Goal: Task Accomplishment & Management: Manage account settings

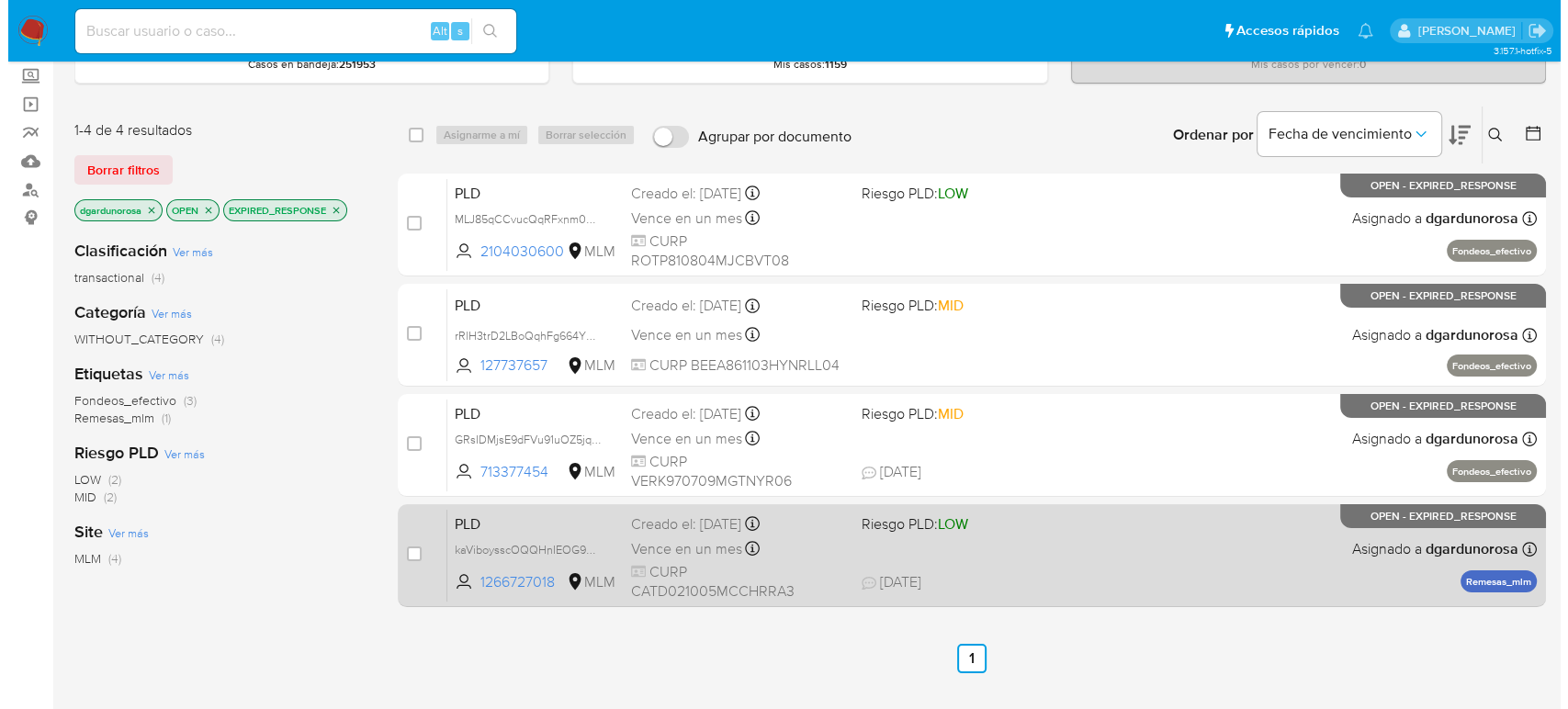
scroll to position [102, 0]
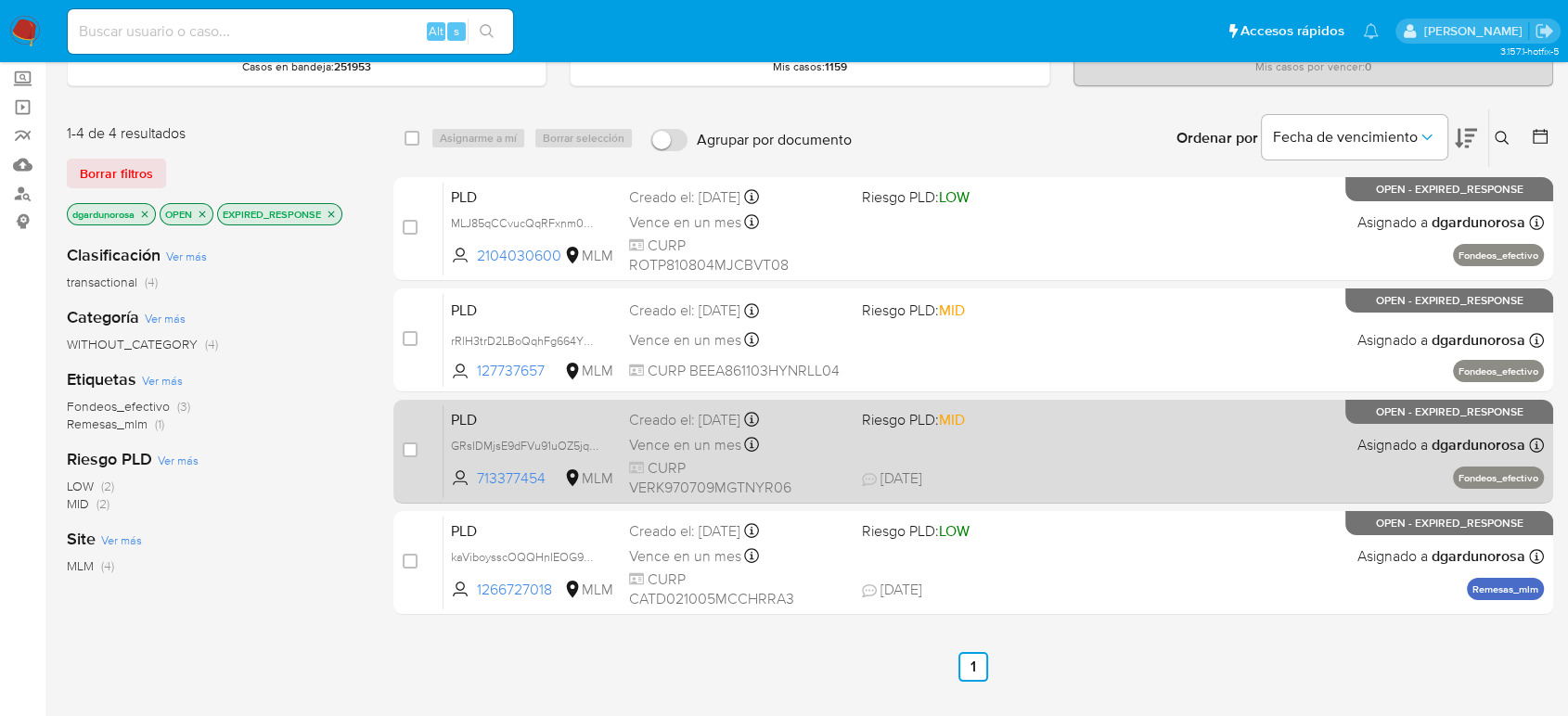
click at [1069, 454] on div "PLD GRsIDMjsE9dFVu91uOZ5jqZd 713377454 MLM Riesgo PLD: MID Creado el: 12/08/202…" at bounding box center [993, 451] width 1100 height 94
click at [406, 451] on input "checkbox" at bounding box center [410, 450] width 15 height 15
checkbox input "true"
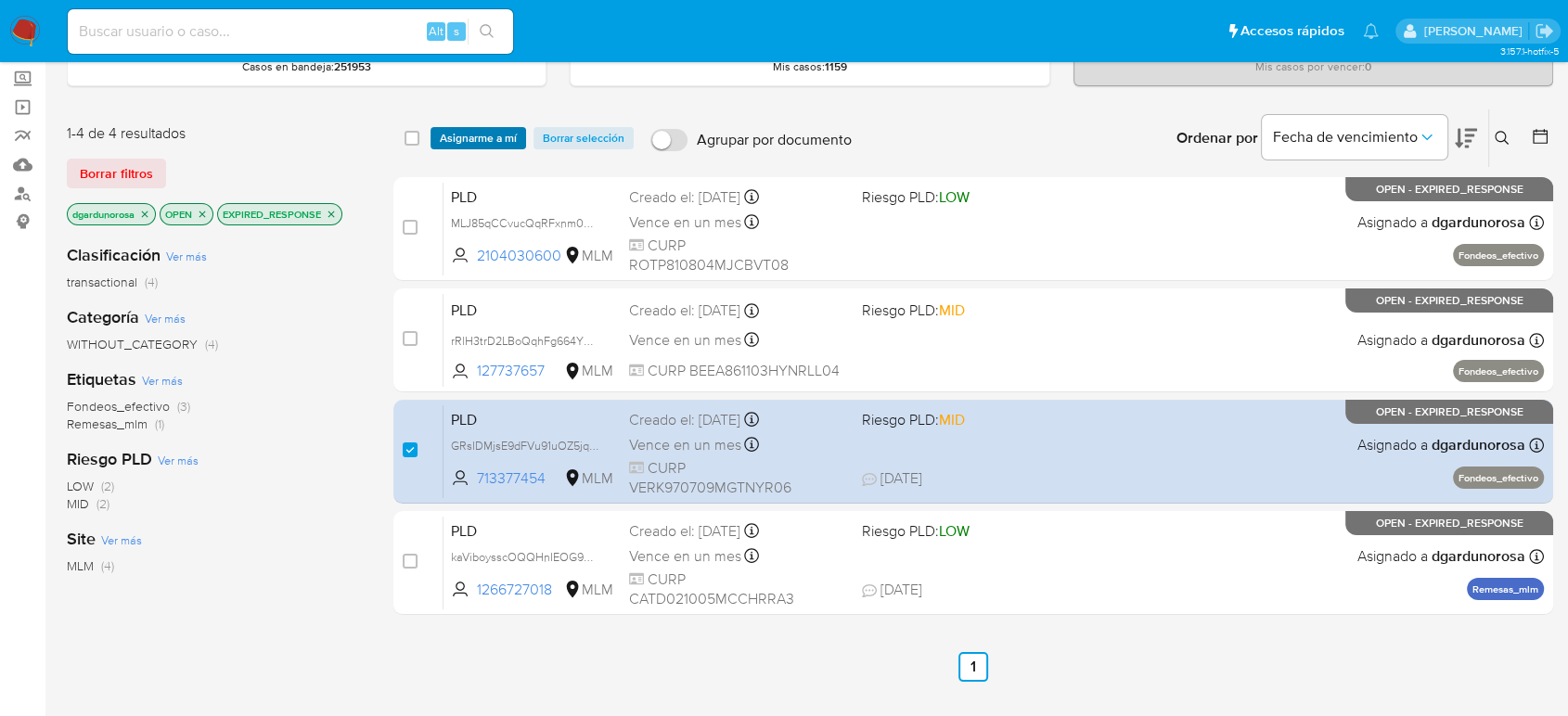
click at [497, 129] on span "Asignarme a mí" at bounding box center [478, 138] width 77 height 19
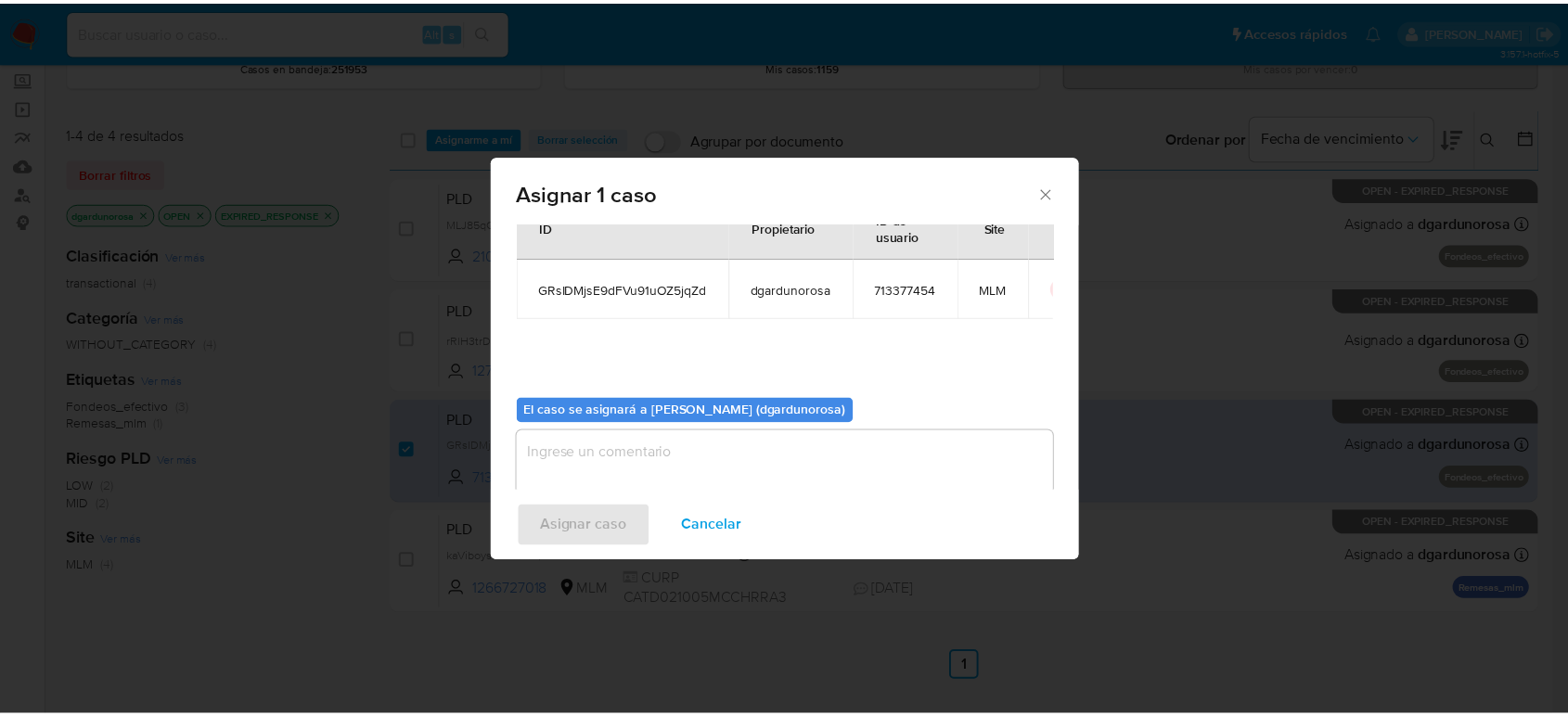
scroll to position [95, 0]
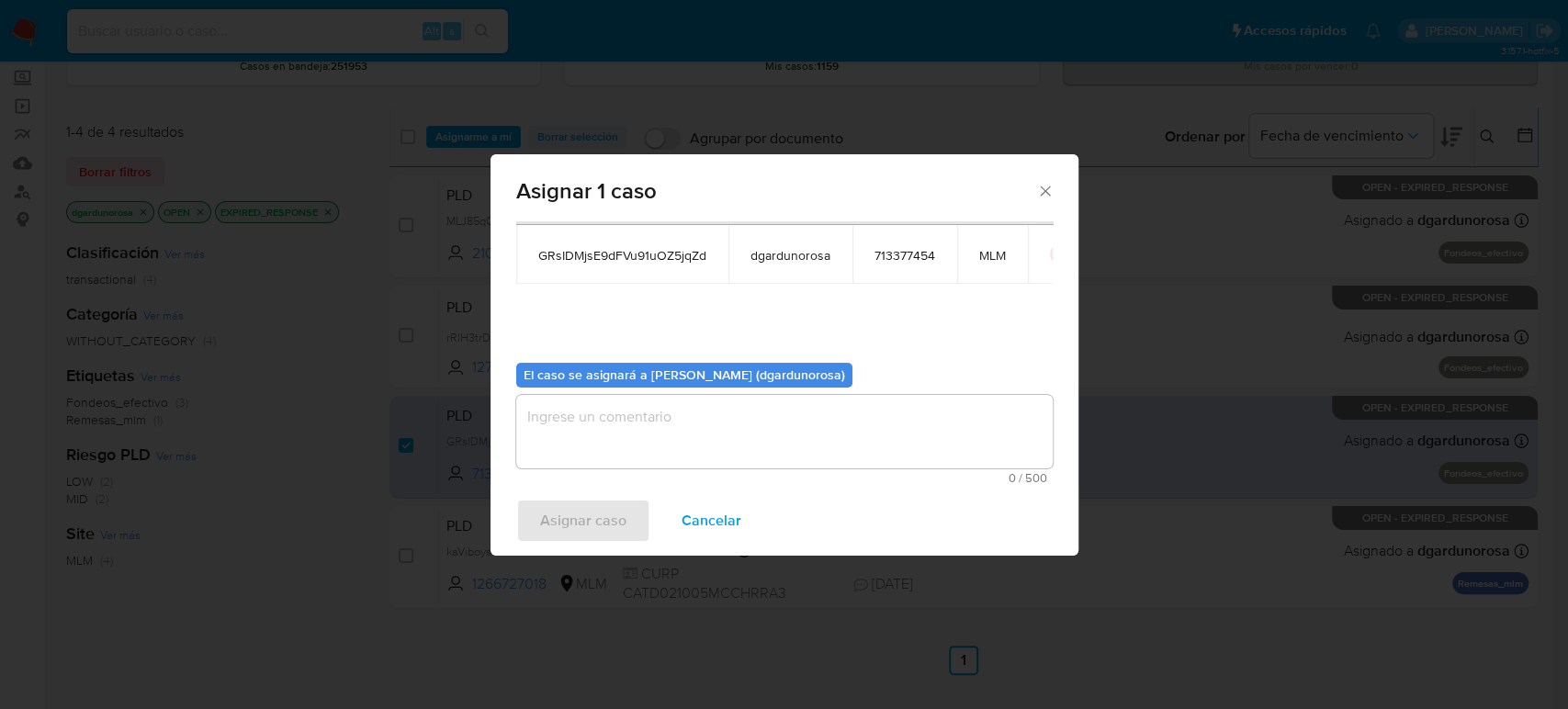
click at [723, 476] on span "0 / 500" at bounding box center [784, 478] width 525 height 12
click at [739, 417] on textarea "assign-modal" at bounding box center [784, 432] width 536 height 73
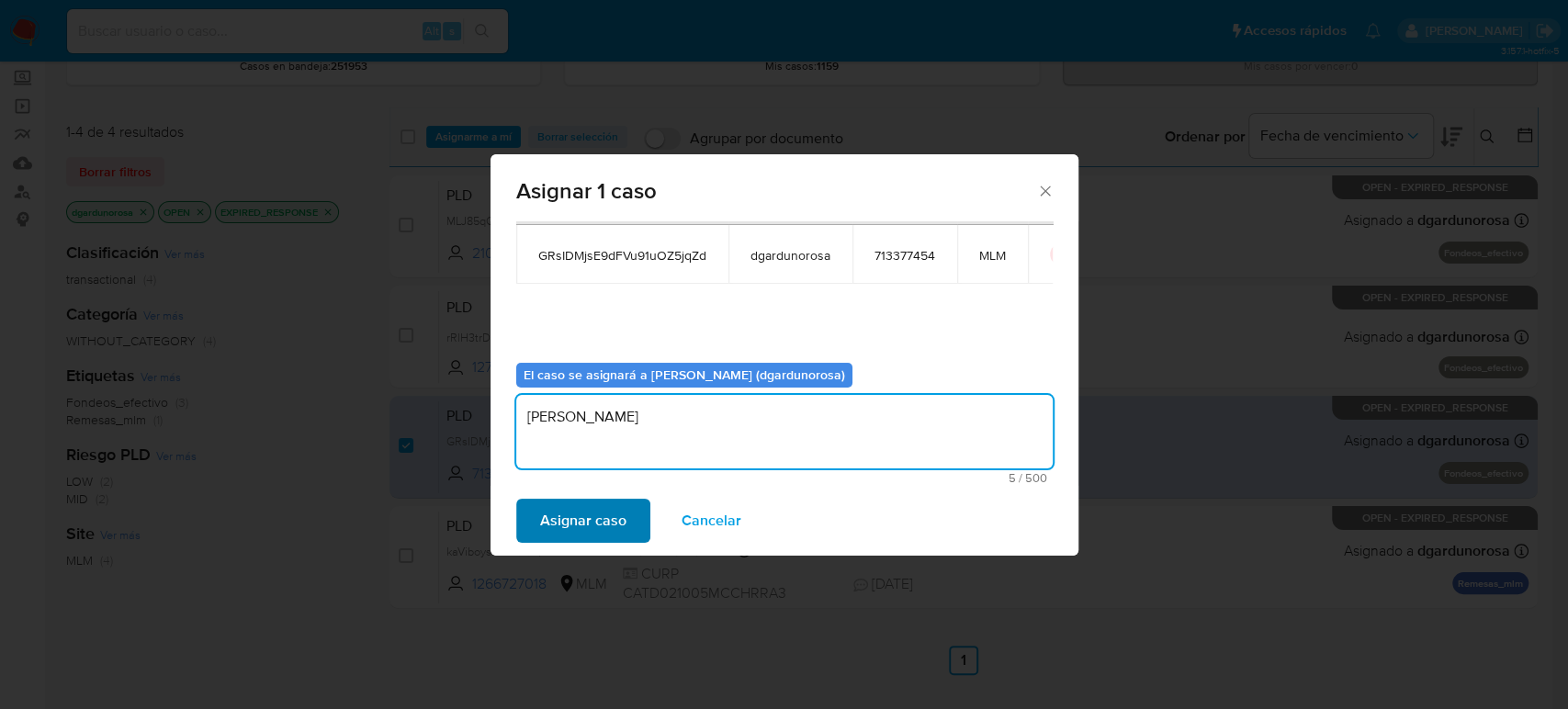
type textarea "diego"
click at [590, 517] on span "Asignar caso" at bounding box center [583, 521] width 86 height 40
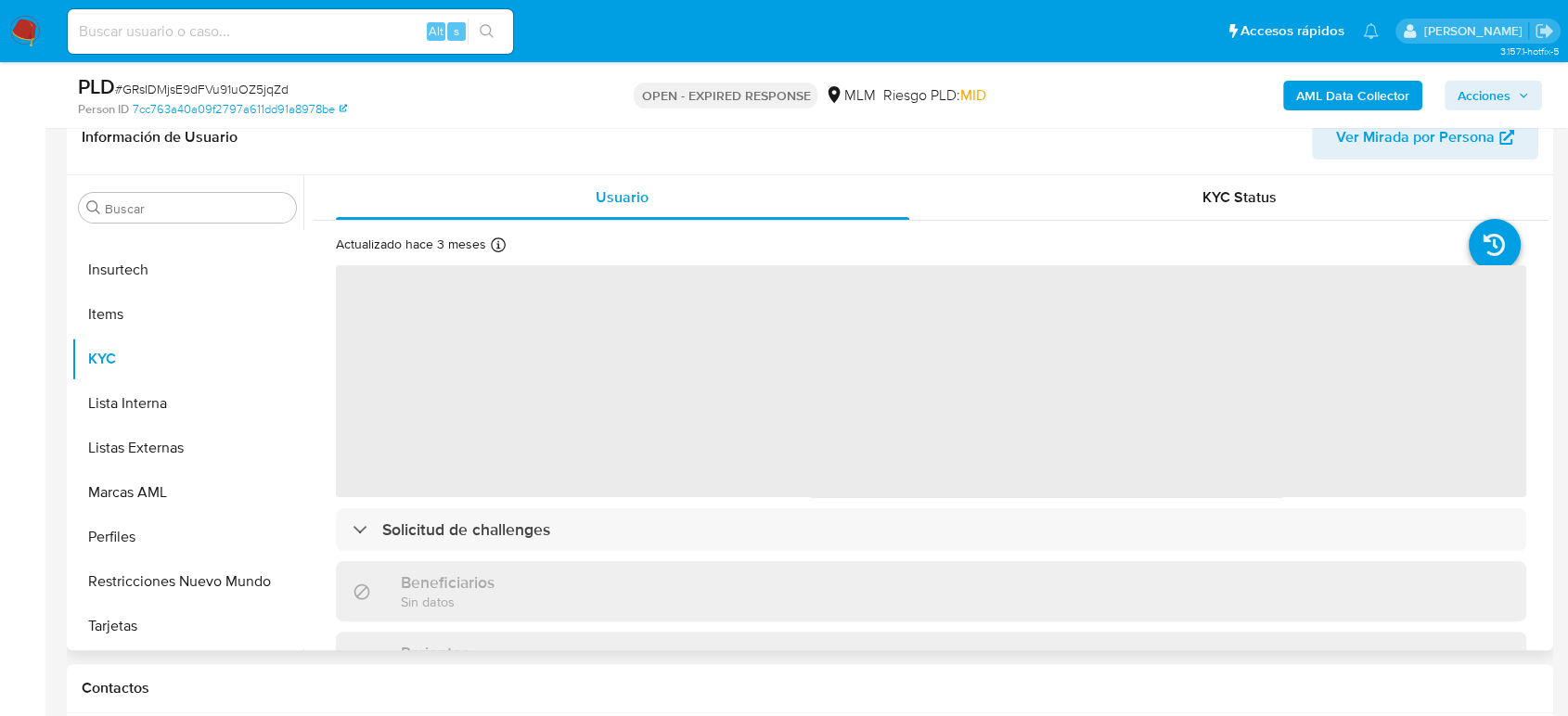
scroll to position [309, 0]
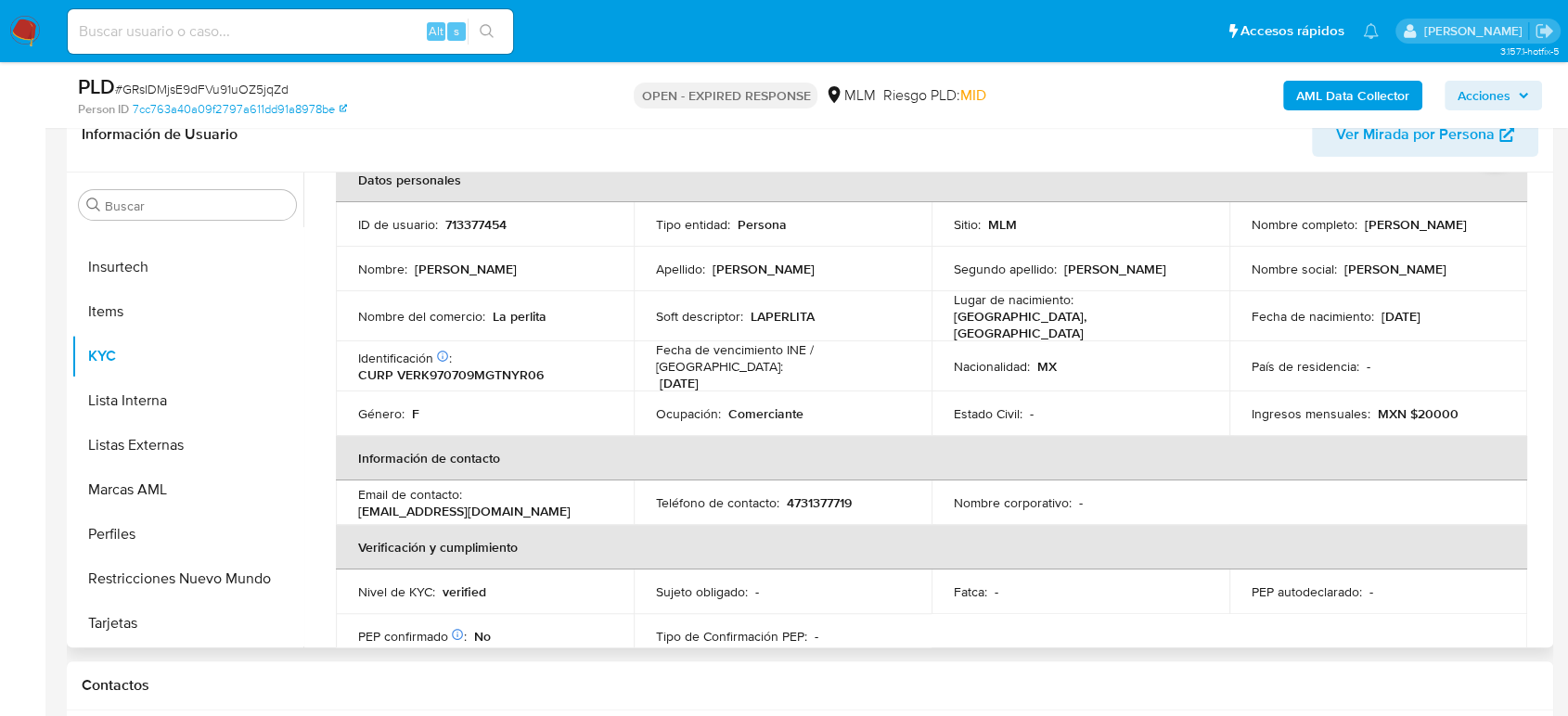
select select "10"
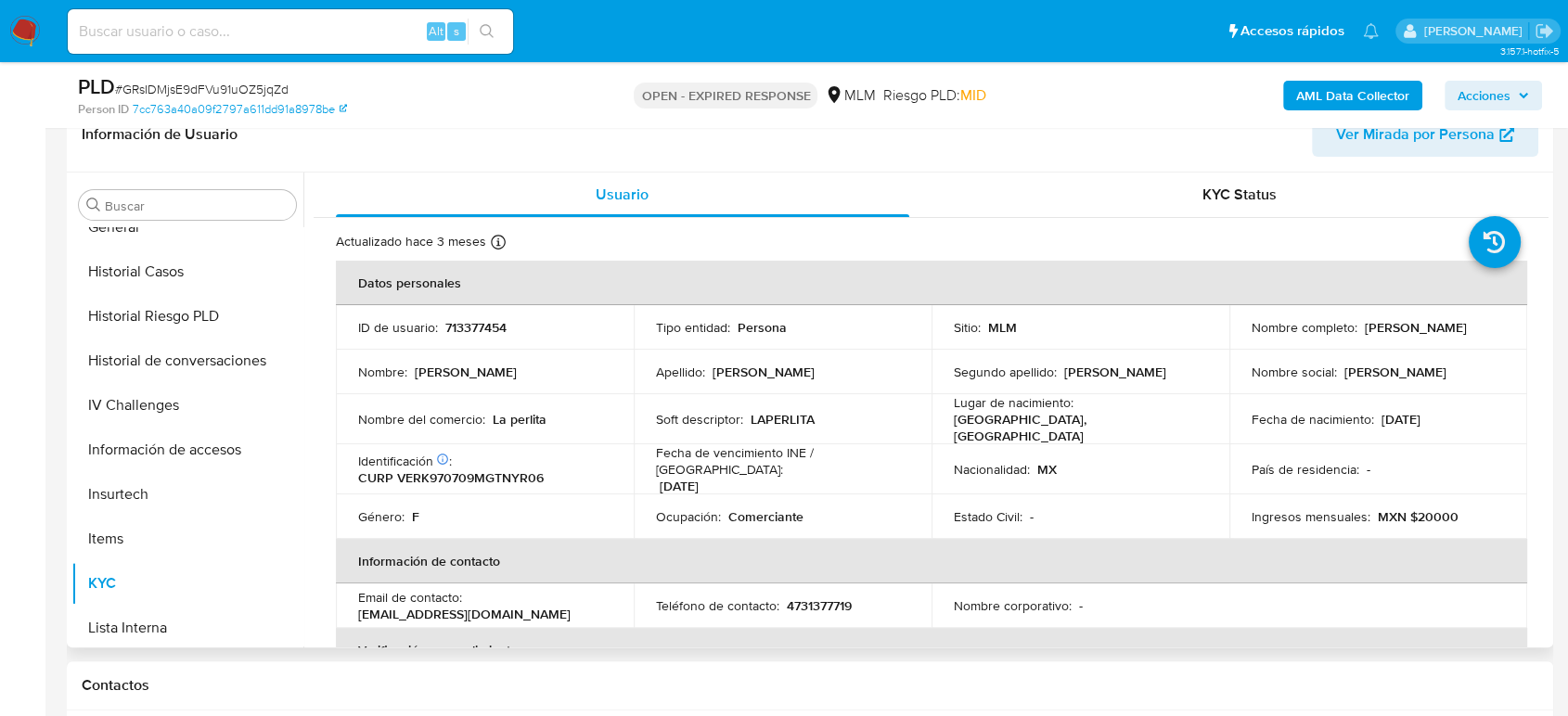
scroll to position [475, 0]
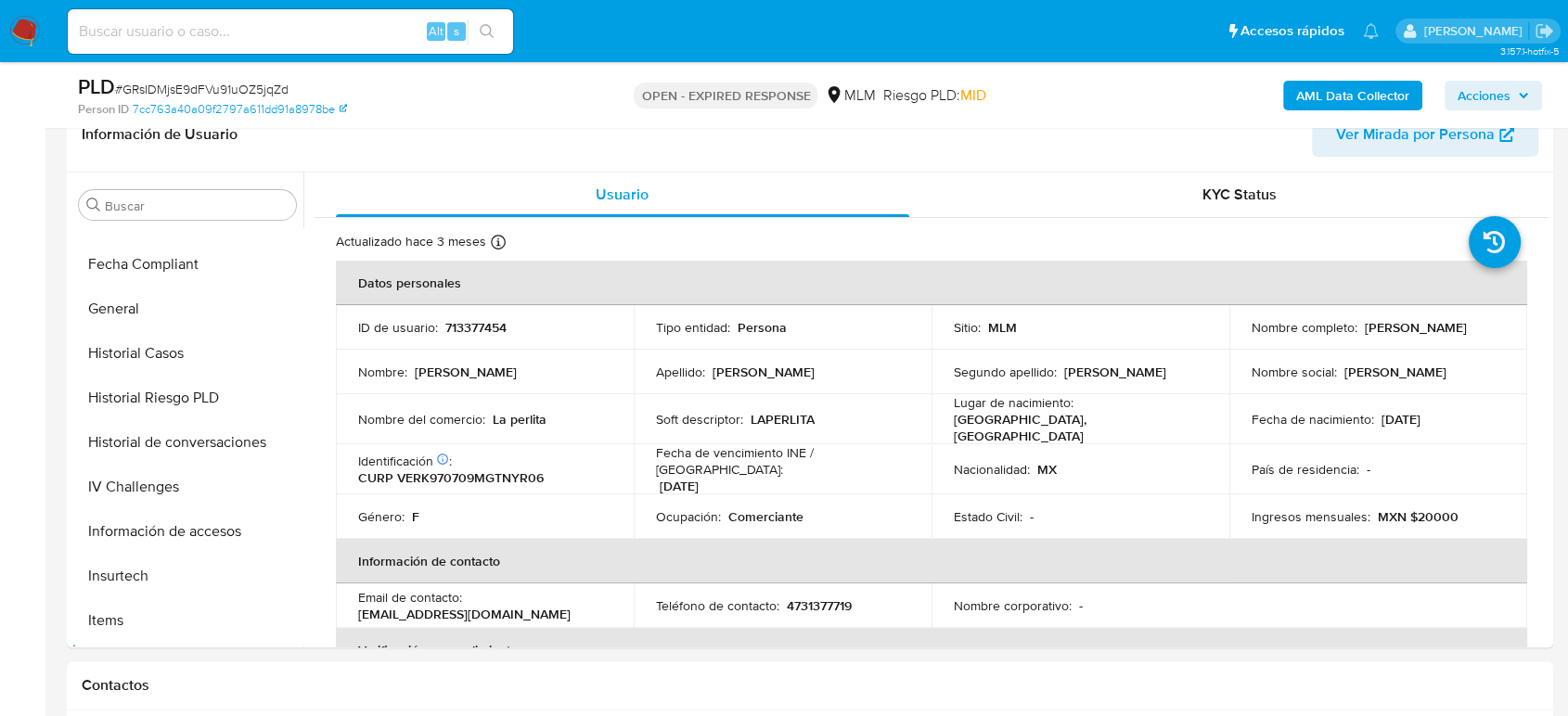
click at [483, 327] on p "713377454" at bounding box center [476, 327] width 61 height 17
drag, startPoint x: 483, startPoint y: 327, endPoint x: 492, endPoint y: 336, distance: 12.7
click at [483, 328] on p "713377454" at bounding box center [476, 327] width 61 height 17
copy p "713377454"
click at [562, 424] on div "Nombre del comercio : La perlita" at bounding box center [485, 420] width 253 height 17
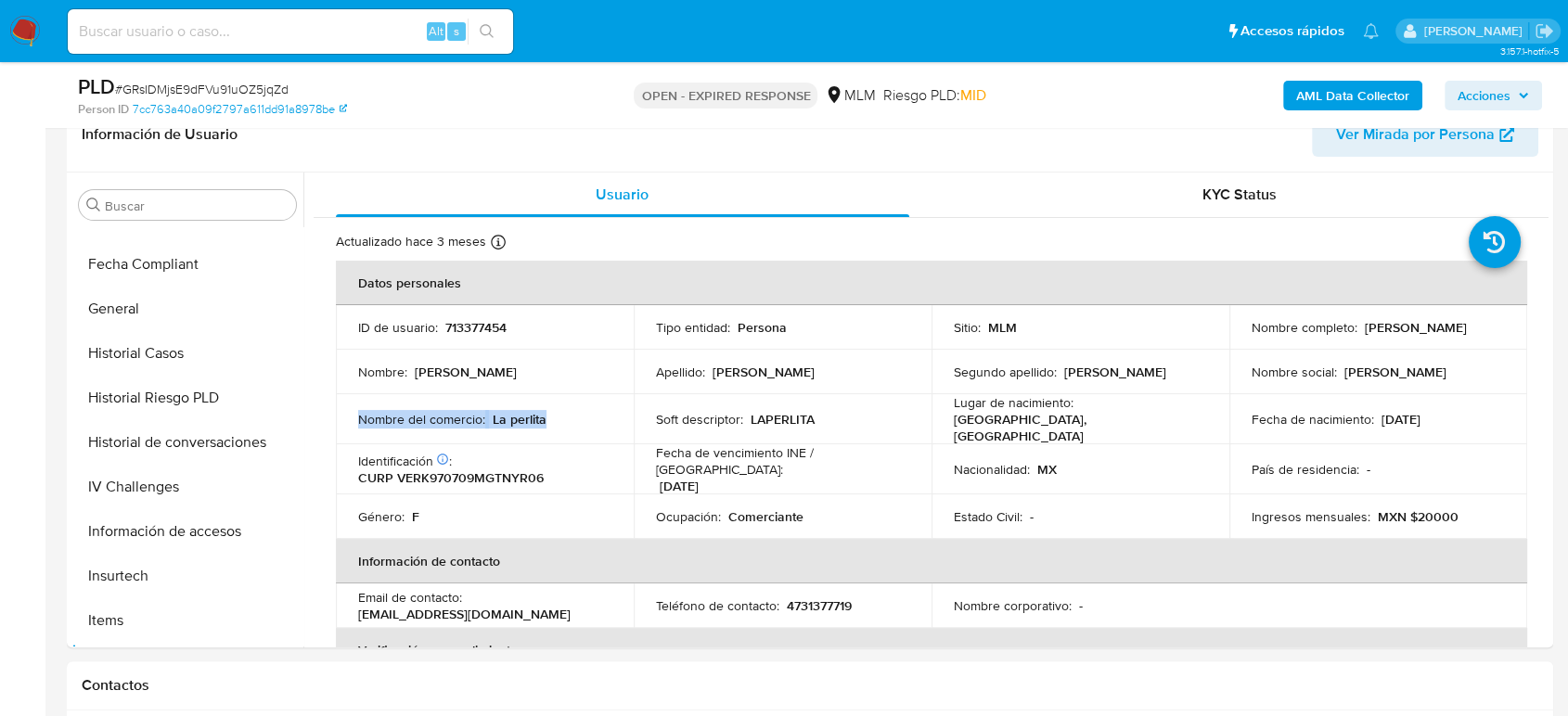
drag, startPoint x: 490, startPoint y: 422, endPoint x: 351, endPoint y: 426, distance: 139.1
click at [351, 426] on td "Nombre del comercio : La perlita" at bounding box center [484, 419] width 298 height 50
copy div "Nombre del comercio : La perlita"
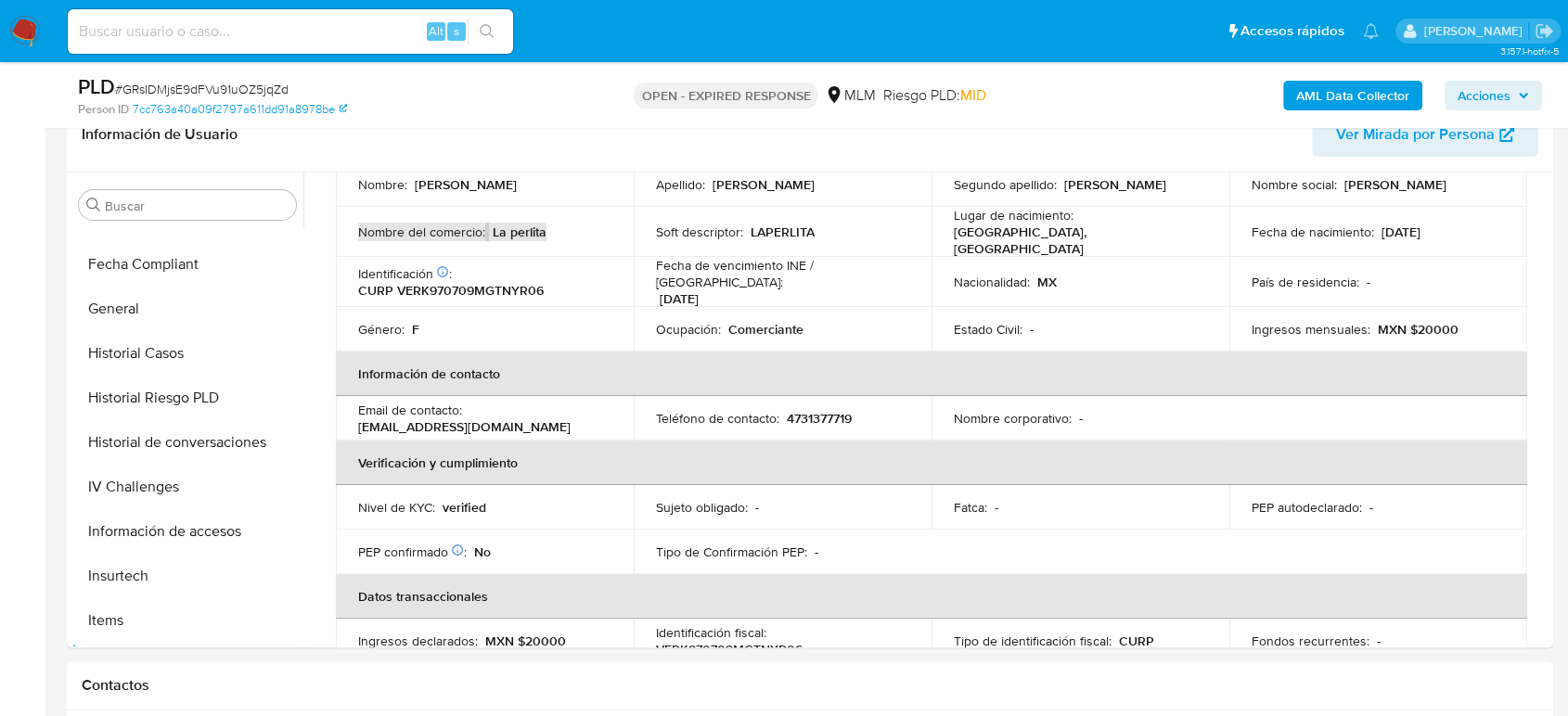
scroll to position [412, 0]
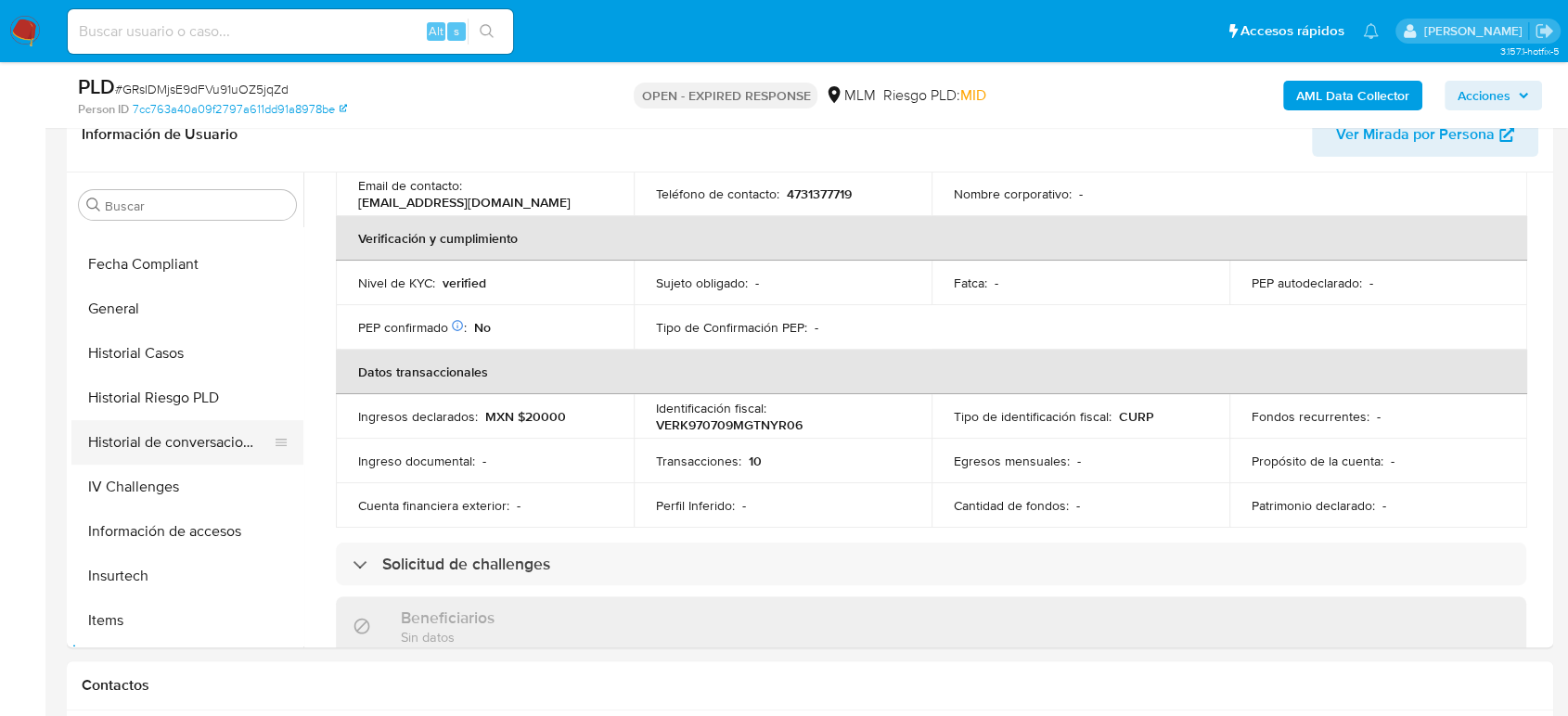
click at [165, 426] on button "Historial de conversaciones" at bounding box center [181, 442] width 218 height 44
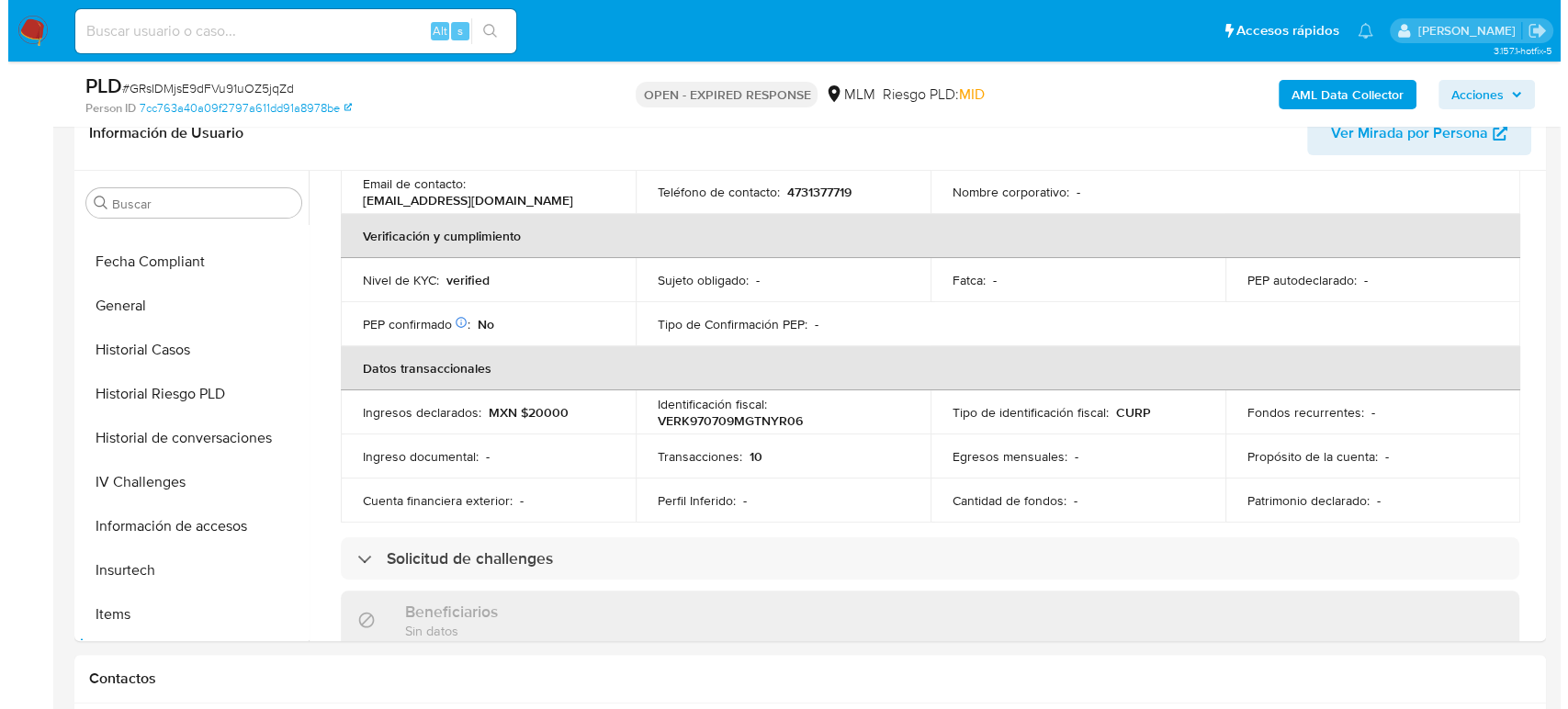
scroll to position [0, 0]
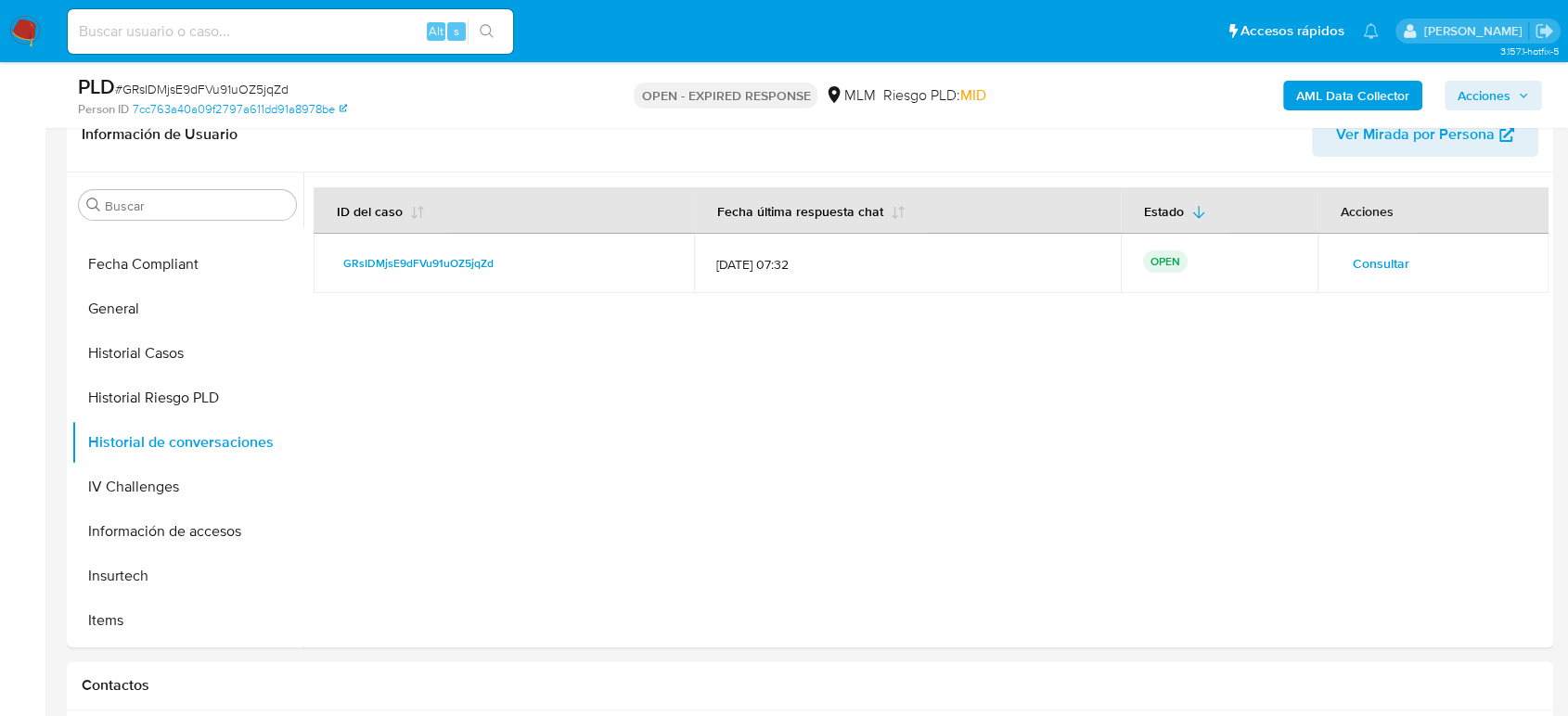
click at [1368, 258] on span "Consultar" at bounding box center [1381, 263] width 57 height 26
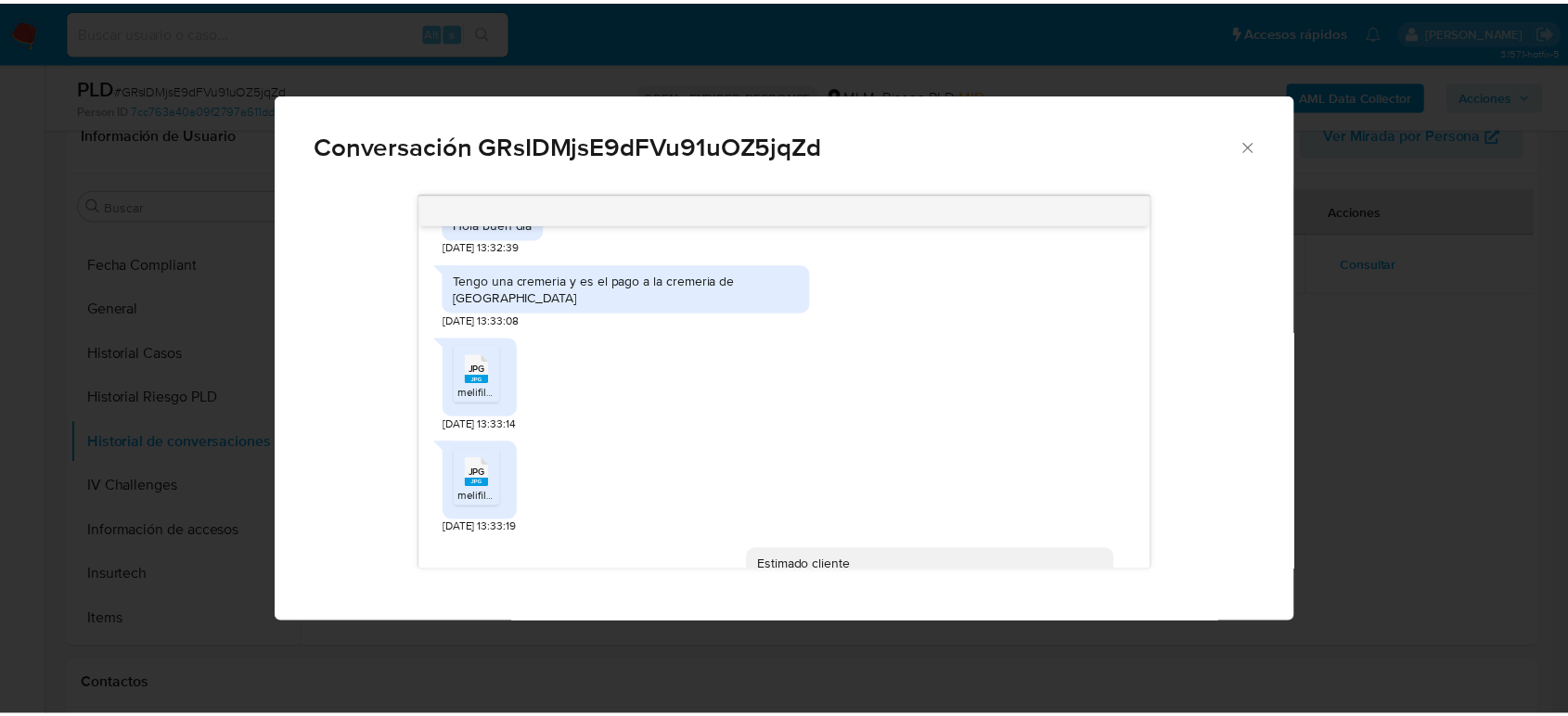
scroll to position [672, 0]
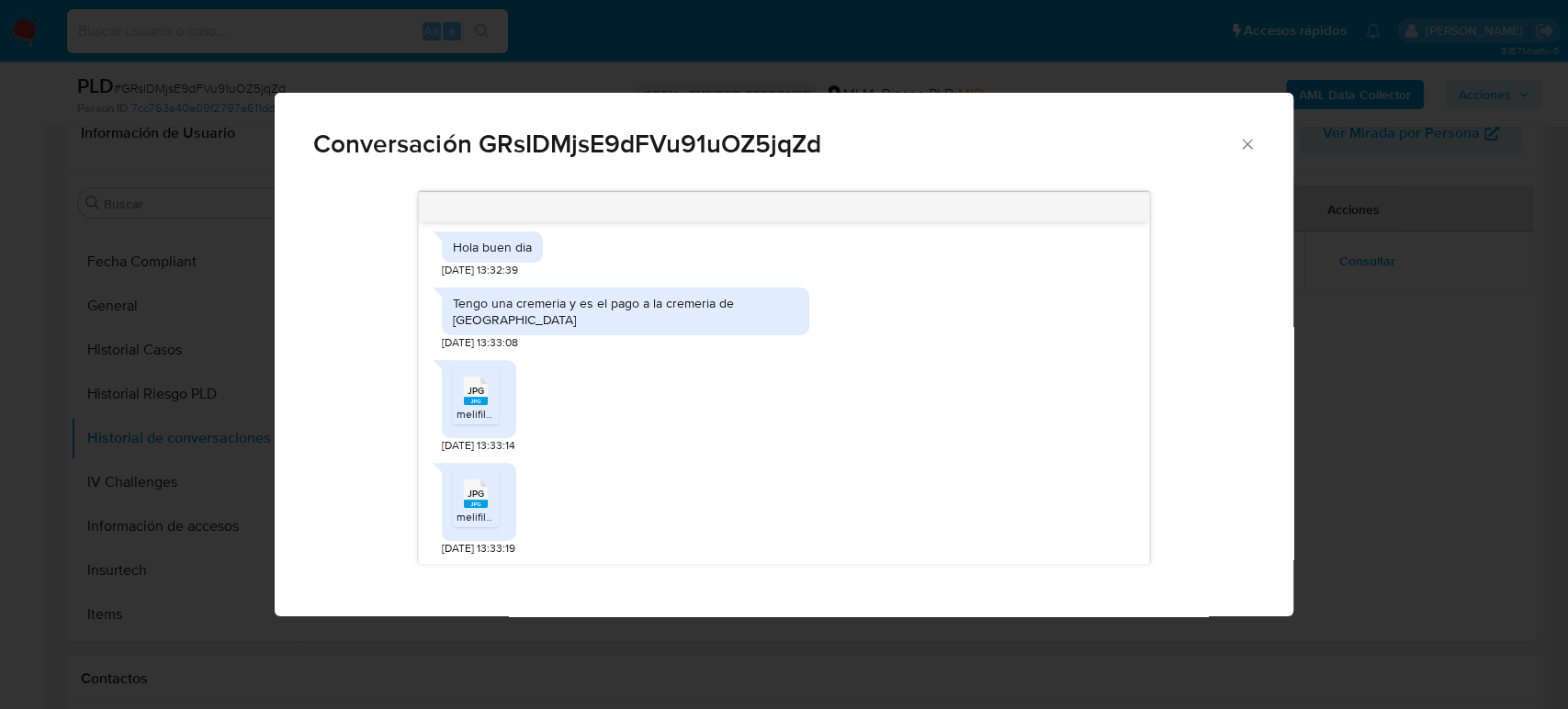
click at [477, 404] on rect "Comunicación" at bounding box center [476, 401] width 24 height 8
click at [474, 494] on span "JPG" at bounding box center [476, 494] width 17 height 12
click at [1254, 148] on icon "Cerrar" at bounding box center [1247, 144] width 19 height 19
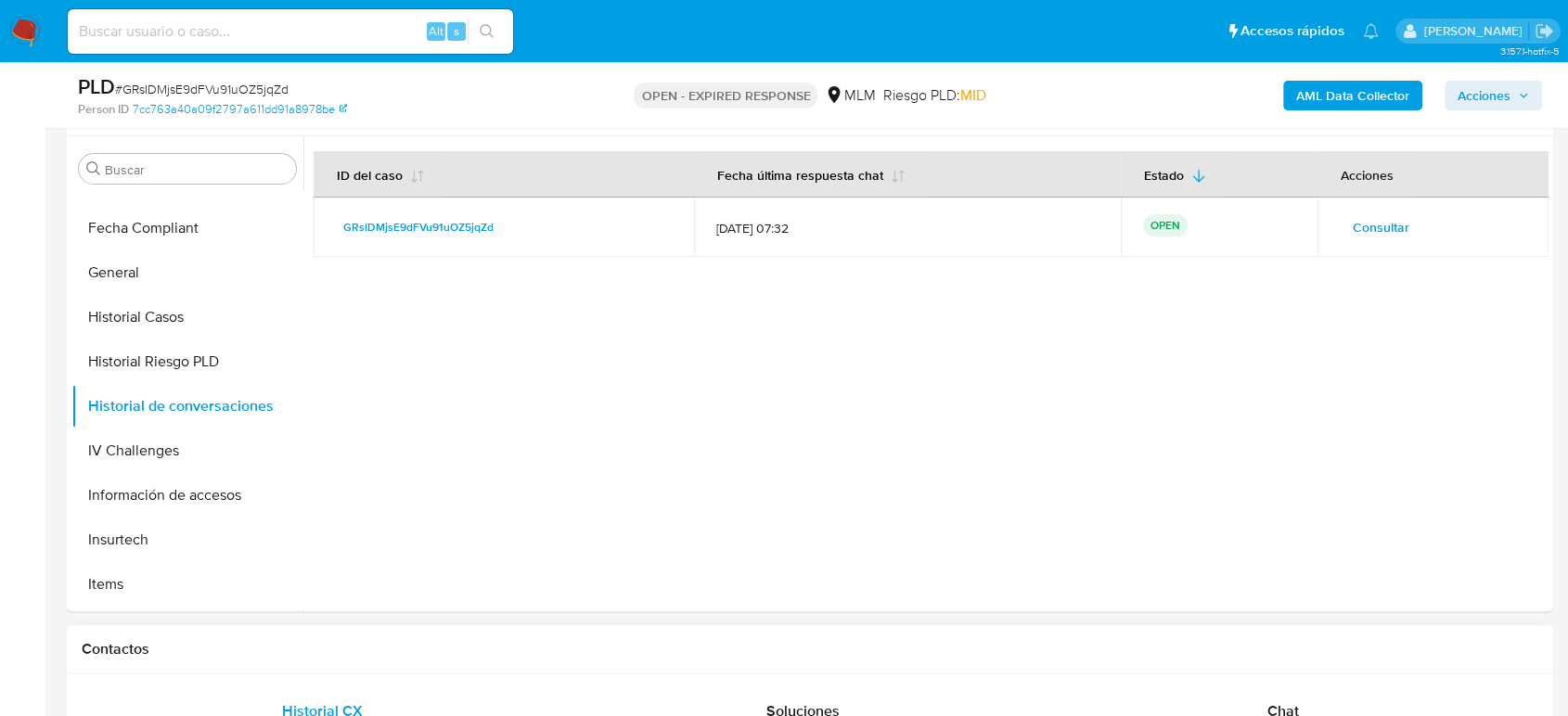
scroll to position [824, 0]
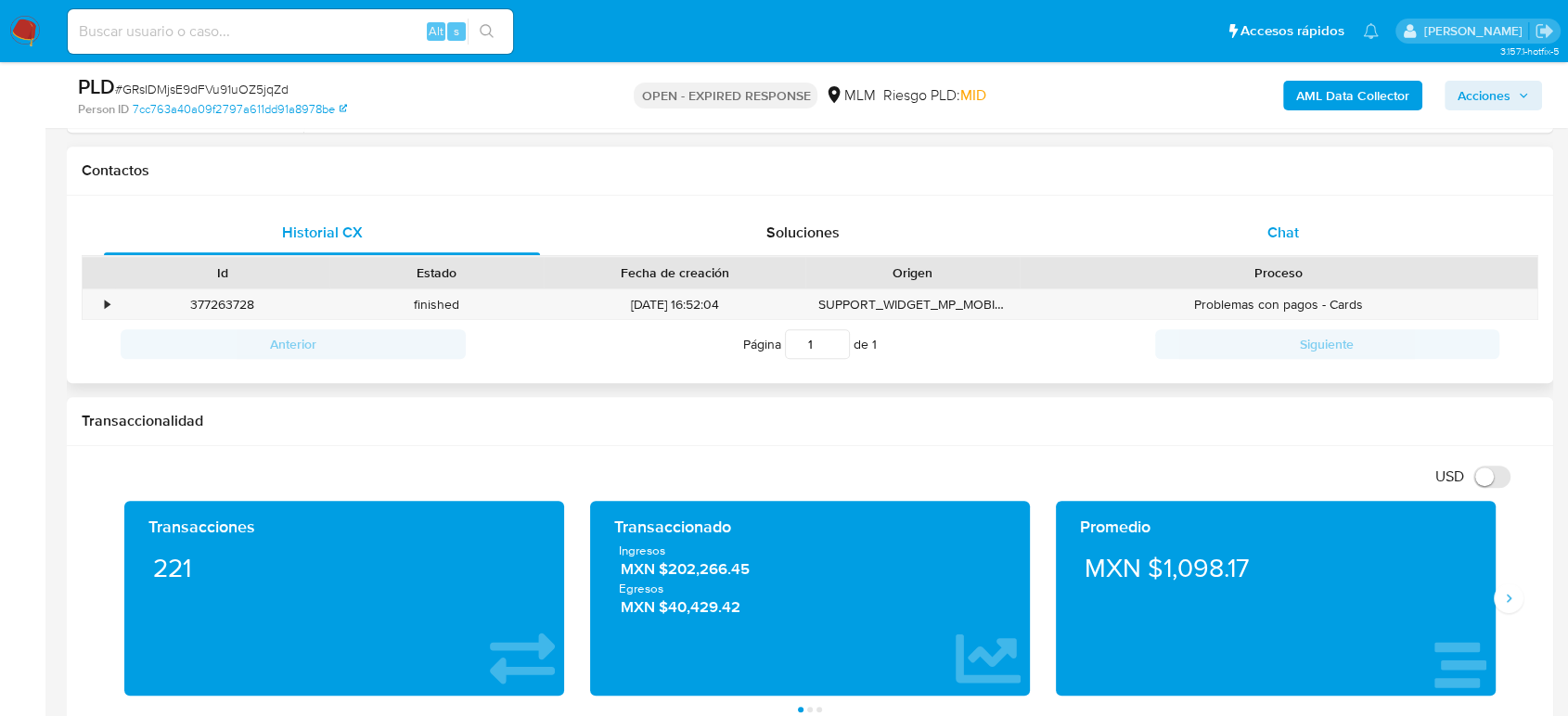
click at [1284, 229] on span "Chat" at bounding box center [1282, 232] width 31 height 22
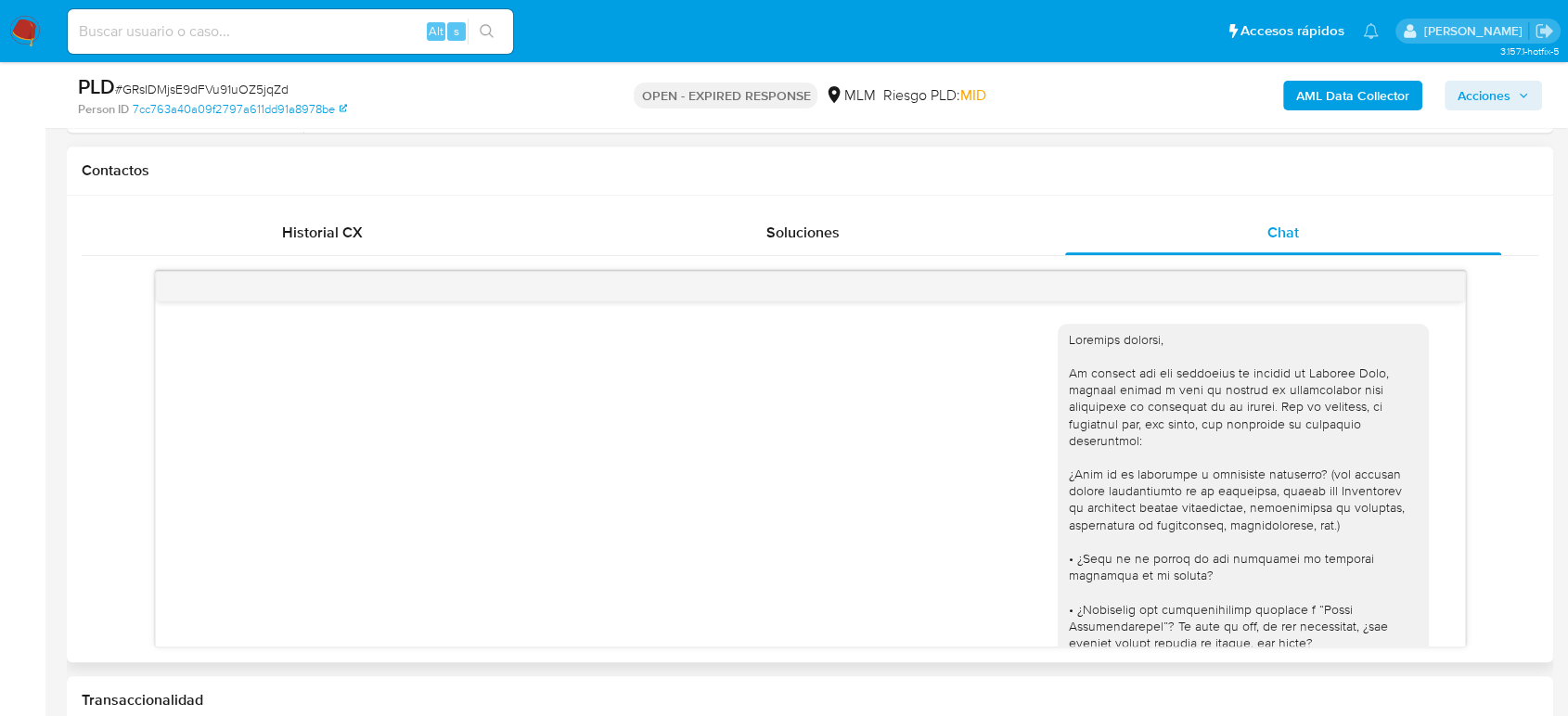
scroll to position [1009, 0]
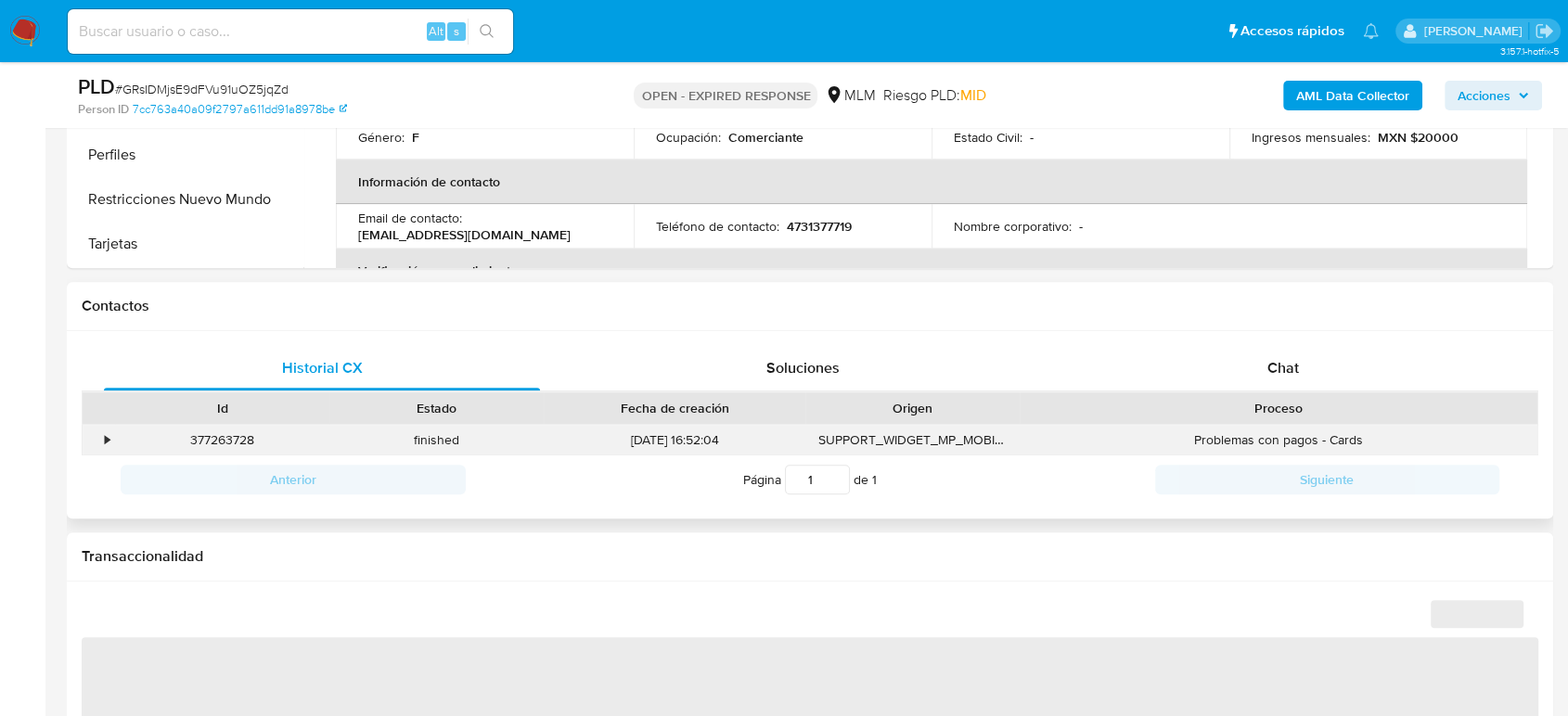
scroll to position [721, 0]
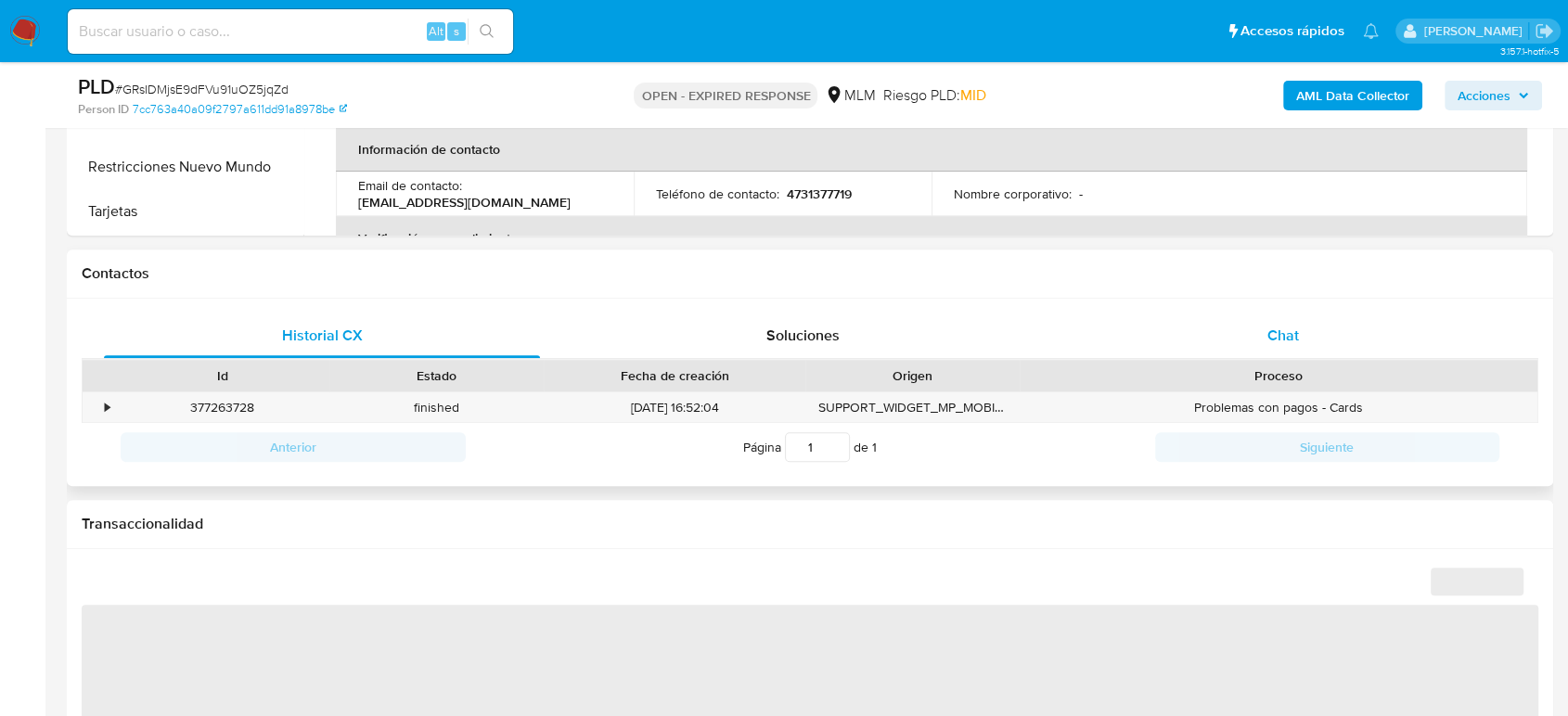
select select "10"
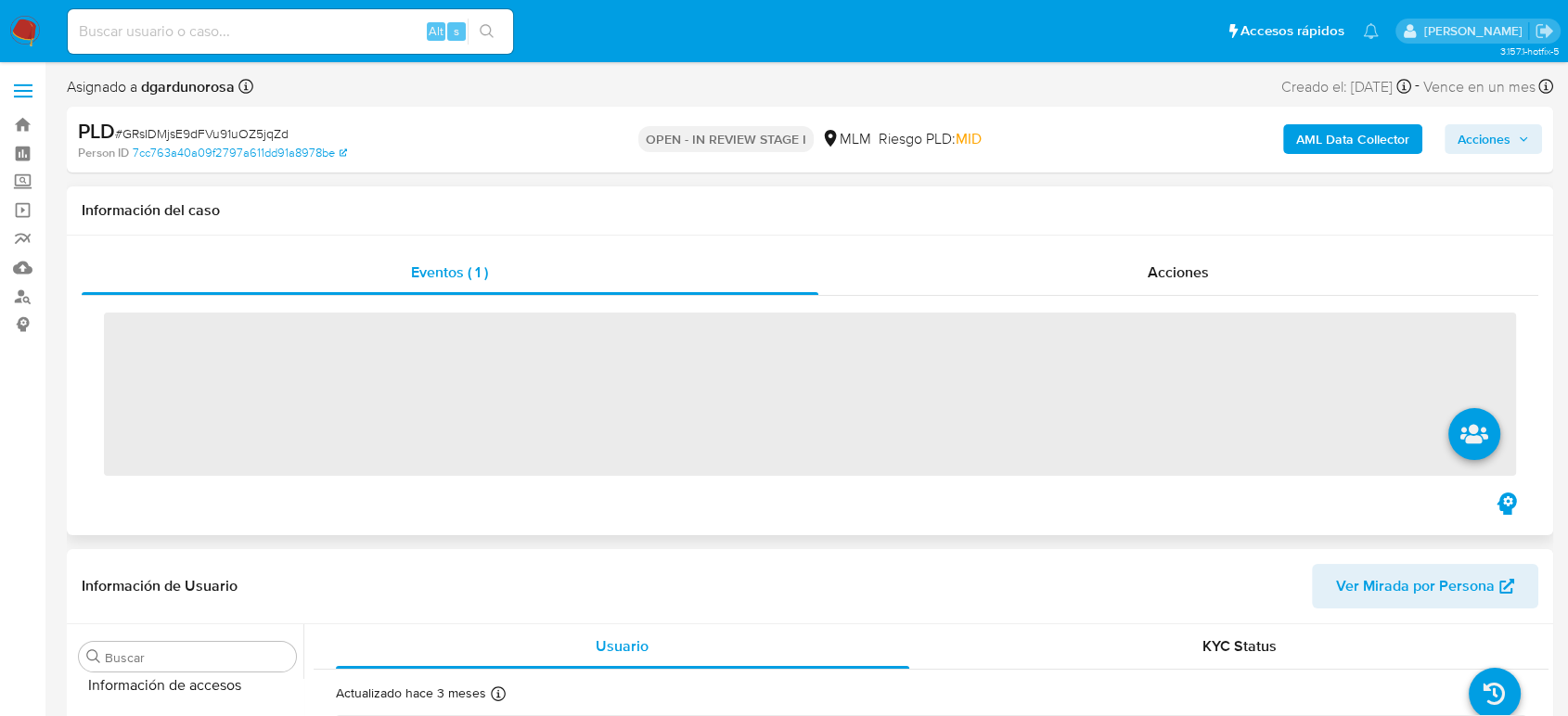
scroll to position [784, 0]
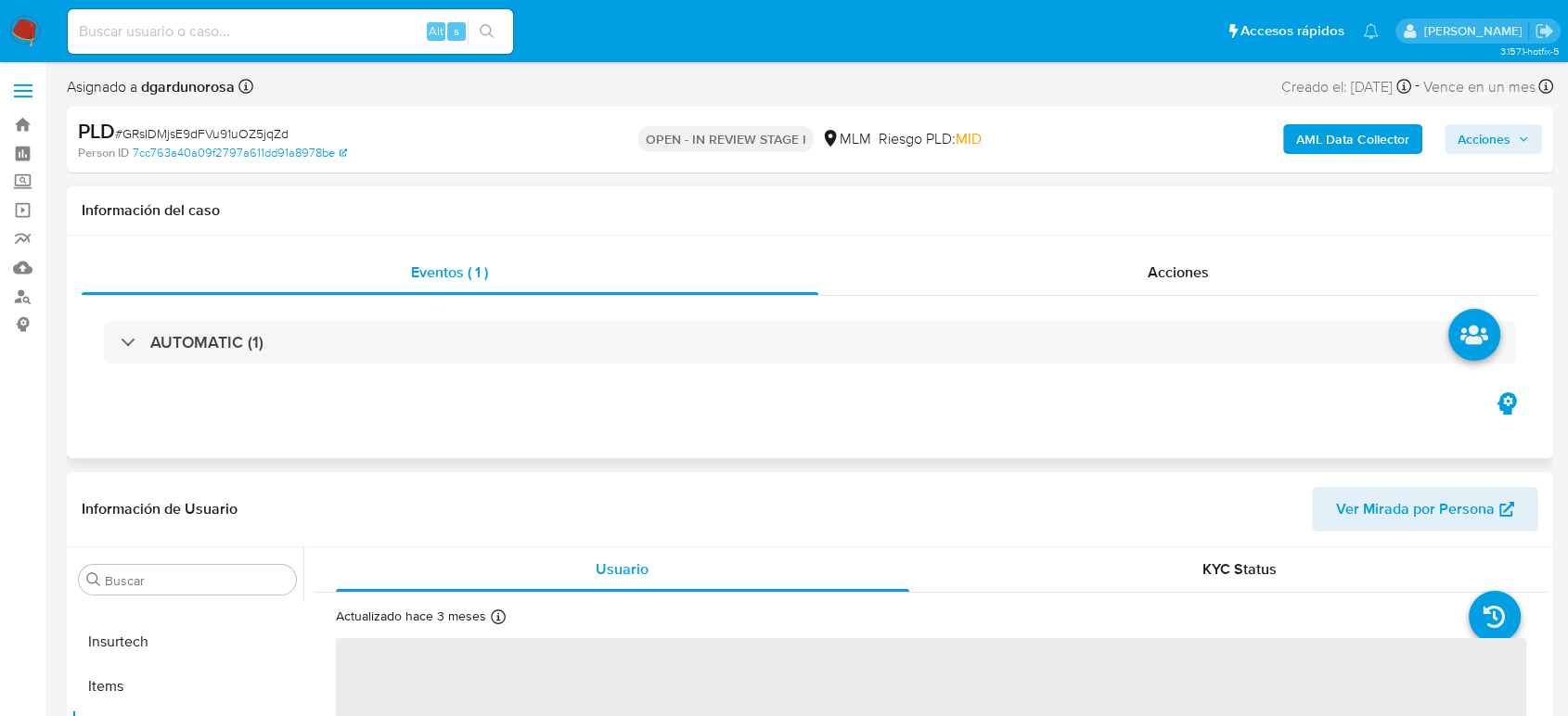
select select "10"
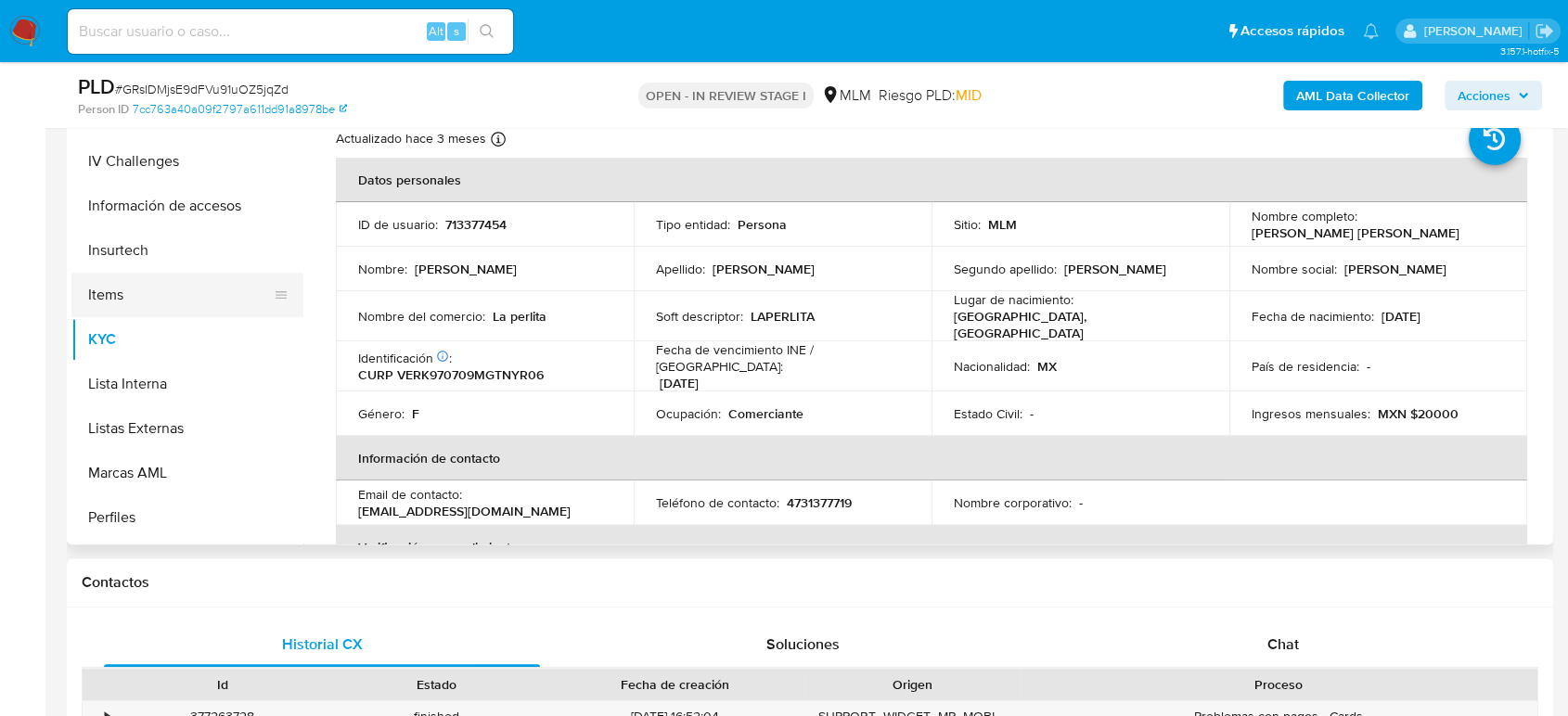
scroll to position [578, 0]
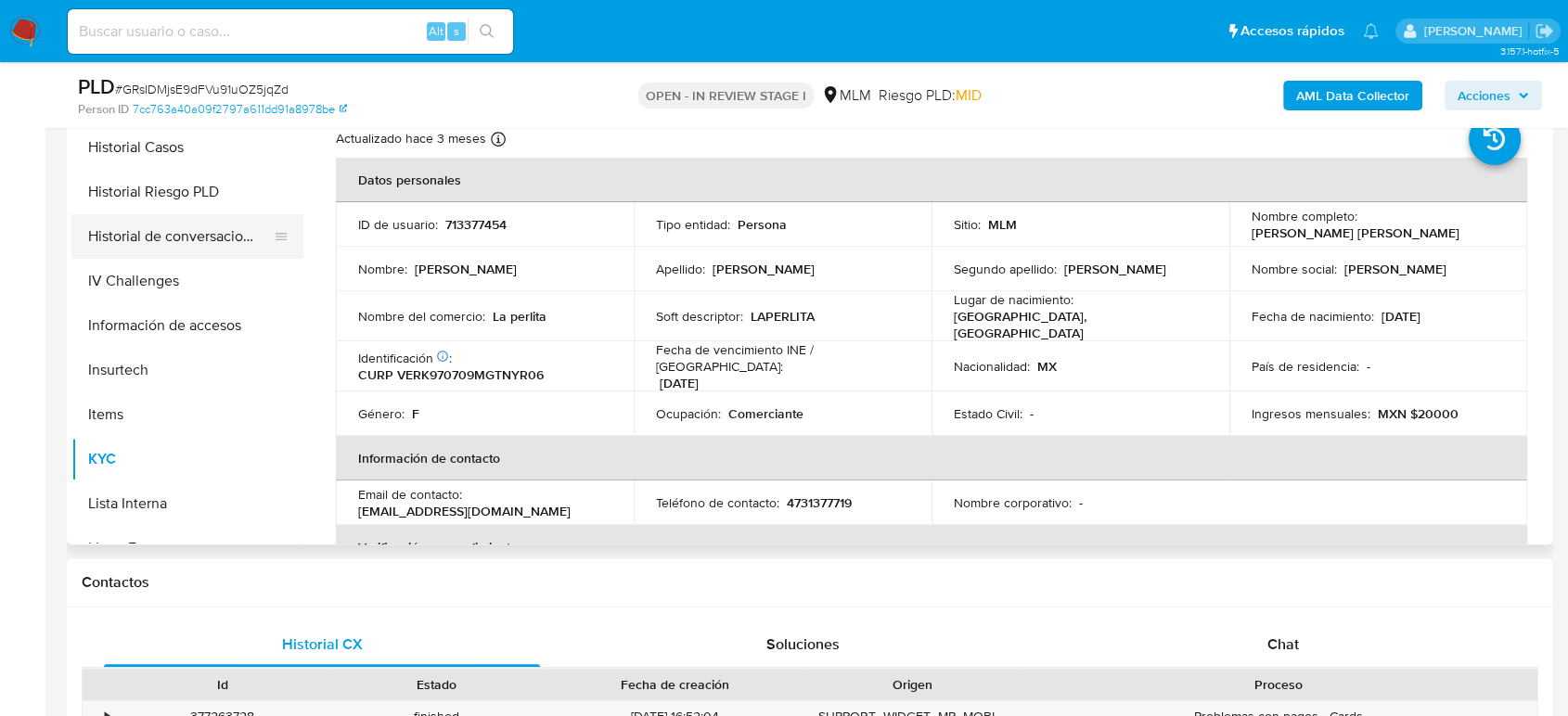
click at [188, 236] on button "Historial de conversaciones" at bounding box center [181, 236] width 218 height 44
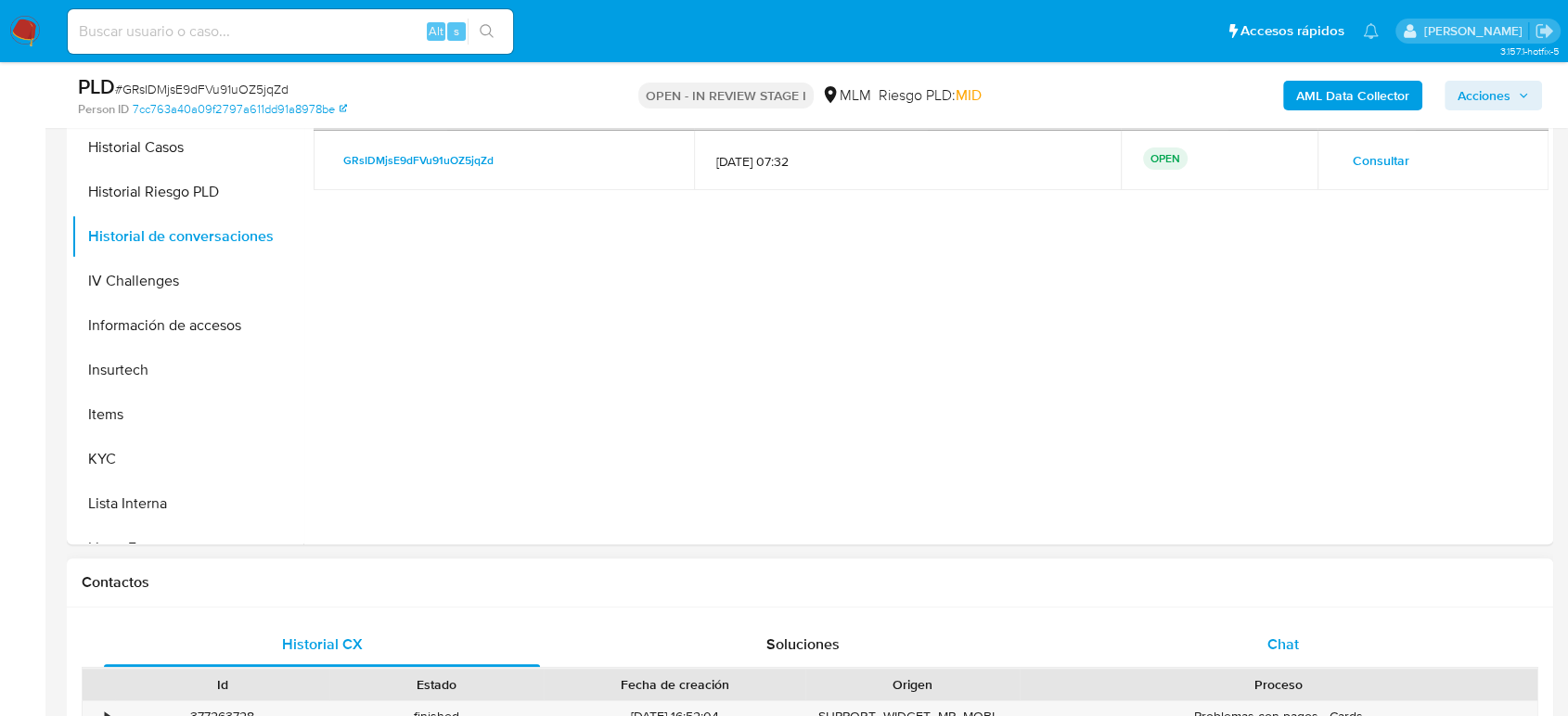
click at [1291, 622] on div "Chat" at bounding box center [1282, 644] width 436 height 44
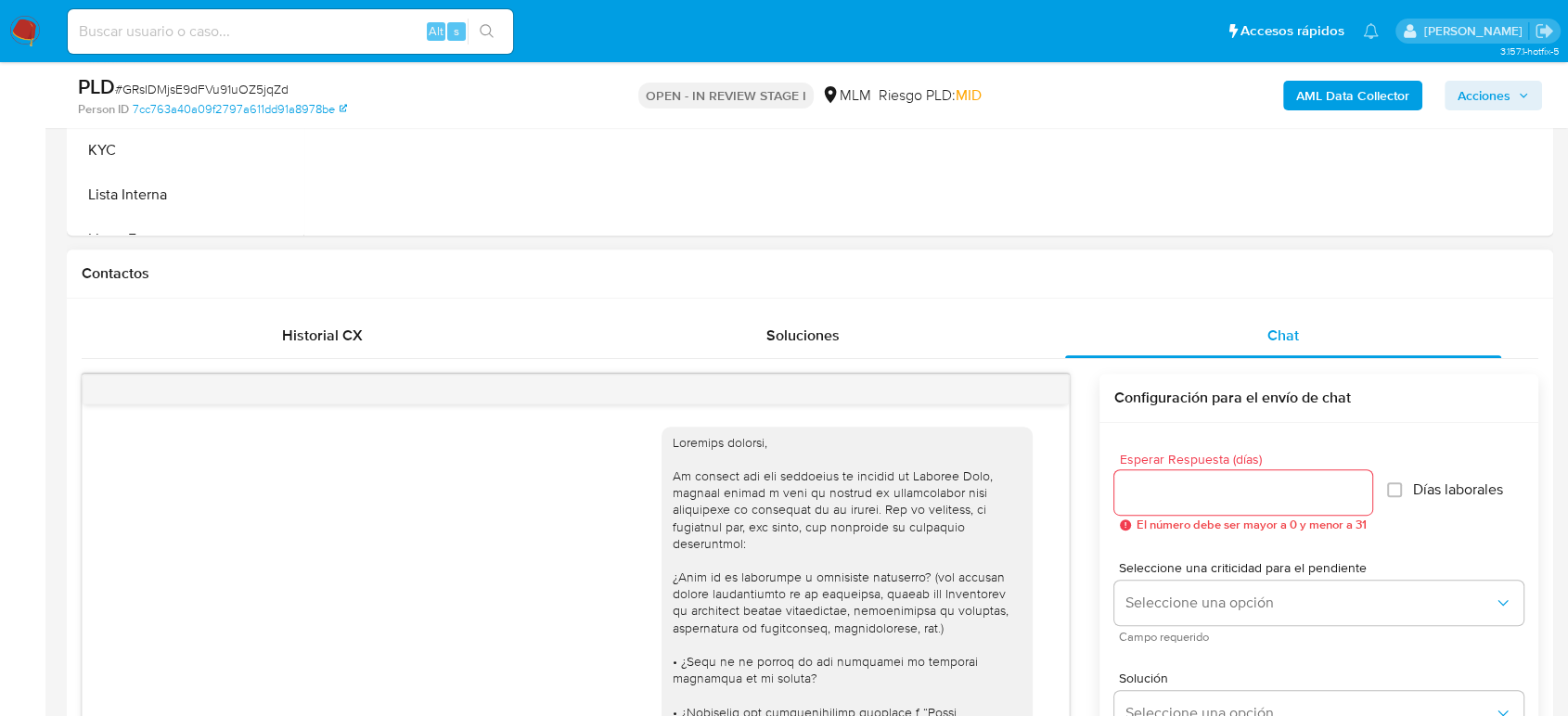
scroll to position [1009, 0]
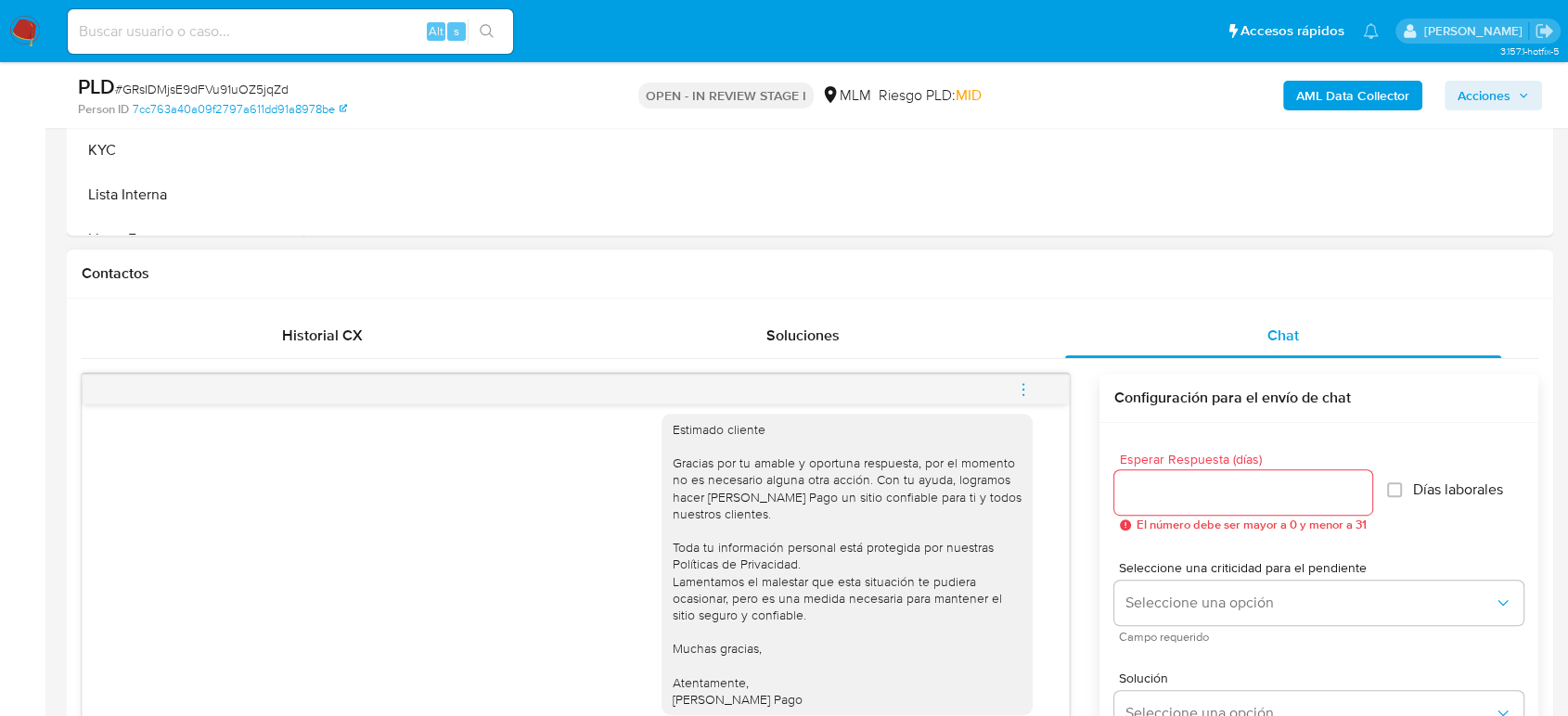
click at [1016, 397] on span "menu-action" at bounding box center [1023, 389] width 17 height 44
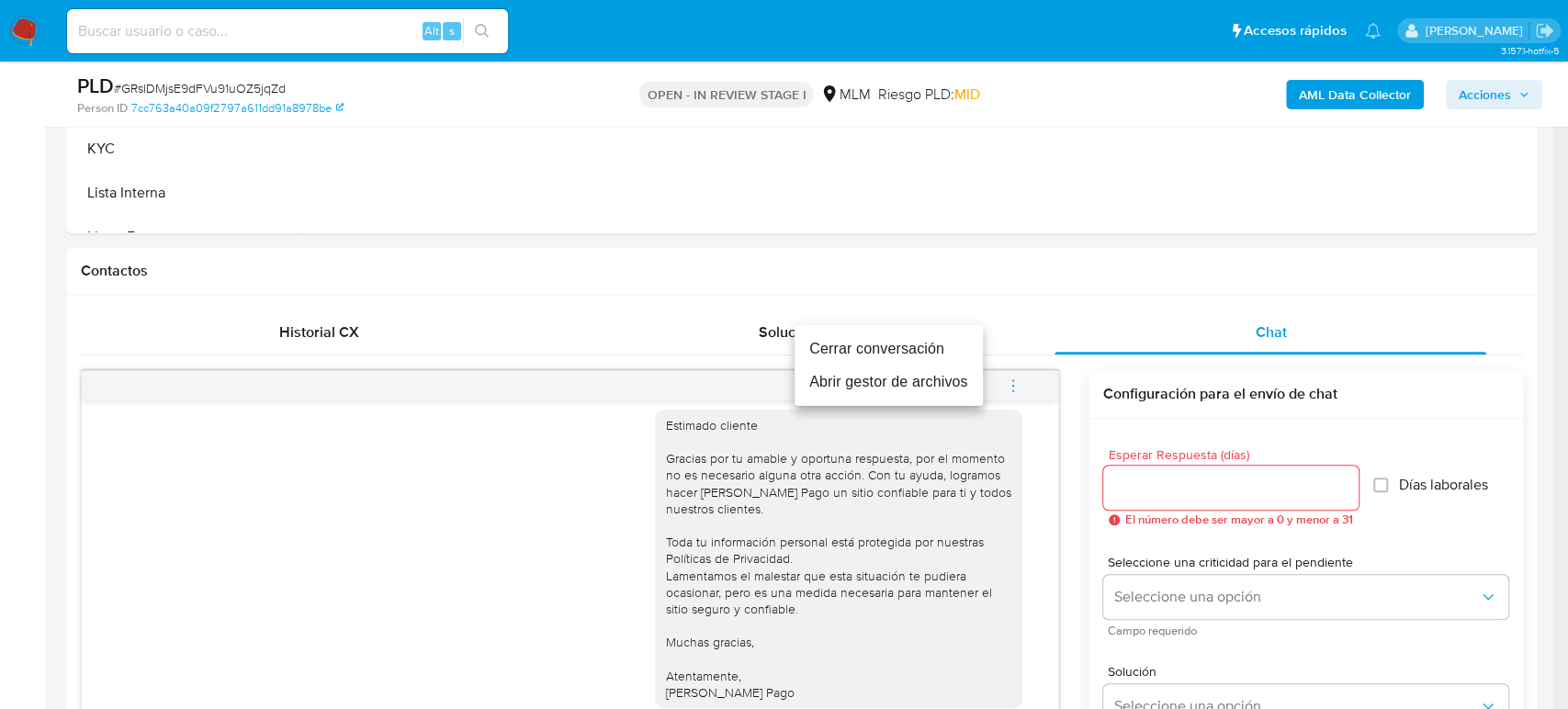
click at [864, 358] on li "Cerrar conversación" at bounding box center [888, 348] width 188 height 33
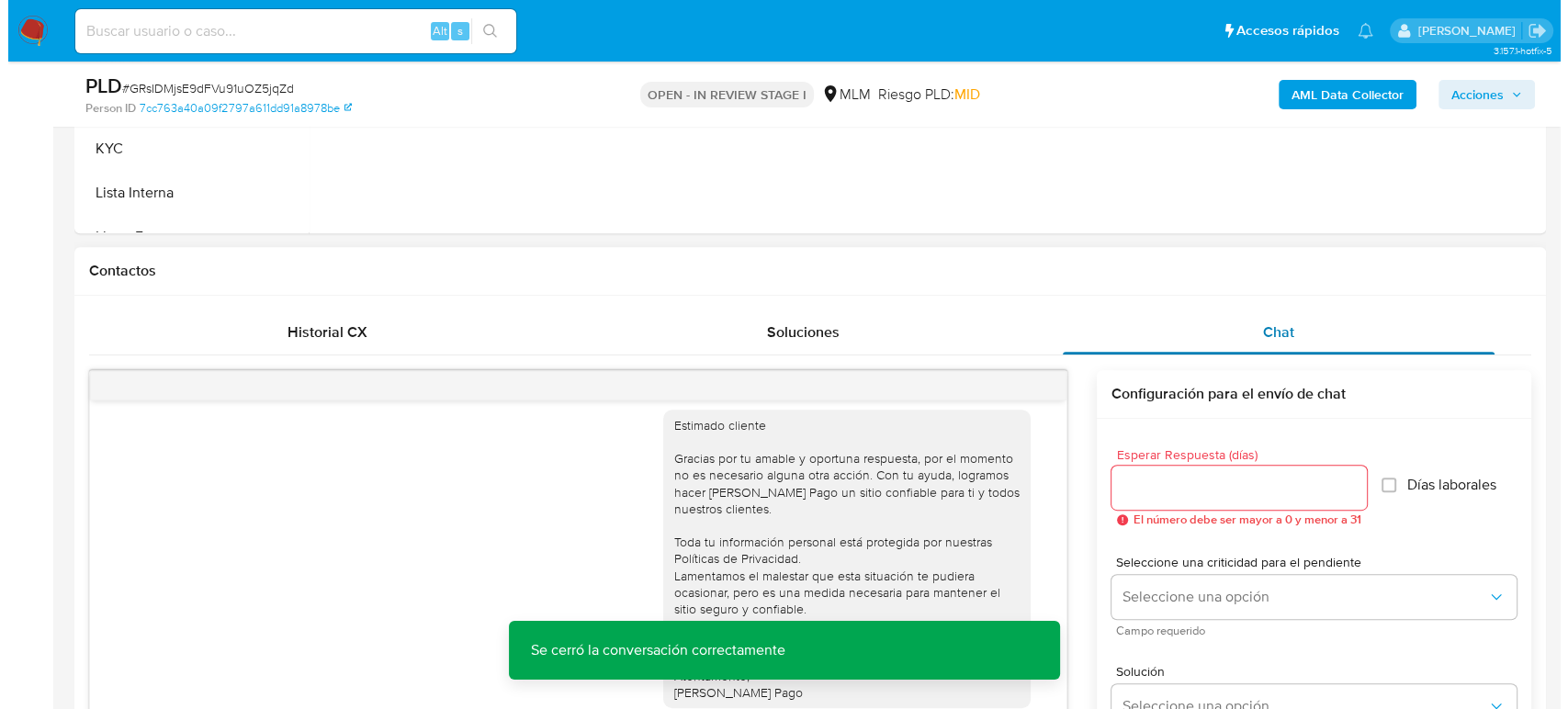
scroll to position [408, 0]
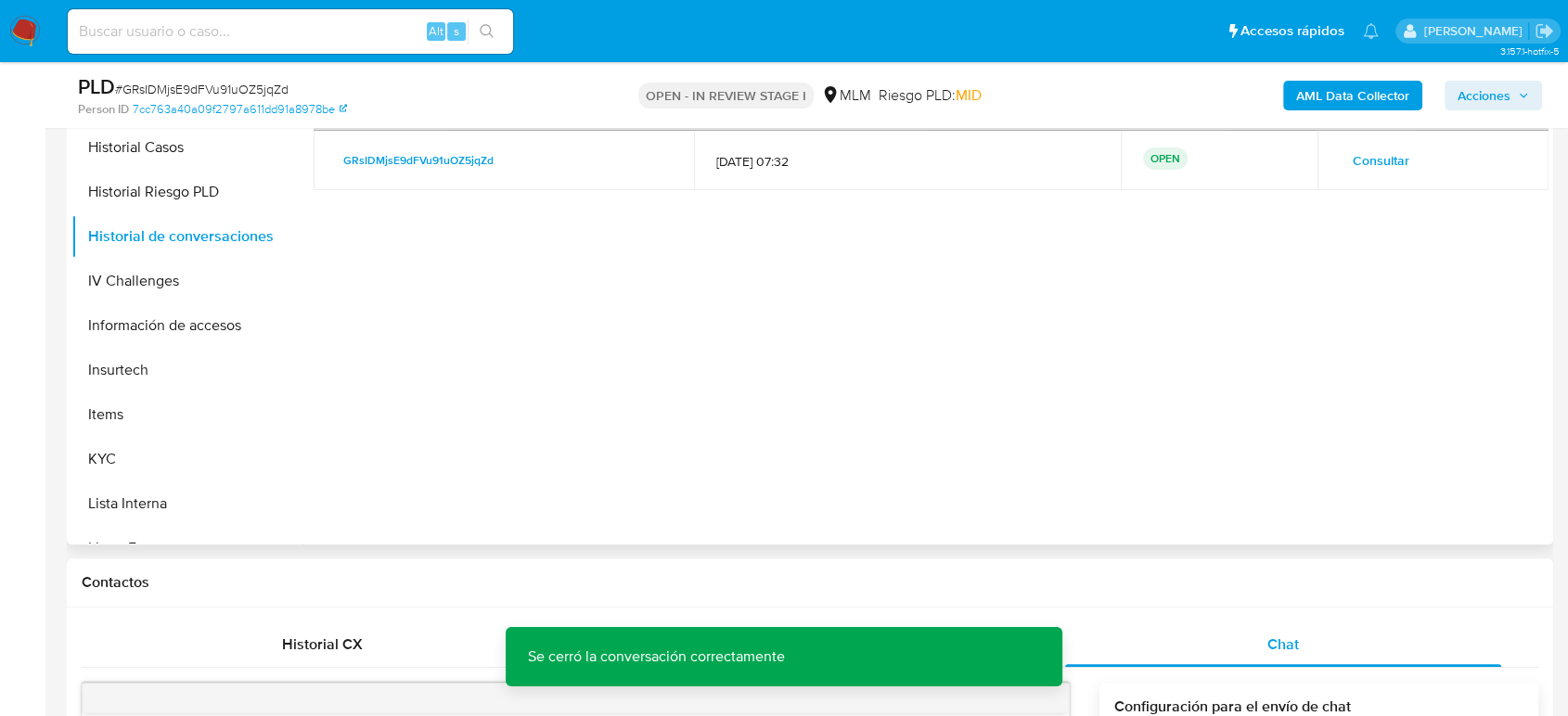
click at [1388, 166] on span "Consultar" at bounding box center [1381, 160] width 57 height 26
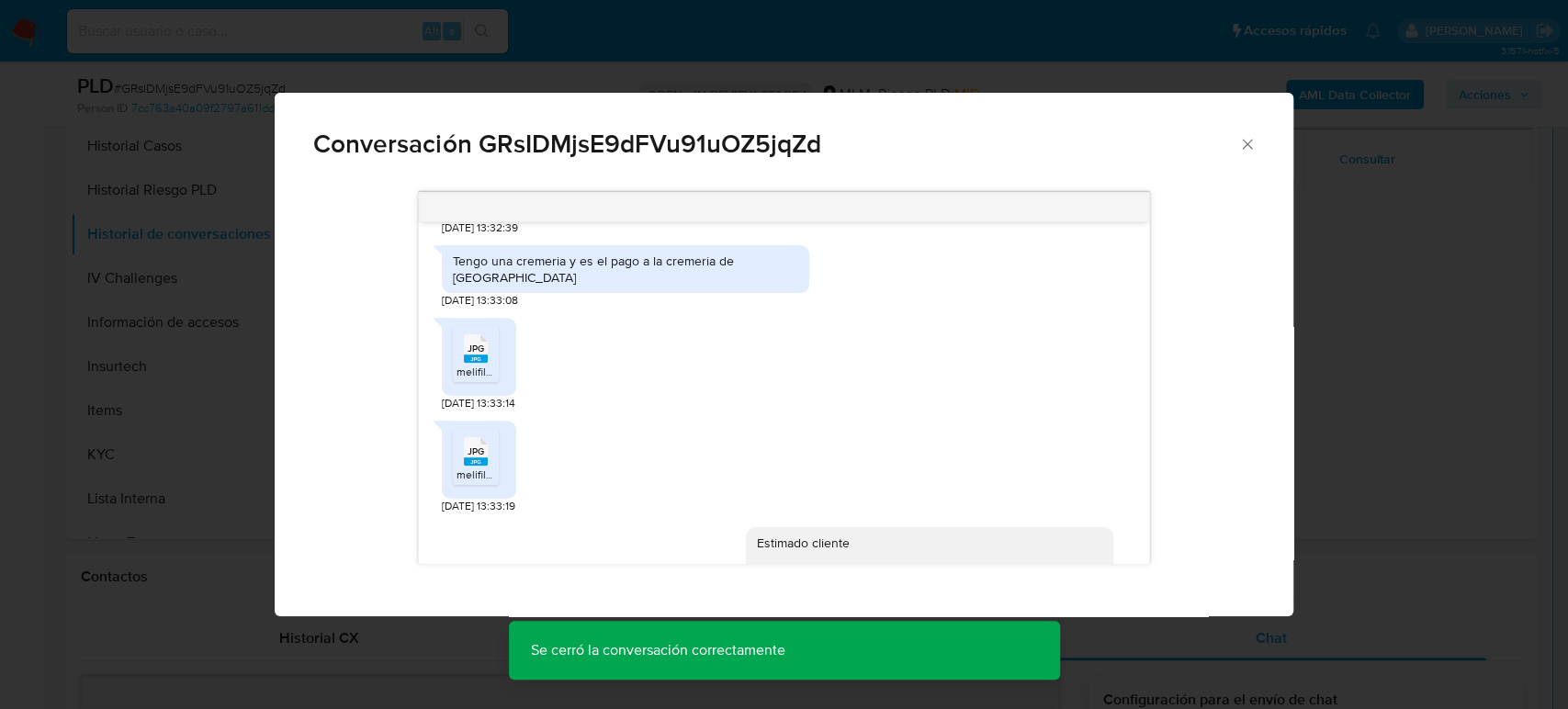
scroll to position [698, 0]
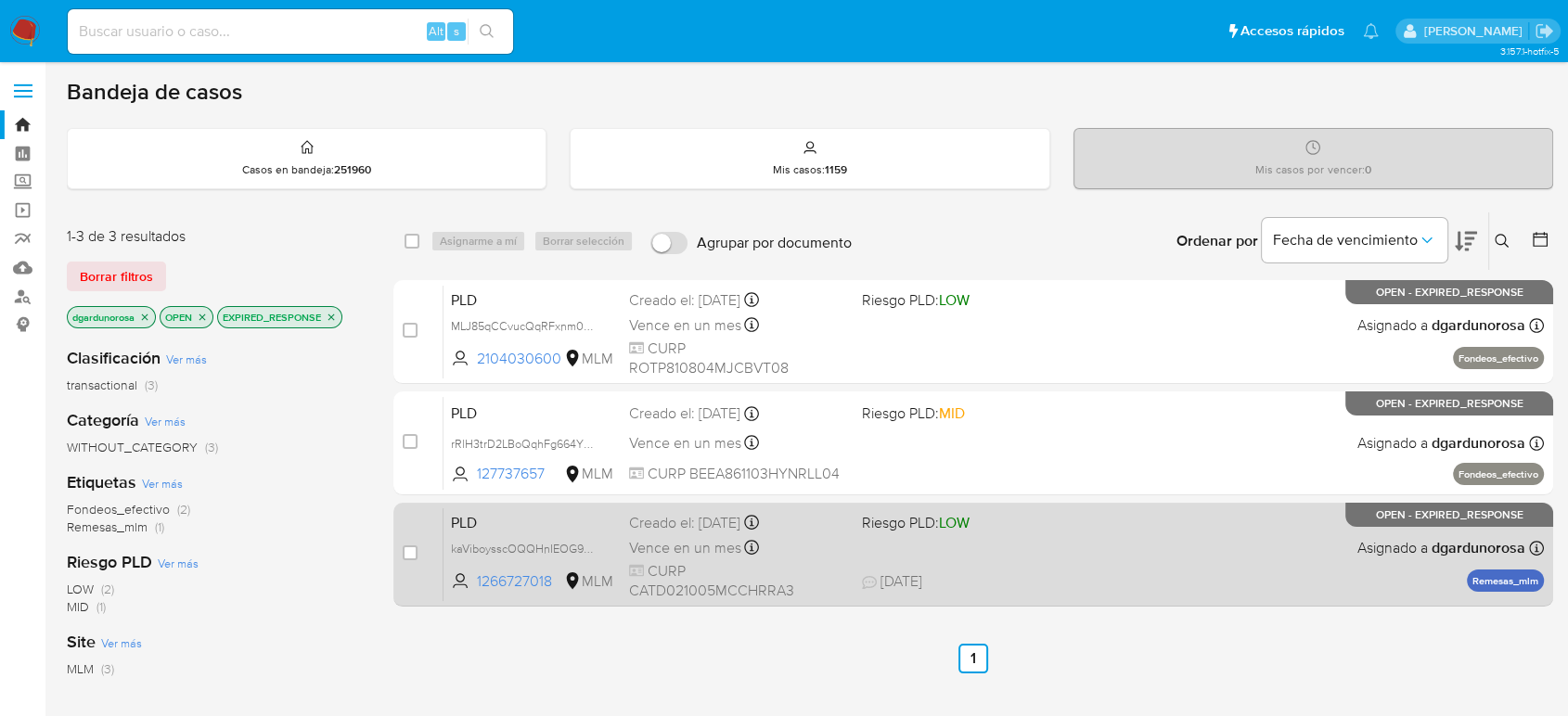
click at [1212, 590] on div "PLD kaViboysscOQQHnIEOG9OvZt 1266727018 MLM Riesgo PLD: LOW Creado el: [DATE] C…" at bounding box center [993, 554] width 1100 height 94
click at [407, 556] on input "checkbox" at bounding box center [410, 553] width 15 height 15
checkbox input "true"
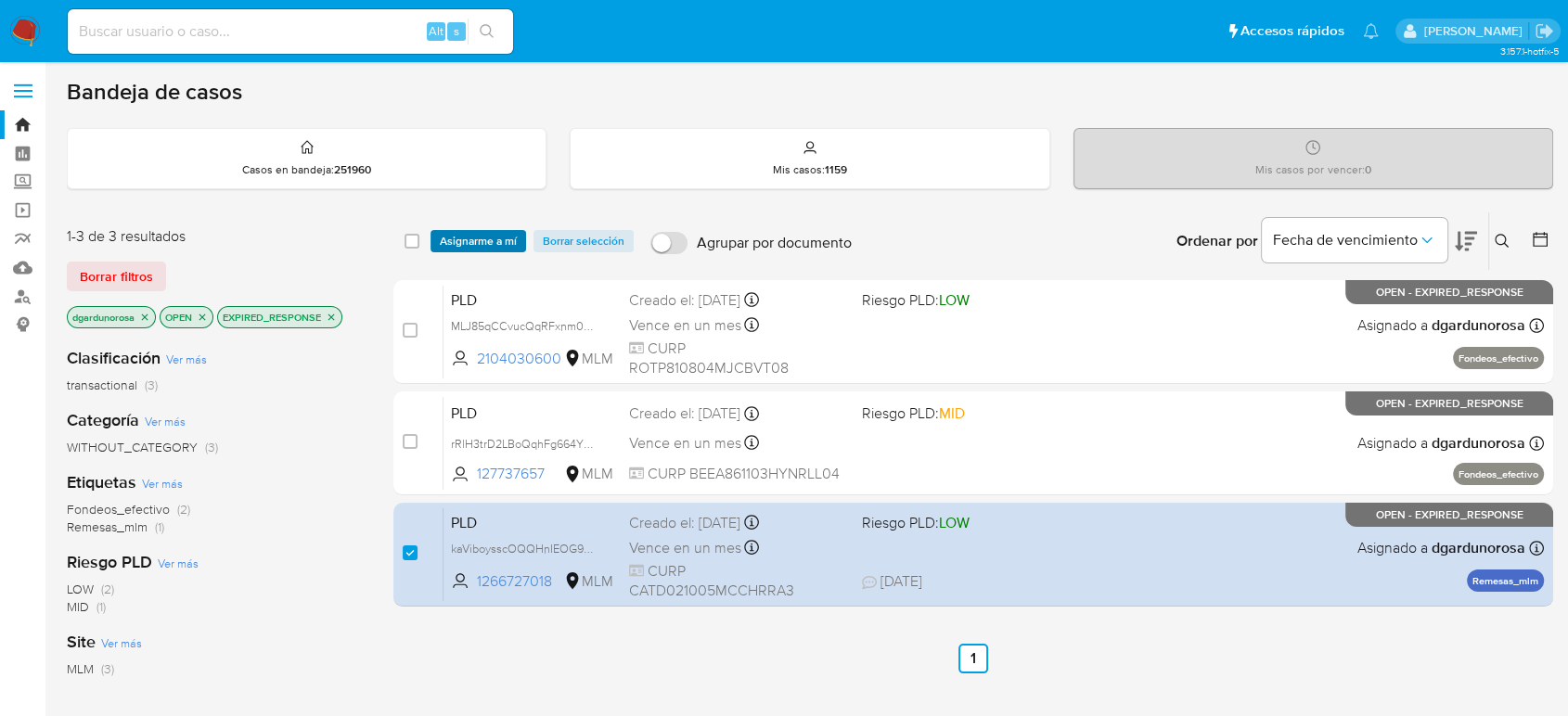
click at [493, 236] on span "Asignarme a mí" at bounding box center [478, 241] width 77 height 19
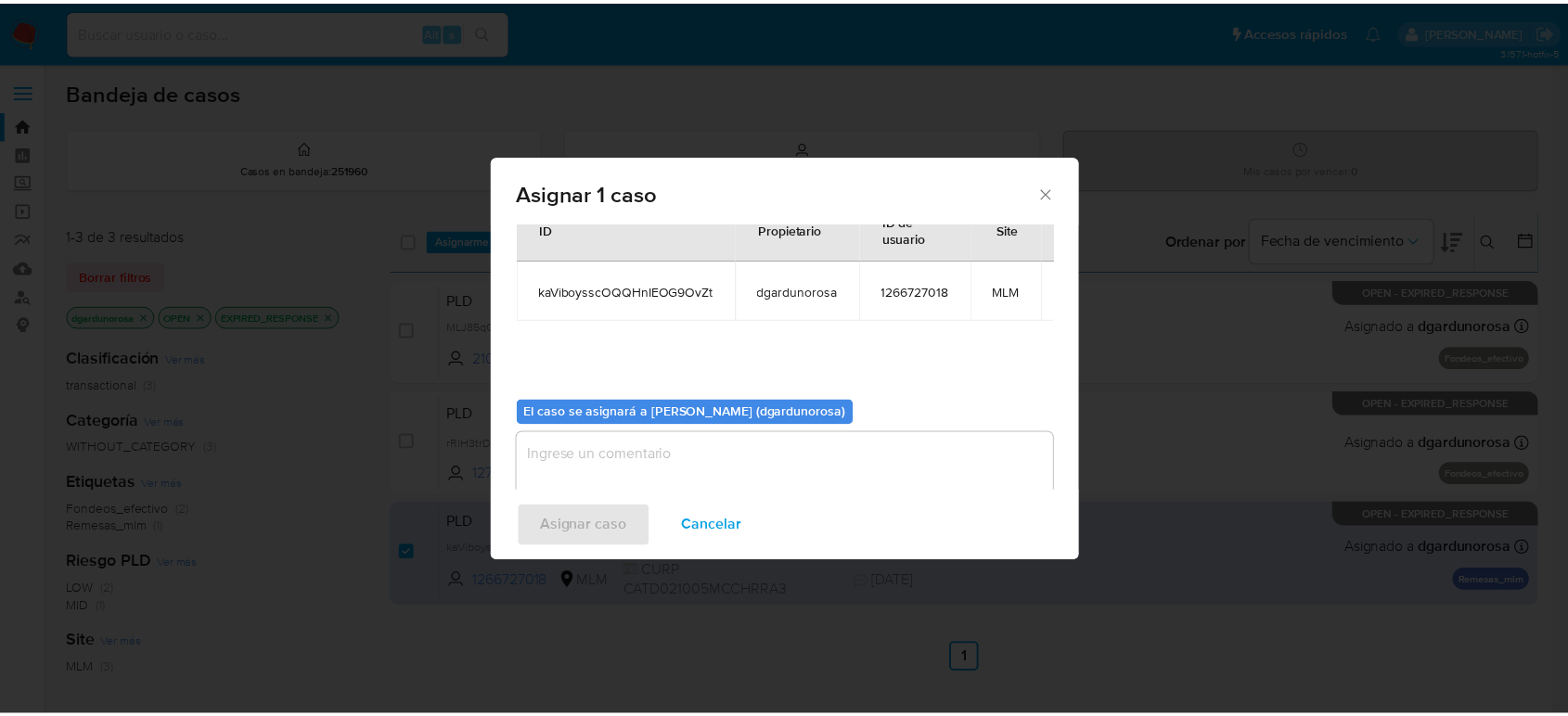
scroll to position [95, 0]
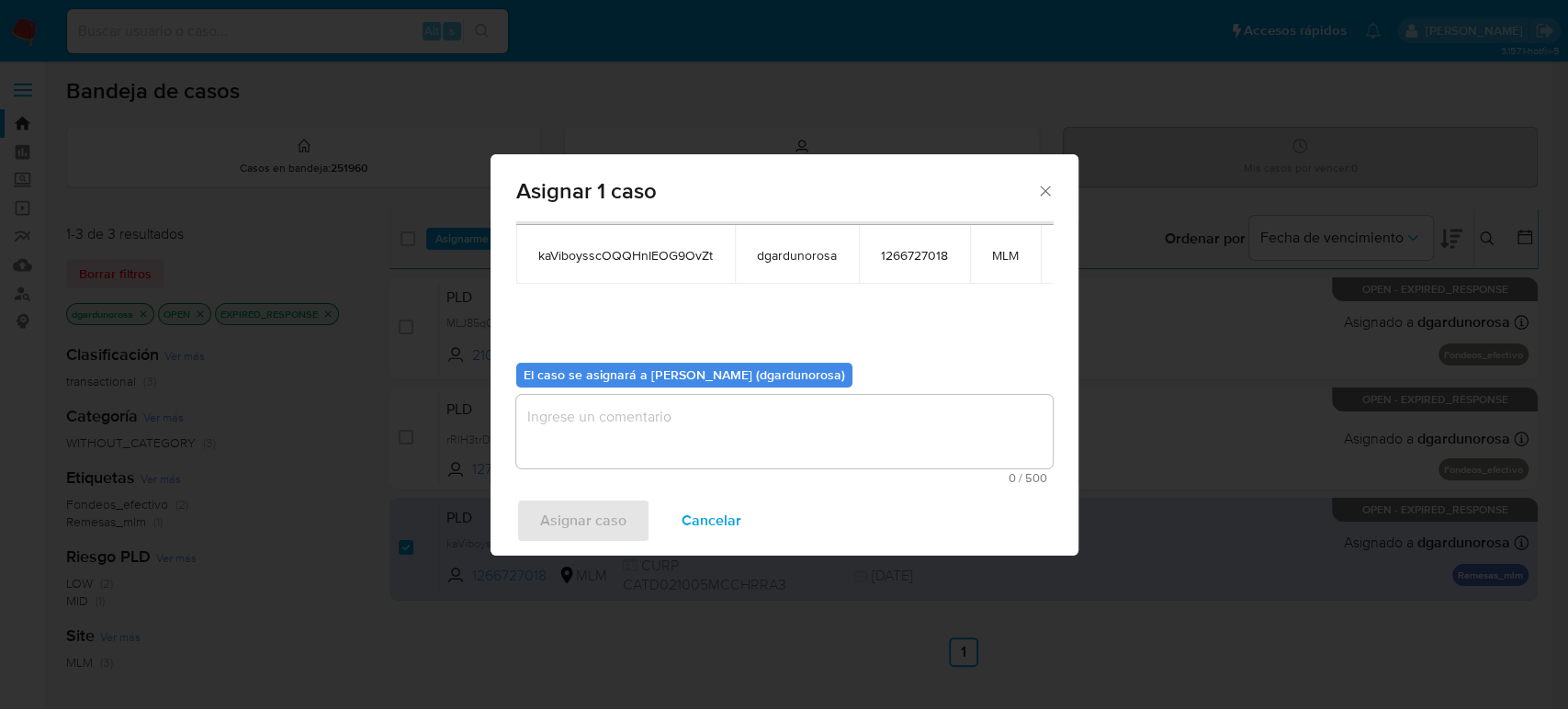
click at [822, 452] on textarea "assign-modal" at bounding box center [784, 432] width 536 height 73
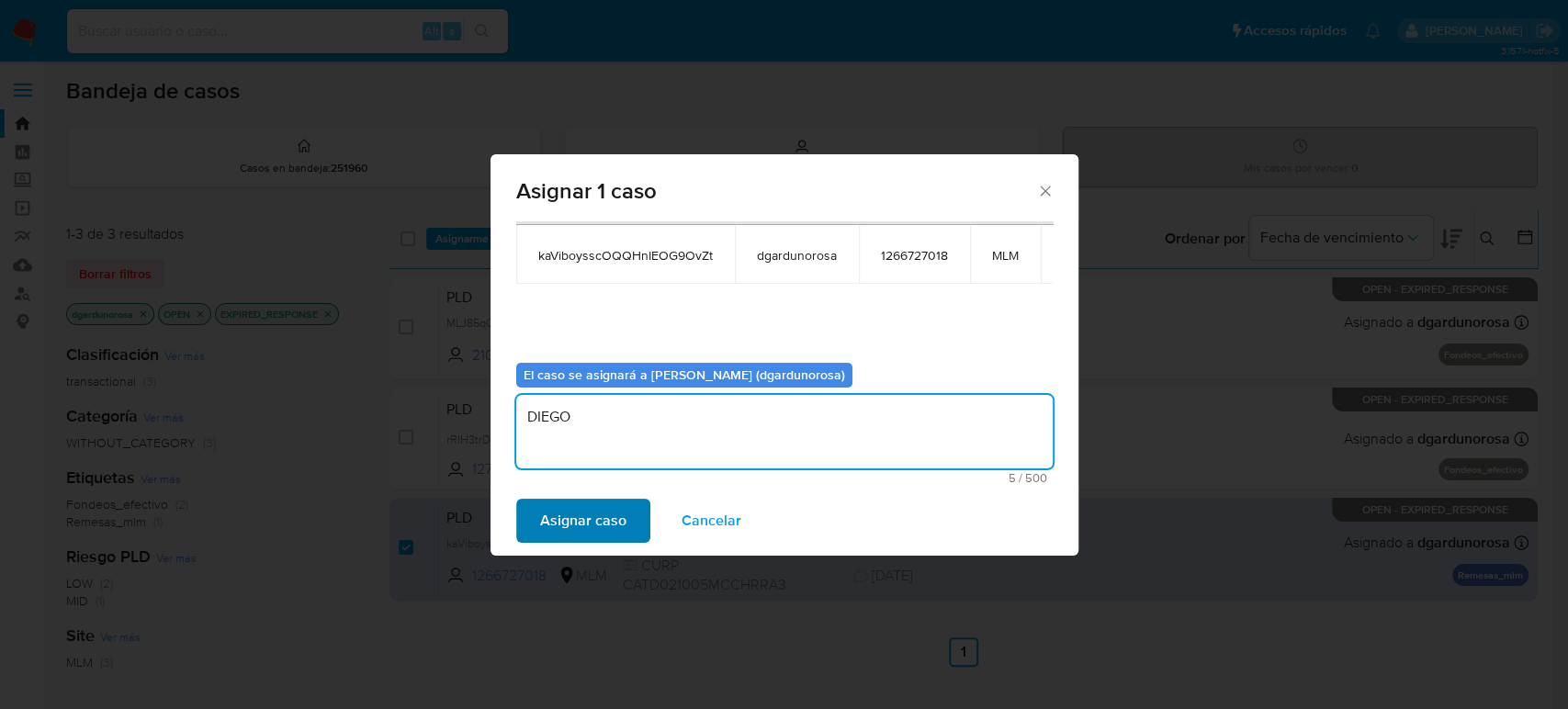
type textarea "DIEGO"
click at [583, 518] on span "Asignar caso" at bounding box center [583, 521] width 86 height 40
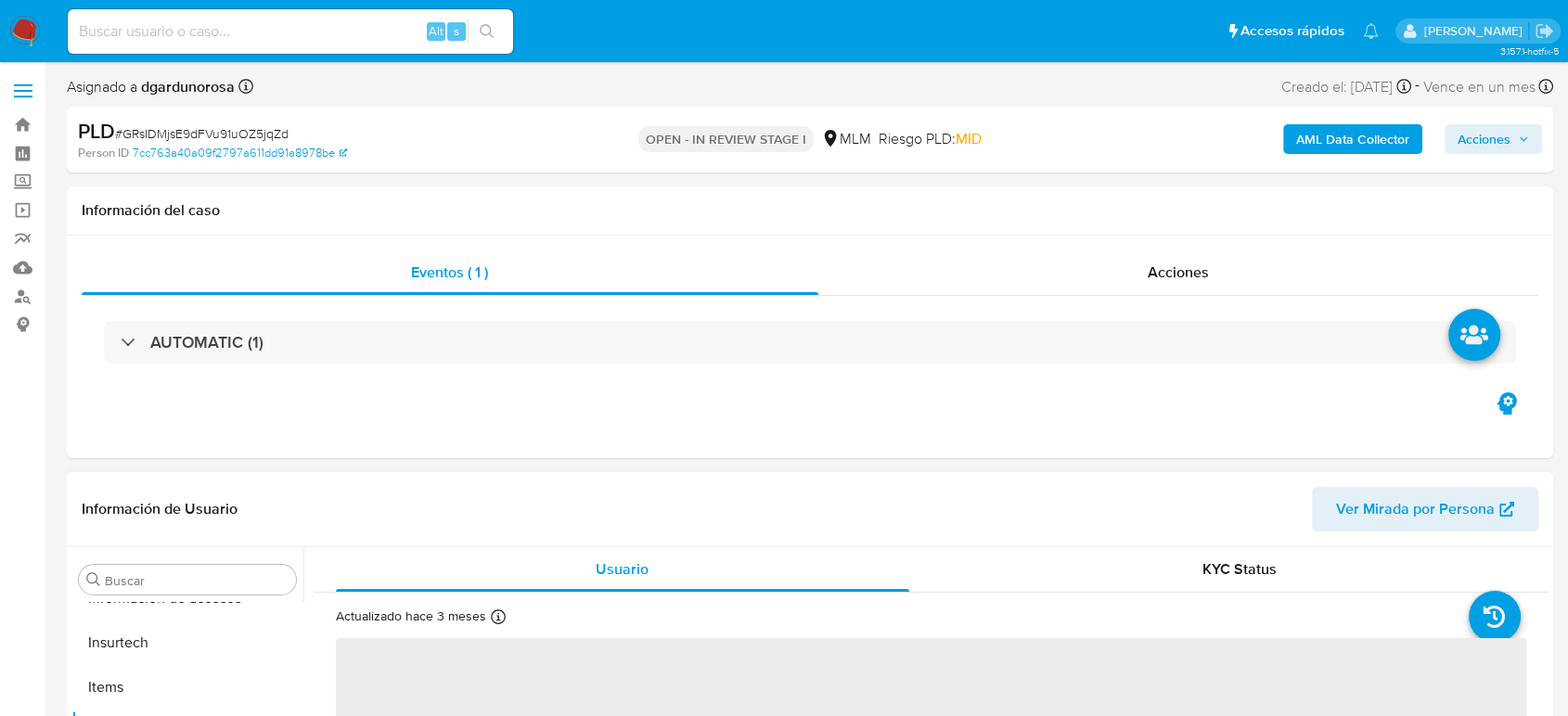
scroll to position [784, 0]
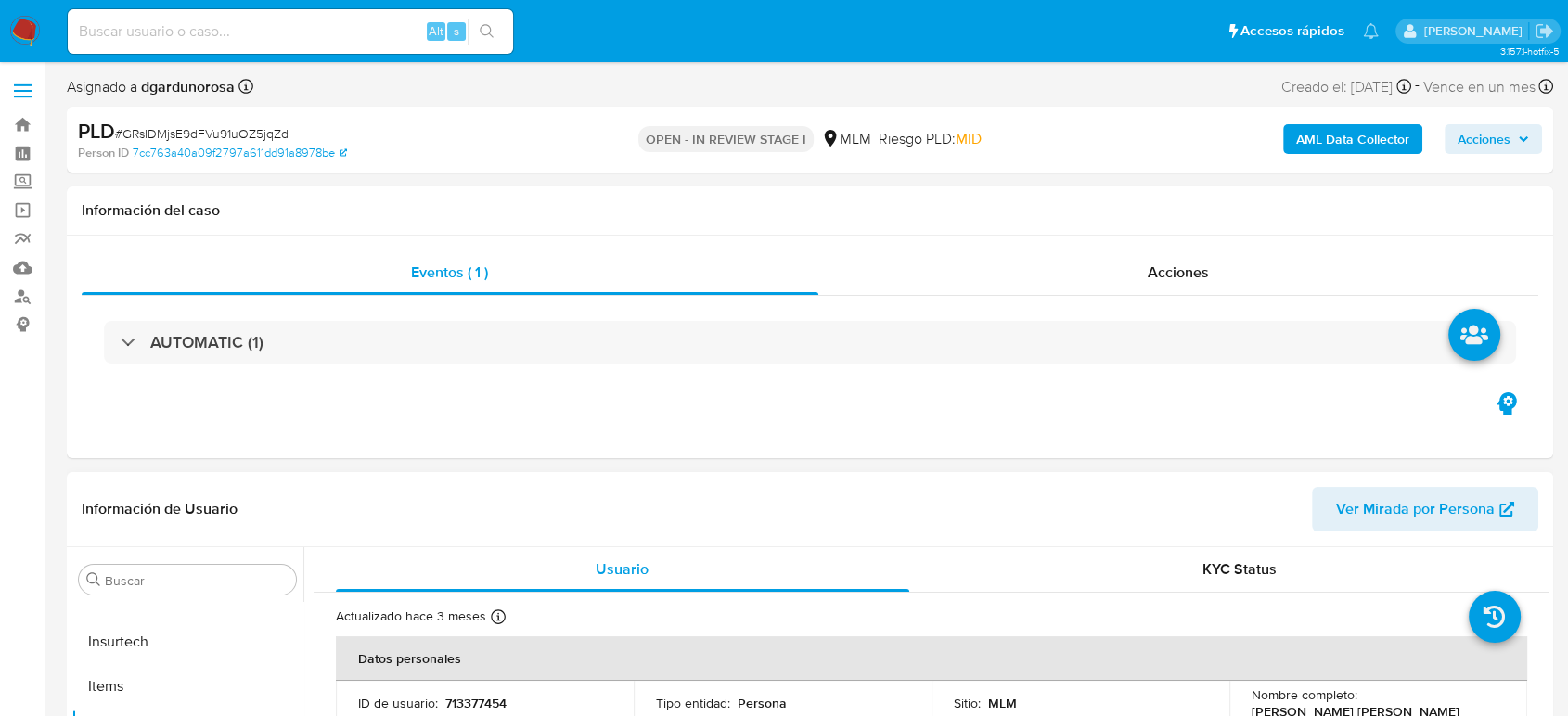
select select "10"
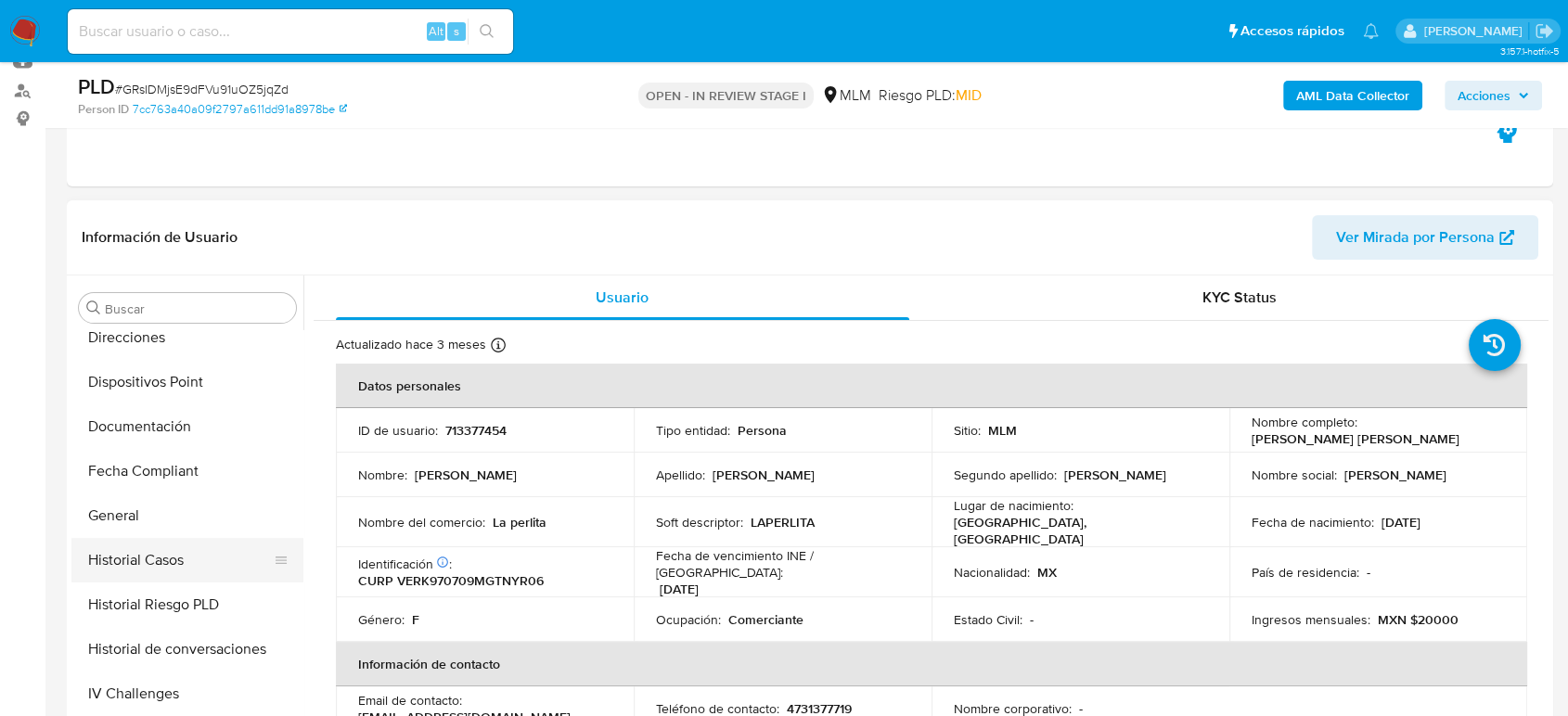
scroll to position [62, 0]
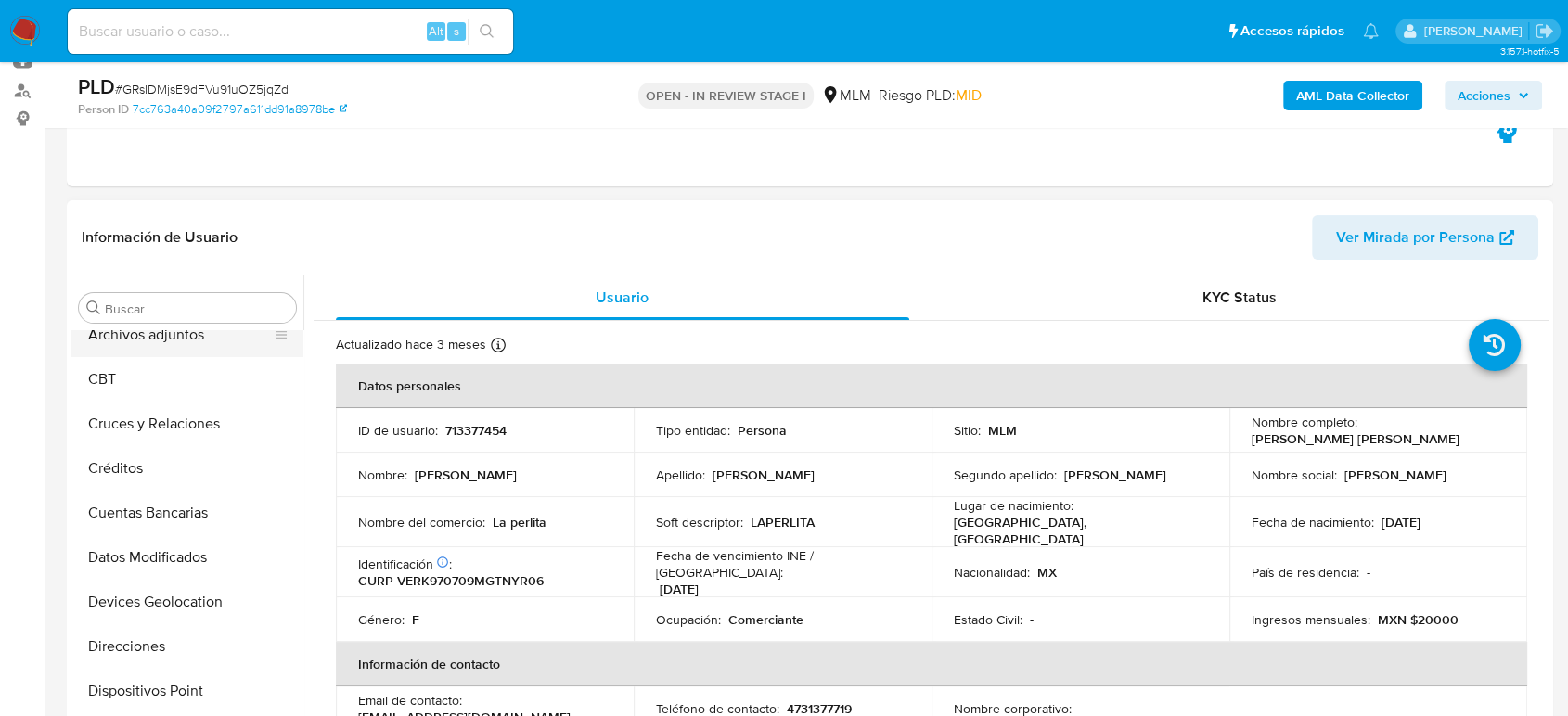
click at [160, 342] on button "Archivos adjuntos" at bounding box center [181, 335] width 218 height 44
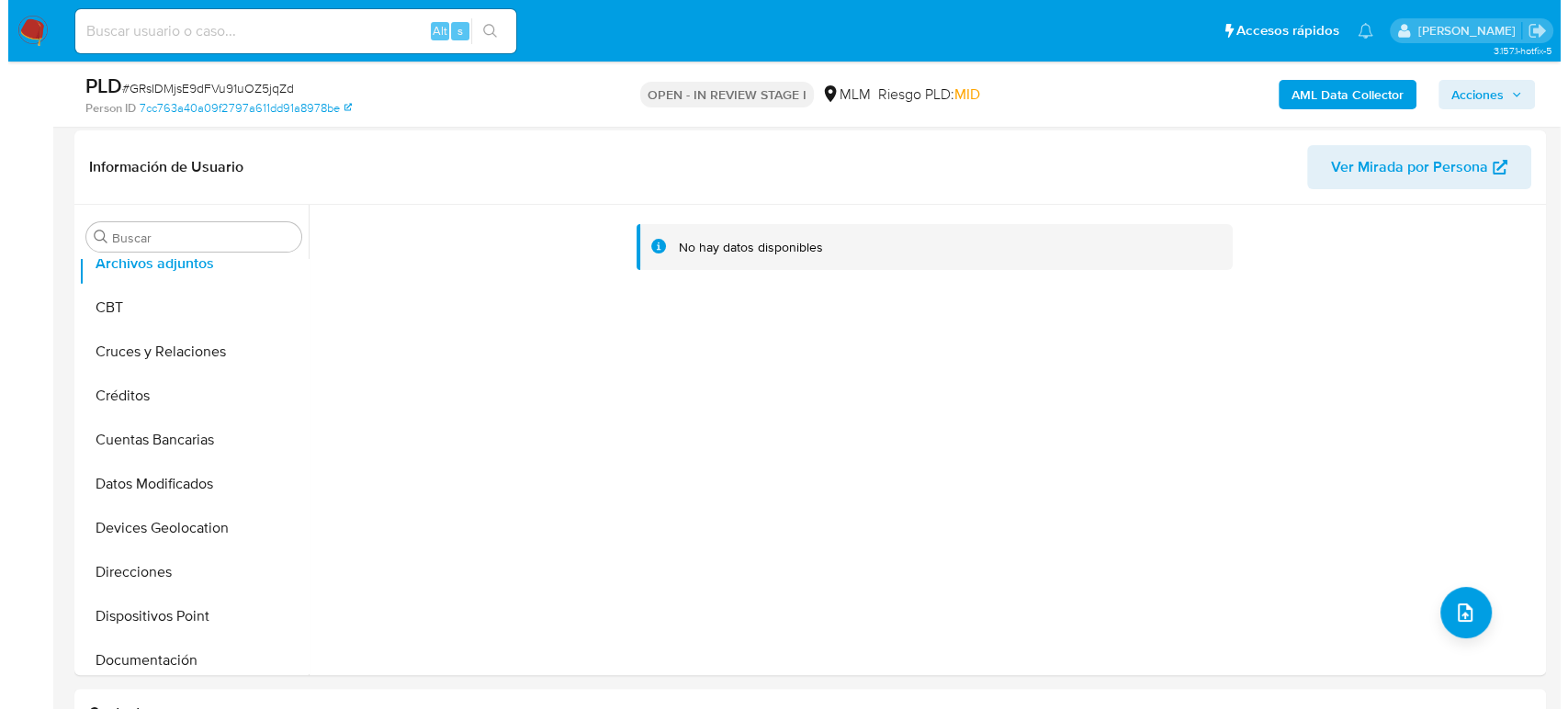
scroll to position [306, 0]
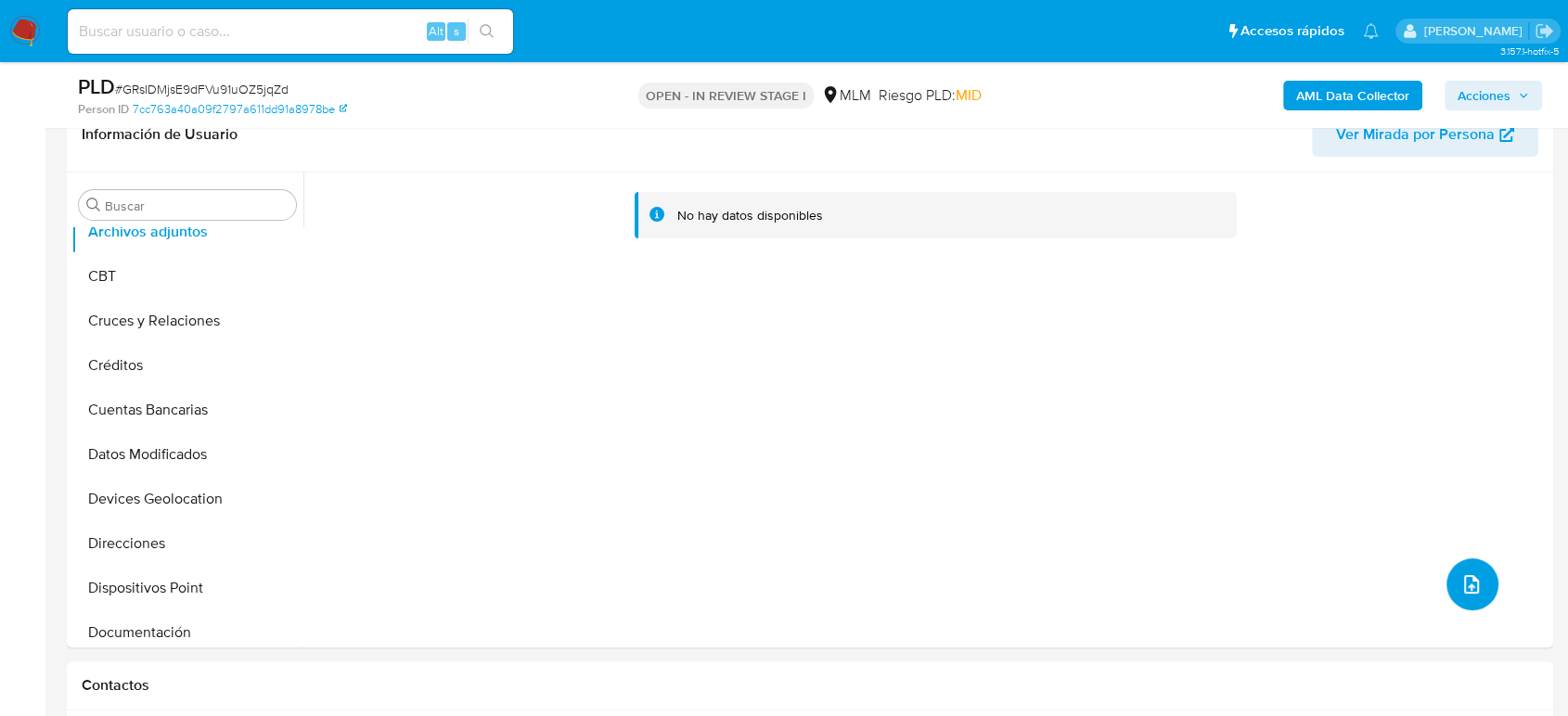
click at [1460, 573] on span "upload-file" at bounding box center [1472, 585] width 23 height 23
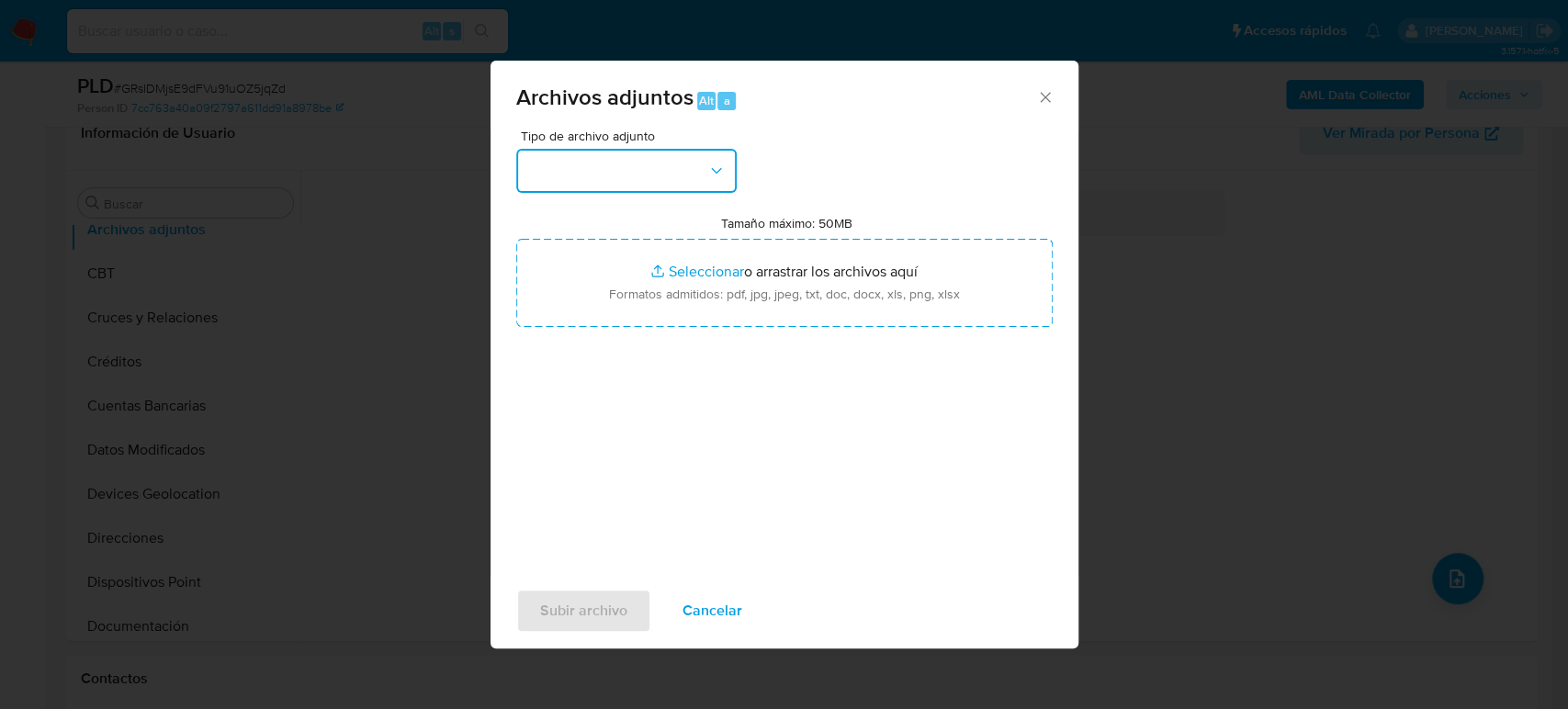
click at [683, 178] on button "button" at bounding box center [625, 170] width 220 height 44
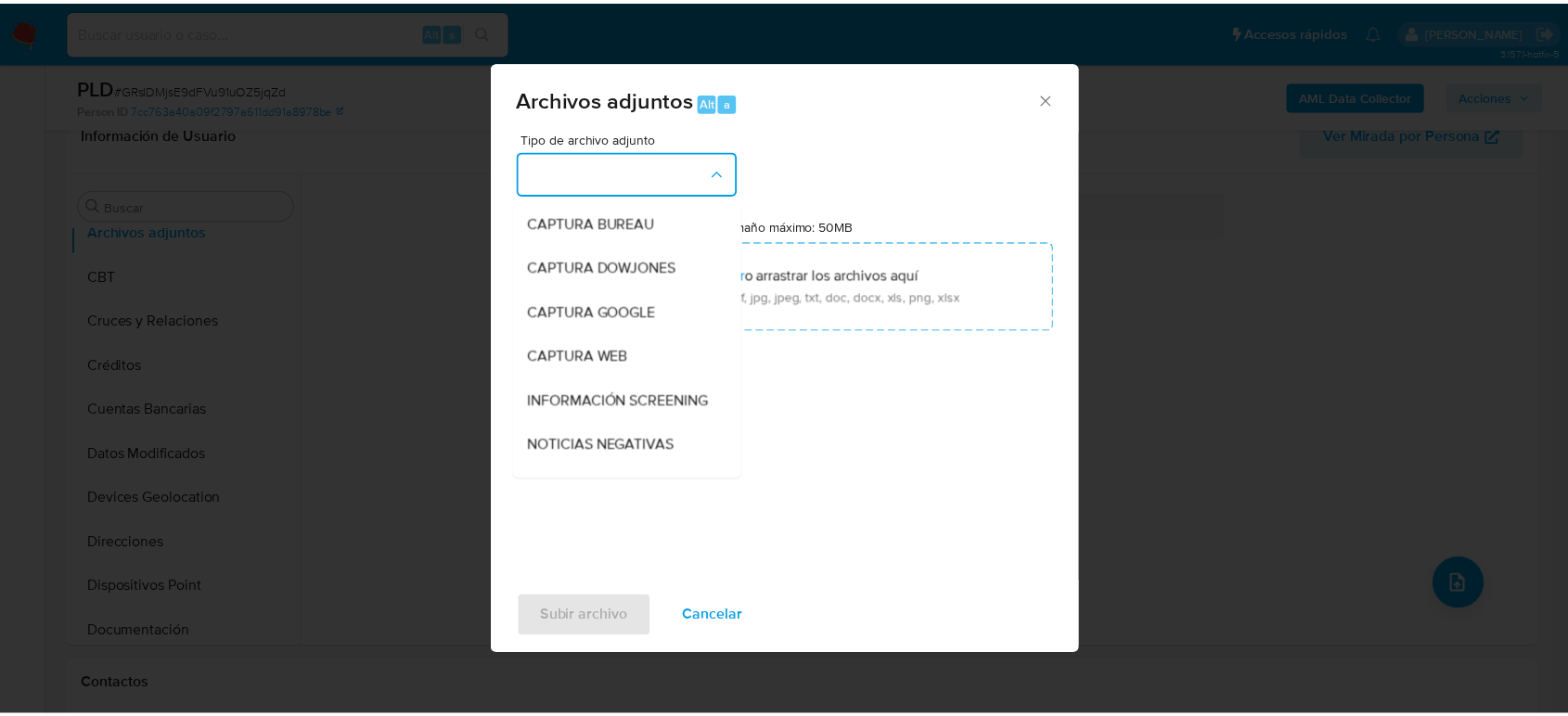
scroll to position [206, 0]
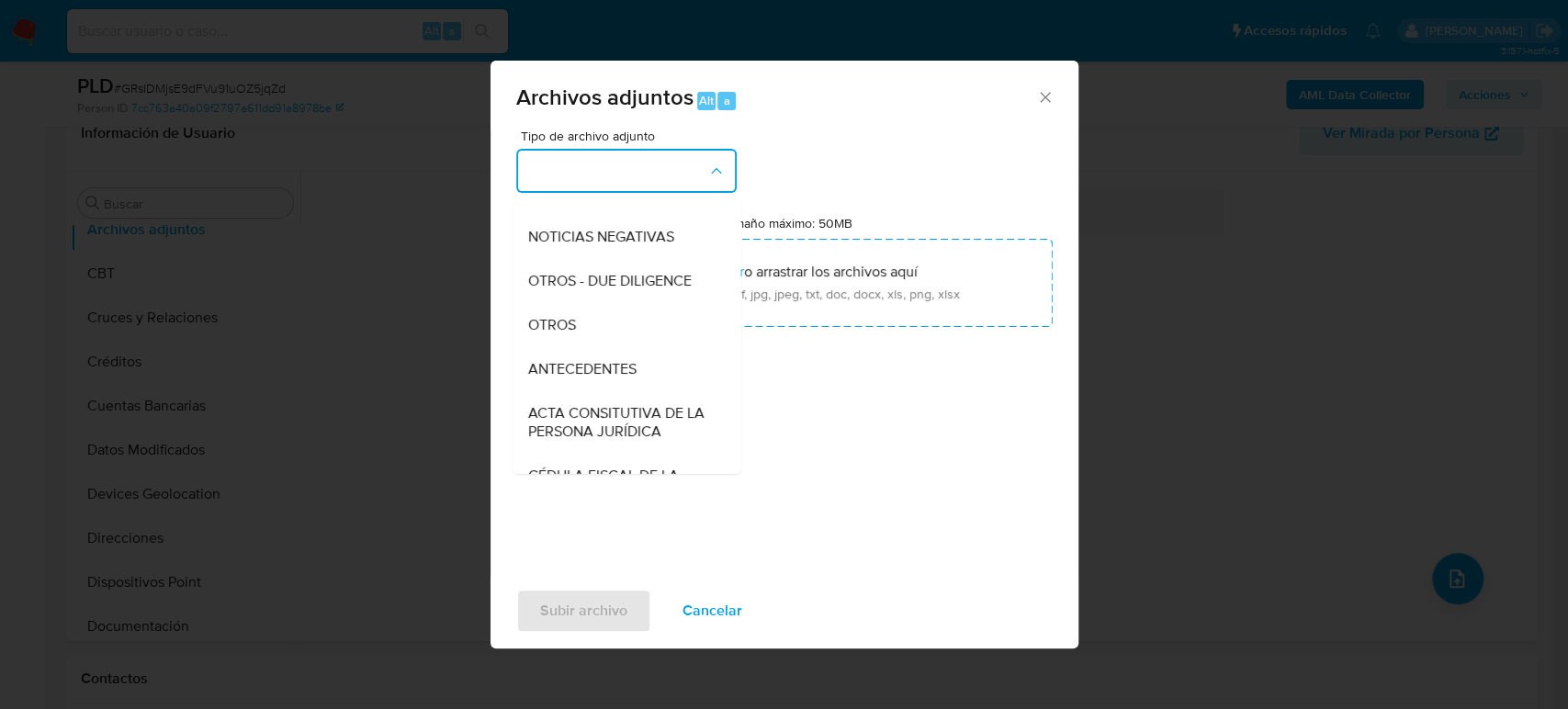
click at [595, 338] on div "OTROS" at bounding box center [621, 325] width 187 height 44
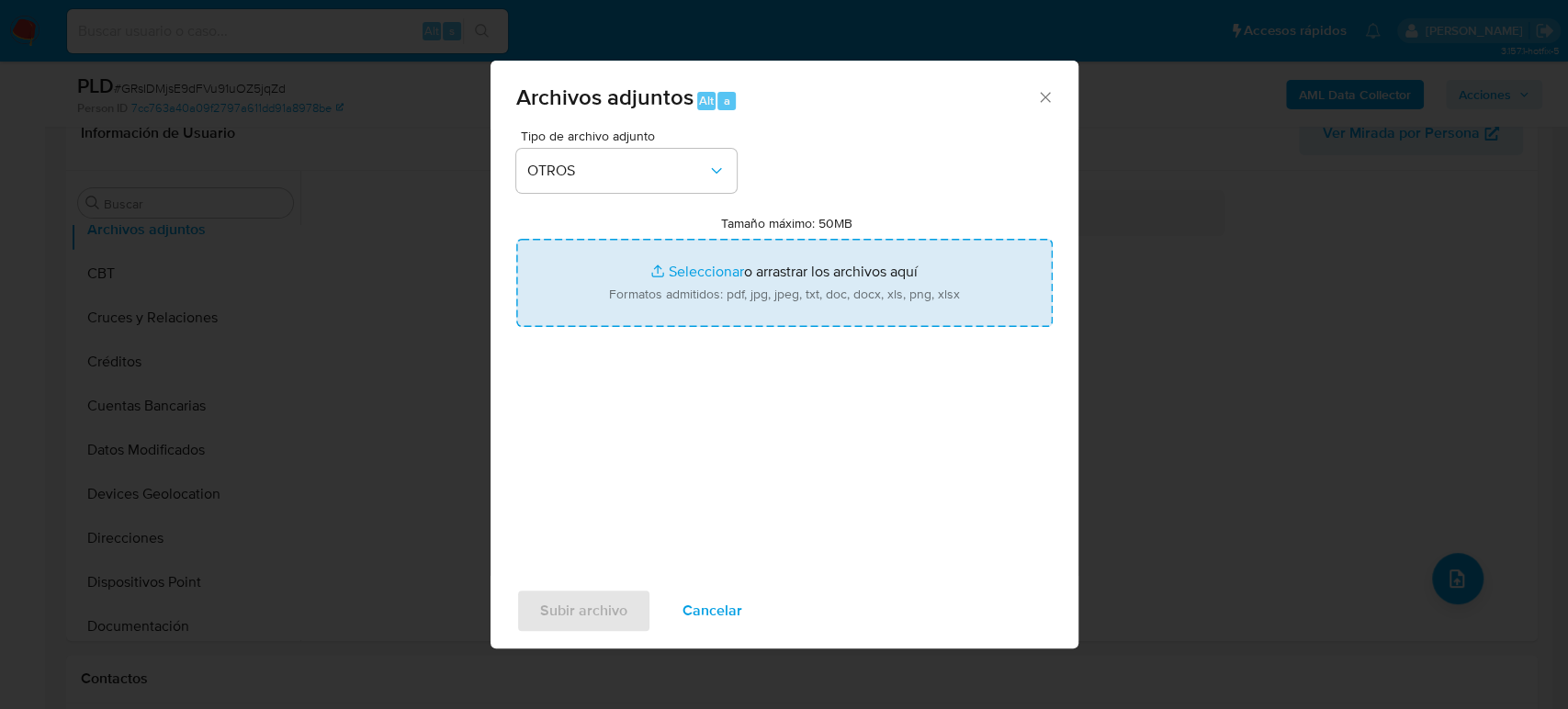
type input "C:\fakepath\713377454_Karen Venegas_Agosto2025.pdf"
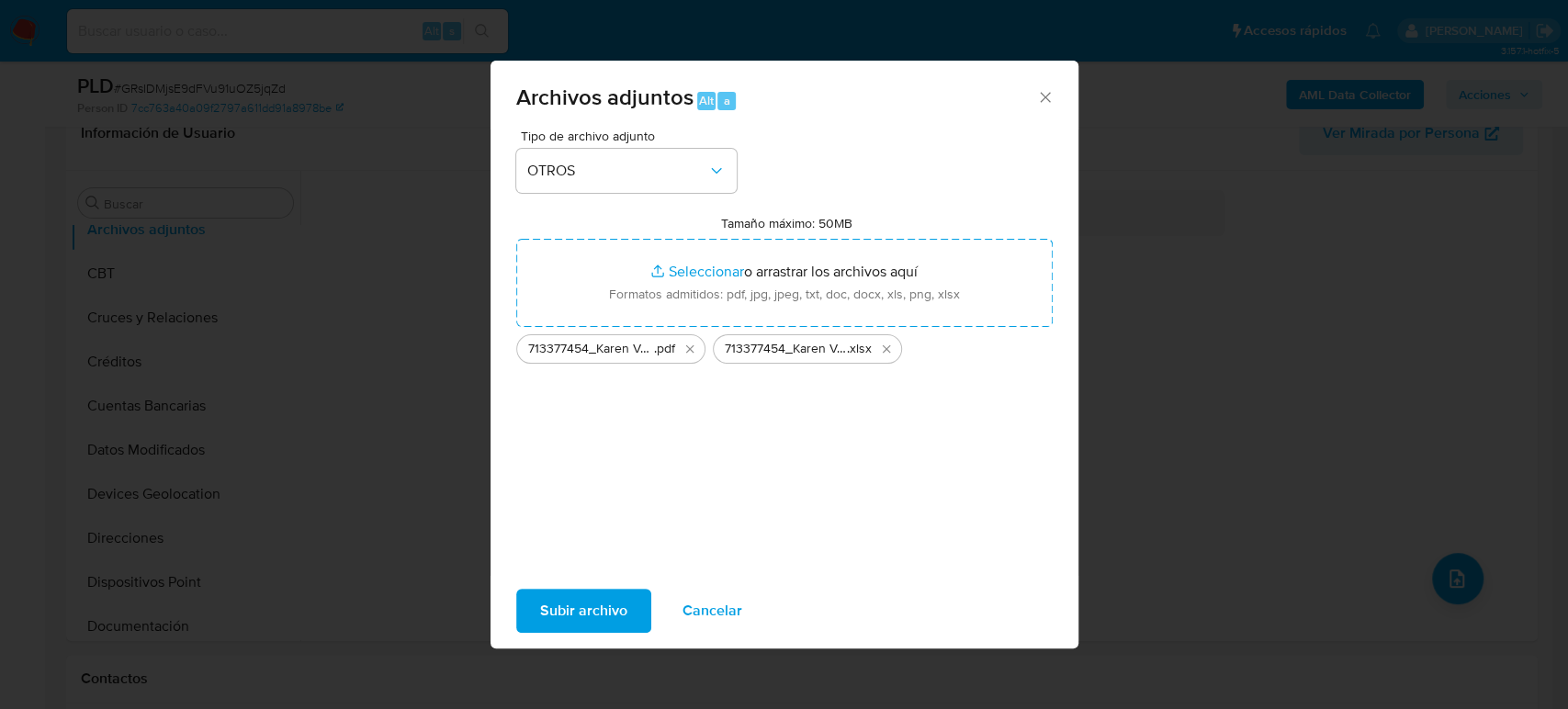
click at [545, 612] on span "Subir archivo" at bounding box center [583, 611] width 87 height 40
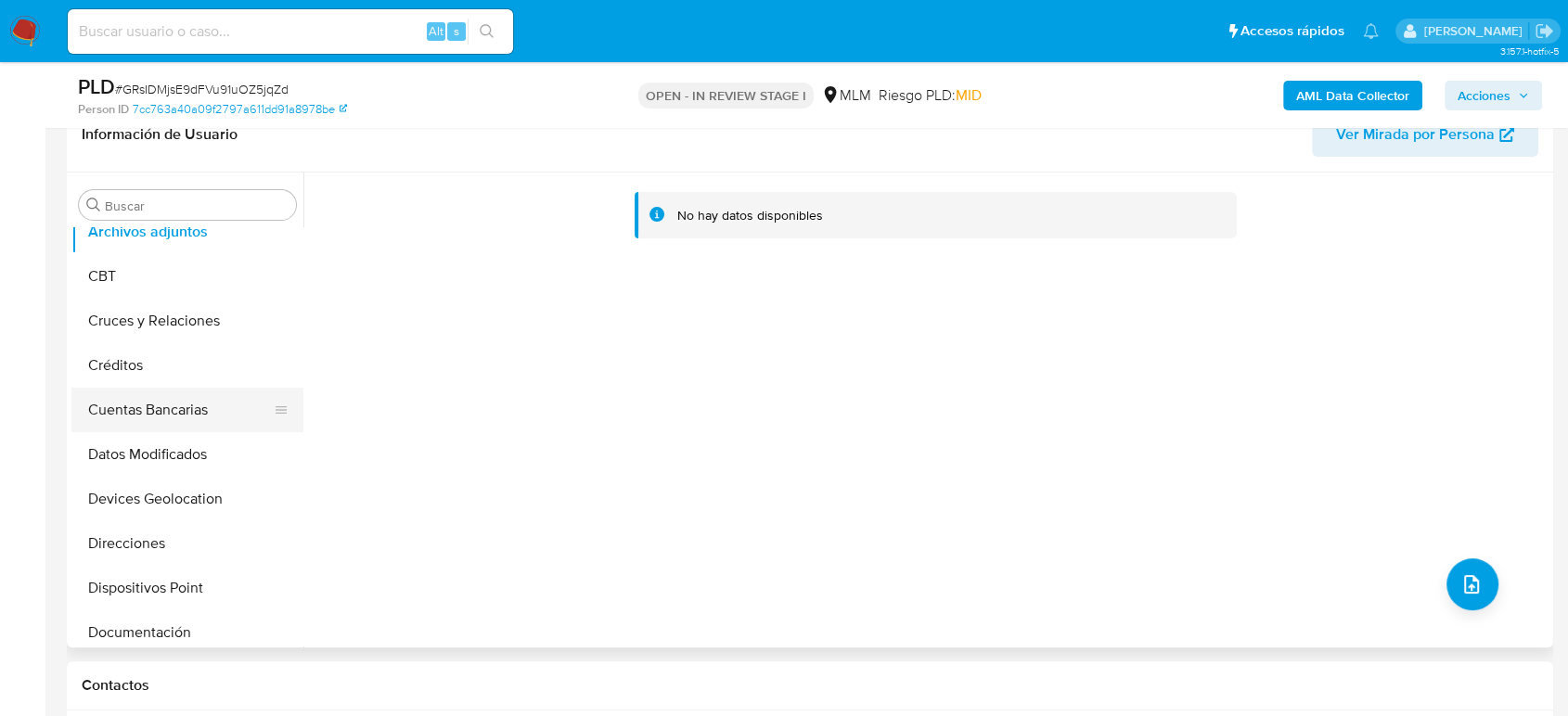
click at [120, 395] on button "Cuentas Bancarias" at bounding box center [181, 410] width 218 height 44
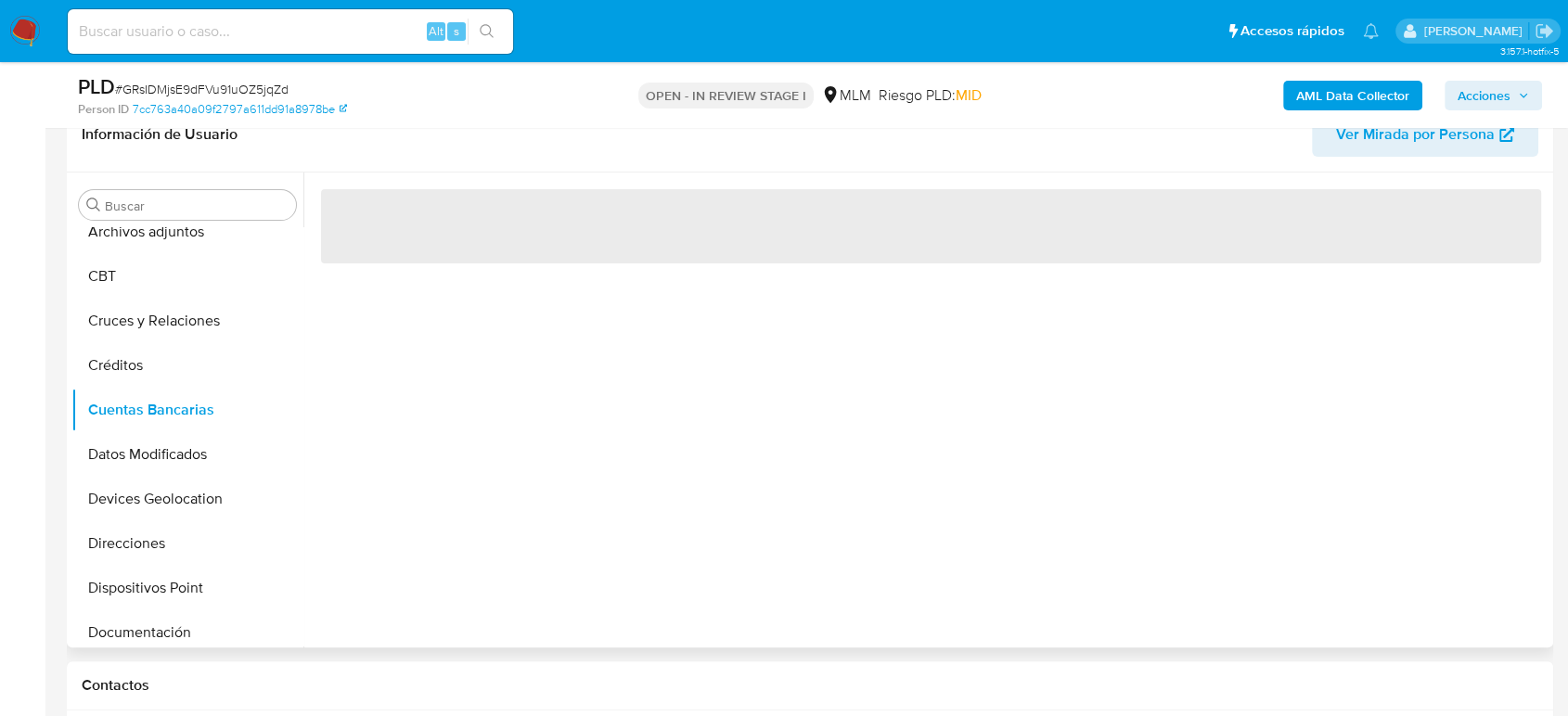
click at [156, 221] on div "Buscar Anticipos de dinero Archivos adjuntos CBT Cruces y Relaciones Créditos C…" at bounding box center [187, 410] width 232 height 472
click at [156, 244] on button "Archivos adjuntos" at bounding box center [181, 232] width 218 height 44
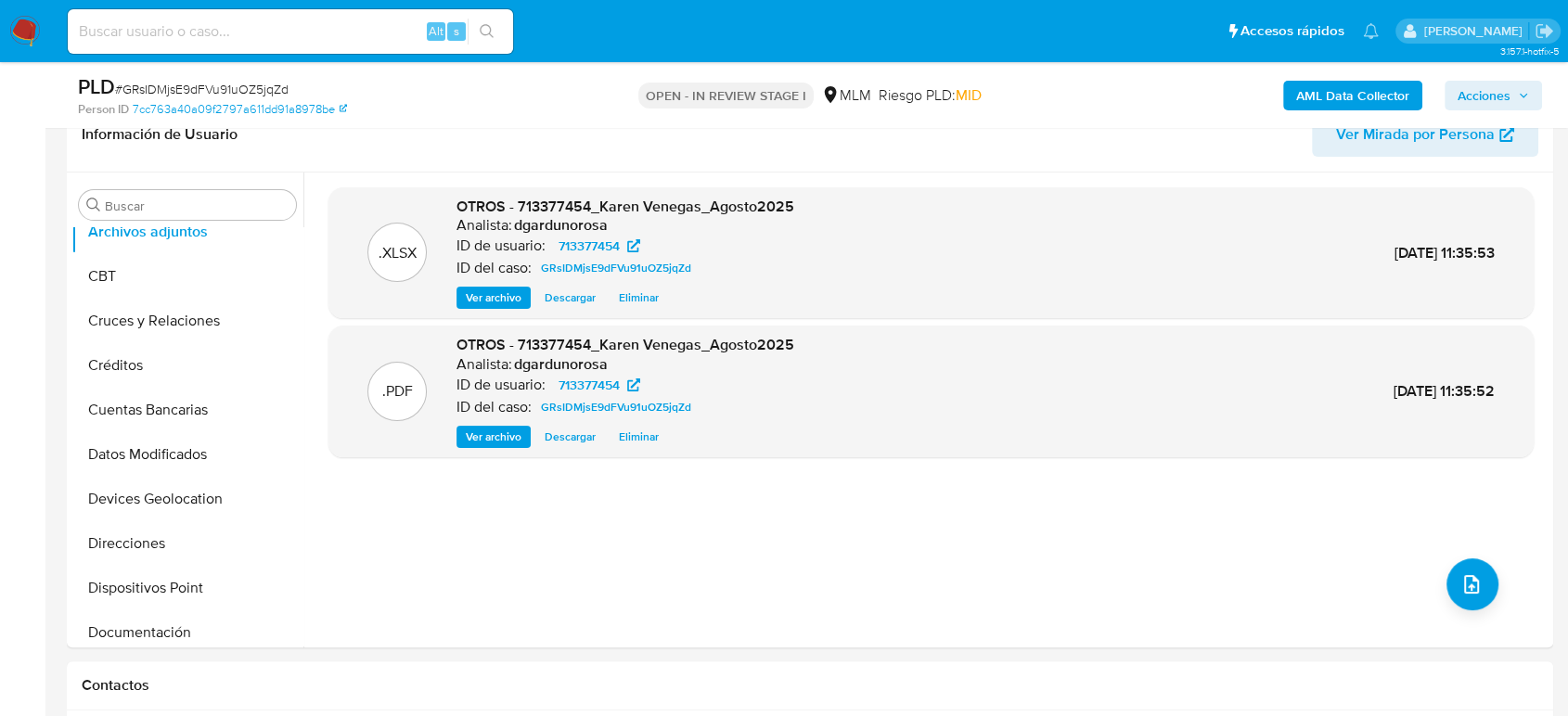
click at [1515, 86] on span "Acciones" at bounding box center [1493, 95] width 72 height 26
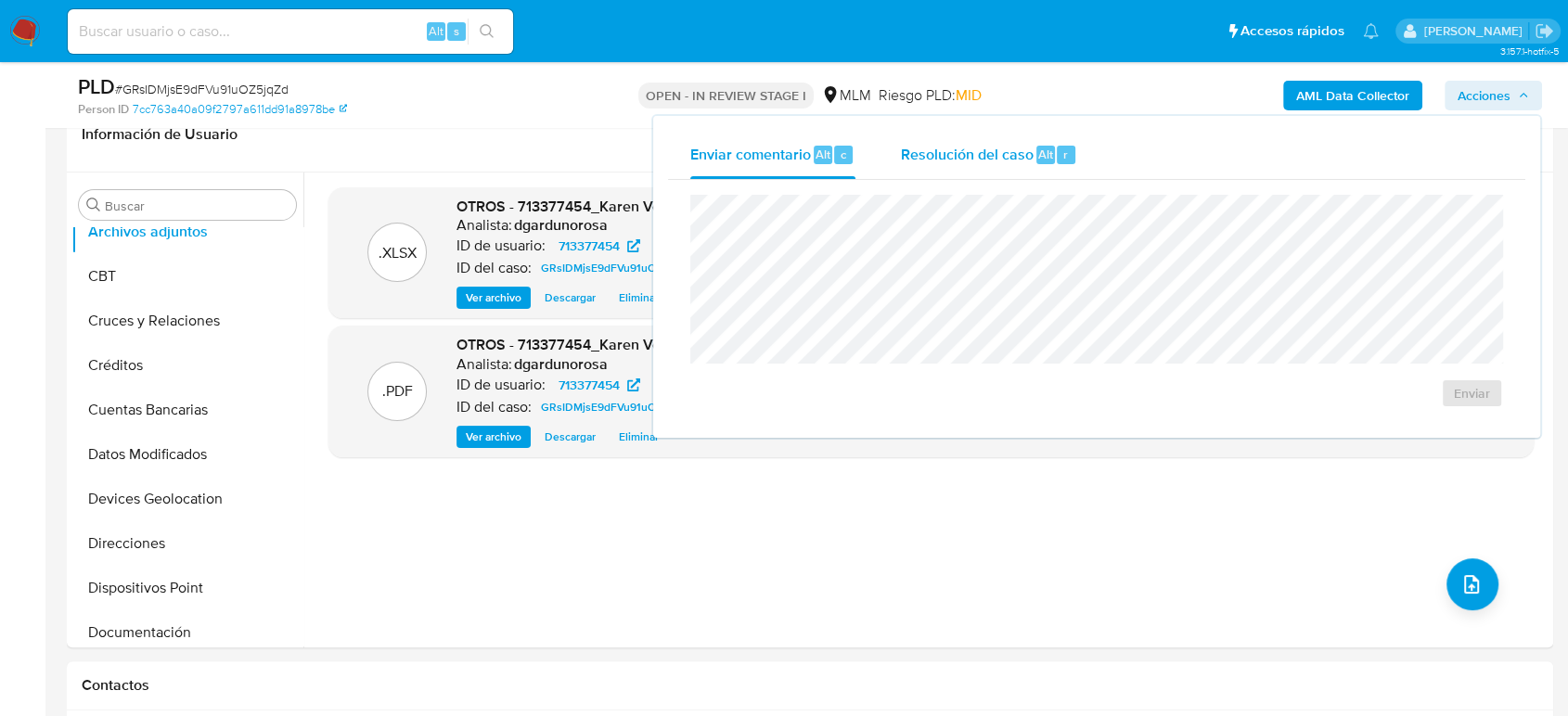
click at [988, 166] on div "Resolución del caso Alt r" at bounding box center [988, 154] width 177 height 48
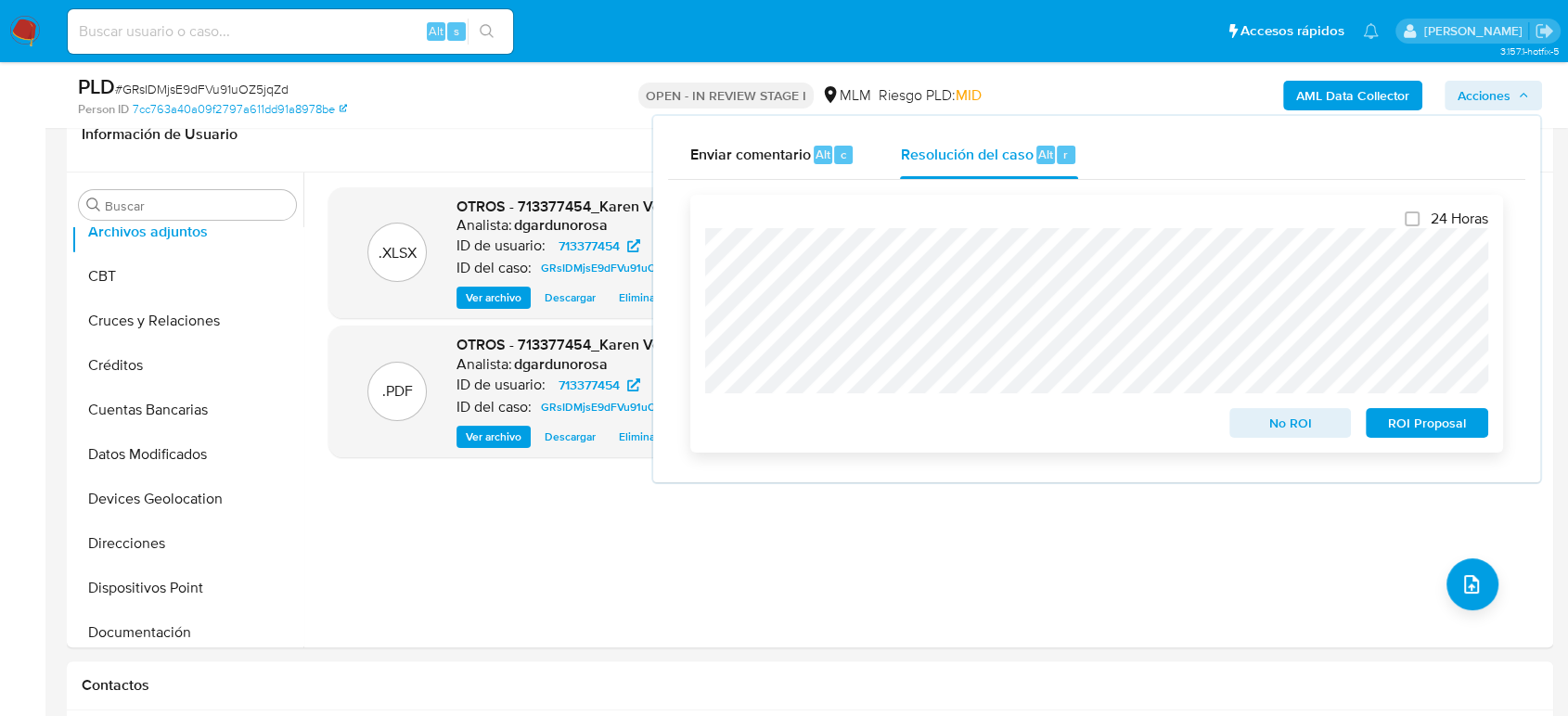
click at [1309, 433] on span "No ROI" at bounding box center [1291, 423] width 96 height 26
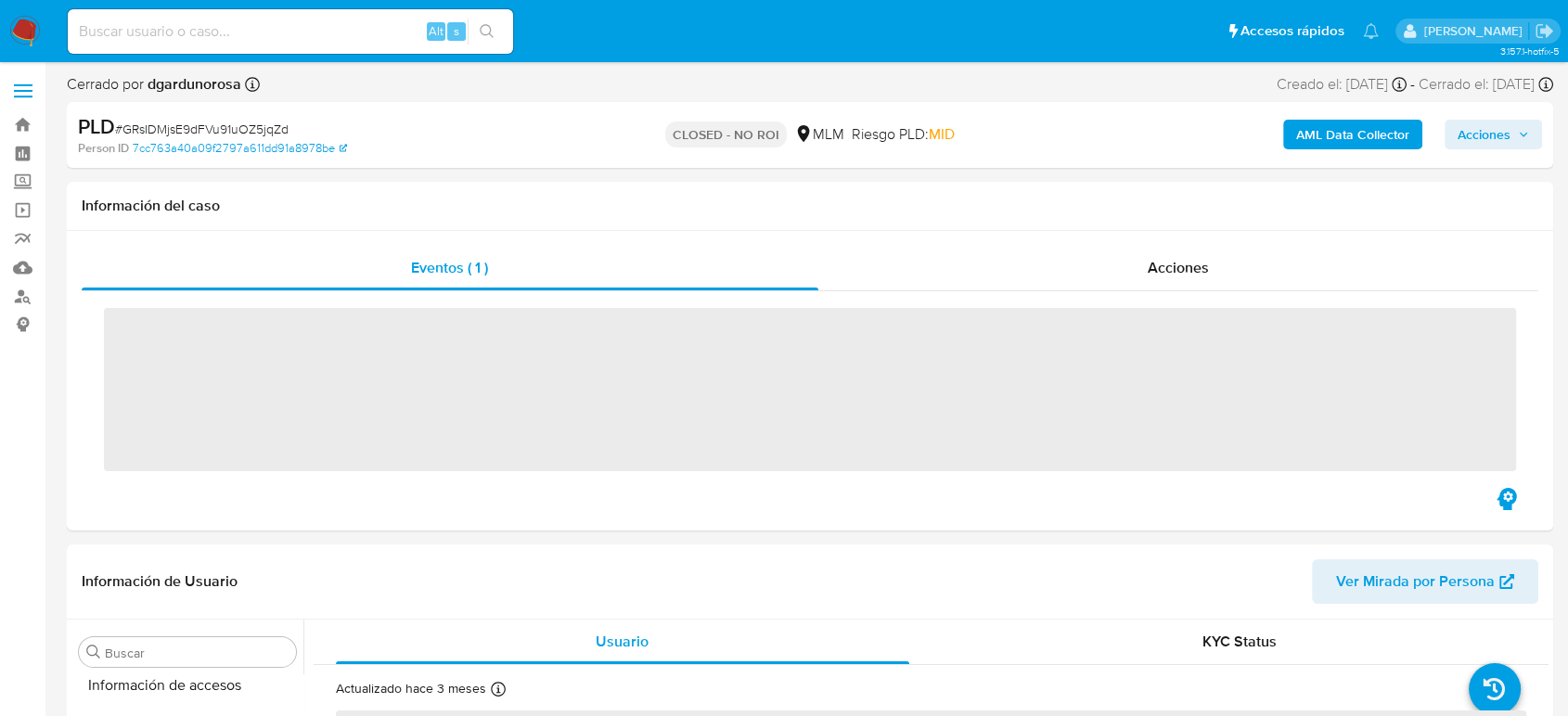
scroll to position [784, 0]
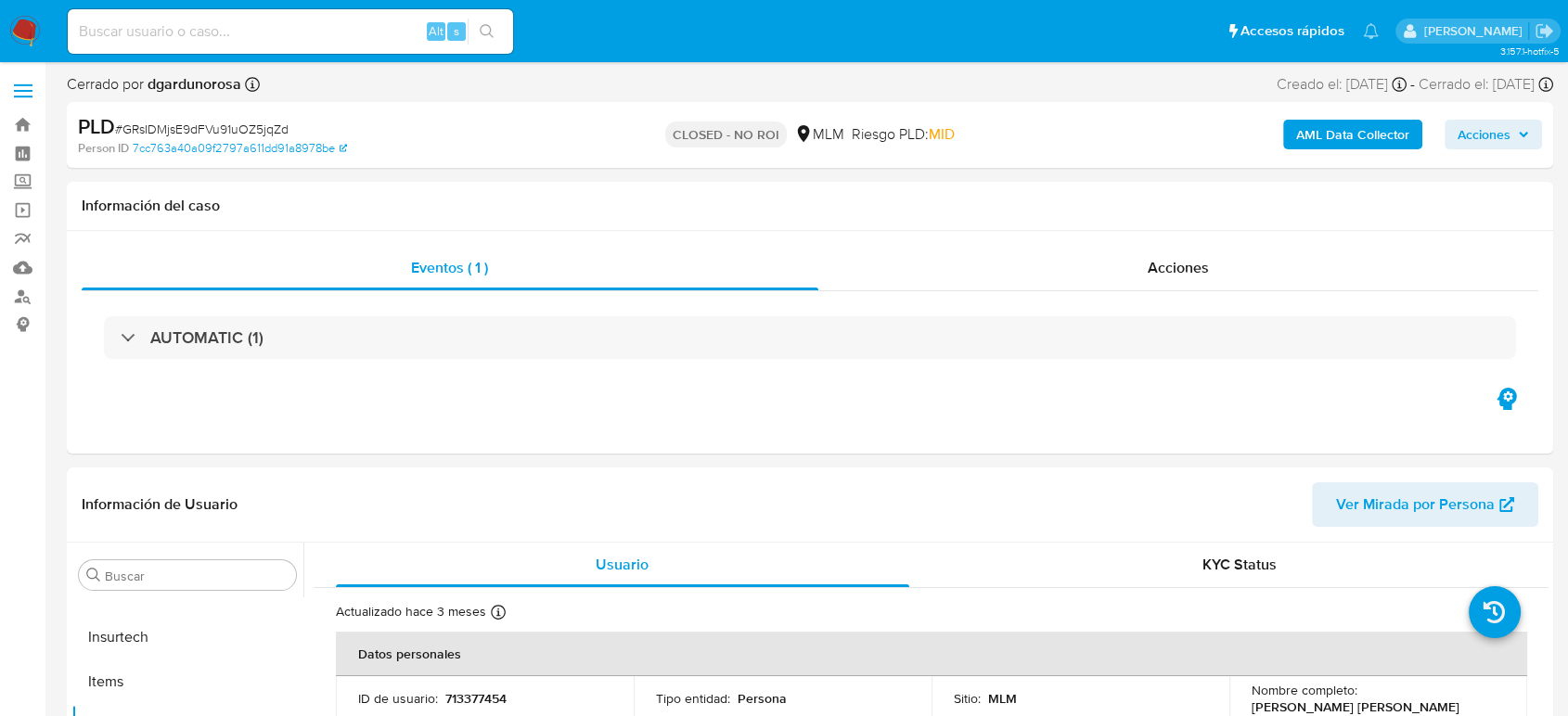
select select "10"
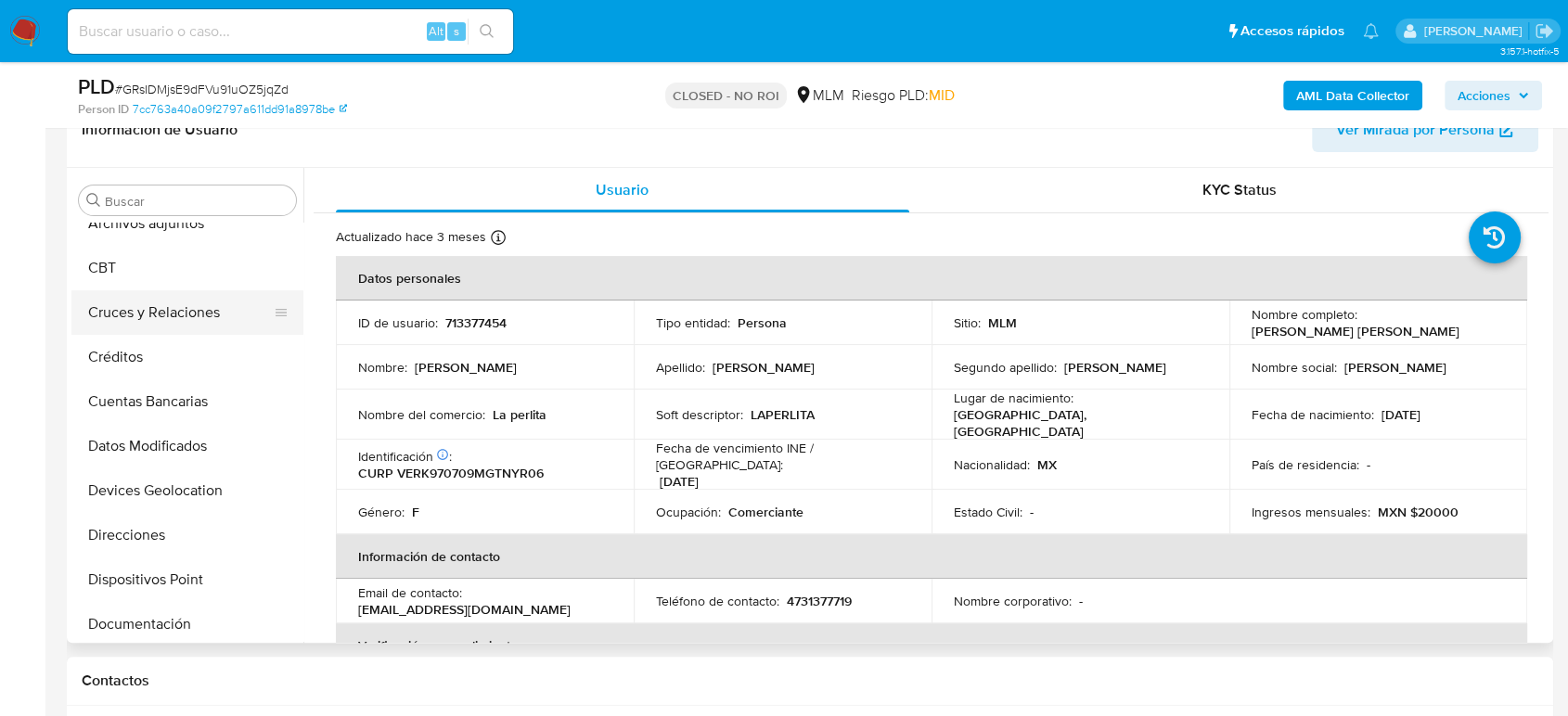
scroll to position [62, 0]
click at [176, 228] on button "Archivos adjuntos" at bounding box center [181, 227] width 218 height 44
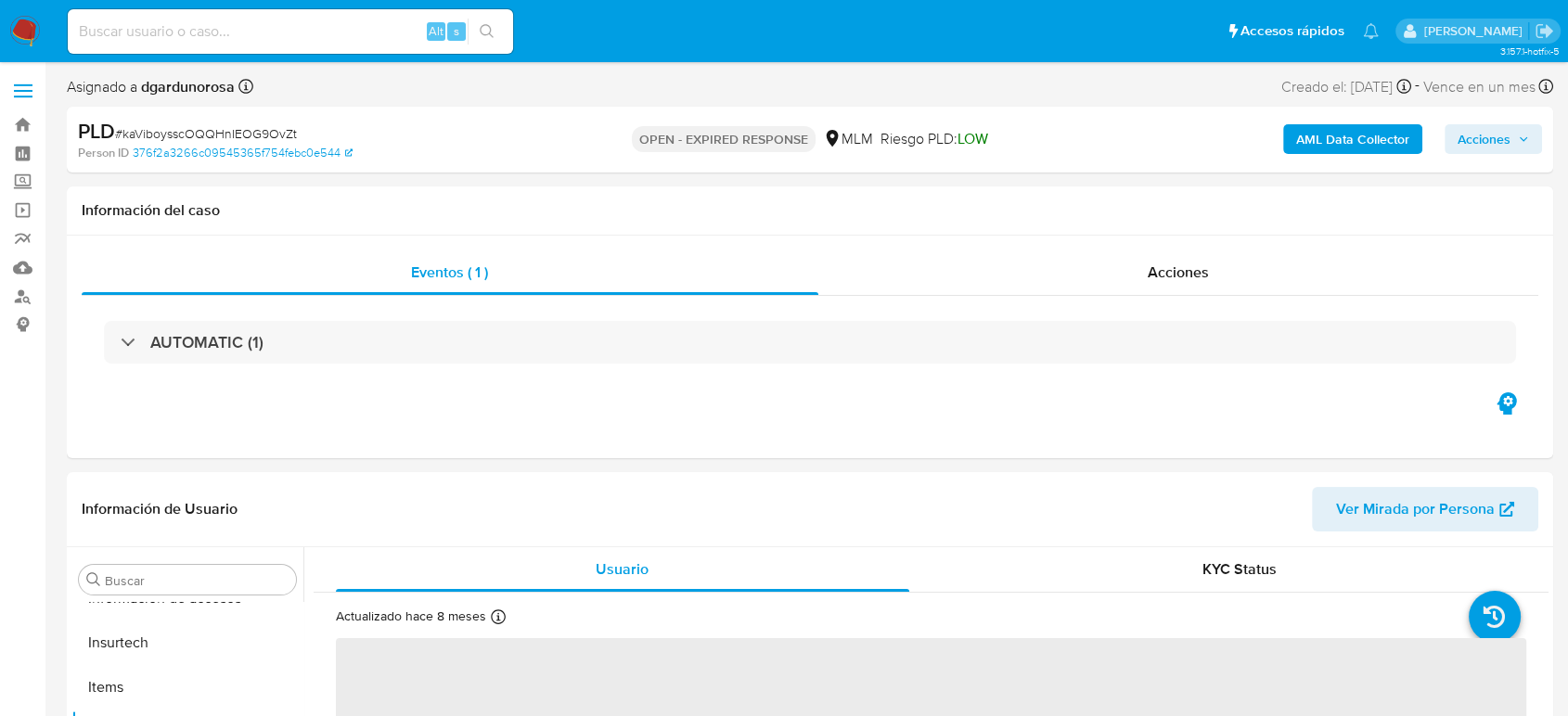
scroll to position [784, 0]
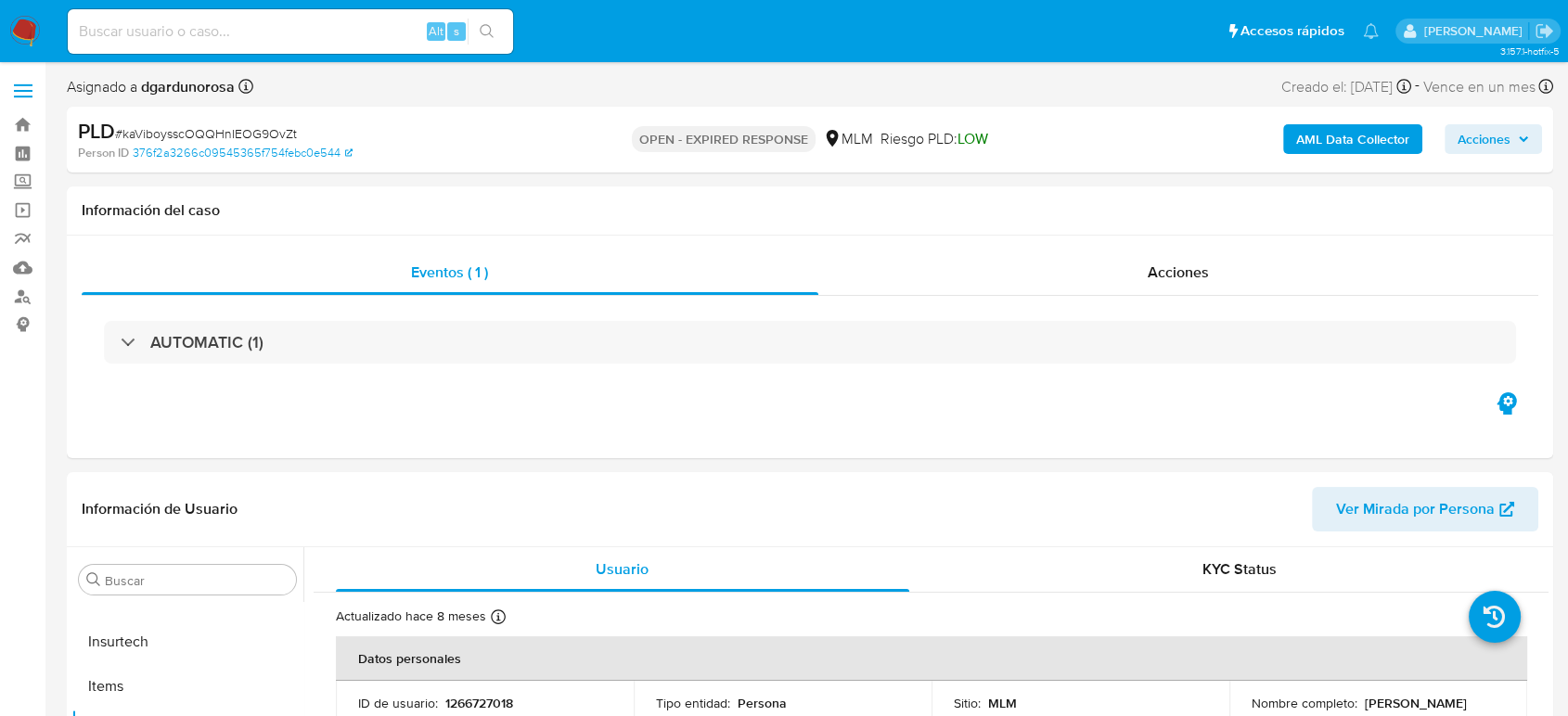
select select "10"
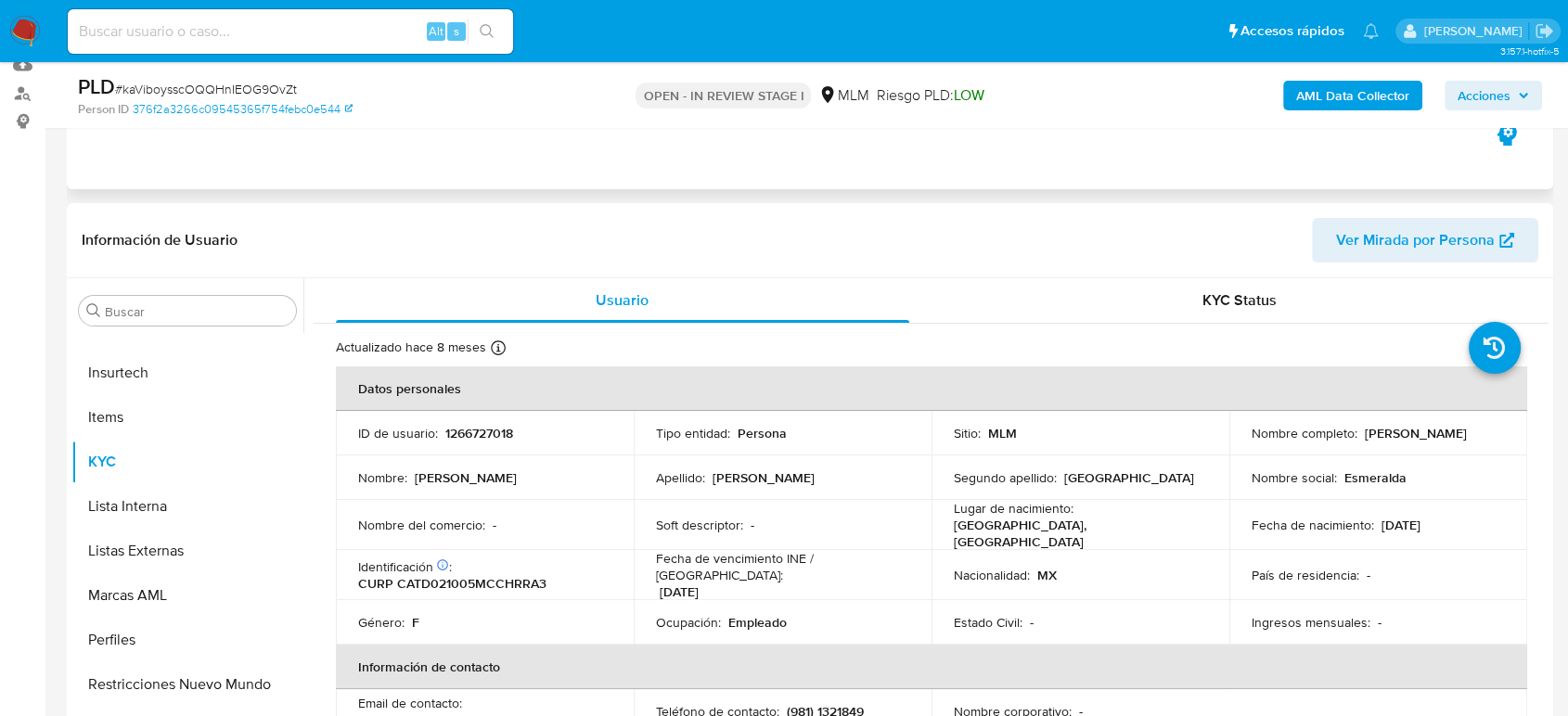
scroll to position [206, 0]
select select "10"
click at [475, 435] on p "1266727018" at bounding box center [479, 430] width 68 height 17
copy p "1266727018"
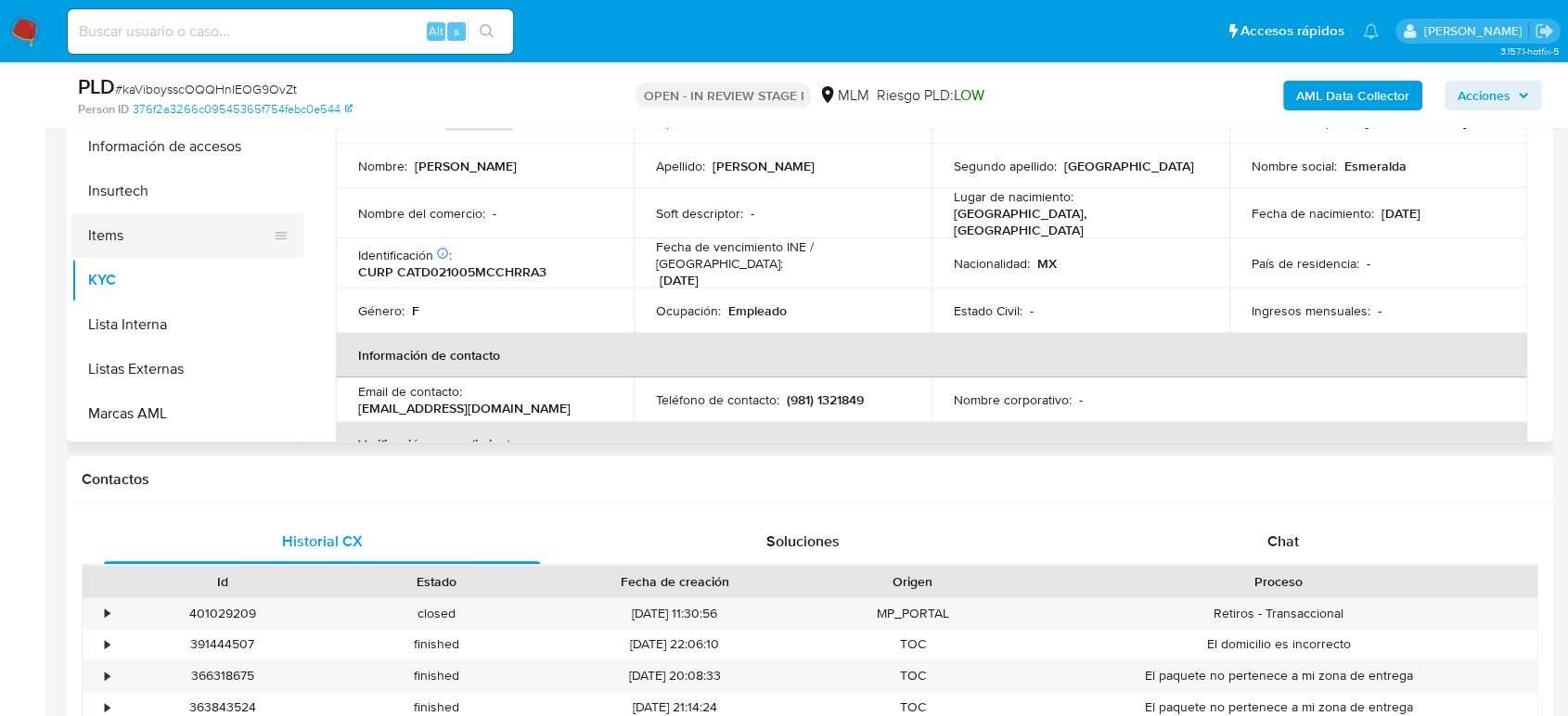
scroll to position [475, 0]
drag, startPoint x: 200, startPoint y: 243, endPoint x: 639, endPoint y: 346, distance: 450.9
click at [200, 243] on button "Historial de conversaciones" at bounding box center [187, 236] width 232 height 44
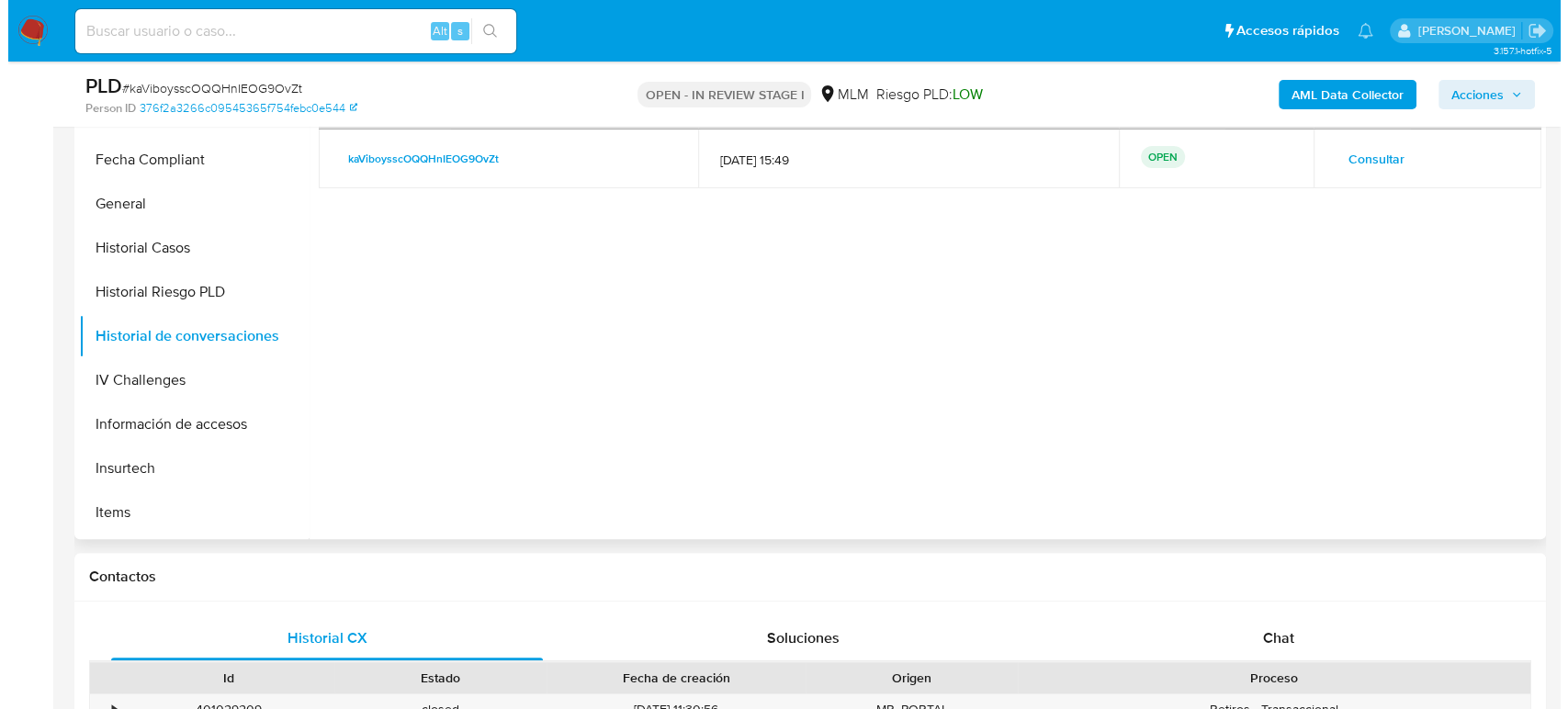
scroll to position [306, 0]
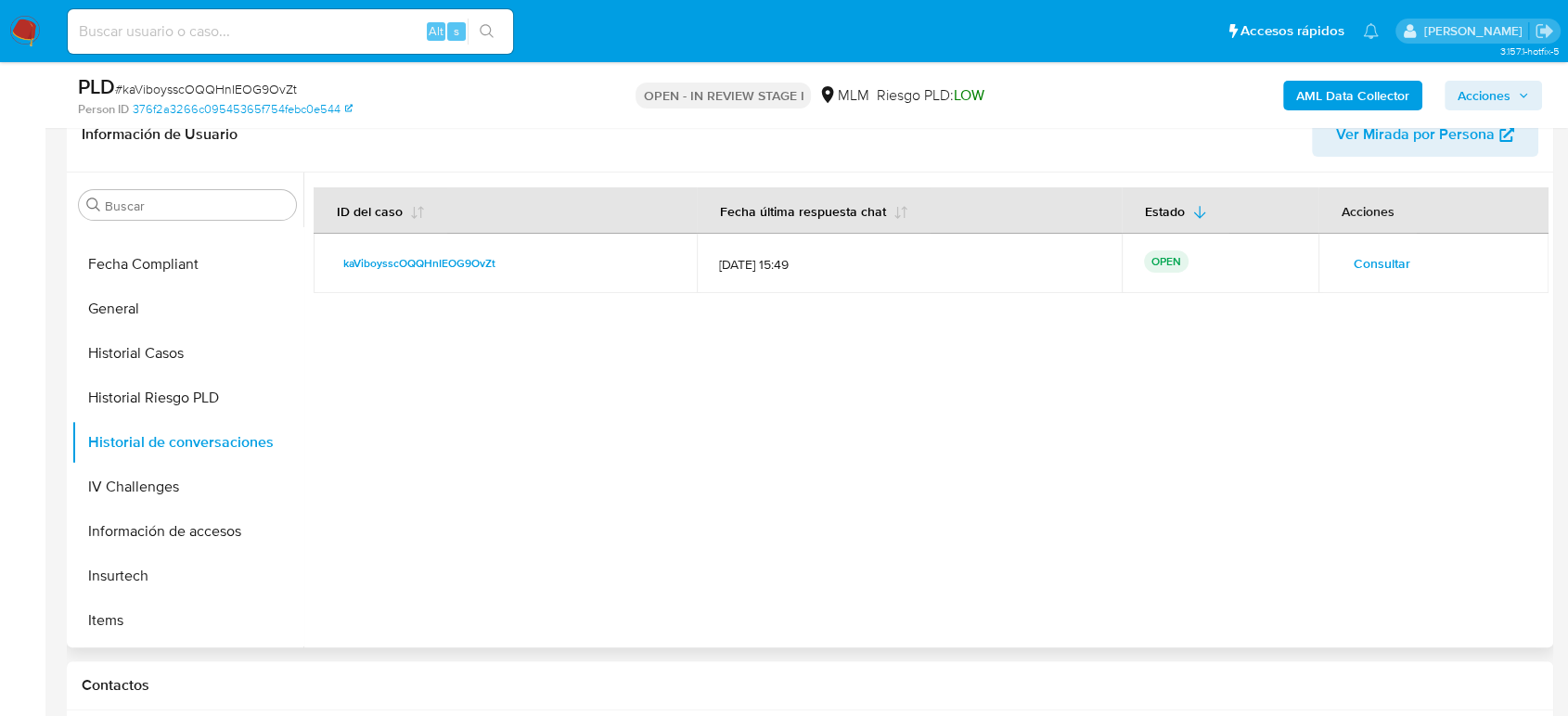
click at [1390, 253] on span "Consultar" at bounding box center [1382, 263] width 57 height 26
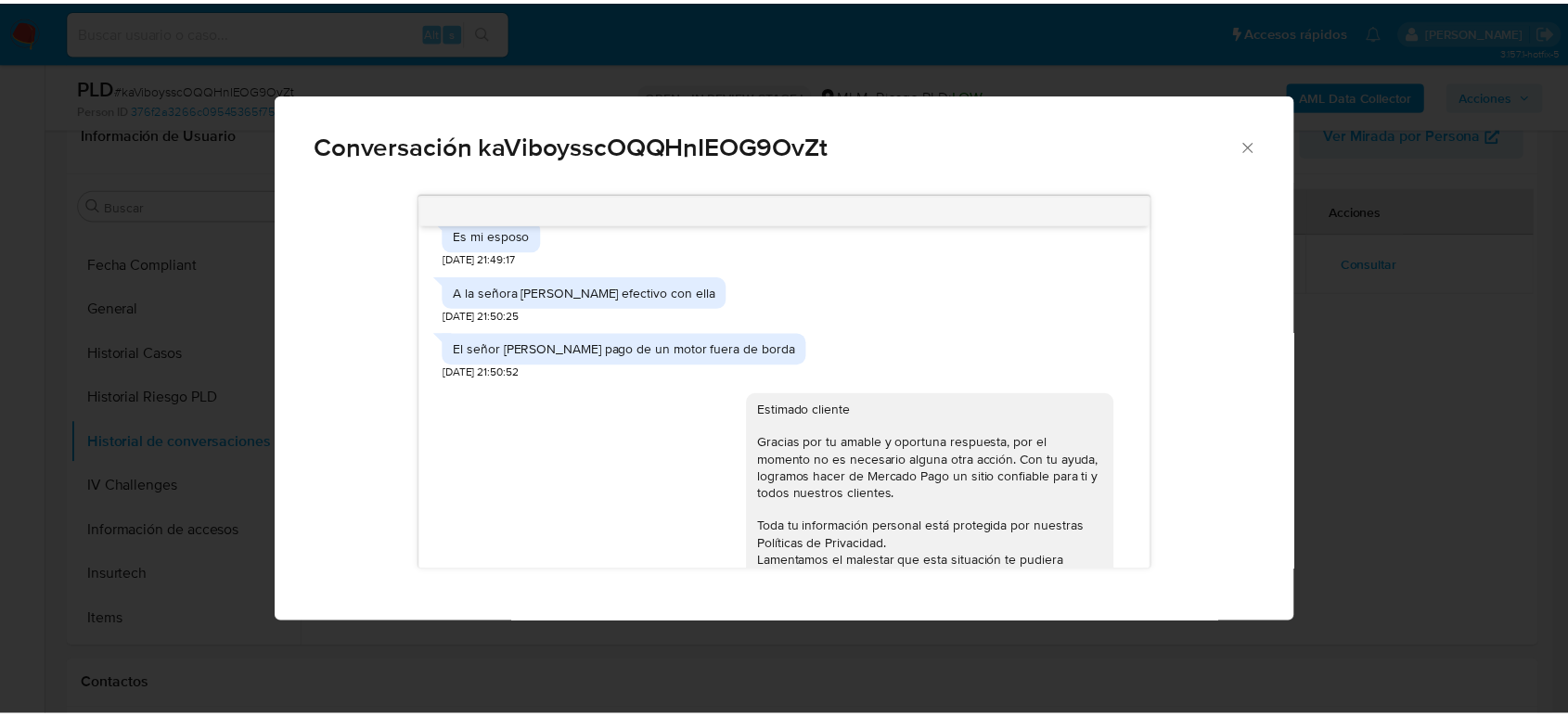
scroll to position [515, 0]
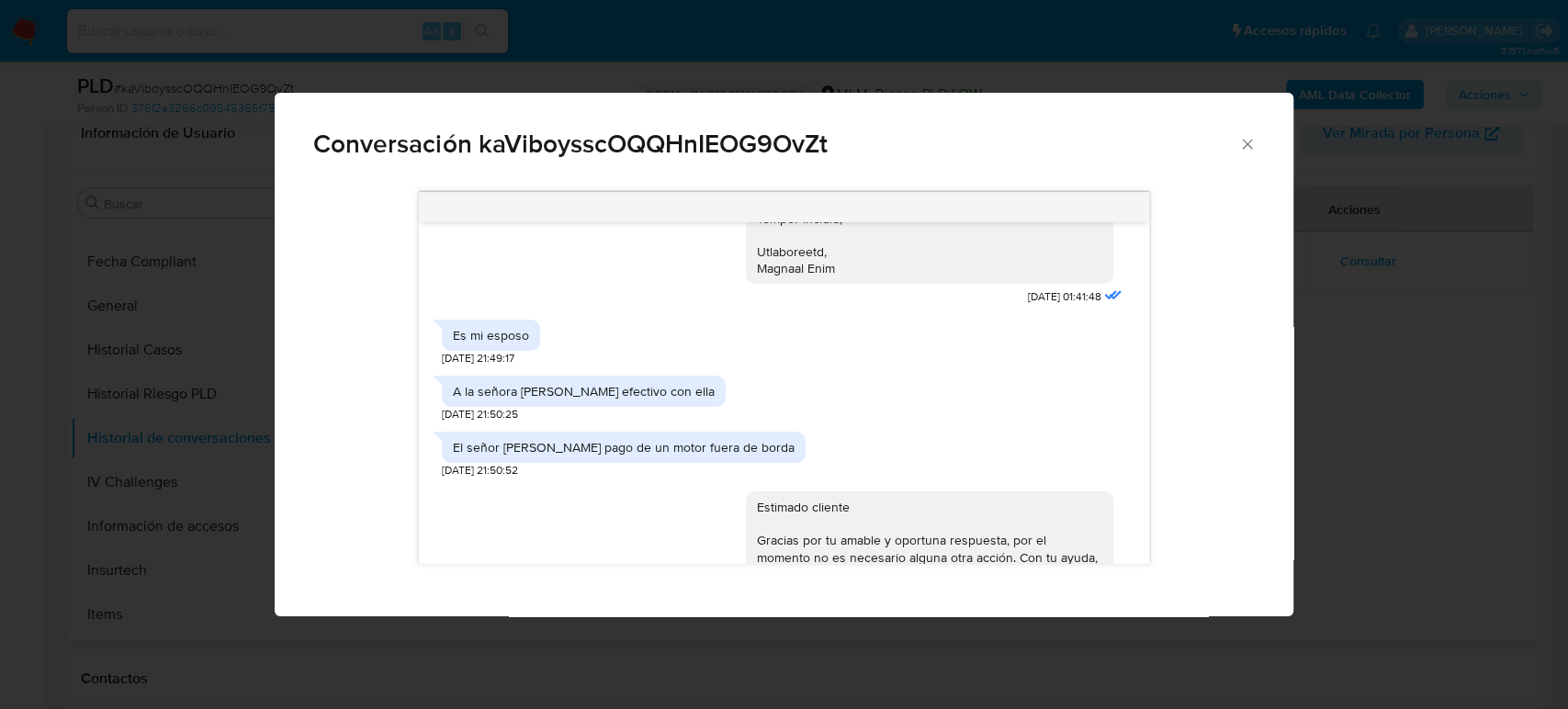
click at [1250, 149] on icon "Cerrar" at bounding box center [1247, 144] width 19 height 19
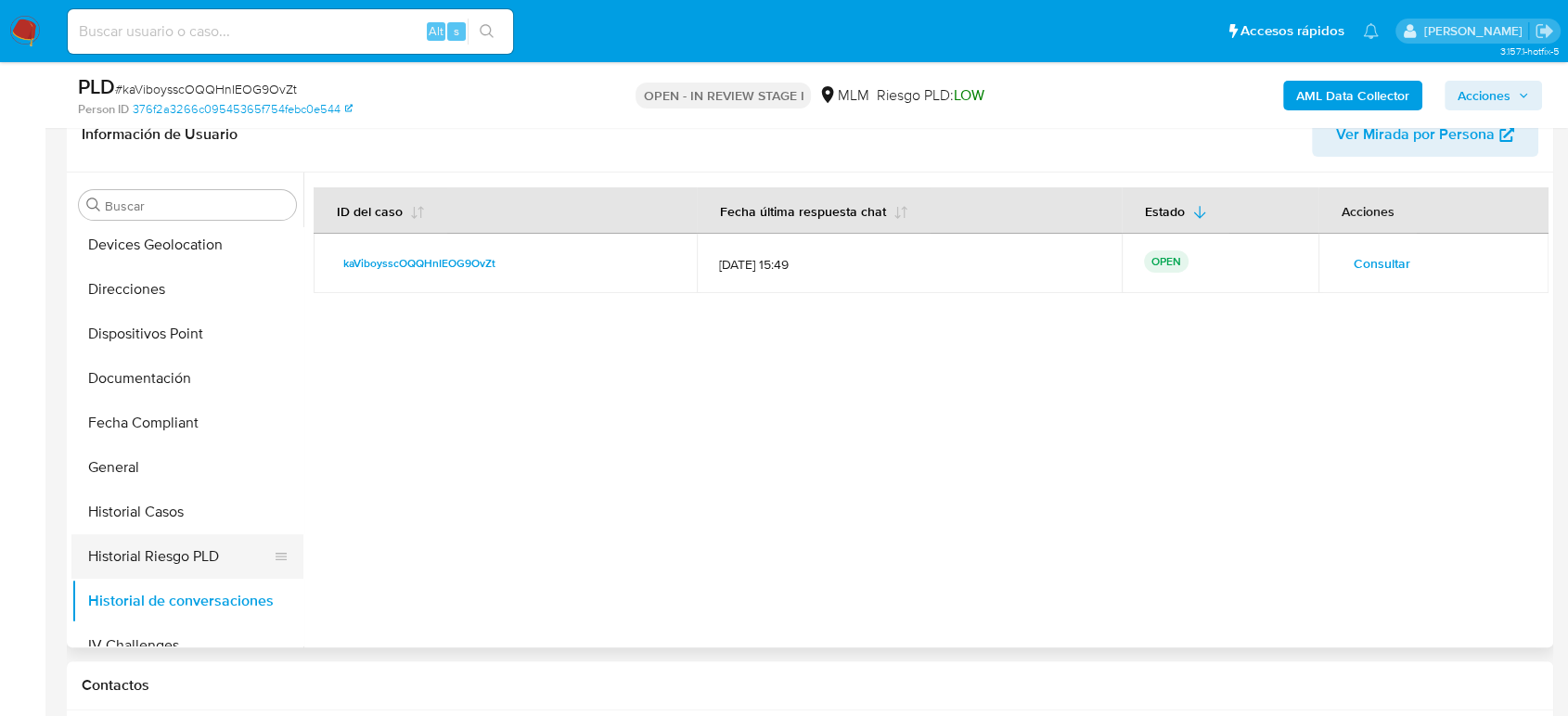
scroll to position [166, 0]
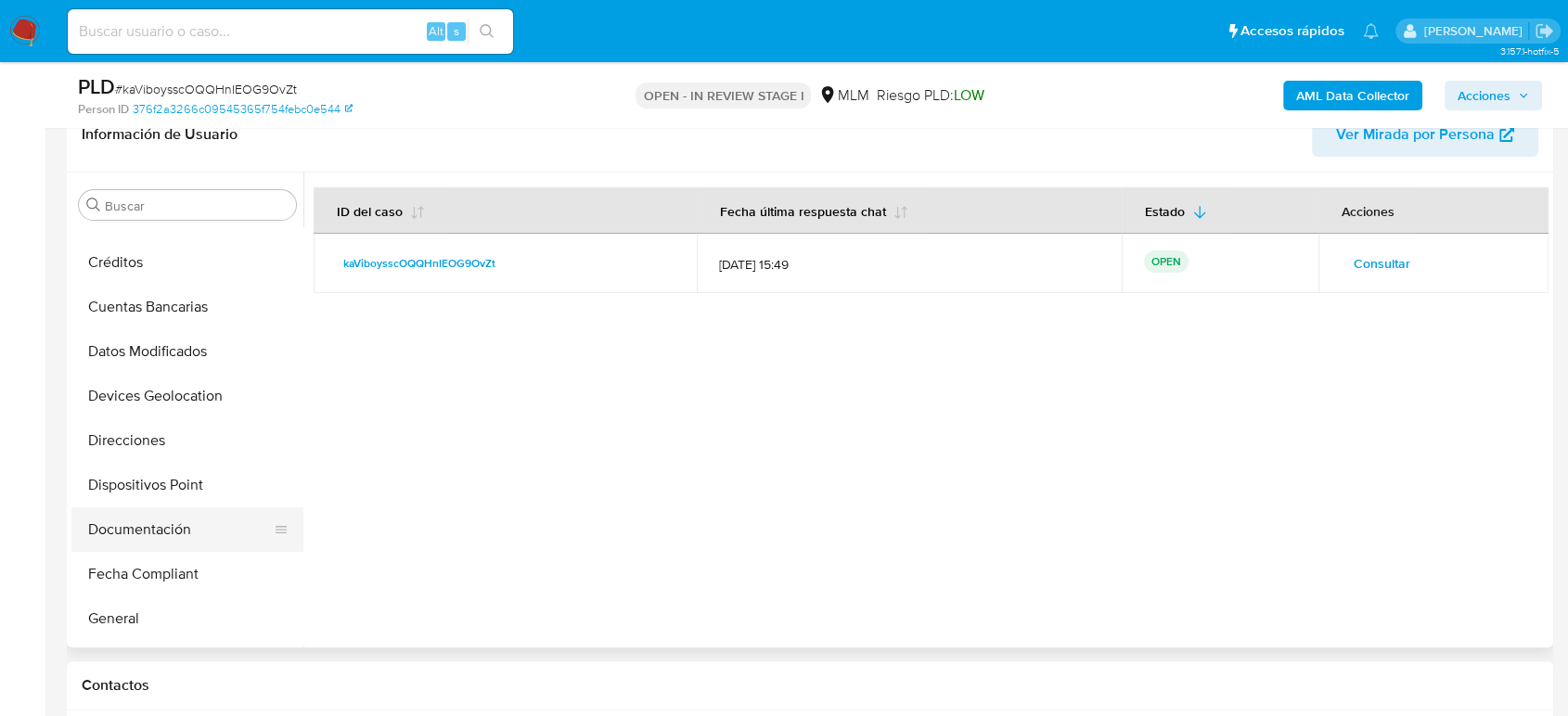
click at [142, 524] on button "Documentación" at bounding box center [181, 530] width 218 height 44
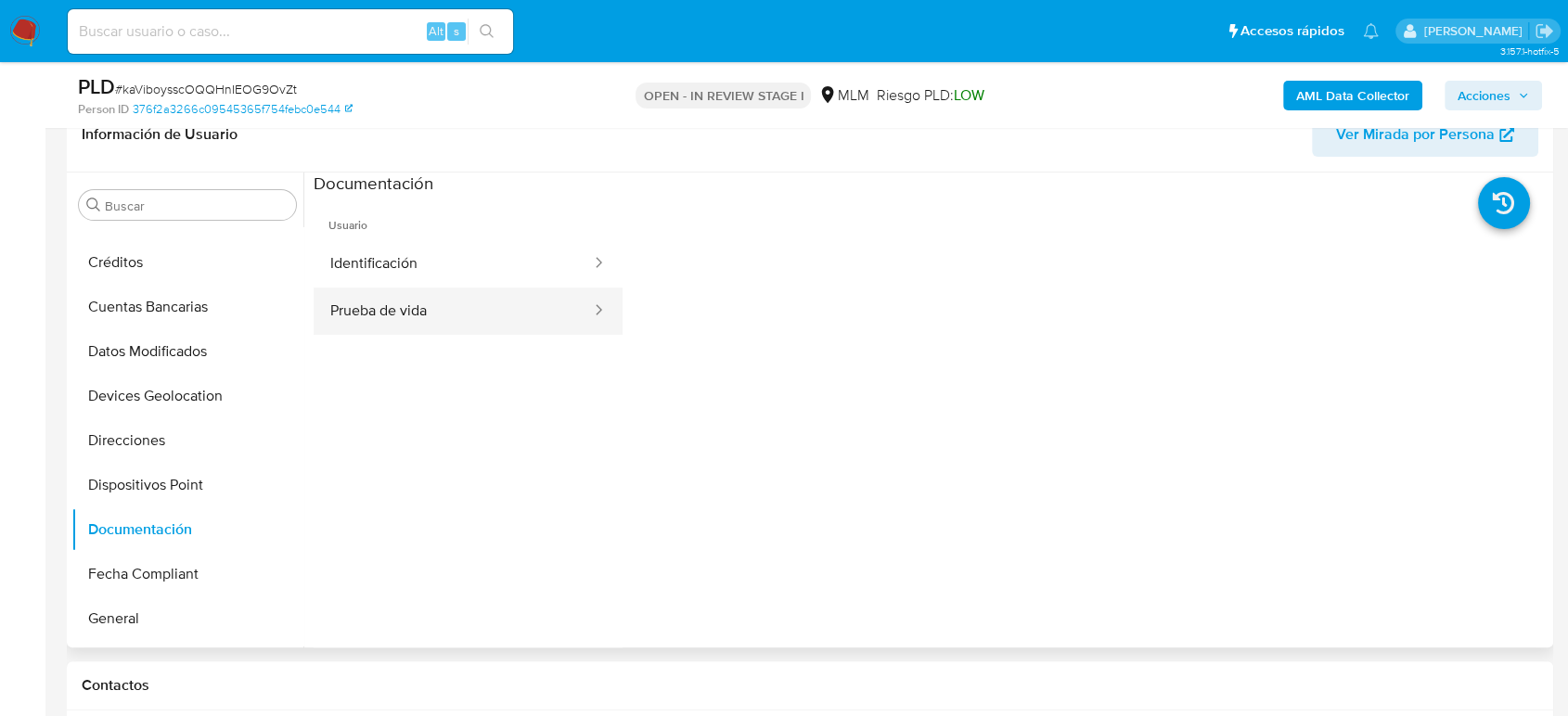
click at [531, 289] on button "Prueba de vida" at bounding box center [453, 311] width 279 height 47
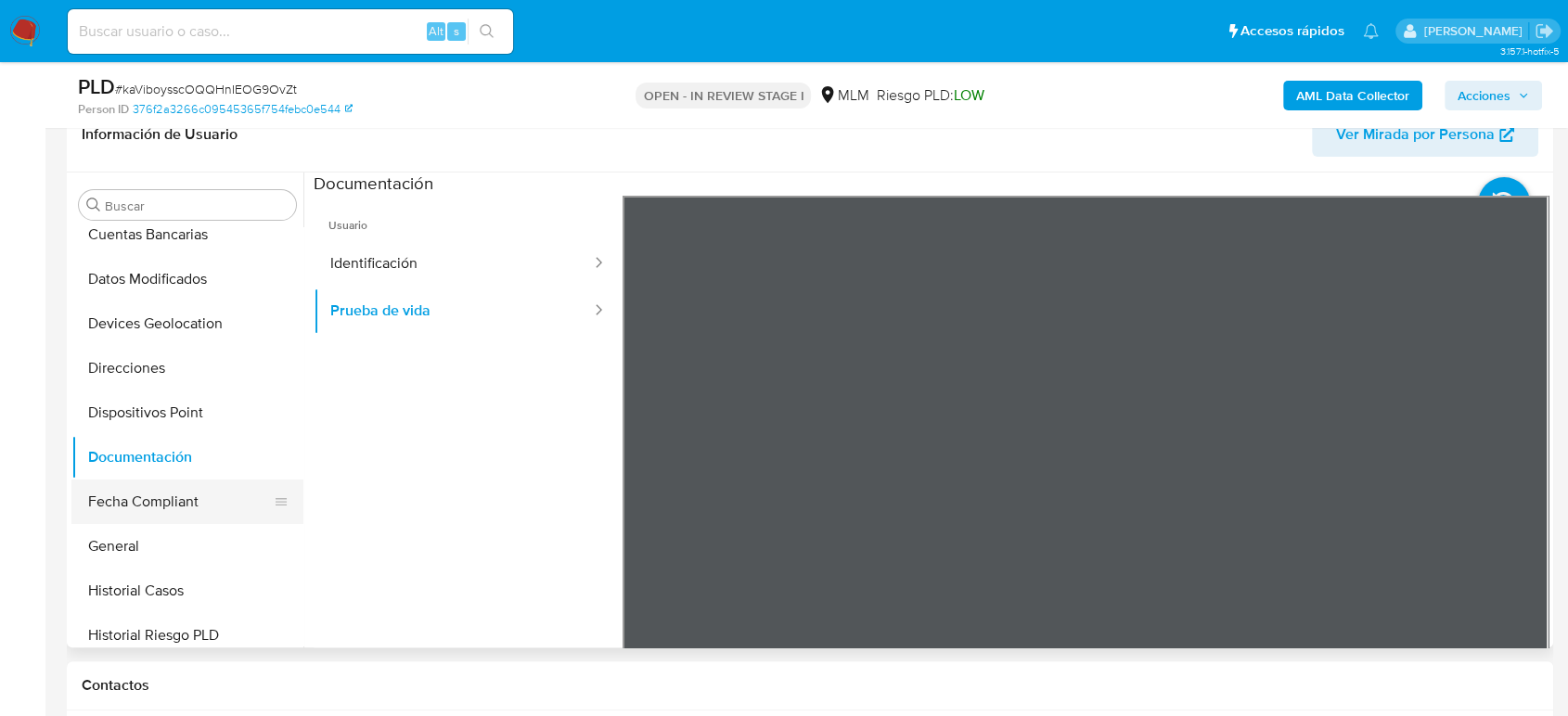
scroll to position [412, 0]
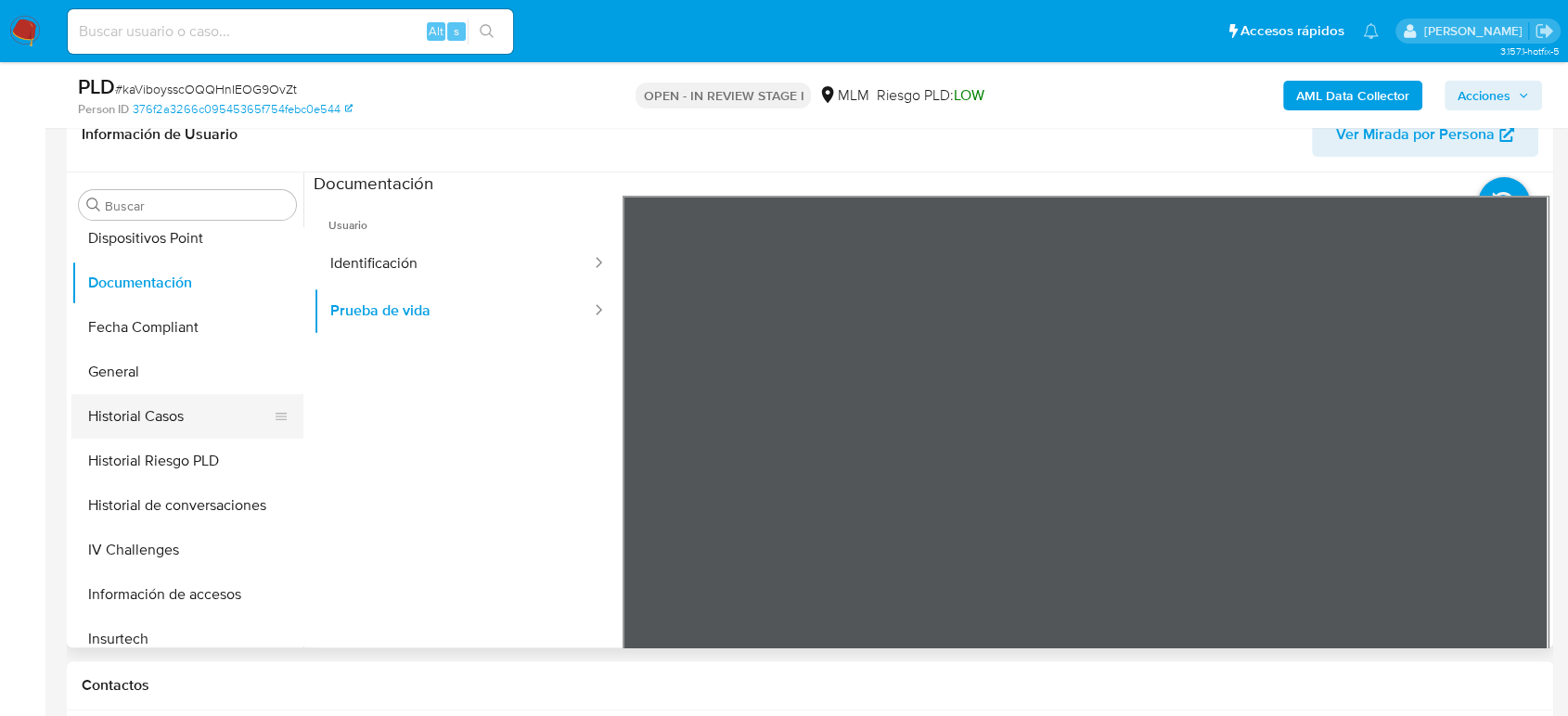
click at [178, 404] on button "Historial Casos" at bounding box center [181, 416] width 218 height 44
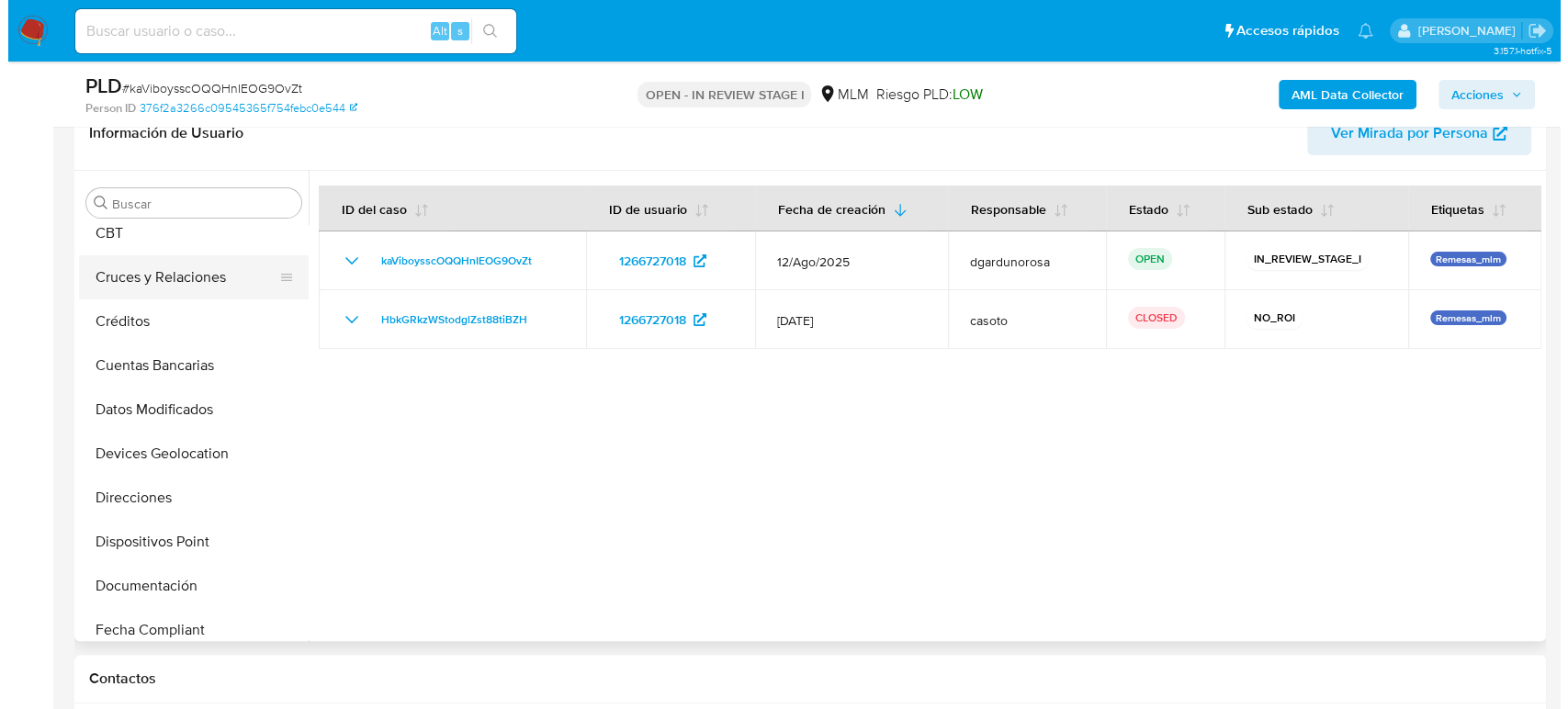
scroll to position [0, 0]
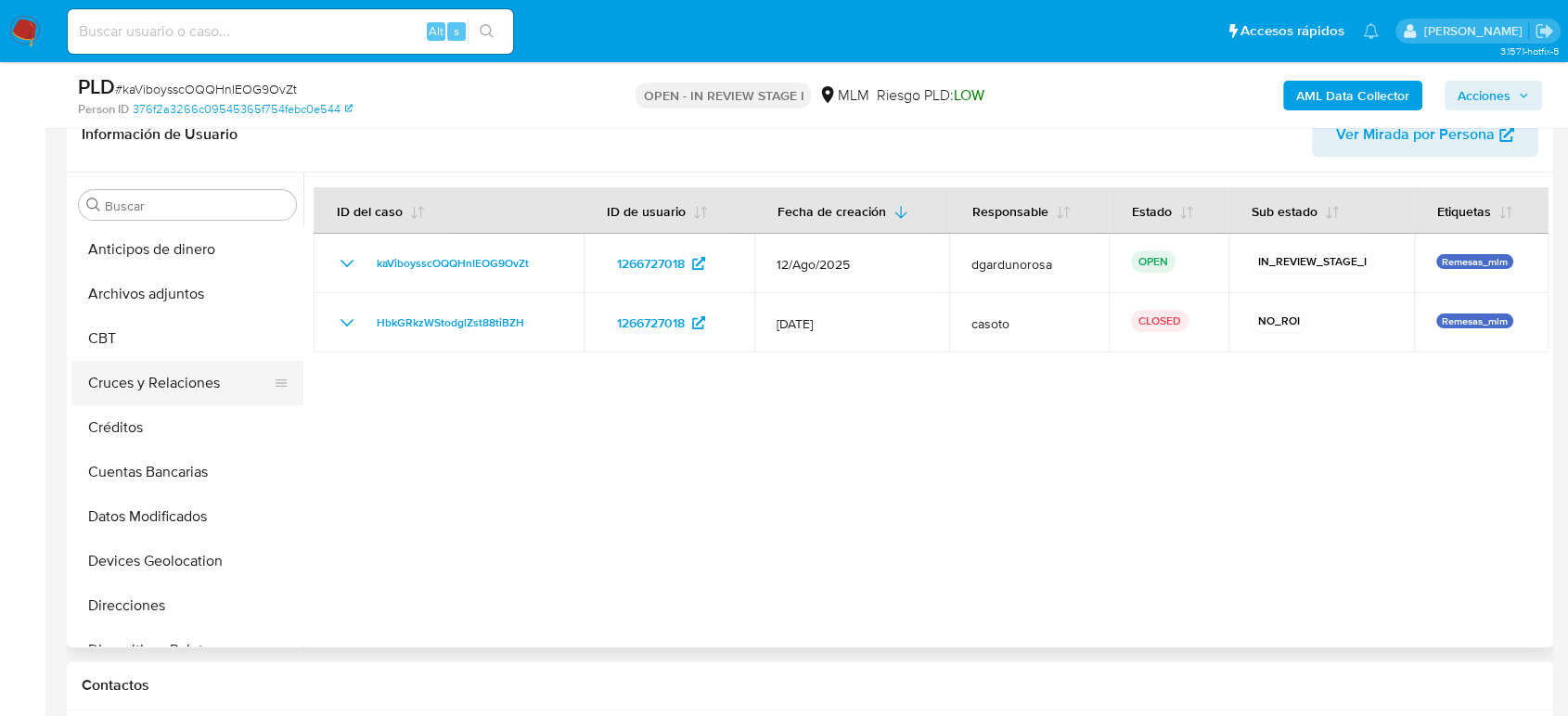
drag, startPoint x: 132, startPoint y: 297, endPoint x: 220, endPoint y: 365, distance: 111.2
click at [132, 295] on button "Archivos adjuntos" at bounding box center [187, 293] width 232 height 44
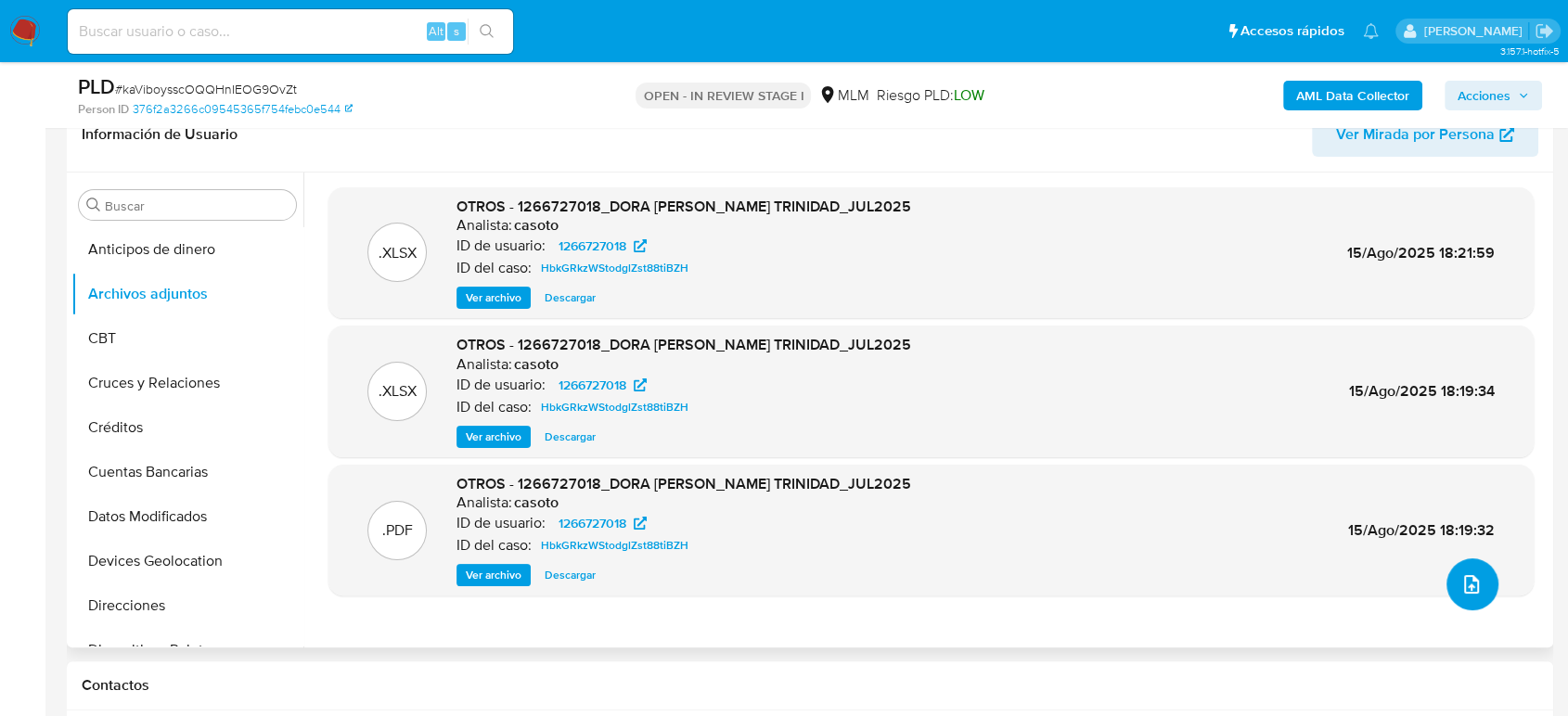
click at [1477, 585] on button "upload-file" at bounding box center [1472, 585] width 52 height 52
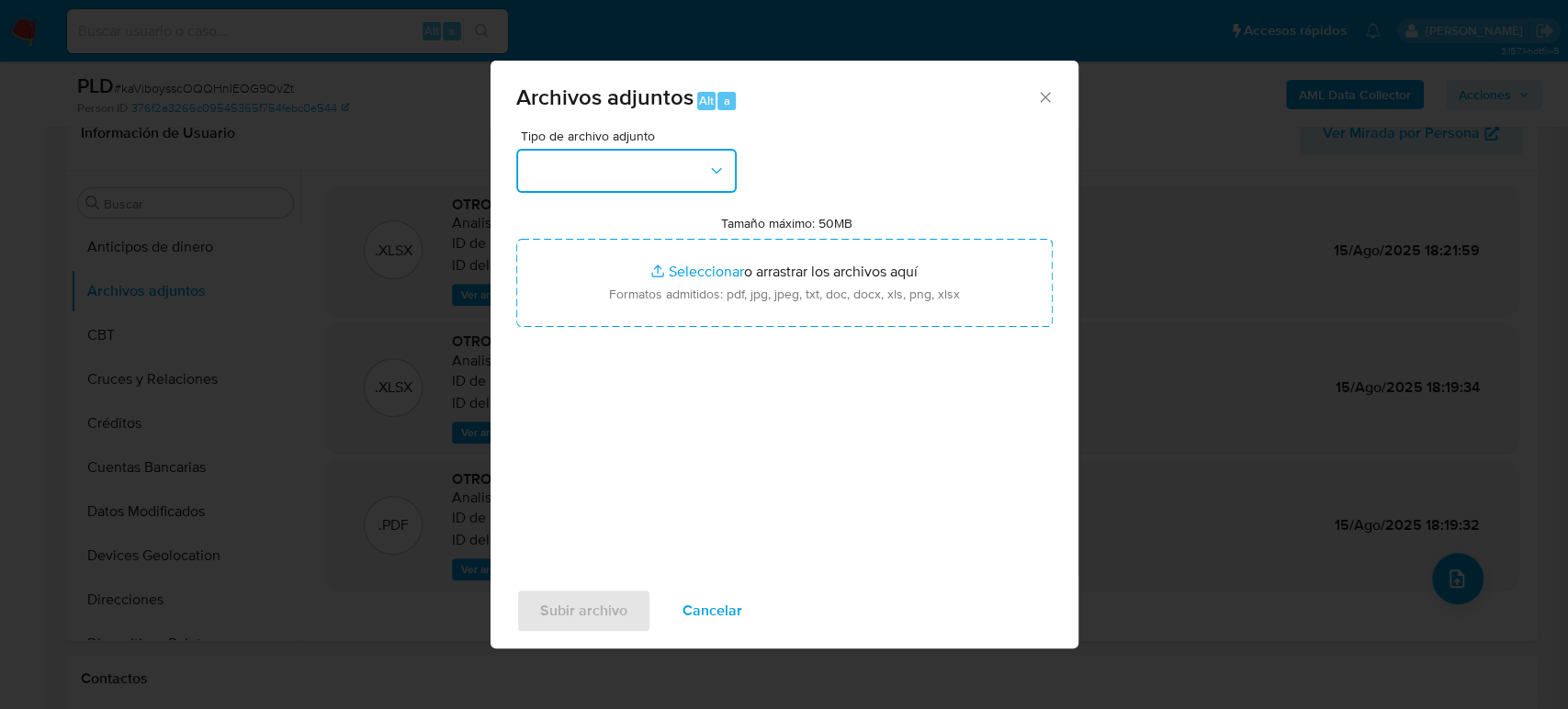
click at [660, 157] on button "button" at bounding box center [625, 170] width 220 height 44
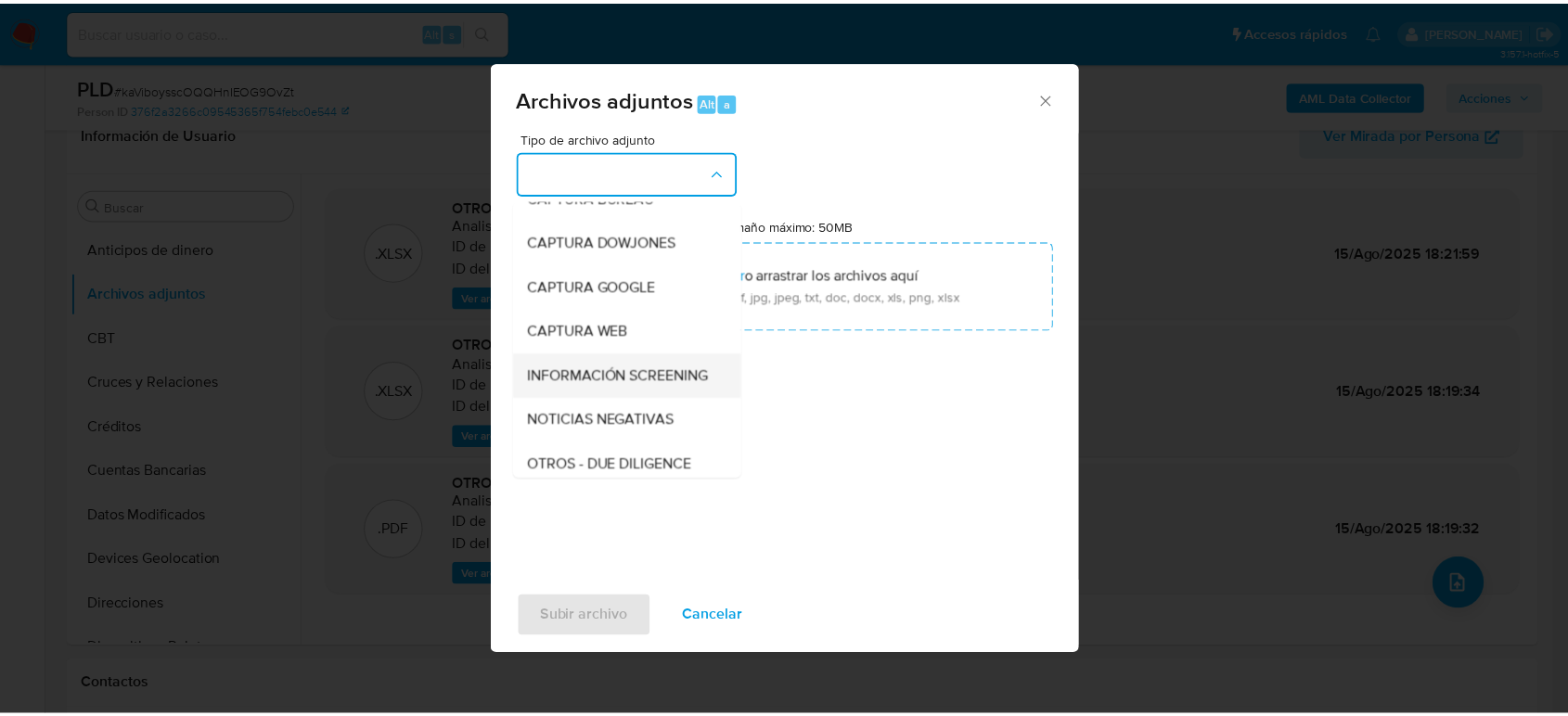
scroll to position [103, 0]
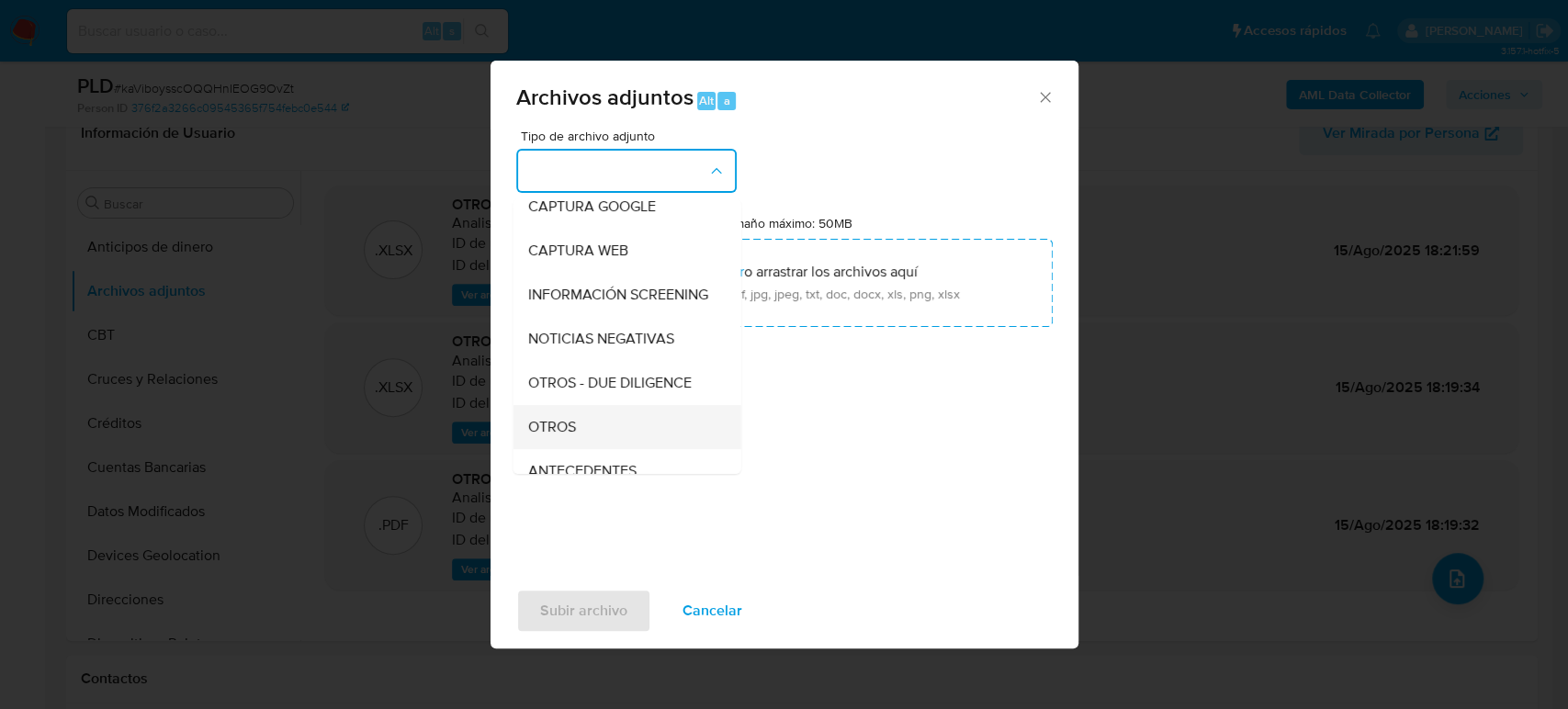
click at [609, 432] on div "OTROS" at bounding box center [621, 427] width 187 height 44
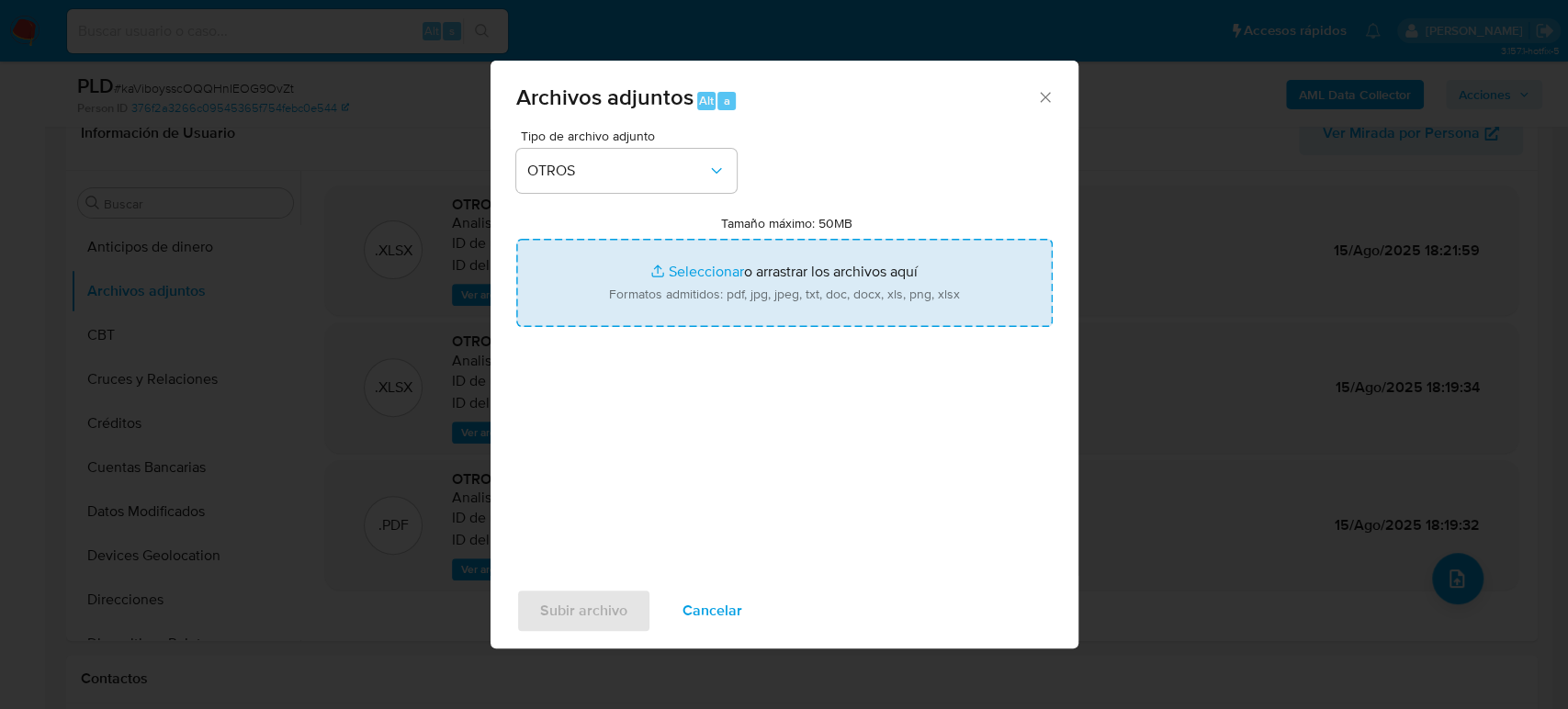
type input "C:\fakepath\1266727018_Dora Chan_Agosto2025.pdf"
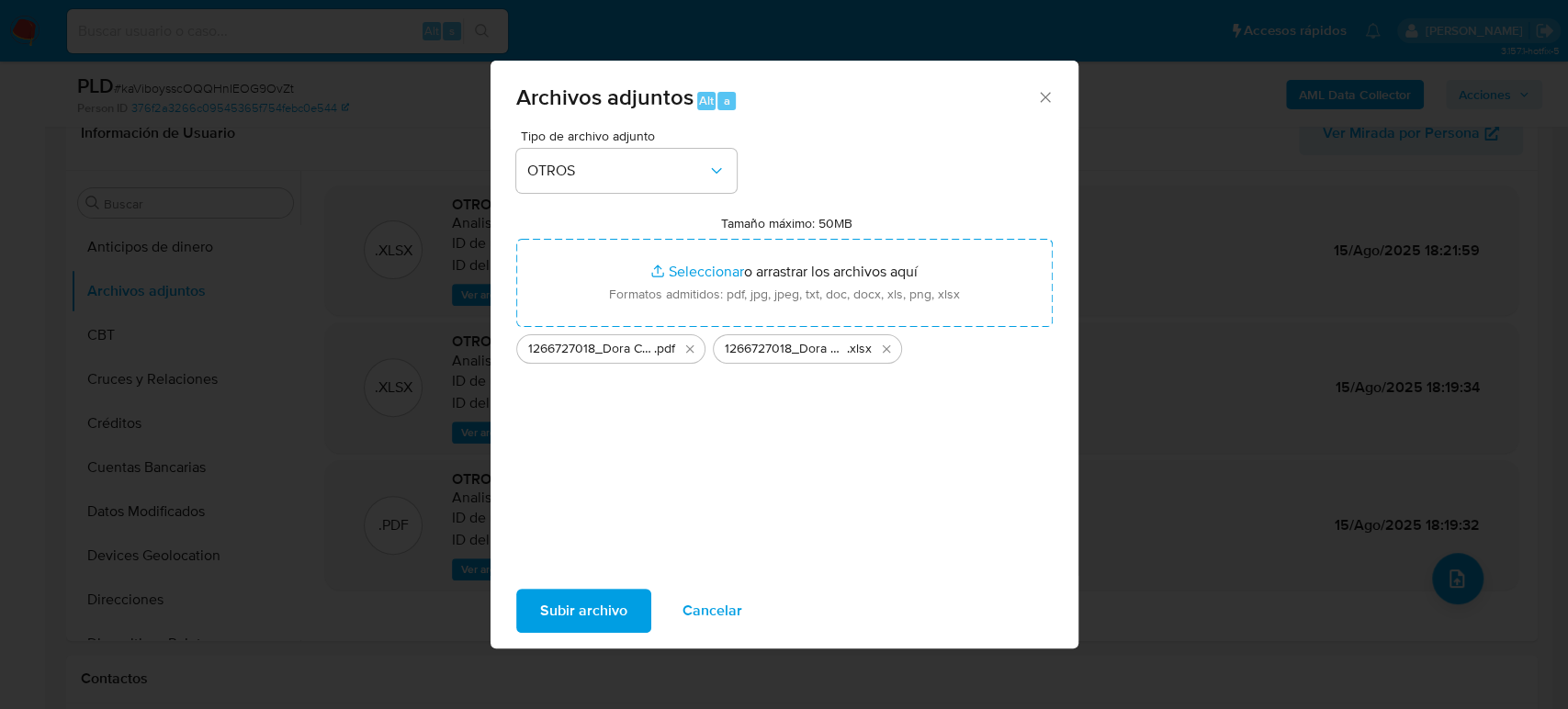
click at [632, 601] on button "Subir archivo" at bounding box center [583, 611] width 135 height 44
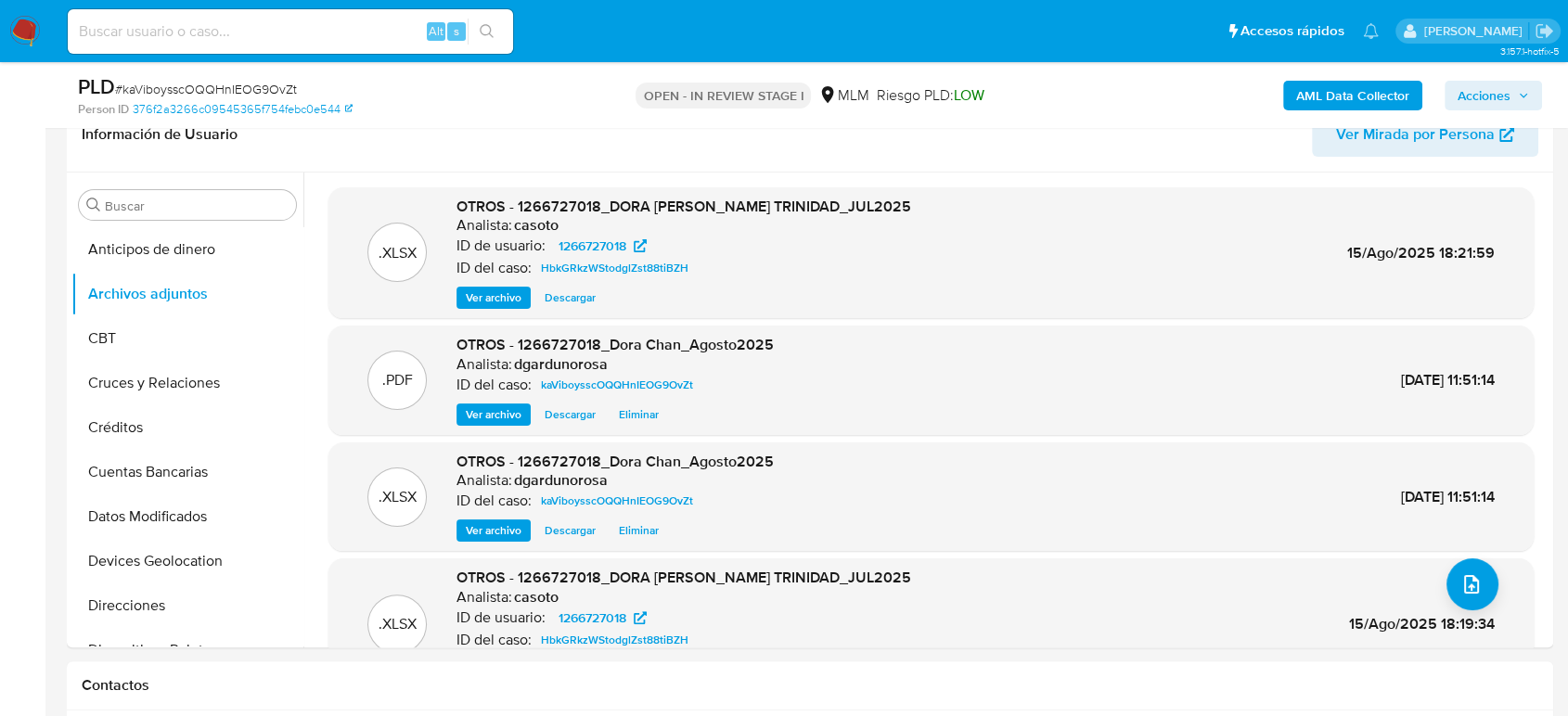
click at [1475, 95] on span "Acciones" at bounding box center [1484, 95] width 53 height 29
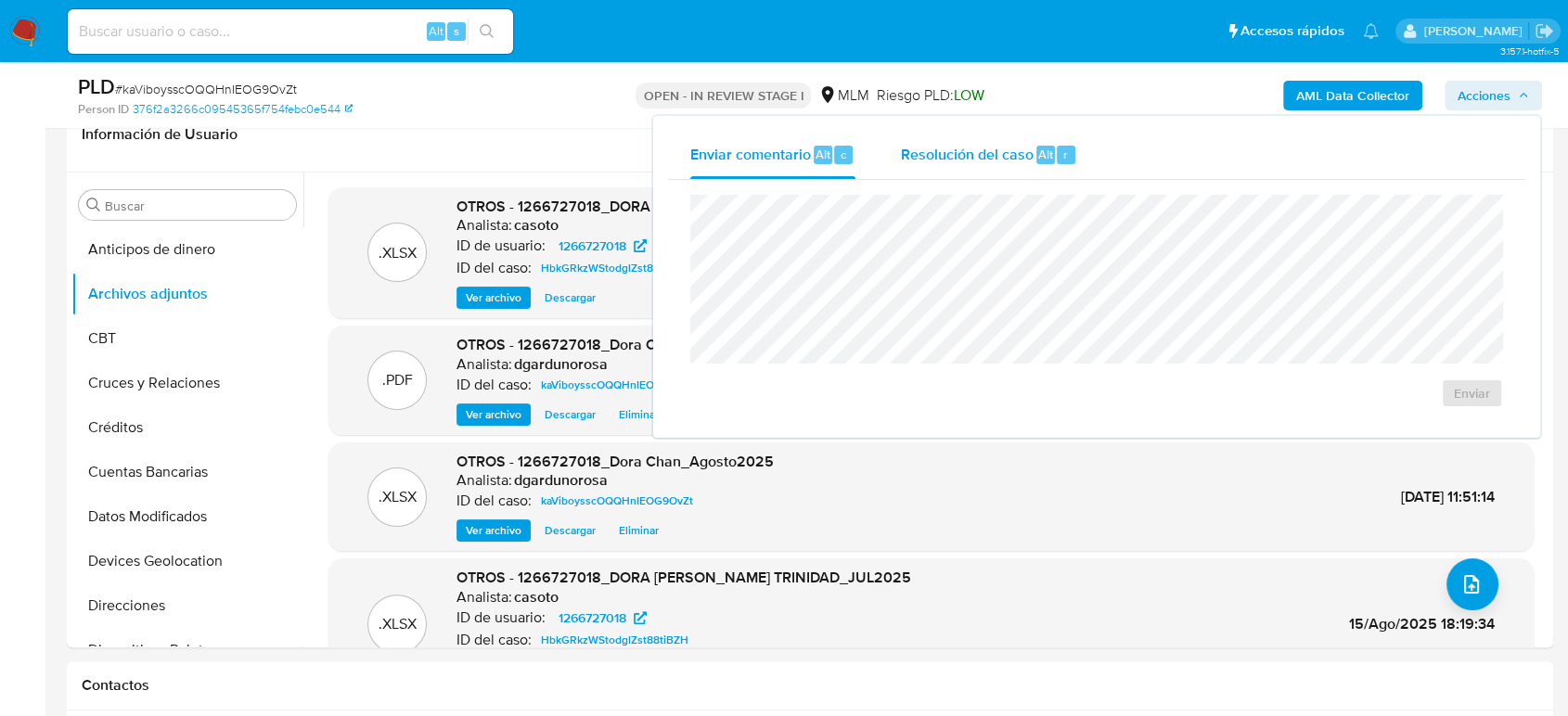
click at [935, 160] on span "Resolución del caso" at bounding box center [967, 153] width 132 height 22
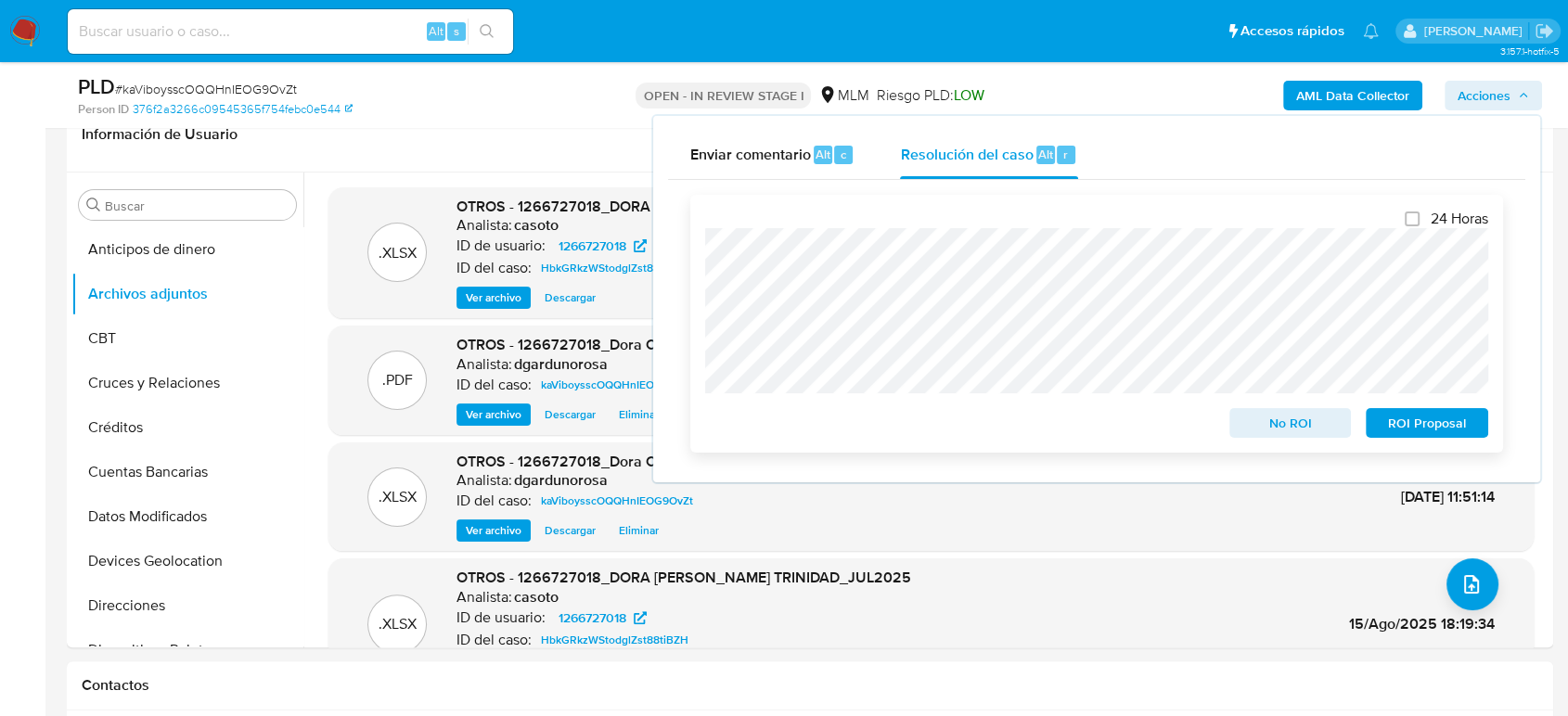
click at [1259, 422] on span "No ROI" at bounding box center [1291, 423] width 96 height 26
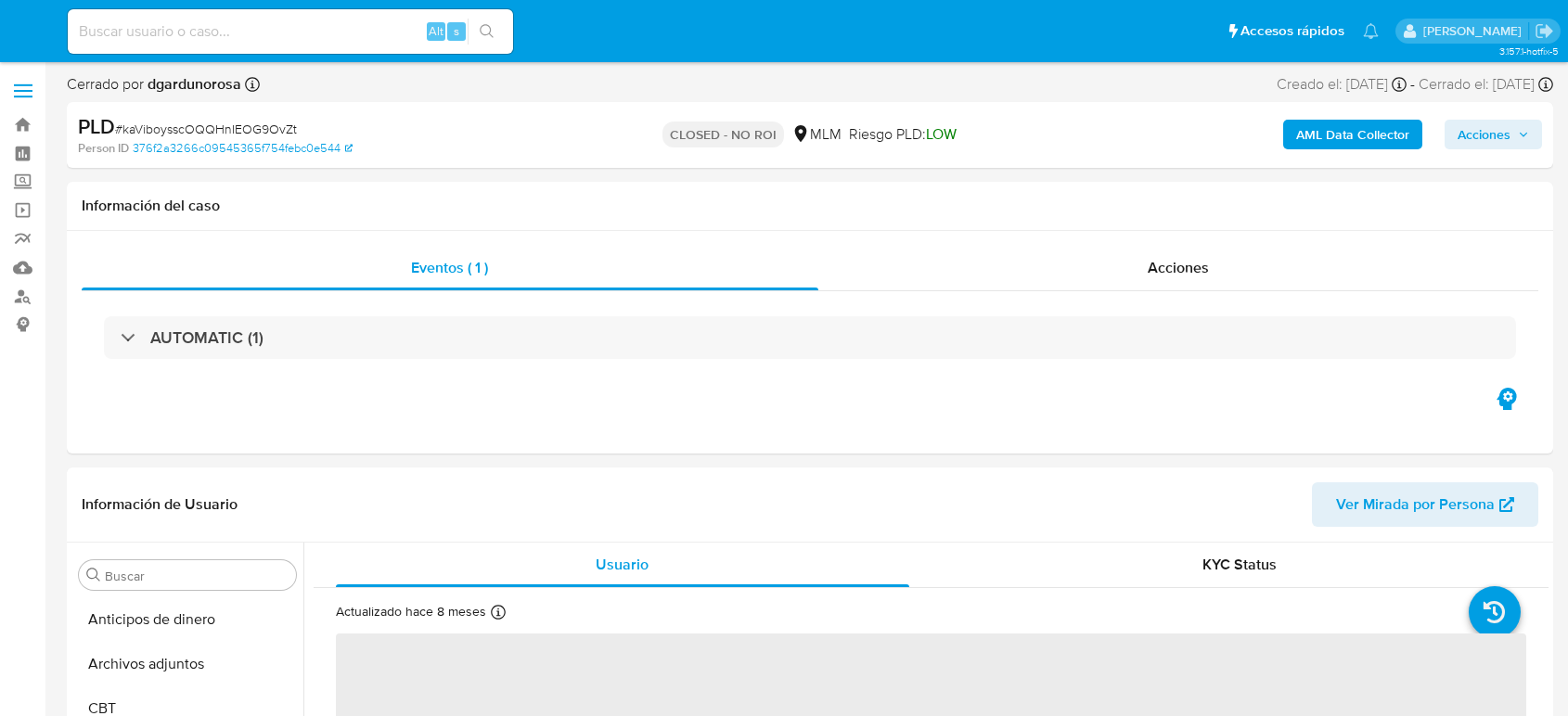
select select "10"
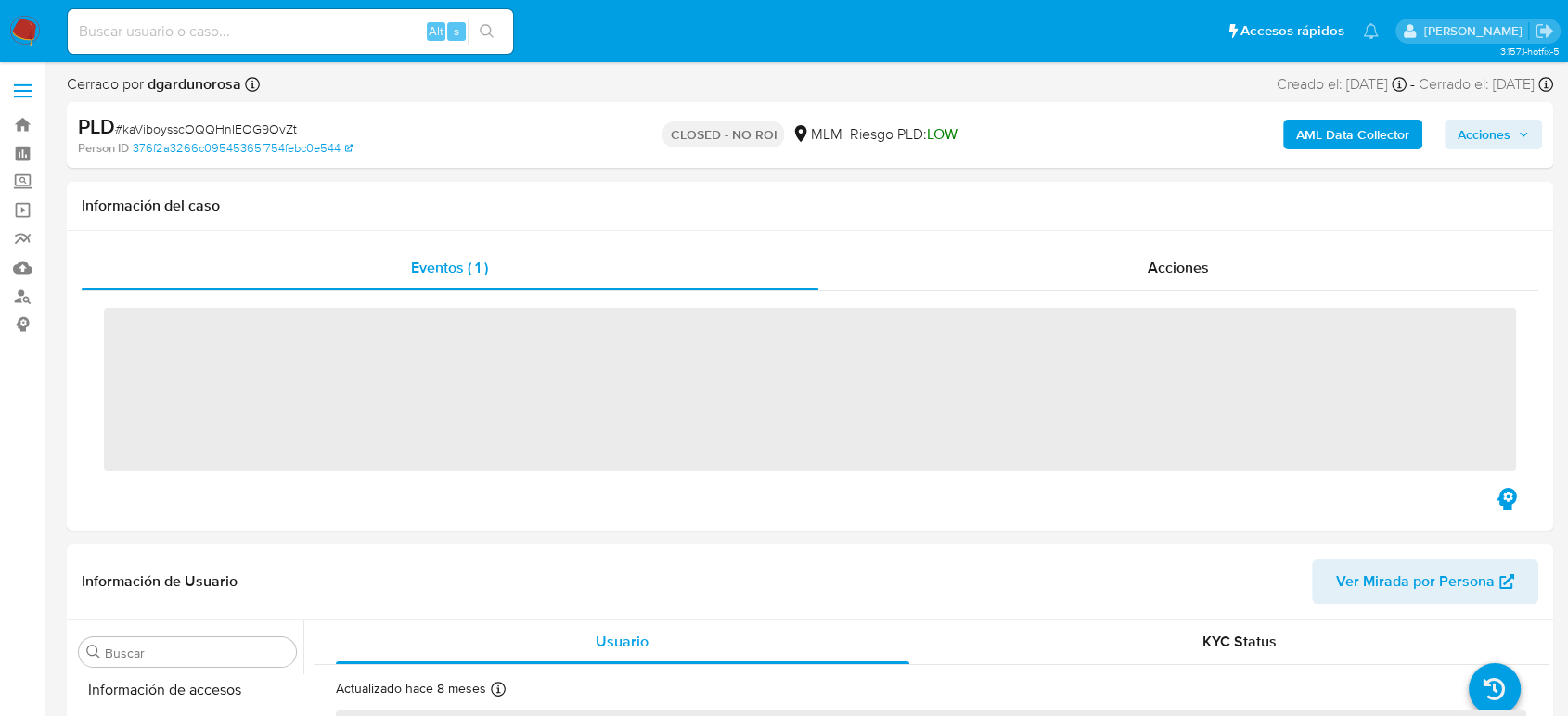
scroll to position [784, 0]
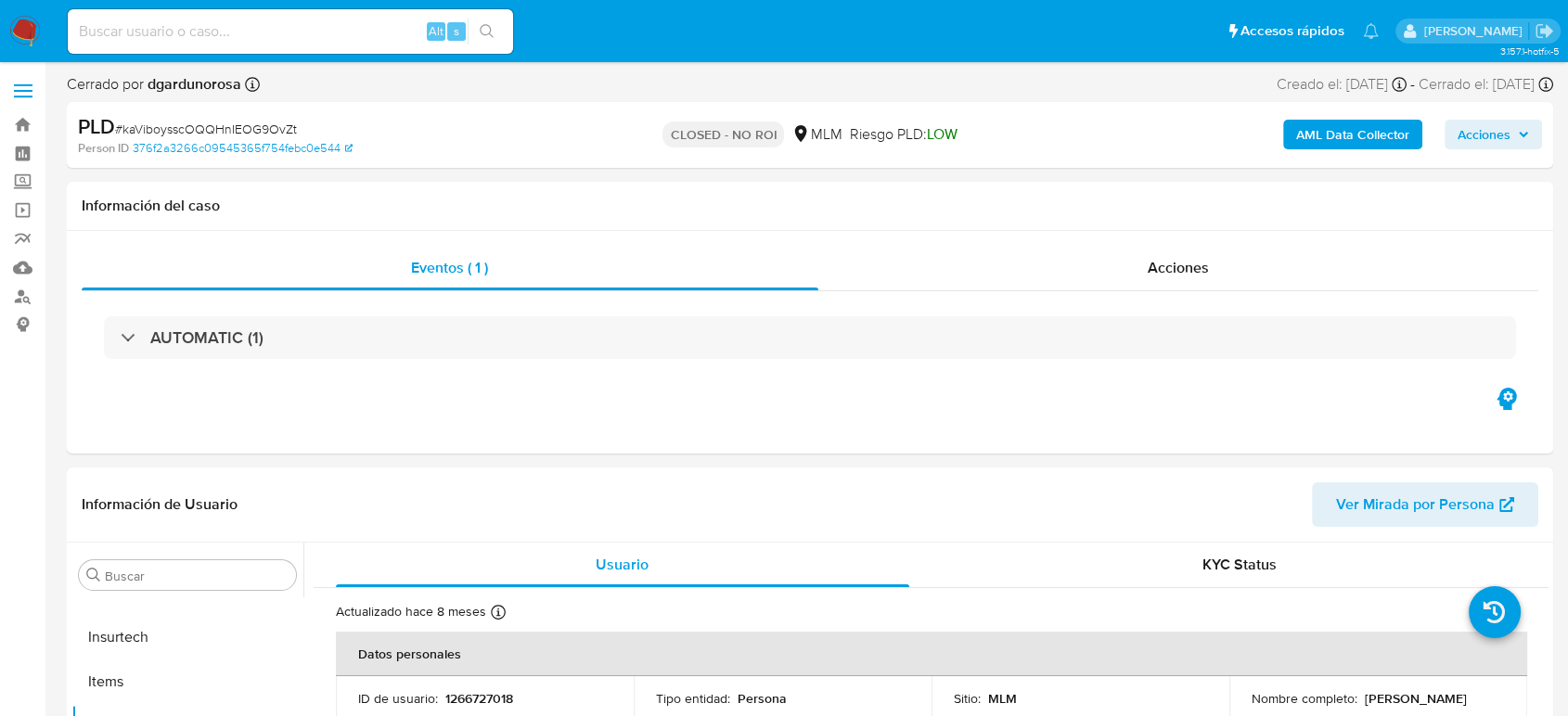
select select "10"
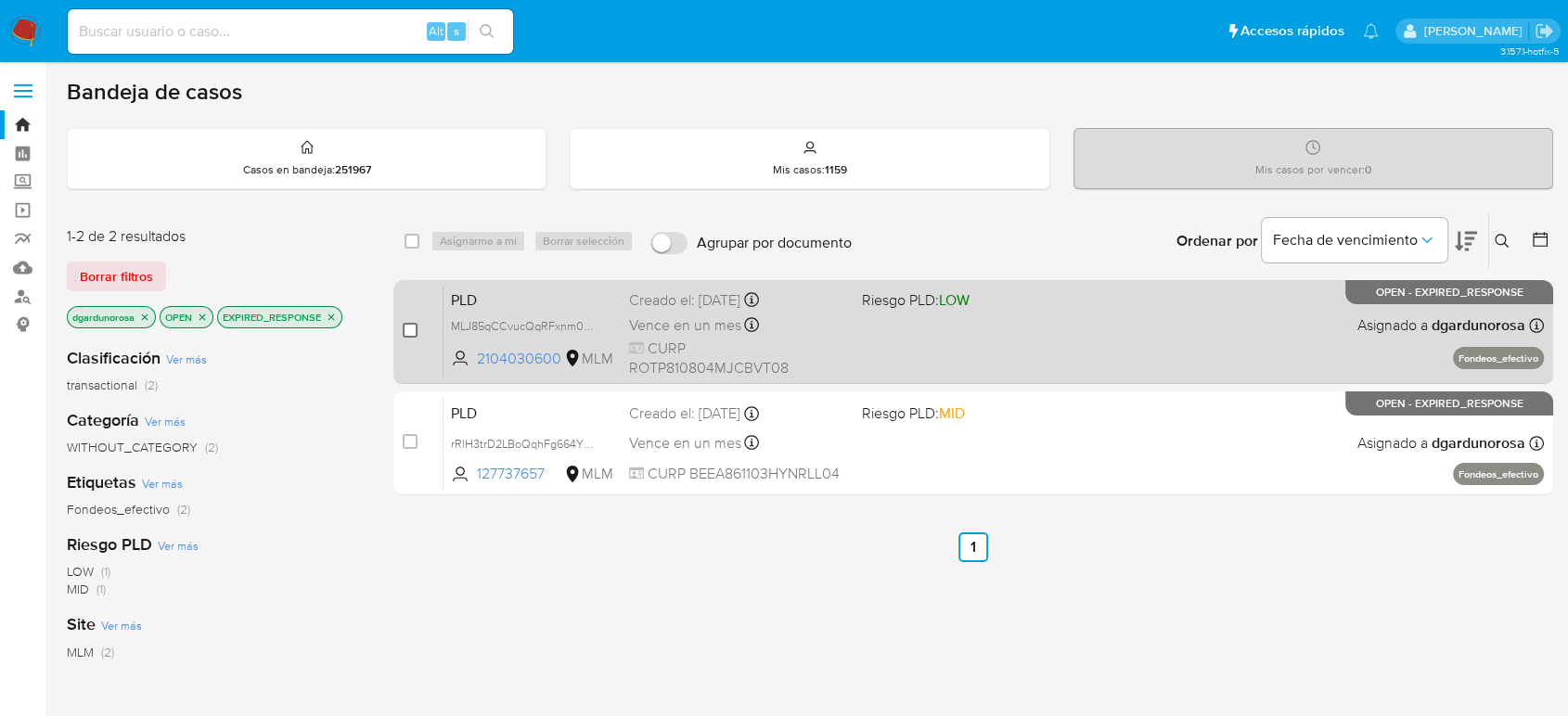
click at [410, 324] on input "checkbox" at bounding box center [410, 330] width 15 height 15
checkbox input "true"
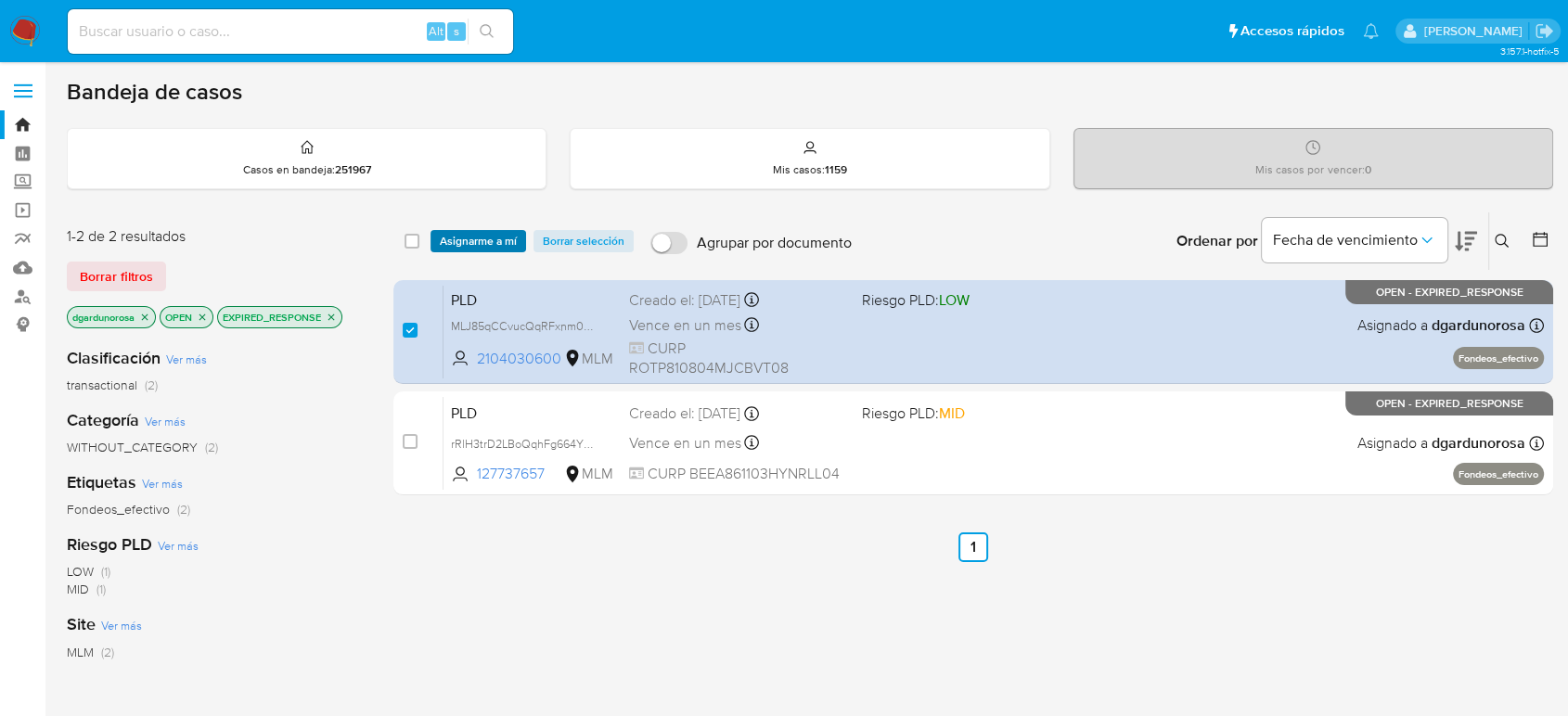
click at [463, 245] on span "Asignarme a mí" at bounding box center [478, 241] width 77 height 19
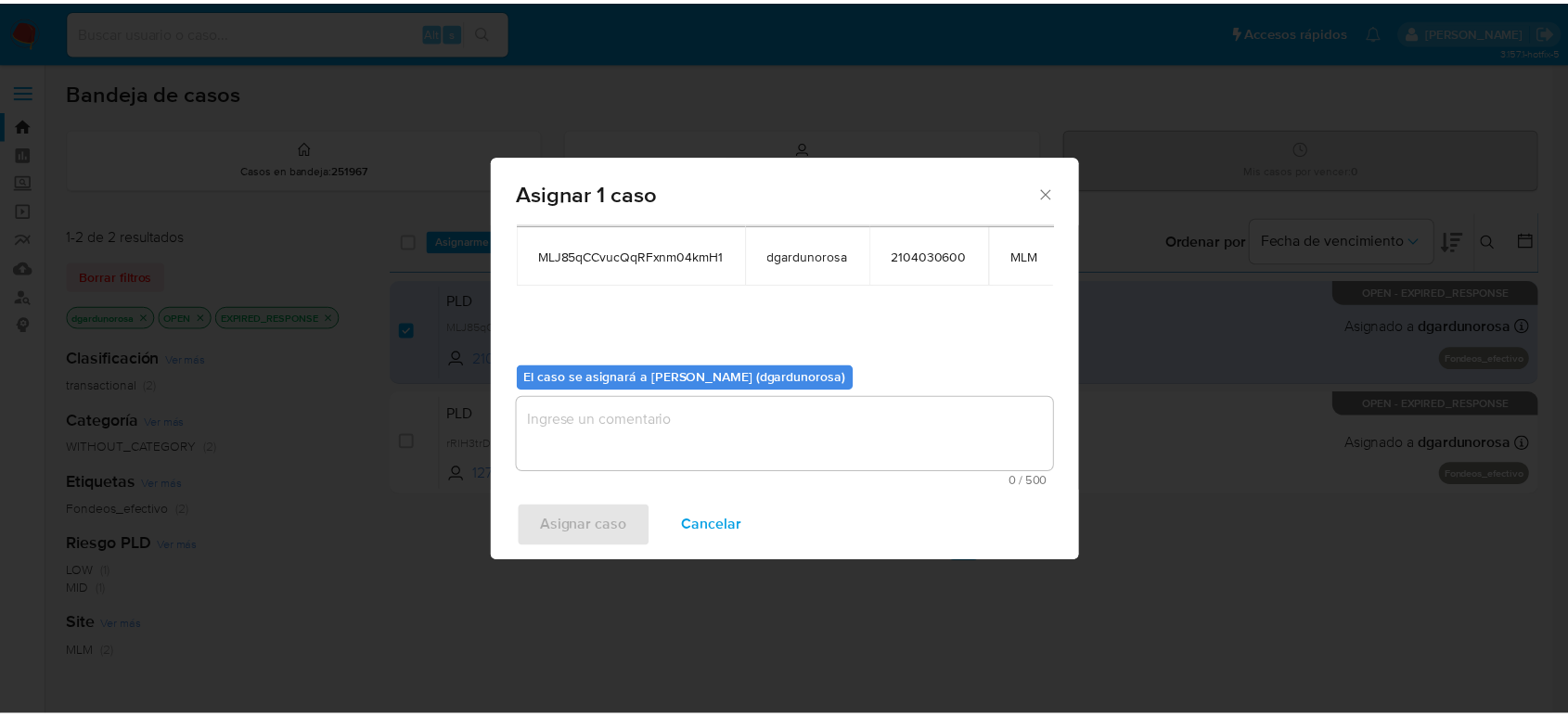
scroll to position [111, 0]
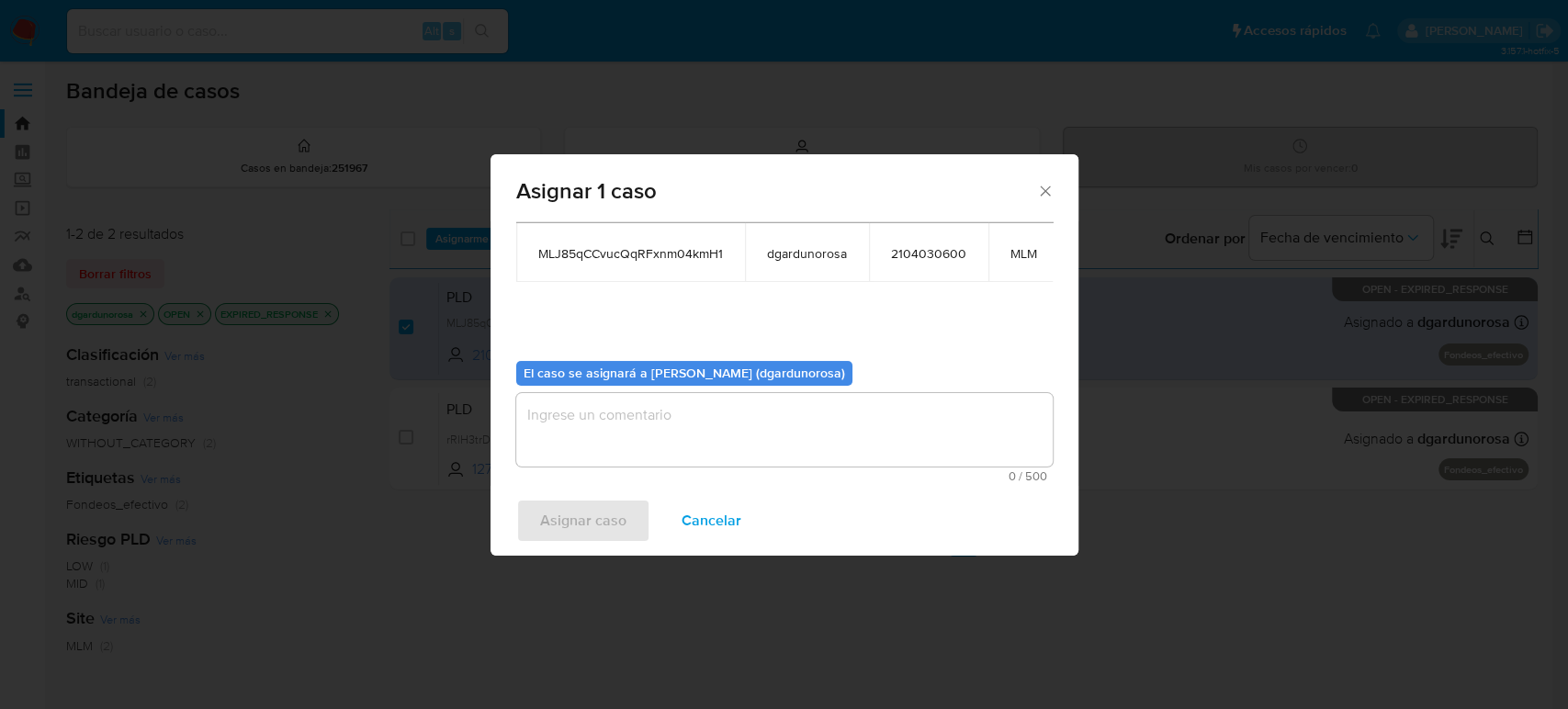
click at [760, 426] on textarea "assign-modal" at bounding box center [784, 430] width 536 height 73
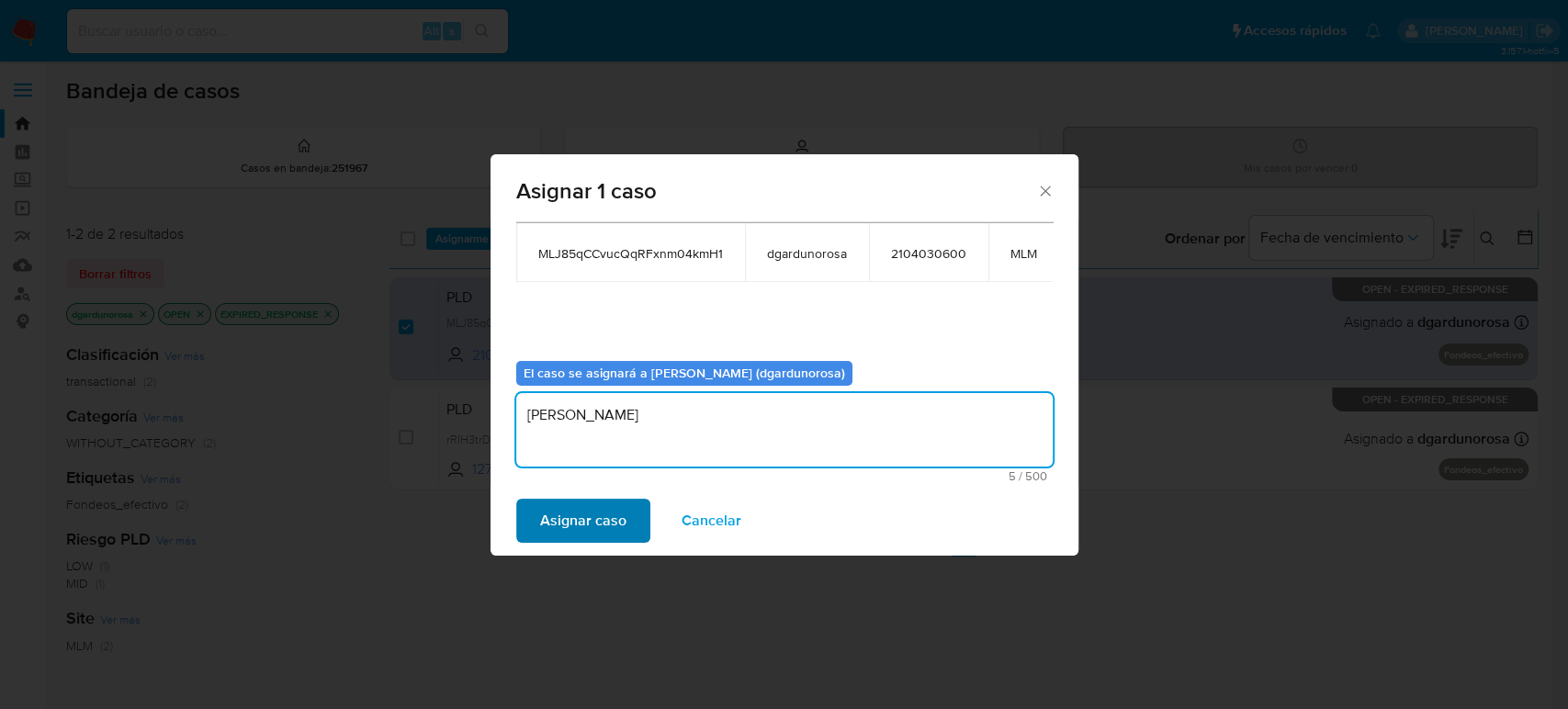
type textarea "diego"
click at [593, 521] on span "Asignar caso" at bounding box center [583, 521] width 86 height 40
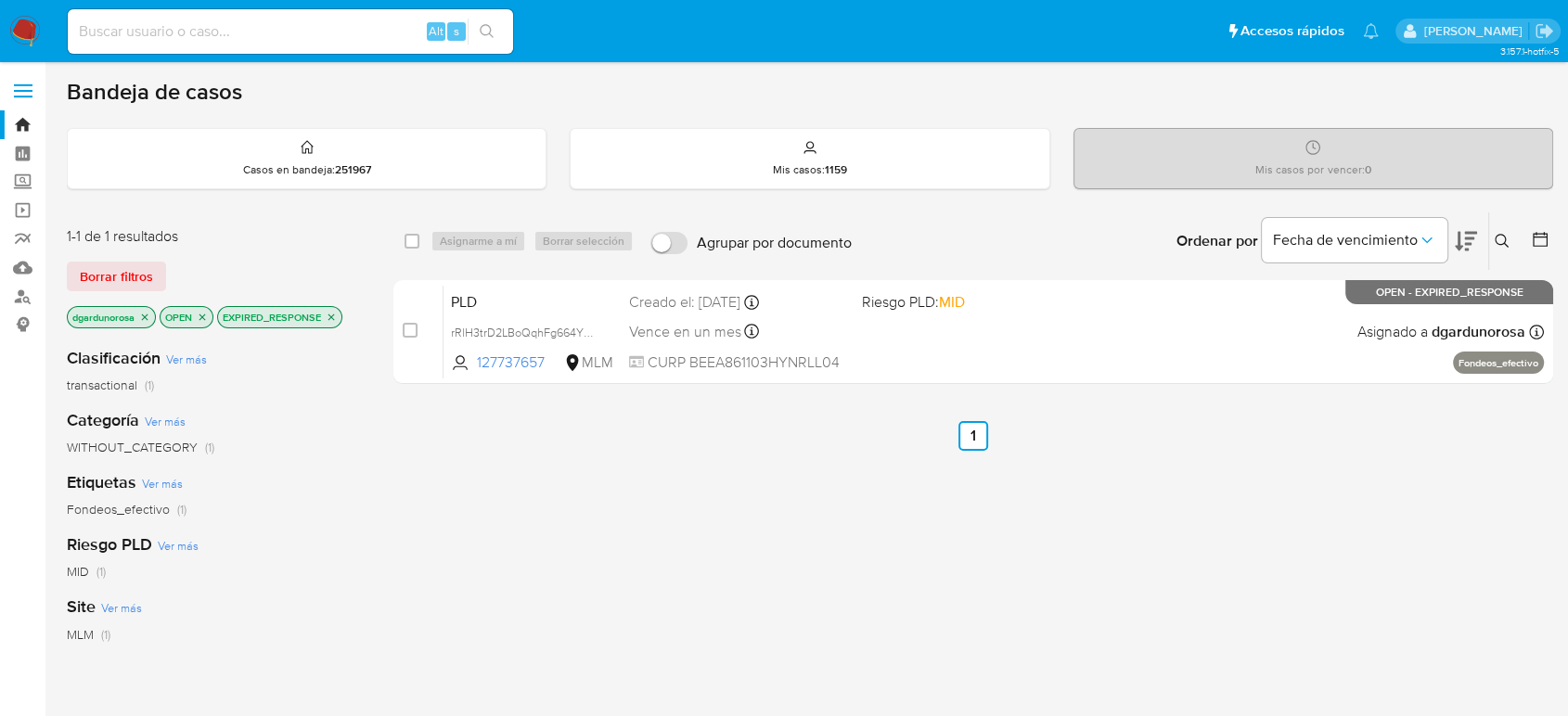
click at [329, 317] on icon "close-filter" at bounding box center [331, 318] width 11 height 11
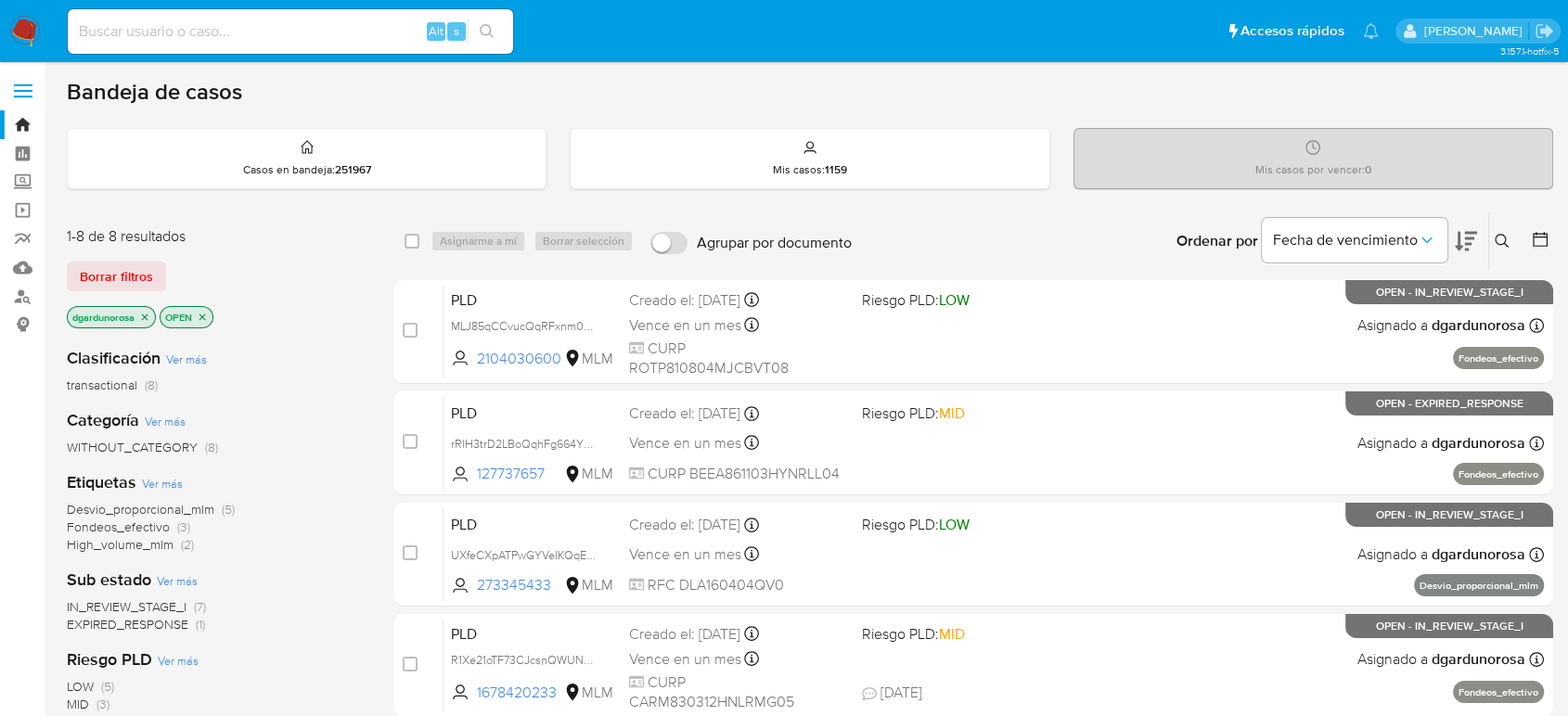
click at [1509, 244] on button at bounding box center [1504, 241] width 30 height 23
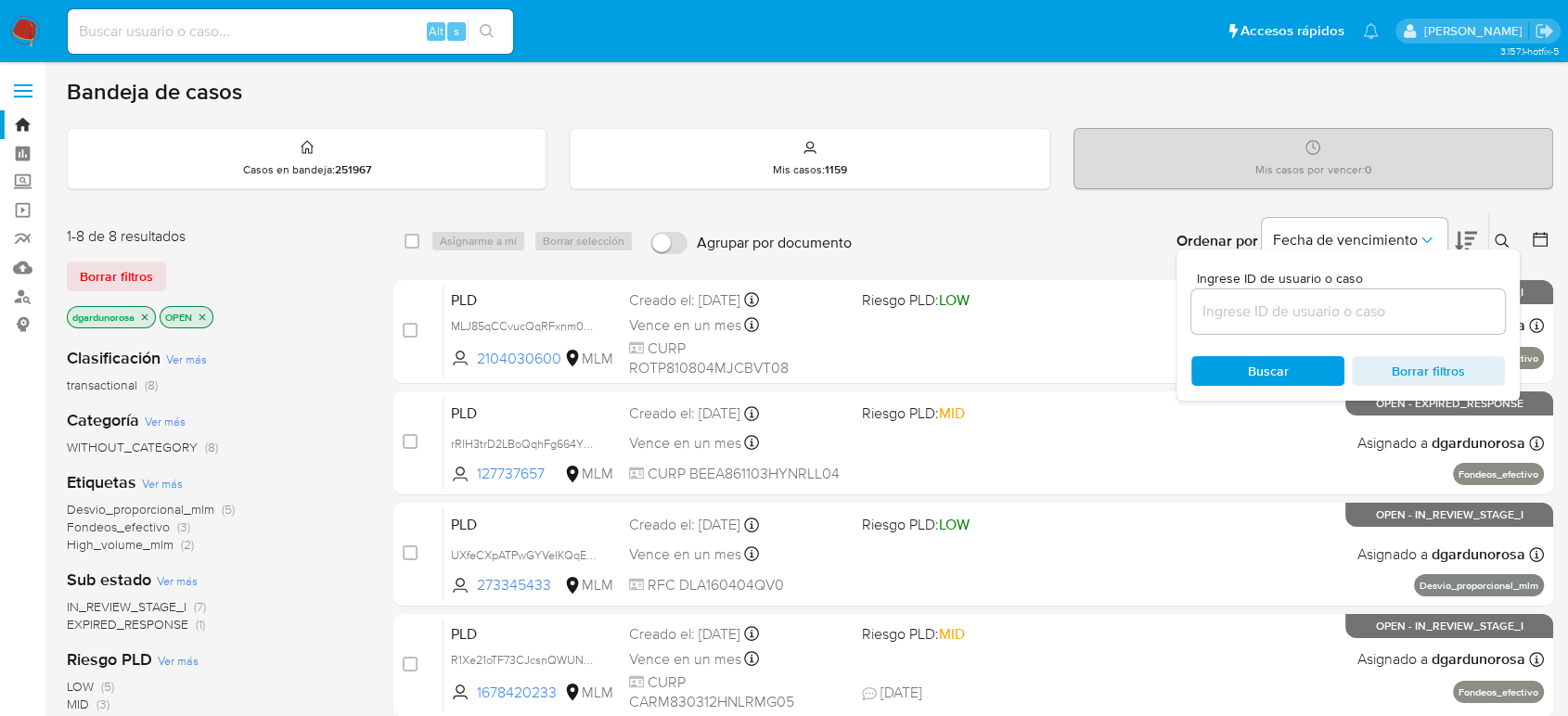
click at [1437, 317] on input at bounding box center [1349, 312] width 314 height 25
type input "1678420233"
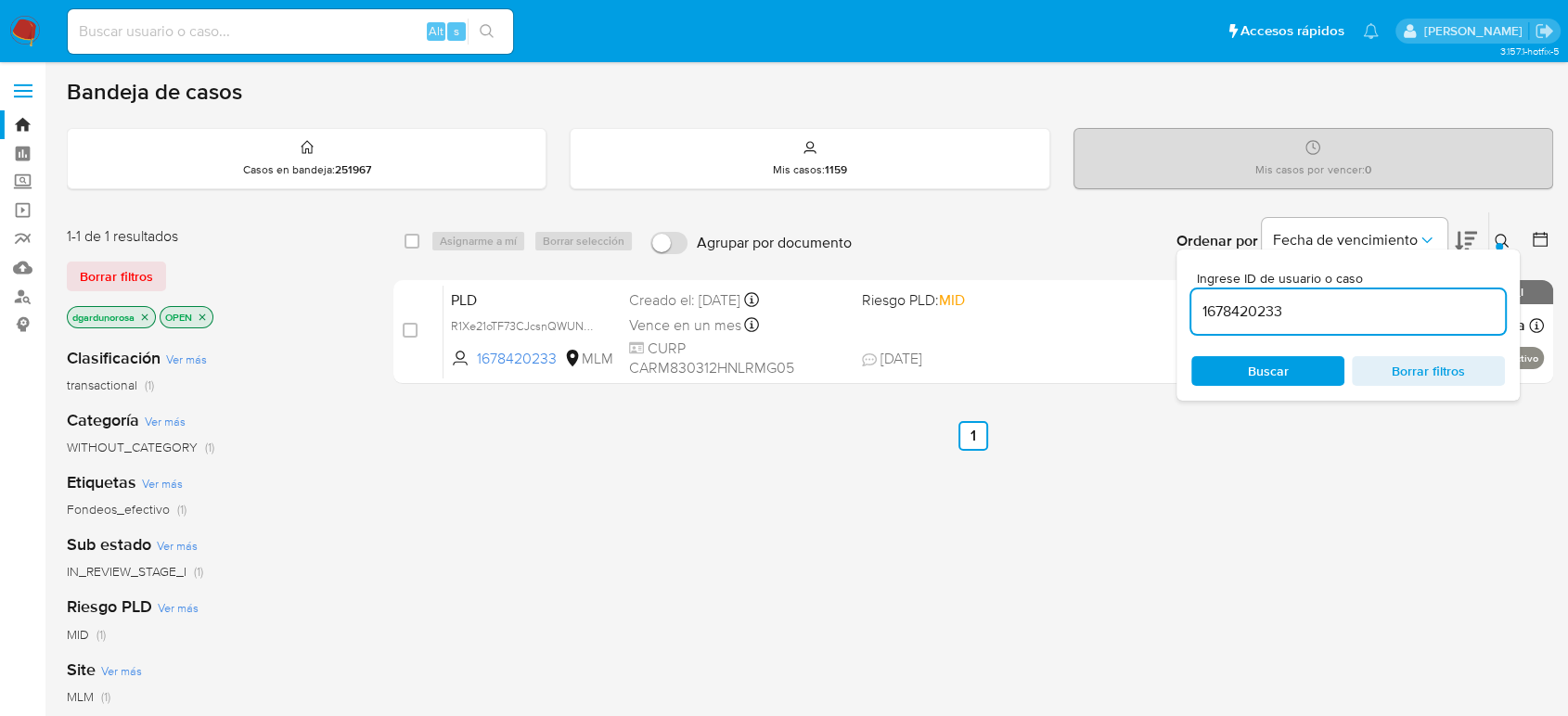
click at [1493, 245] on button at bounding box center [1504, 241] width 30 height 23
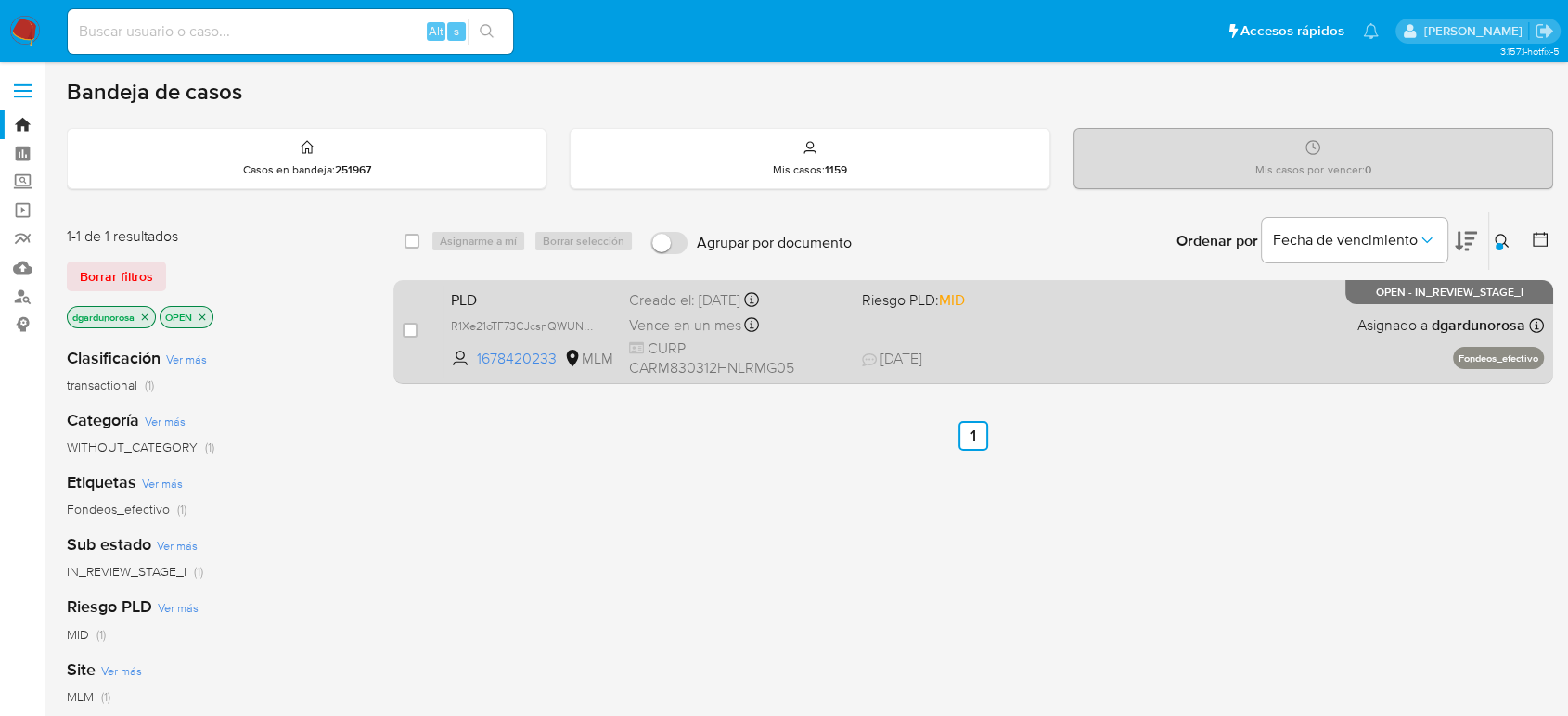
click at [1242, 339] on div "PLD R1Xe21oTF73CJcsnQWUNd5gt 1678420233 MLM Riesgo PLD: MID Creado el: 12/08/20…" at bounding box center [993, 331] width 1100 height 94
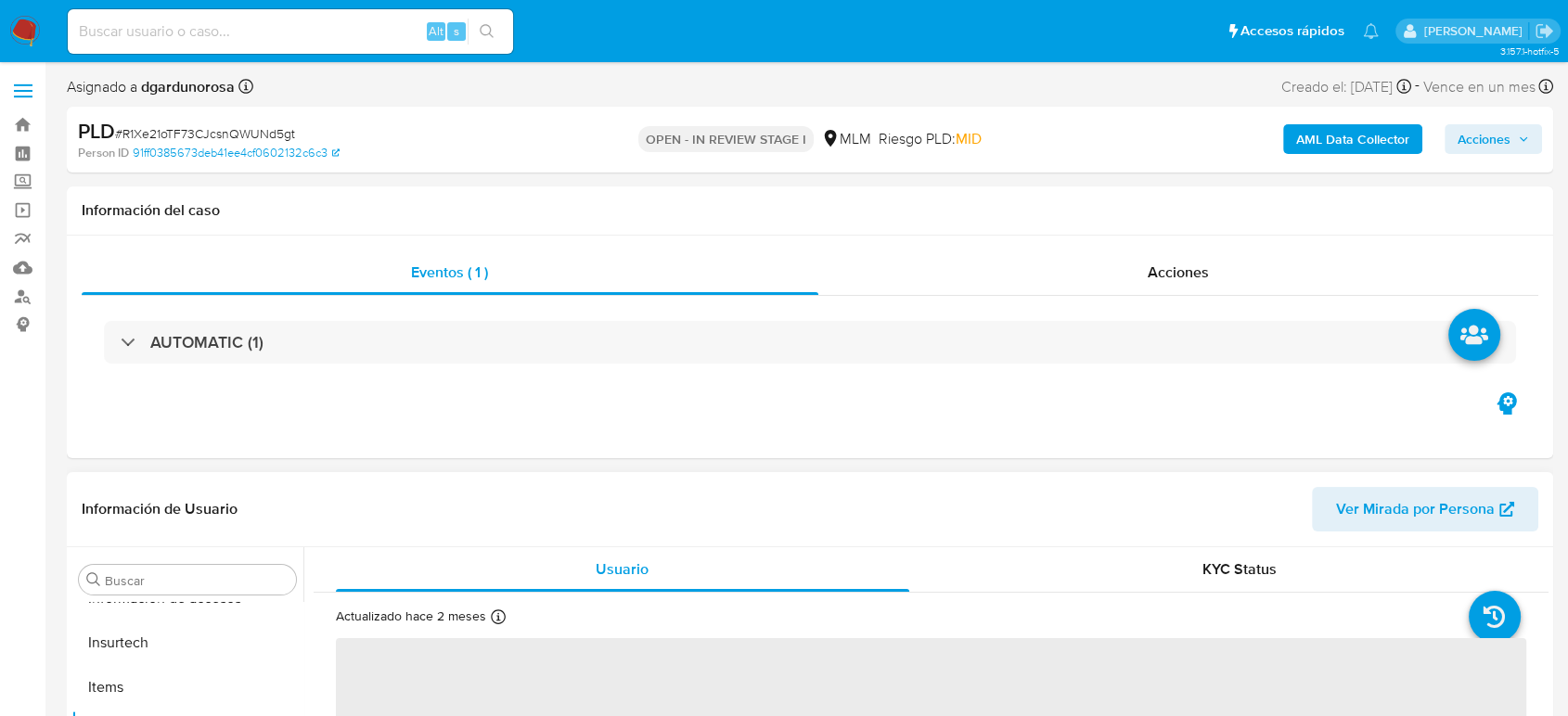
scroll to position [784, 0]
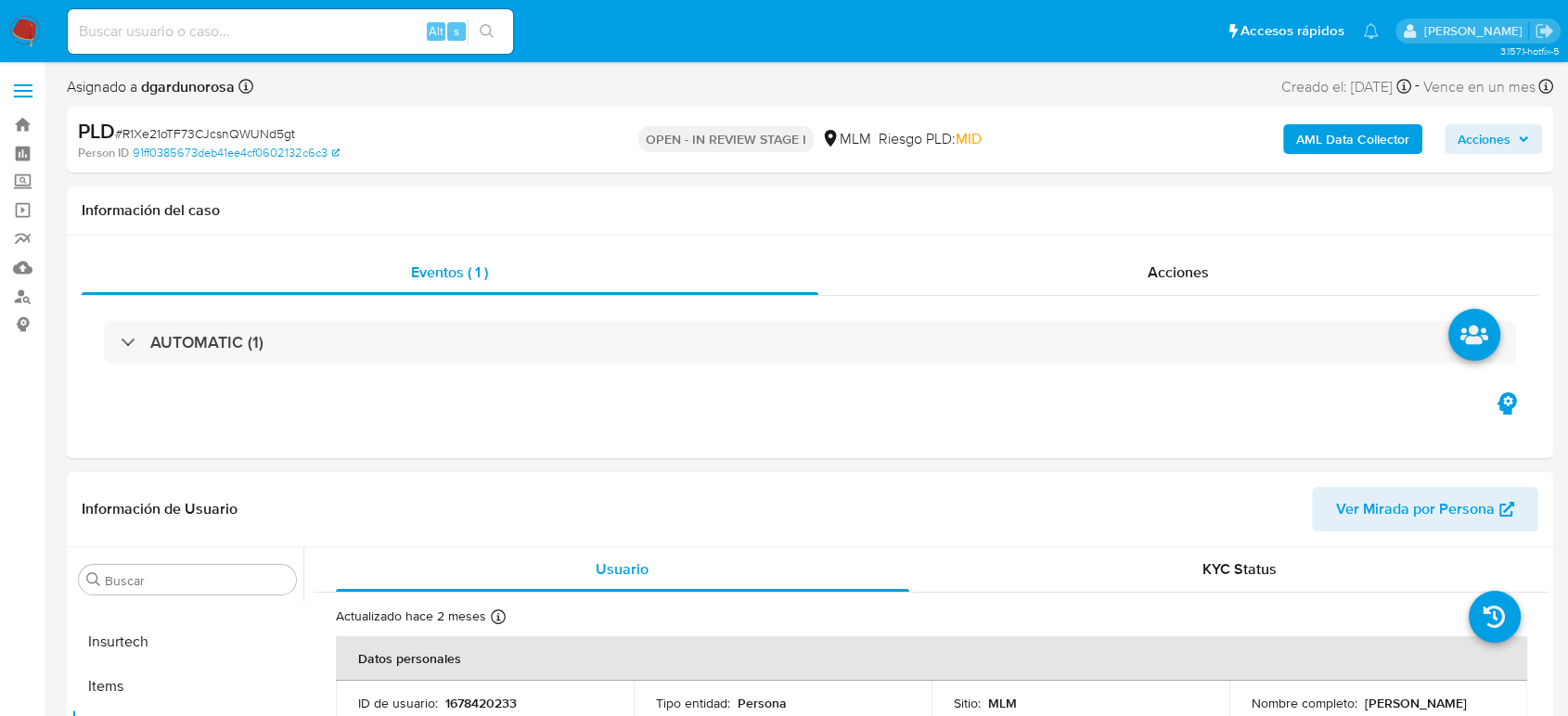
select select "10"
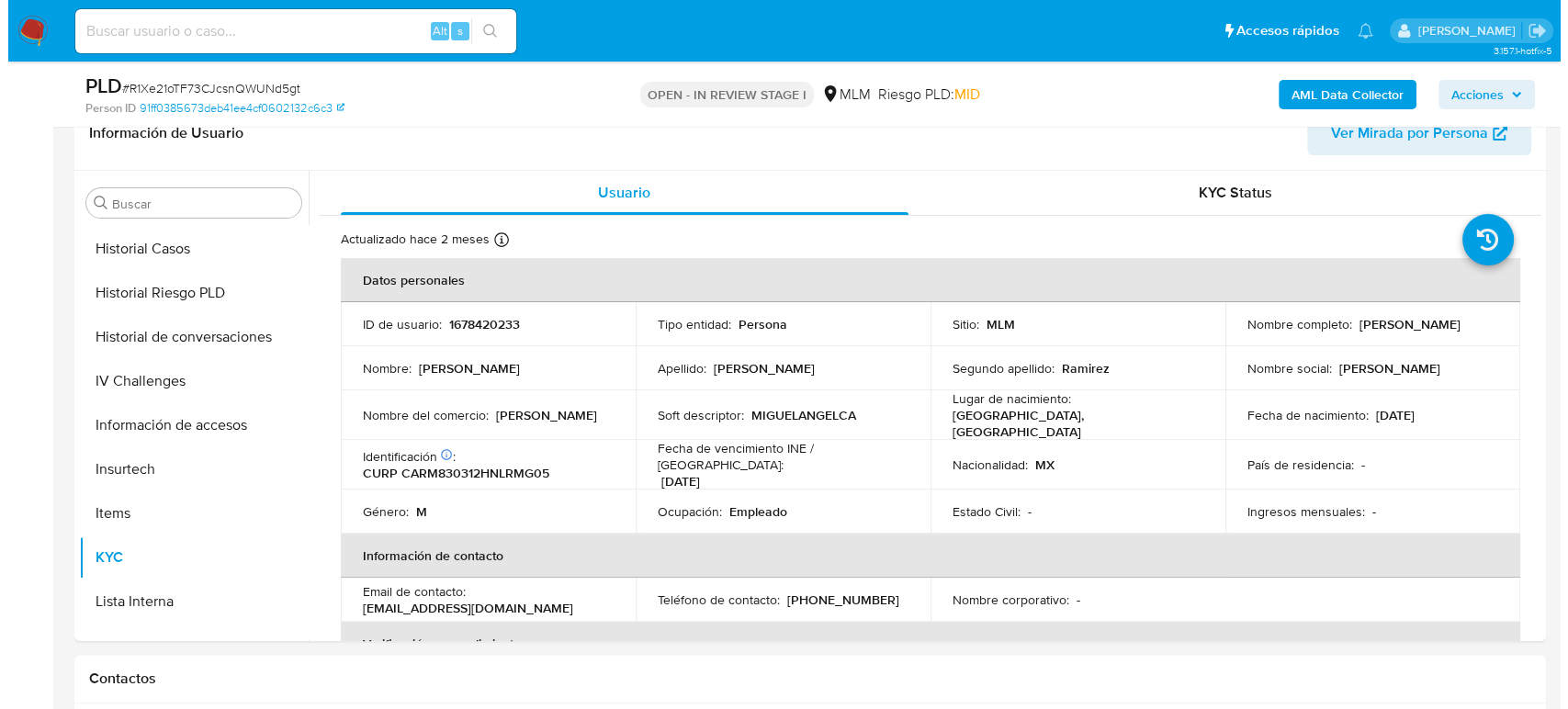
scroll to position [470, 0]
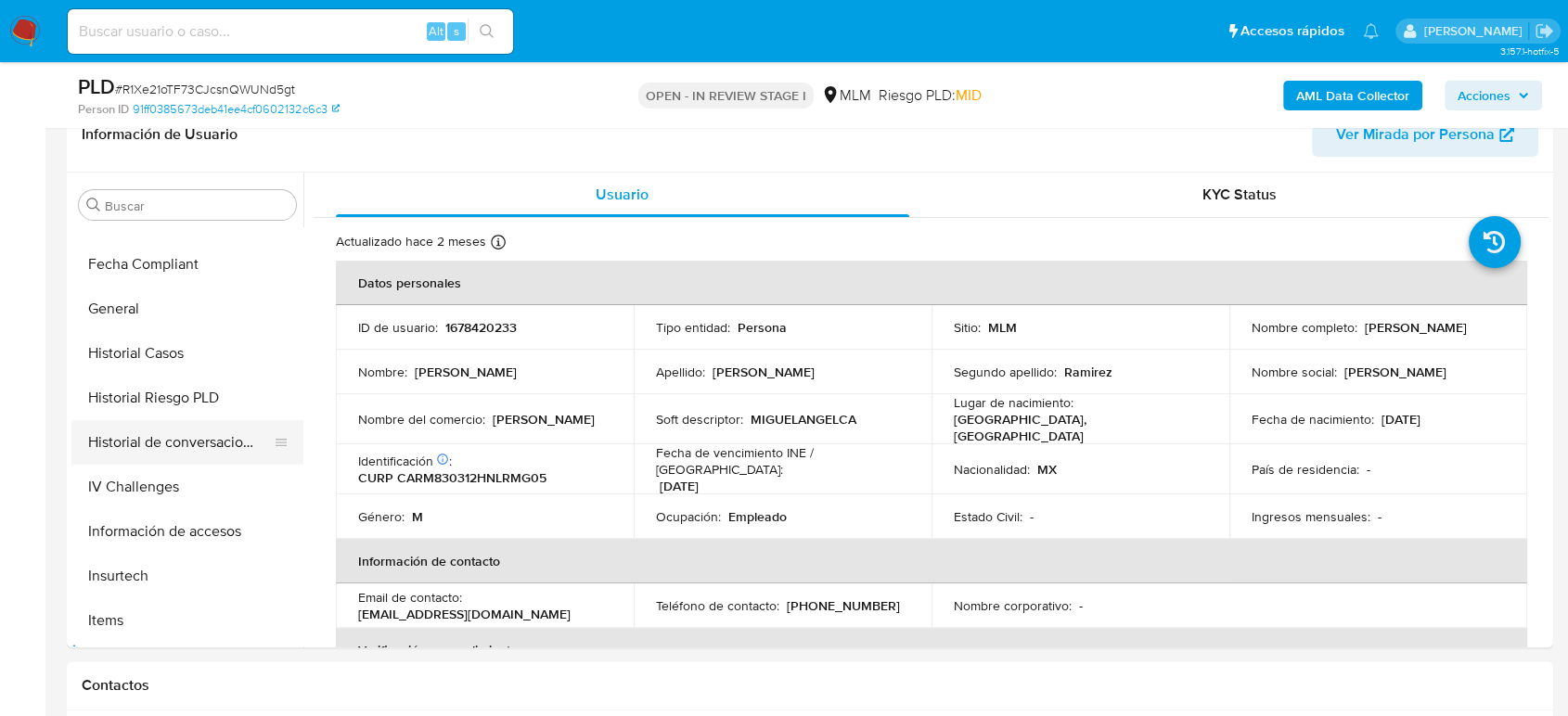
click at [194, 436] on button "Historial de conversaciones" at bounding box center [181, 442] width 218 height 44
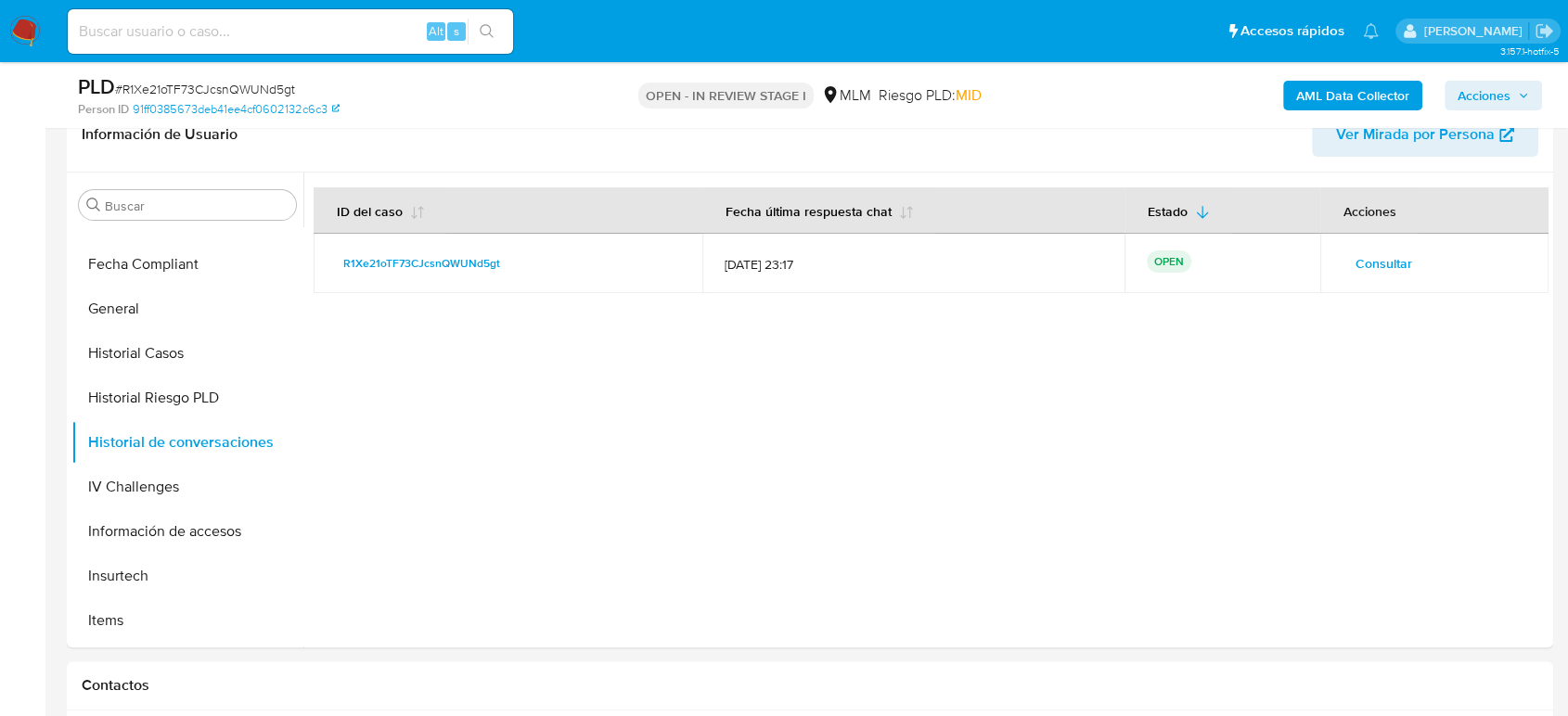
click at [1385, 271] on span "Consultar" at bounding box center [1384, 263] width 57 height 26
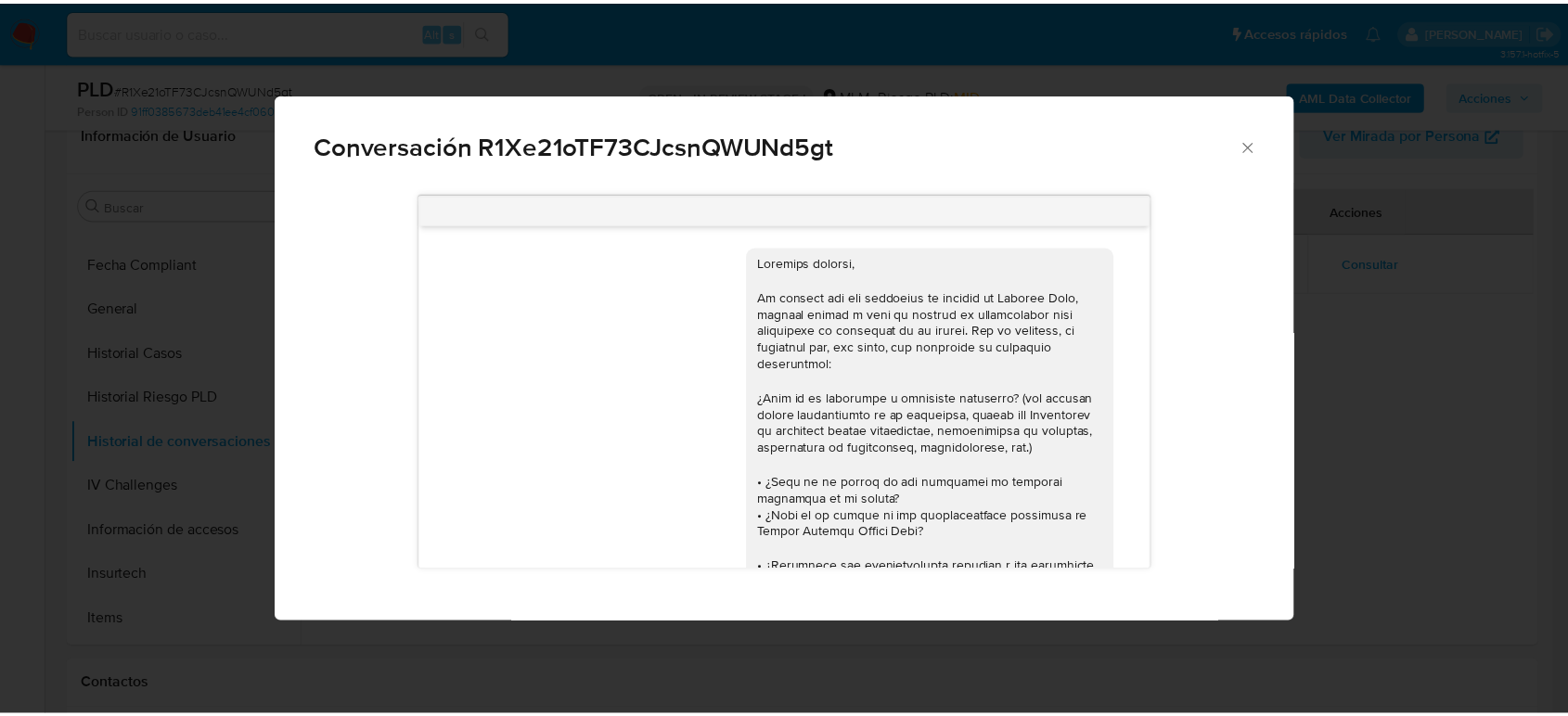
scroll to position [1014, 0]
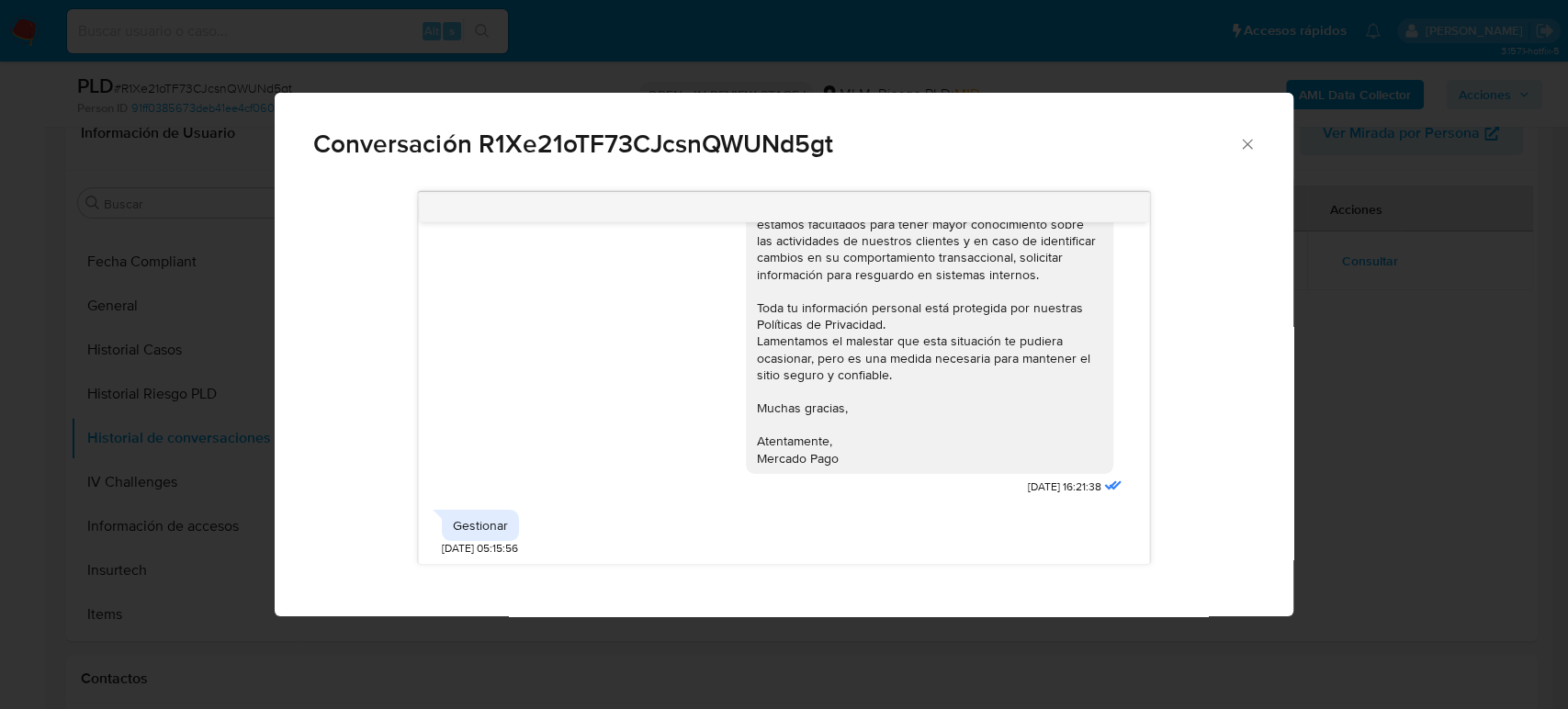
click at [1345, 380] on div "Conversación R1Xe21oTF73CJcsnQWUNd5gt 26/08/2025 00:02:29 Si lo reconozco 26/08…" at bounding box center [784, 354] width 1568 height 709
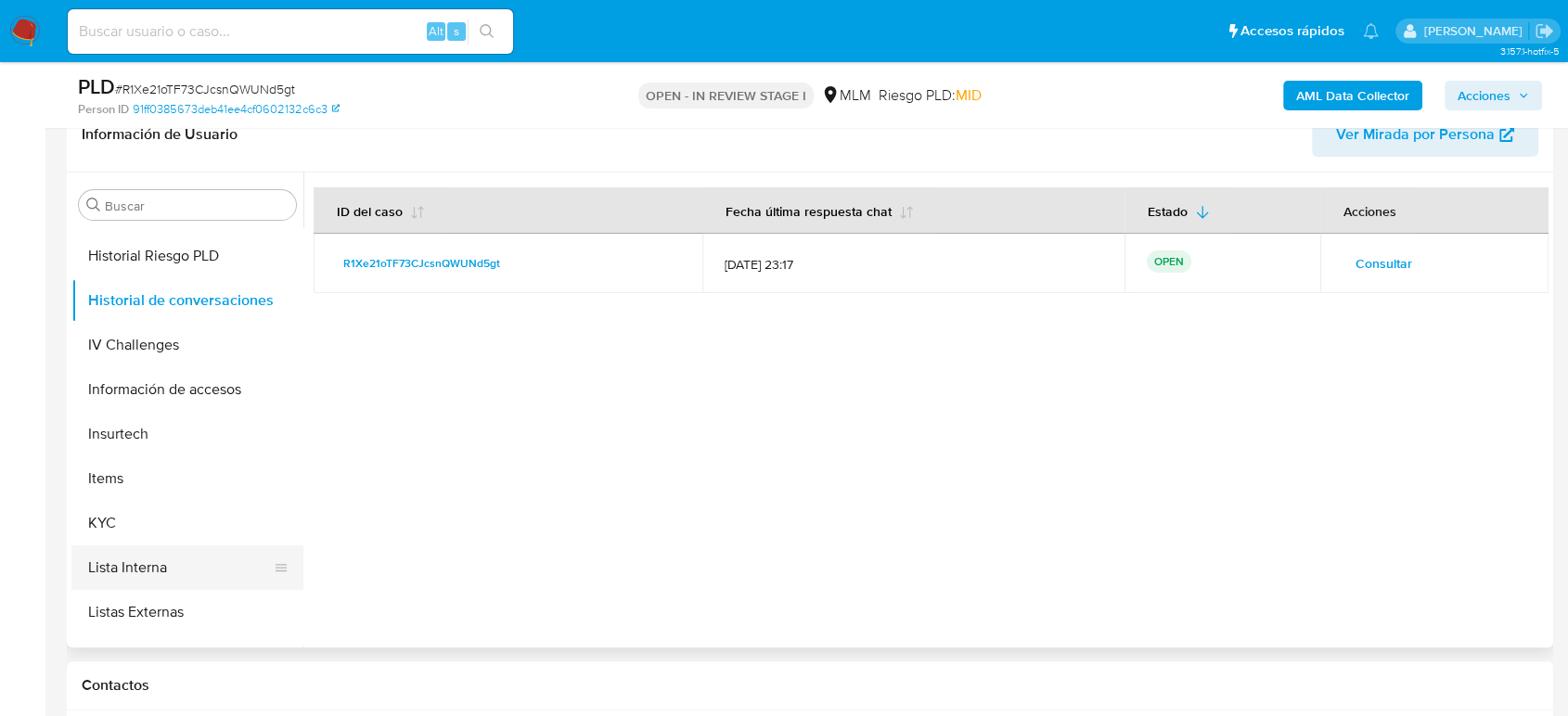
scroll to position [784, 0]
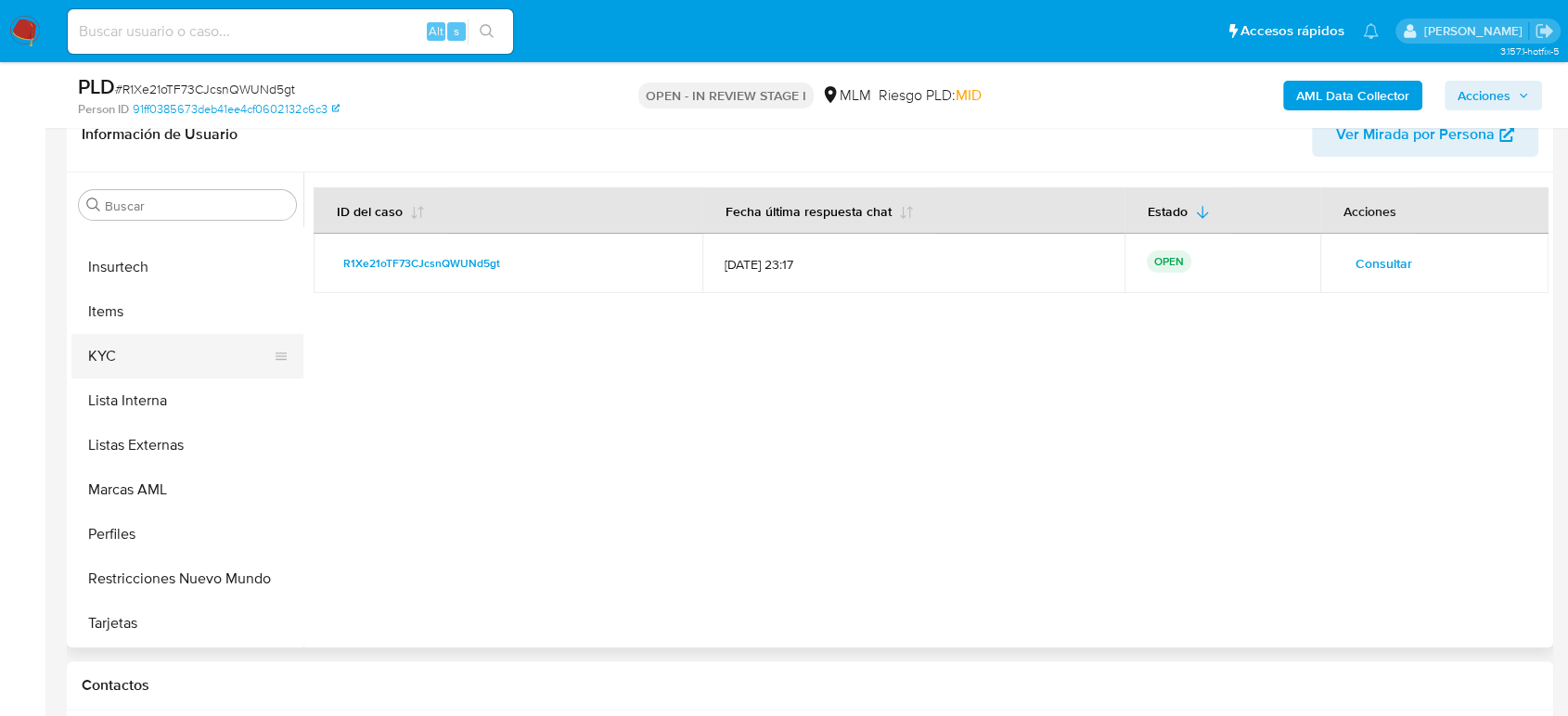
click at [123, 361] on button "KYC" at bounding box center [181, 356] width 218 height 44
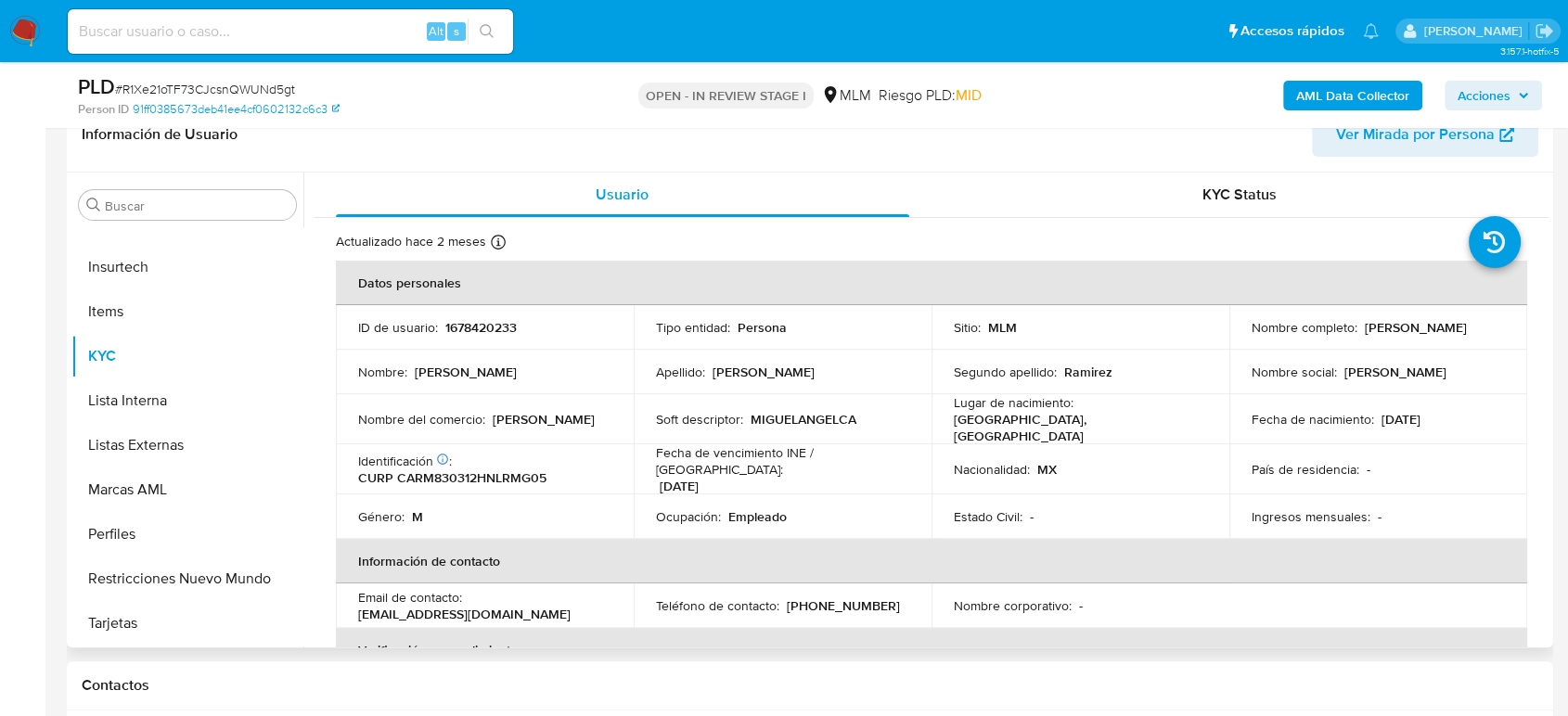
click at [496, 329] on p "1678420233" at bounding box center [481, 327] width 72 height 17
click at [497, 324] on p "1678420233" at bounding box center [481, 327] width 72 height 17
copy p "1678420233"
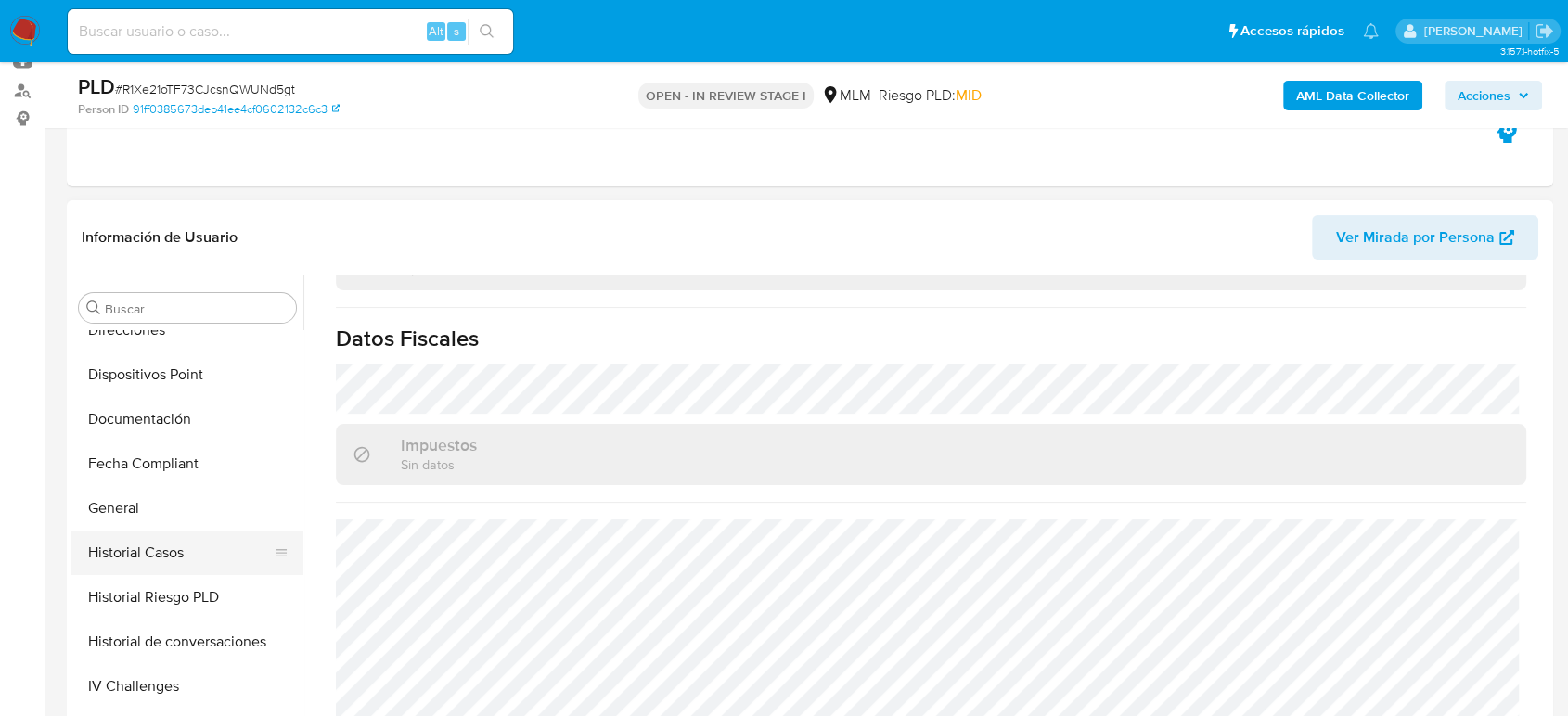
scroll to position [412, 0]
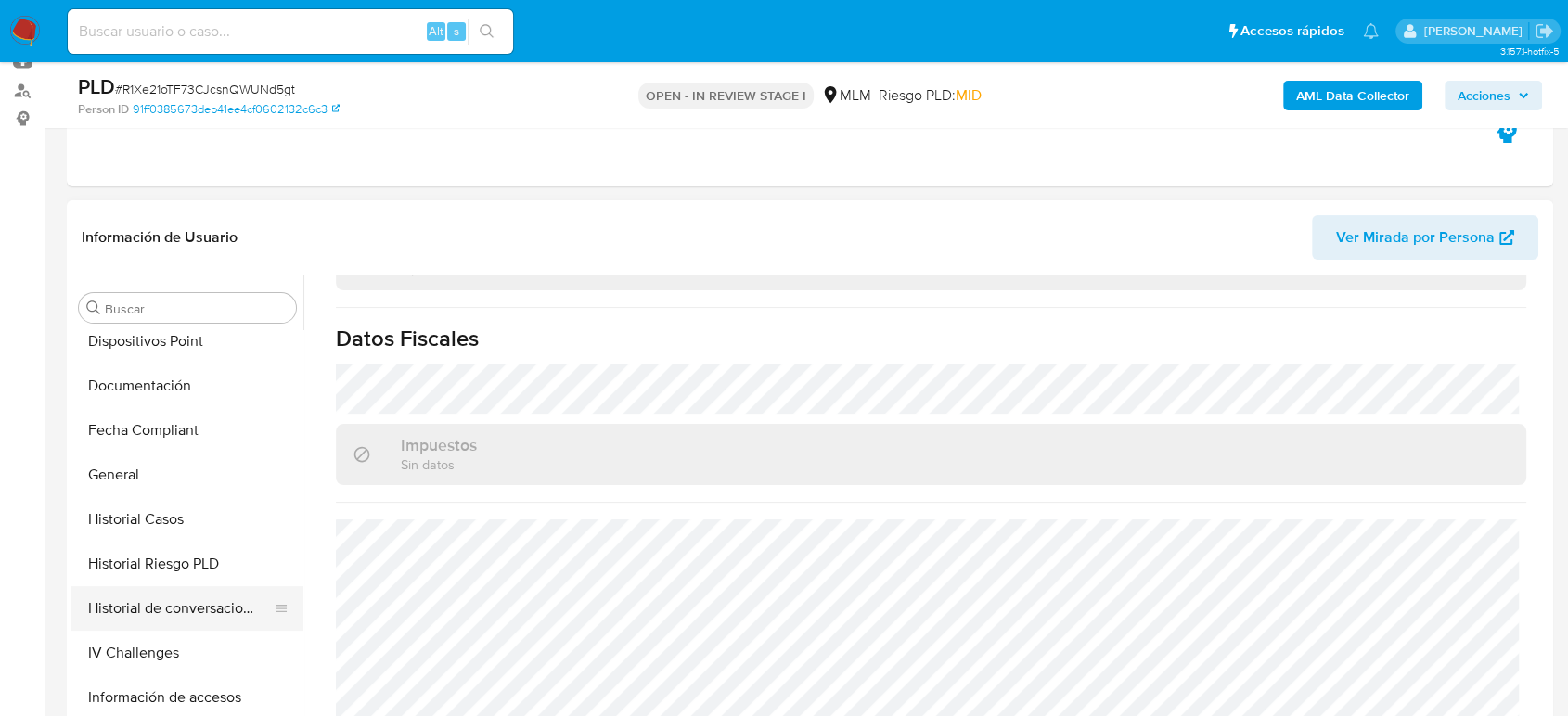
click at [211, 606] on button "Historial de conversaciones" at bounding box center [181, 608] width 218 height 44
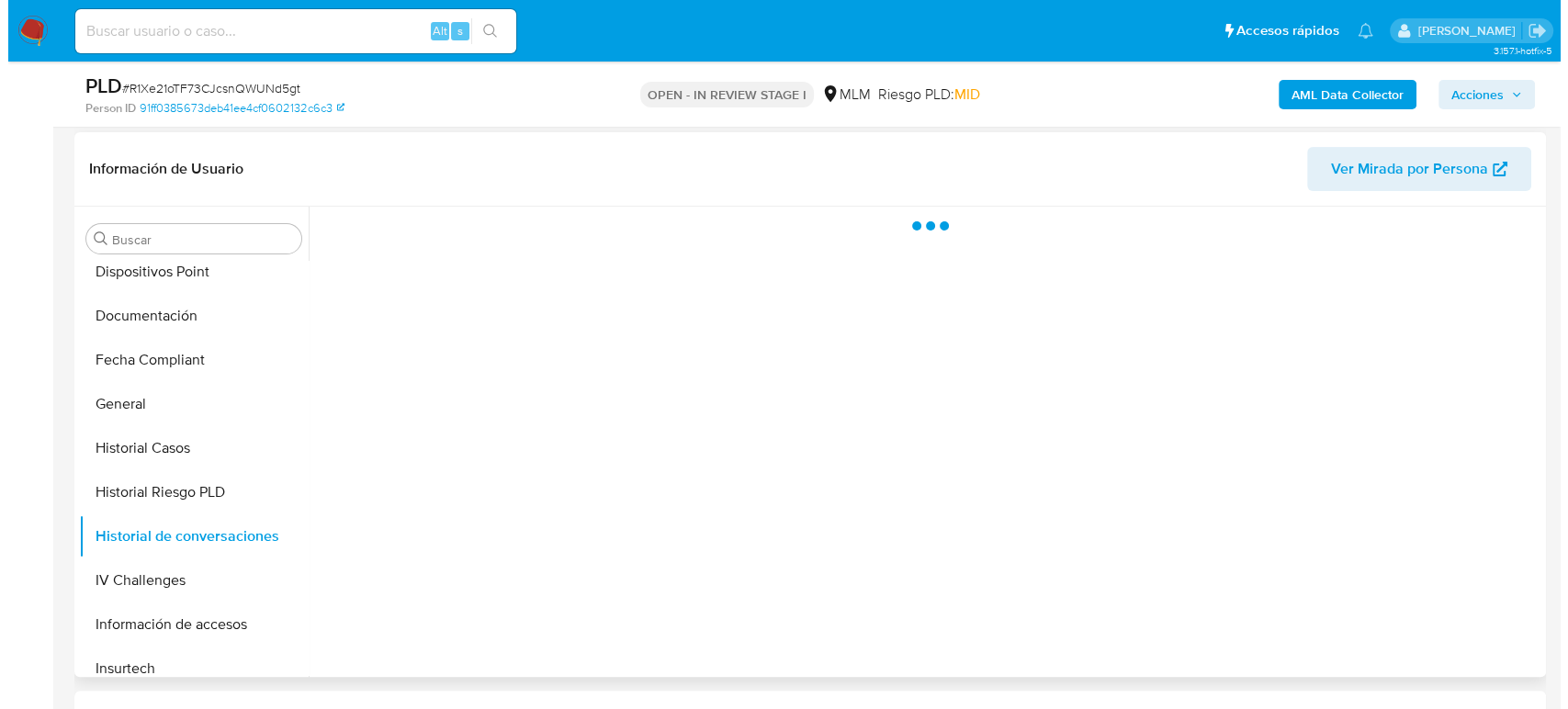
scroll to position [306, 0]
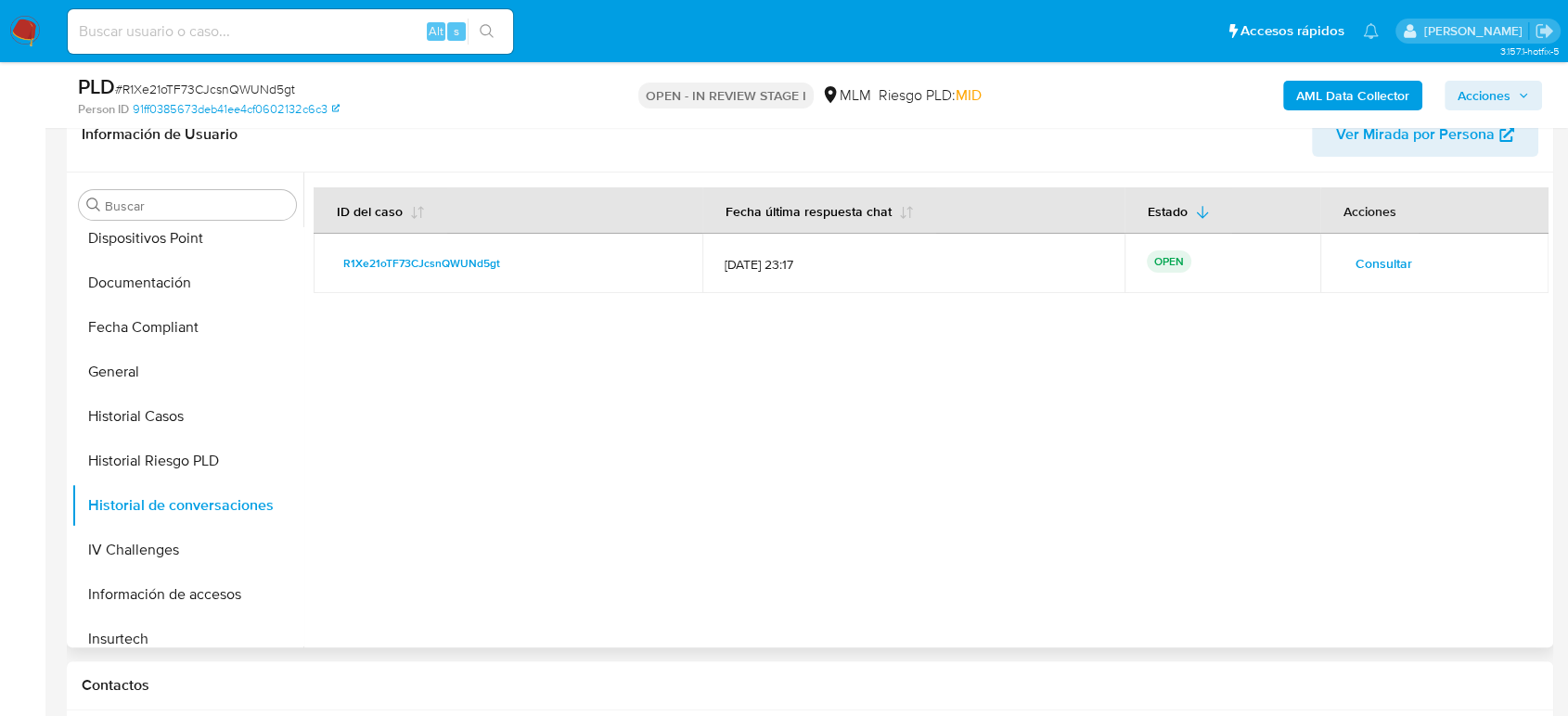
click at [1364, 251] on span "Consultar" at bounding box center [1384, 263] width 57 height 26
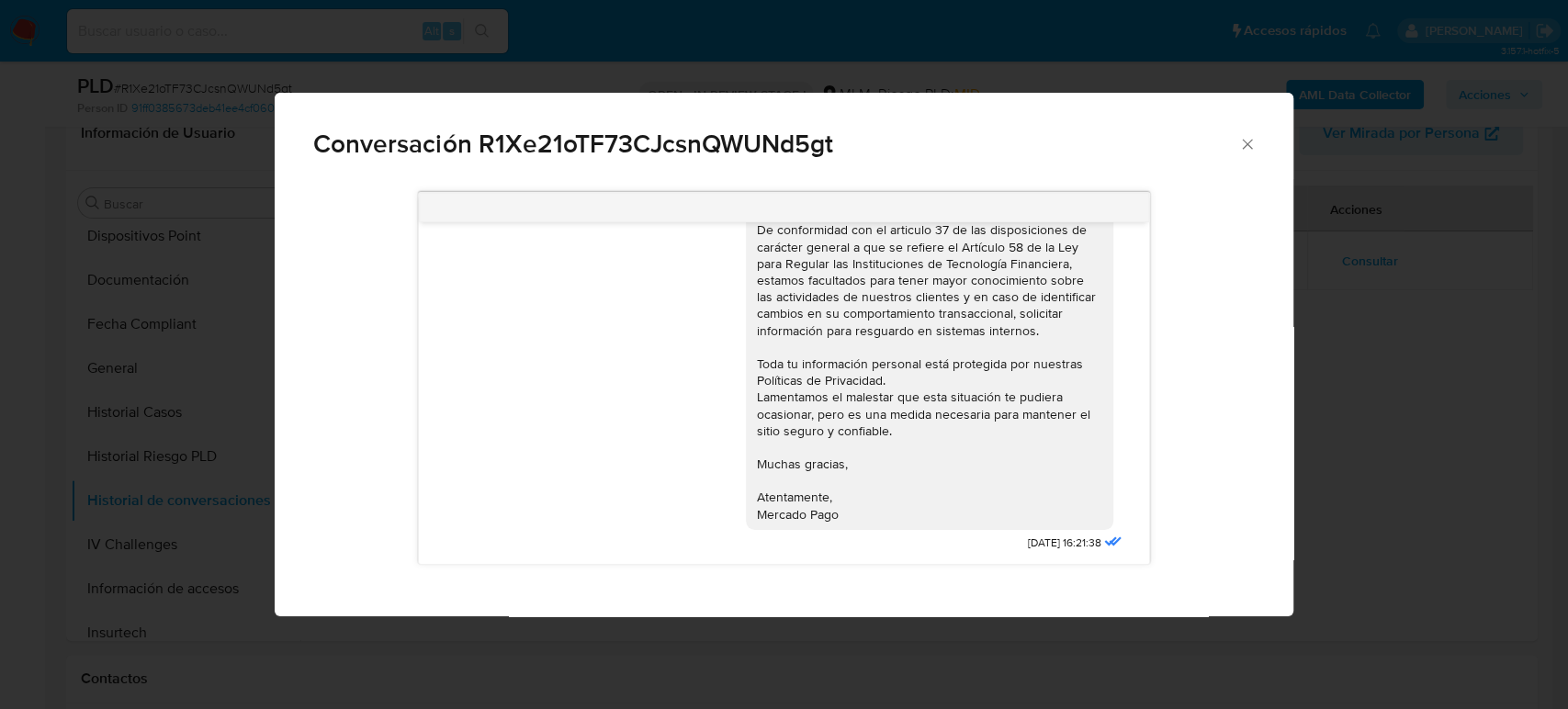
scroll to position [1004, 0]
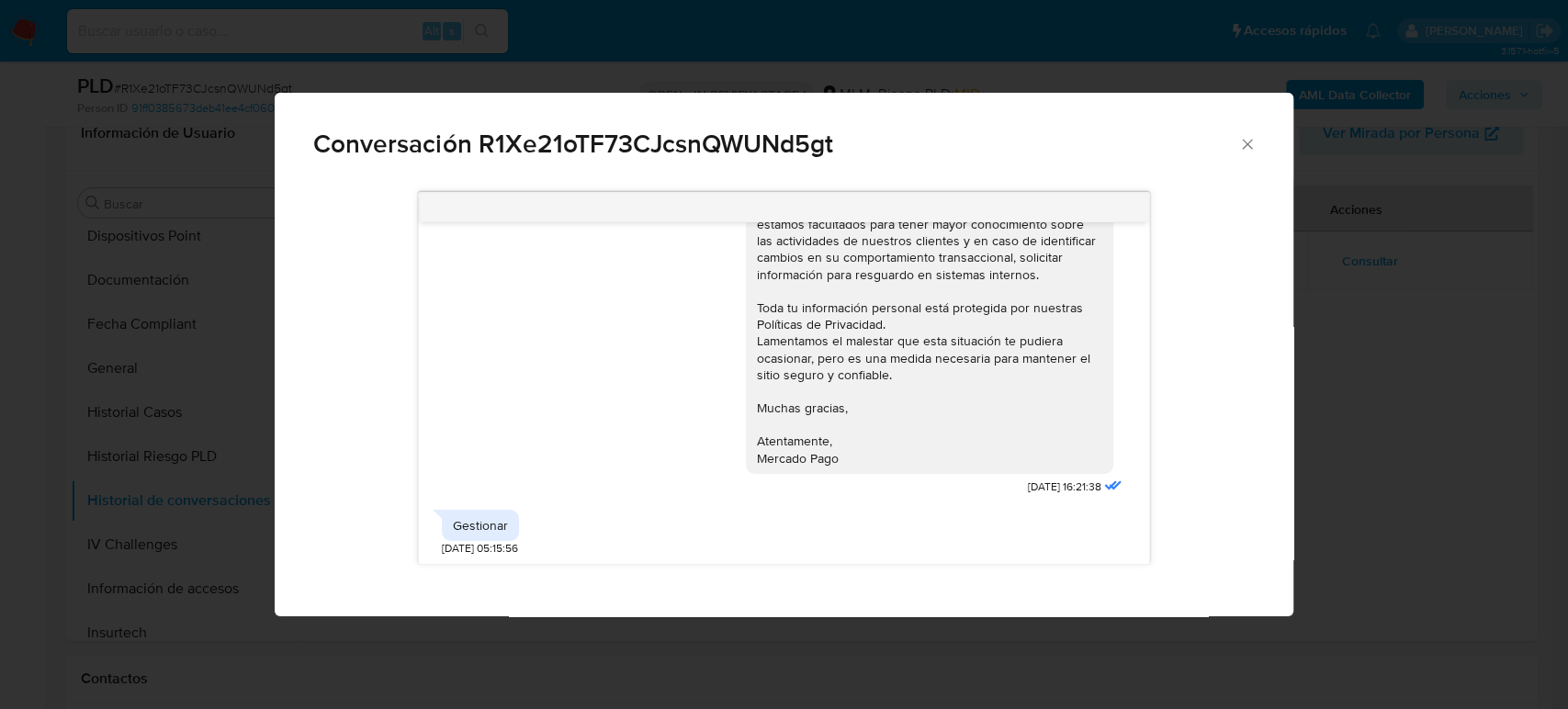
click at [1236, 142] on span "Conversación R1Xe21oTF73CJcsnQWUNd5gt" at bounding box center [776, 143] width 925 height 25
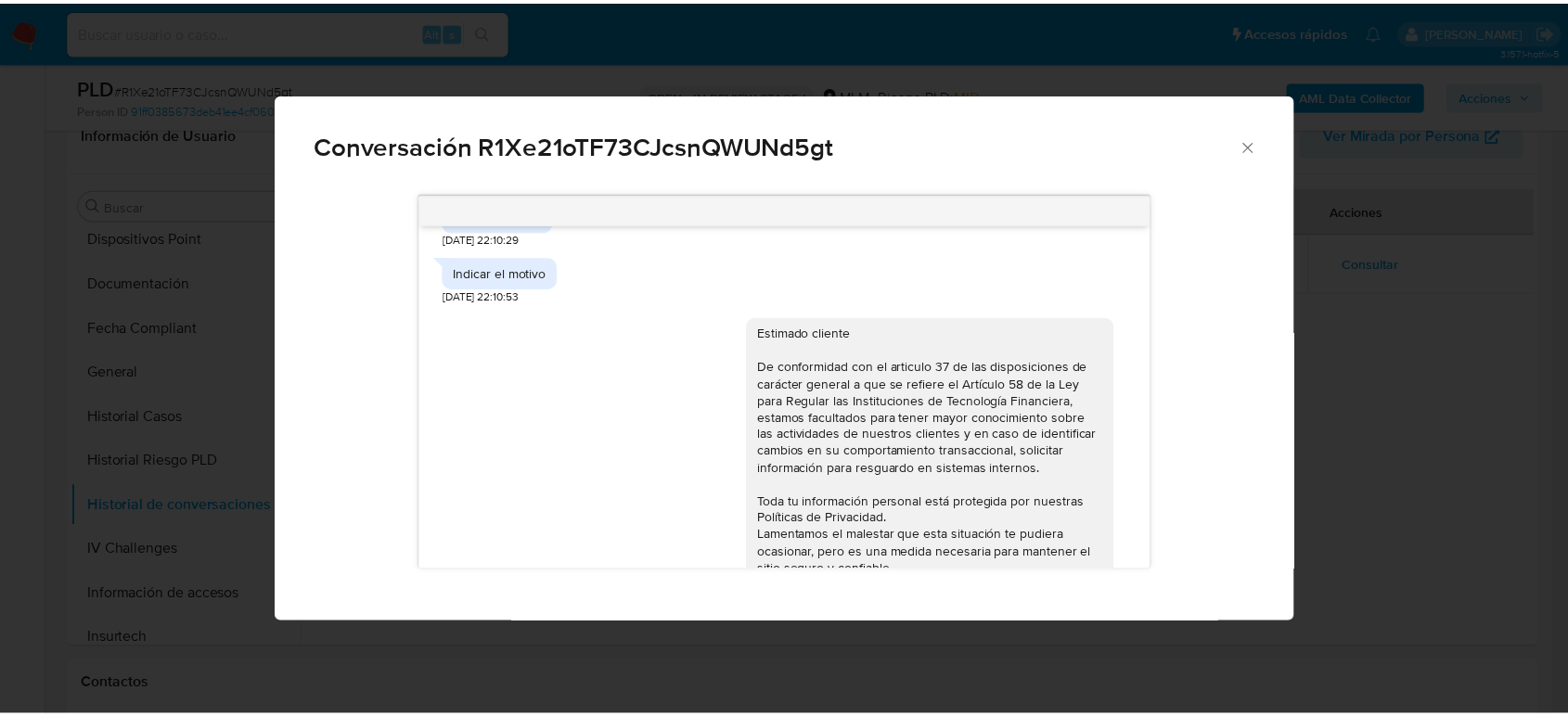
scroll to position [912, 0]
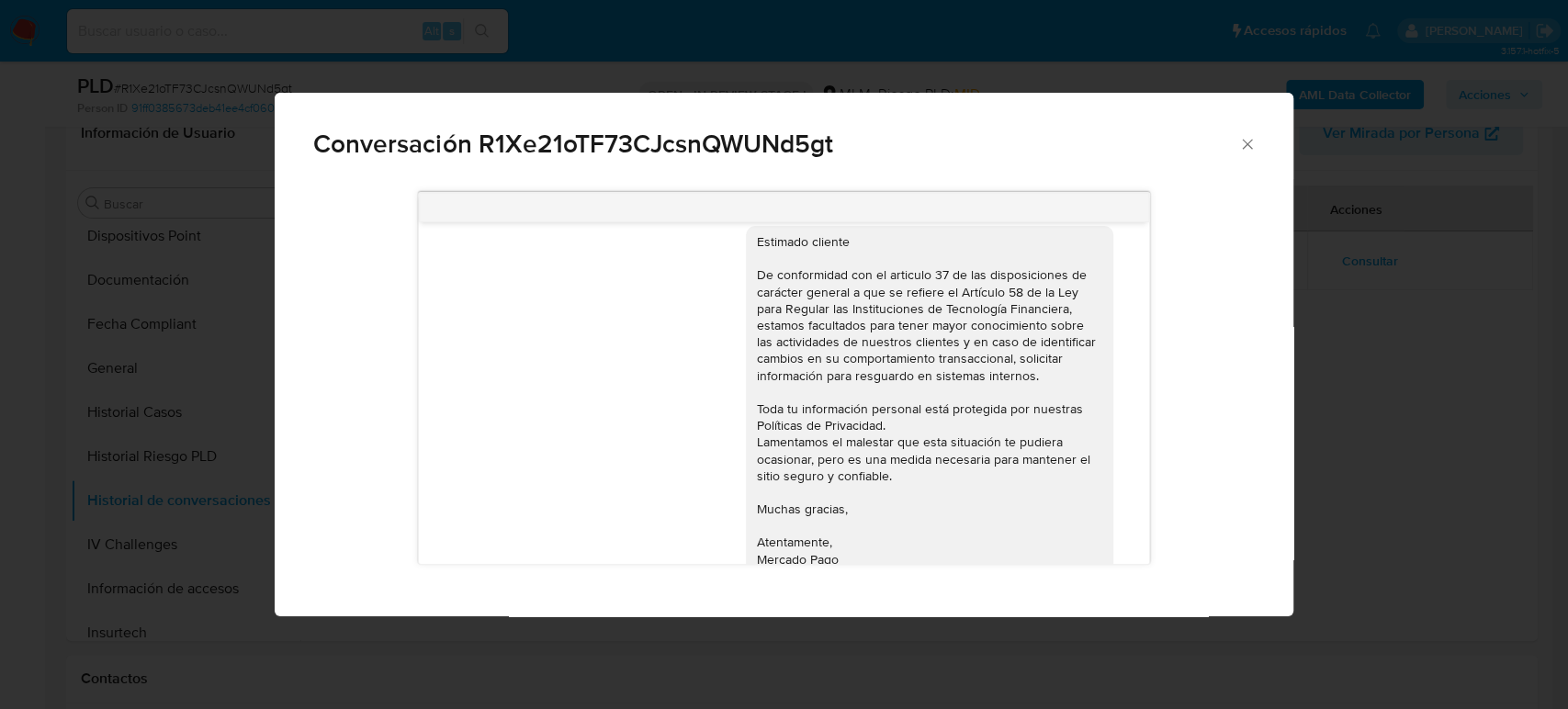
click at [1246, 149] on icon "Cerrar" at bounding box center [1247, 144] width 19 height 19
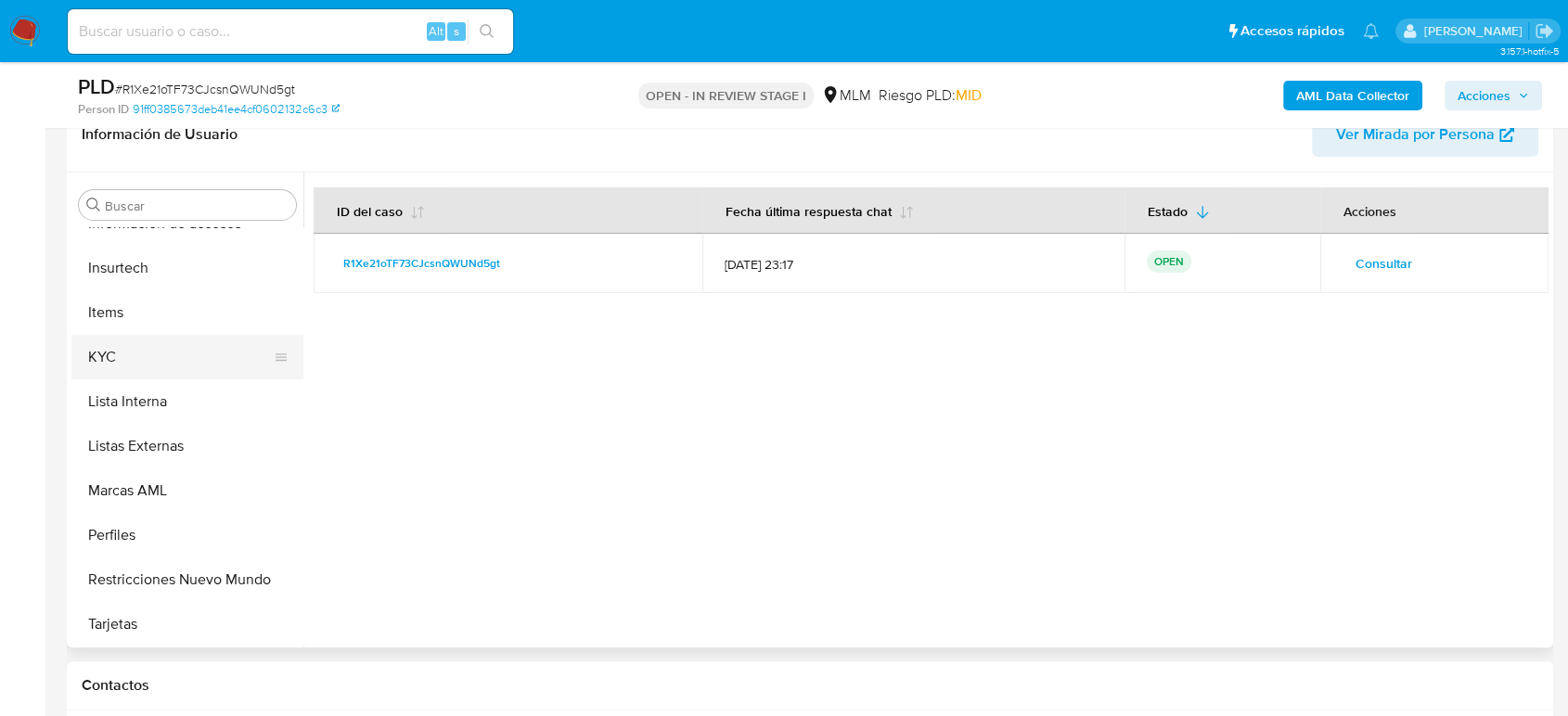
scroll to position [784, 0]
click at [111, 346] on button "KYC" at bounding box center [181, 356] width 218 height 44
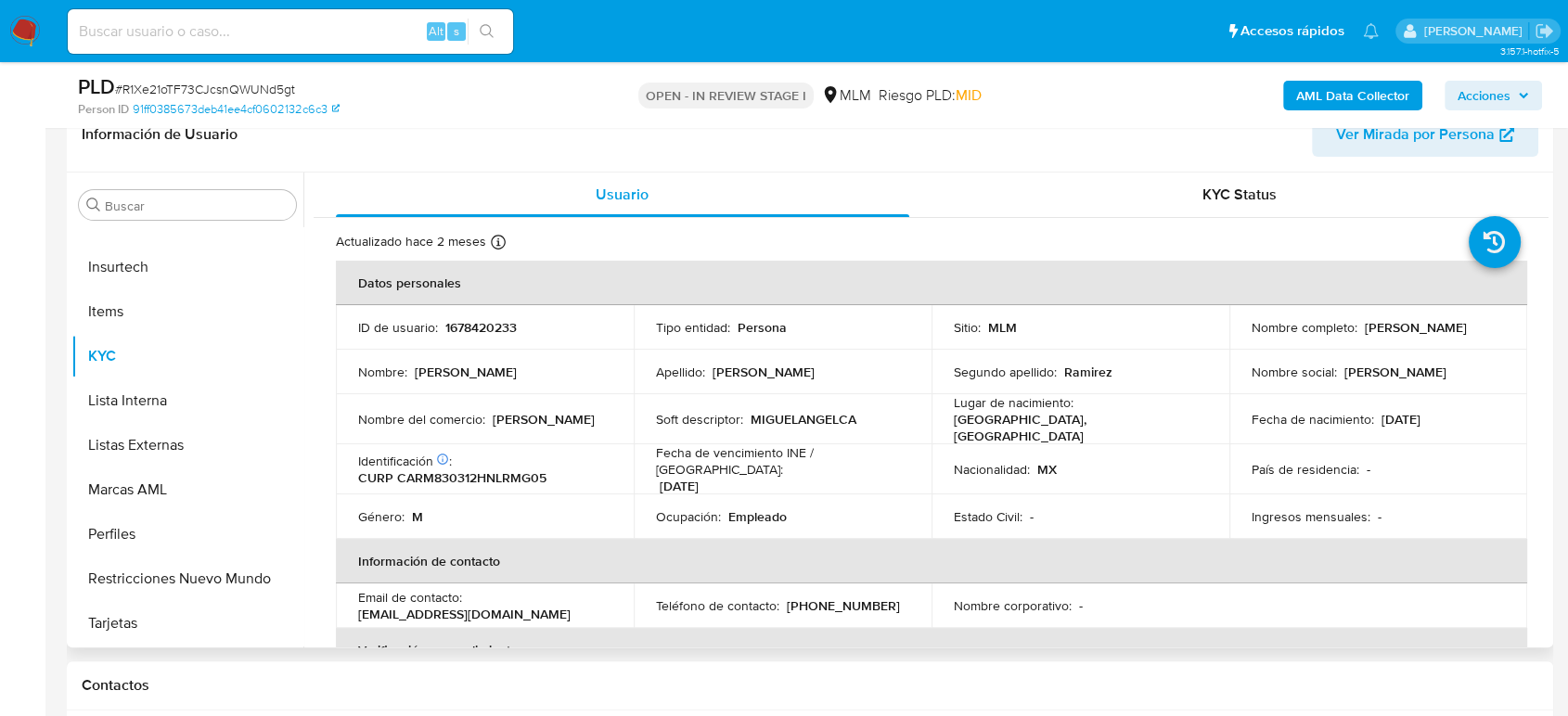
scroll to position [0, 0]
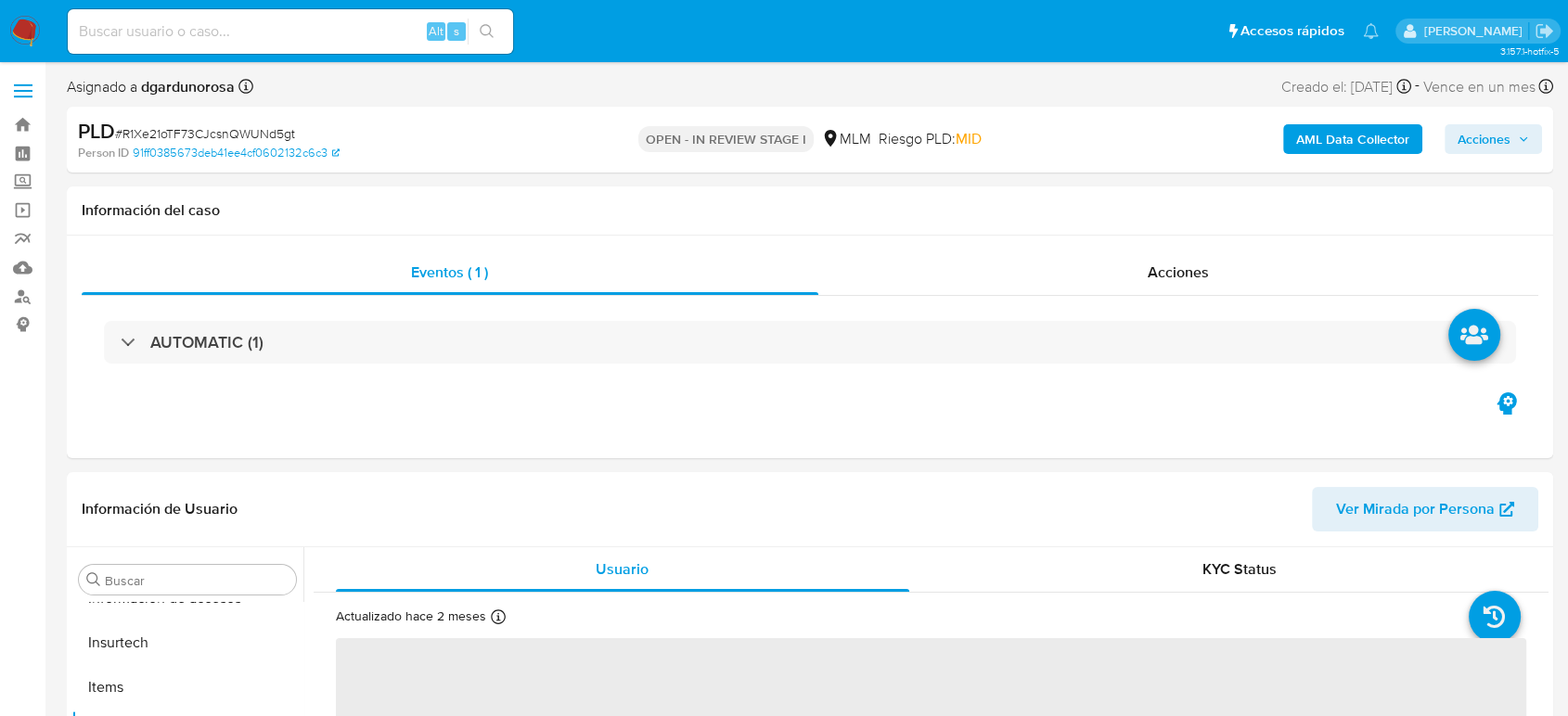
scroll to position [784, 0]
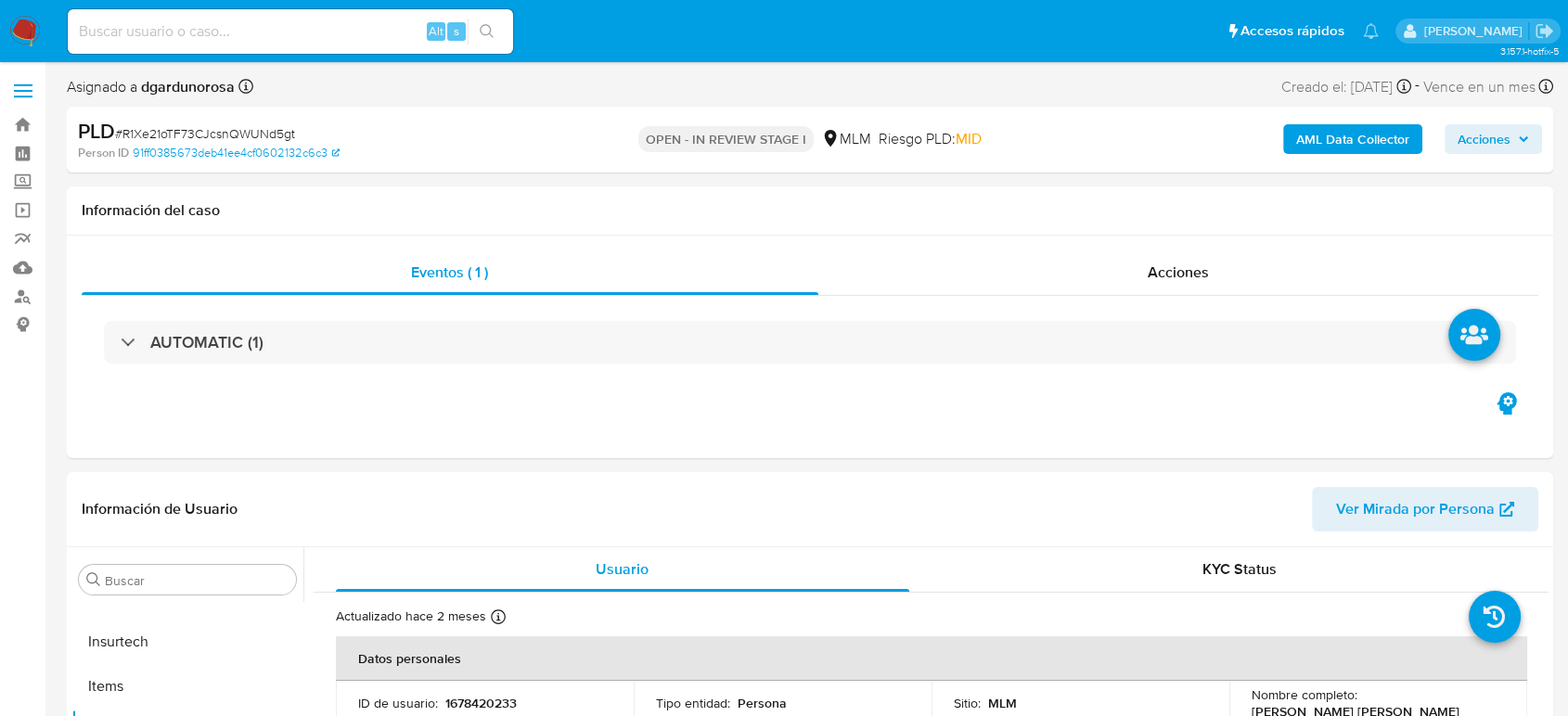
select select "10"
click at [32, 94] on label at bounding box center [23, 91] width 46 height 39
click at [0, 0] on input "checkbox" at bounding box center [0, 0] width 0 height 0
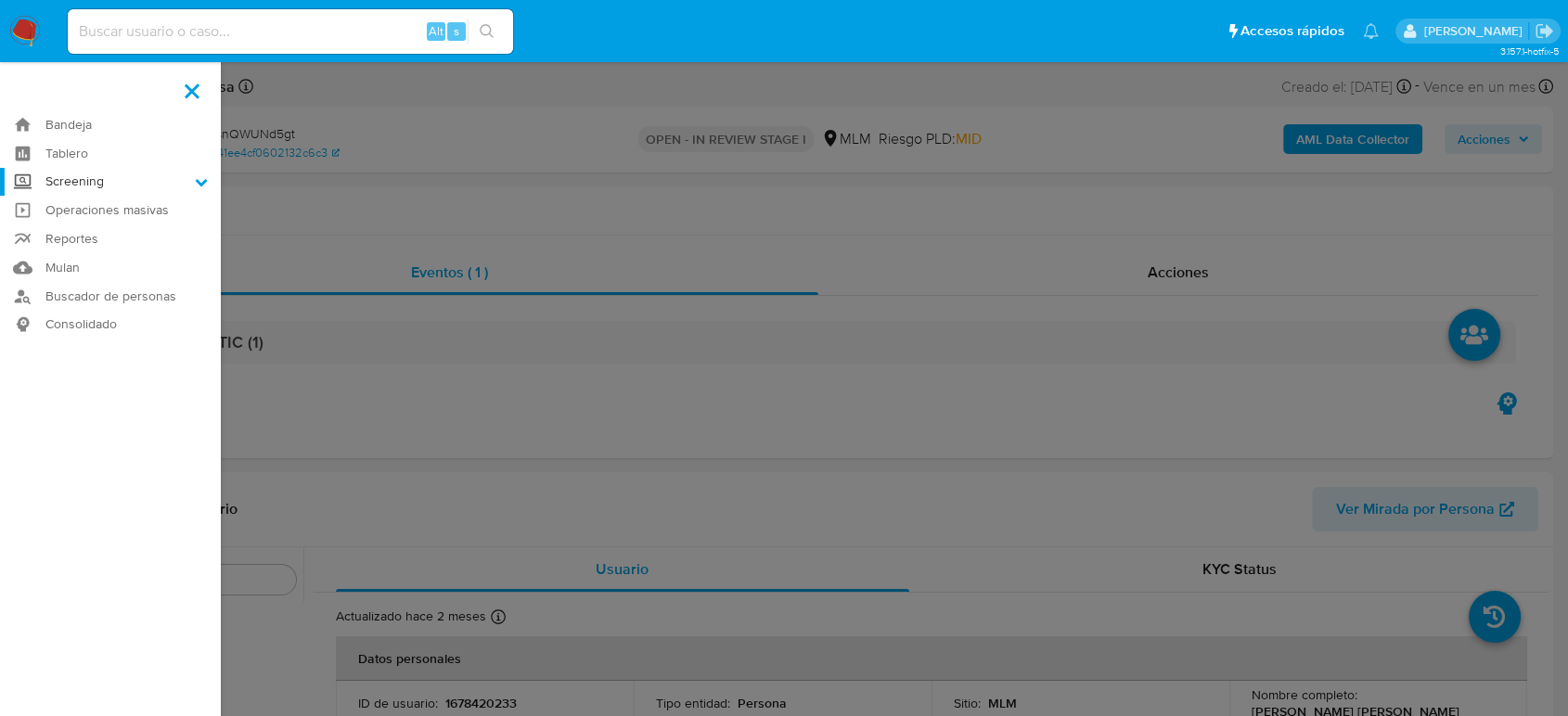
click at [119, 176] on label "Screening" at bounding box center [110, 183] width 220 height 28
click at [0, 0] on input "Screening" at bounding box center [0, 0] width 0 height 0
click at [364, 39] on input at bounding box center [290, 32] width 445 height 25
paste input "1976978736"
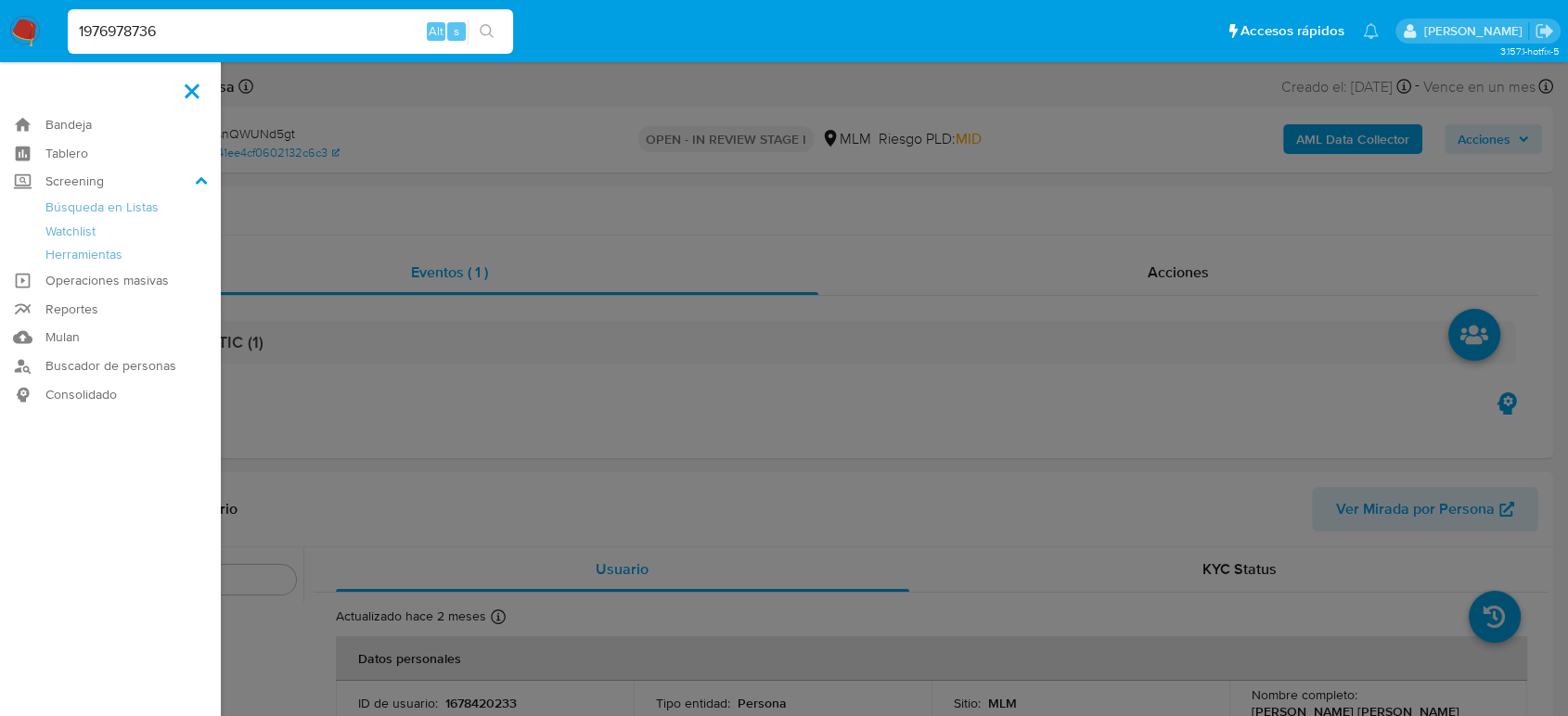
type input "1976978736"
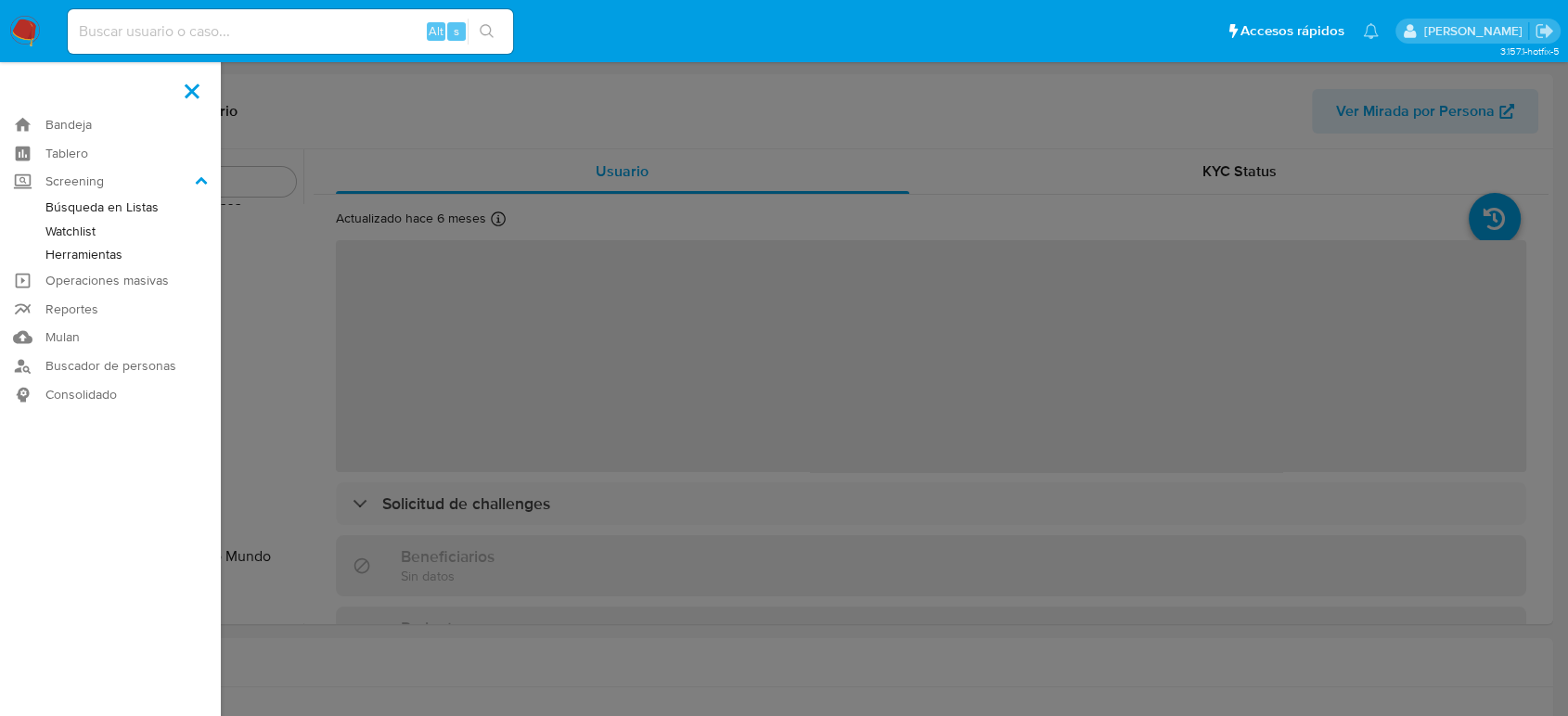
scroll to position [784, 0]
click at [189, 97] on label at bounding box center [192, 91] width 46 height 39
click at [0, 0] on input "checkbox" at bounding box center [0, 0] width 0 height 0
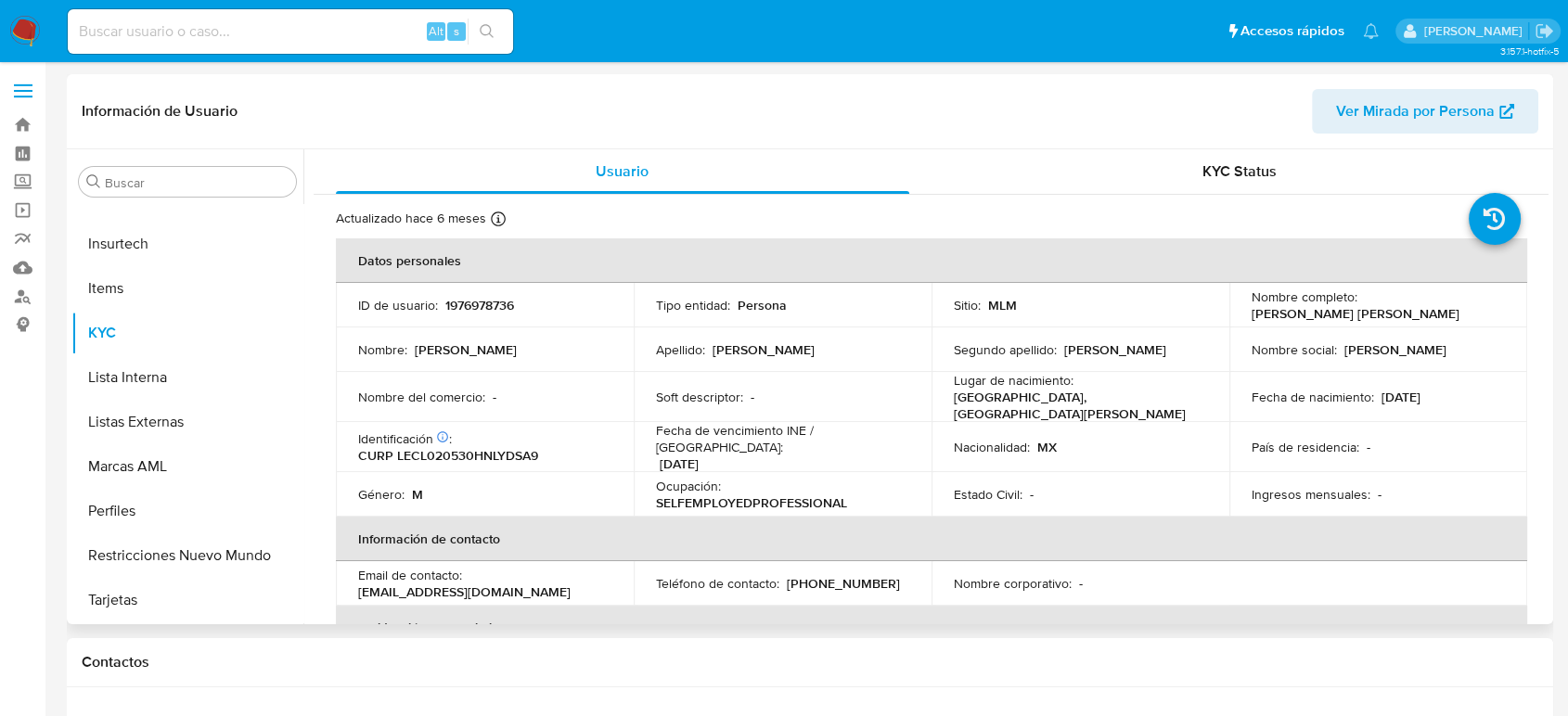
select select "10"
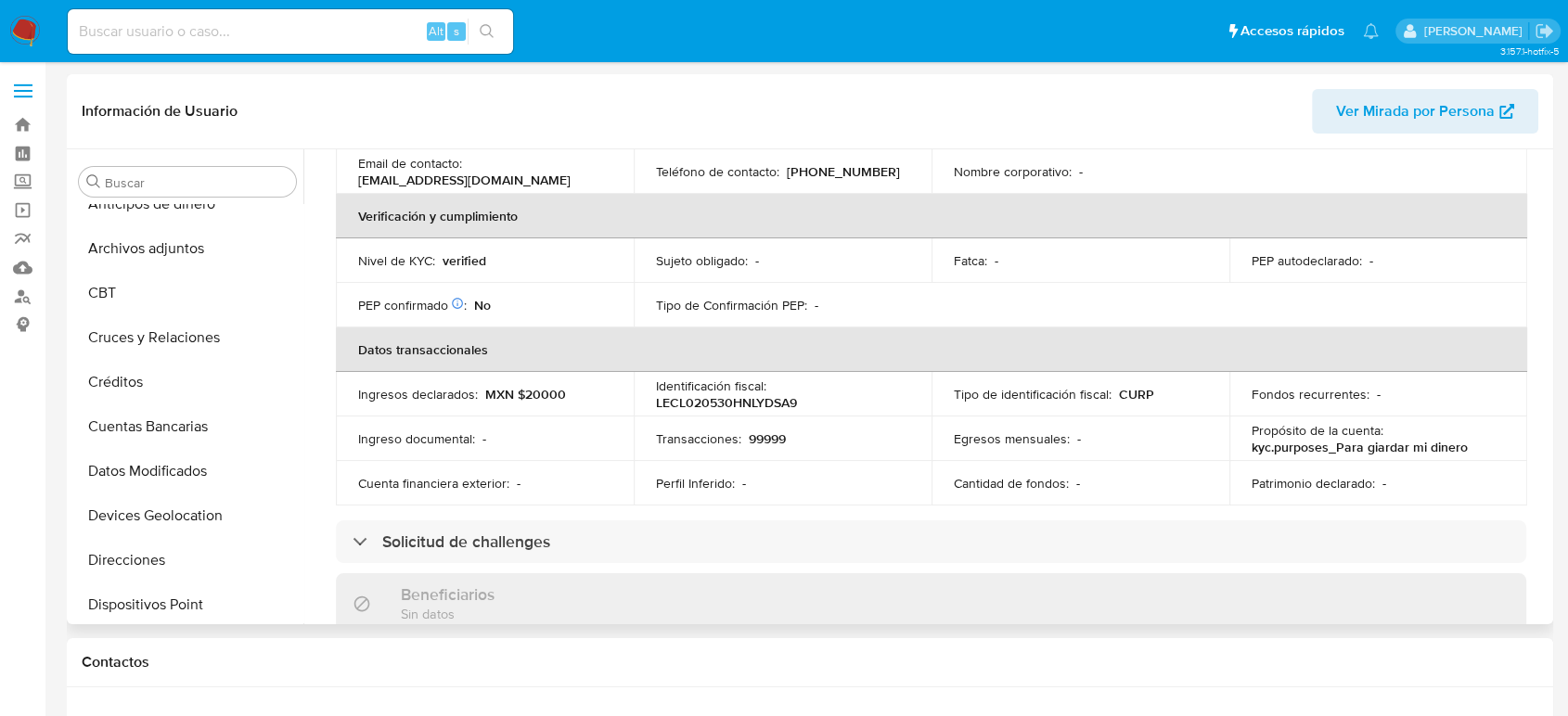
scroll to position [0, 0]
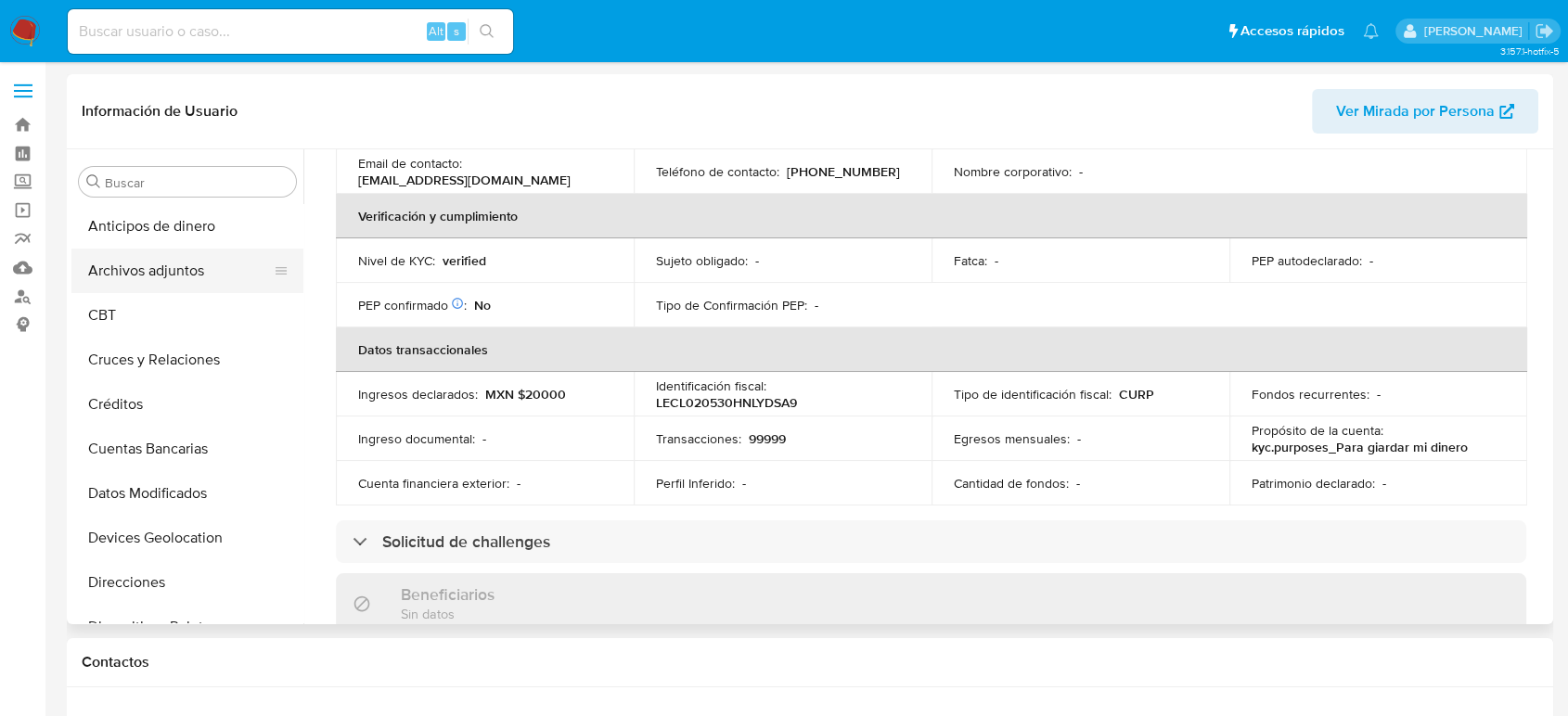
click at [194, 279] on button "Archivos adjuntos" at bounding box center [181, 271] width 218 height 44
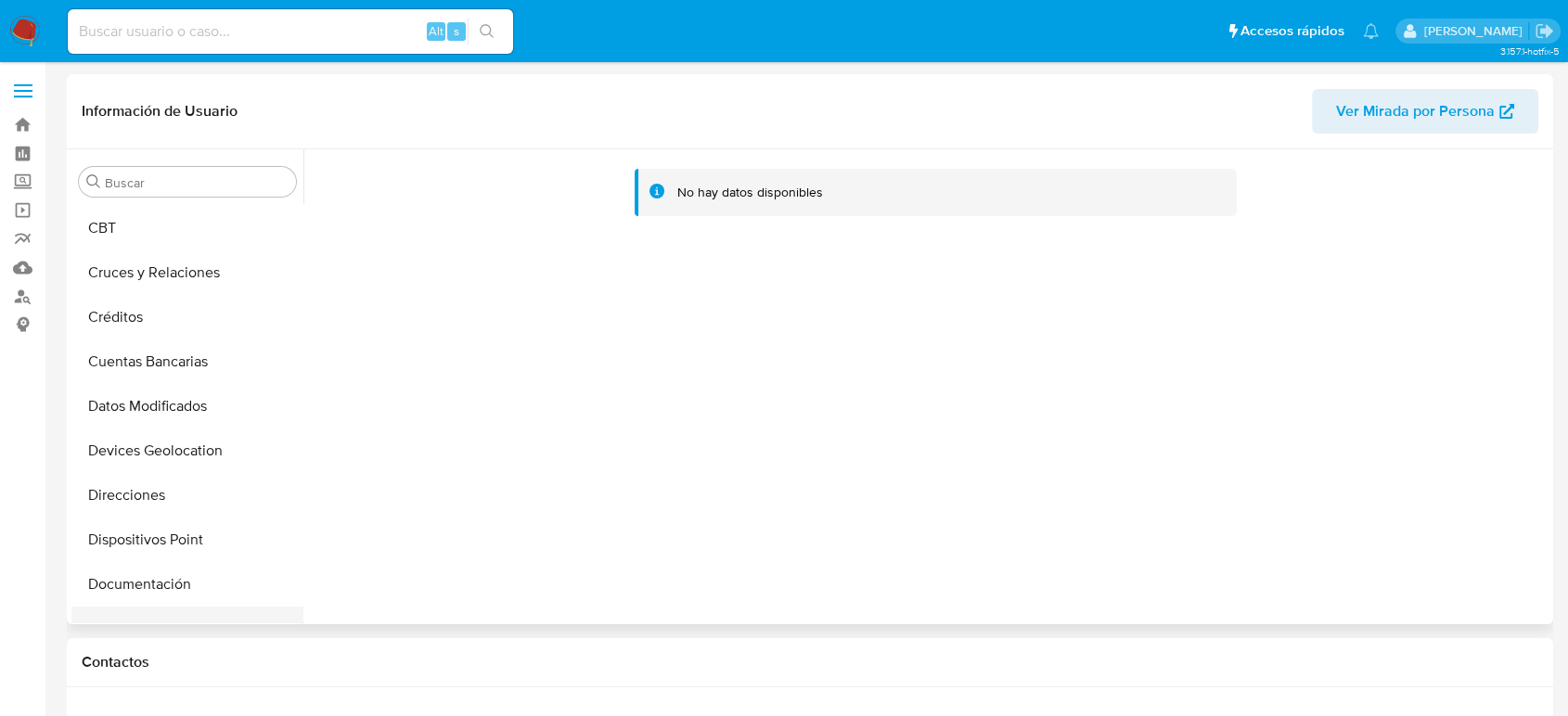
scroll to position [206, 0]
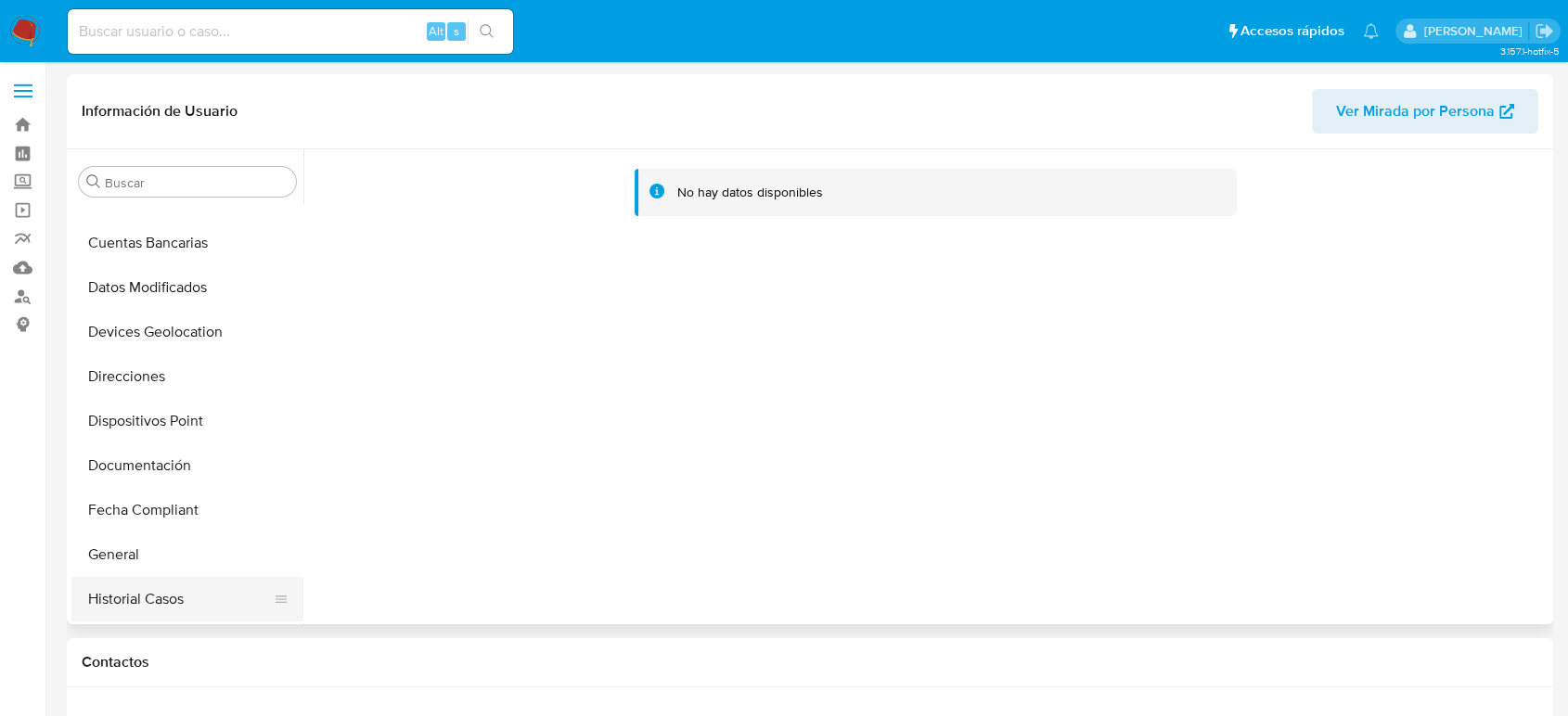
click at [141, 583] on button "Historial Casos" at bounding box center [181, 599] width 218 height 44
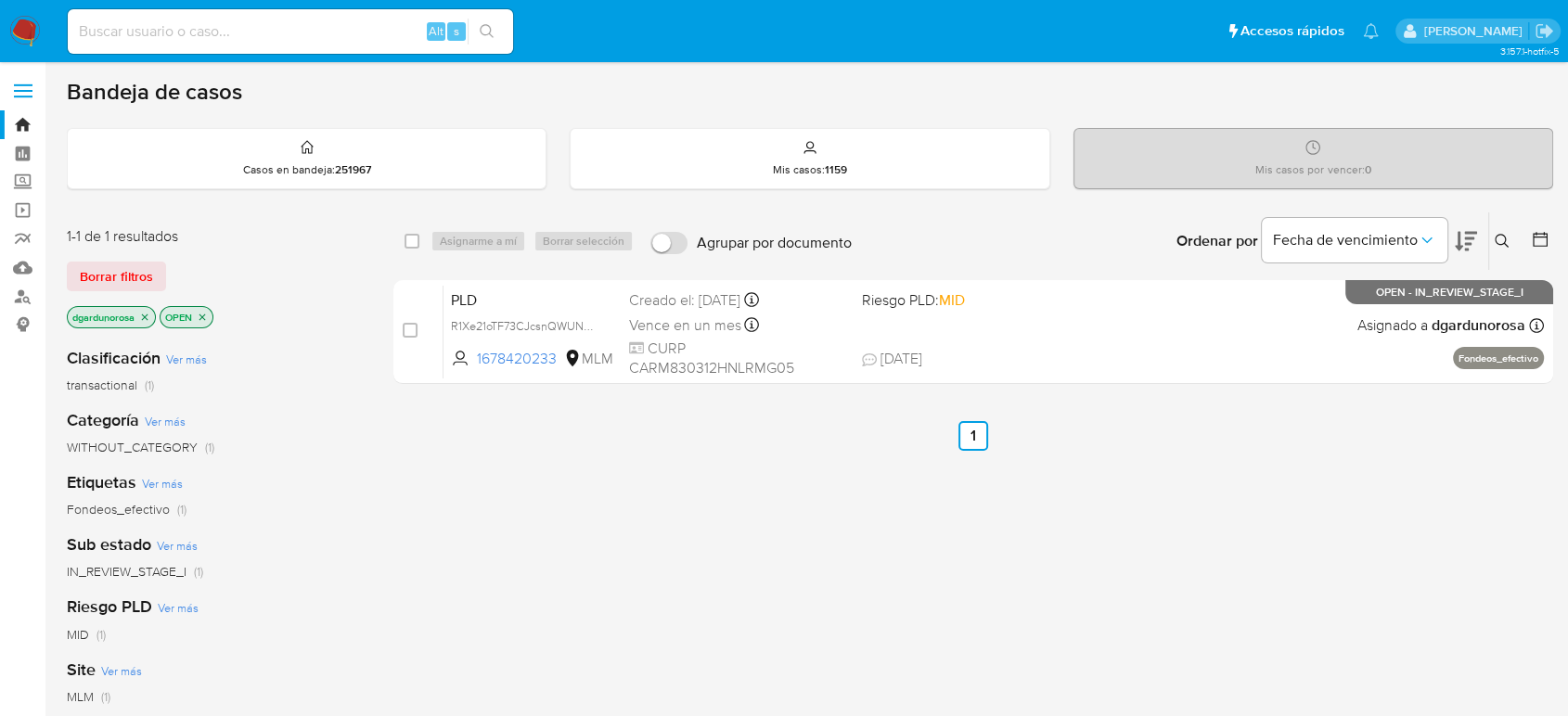
click at [19, 38] on img at bounding box center [25, 31] width 31 height 31
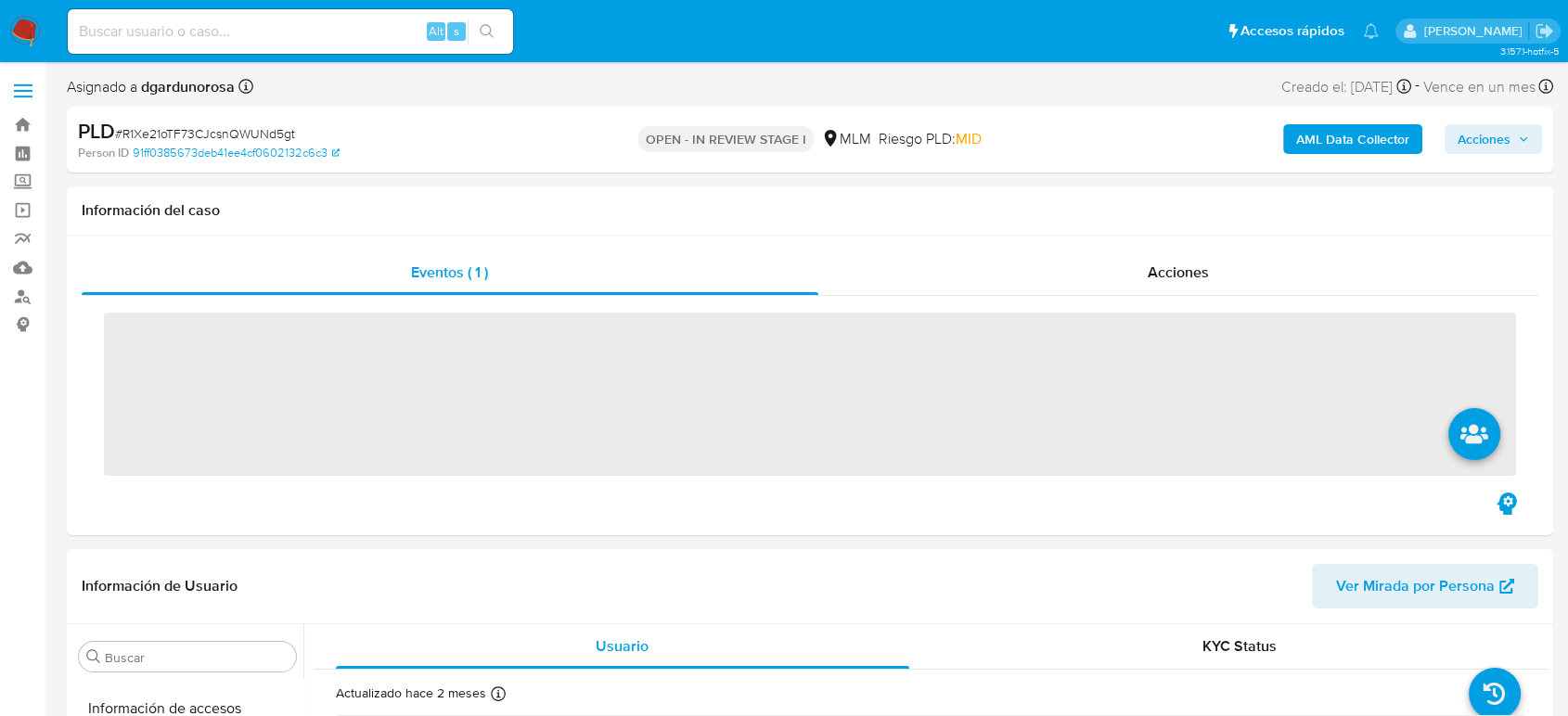
scroll to position [784, 0]
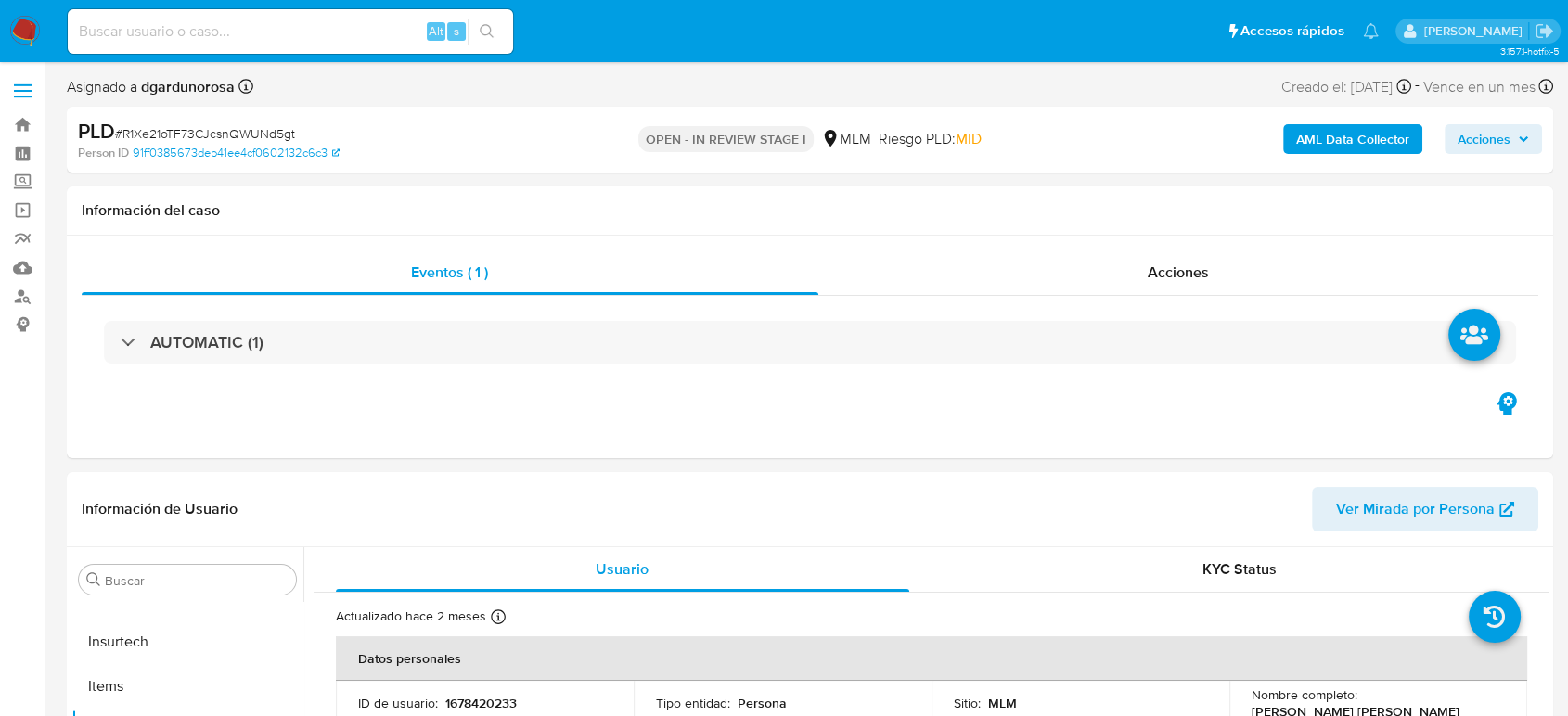
select select "10"
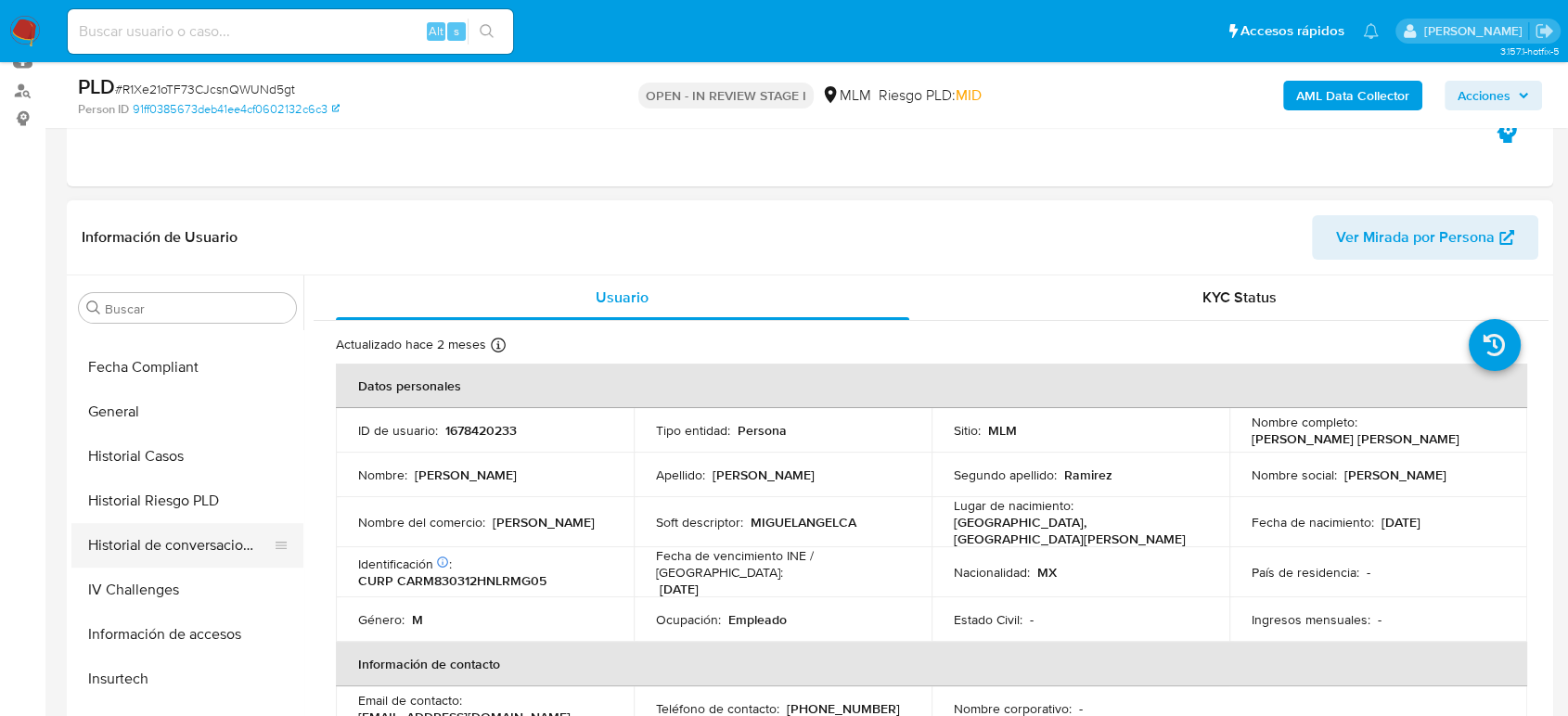
scroll to position [62, 0]
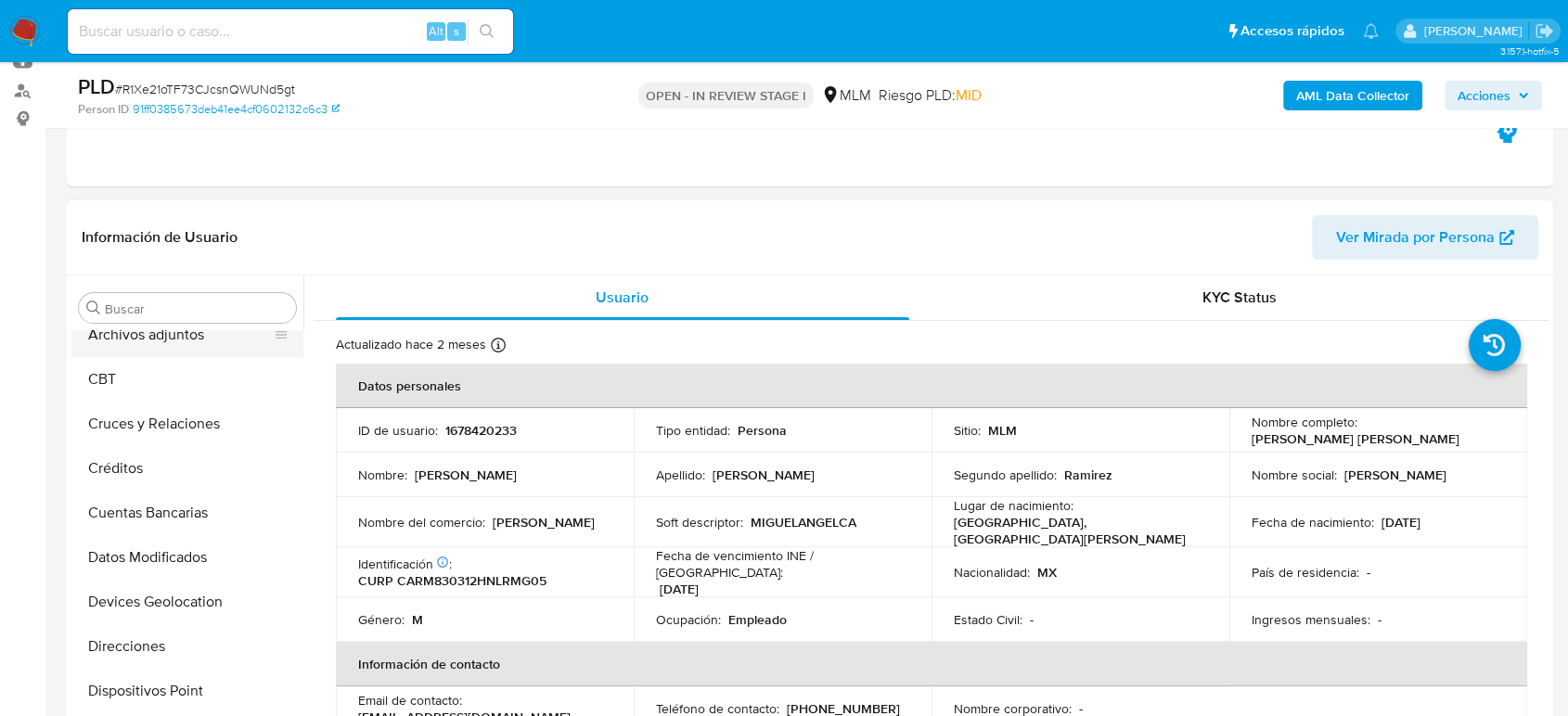
click at [170, 340] on button "Archivos adjuntos" at bounding box center [181, 335] width 218 height 44
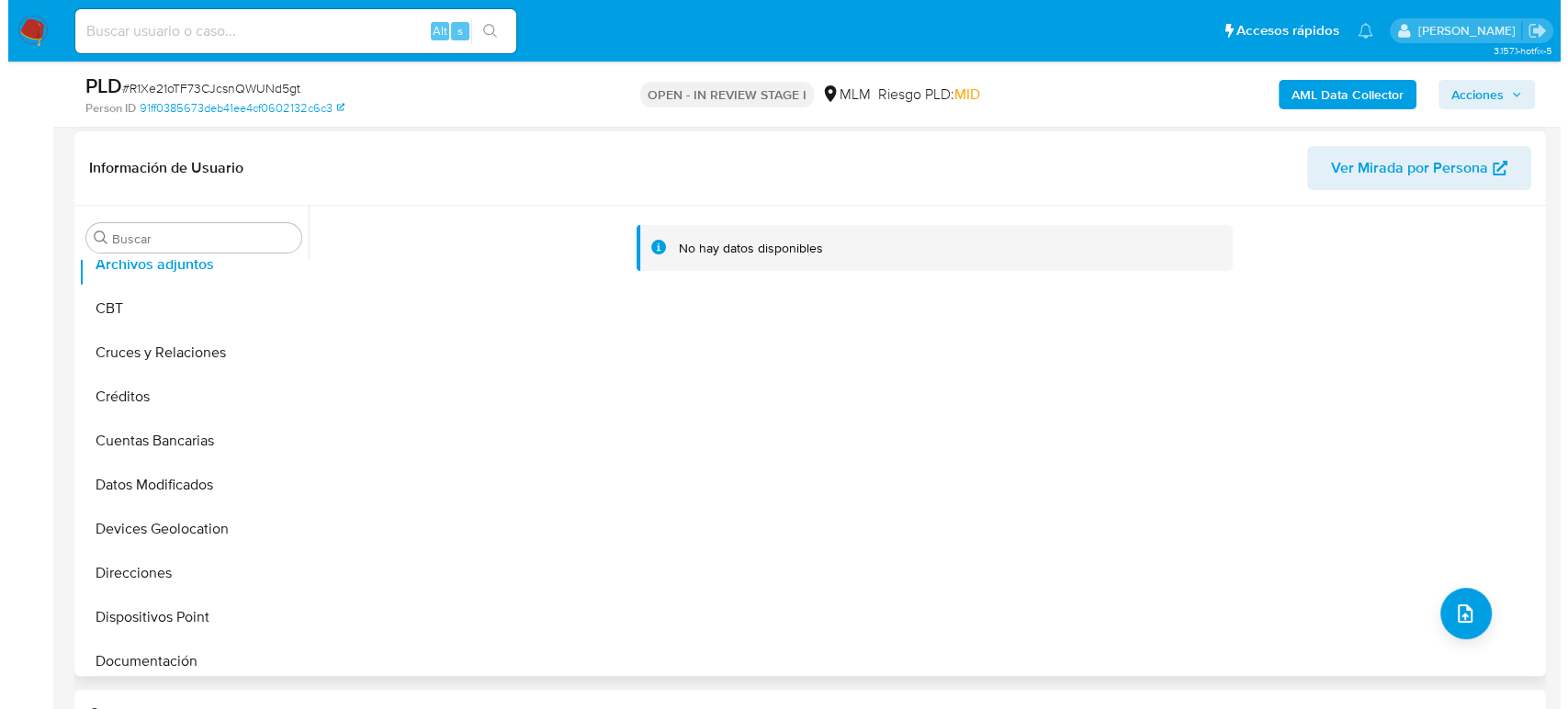
scroll to position [306, 0]
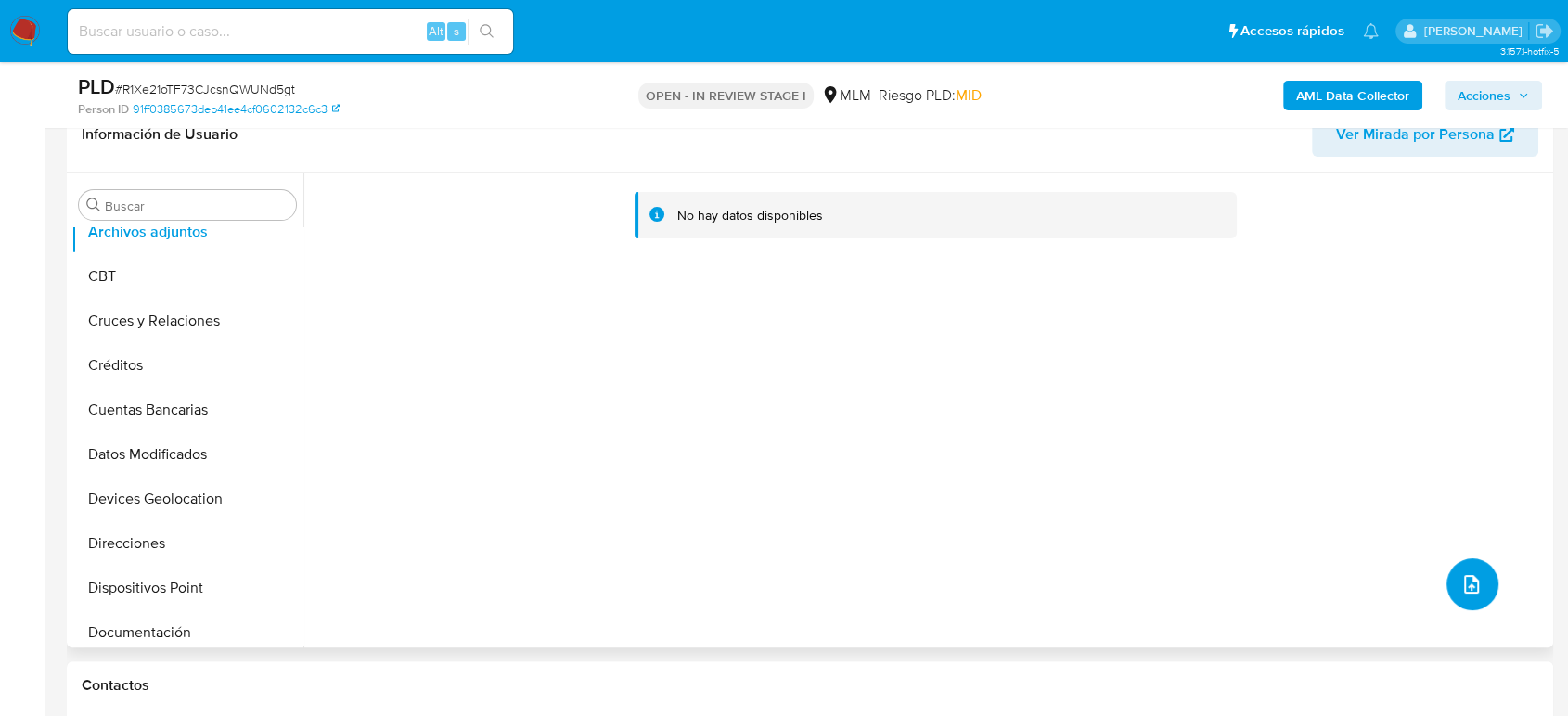
click at [1464, 563] on button "upload-file" at bounding box center [1472, 585] width 52 height 52
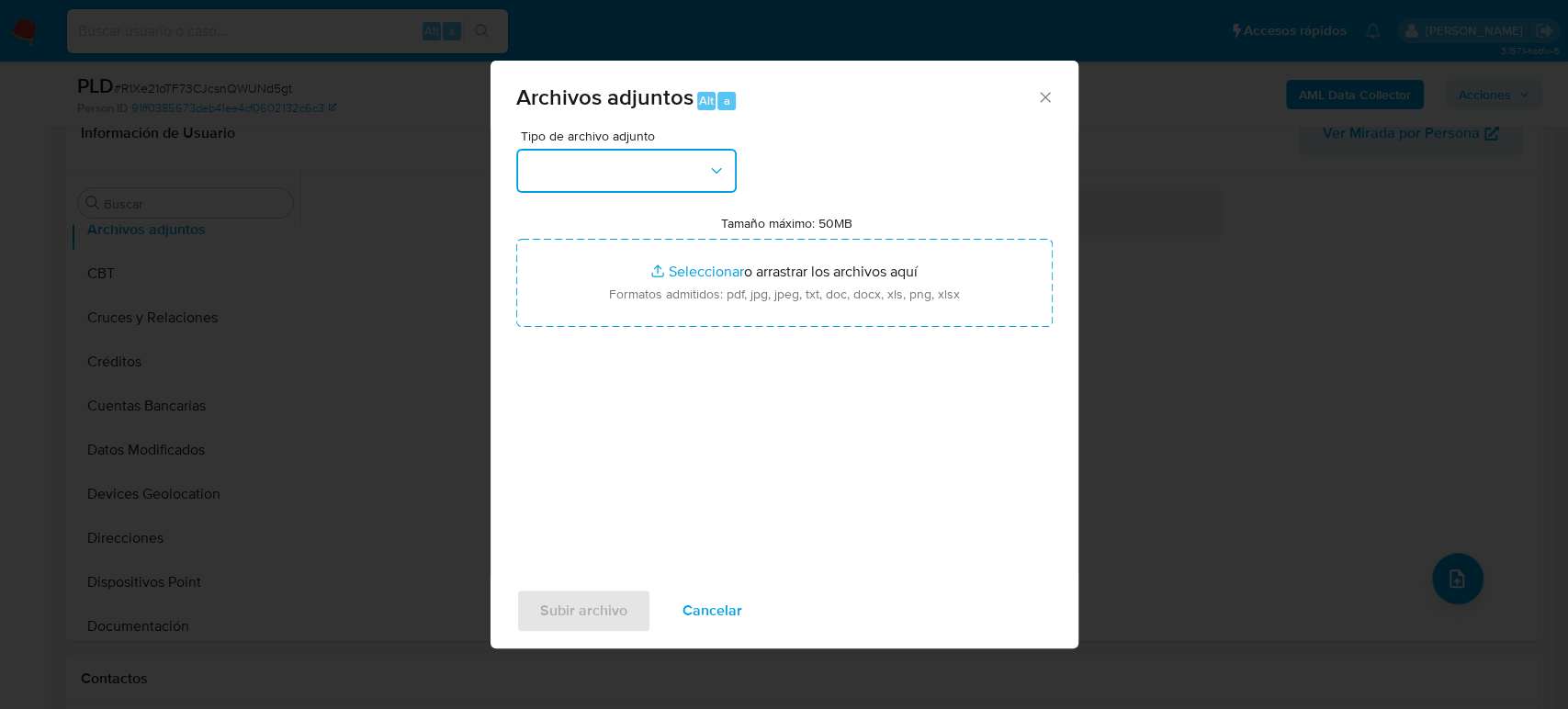
click at [641, 174] on button "button" at bounding box center [625, 170] width 220 height 44
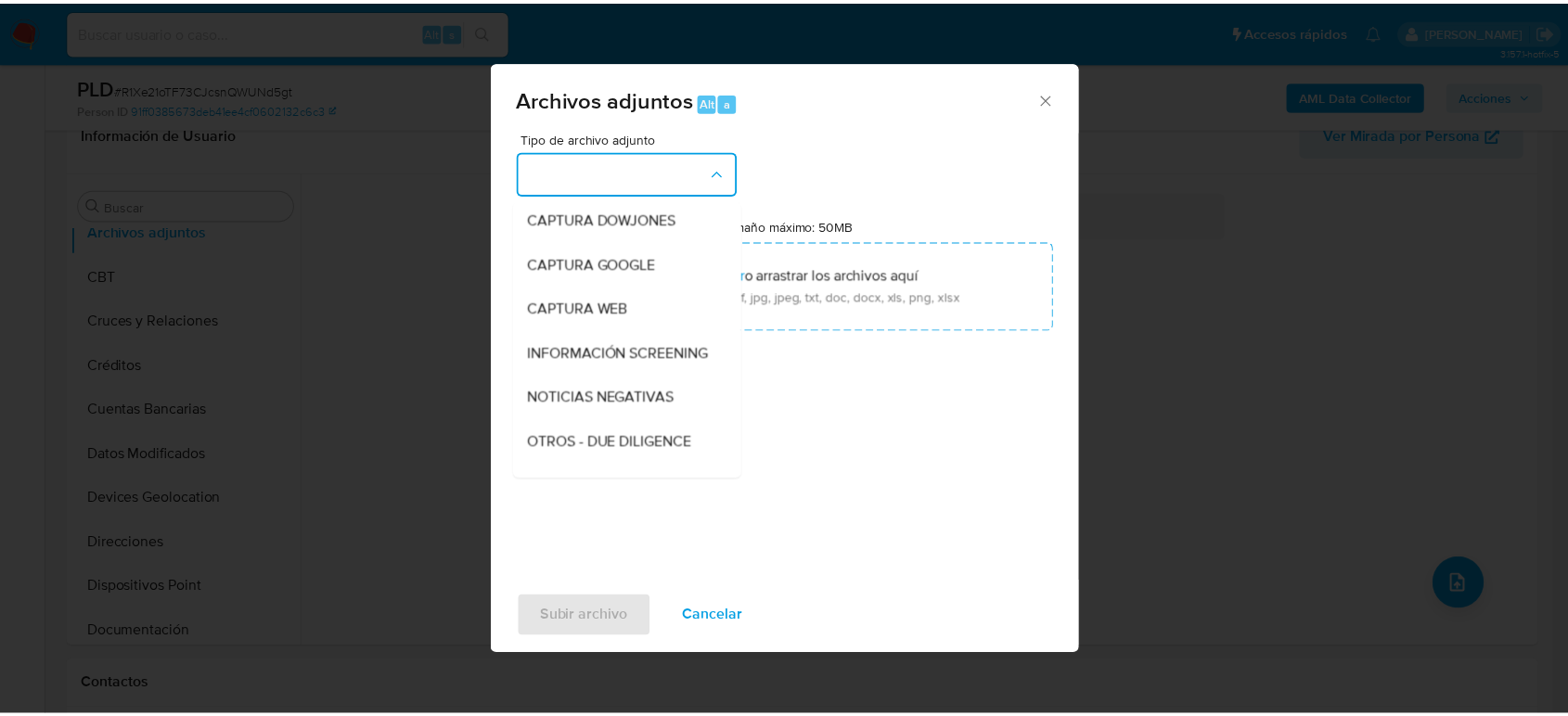
scroll to position [206, 0]
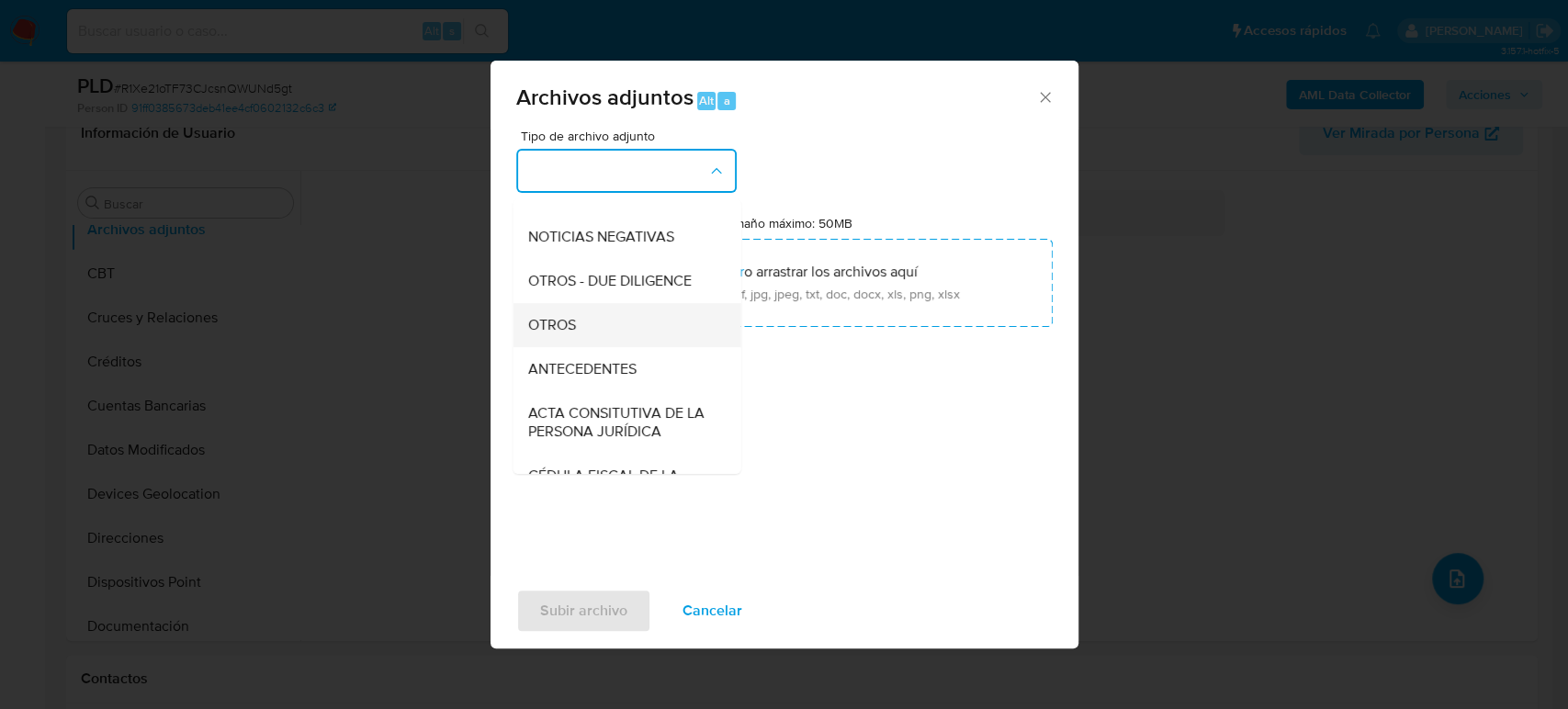
click at [604, 347] on div "OTROS" at bounding box center [621, 325] width 187 height 44
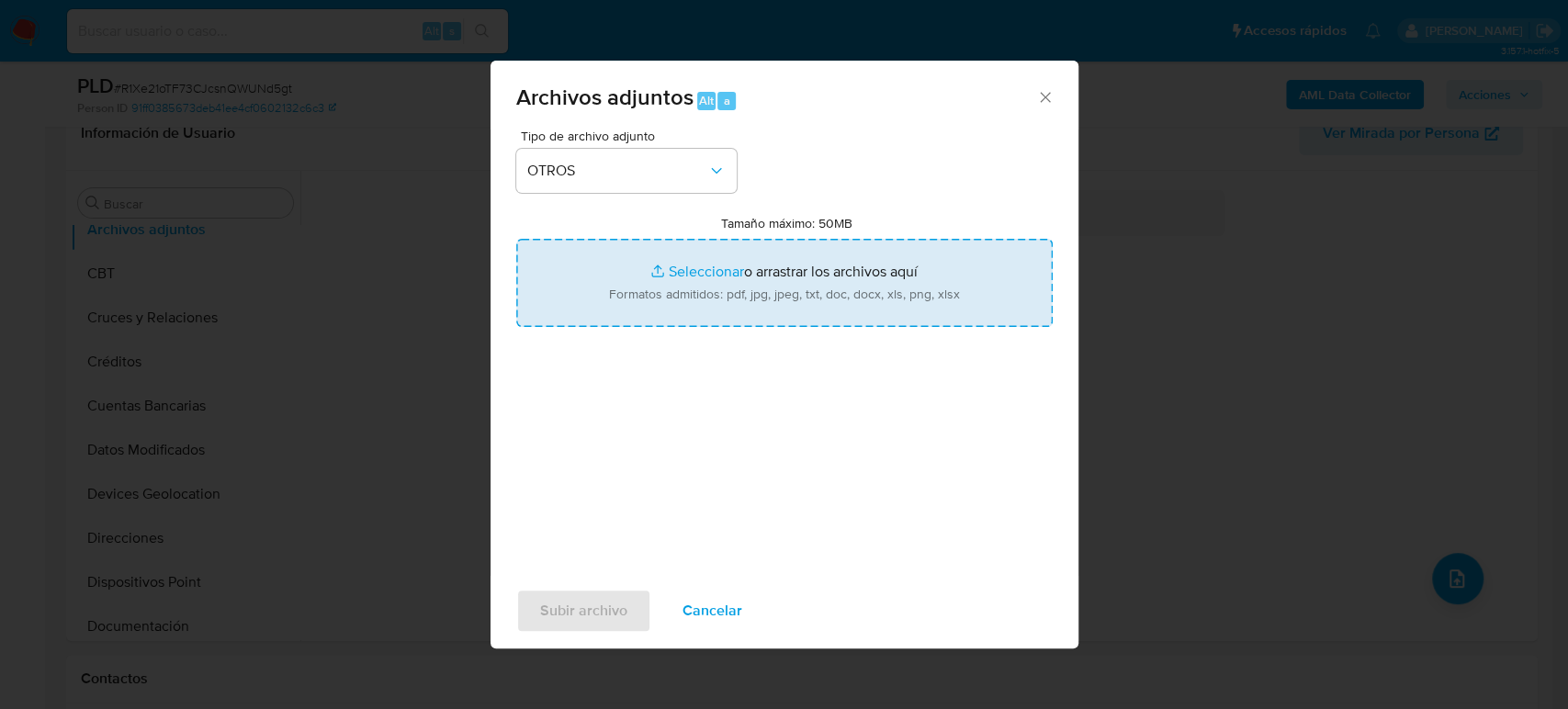
type input "C:\fakepath\1678420233_Miguel Carrizales_Agosto2025.pdf"
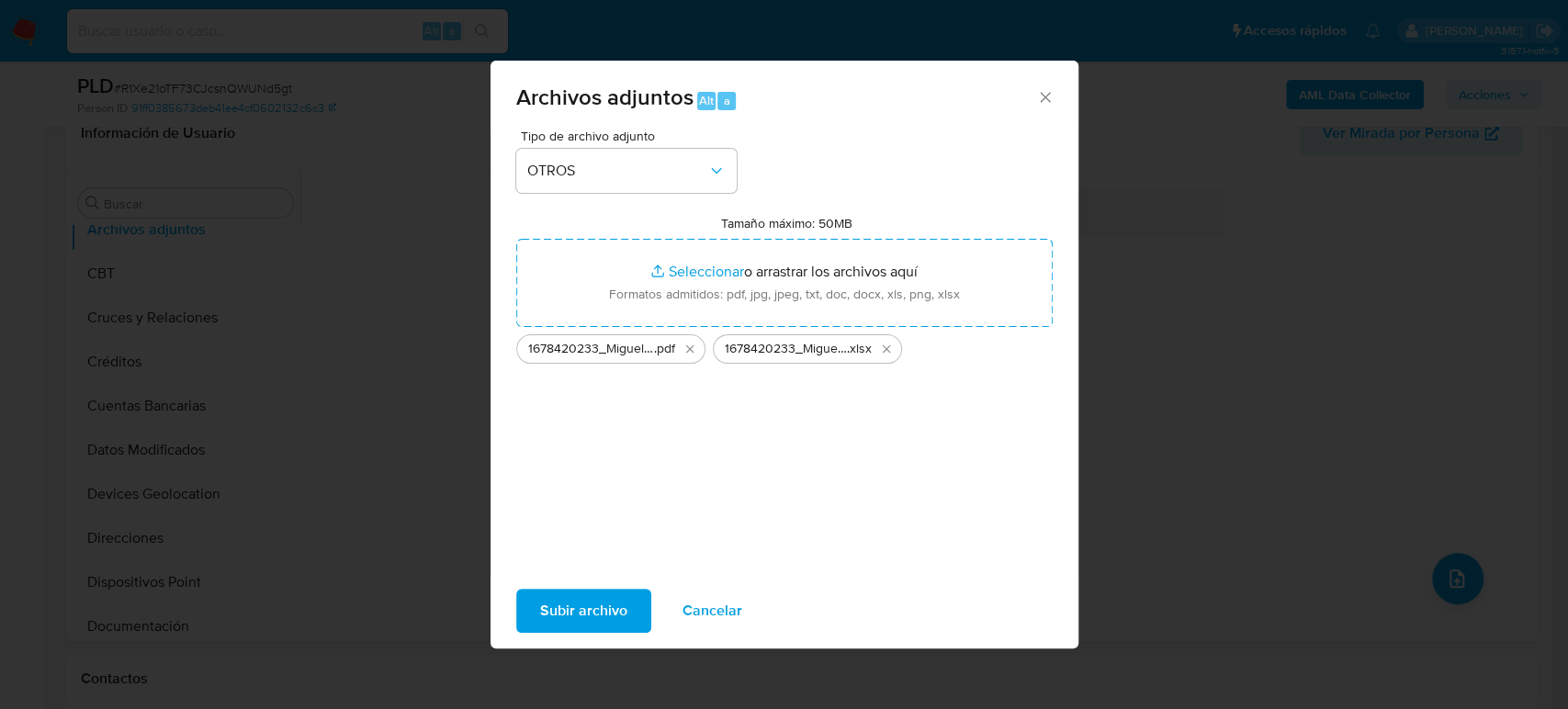
click at [623, 605] on span "Subir archivo" at bounding box center [583, 611] width 87 height 40
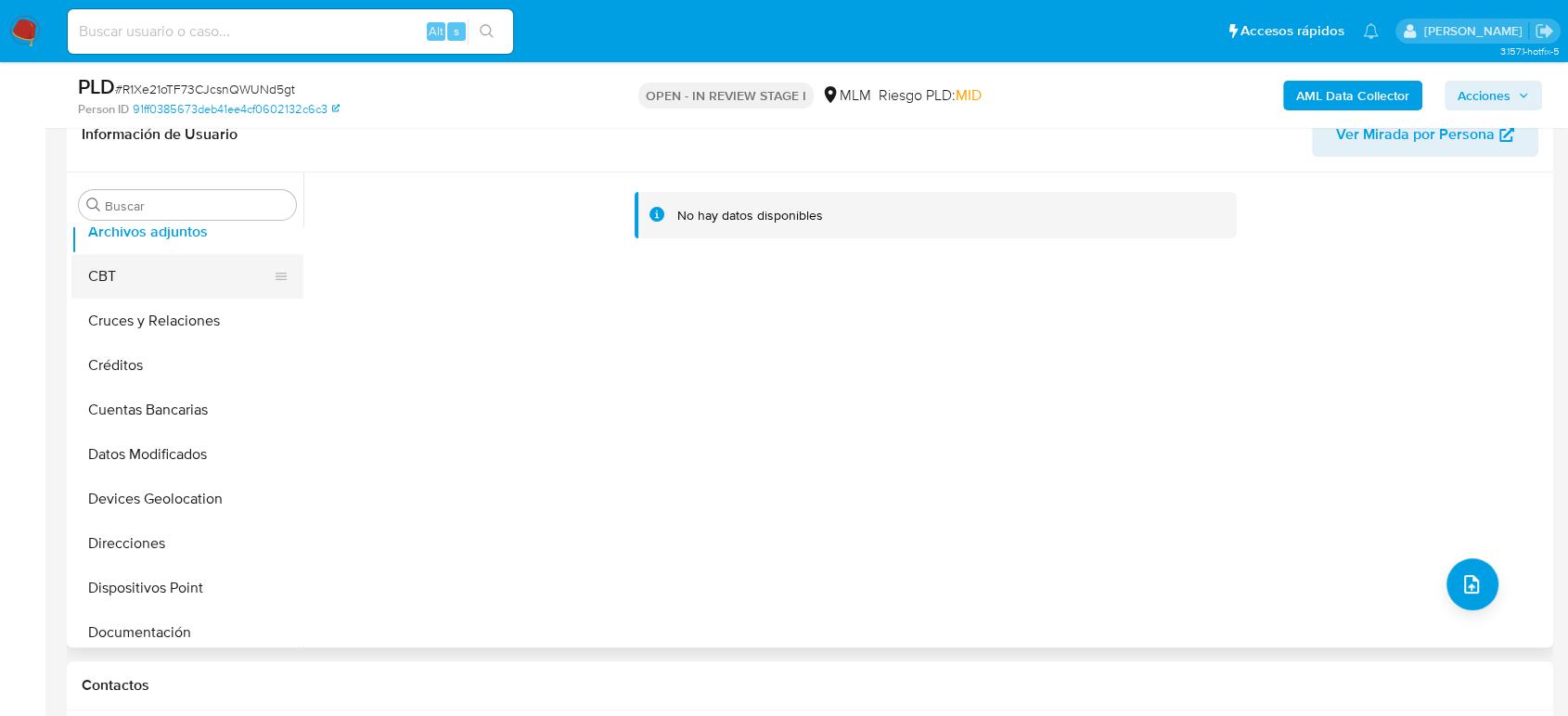
click at [113, 283] on button "CBT" at bounding box center [181, 276] width 218 height 44
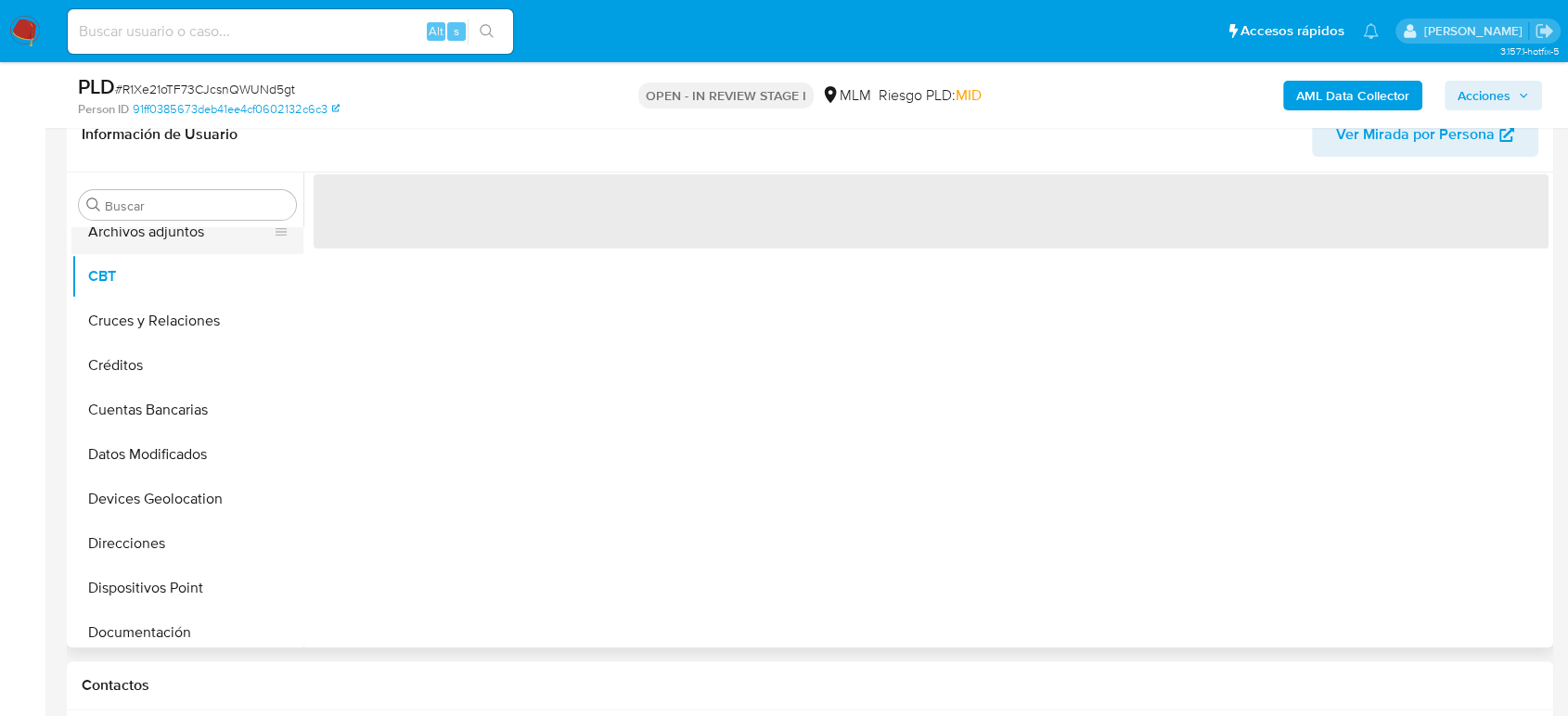
click at [139, 240] on button "Archivos adjuntos" at bounding box center [181, 232] width 218 height 44
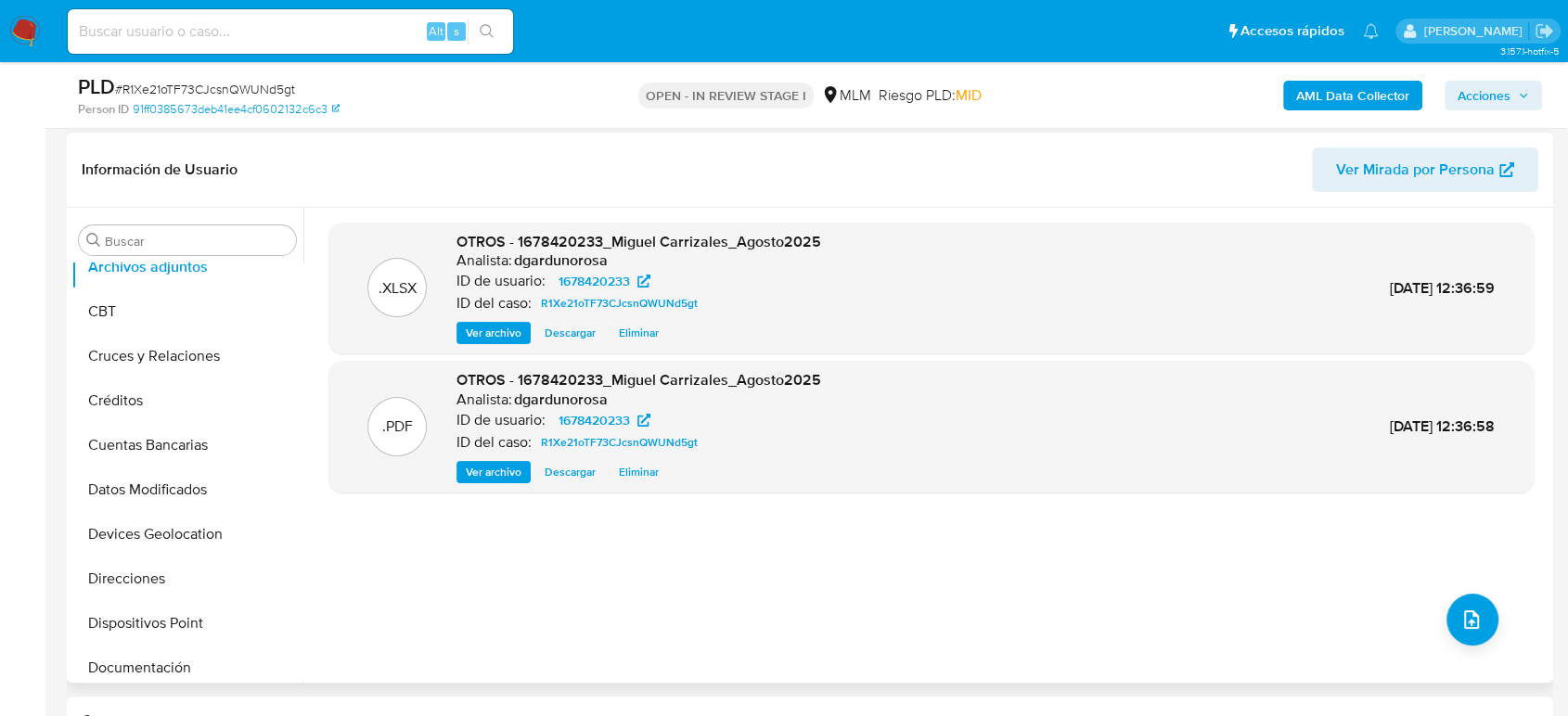
scroll to position [309, 0]
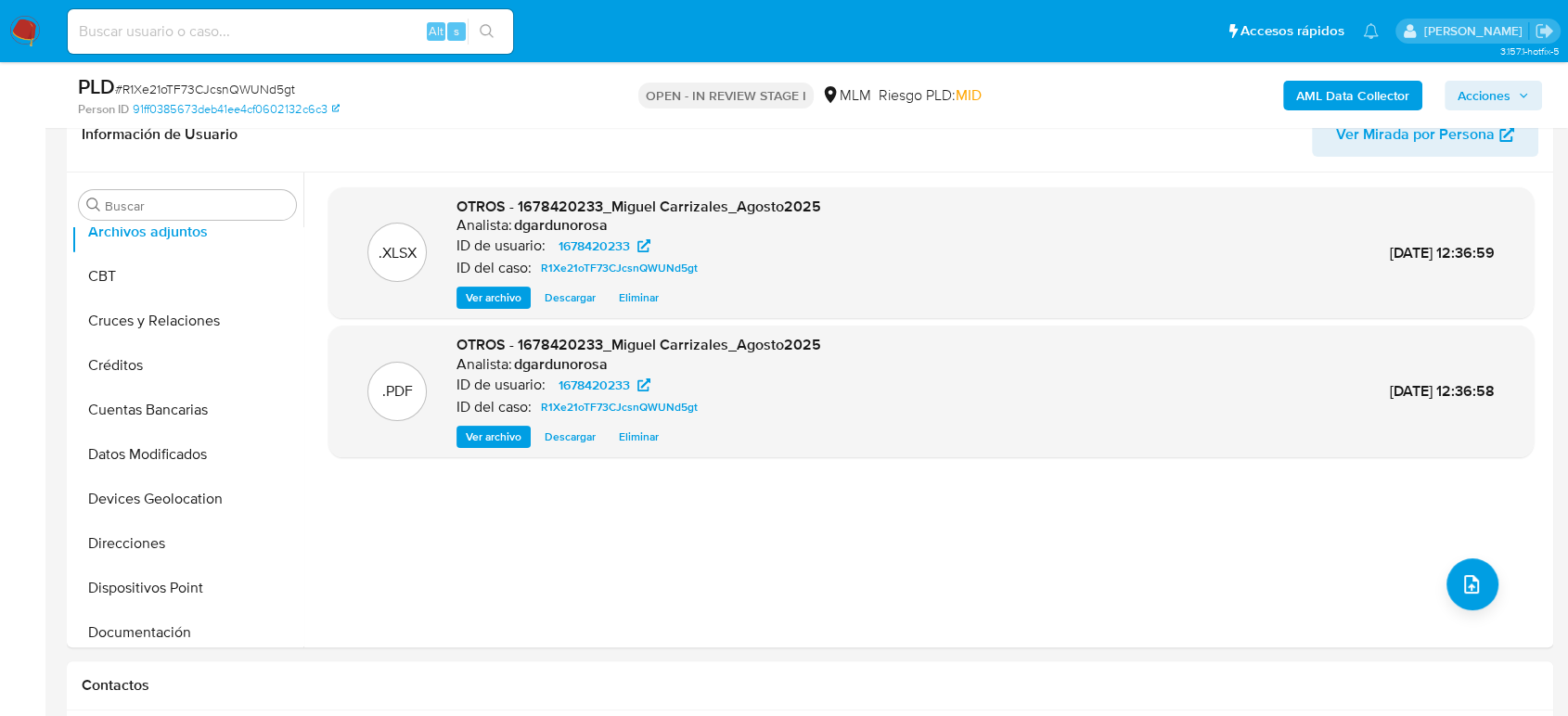
drag, startPoint x: 1523, startPoint y: 98, endPoint x: 1511, endPoint y: 107, distance: 15.0
click at [1523, 98] on icon "button" at bounding box center [1524, 96] width 11 height 11
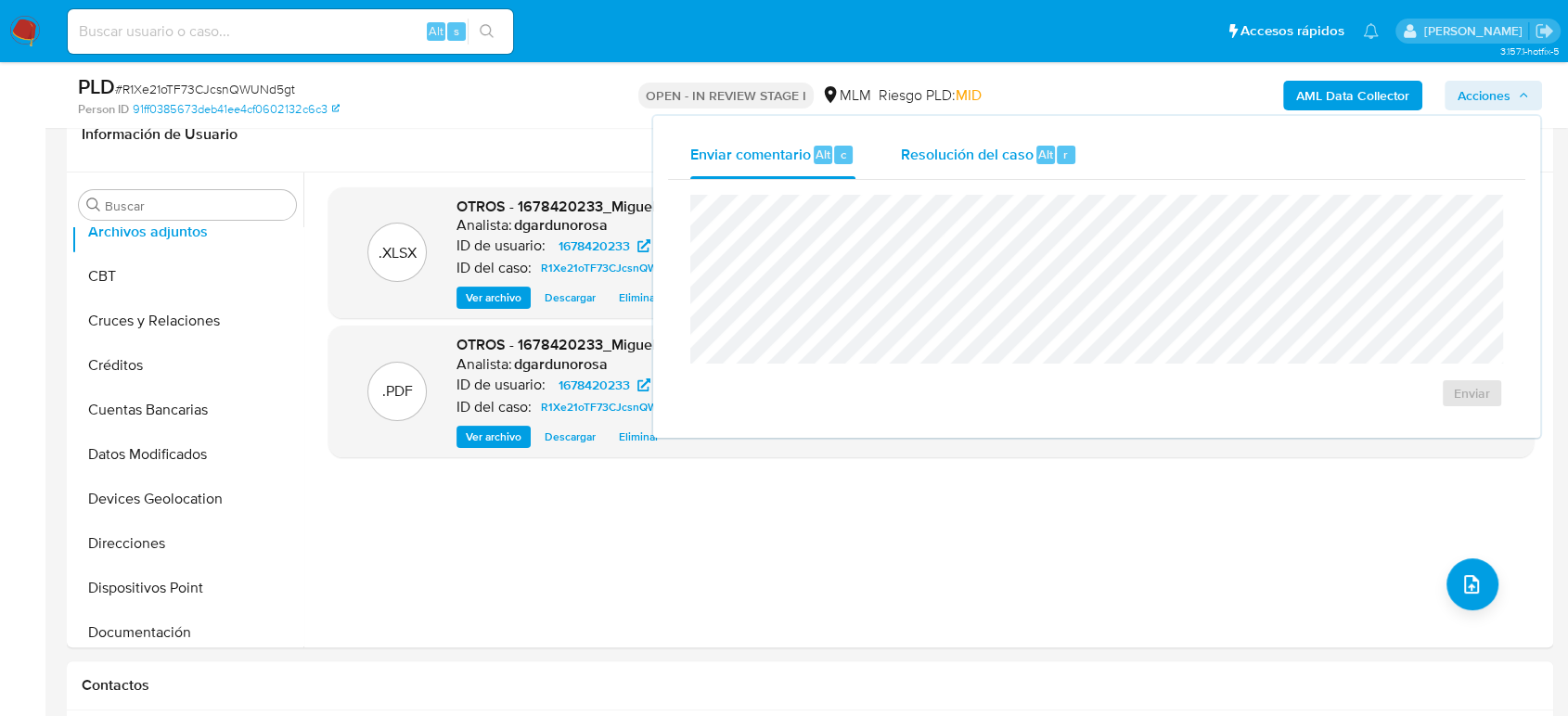
click at [985, 151] on span "Resolución del caso" at bounding box center [967, 153] width 132 height 22
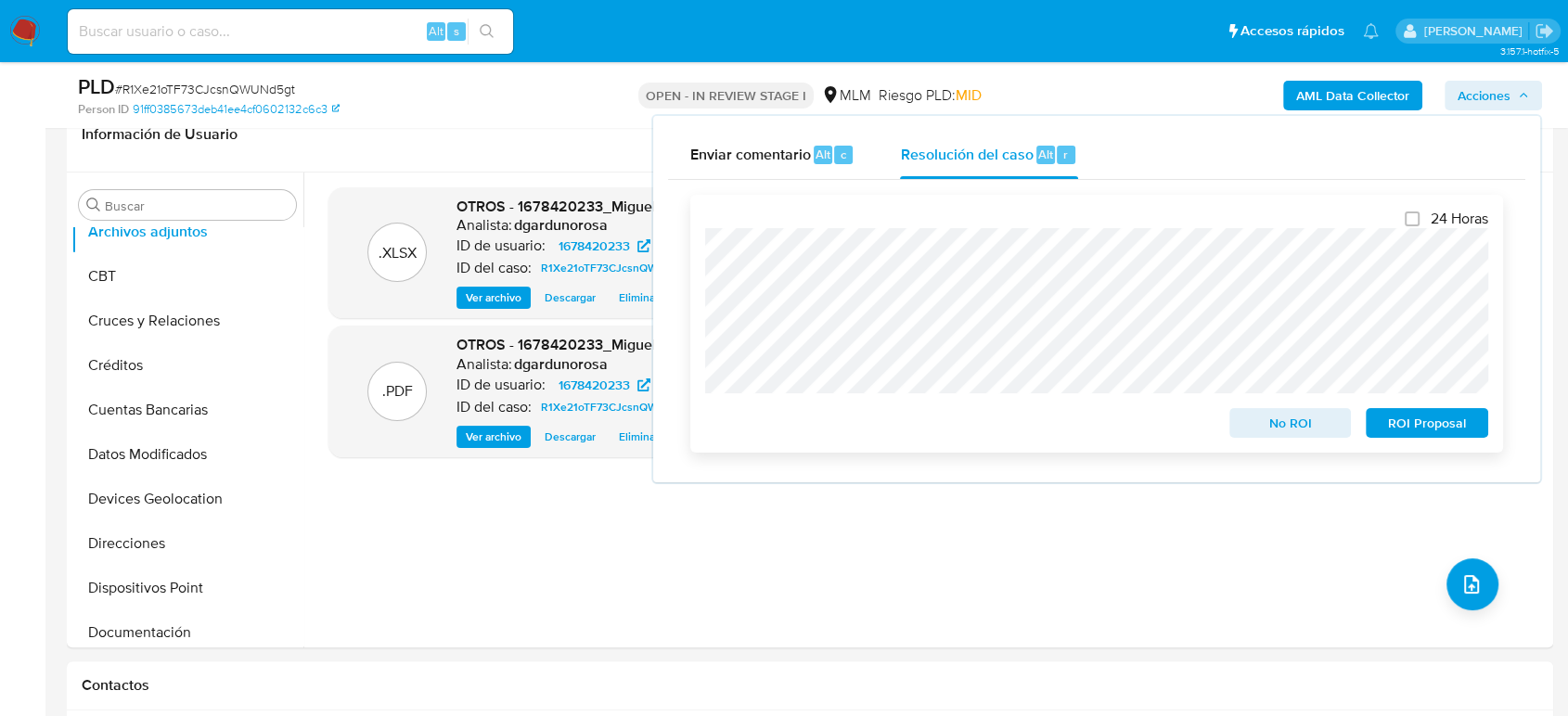
click at [1424, 426] on span "ROI Proposal" at bounding box center [1427, 423] width 96 height 26
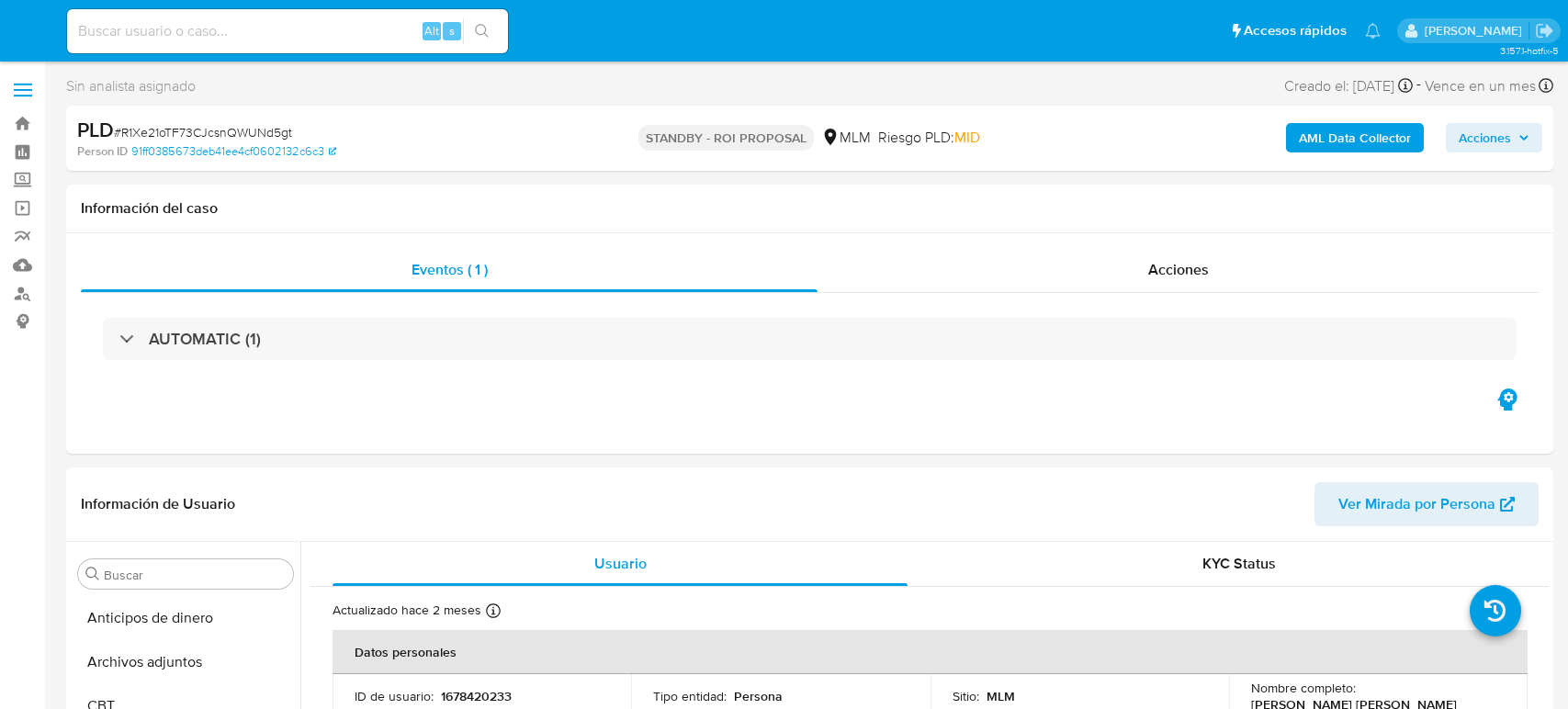
select select "10"
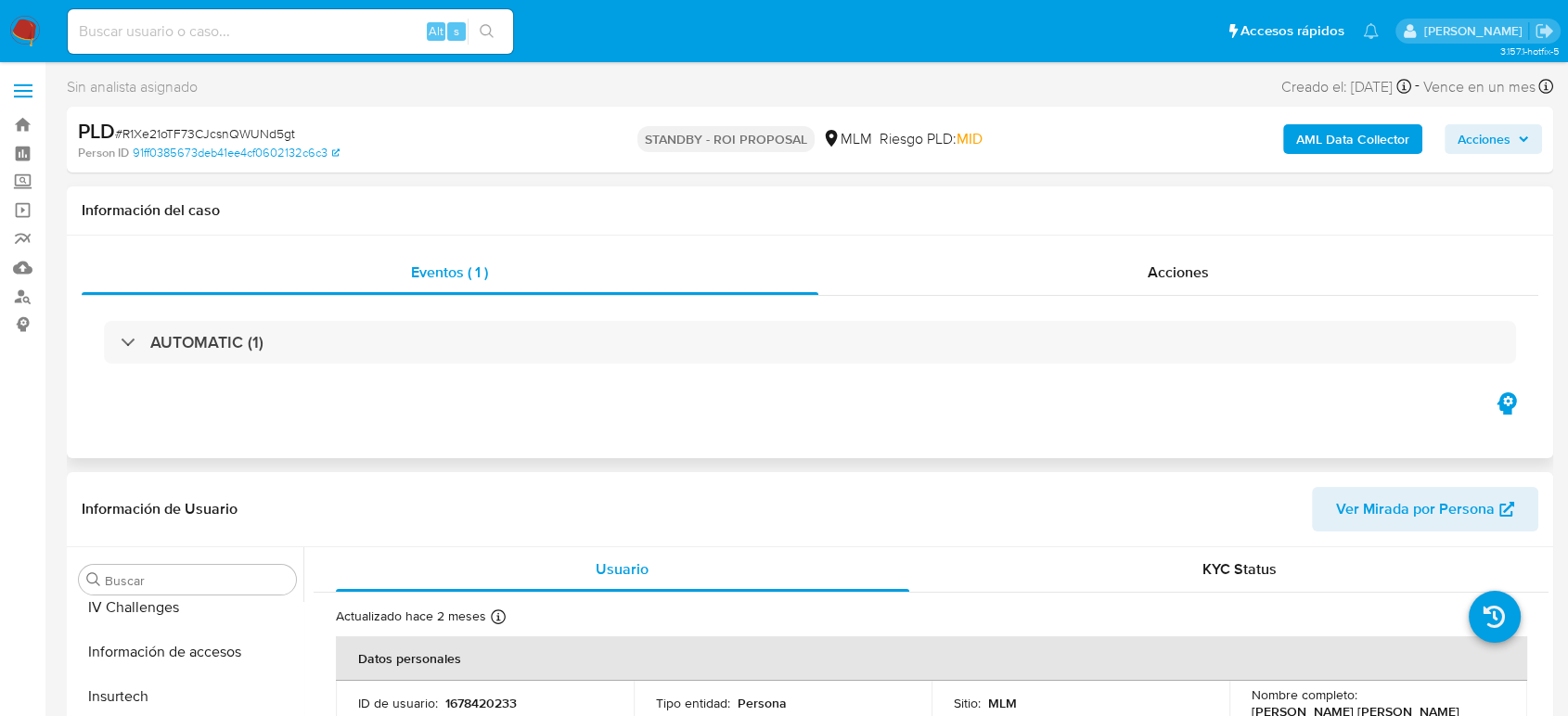
scroll to position [784, 0]
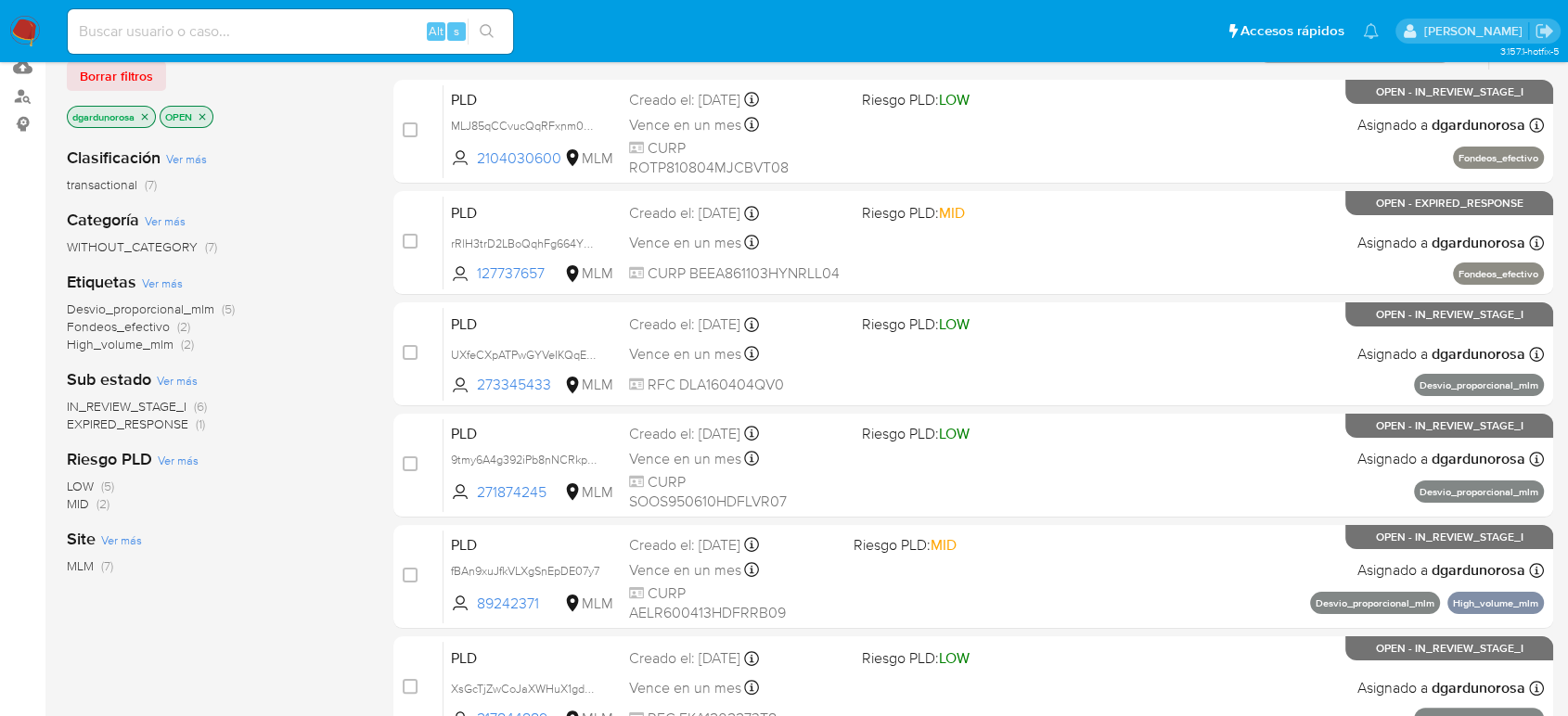
scroll to position [206, 0]
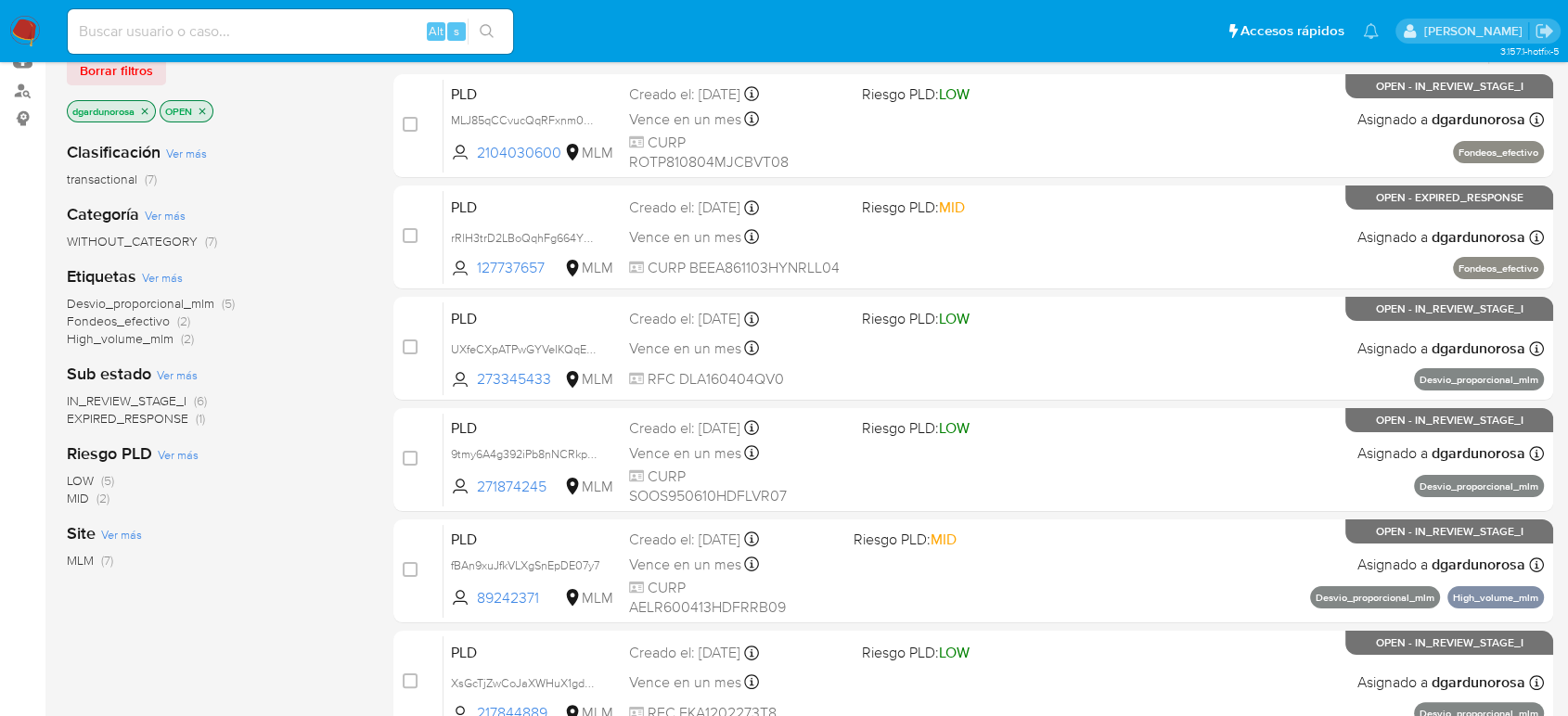
click at [171, 414] on span "EXPIRED_RESPONSE" at bounding box center [128, 419] width 122 height 19
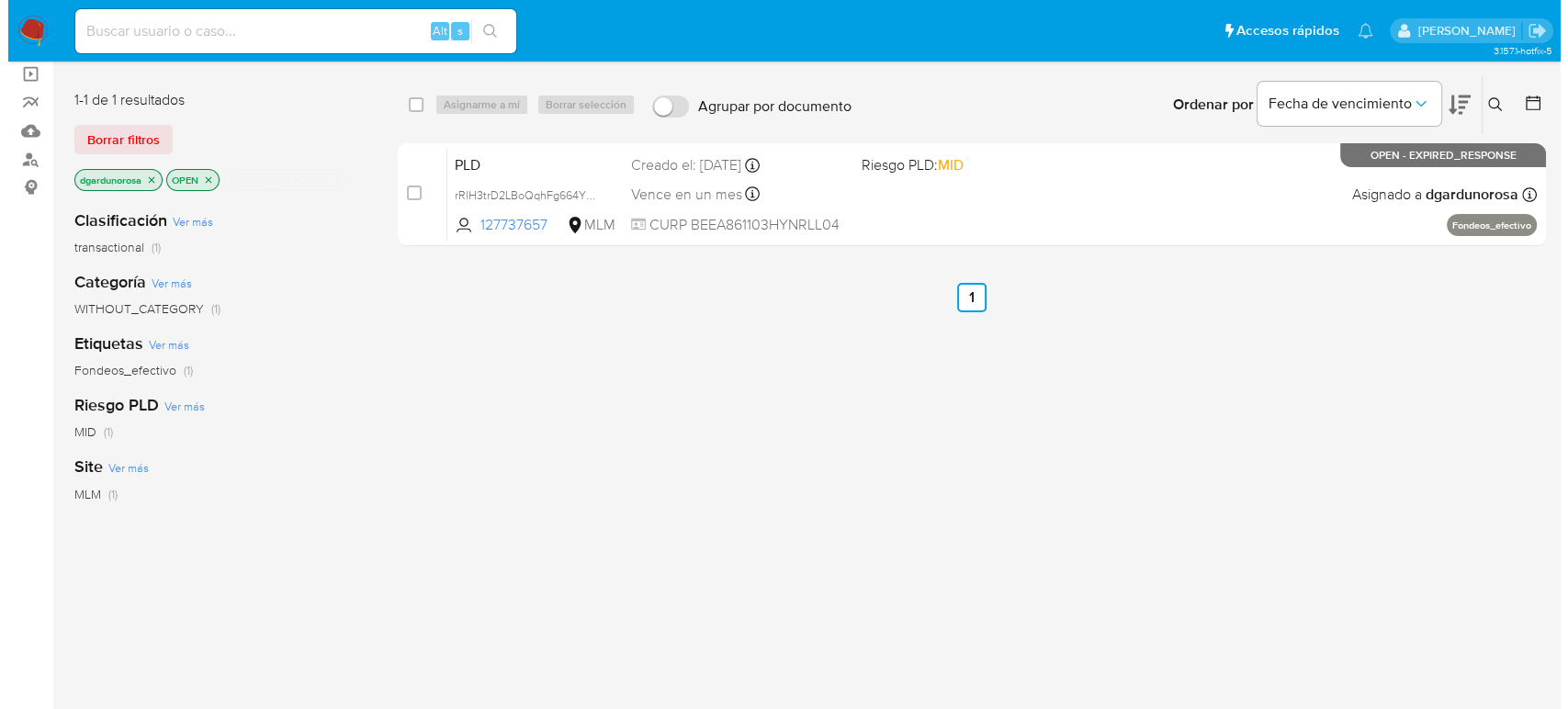
scroll to position [102, 0]
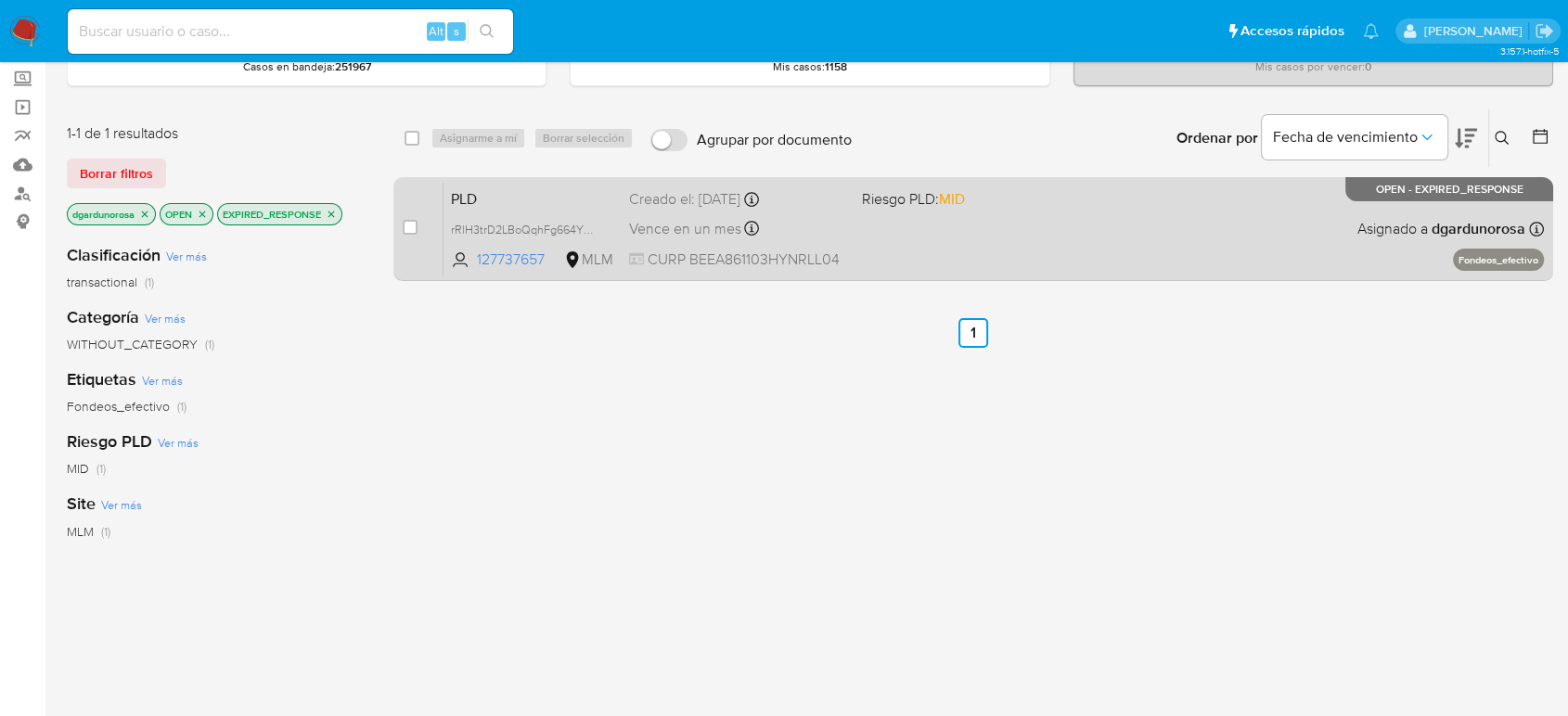
click at [1080, 254] on div "PLD rRlH3trD2LBoQqhFg664Y3EY 127737657 MLM Riesgo PLD: MID Creado el: 12/08/202…" at bounding box center [993, 228] width 1100 height 94
click at [407, 226] on input "checkbox" at bounding box center [410, 227] width 15 height 15
checkbox input "true"
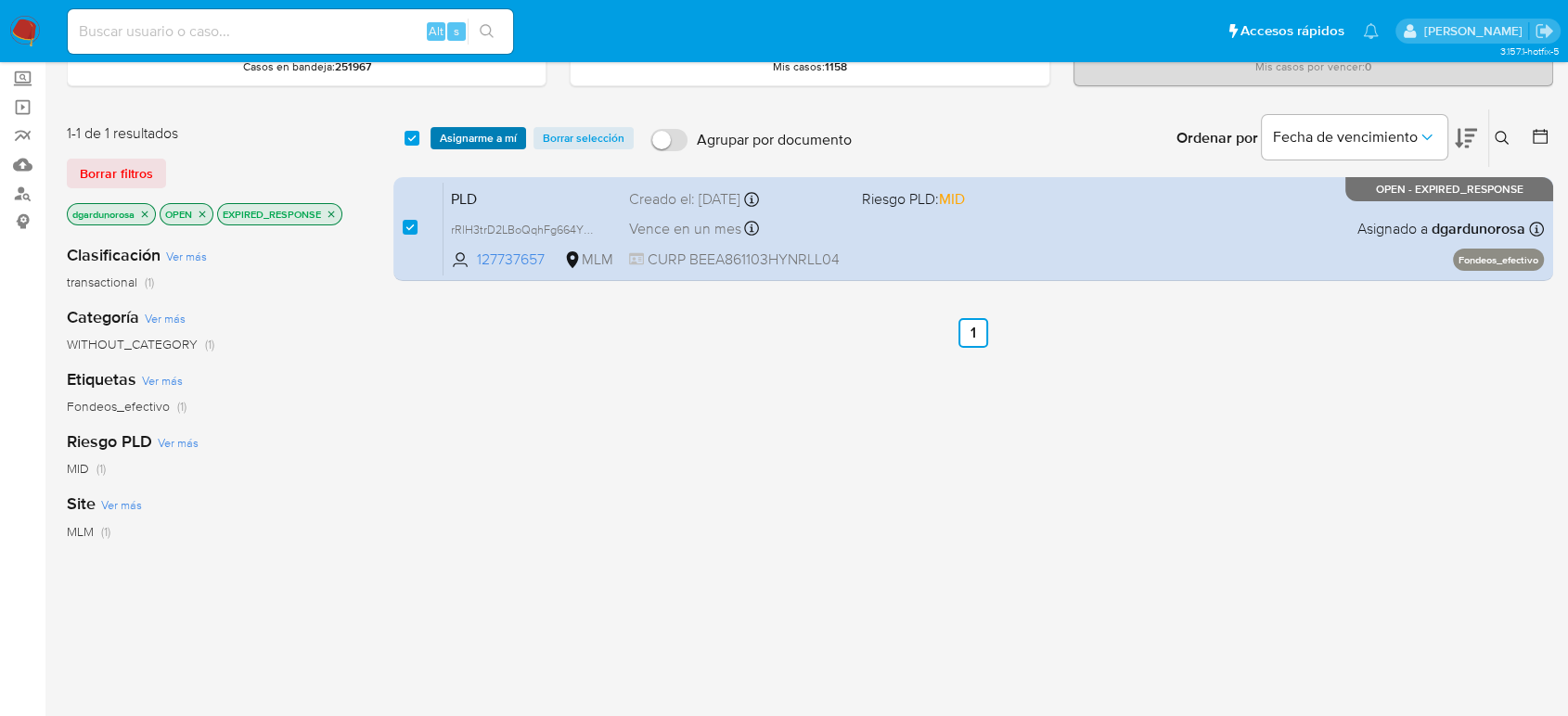
click at [479, 146] on span "Asignarme a mí" at bounding box center [478, 138] width 77 height 19
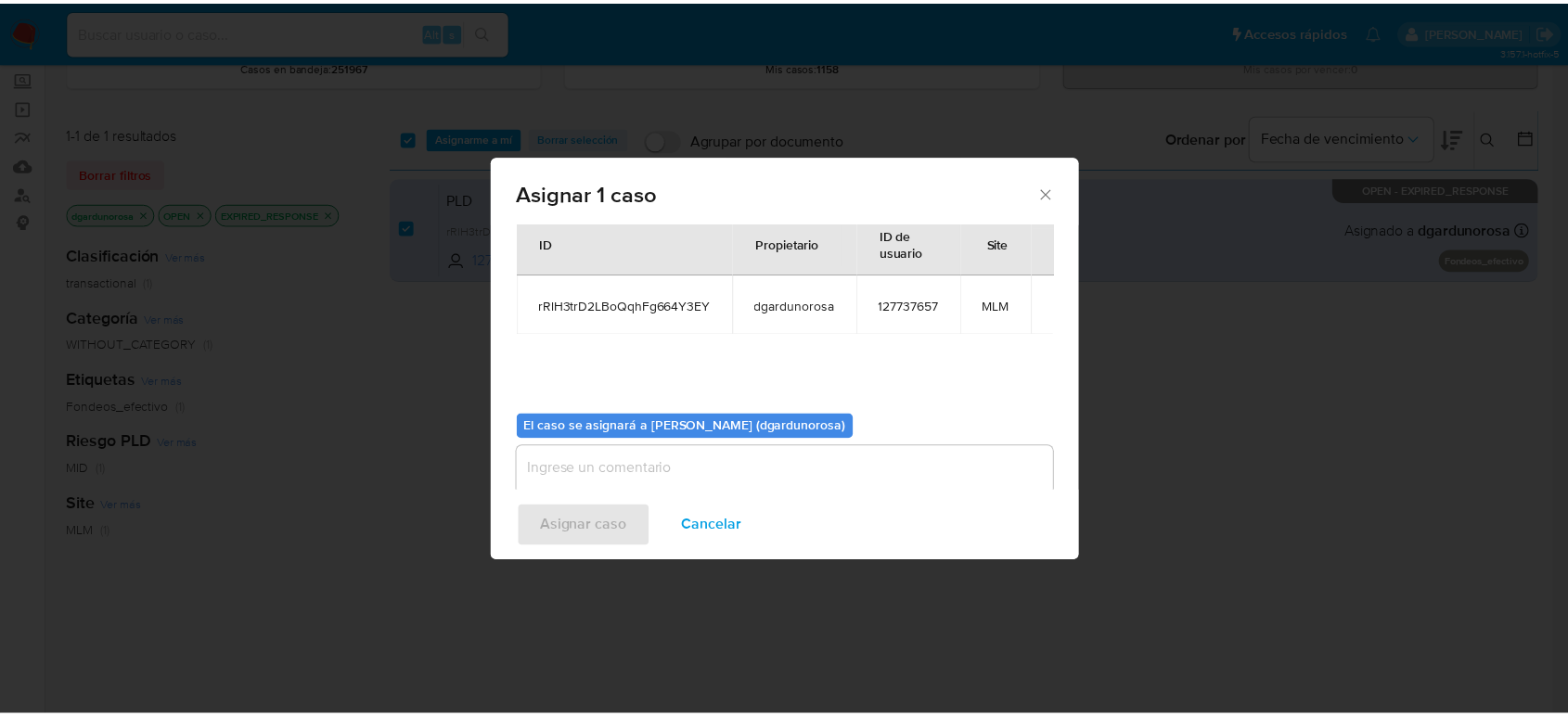
scroll to position [95, 0]
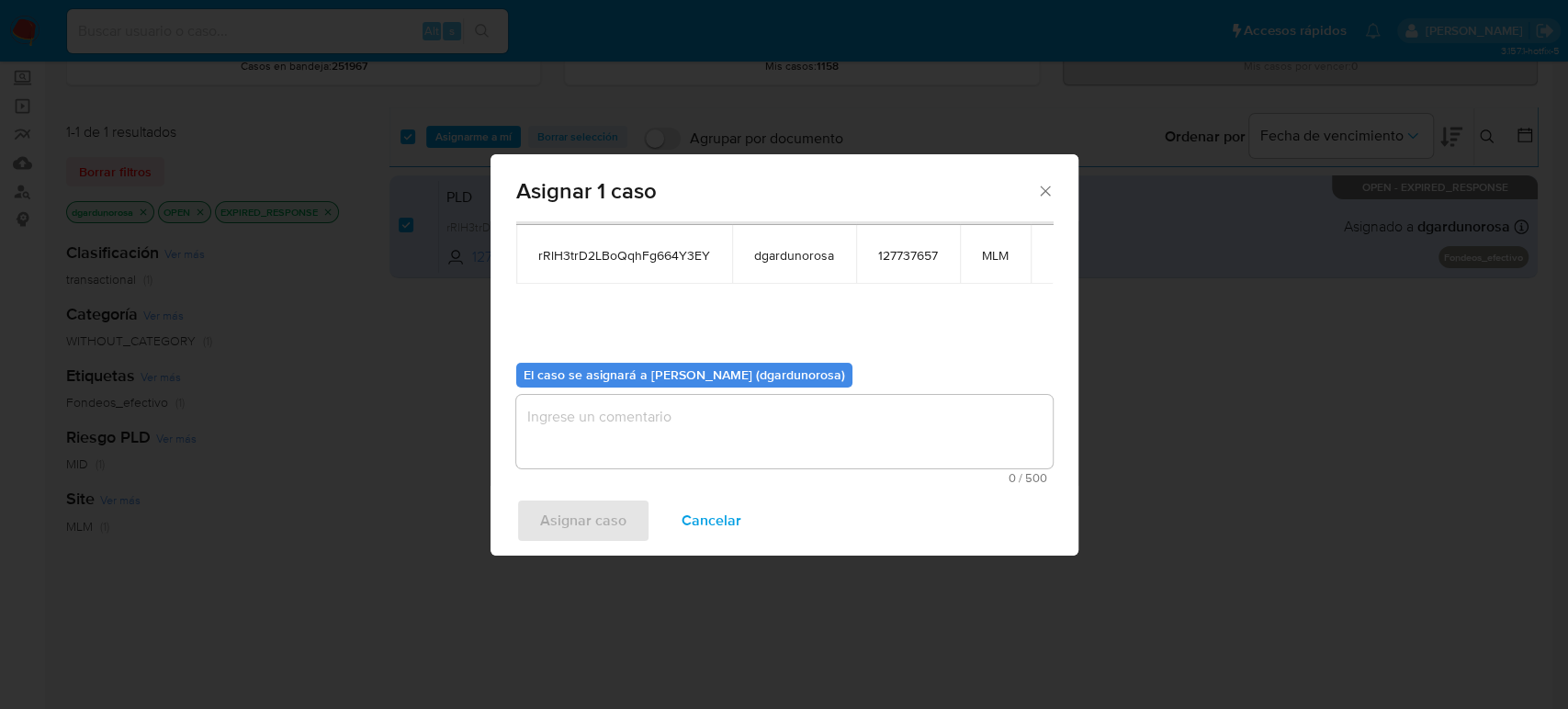
click at [752, 437] on textarea "assign-modal" at bounding box center [784, 432] width 536 height 73
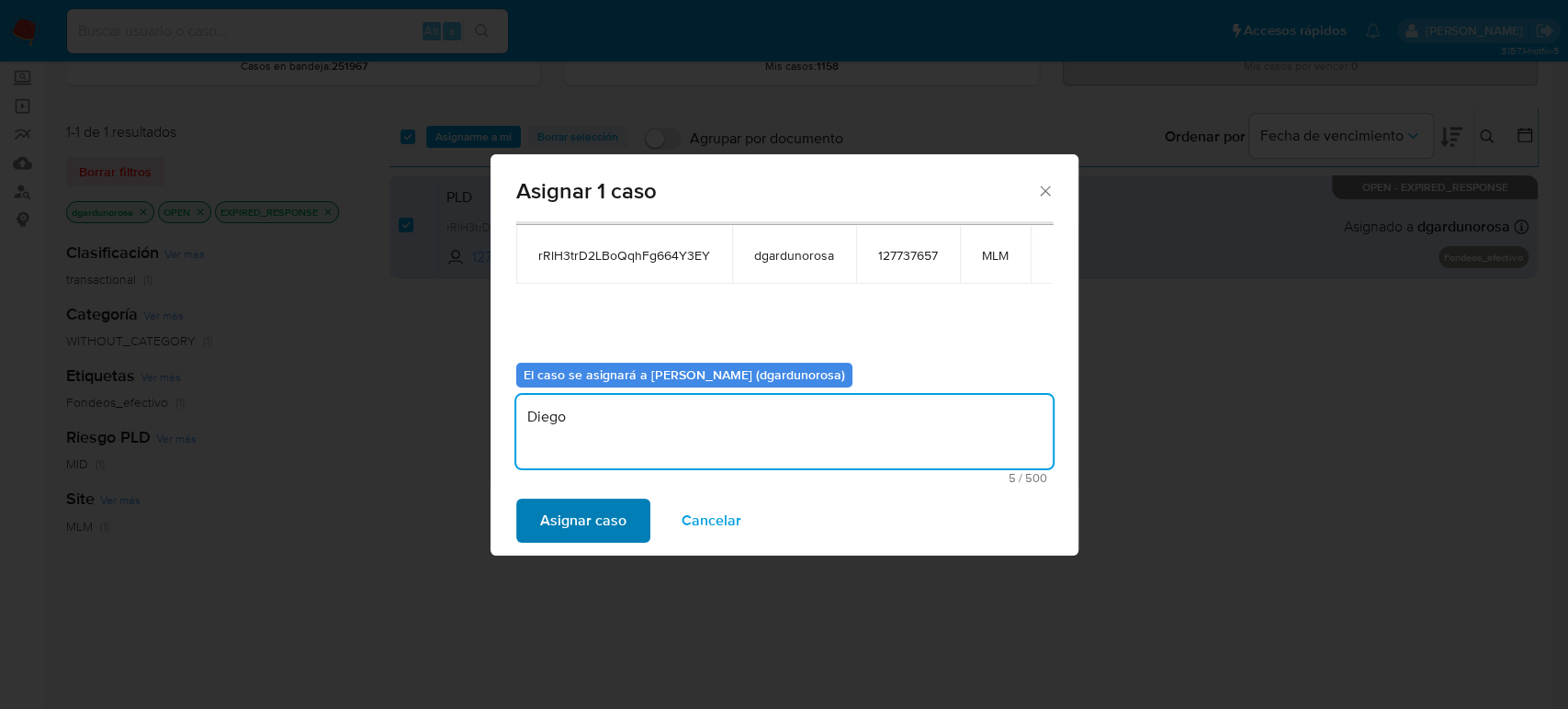
type textarea "Diego"
click at [590, 520] on span "Asignar caso" at bounding box center [583, 521] width 86 height 40
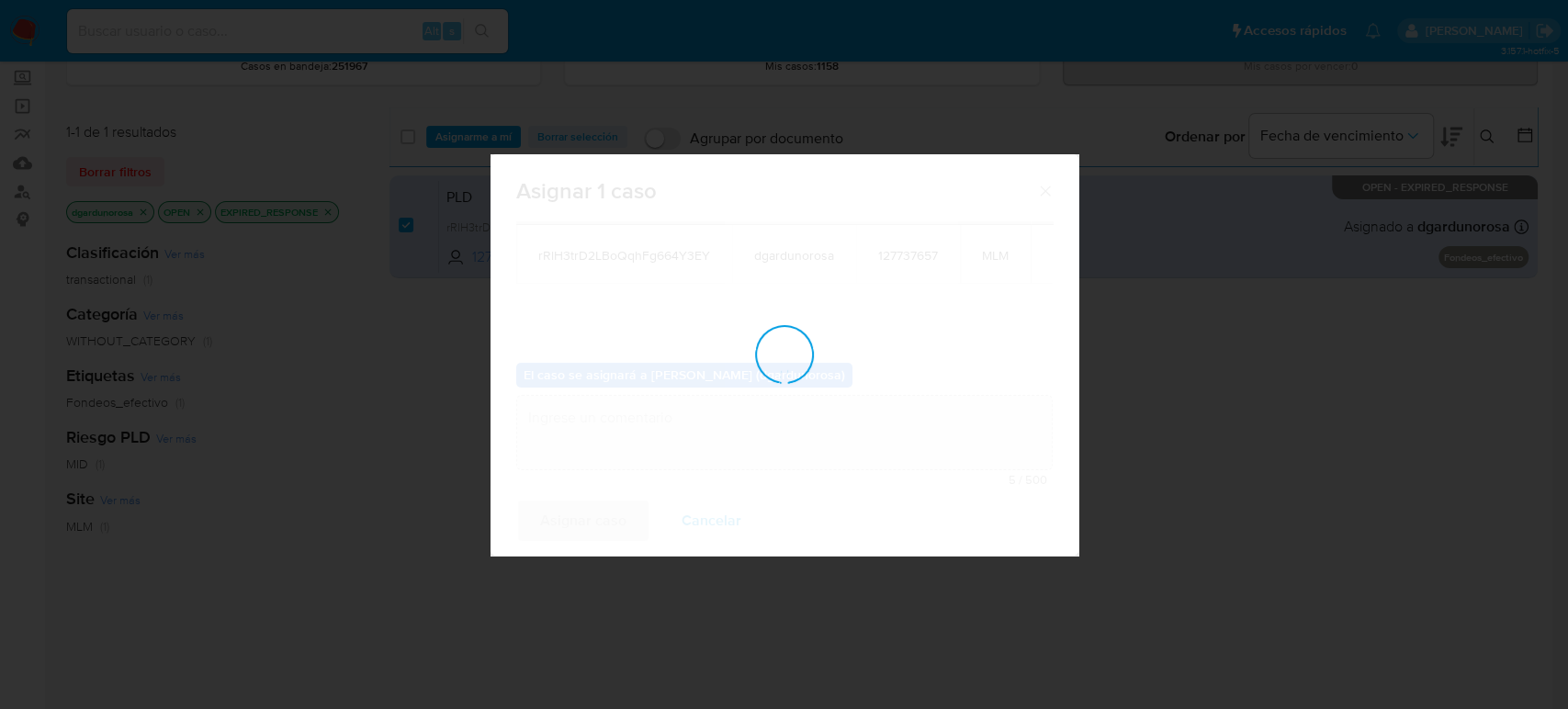
checkbox input "false"
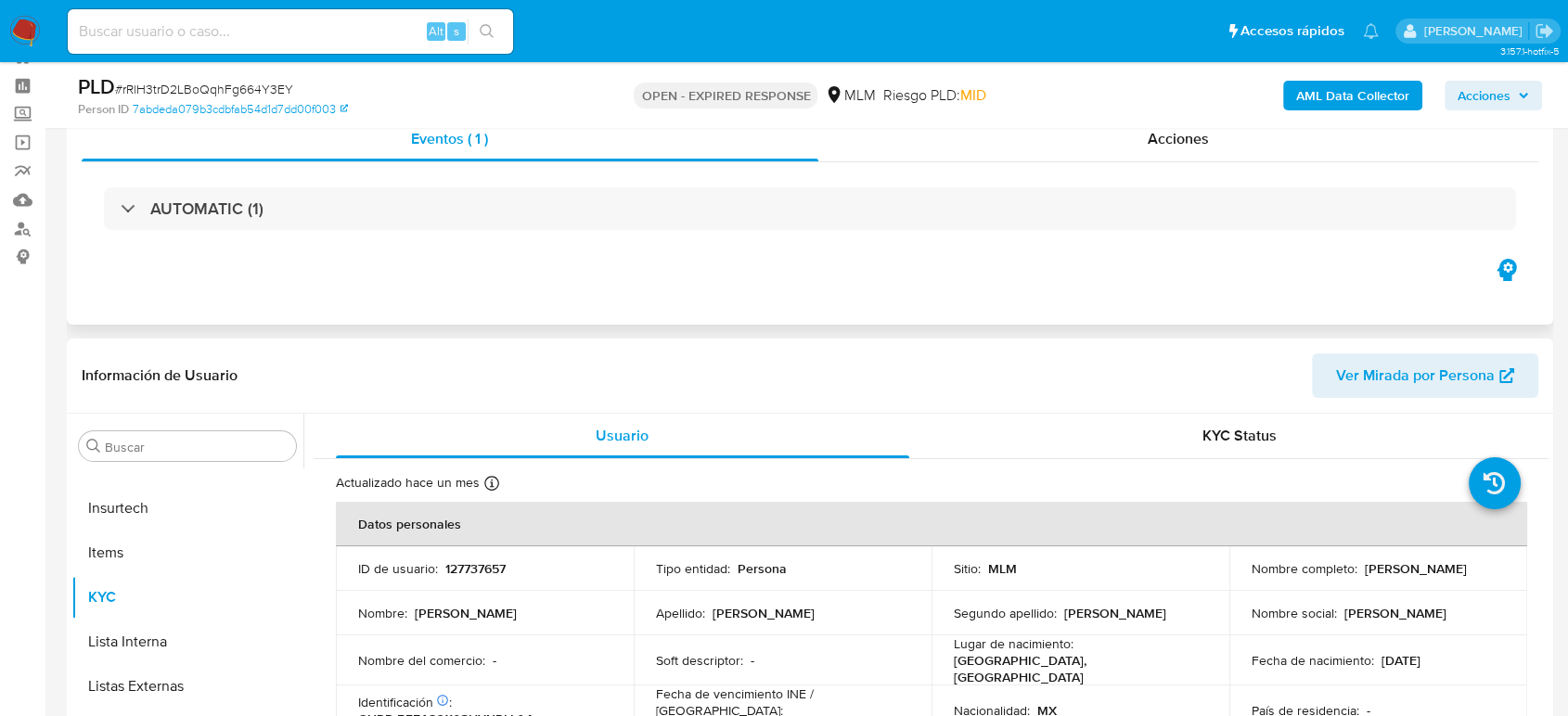
scroll to position [103, 0]
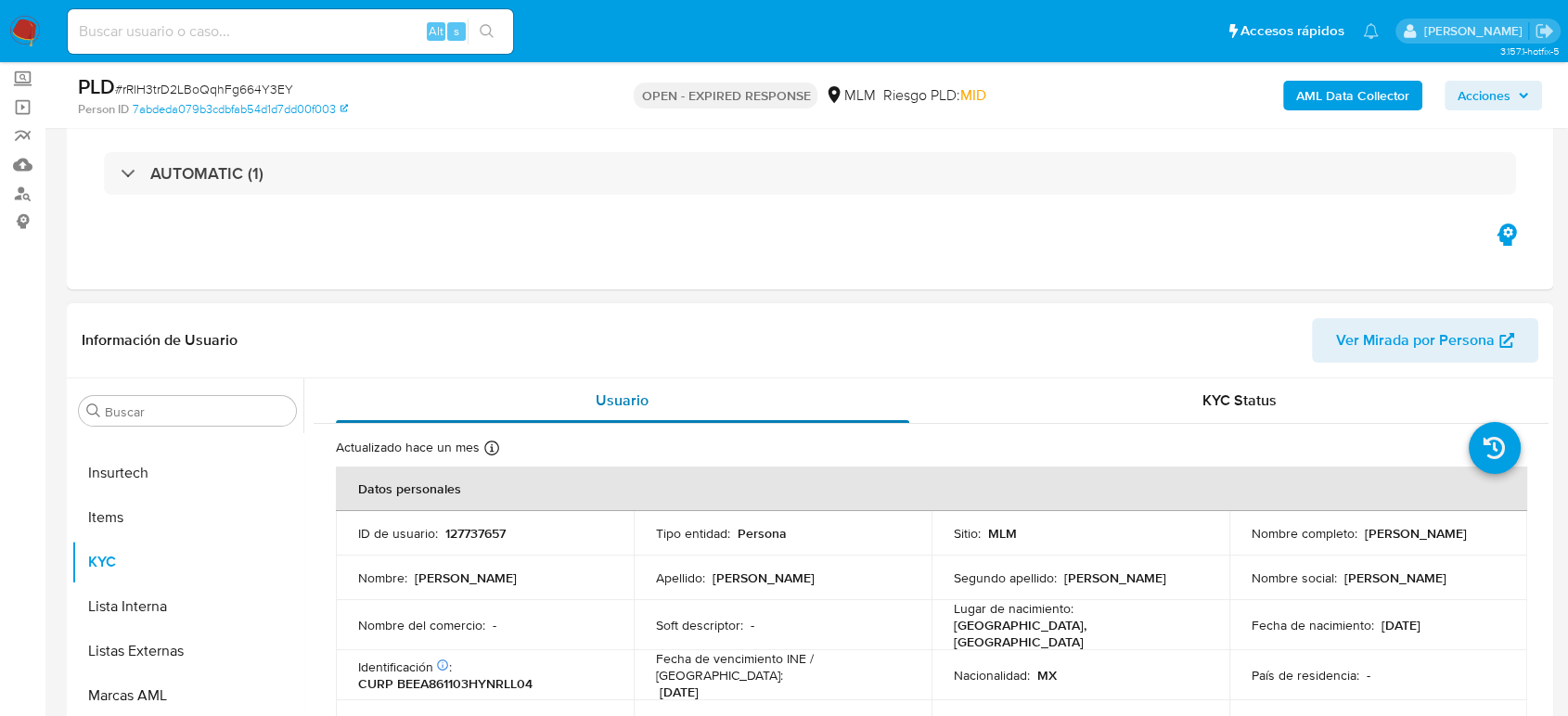
select select "10"
click at [495, 529] on p "127737657" at bounding box center [476, 533] width 61 height 17
copy p "127737657"
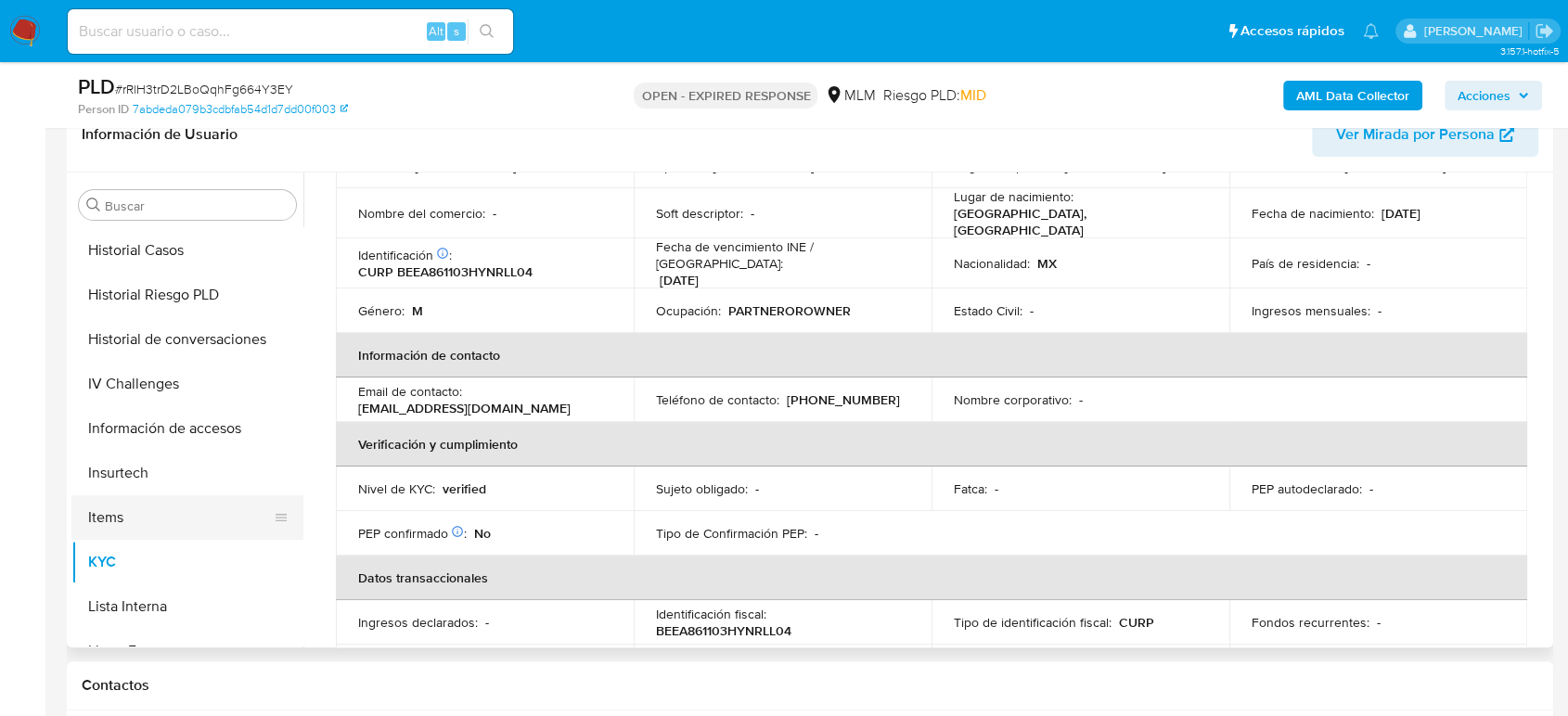
scroll to position [475, 0]
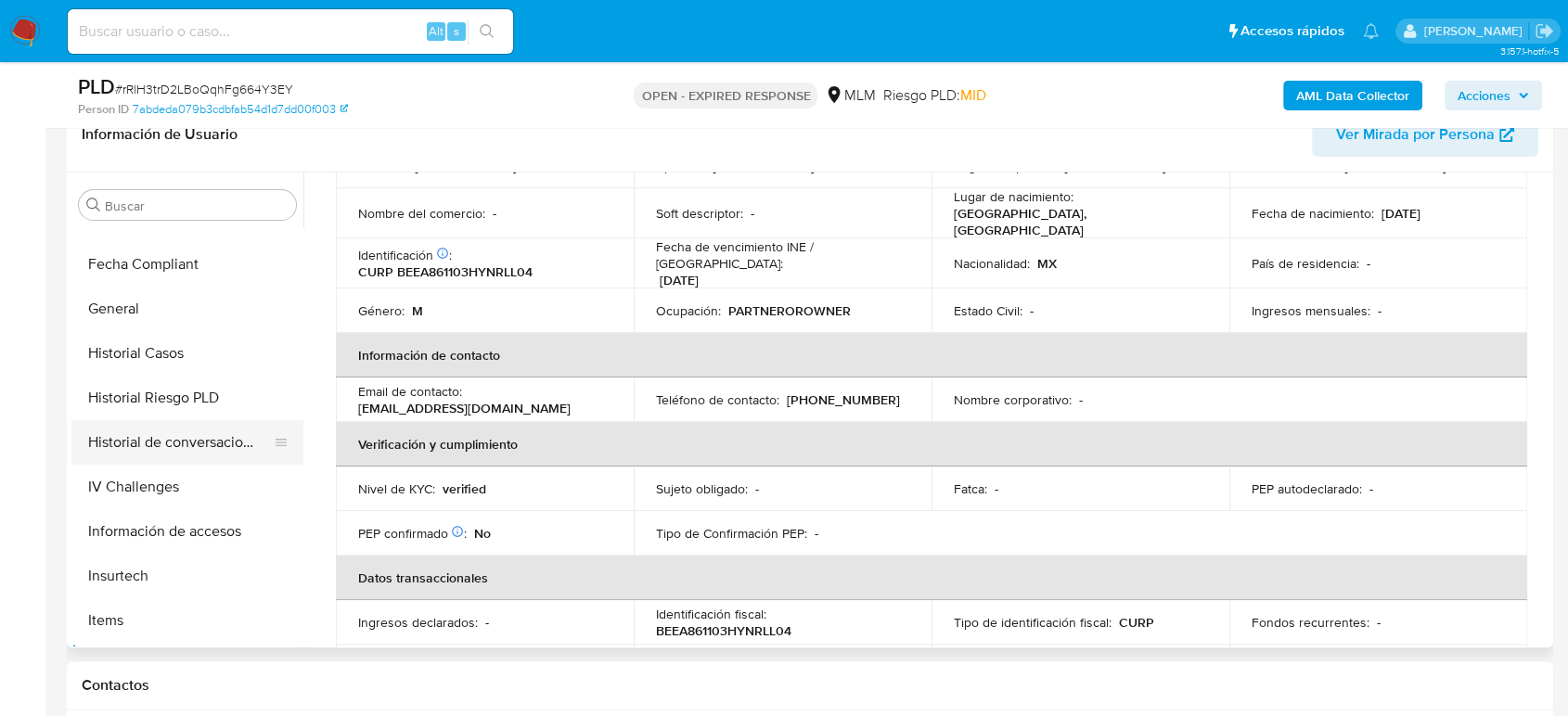
click at [160, 445] on button "Historial de conversaciones" at bounding box center [181, 442] width 218 height 44
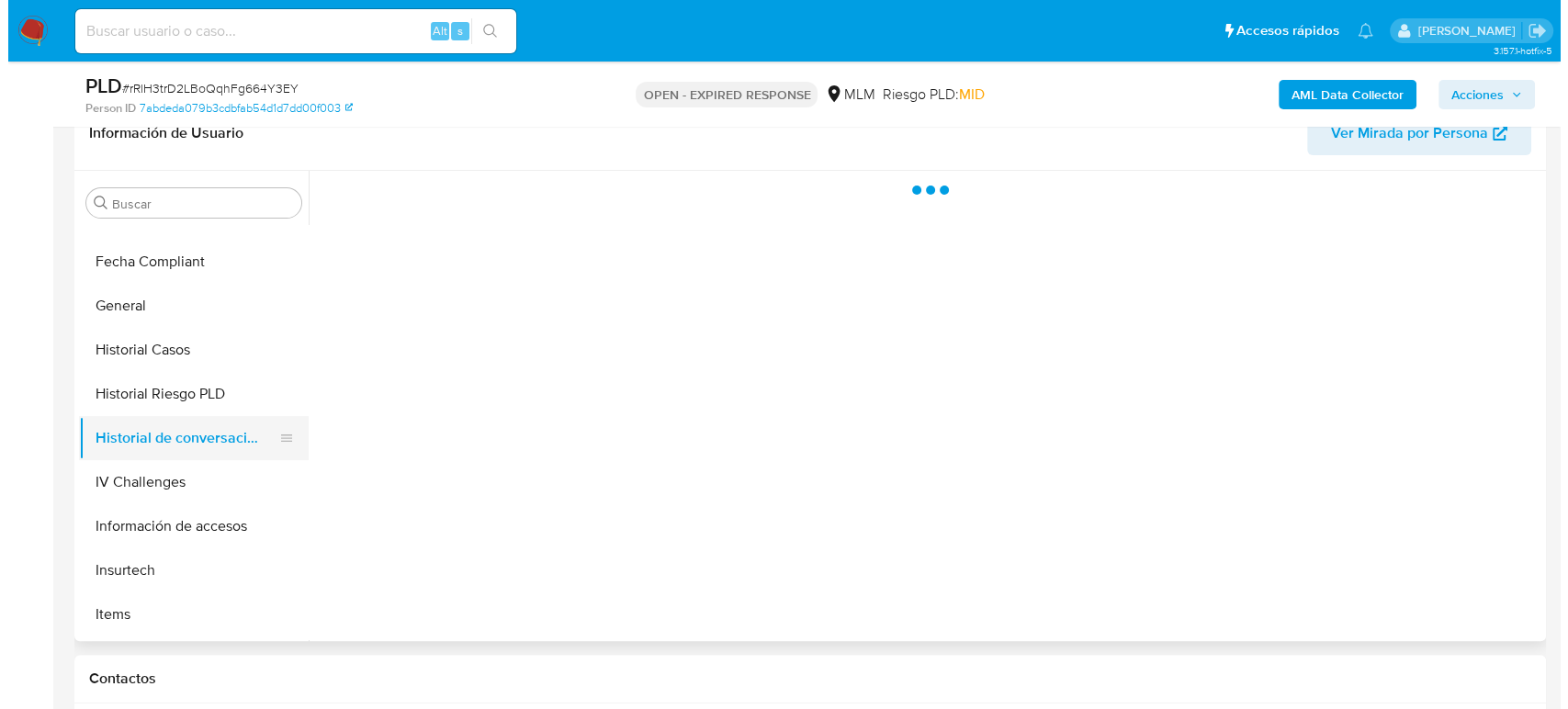
scroll to position [0, 0]
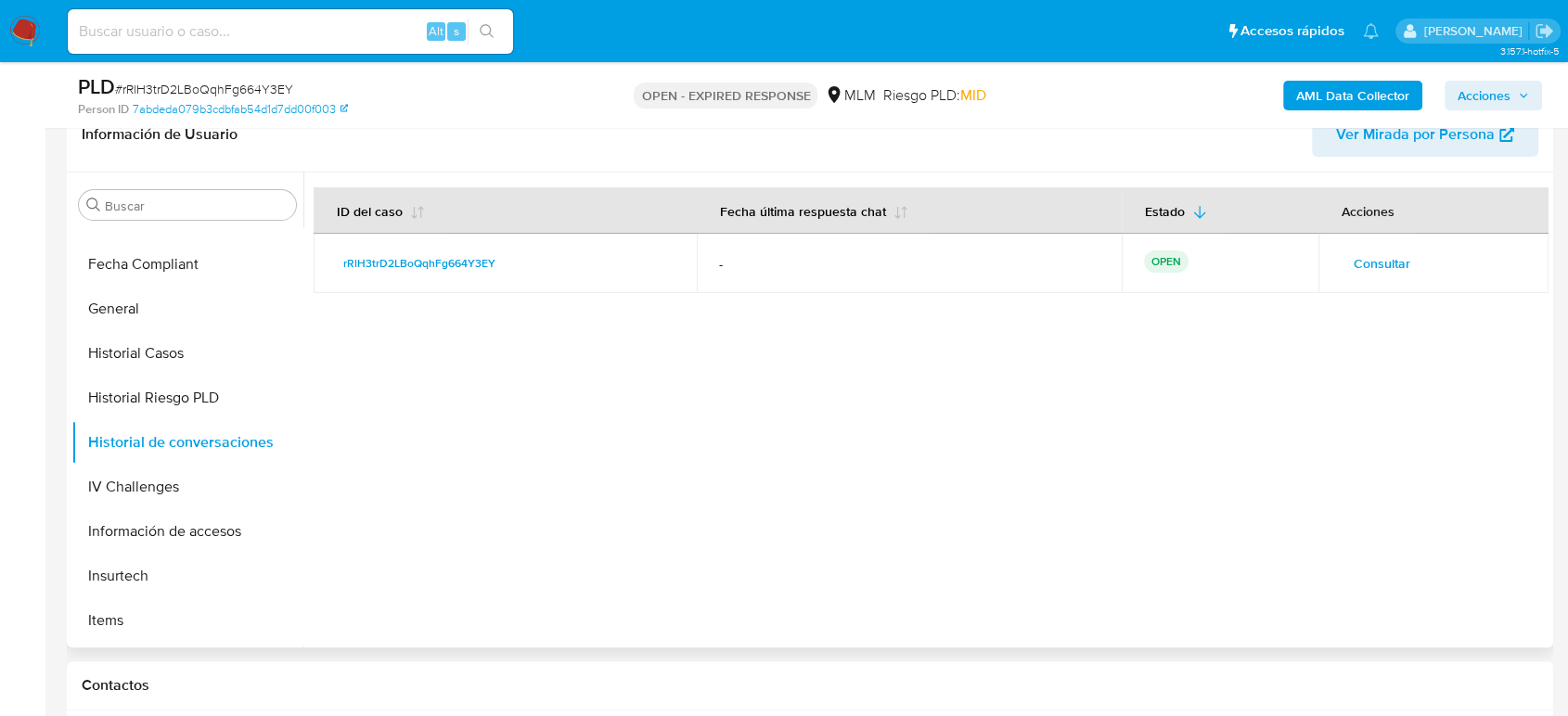
click at [1367, 269] on span "Consultar" at bounding box center [1382, 263] width 57 height 26
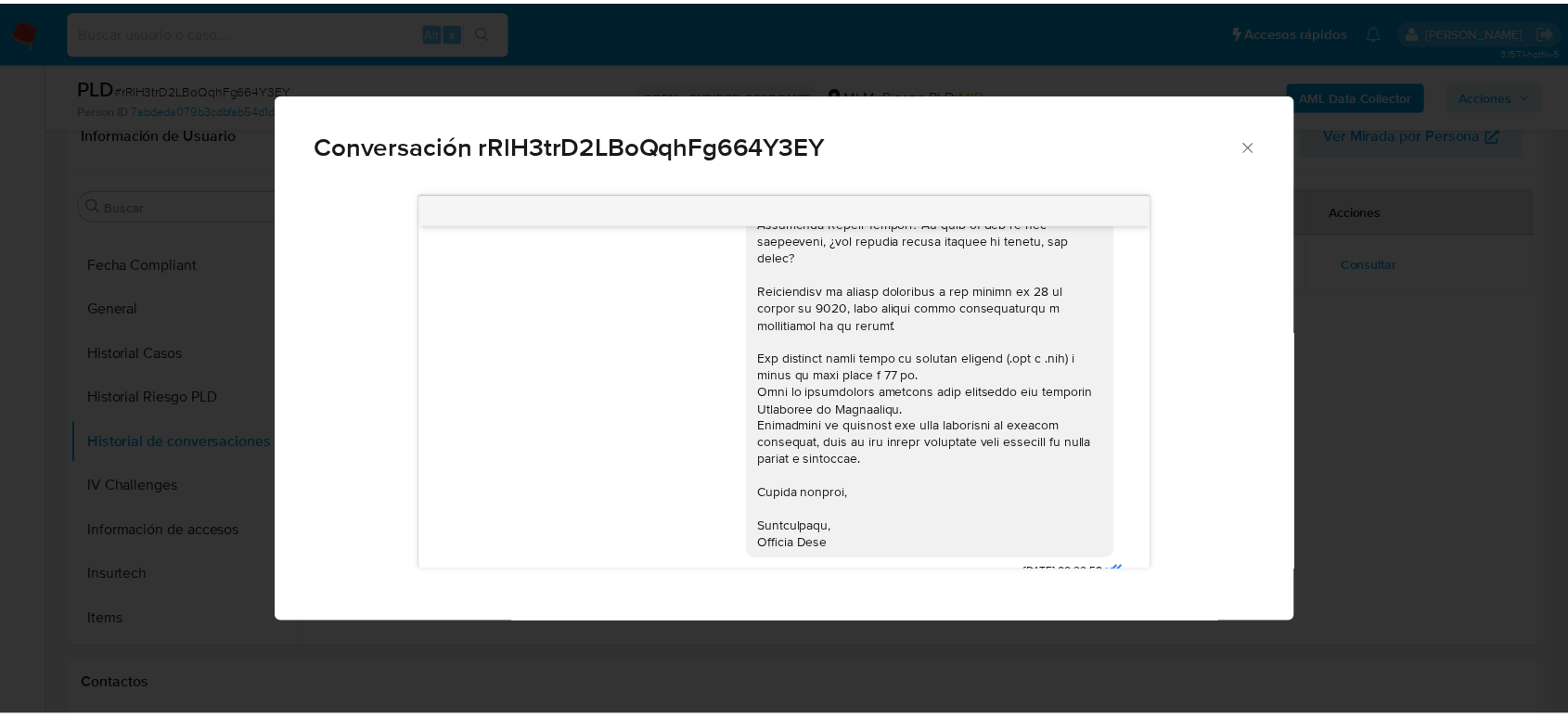
scroll to position [334, 0]
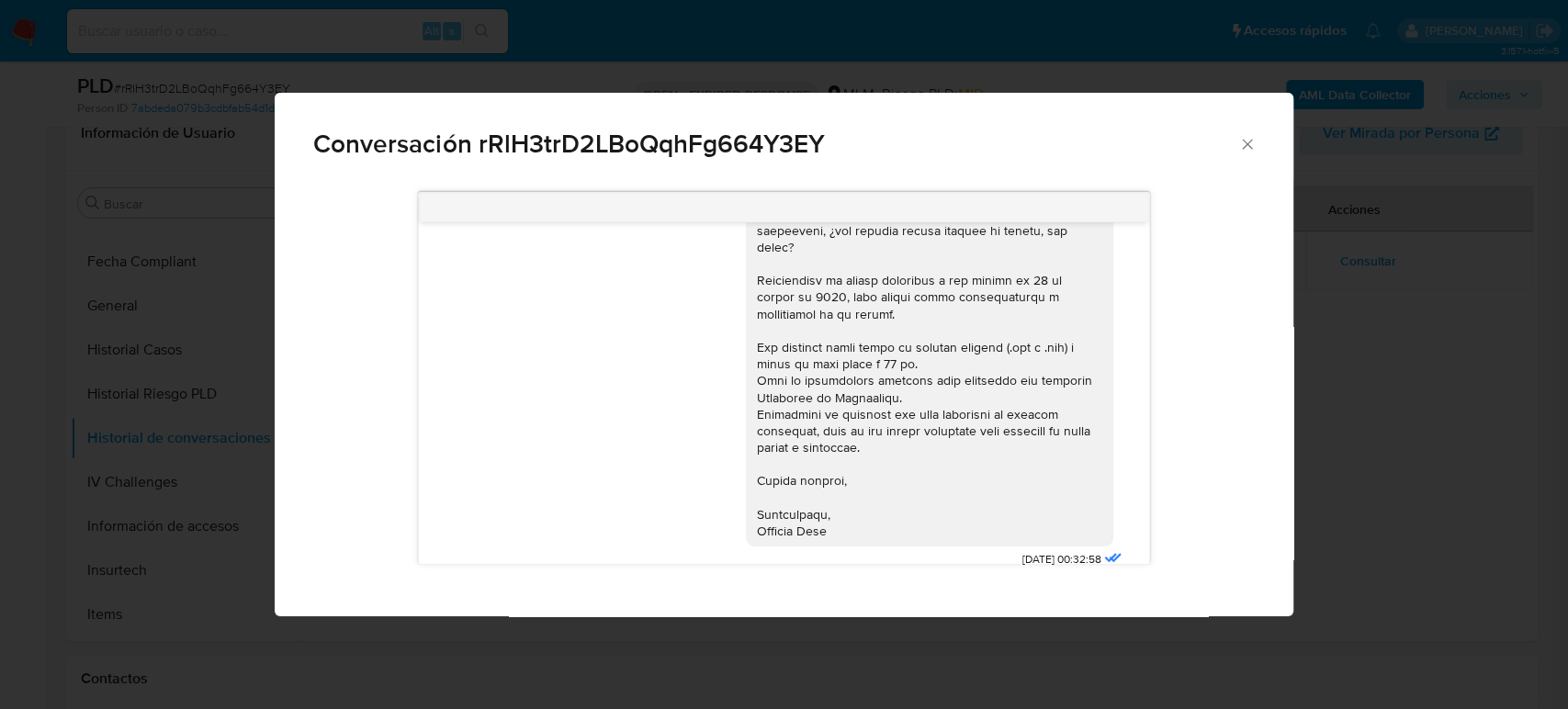
click at [1245, 145] on icon "Cerrar" at bounding box center [1246, 143] width 10 height 10
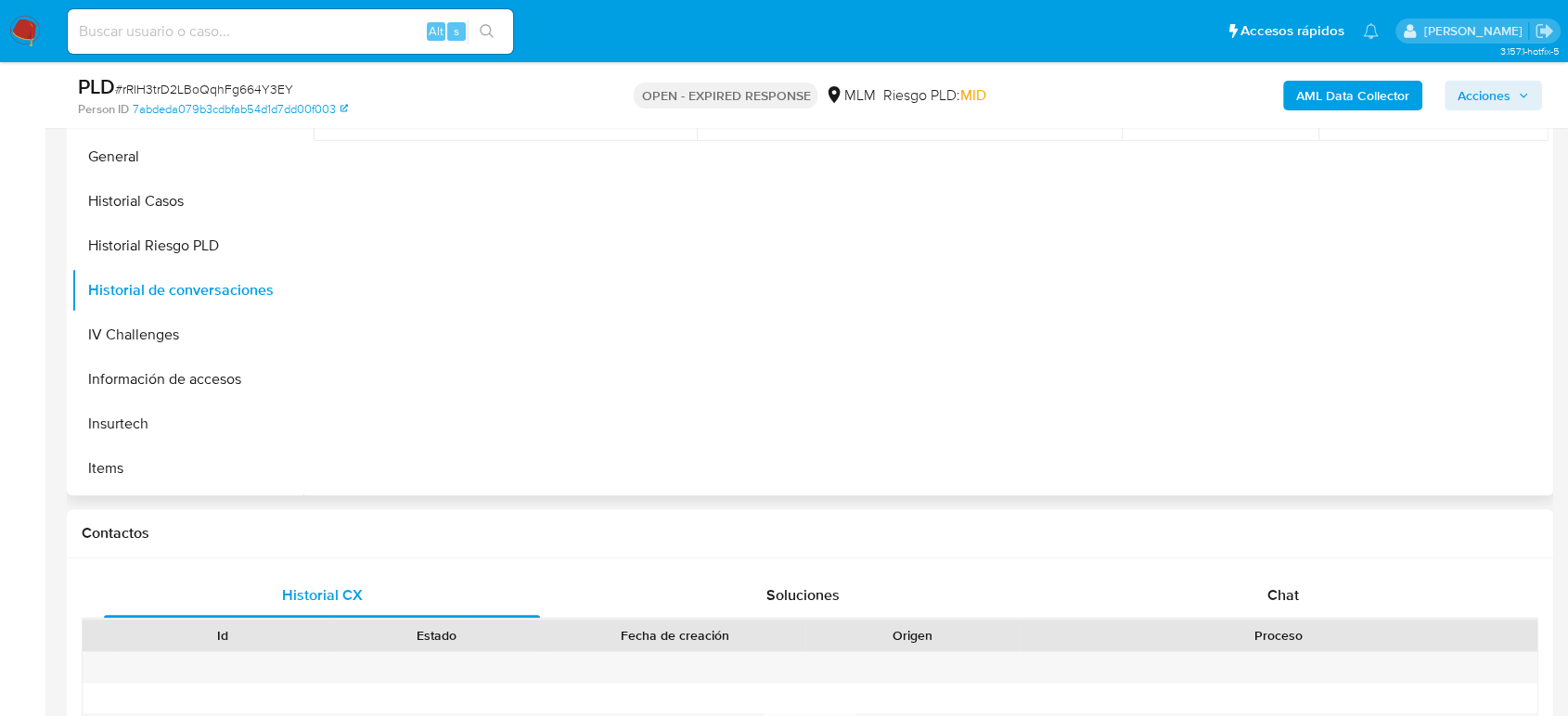
scroll to position [824, 0]
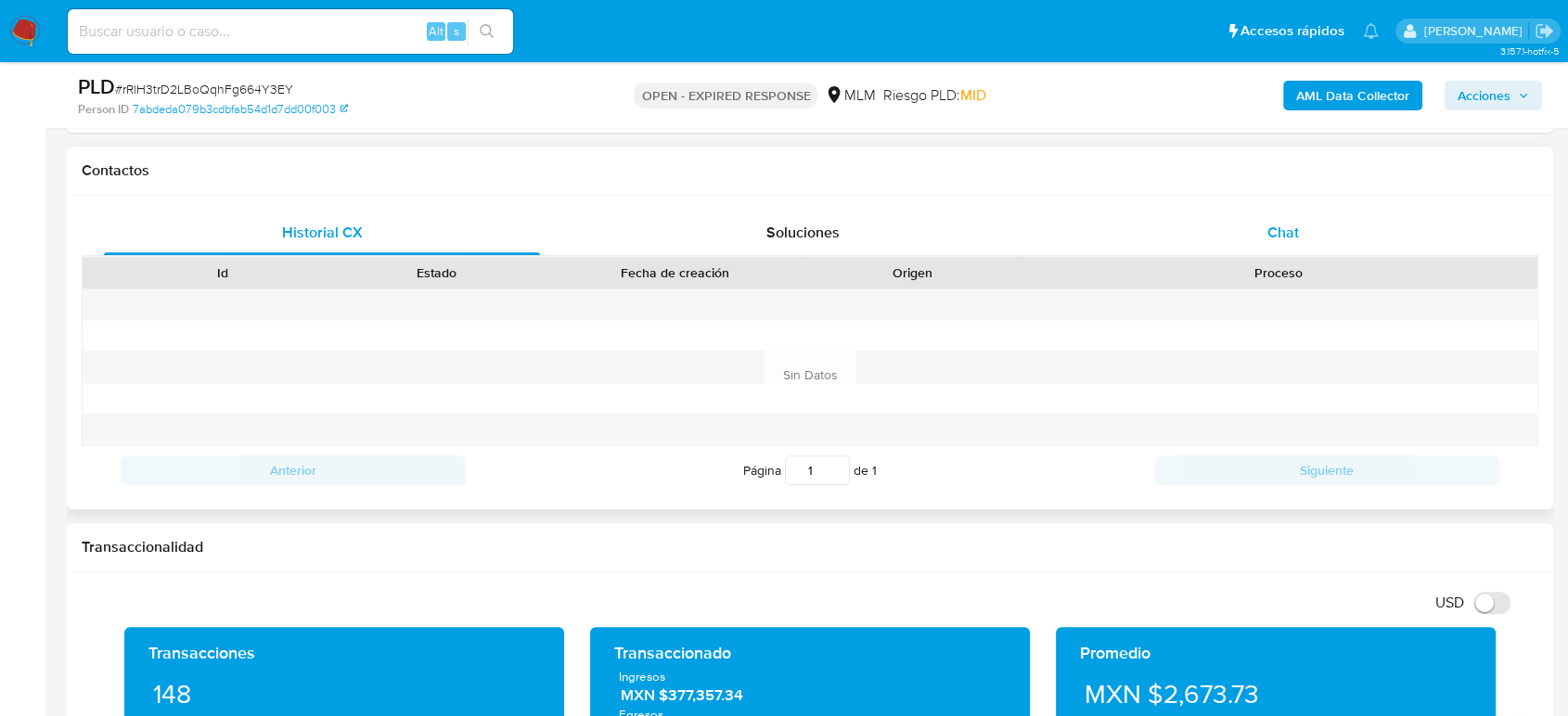
click at [1292, 211] on div "Chat" at bounding box center [1282, 233] width 436 height 44
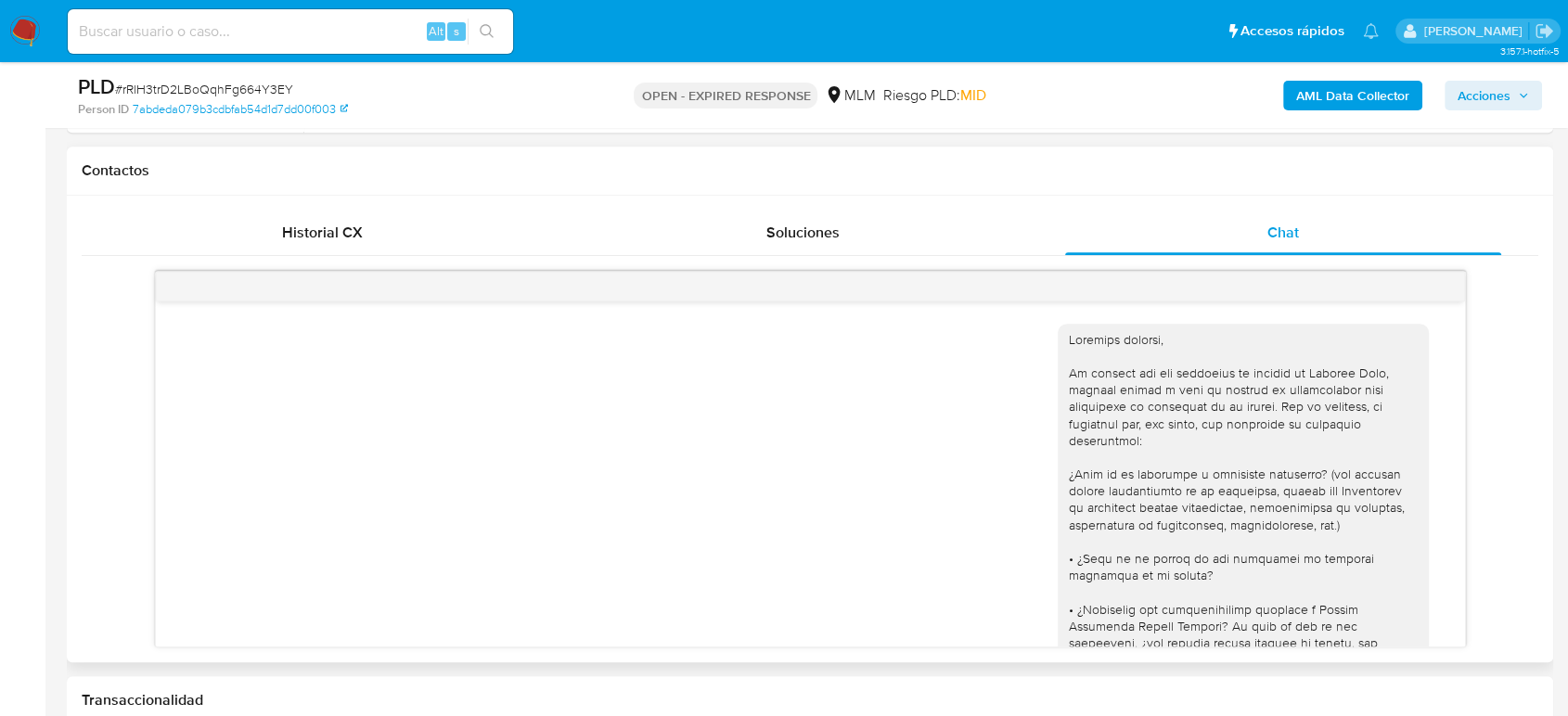
scroll to position [334, 0]
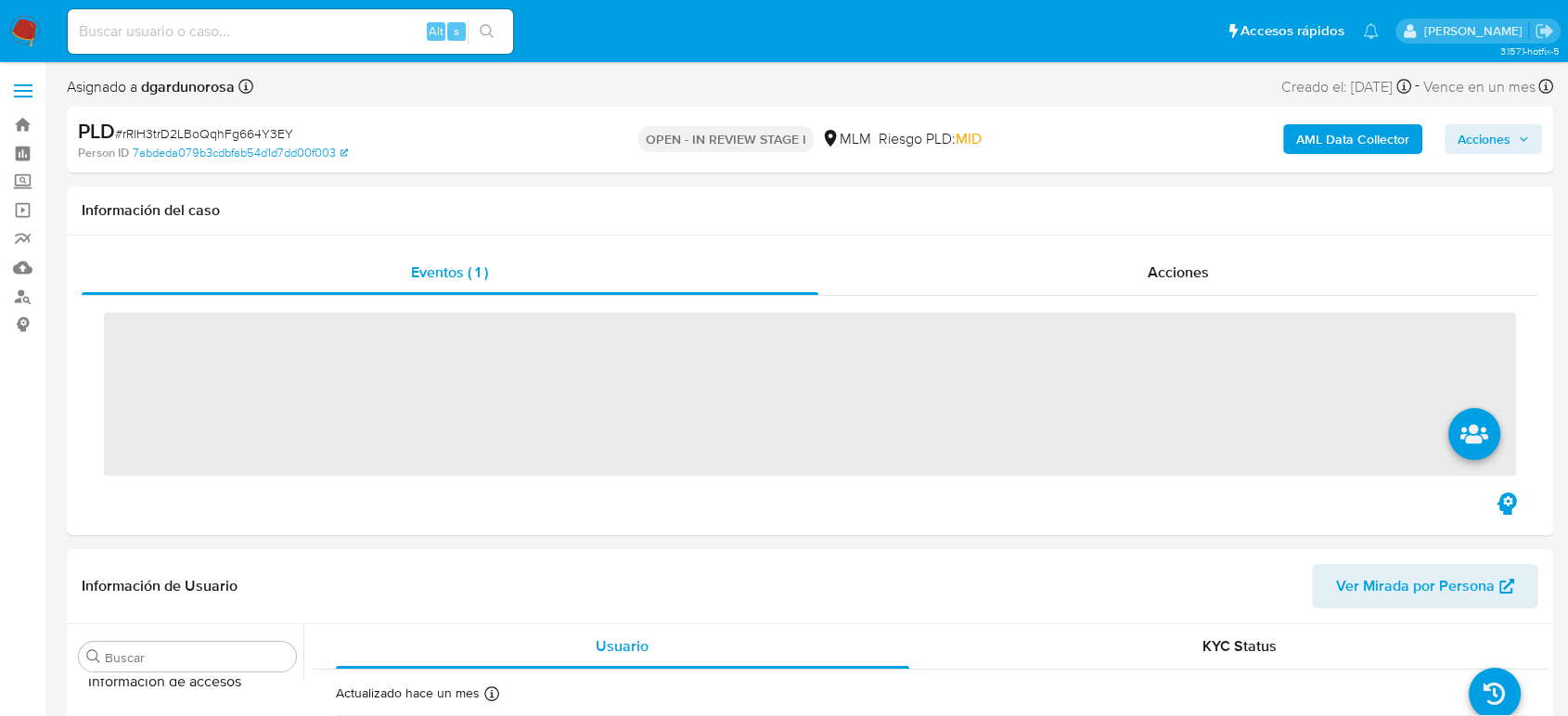
scroll to position [784, 0]
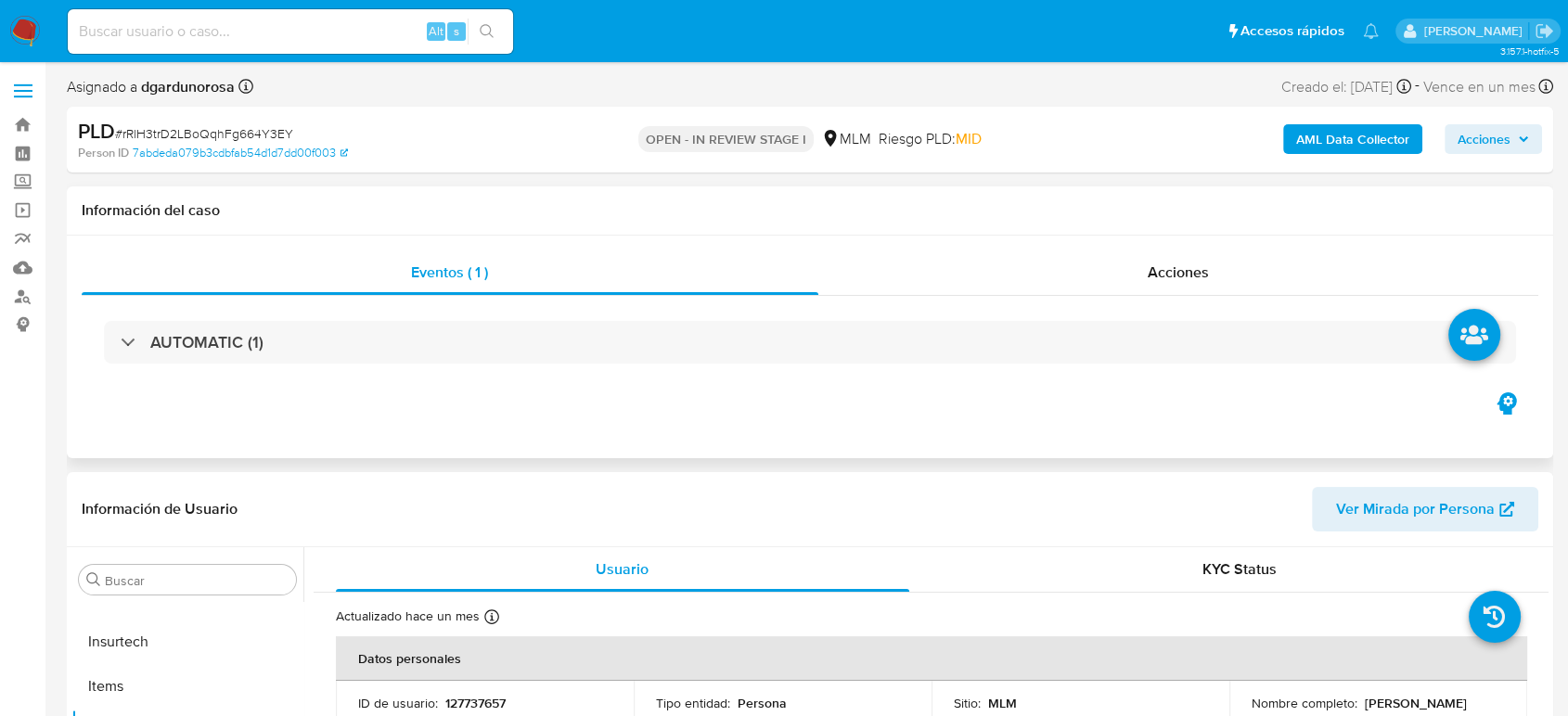
select select "10"
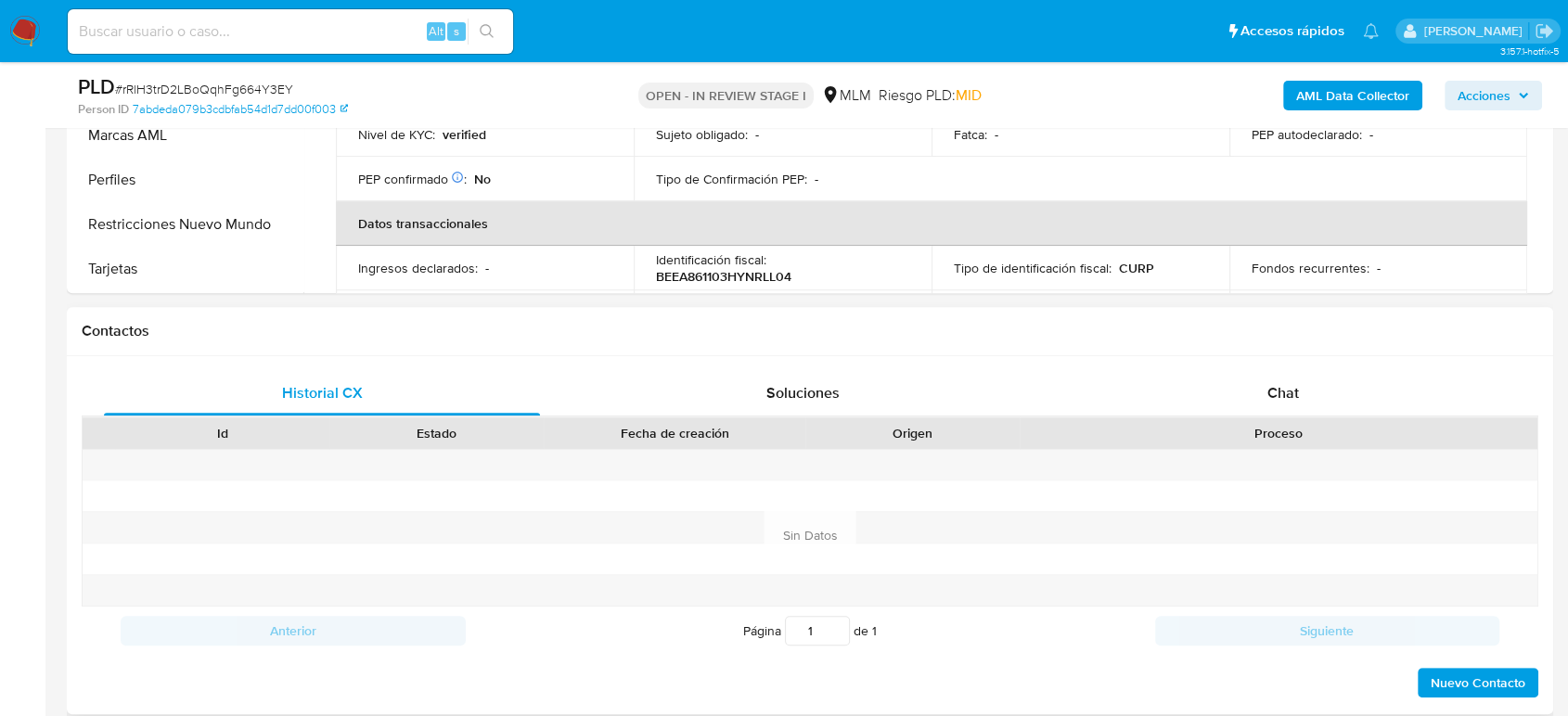
scroll to position [721, 0]
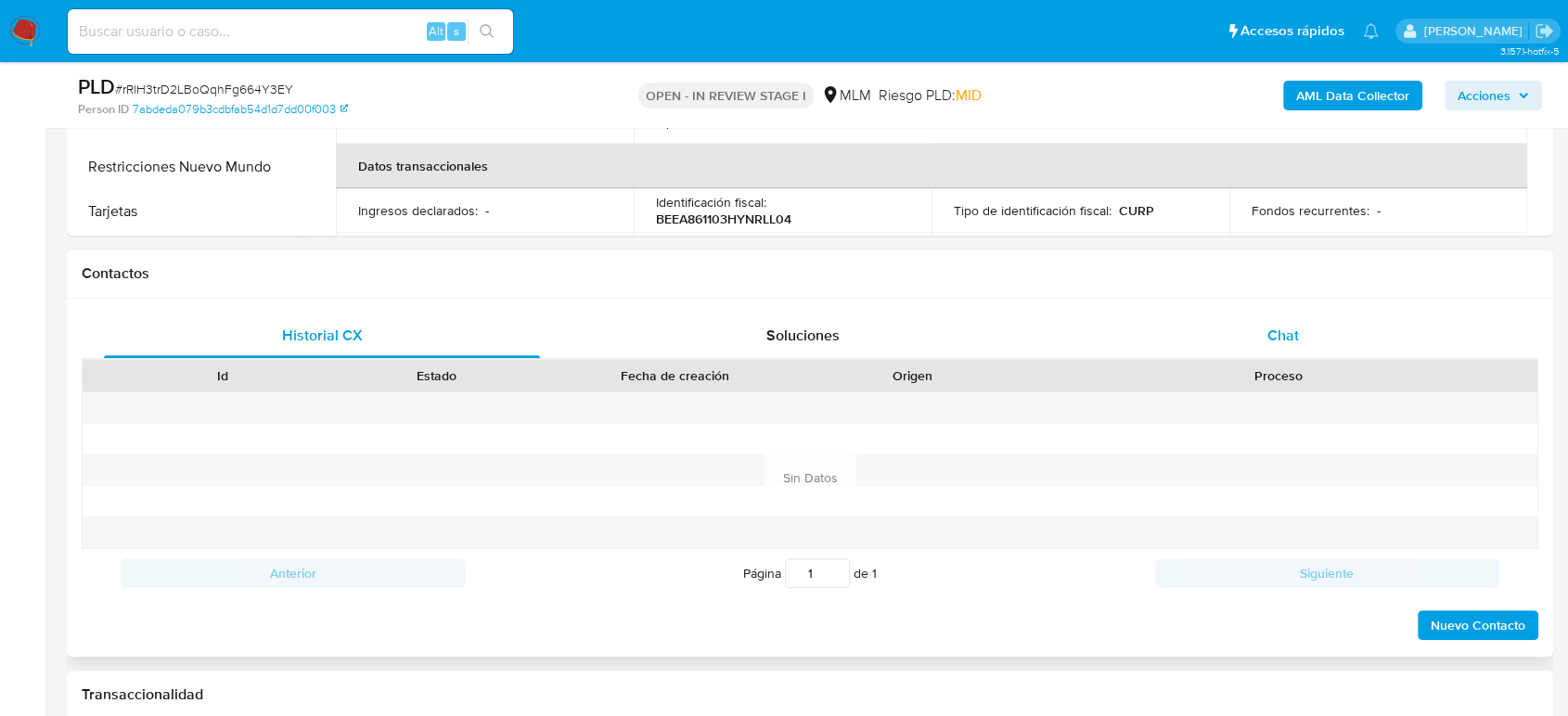
click at [1275, 326] on span "Chat" at bounding box center [1282, 335] width 31 height 22
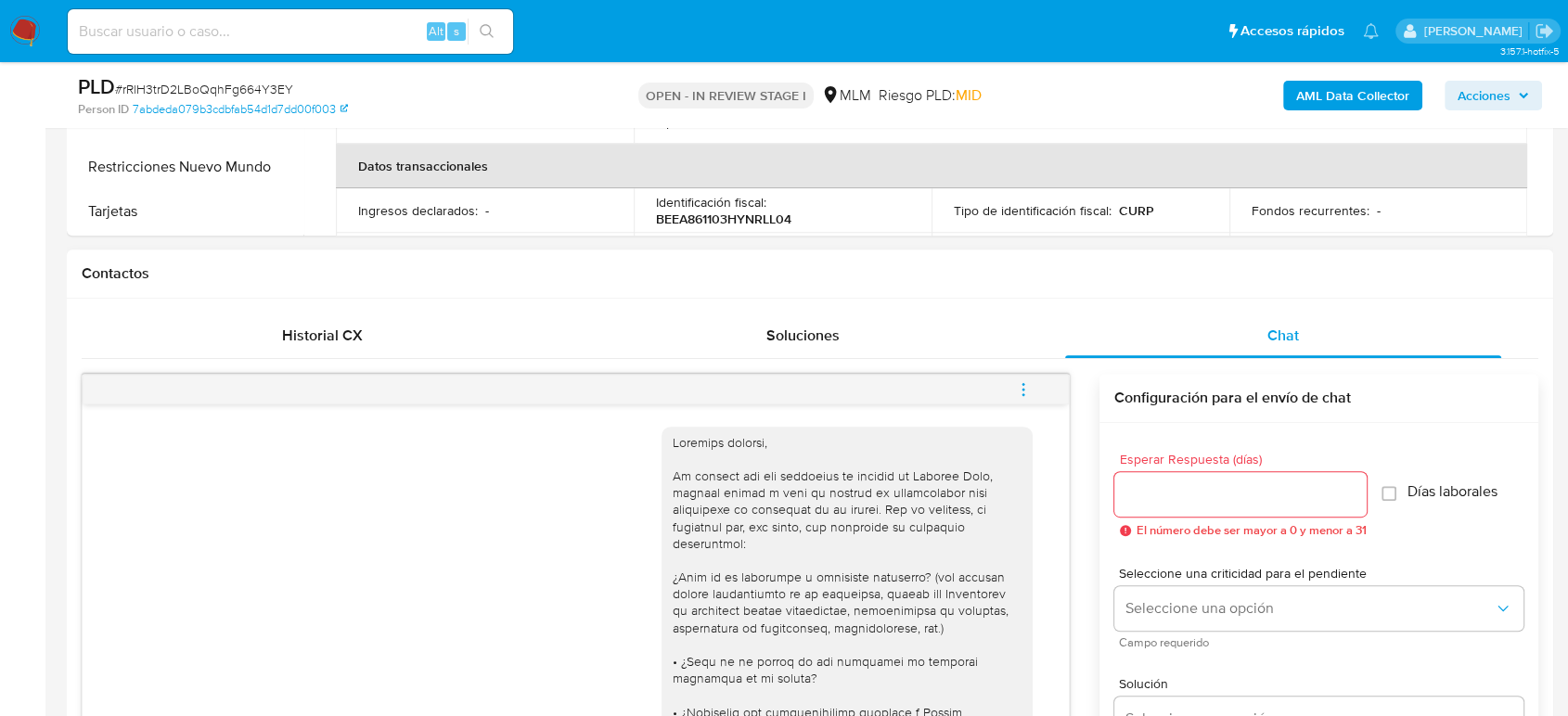
scroll to position [334, 0]
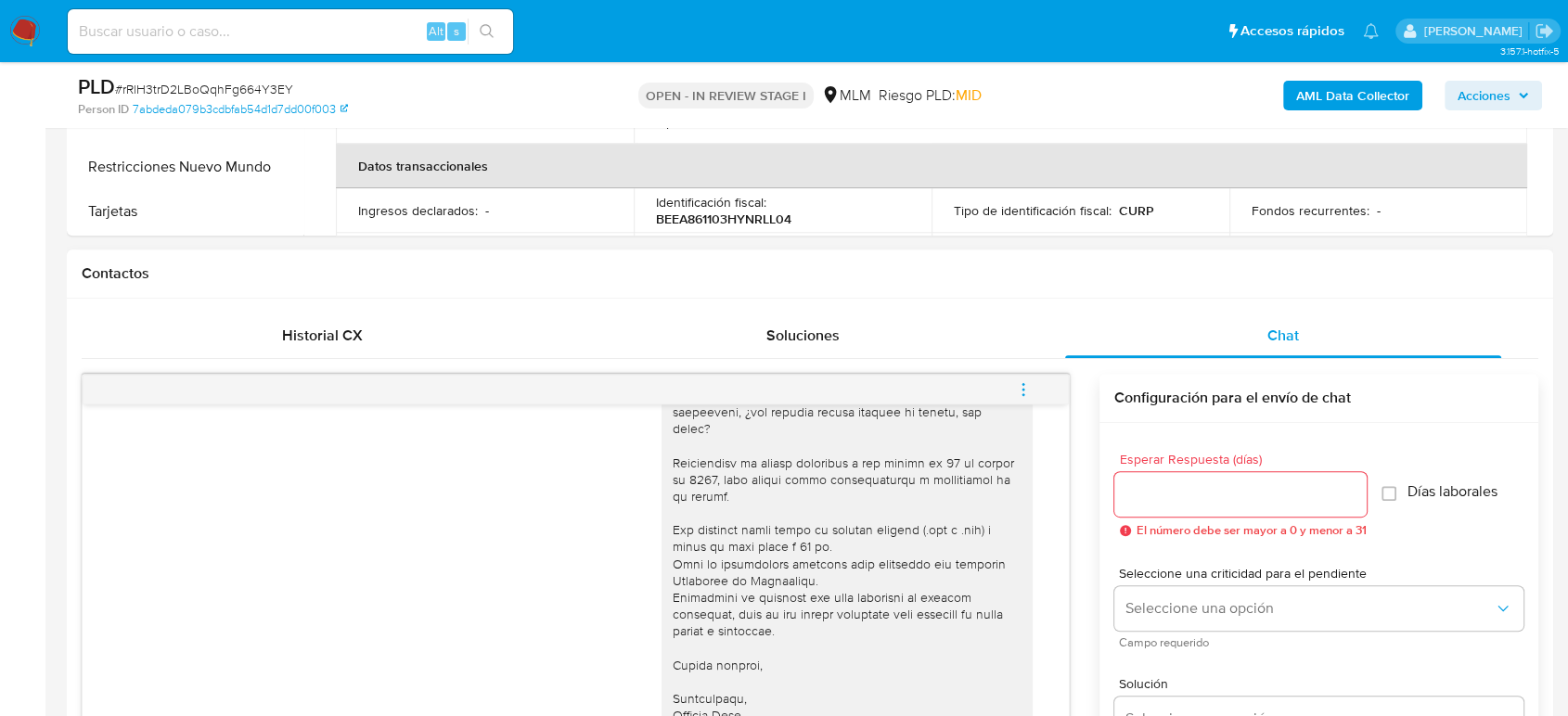
click at [1019, 391] on icon "menu-action" at bounding box center [1023, 390] width 17 height 17
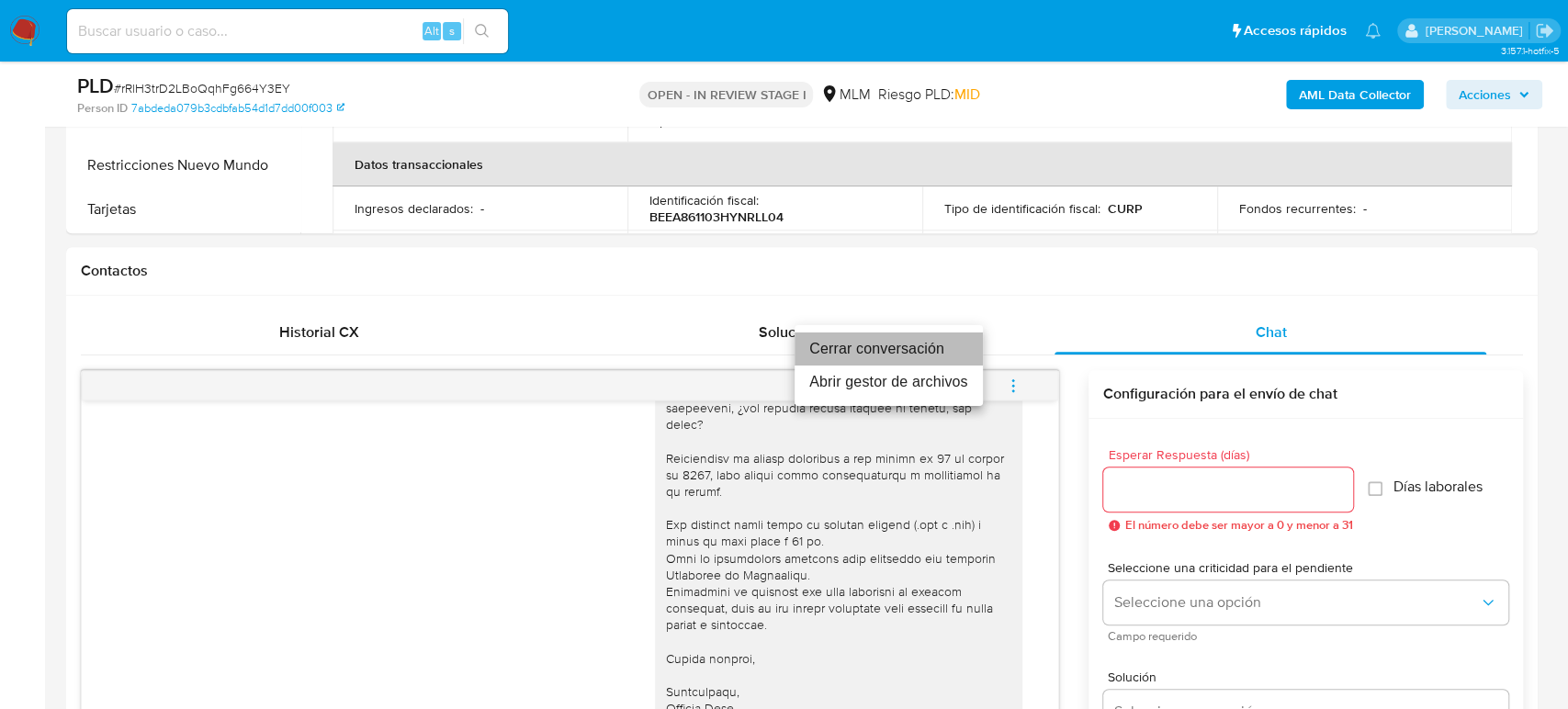
click at [882, 350] on li "Cerrar conversación" at bounding box center [888, 348] width 188 height 33
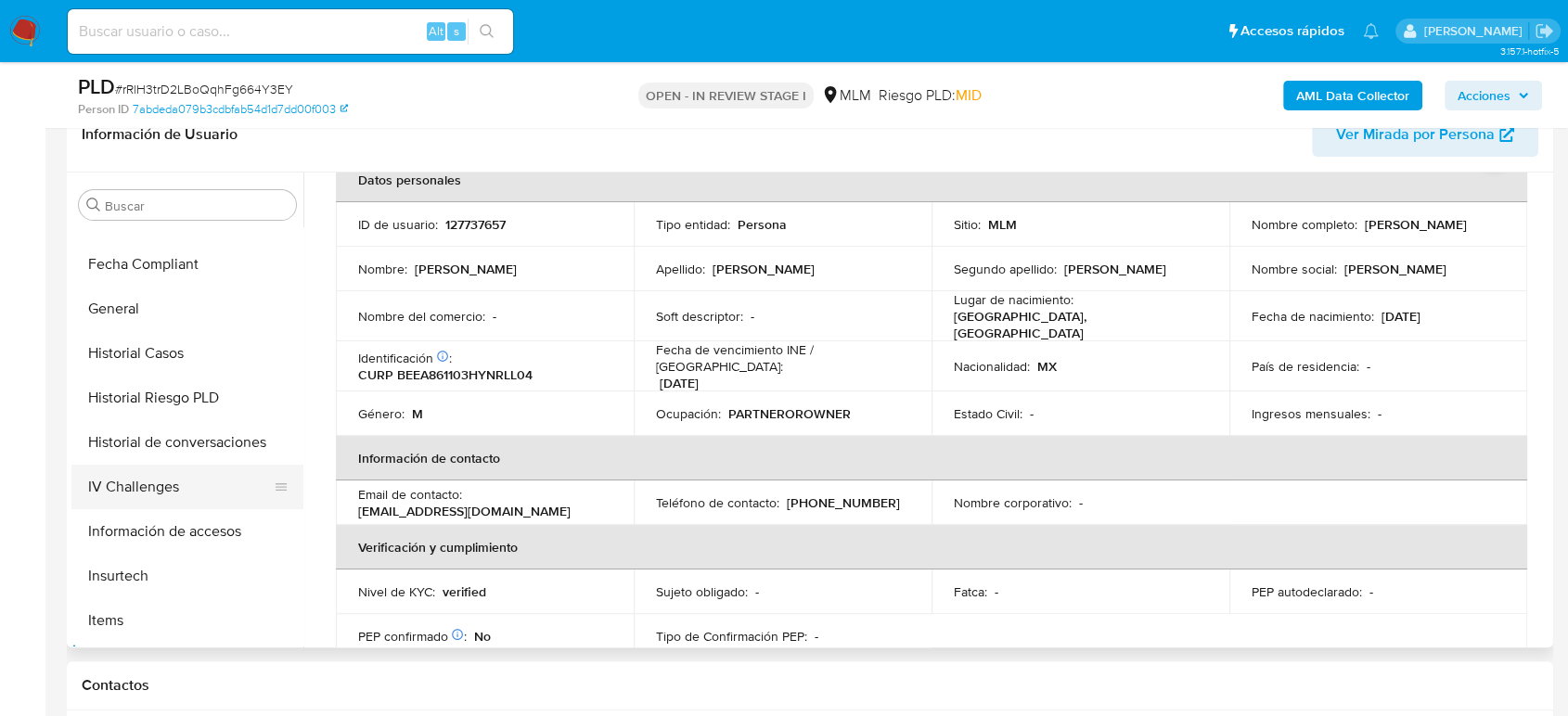
scroll to position [371, 0]
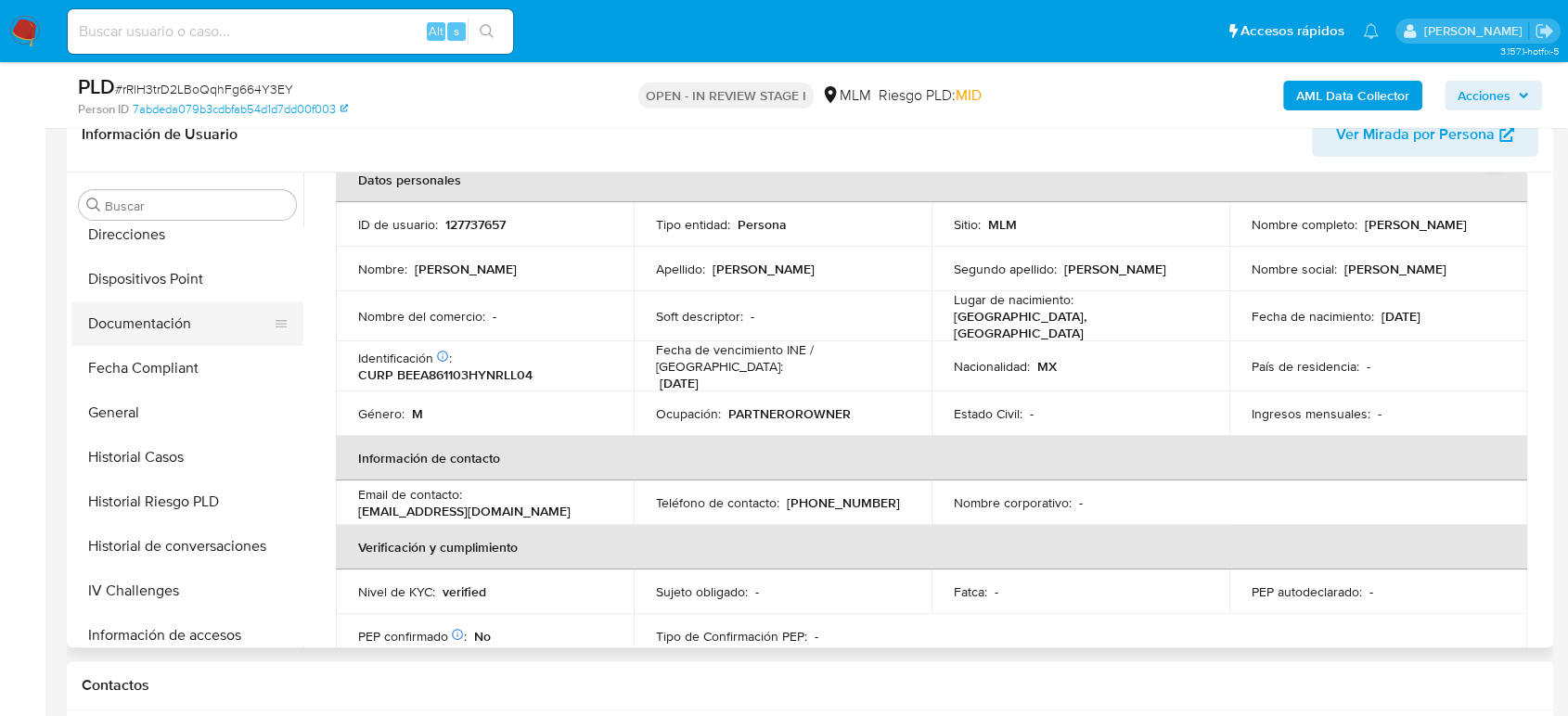
click at [157, 319] on button "Documentación" at bounding box center [181, 323] width 218 height 44
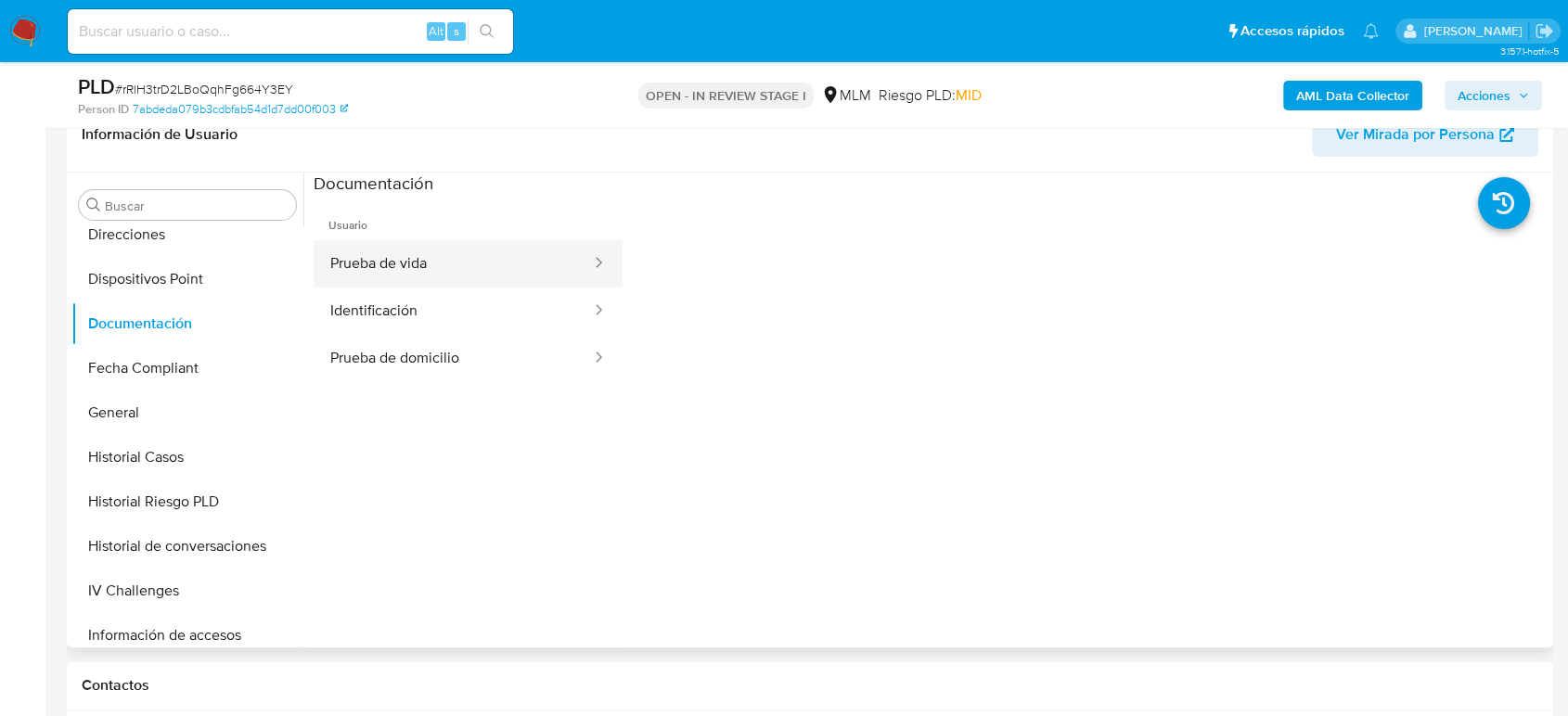
click at [403, 254] on button "Prueba de vida" at bounding box center [453, 264] width 279 height 47
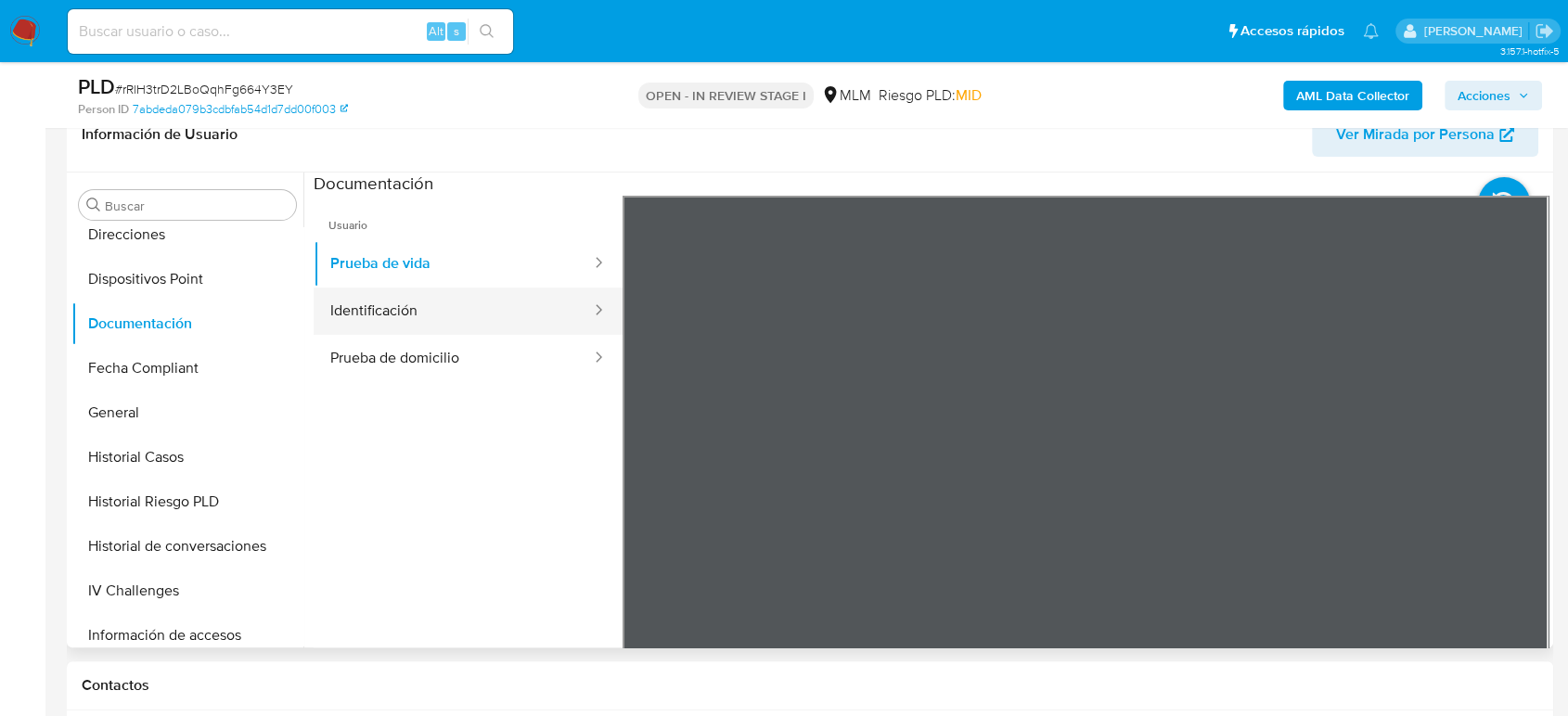
click at [509, 303] on button "Identificación" at bounding box center [453, 311] width 279 height 47
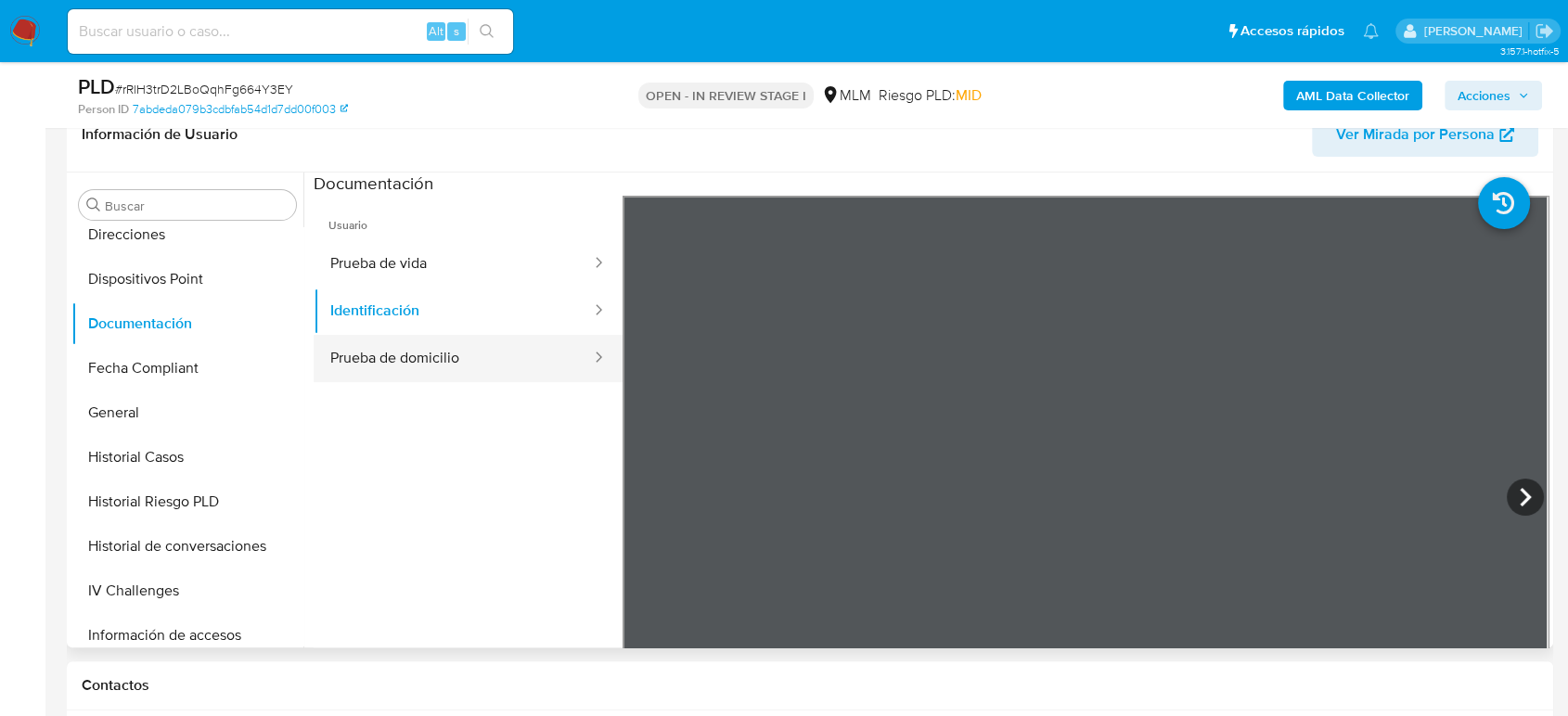
click at [497, 361] on button "Prueba de domicilio" at bounding box center [453, 358] width 279 height 47
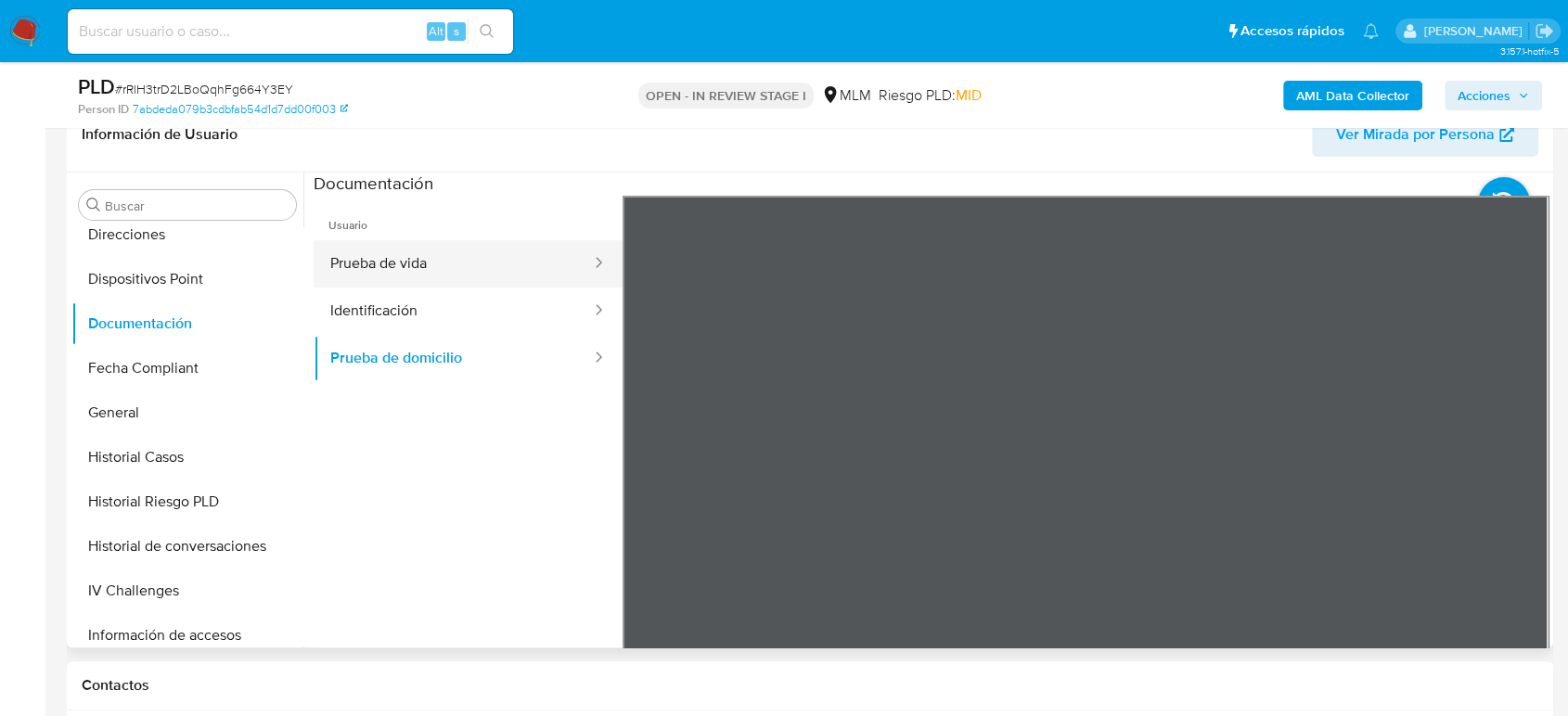
click at [559, 261] on button "Prueba de vida" at bounding box center [453, 264] width 279 height 47
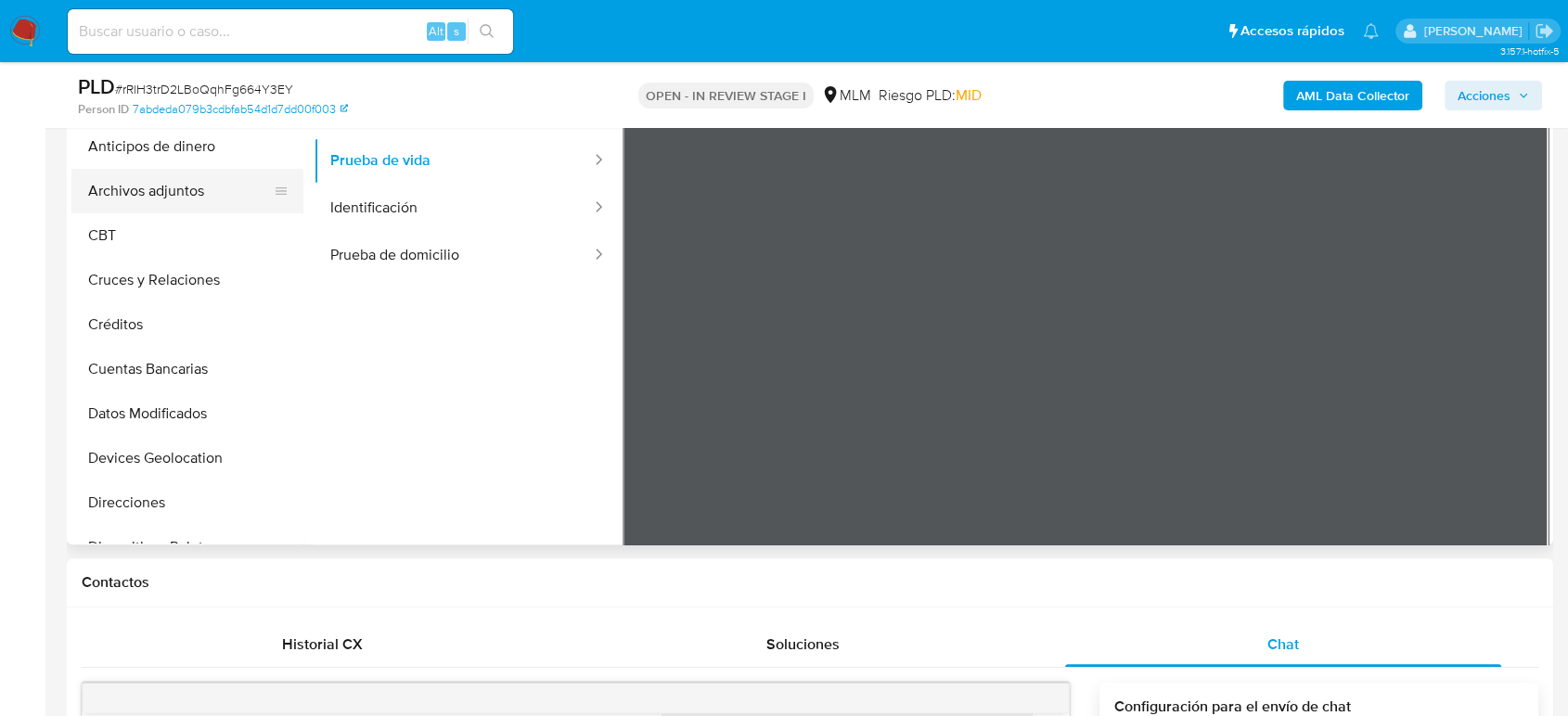
click at [177, 204] on button "Archivos adjuntos" at bounding box center [181, 191] width 218 height 44
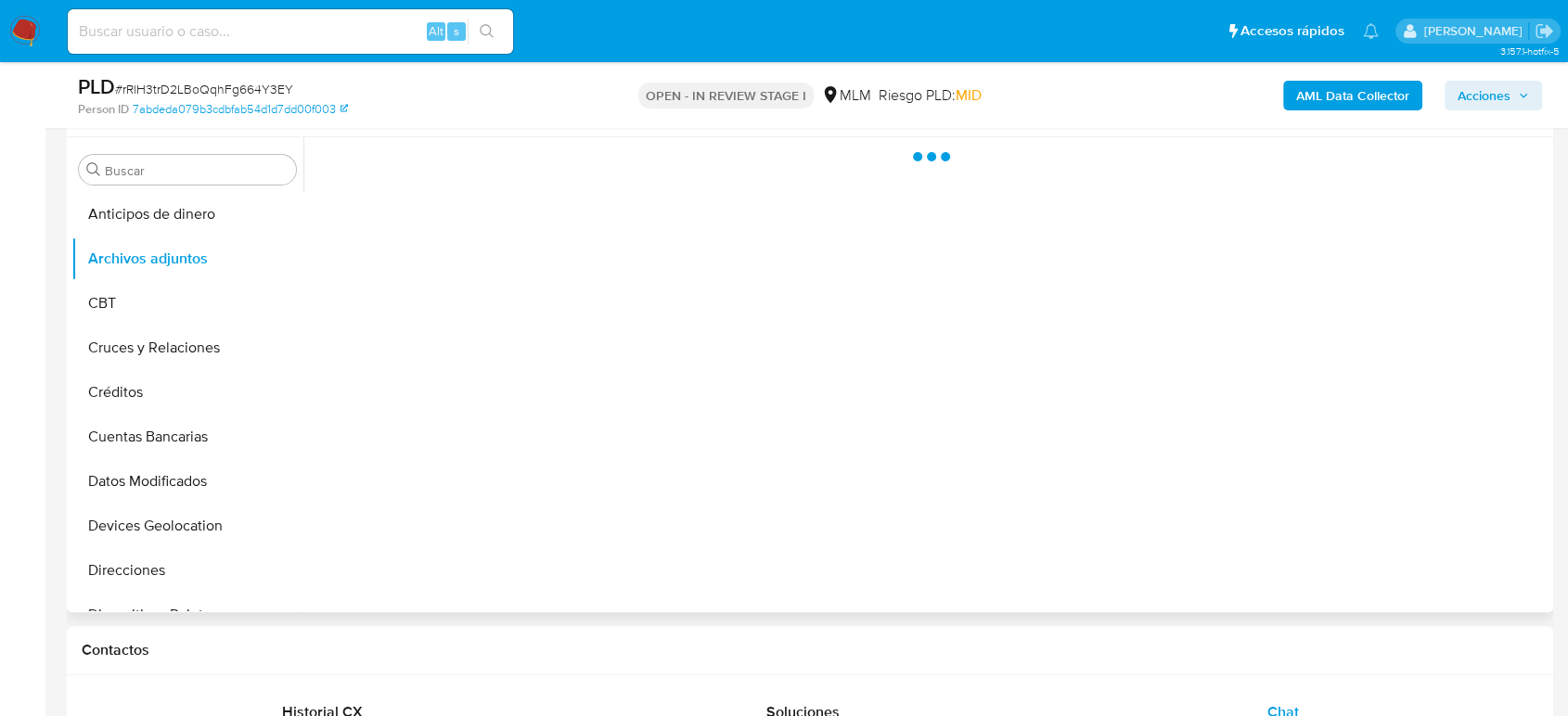
scroll to position [309, 0]
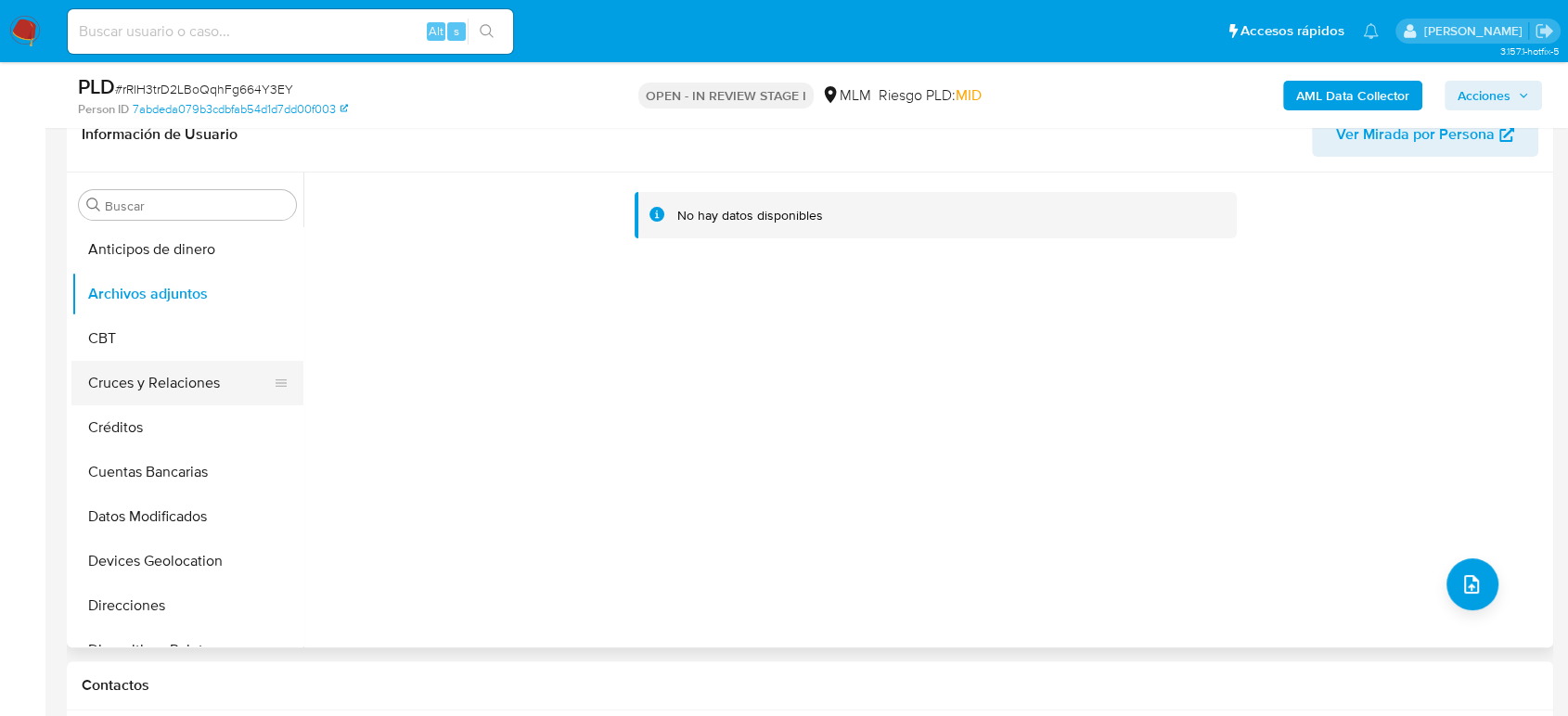
click at [162, 392] on button "Cruces y Relaciones" at bounding box center [181, 383] width 218 height 44
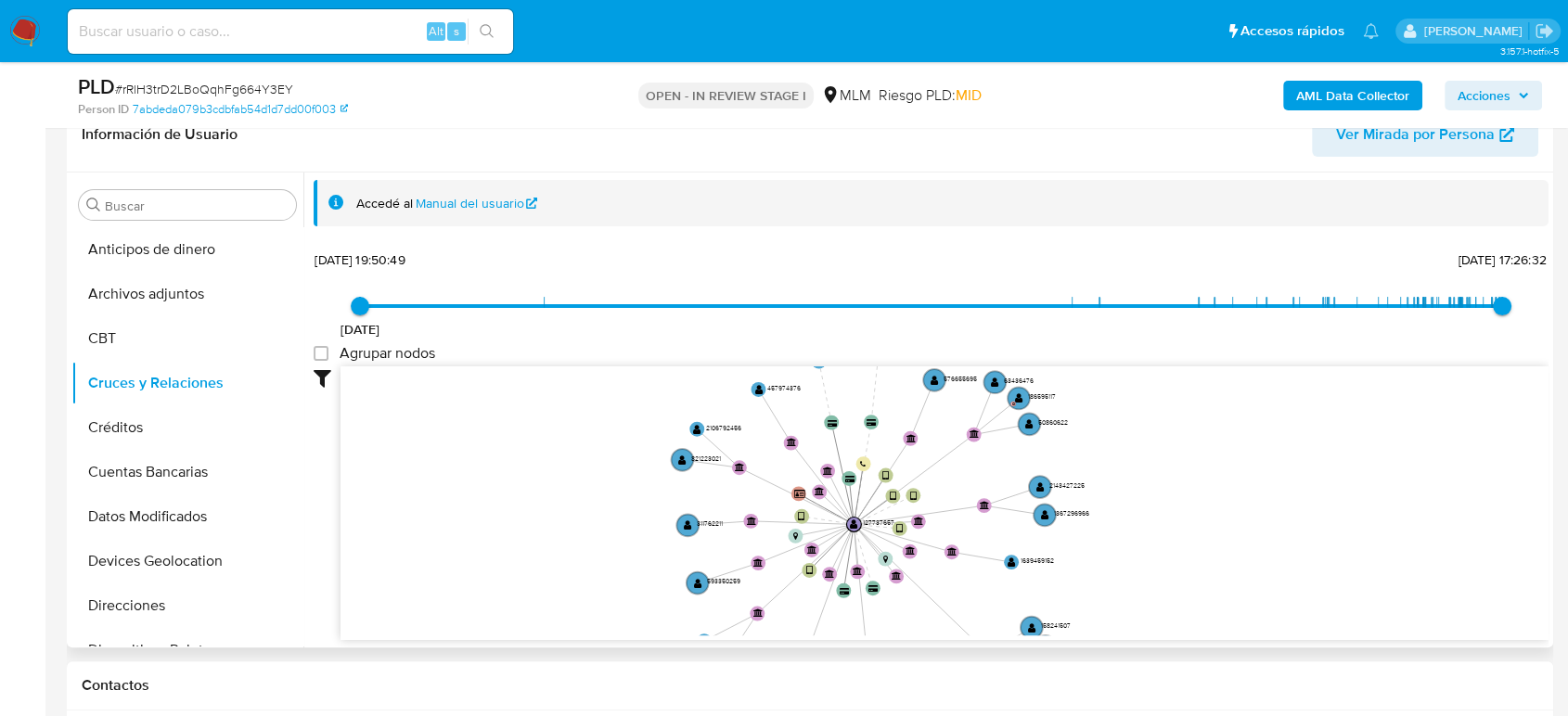
drag, startPoint x: 1047, startPoint y: 482, endPoint x: 1090, endPoint y: 578, distance: 105.2
click at [1090, 578] on icon "device-62031cf008813b0017a27627  user-127737657  127737657 device-6836623d7b7…" at bounding box center [944, 500] width 1208 height 269
click at [156, 440] on button "Créditos" at bounding box center [181, 428] width 218 height 44
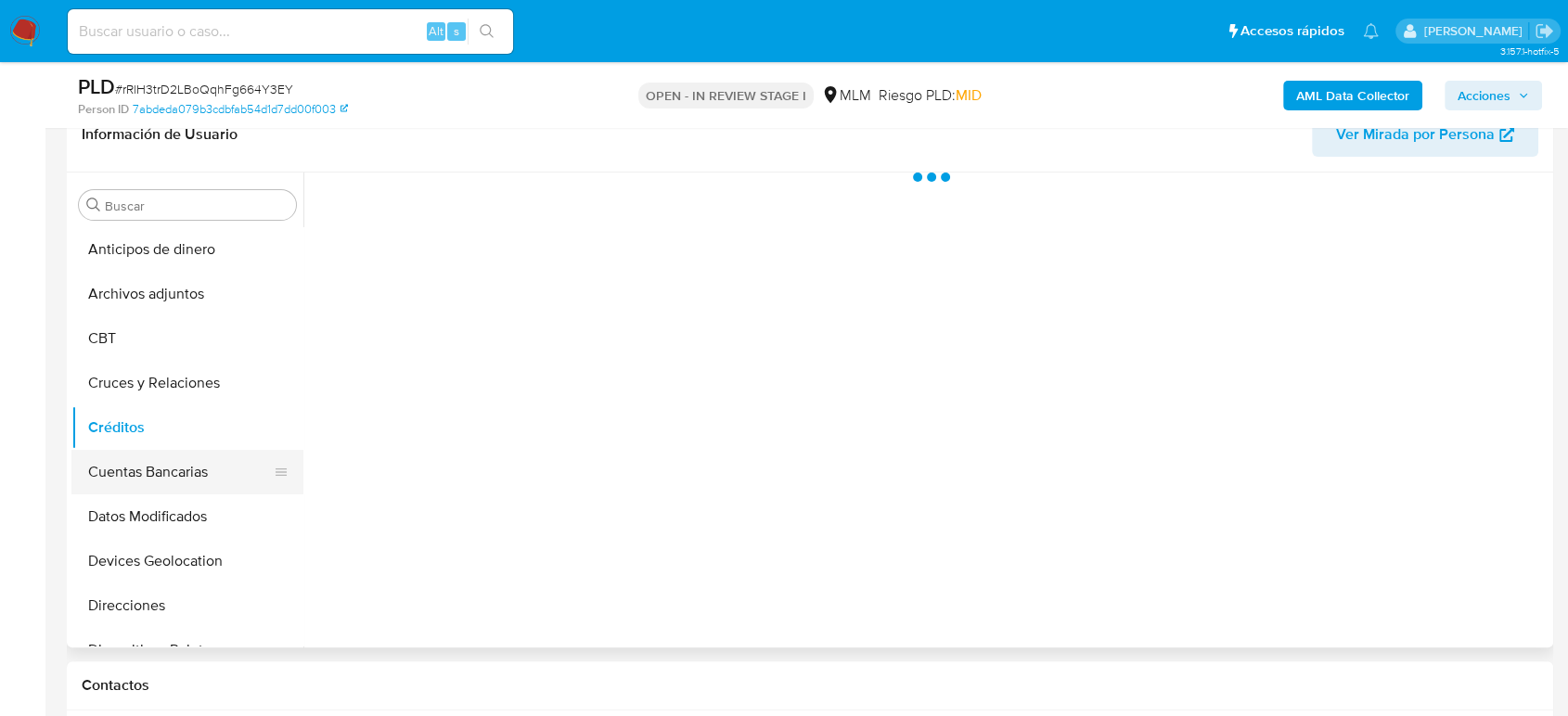
click at [156, 481] on button "Cuentas Bancarias" at bounding box center [181, 472] width 218 height 44
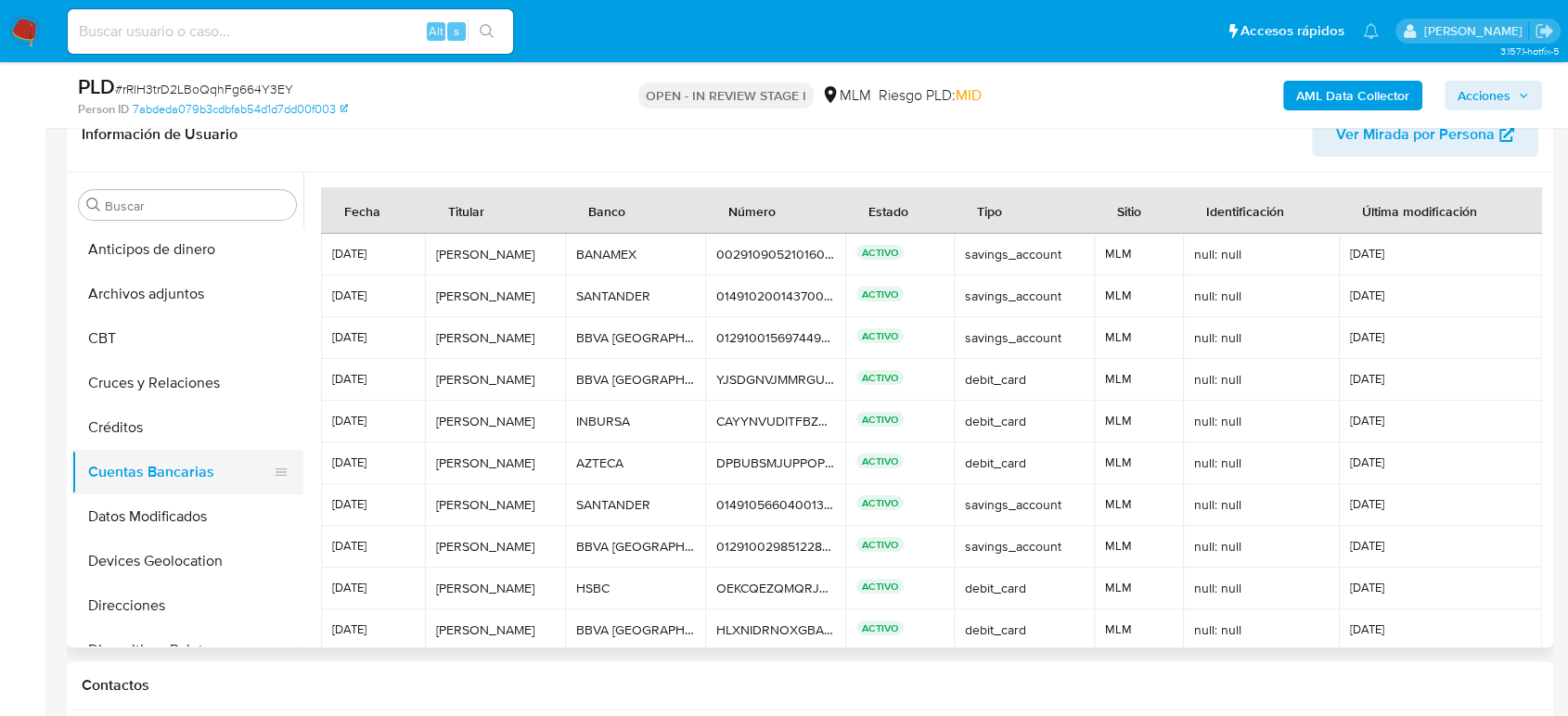
scroll to position [103, 0]
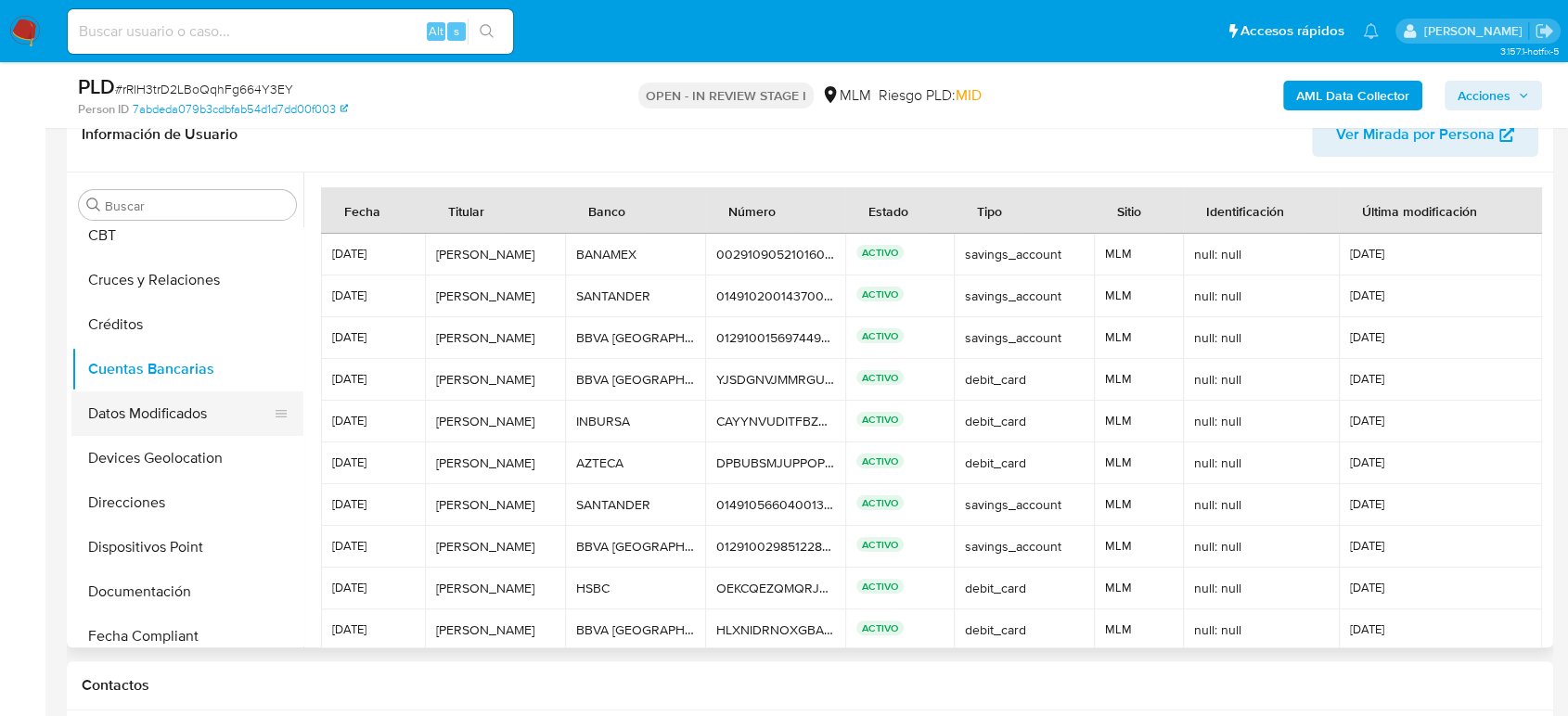
click at [159, 428] on button "Datos Modificados" at bounding box center [181, 413] width 218 height 44
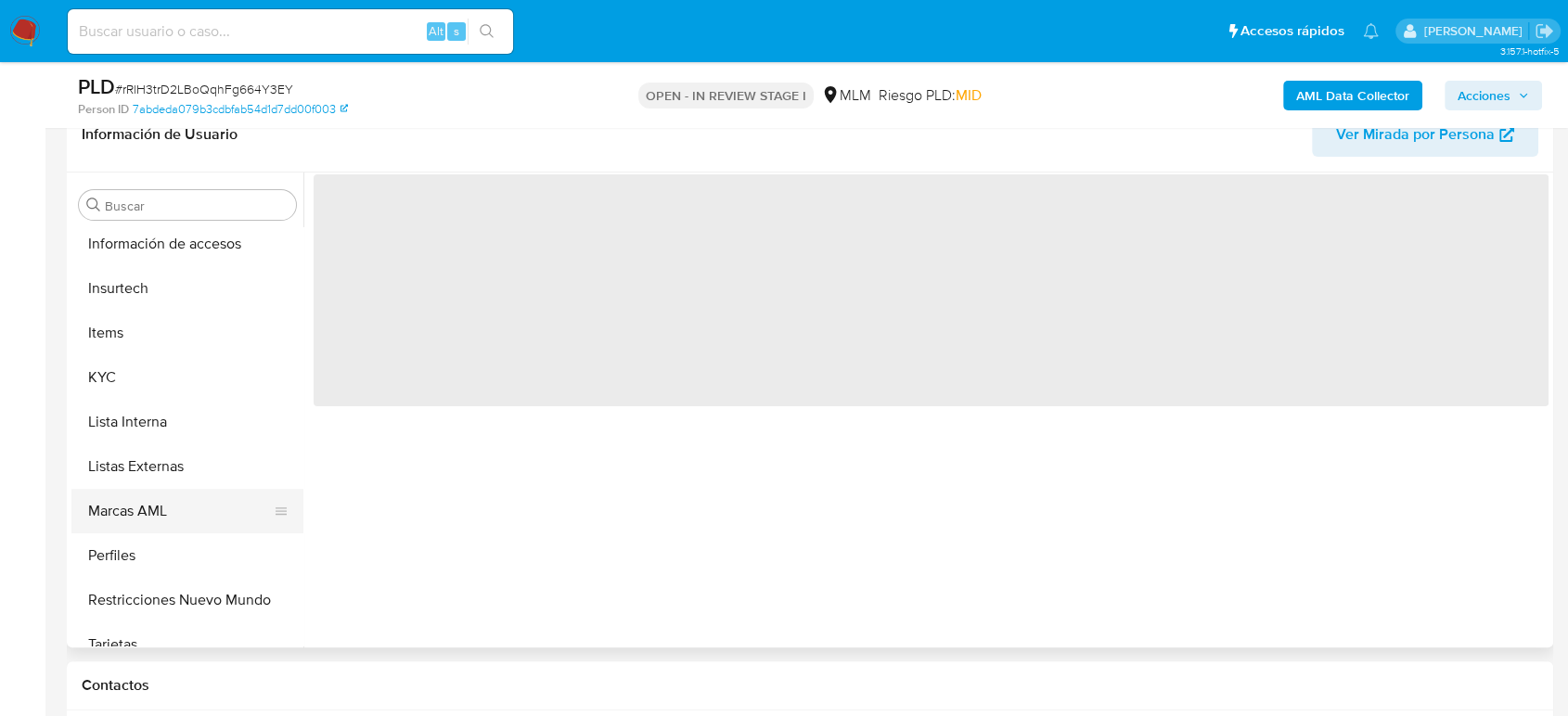
scroll to position [784, 0]
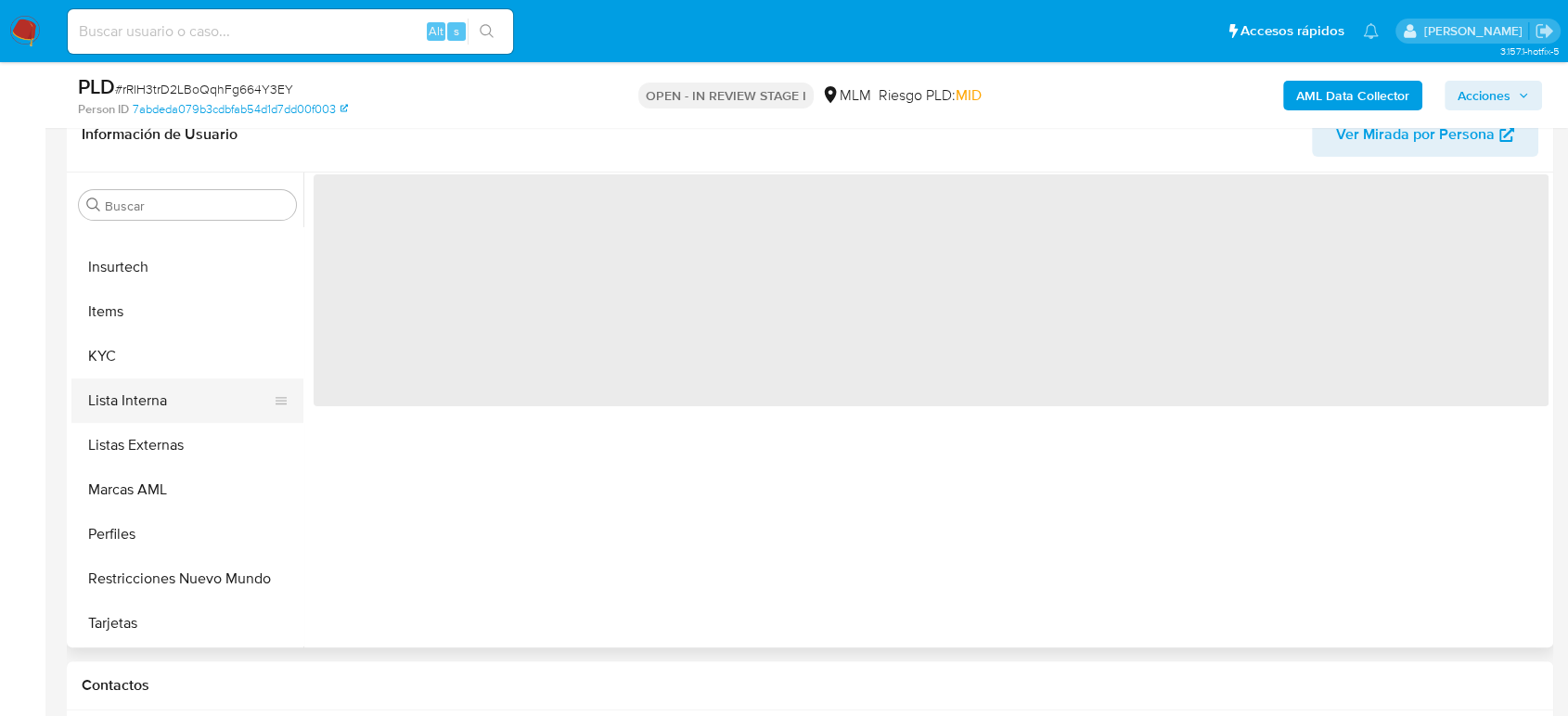
click at [108, 378] on button "Lista Interna" at bounding box center [181, 400] width 218 height 44
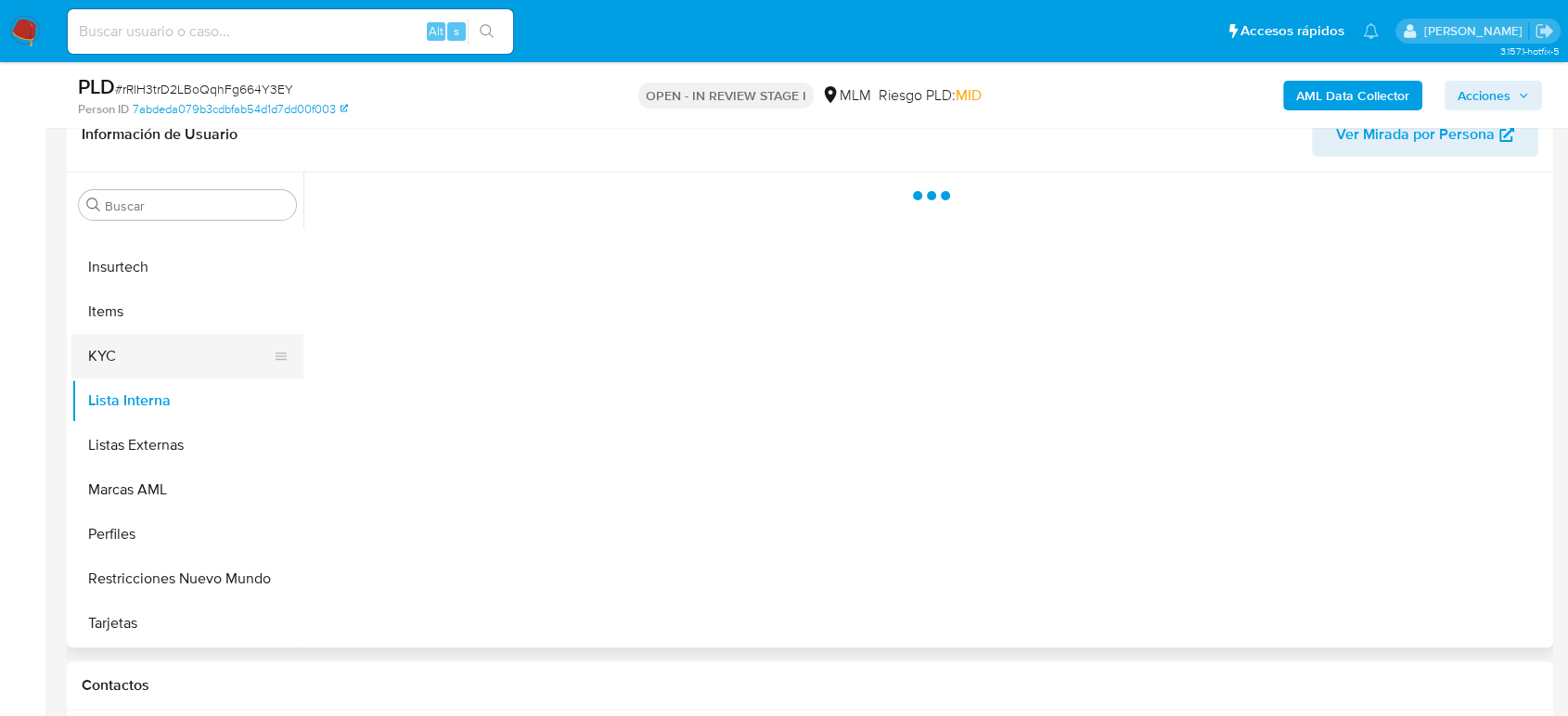
click at [215, 351] on button "KYC" at bounding box center [181, 356] width 218 height 44
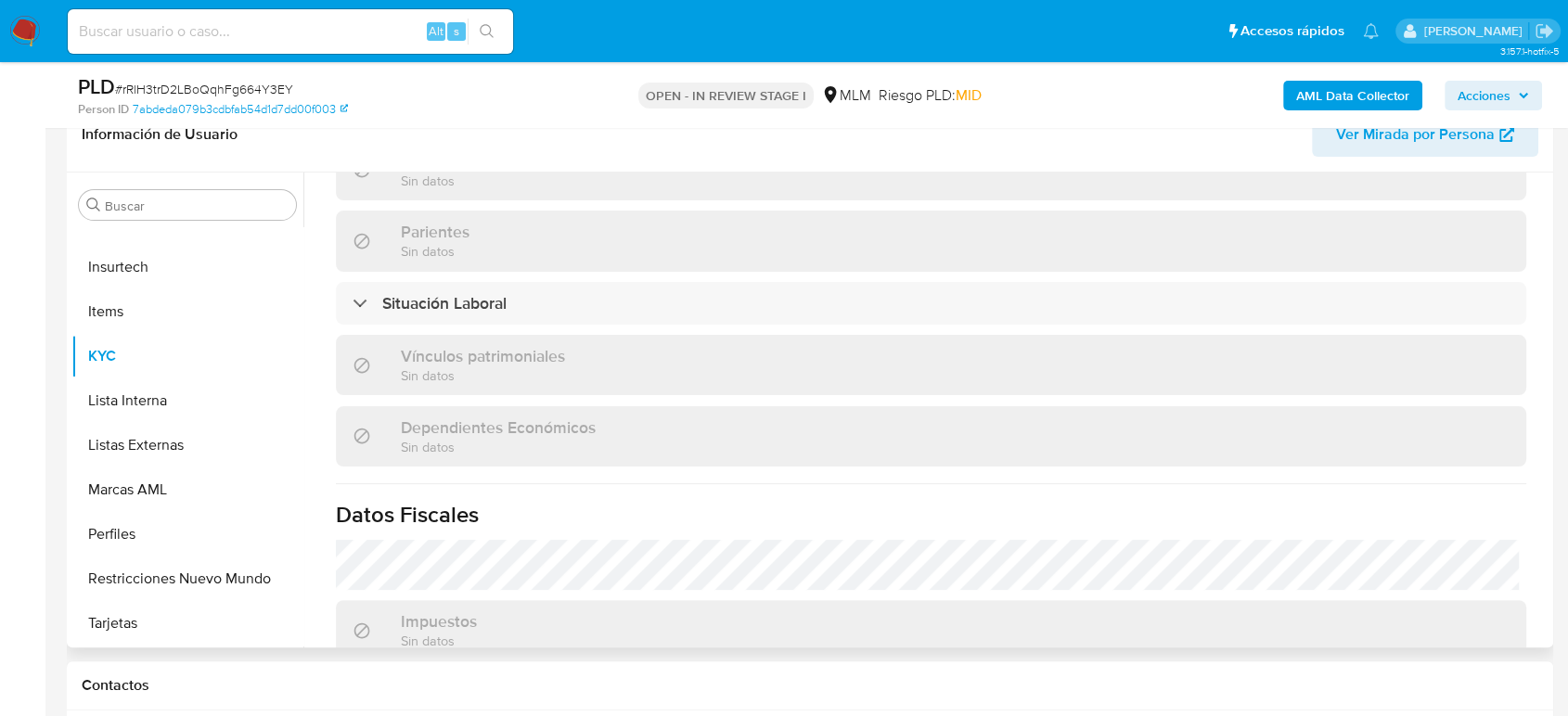
scroll to position [824, 0]
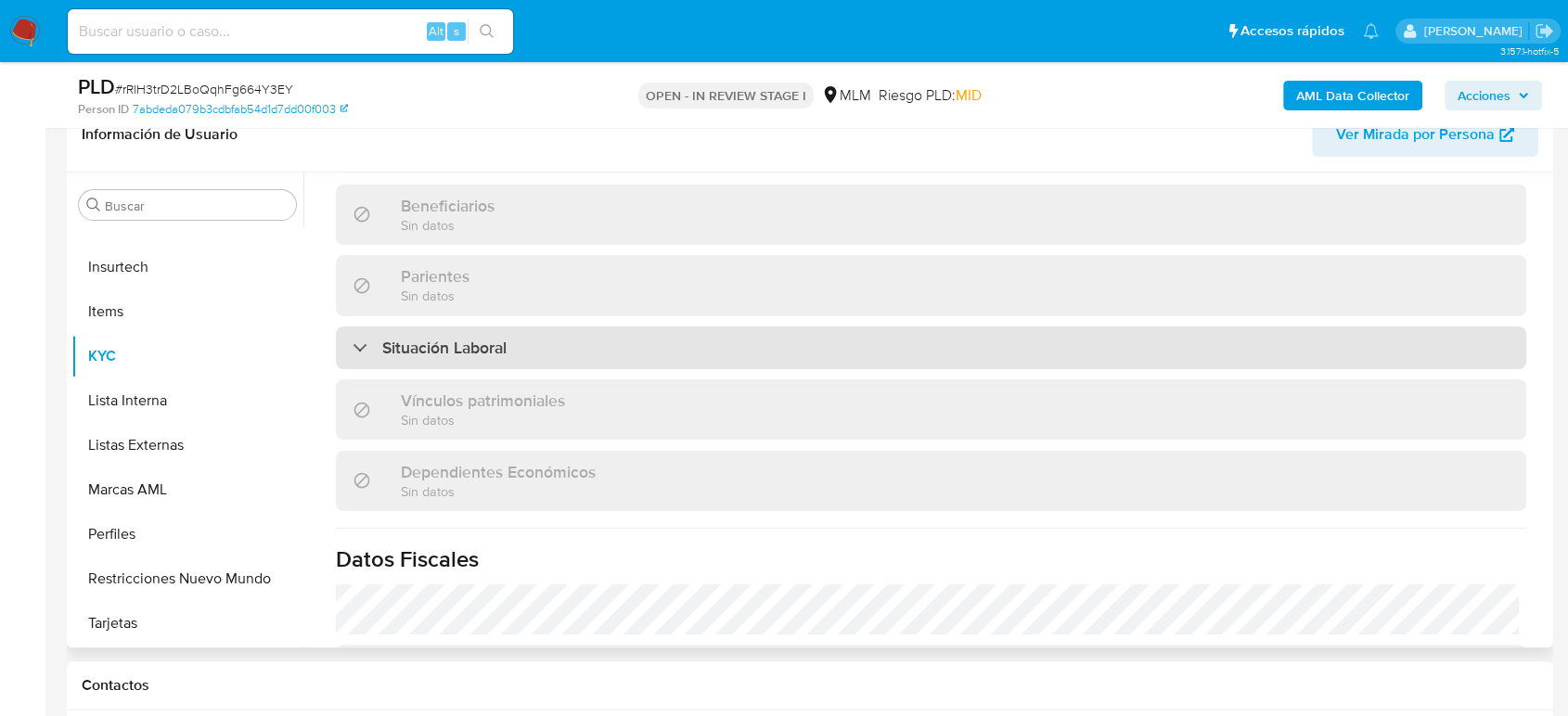
click at [798, 326] on div "Situación Laboral" at bounding box center [931, 347] width 1191 height 43
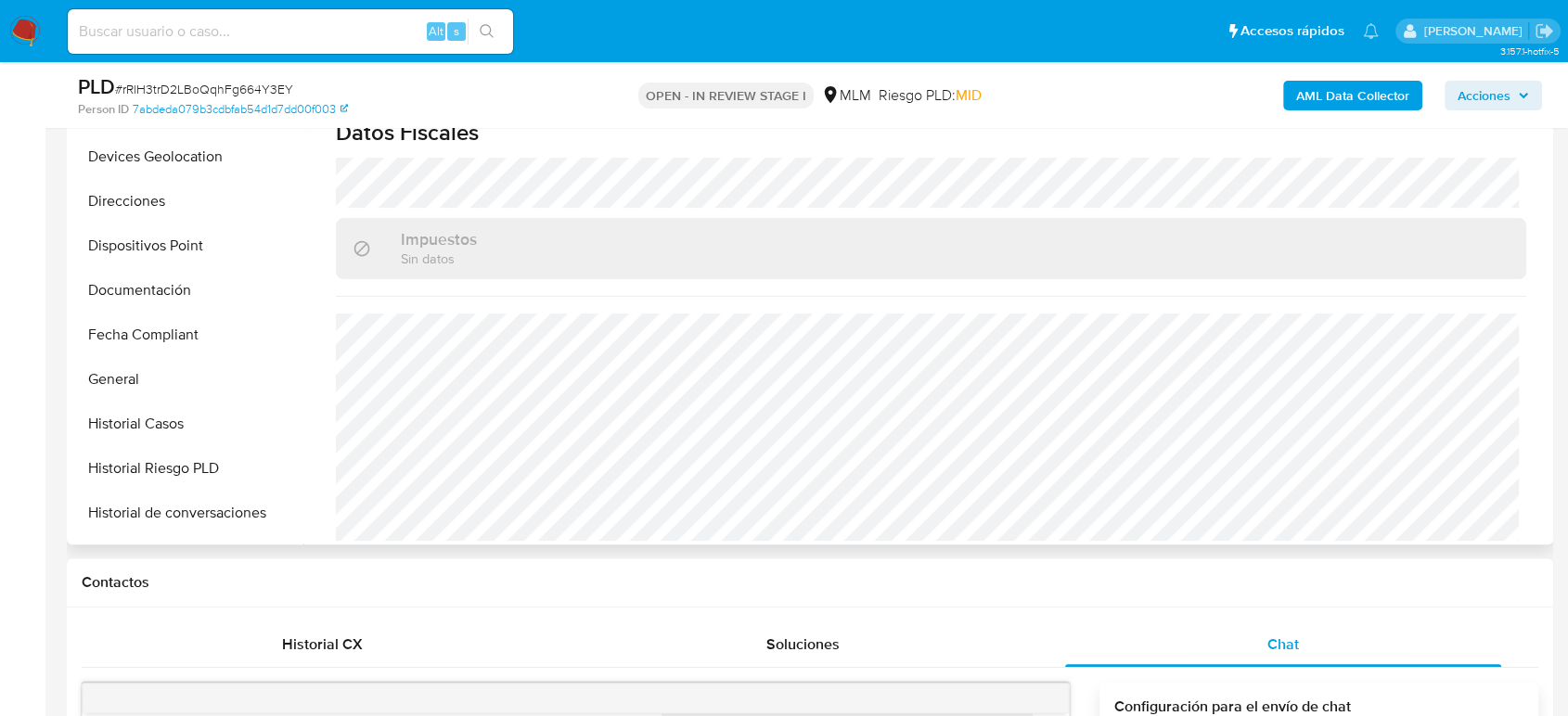
scroll to position [269, 0]
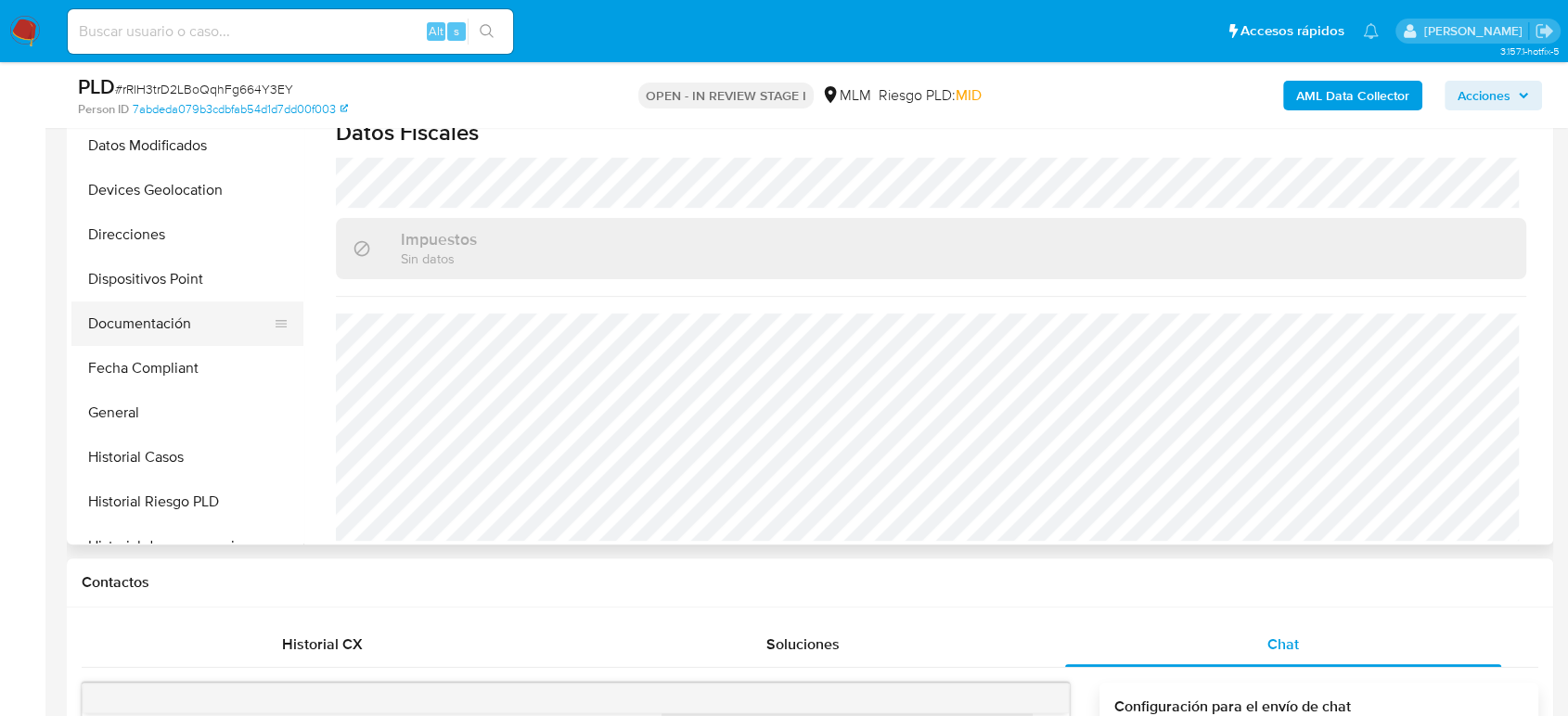
click at [167, 317] on button "Documentación" at bounding box center [181, 323] width 218 height 44
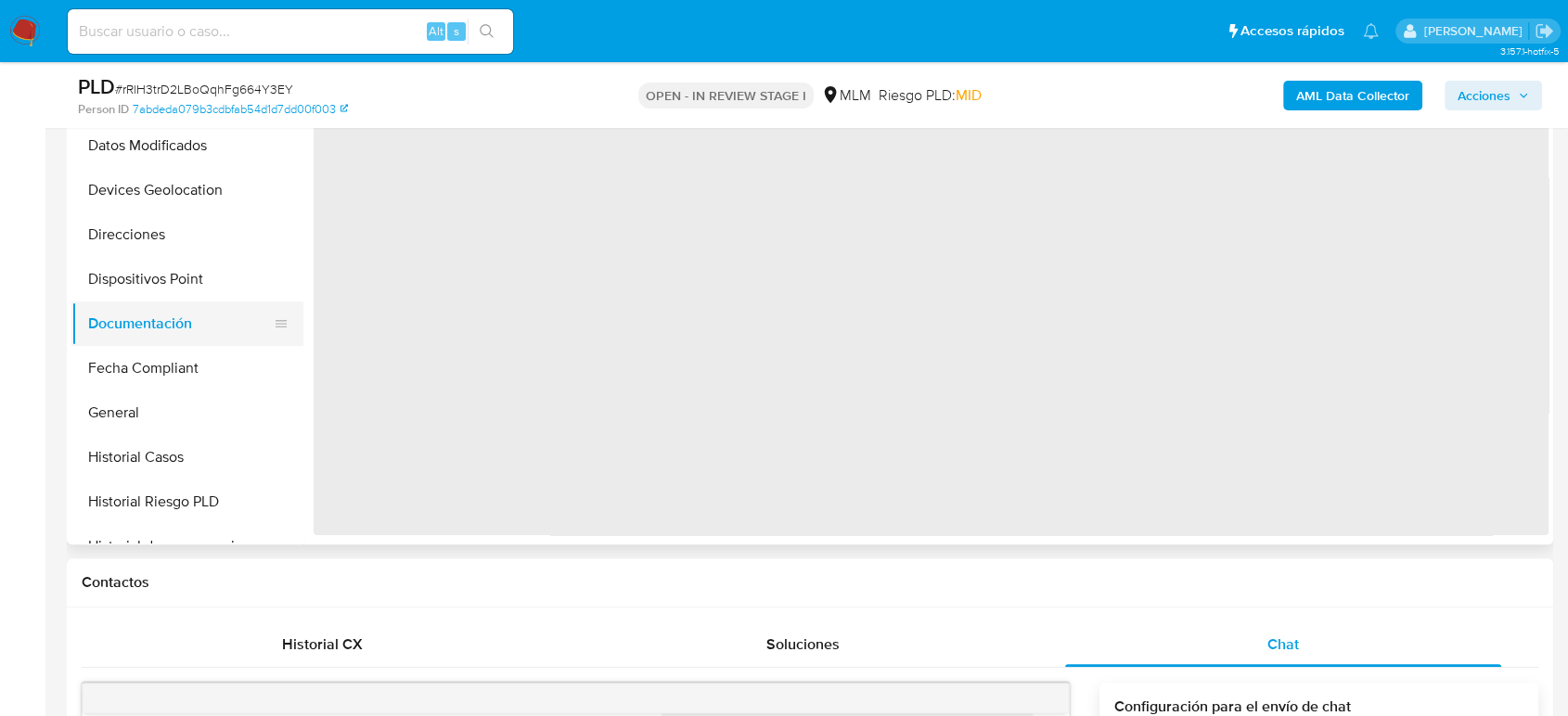
scroll to position [0, 0]
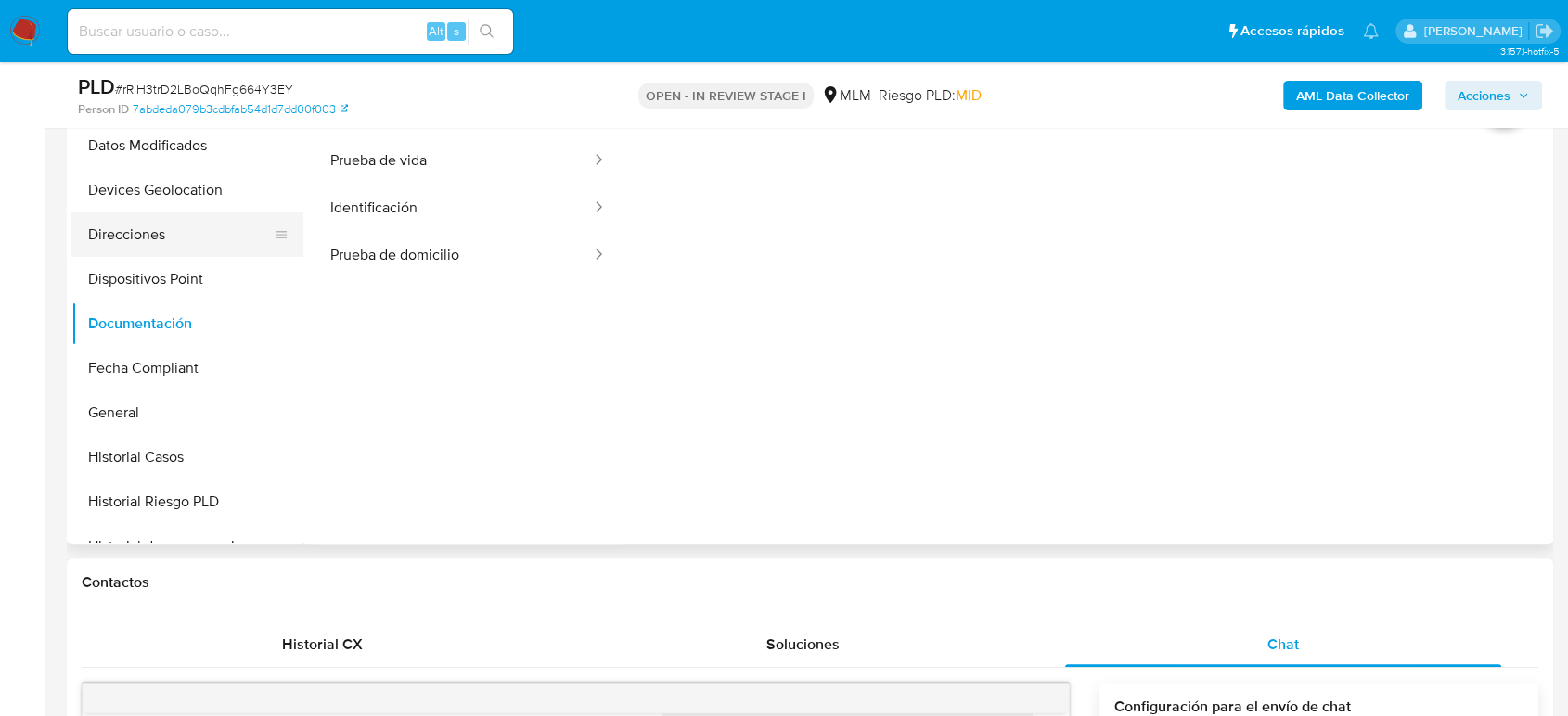
click at [162, 247] on button "Direcciones" at bounding box center [181, 235] width 218 height 44
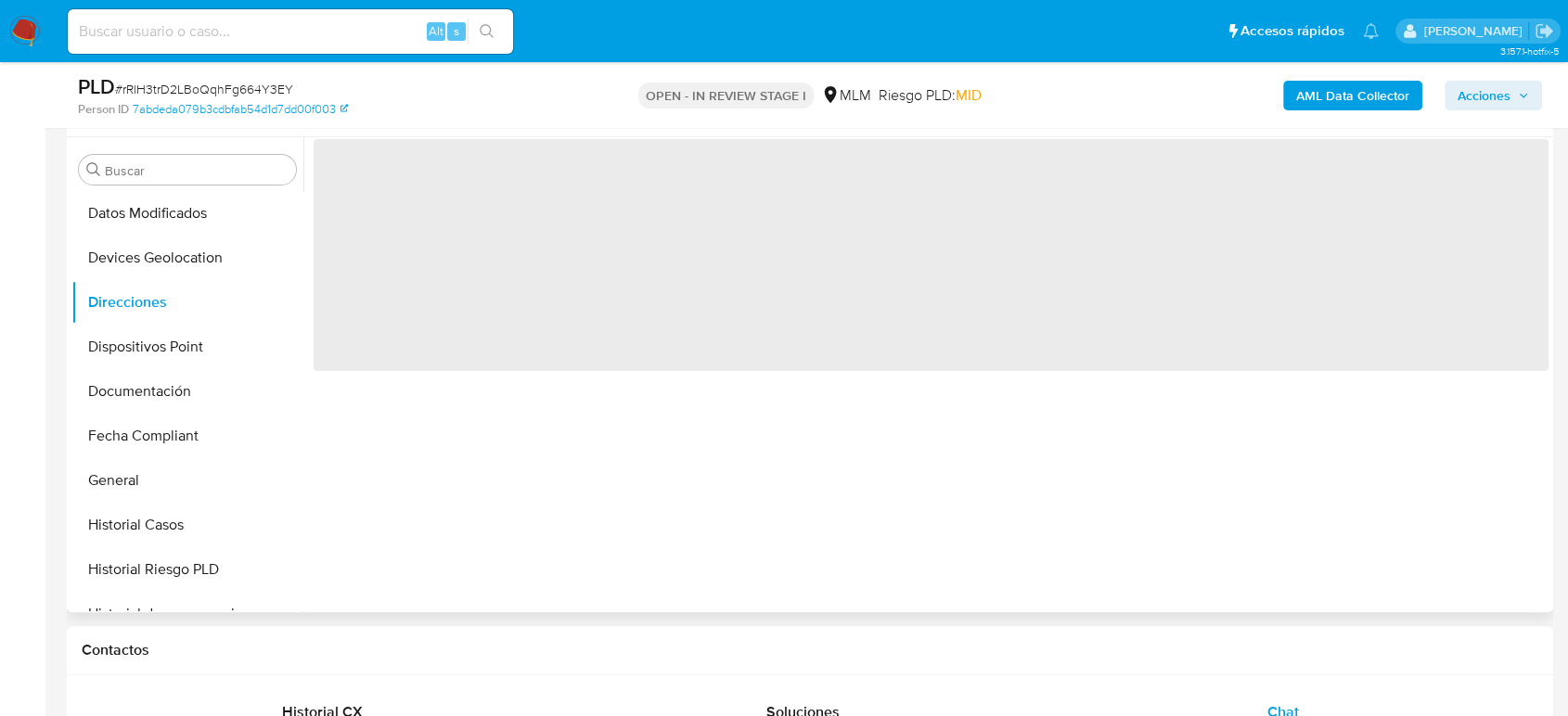
scroll to position [309, 0]
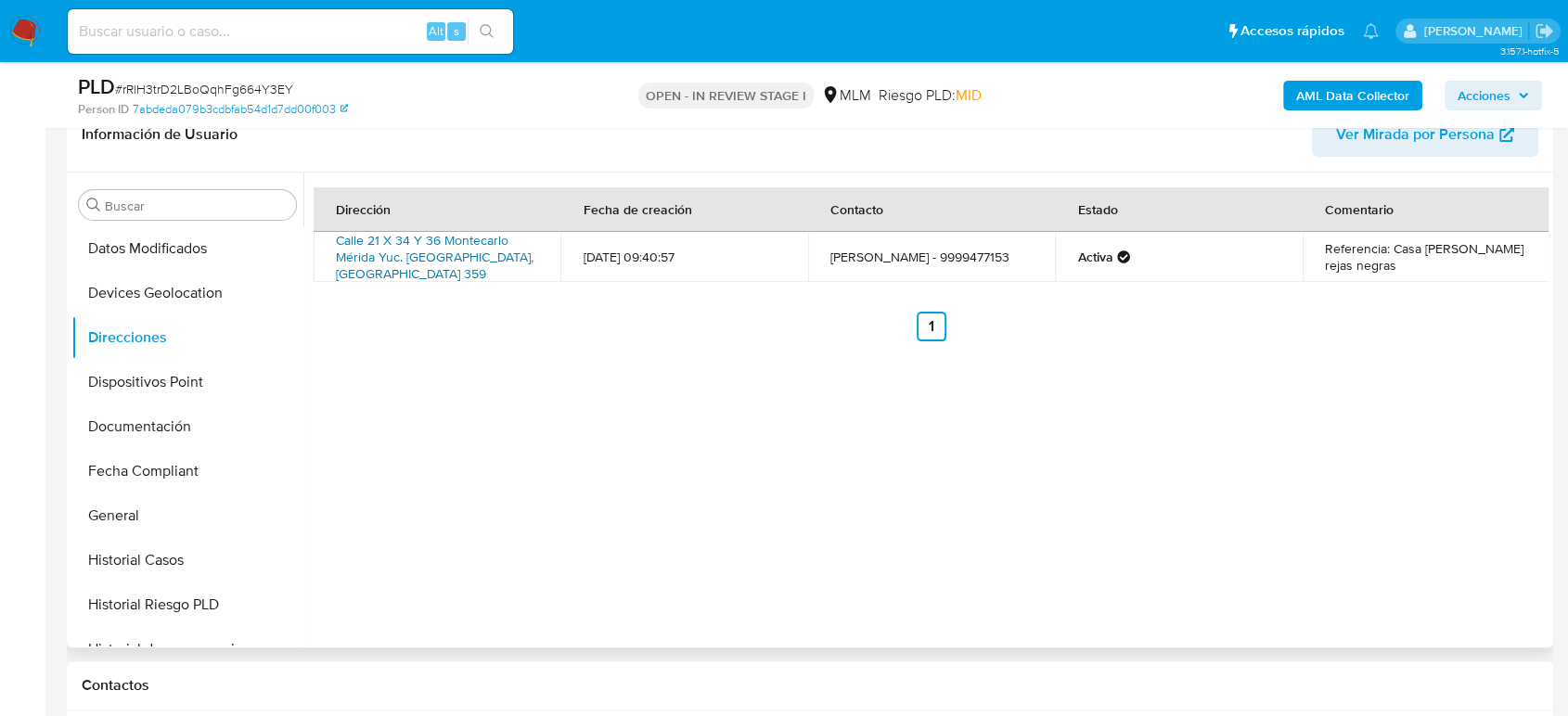
click at [449, 254] on link "Calle 21 X 34 Y 36 Montecarlo Mérida Yuc. 359, Mérida, Yucatán, 97130, Mexico 3…" at bounding box center [434, 256] width 198 height 52
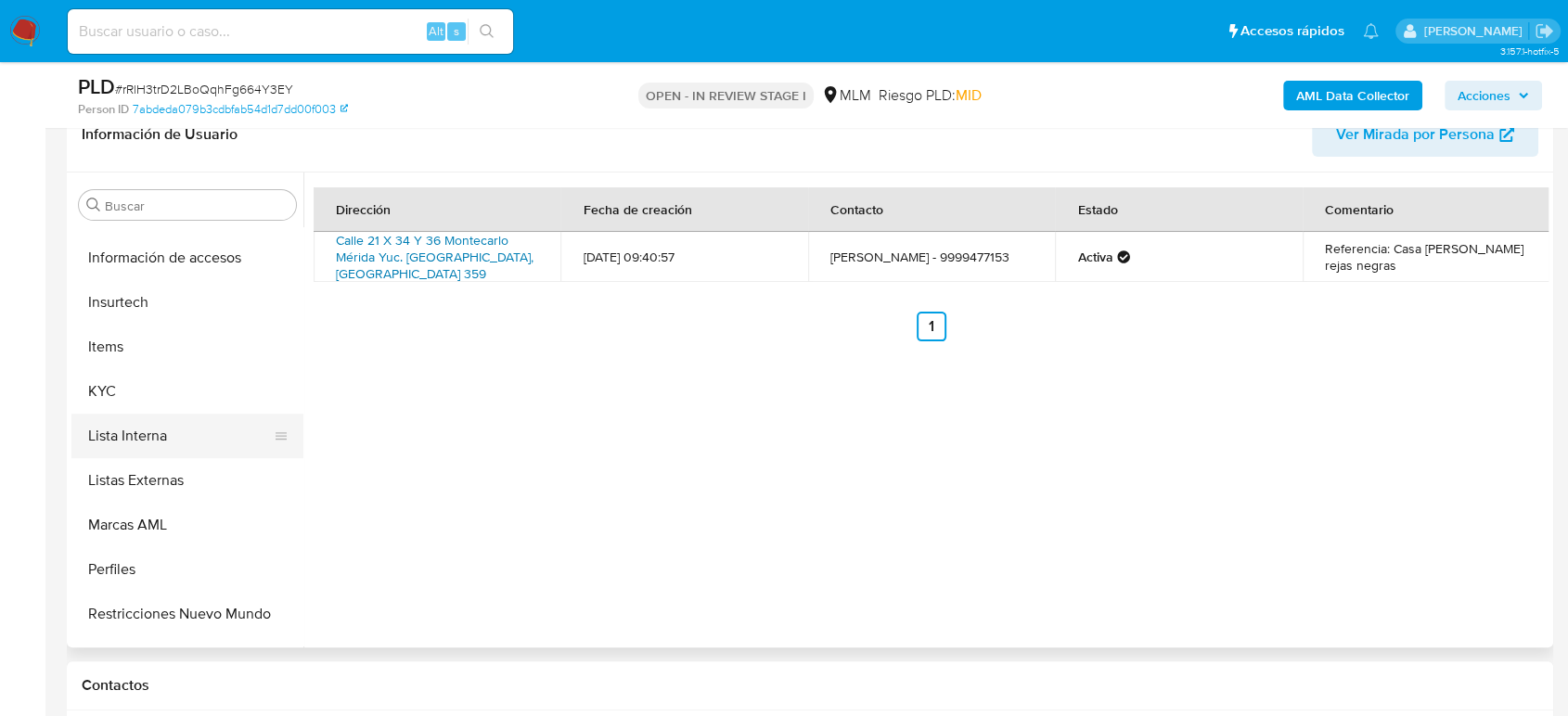
scroll to position [784, 0]
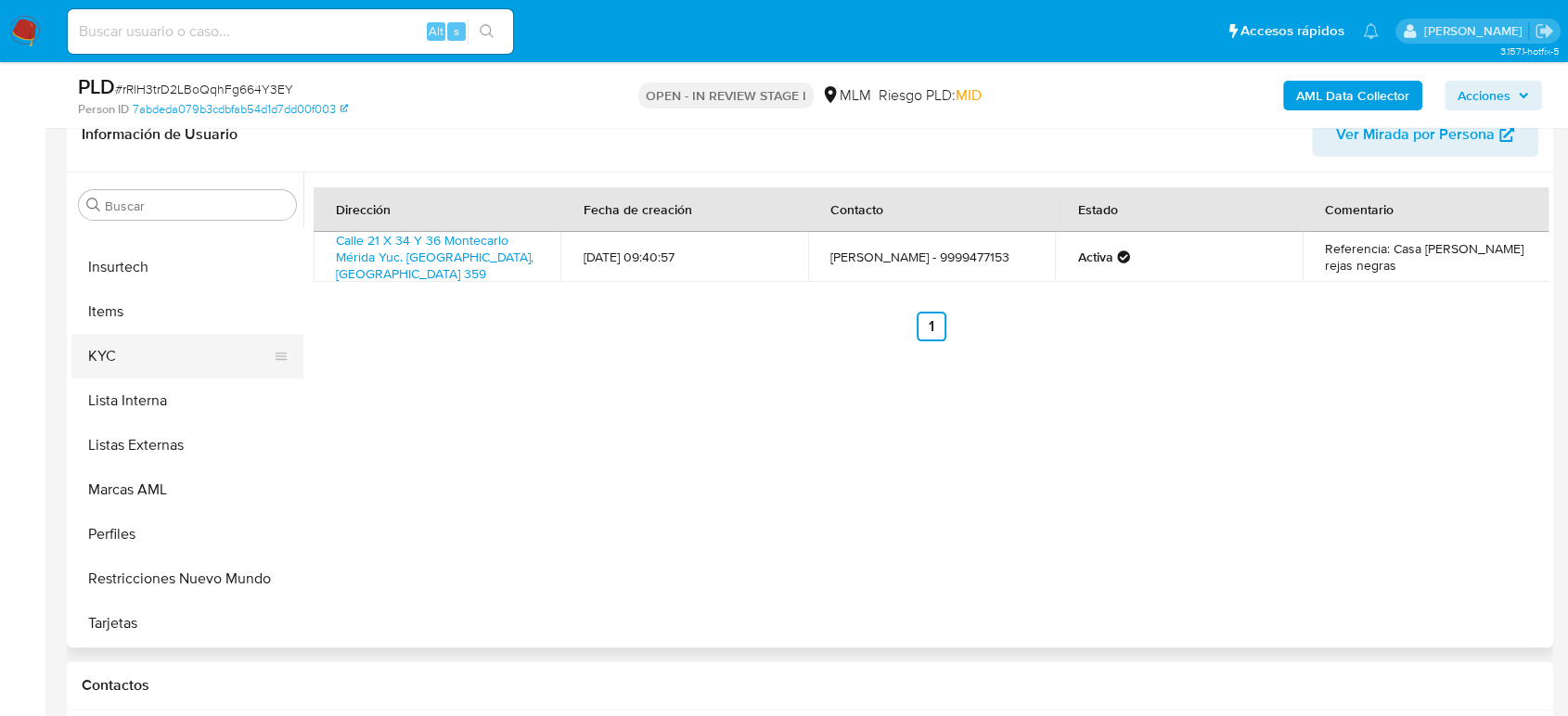
click at [159, 337] on button "KYC" at bounding box center [181, 356] width 218 height 44
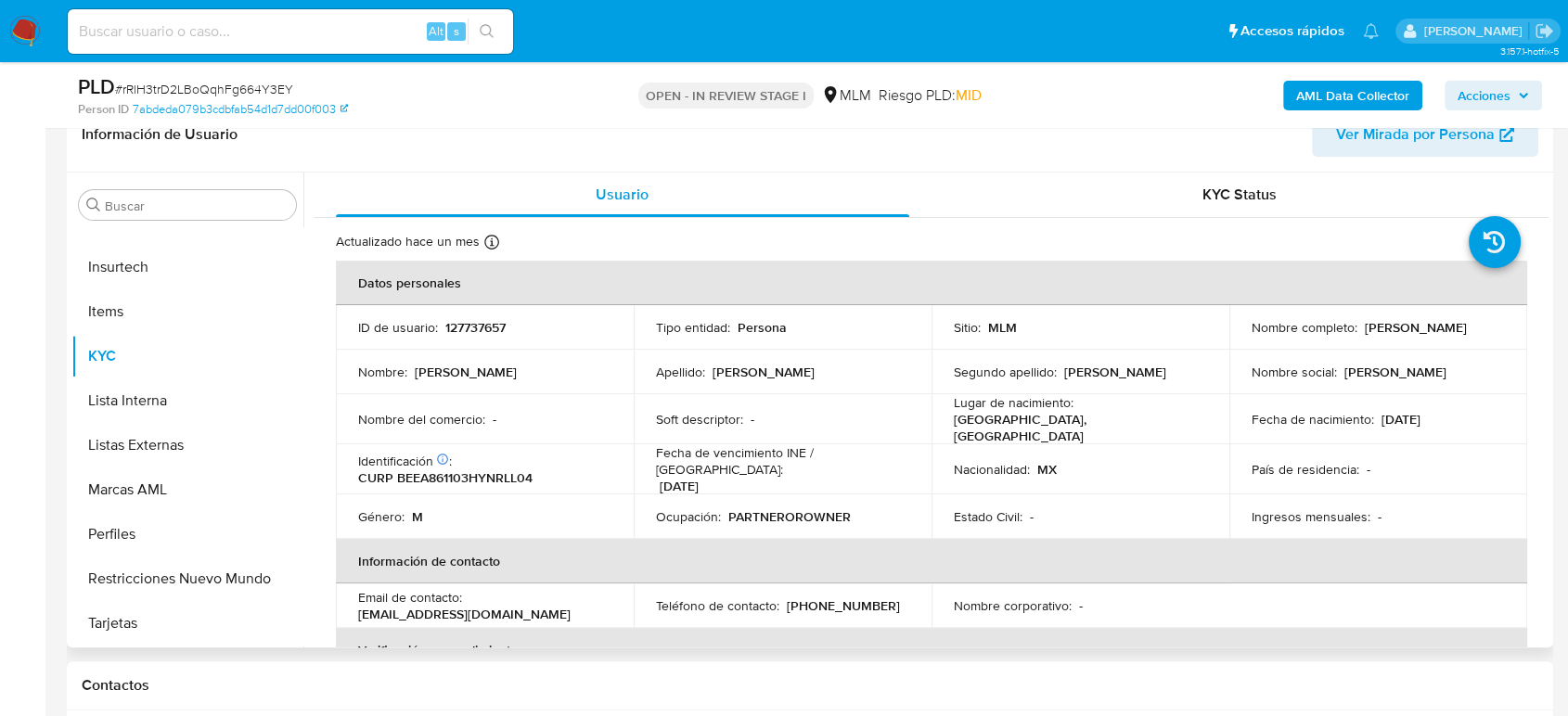
click at [838, 598] on p "(999) 9477153" at bounding box center [844, 606] width 113 height 17
copy p "9477153"
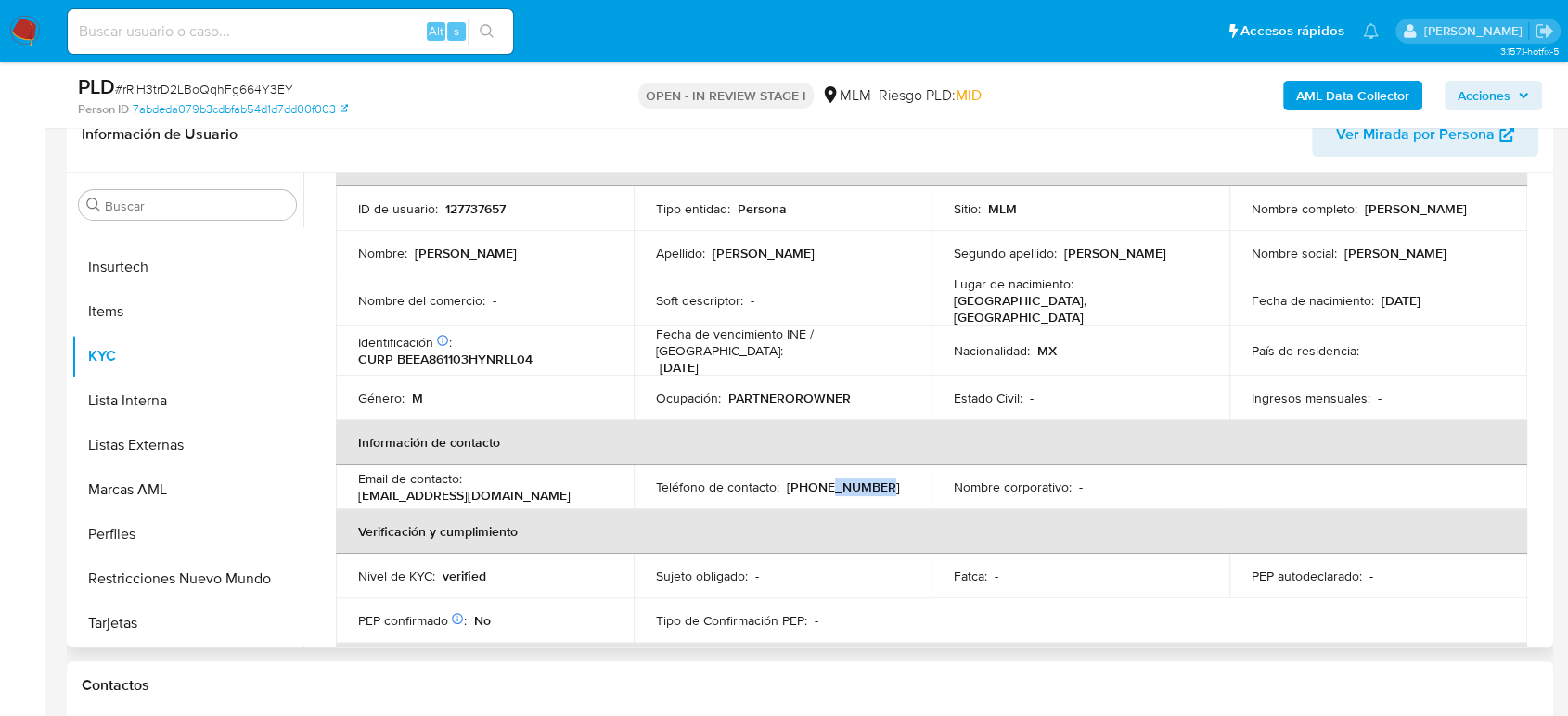
scroll to position [206, 0]
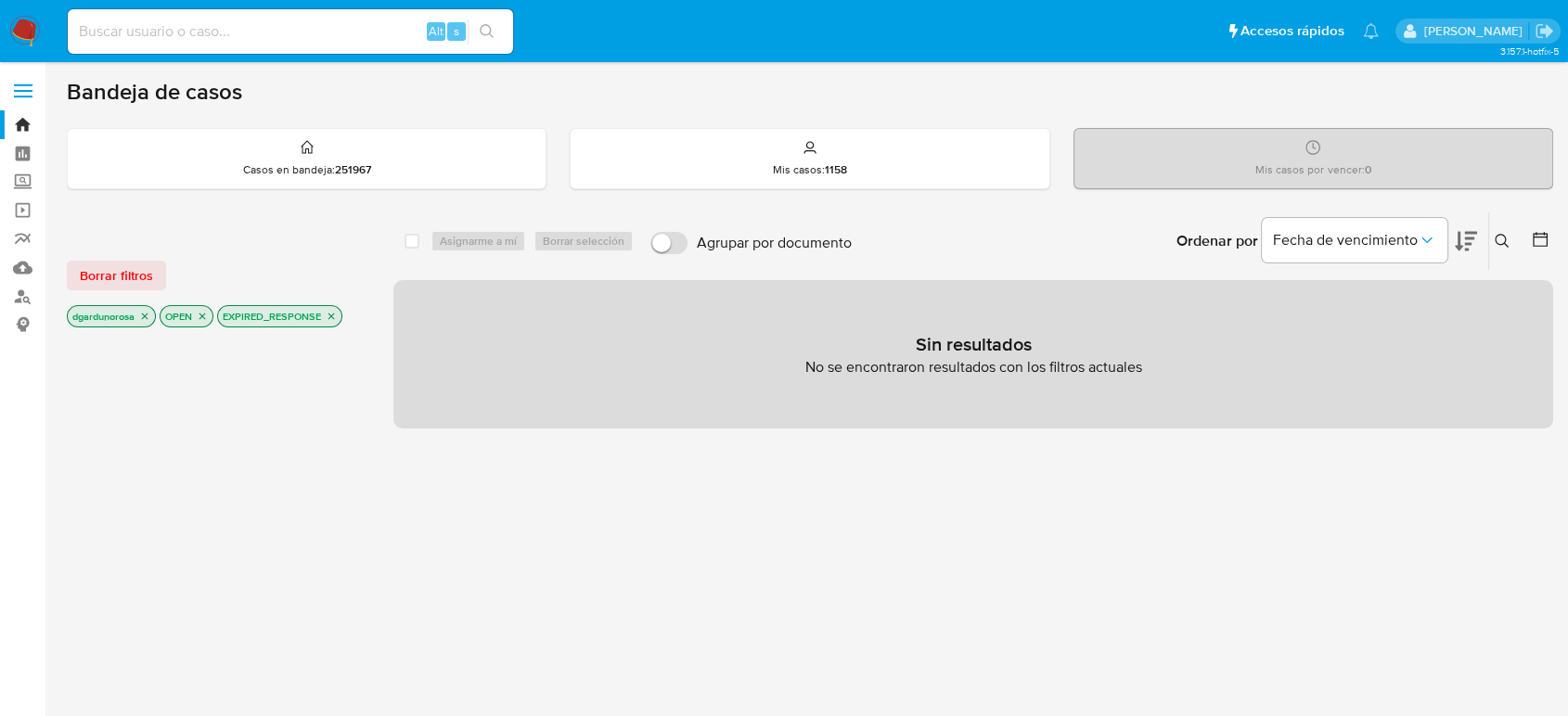
click at [23, 42] on img at bounding box center [25, 31] width 31 height 31
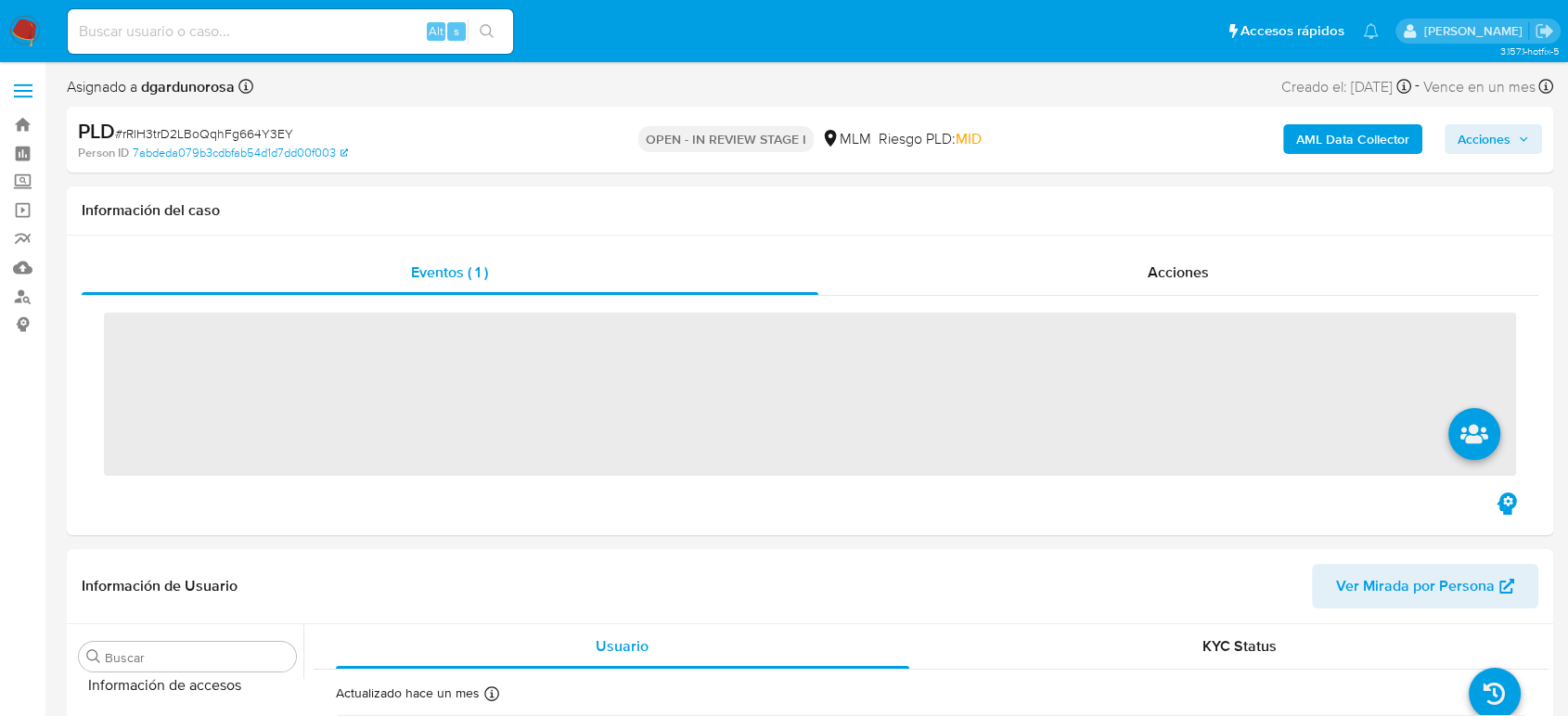
scroll to position [784, 0]
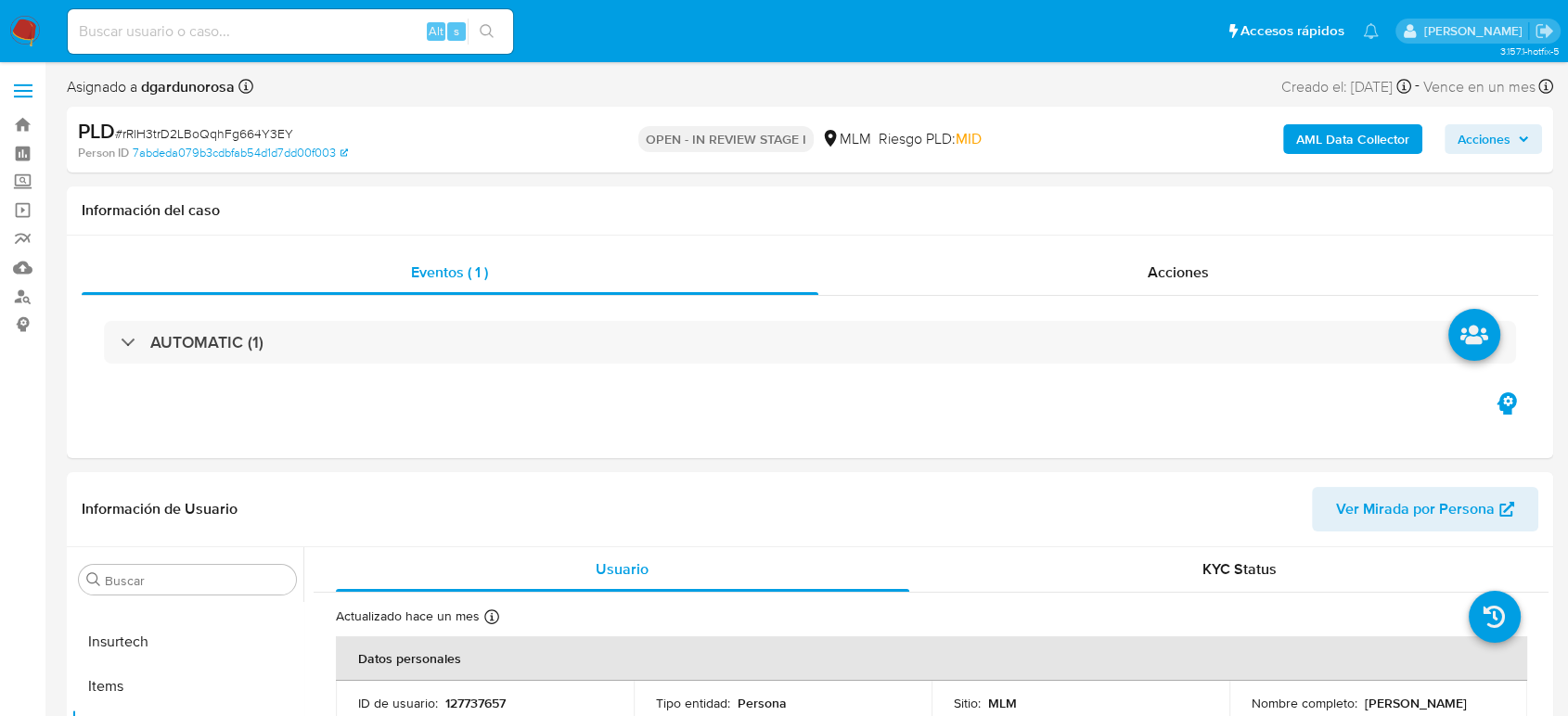
select select "10"
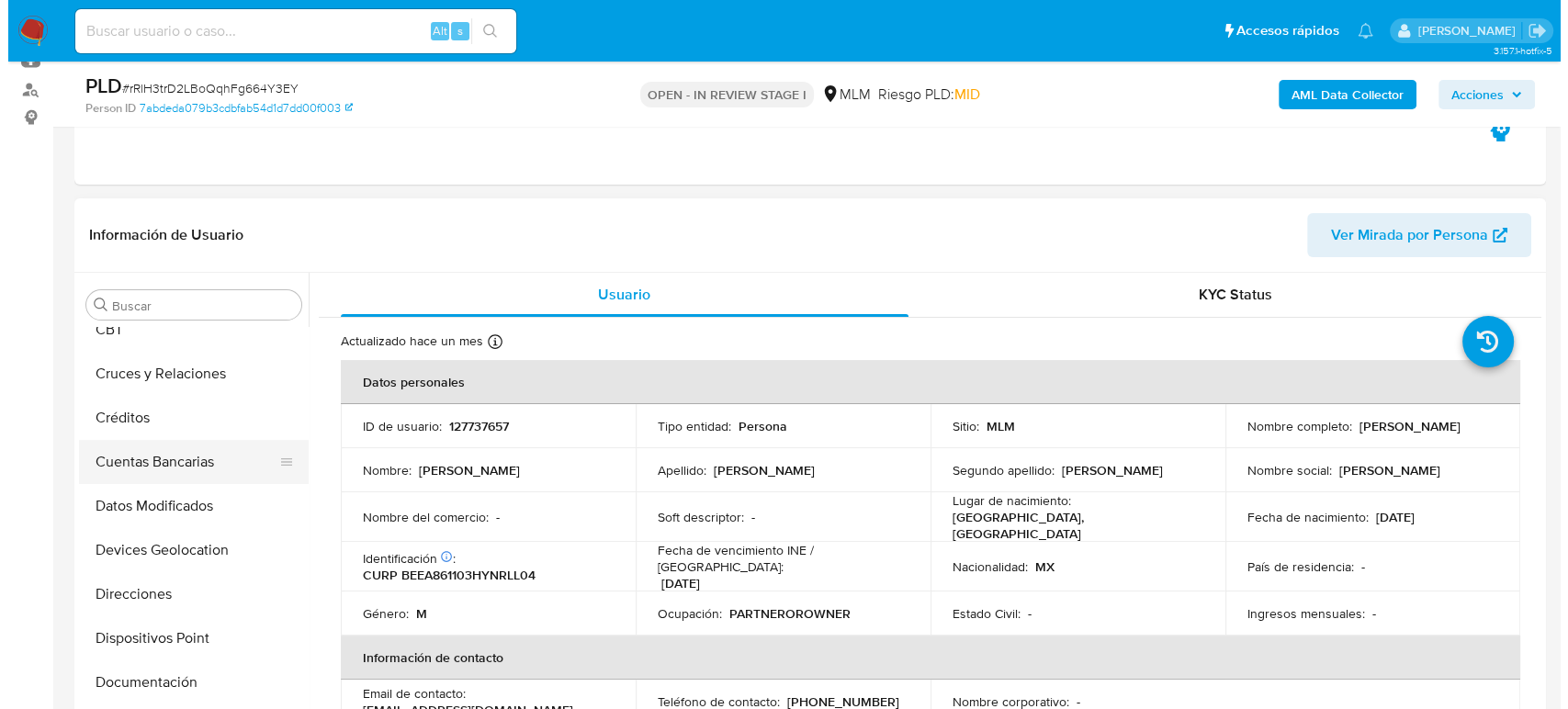
scroll to position [0, 0]
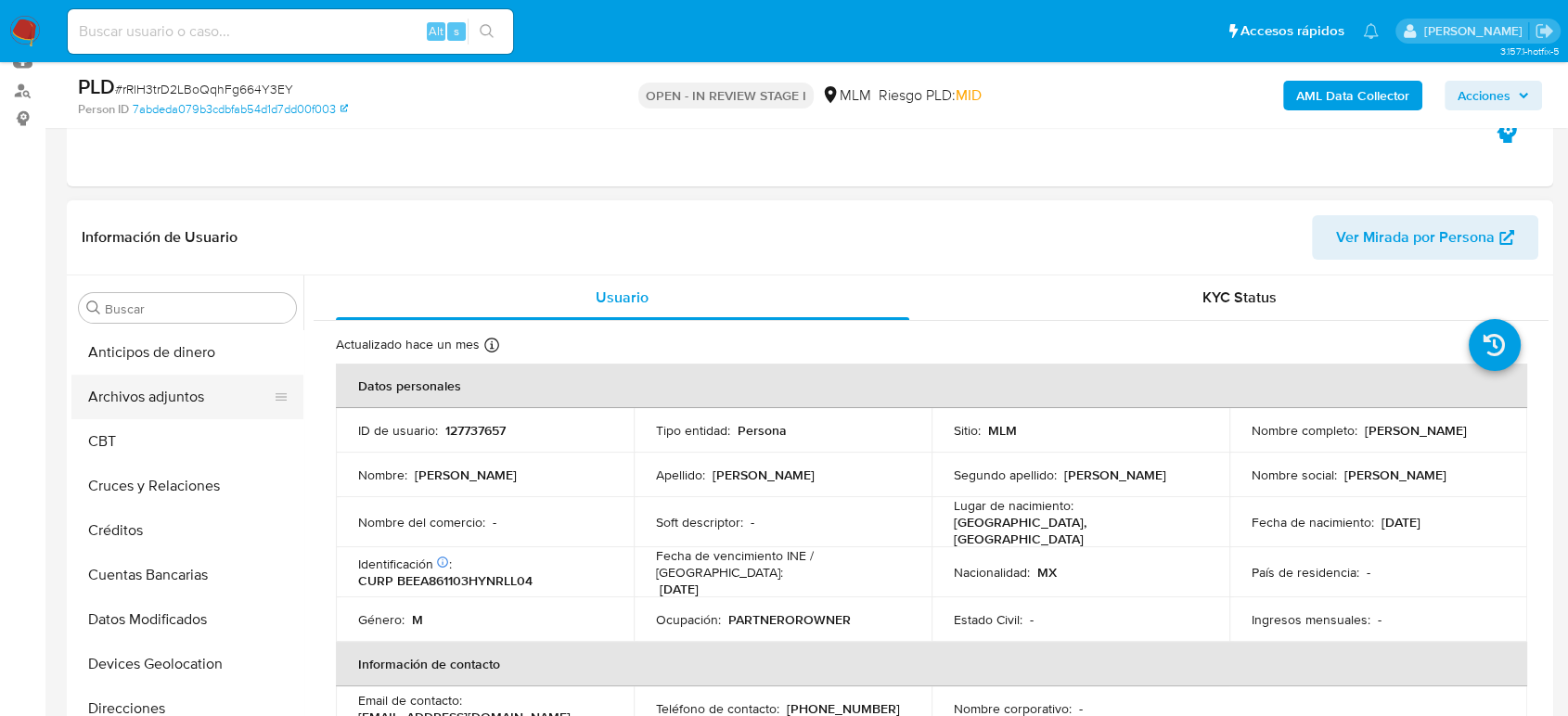
click at [143, 414] on button "Archivos adjuntos" at bounding box center [181, 396] width 218 height 44
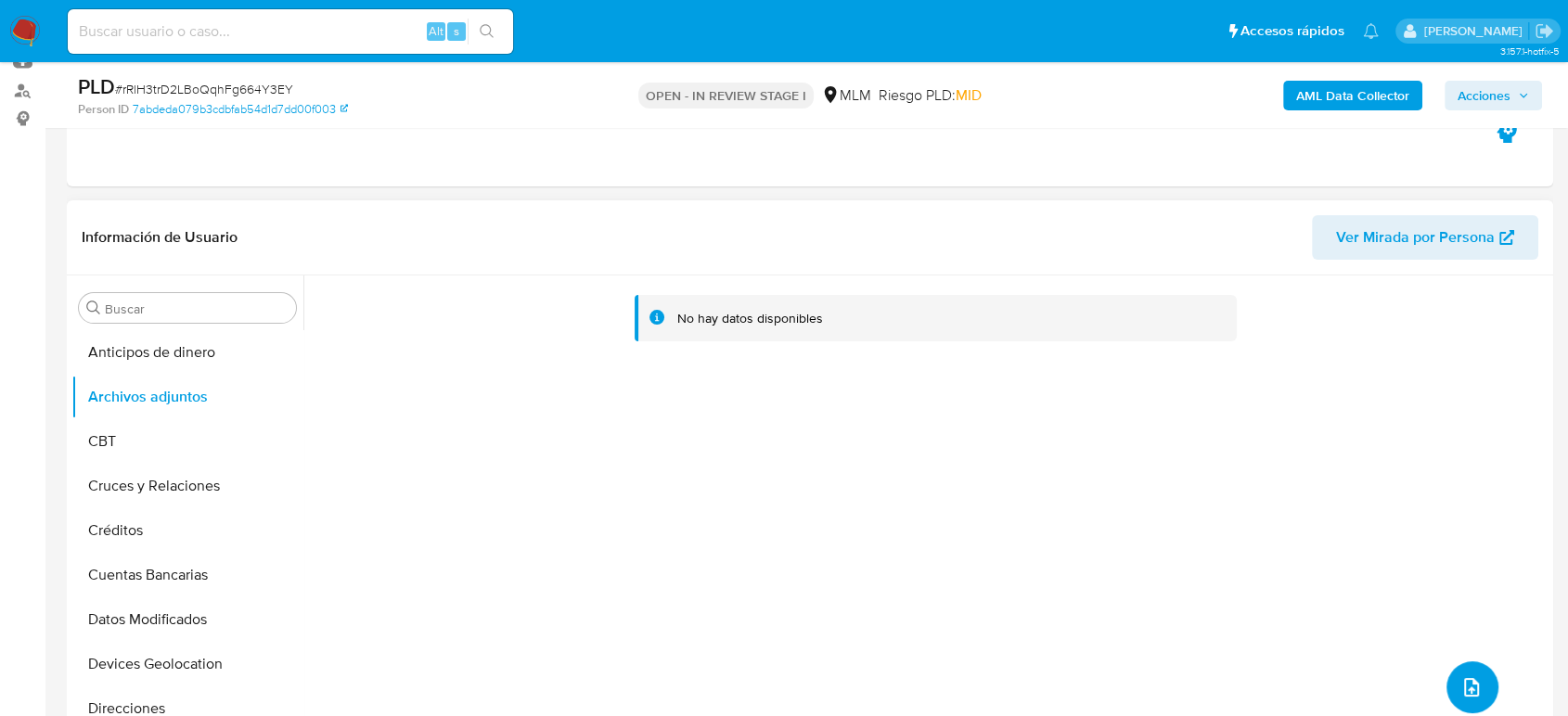
click at [1463, 680] on icon "upload-file" at bounding box center [1472, 688] width 23 height 23
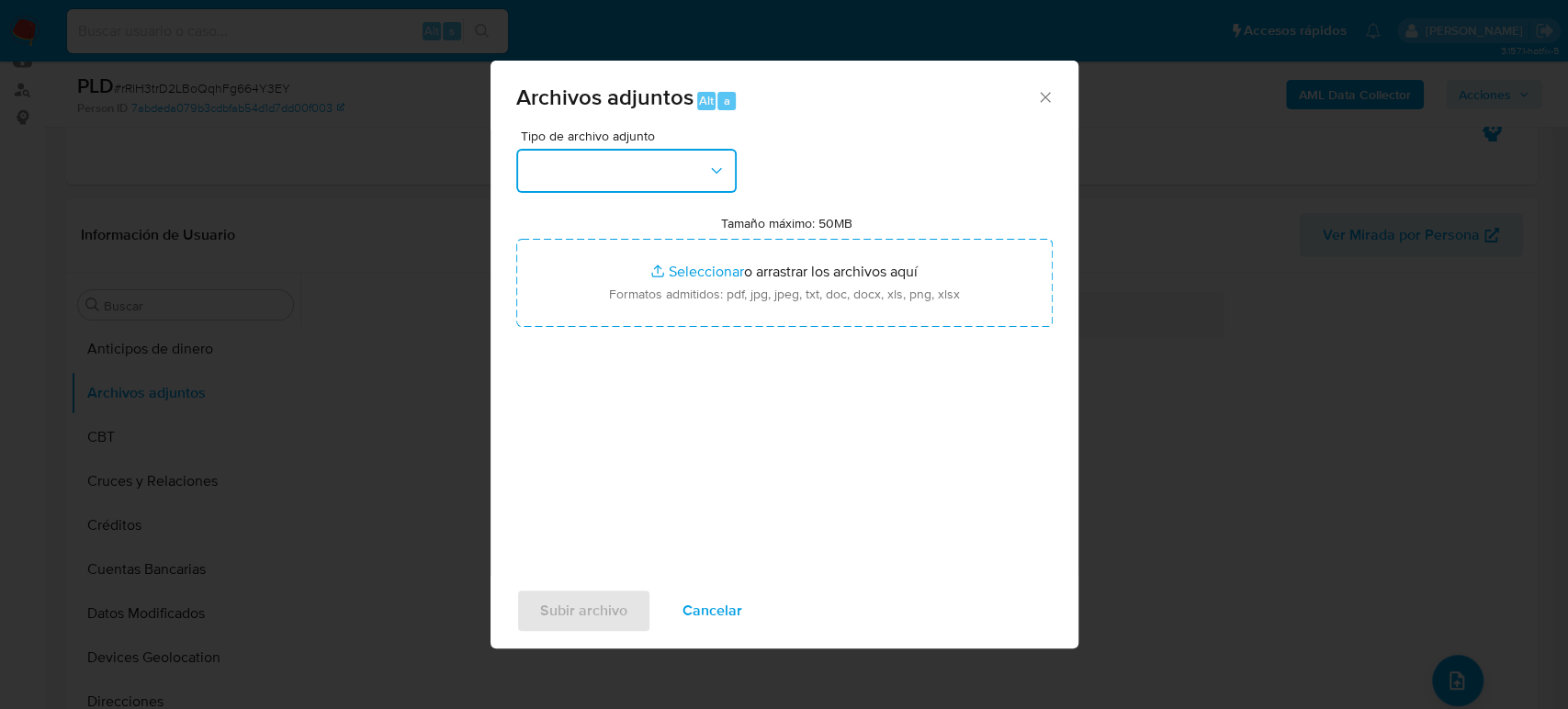
click at [617, 172] on button "button" at bounding box center [625, 170] width 220 height 44
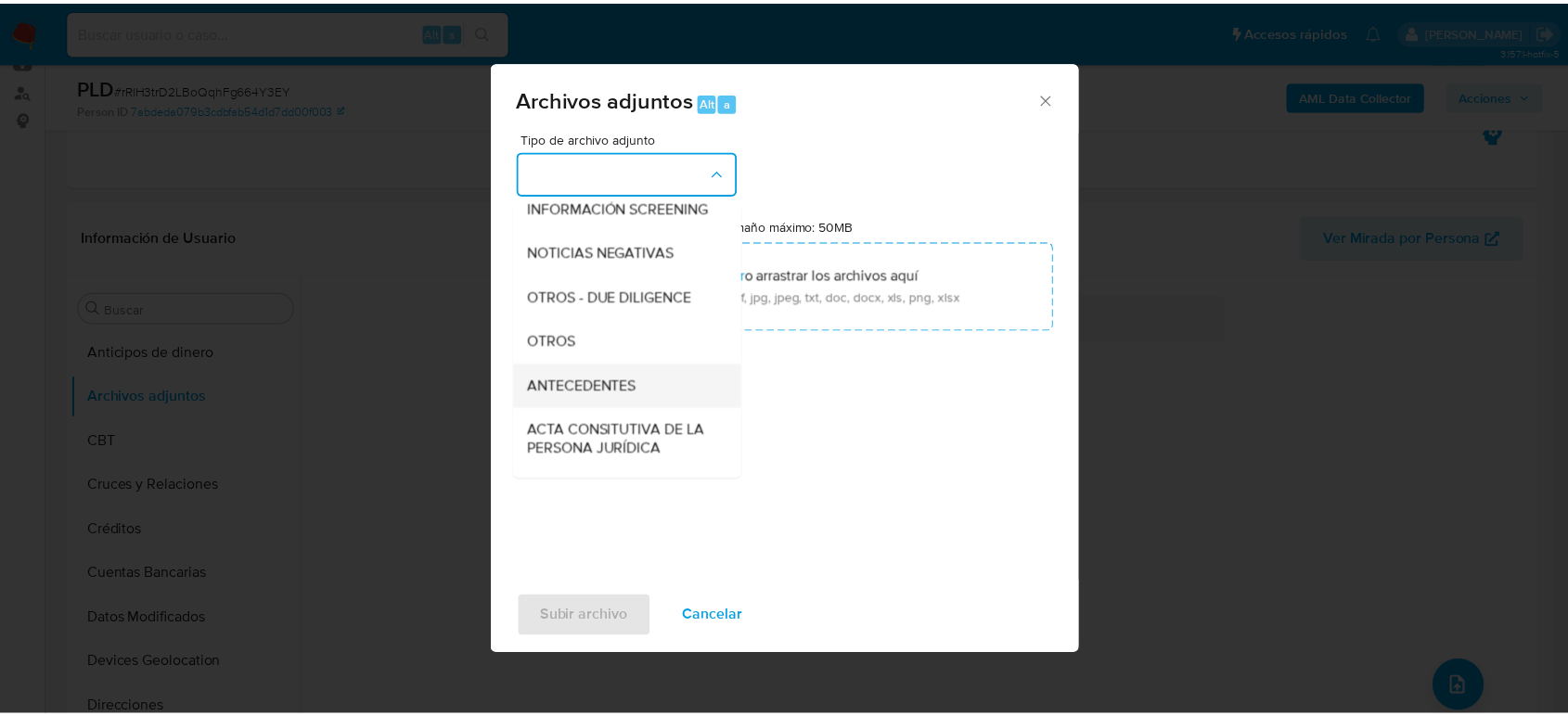
scroll to position [206, 0]
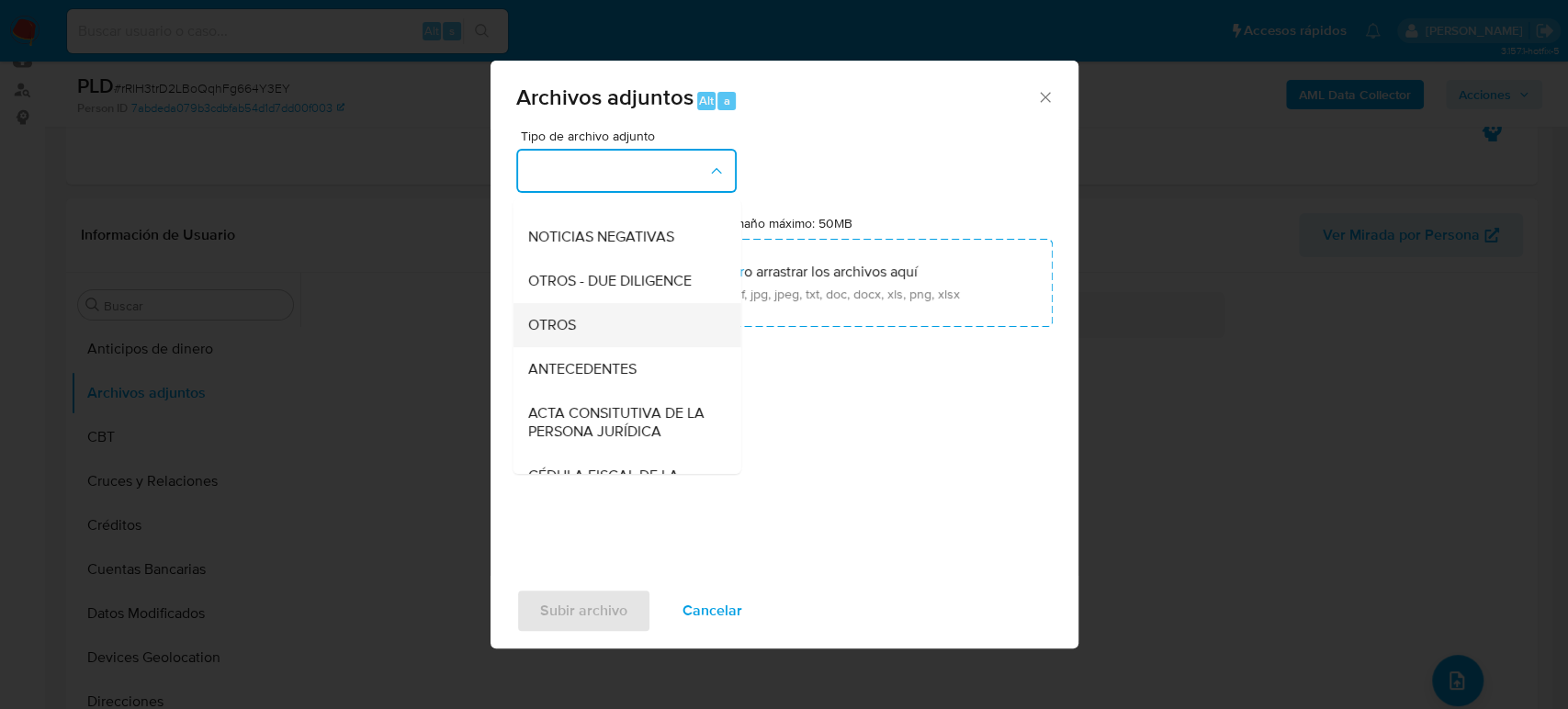
click at [576, 347] on div "OTROS" at bounding box center [621, 325] width 187 height 44
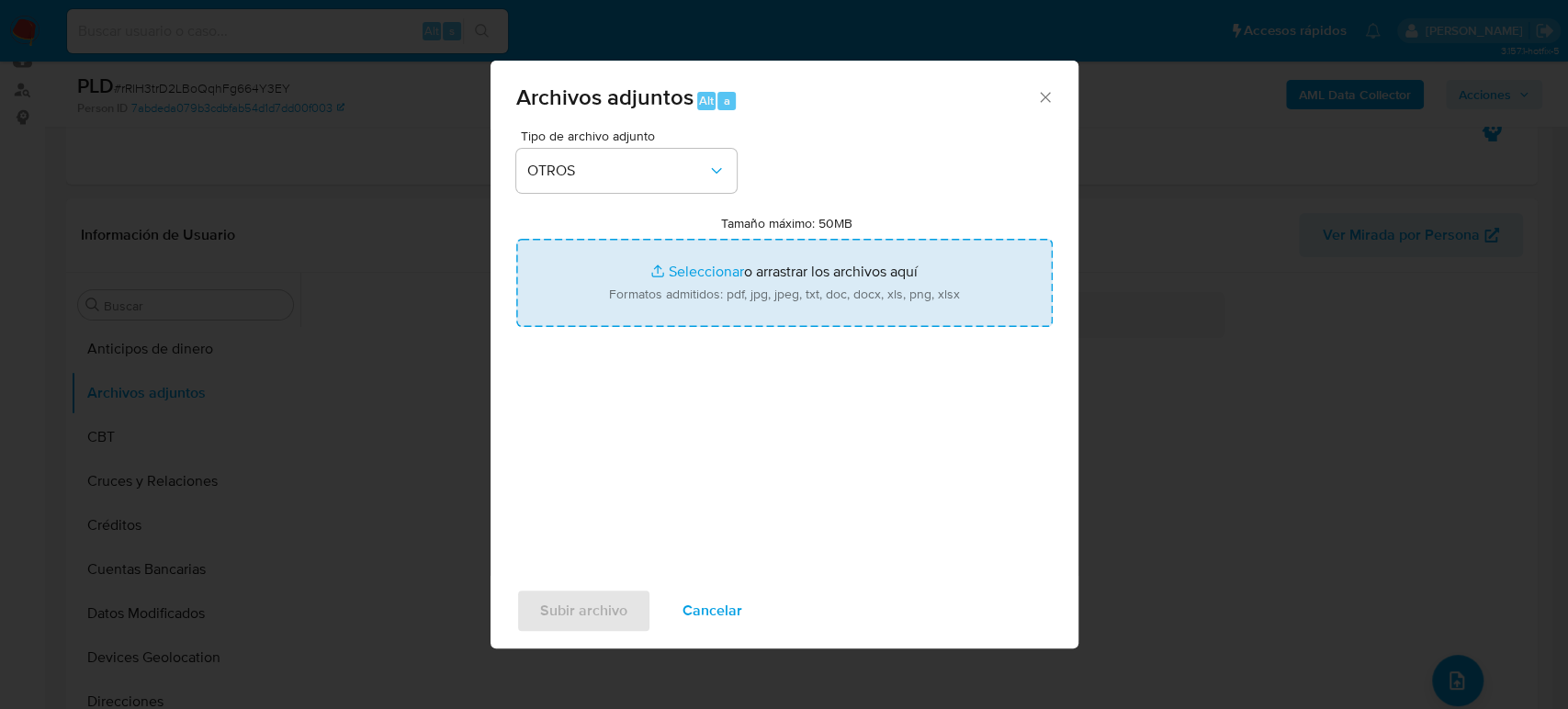
type input "C:\fakepath\127737657_Alejandro Bermea_Agosto2025.pdf"
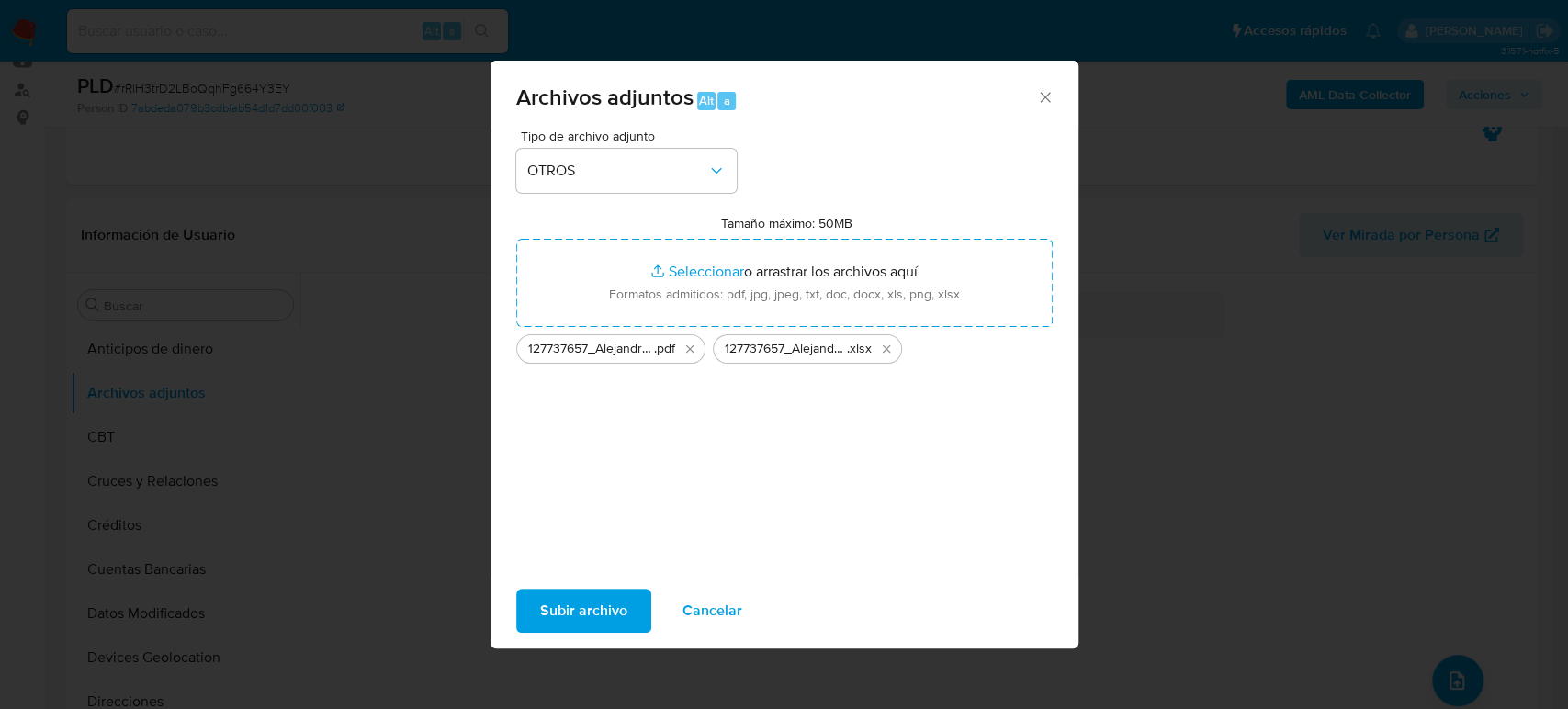
click at [608, 622] on span "Subir archivo" at bounding box center [583, 611] width 87 height 40
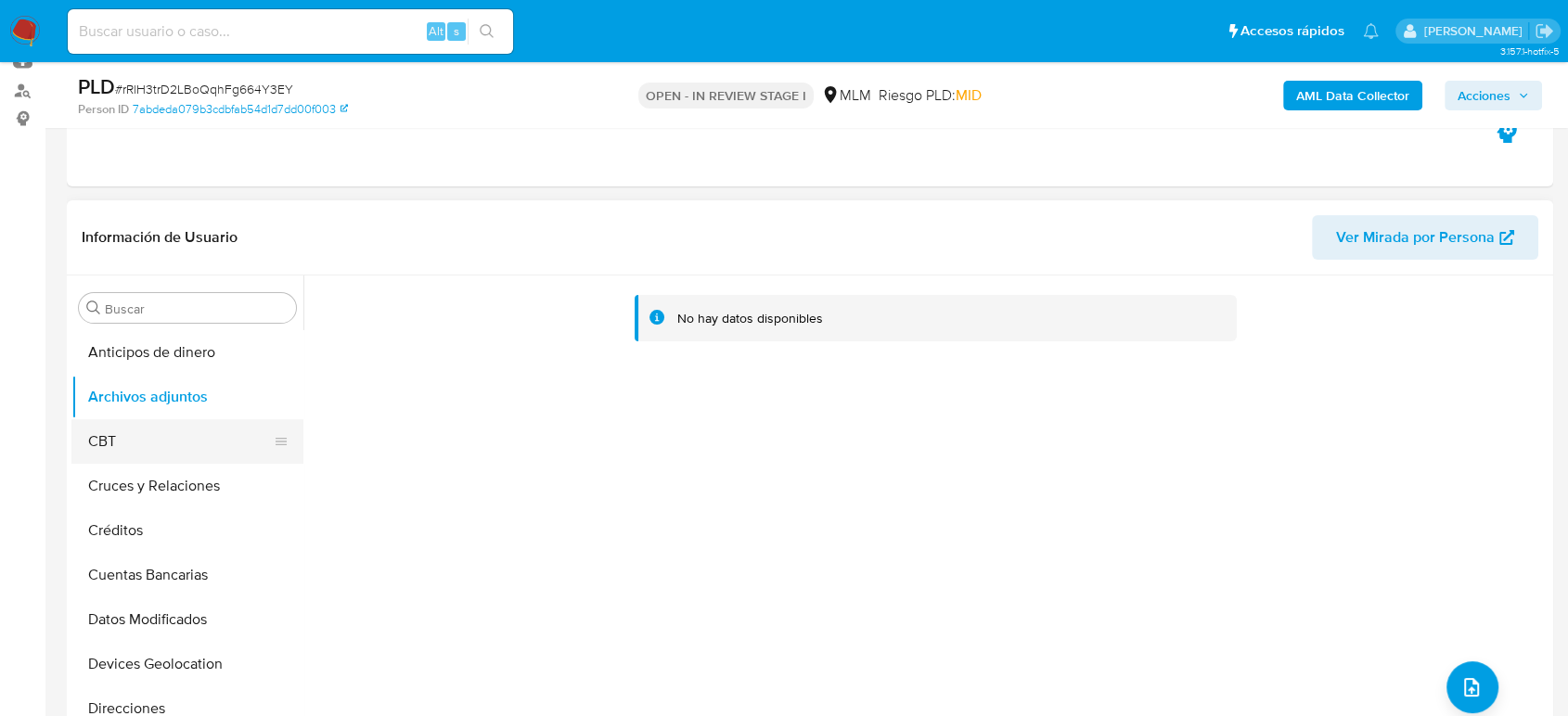
click at [152, 444] on button "CBT" at bounding box center [181, 441] width 218 height 44
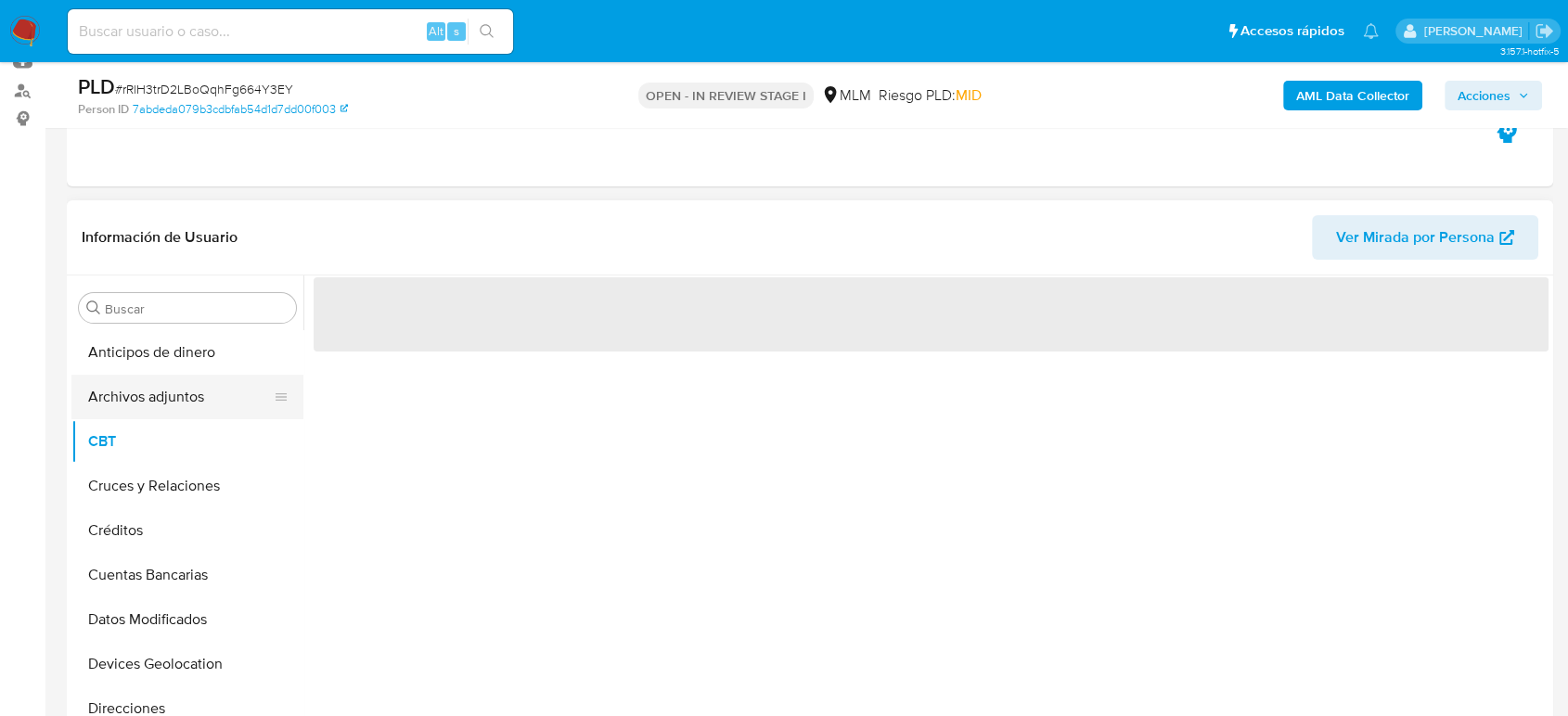
click at [161, 410] on button "Archivos adjuntos" at bounding box center [181, 396] width 218 height 44
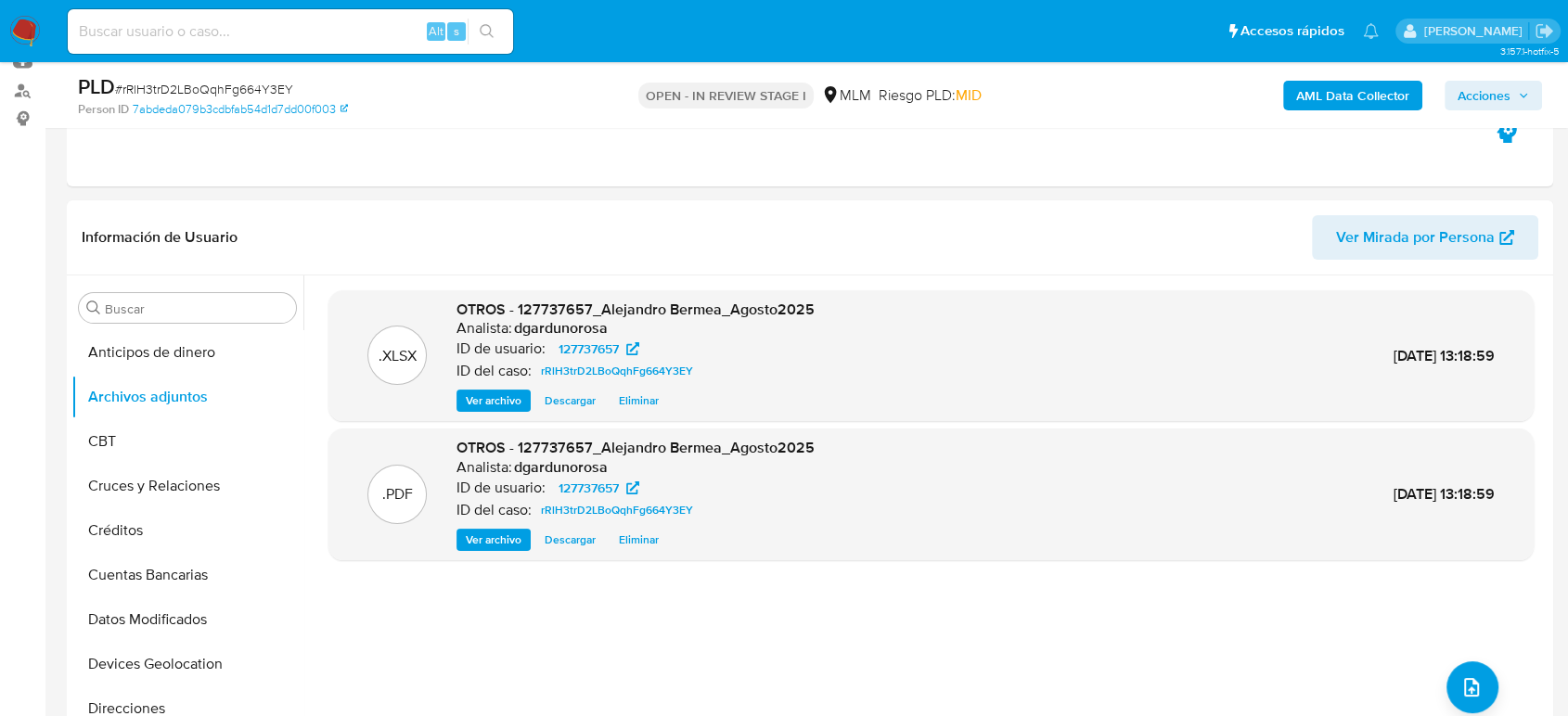
click at [1522, 96] on icon "button" at bounding box center [1524, 96] width 11 height 11
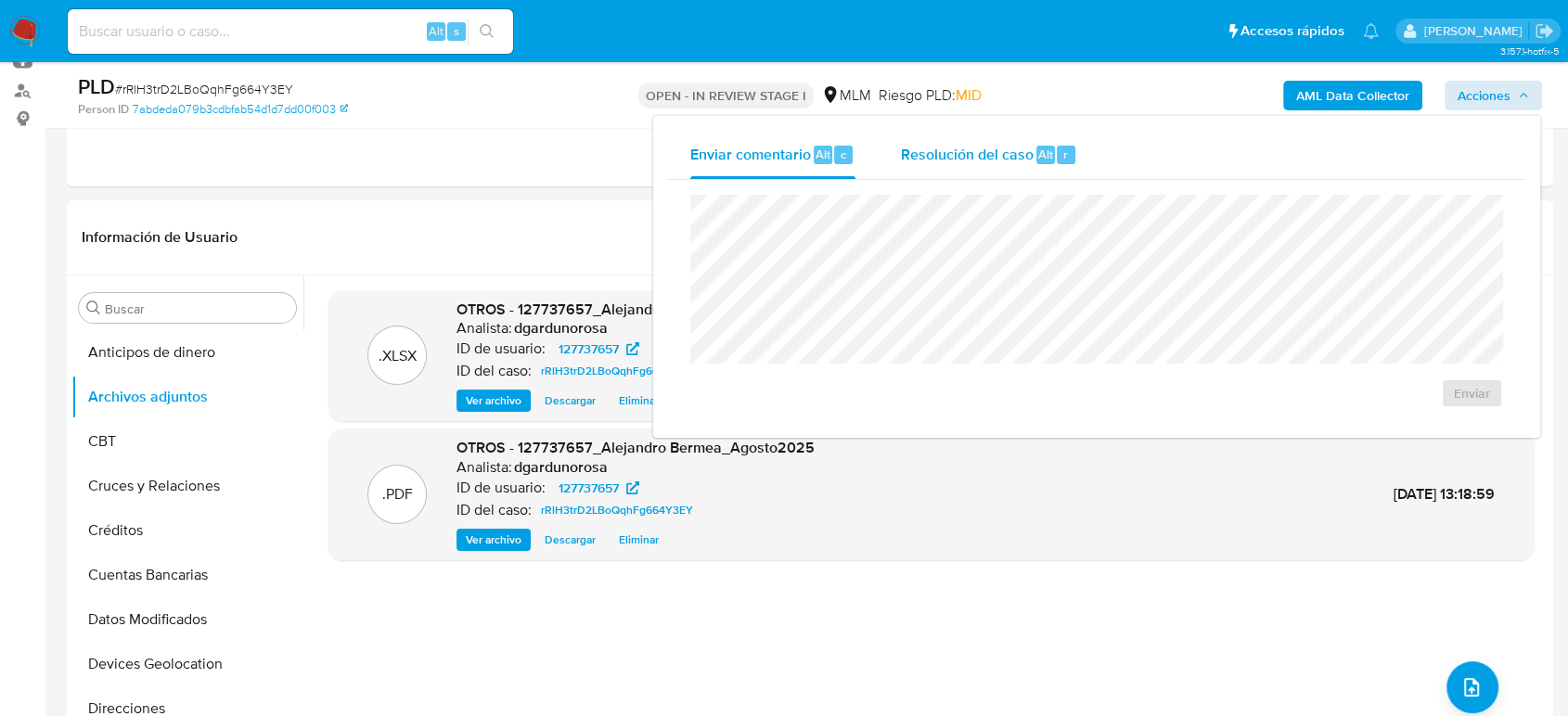
drag, startPoint x: 991, startPoint y: 159, endPoint x: 1002, endPoint y: 168, distance: 14.2
click at [992, 159] on span "Resolución del caso" at bounding box center [967, 153] width 132 height 22
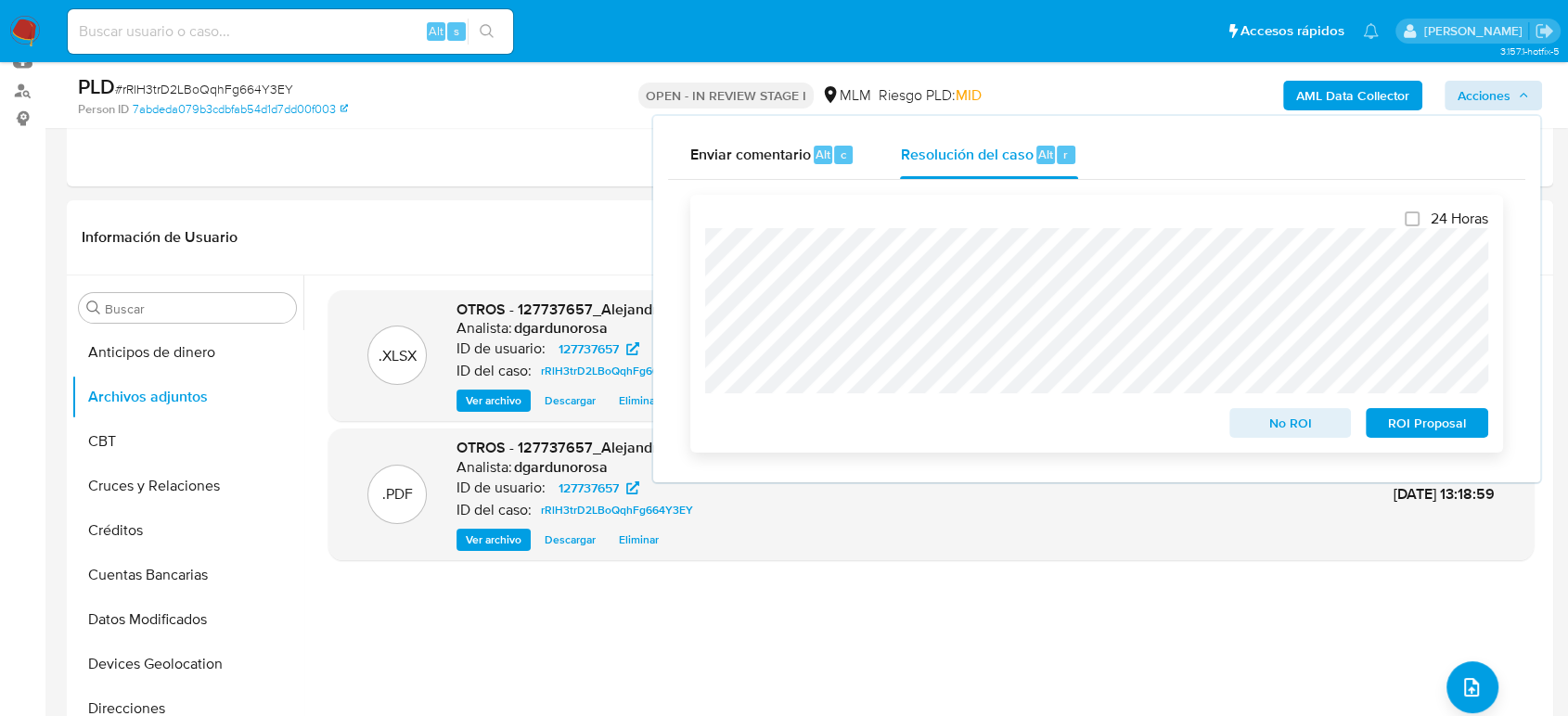
click at [1278, 423] on span "No ROI" at bounding box center [1291, 423] width 96 height 26
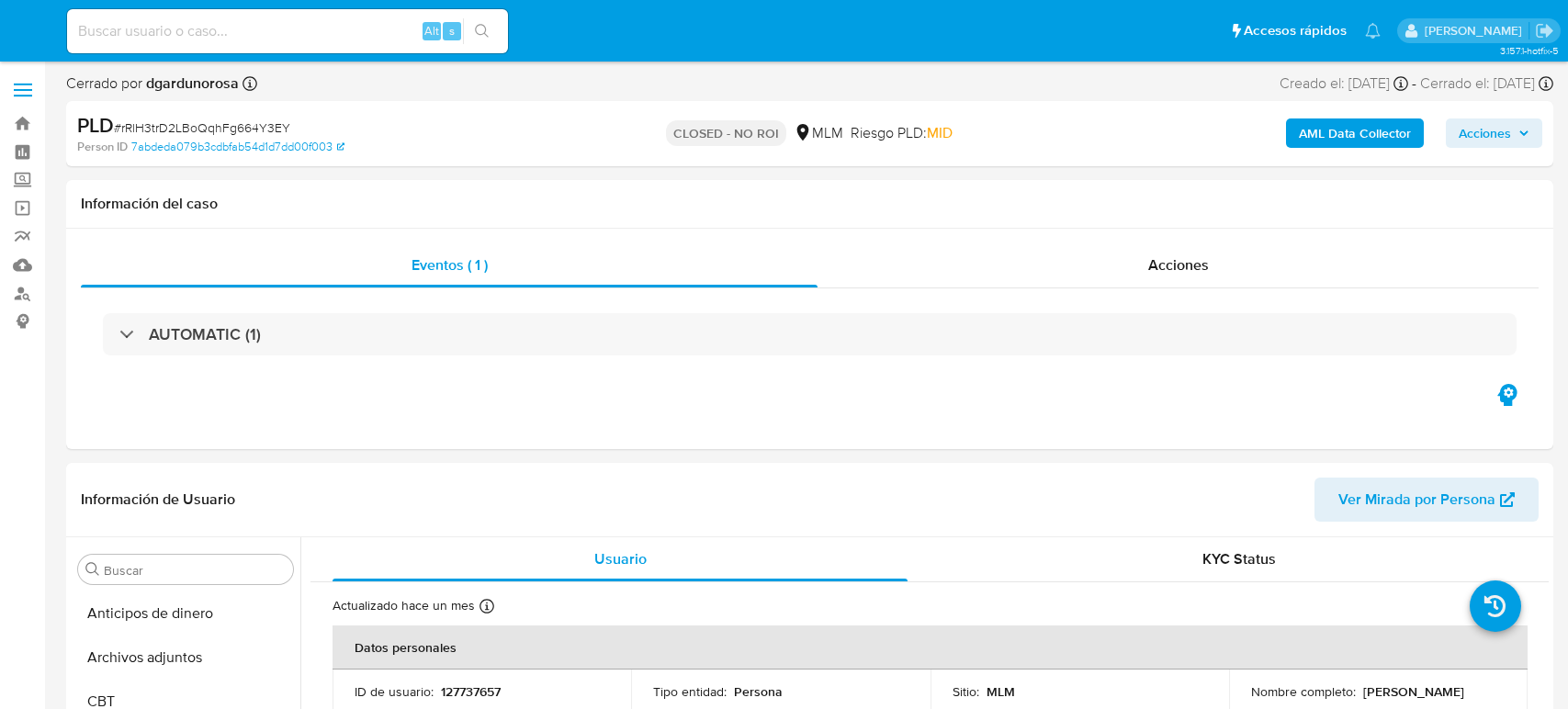
select select "10"
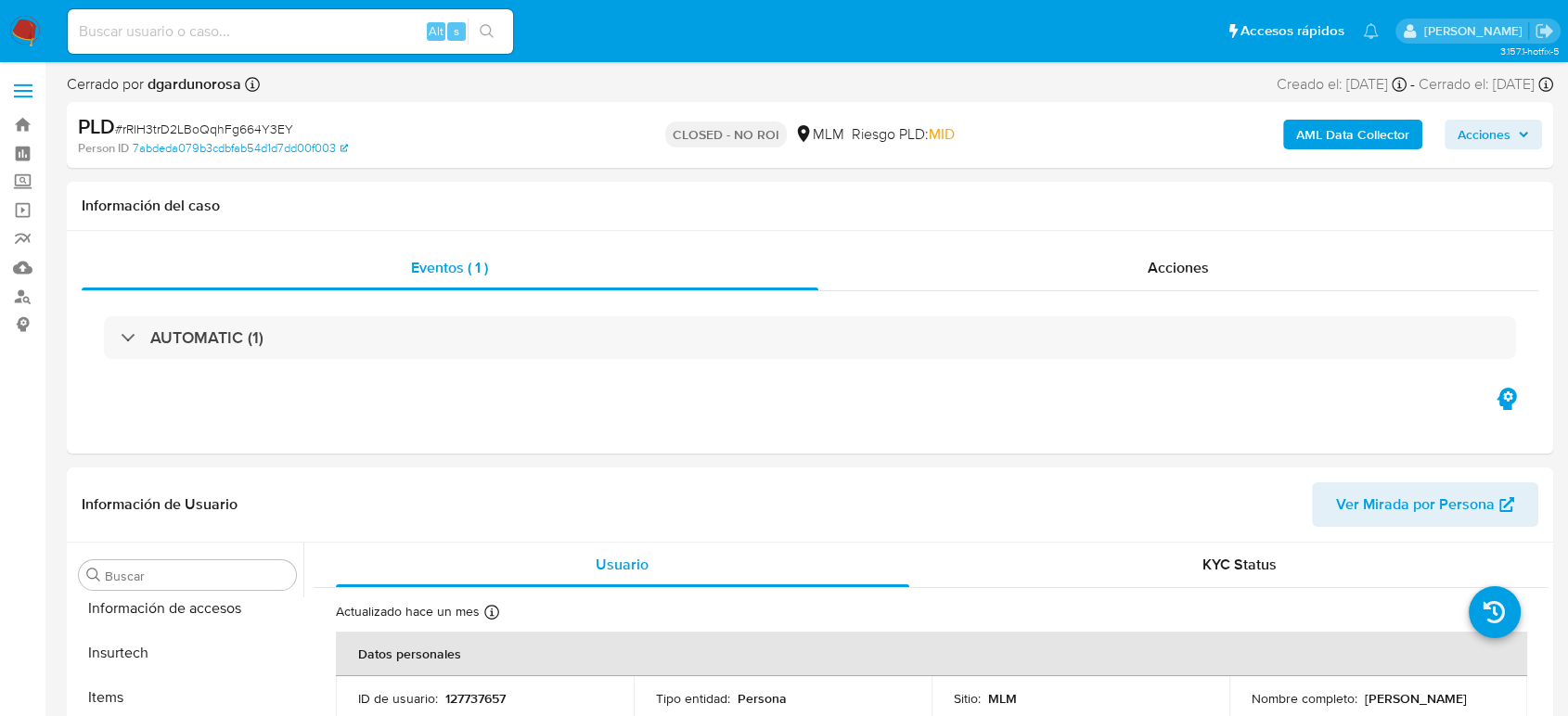
scroll to position [784, 0]
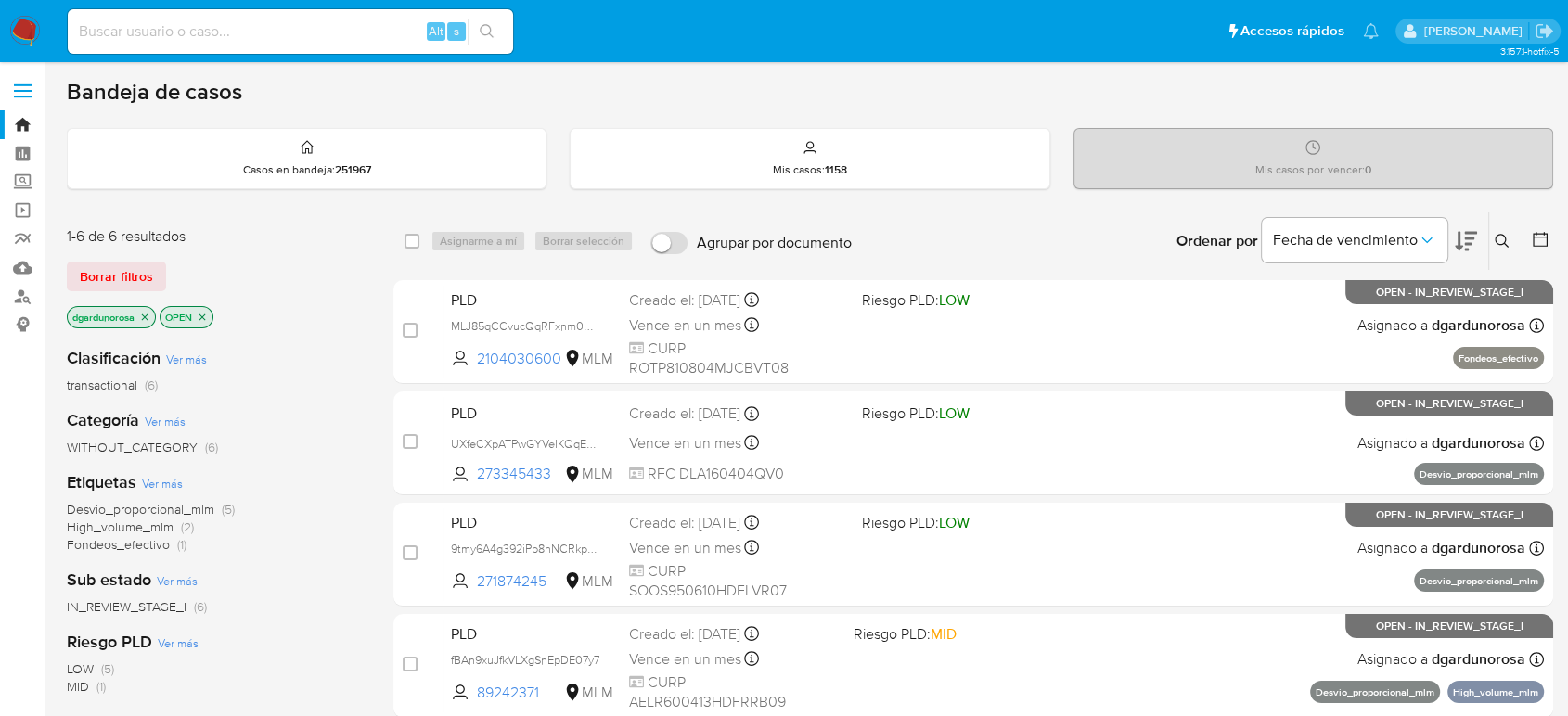
click at [1503, 236] on icon at bounding box center [1502, 241] width 15 height 15
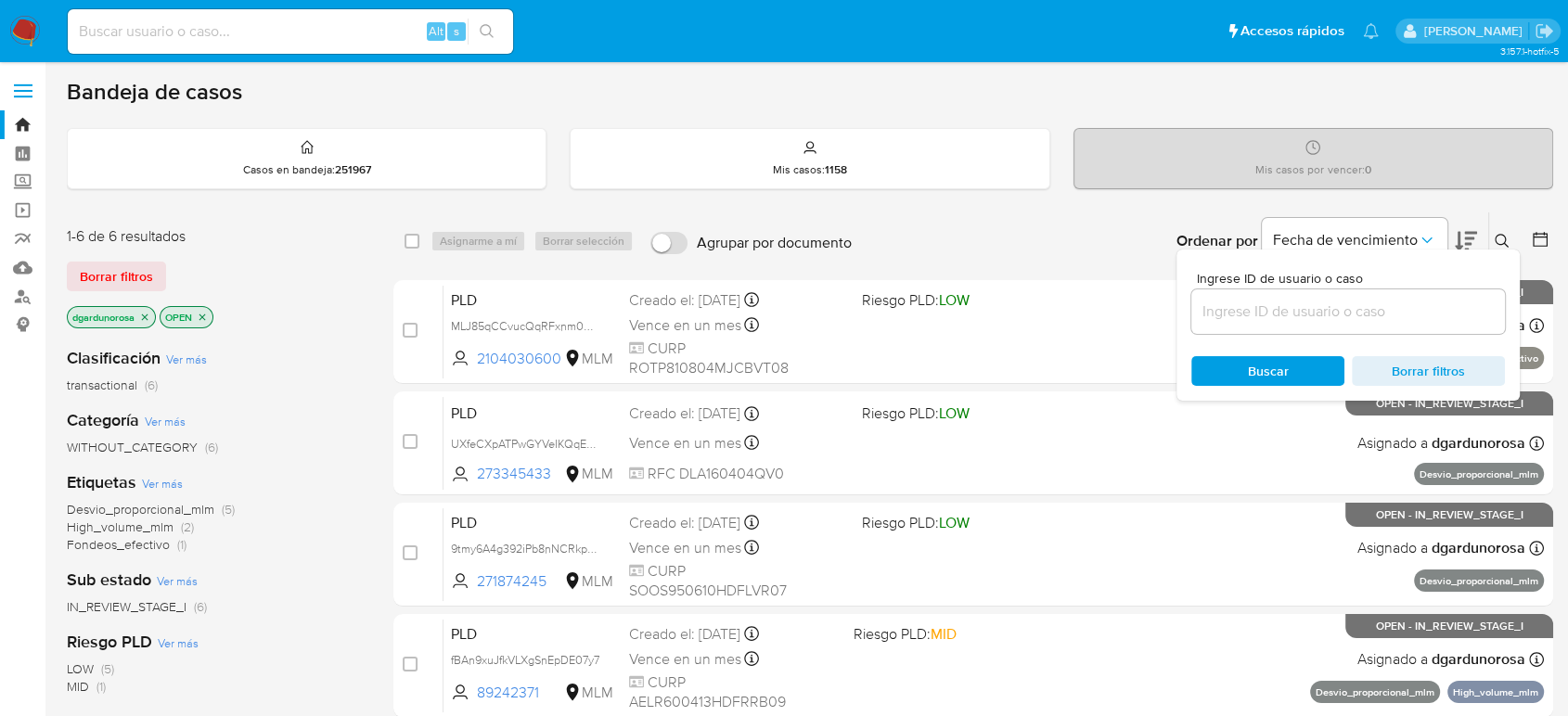
click at [1270, 317] on input at bounding box center [1349, 312] width 314 height 25
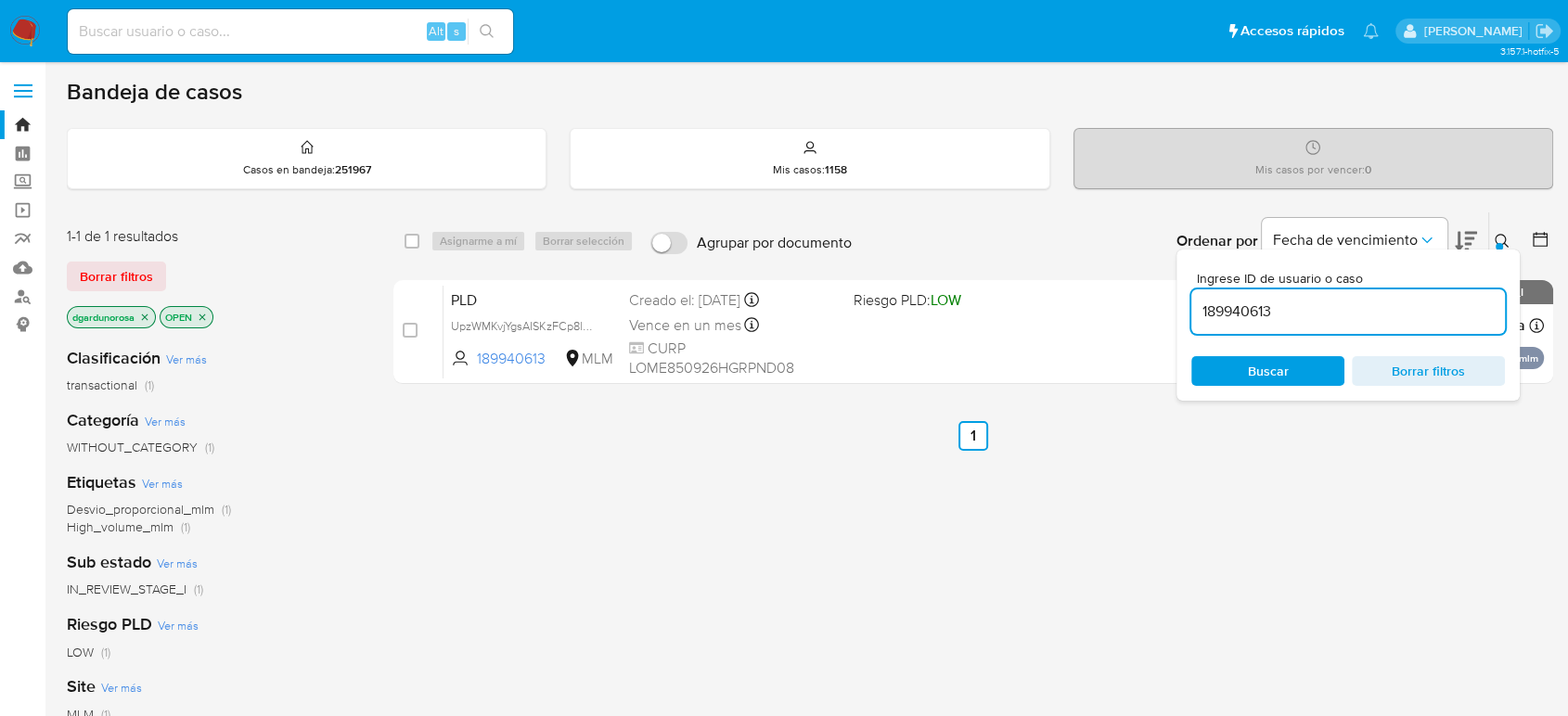
click at [1494, 243] on icon at bounding box center [1502, 241] width 15 height 15
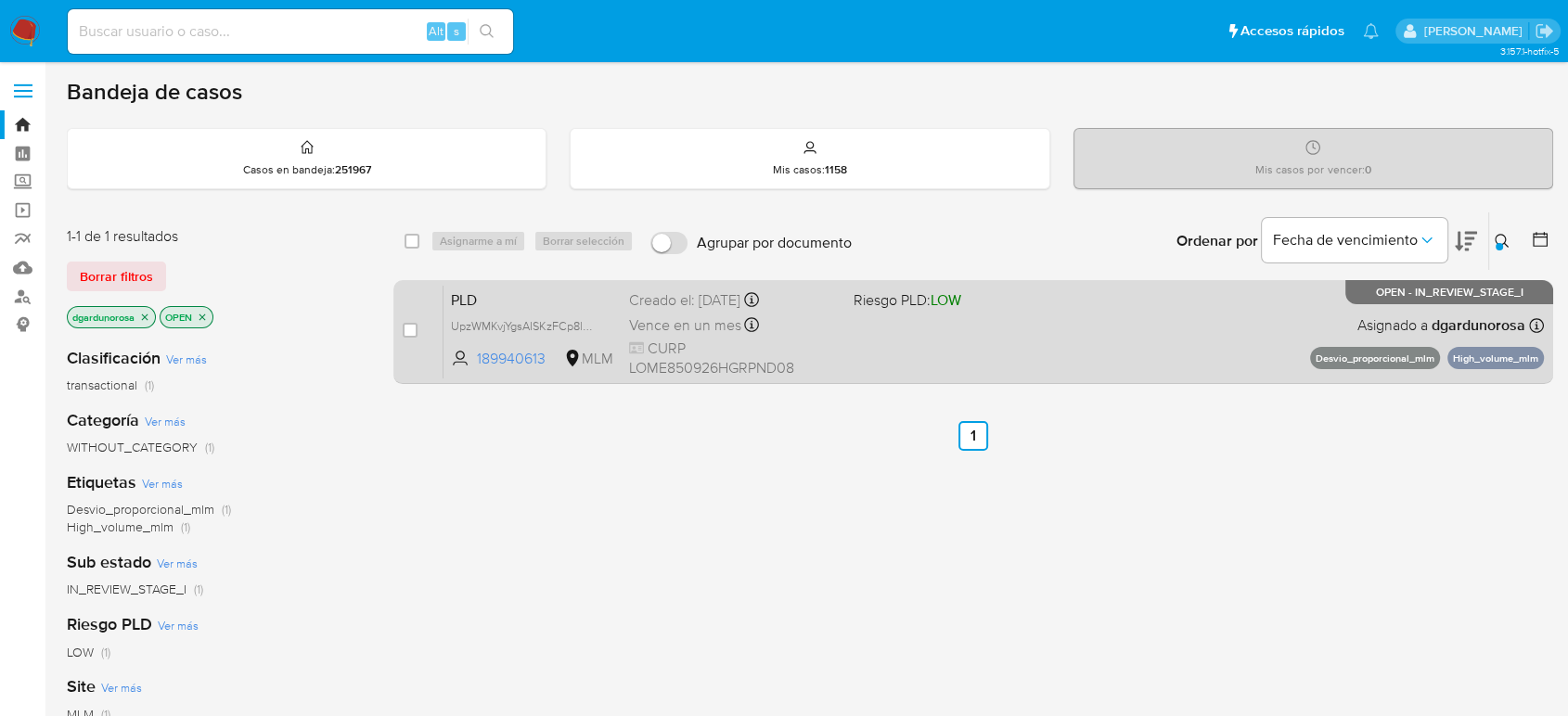
click at [1151, 345] on div "PLD UpzWMKvjYgsAISKzFCp8lHgq 189940613 MLM Riesgo PLD: LOW Creado el: 12/08/202…" at bounding box center [993, 331] width 1100 height 94
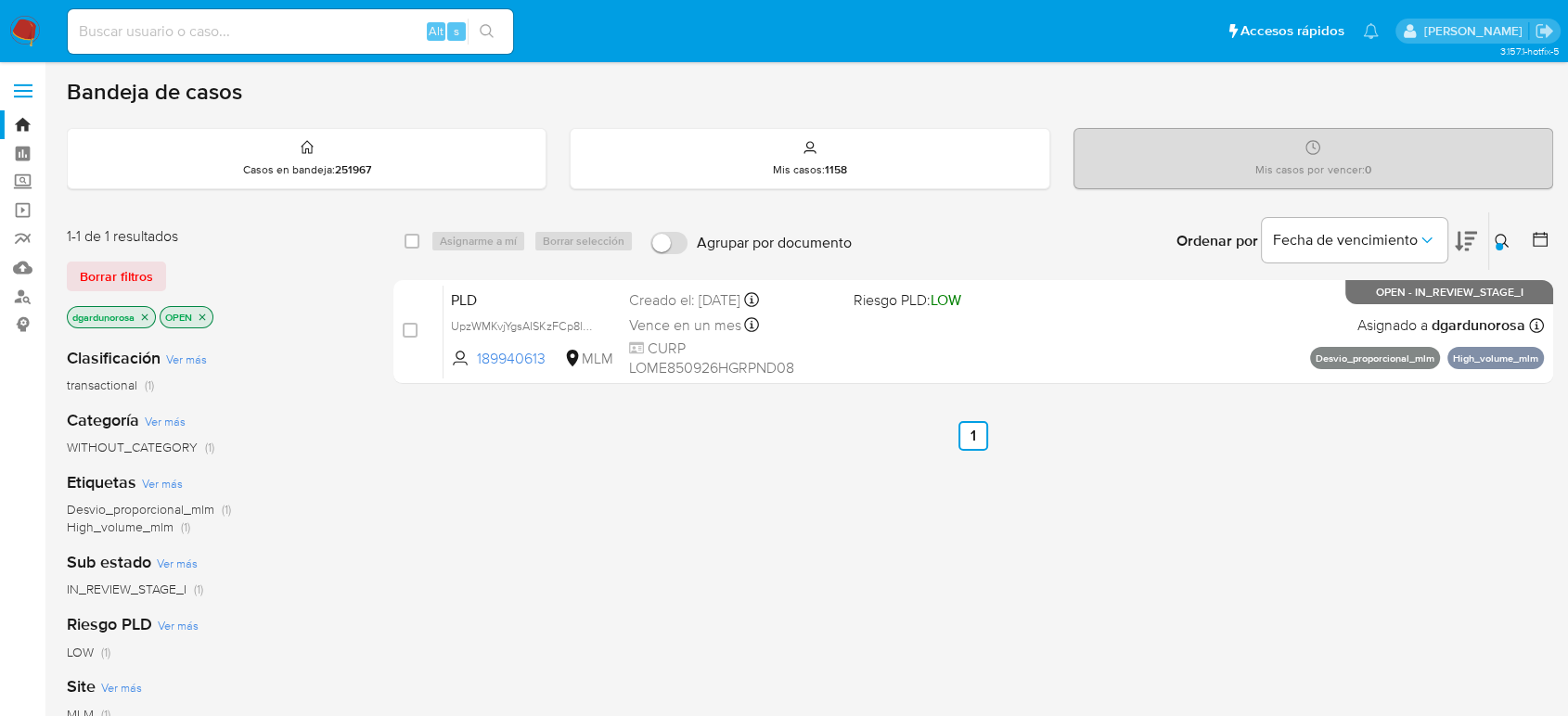
click at [1168, 563] on div "select-all-cases-checkbox Asignarme a mí Borrar selección Agrupar por documento…" at bounding box center [973, 632] width 1159 height 841
click at [1507, 243] on icon at bounding box center [1502, 241] width 15 height 15
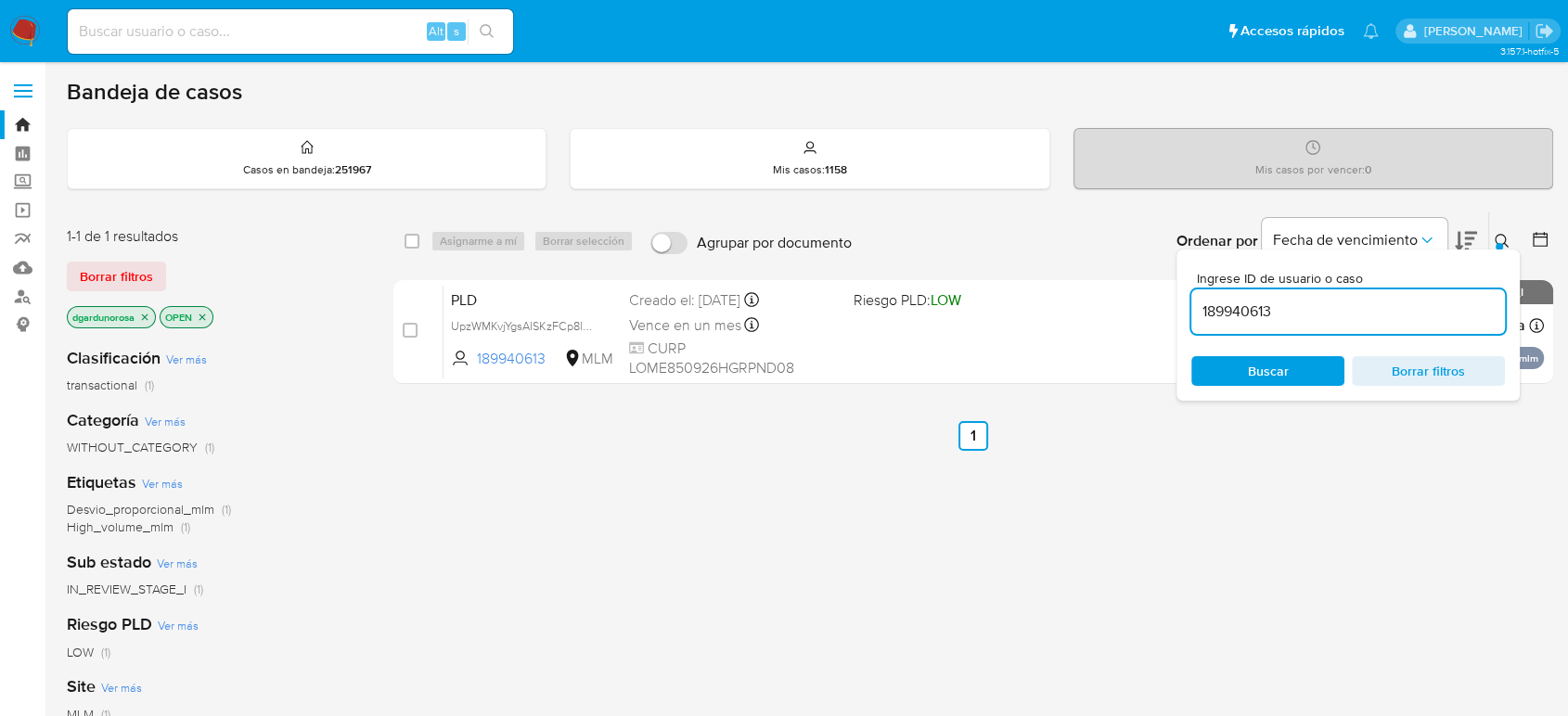
click at [1219, 314] on input "189940613" at bounding box center [1349, 312] width 314 height 25
type input "431500831"
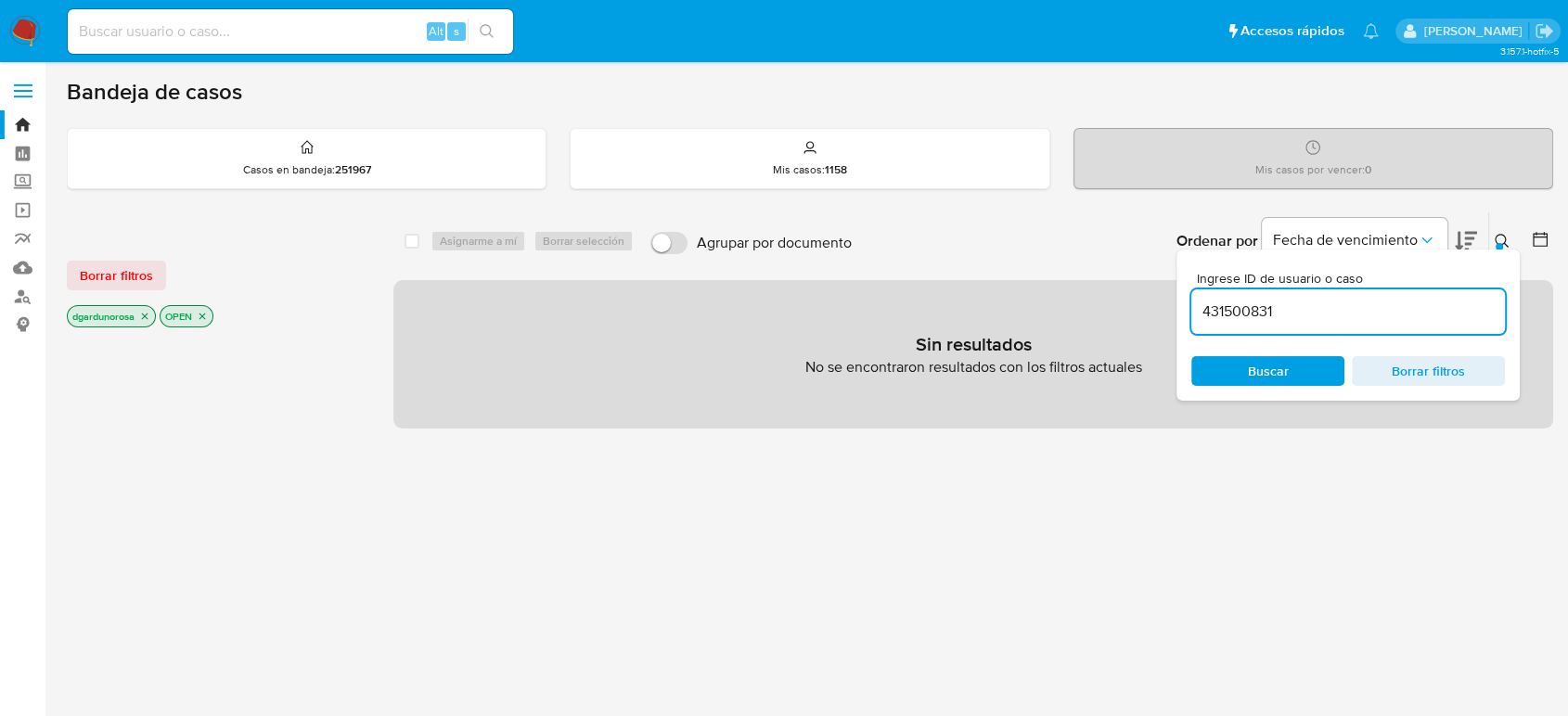
click at [1507, 241] on icon at bounding box center [1502, 241] width 15 height 15
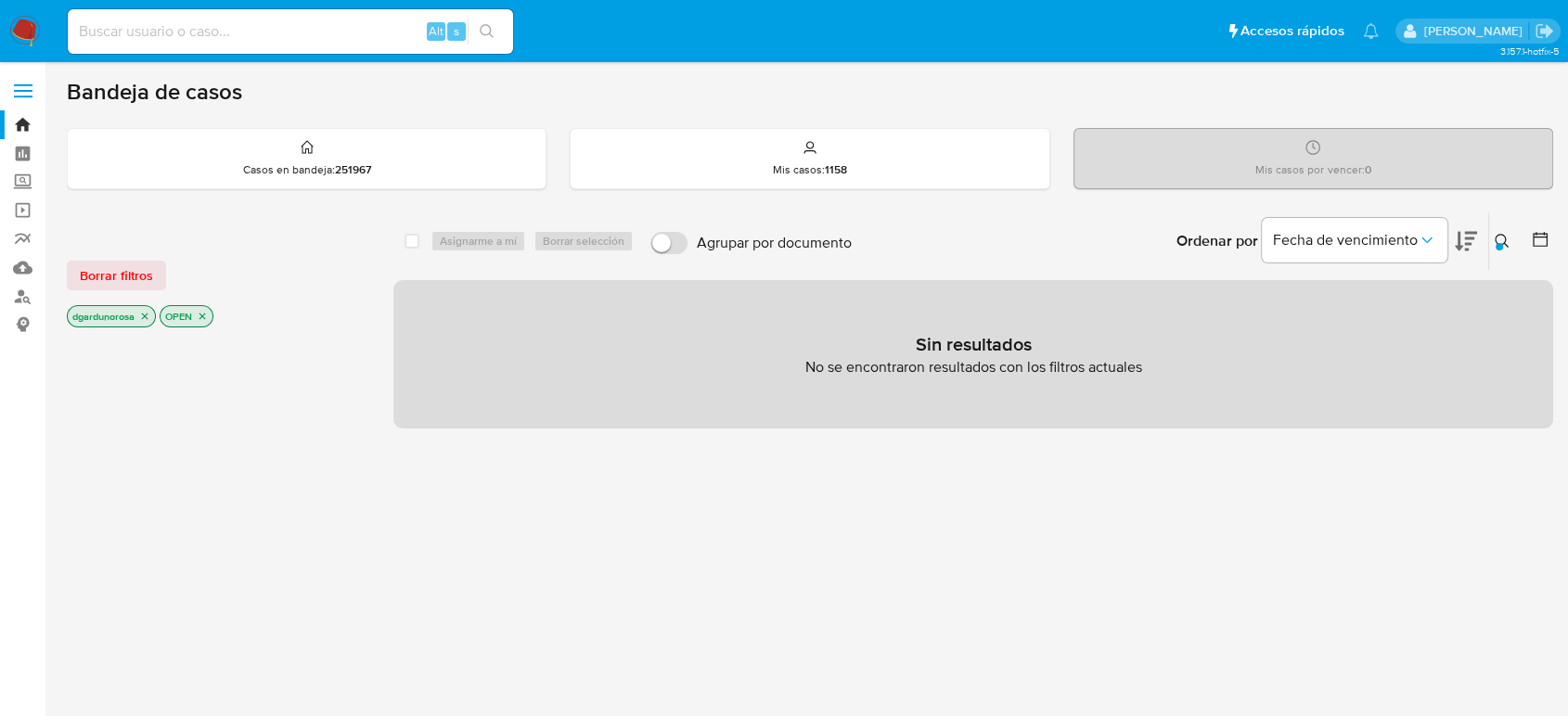
click at [103, 286] on span "Borrar filtros" at bounding box center [115, 275] width 73 height 26
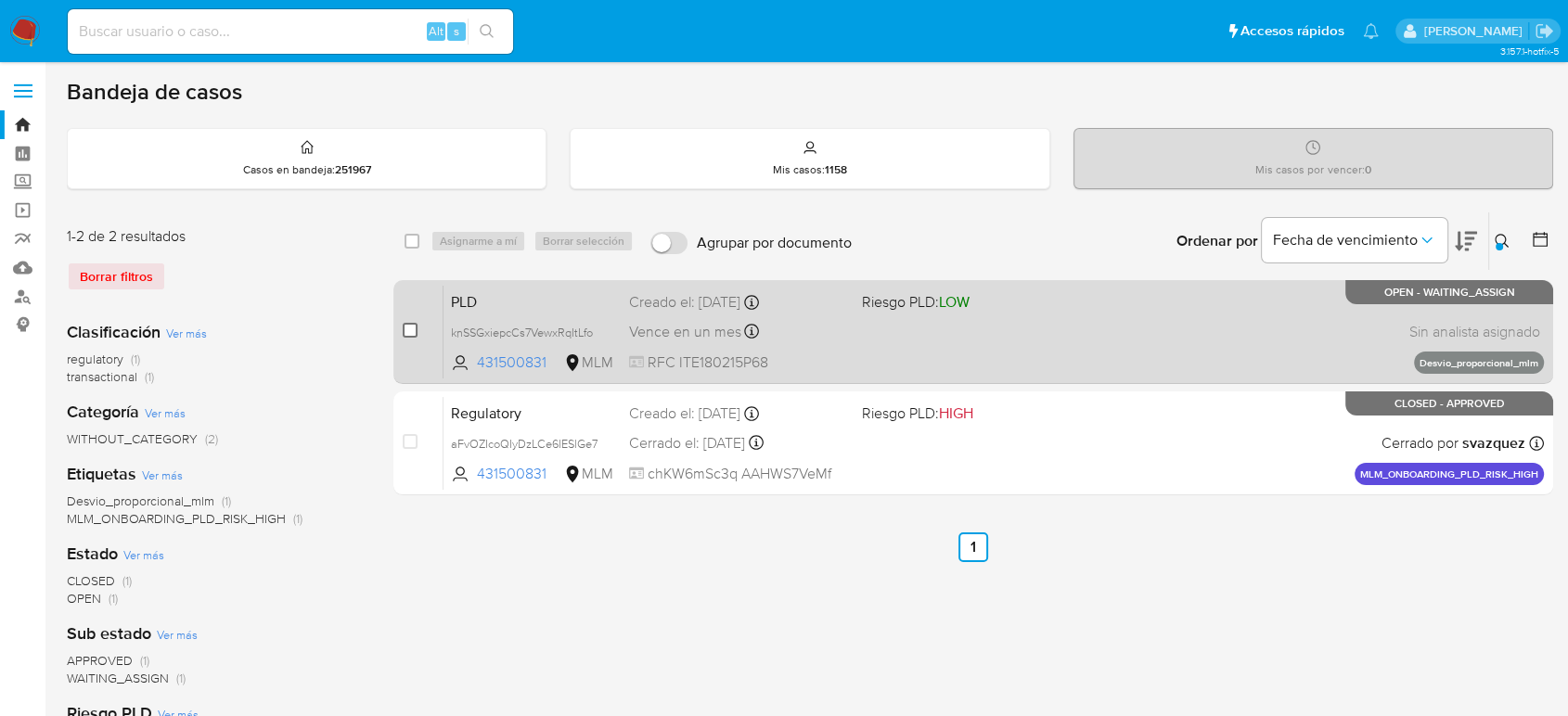
click at [413, 332] on input "checkbox" at bounding box center [410, 330] width 15 height 15
checkbox input "true"
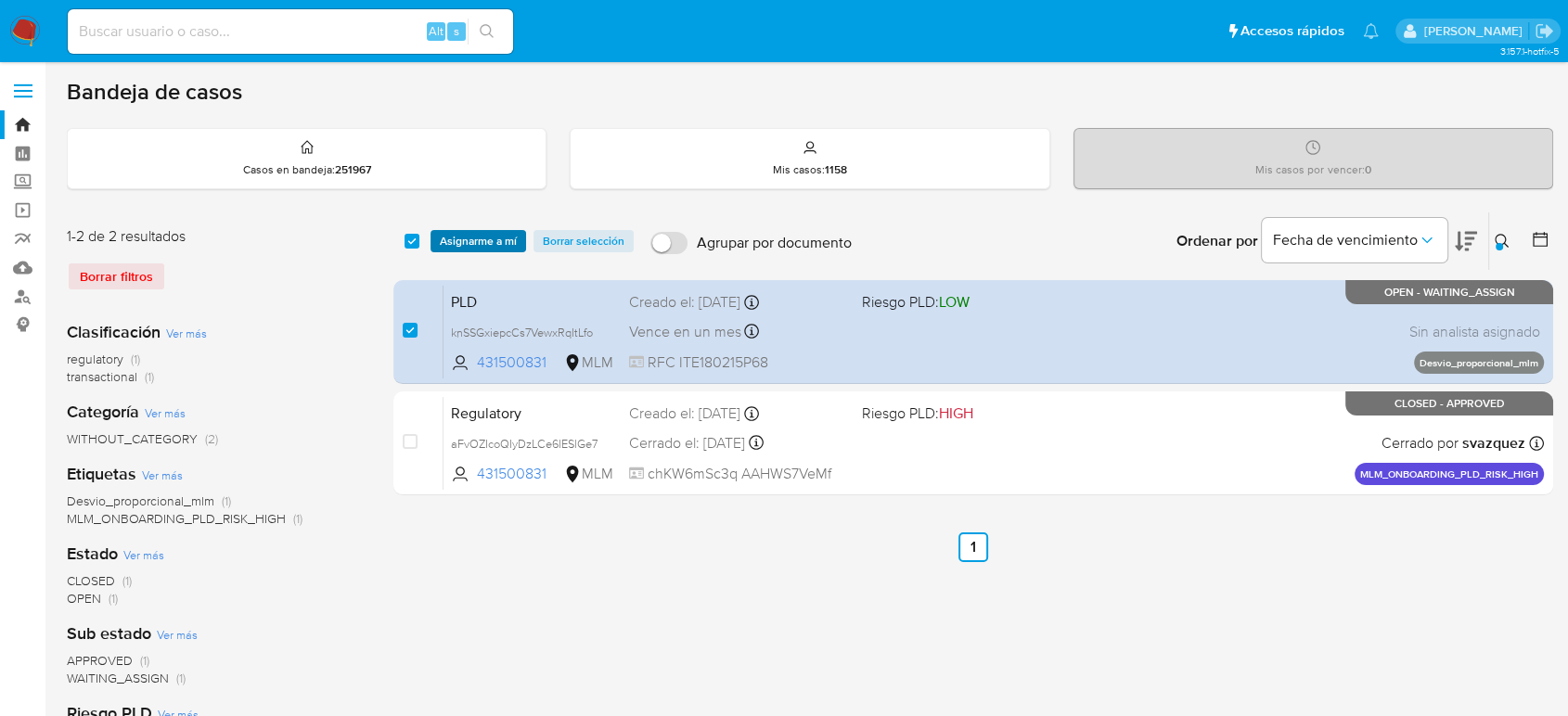
click at [463, 234] on span "Asignarme a mí" at bounding box center [478, 241] width 77 height 19
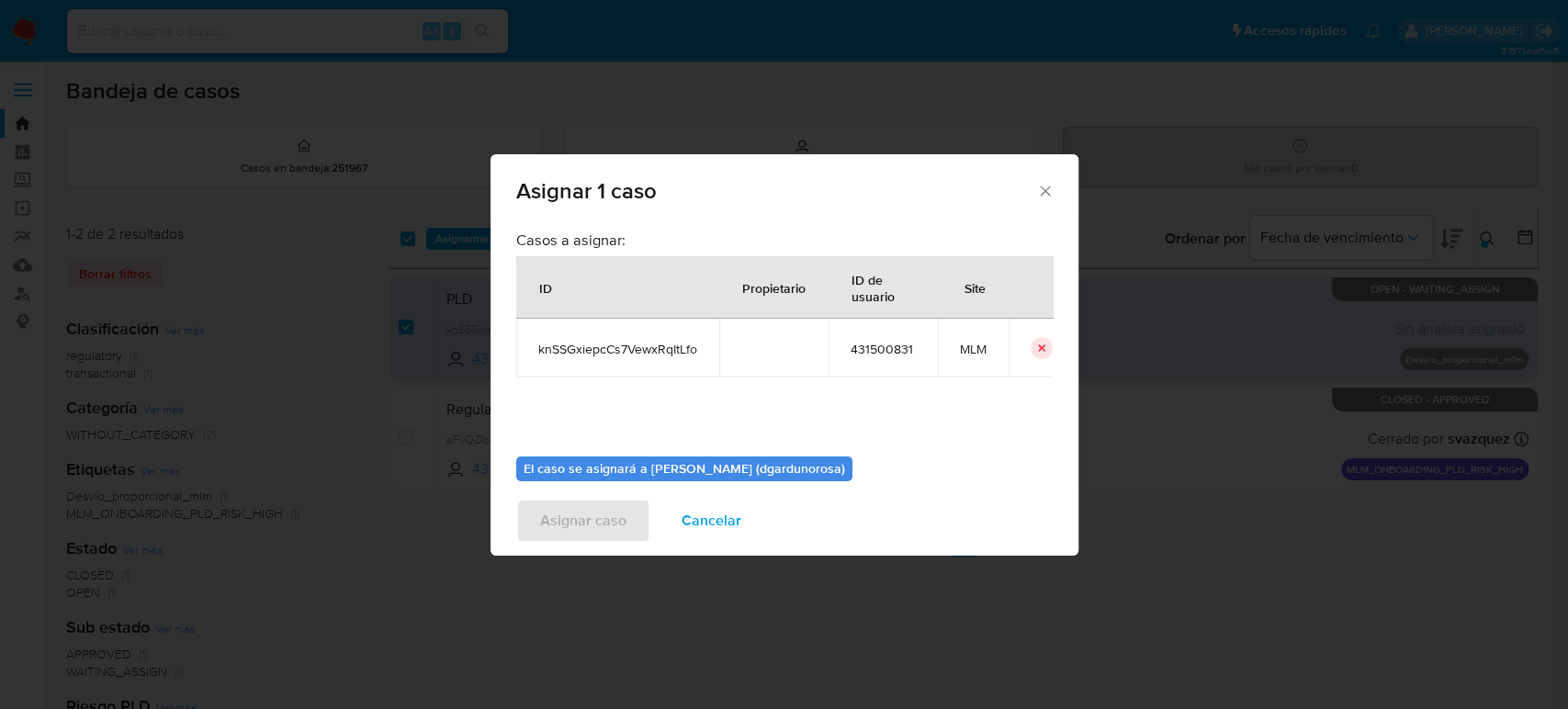
click at [613, 355] on span "knSSGxiepcCs7VewxRqItLfo" at bounding box center [618, 349] width 159 height 17
copy span "knSSGxiepcCs7VewxRqItLfo"
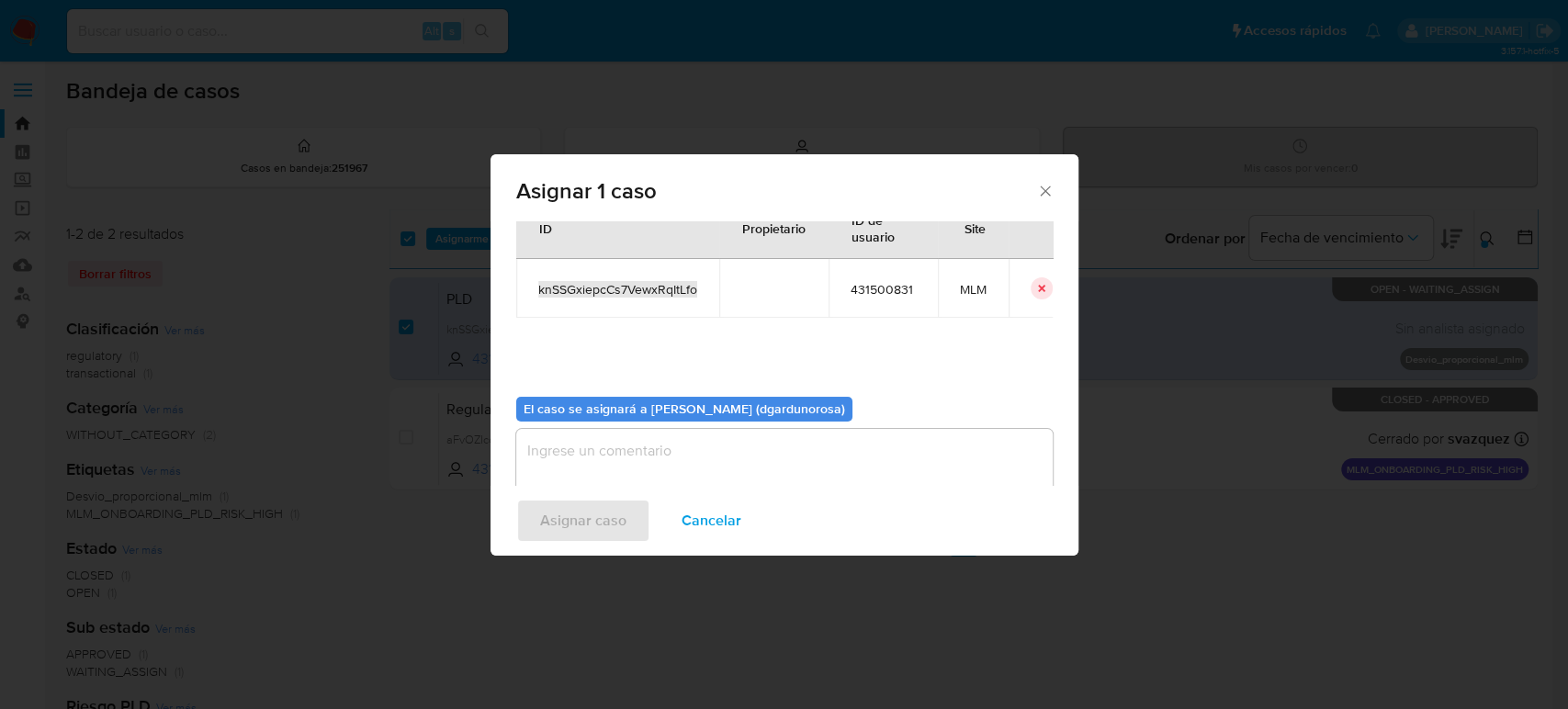
scroll to position [94, 0]
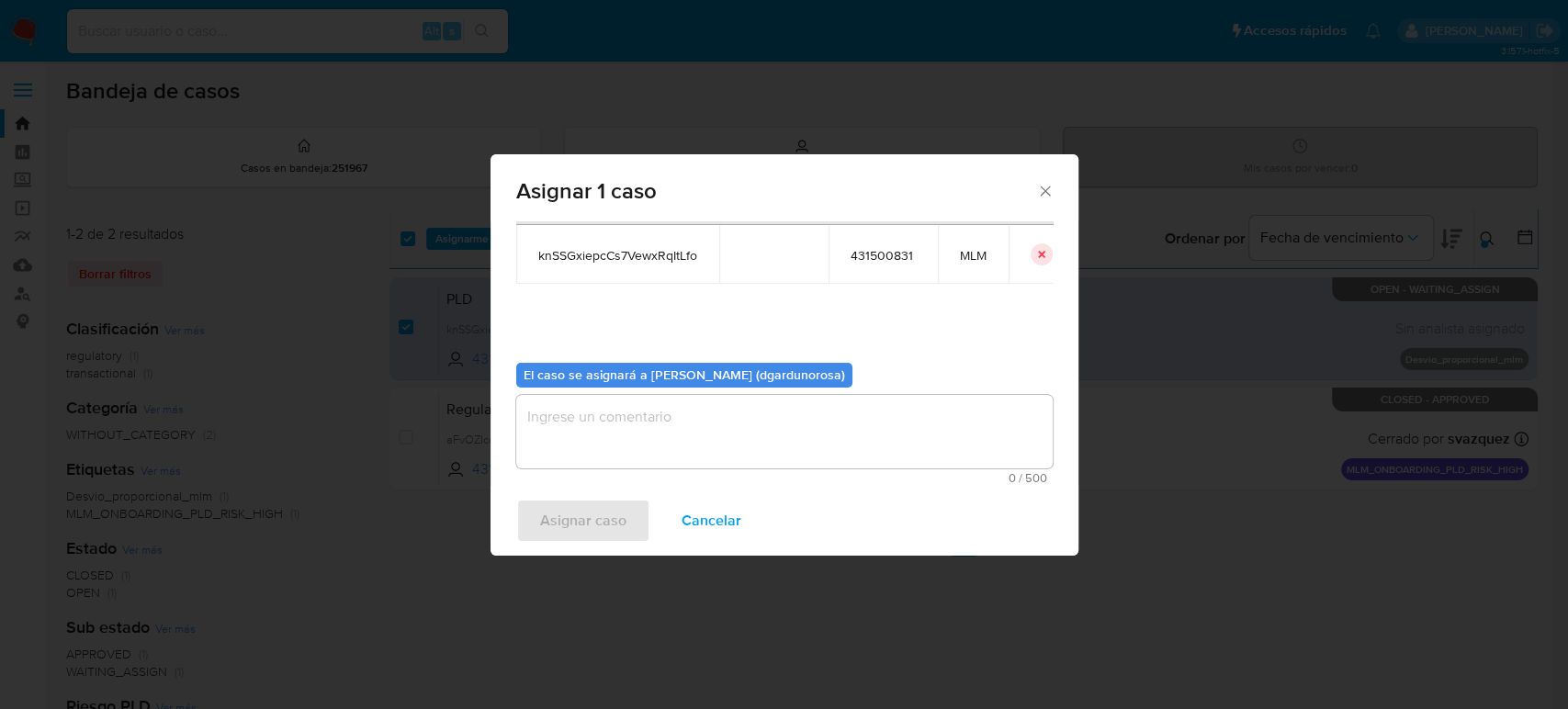
drag, startPoint x: 720, startPoint y: 427, endPoint x: 712, endPoint y: 436, distance: 12.0
click at [718, 429] on textarea "assign-modal" at bounding box center [784, 432] width 536 height 73
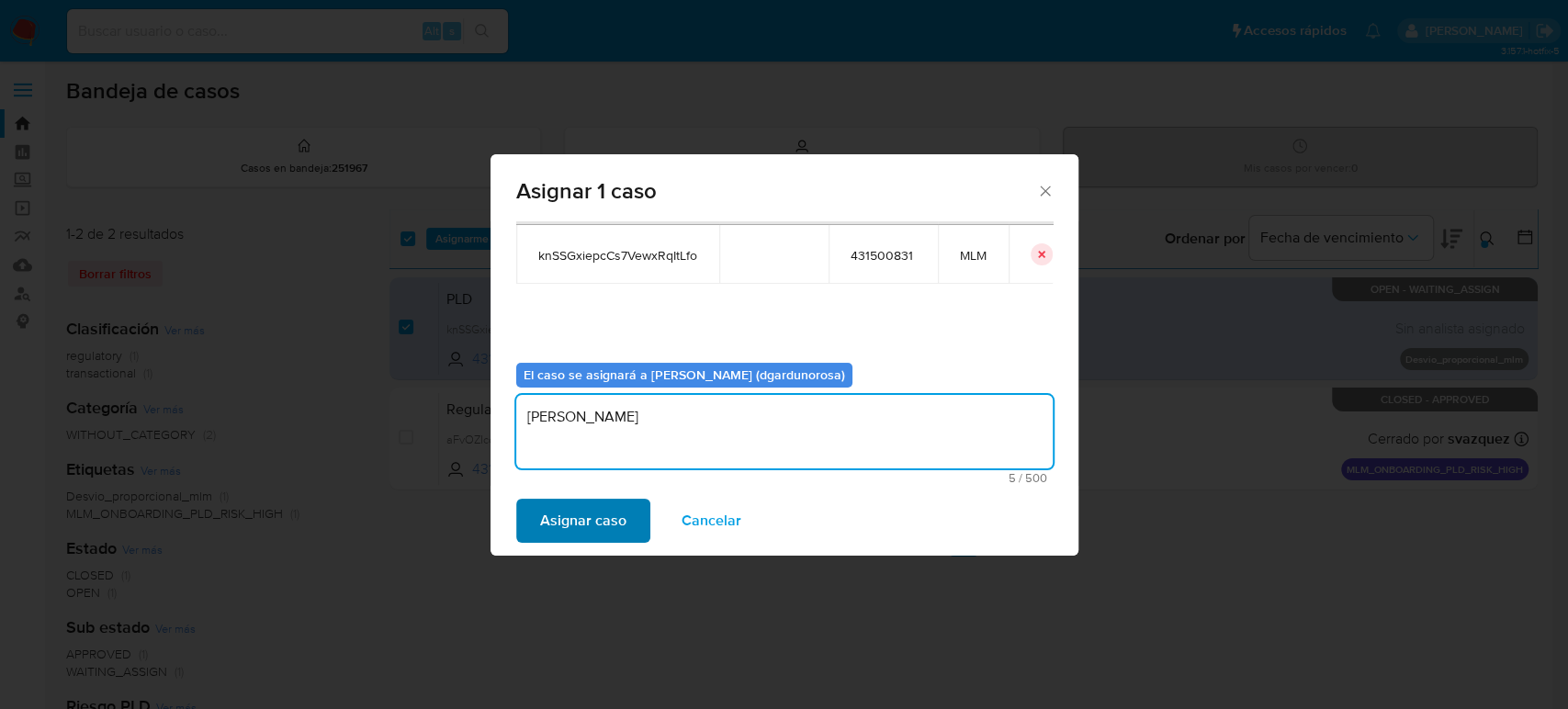
type textarea "diego"
click at [561, 508] on span "Asignar caso" at bounding box center [583, 521] width 86 height 40
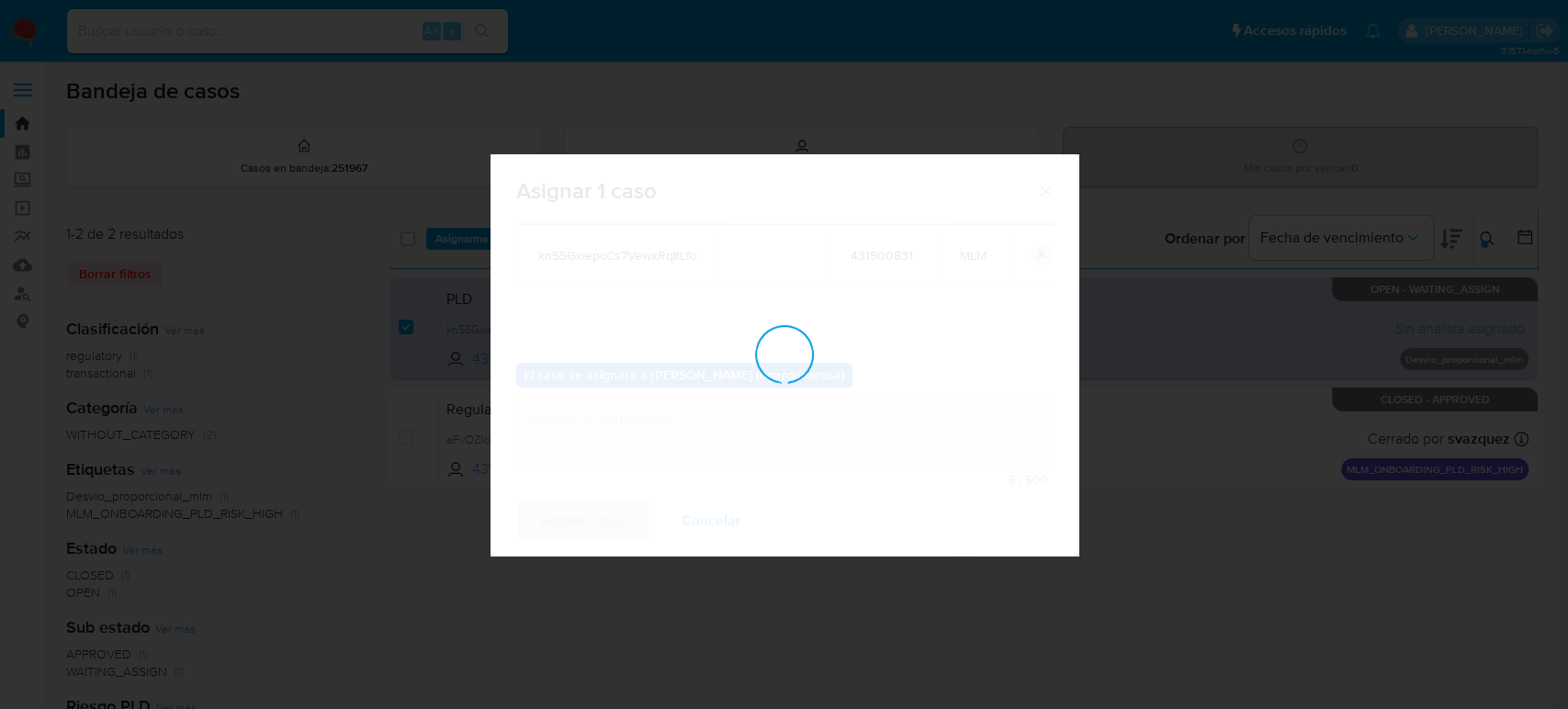
checkbox input "false"
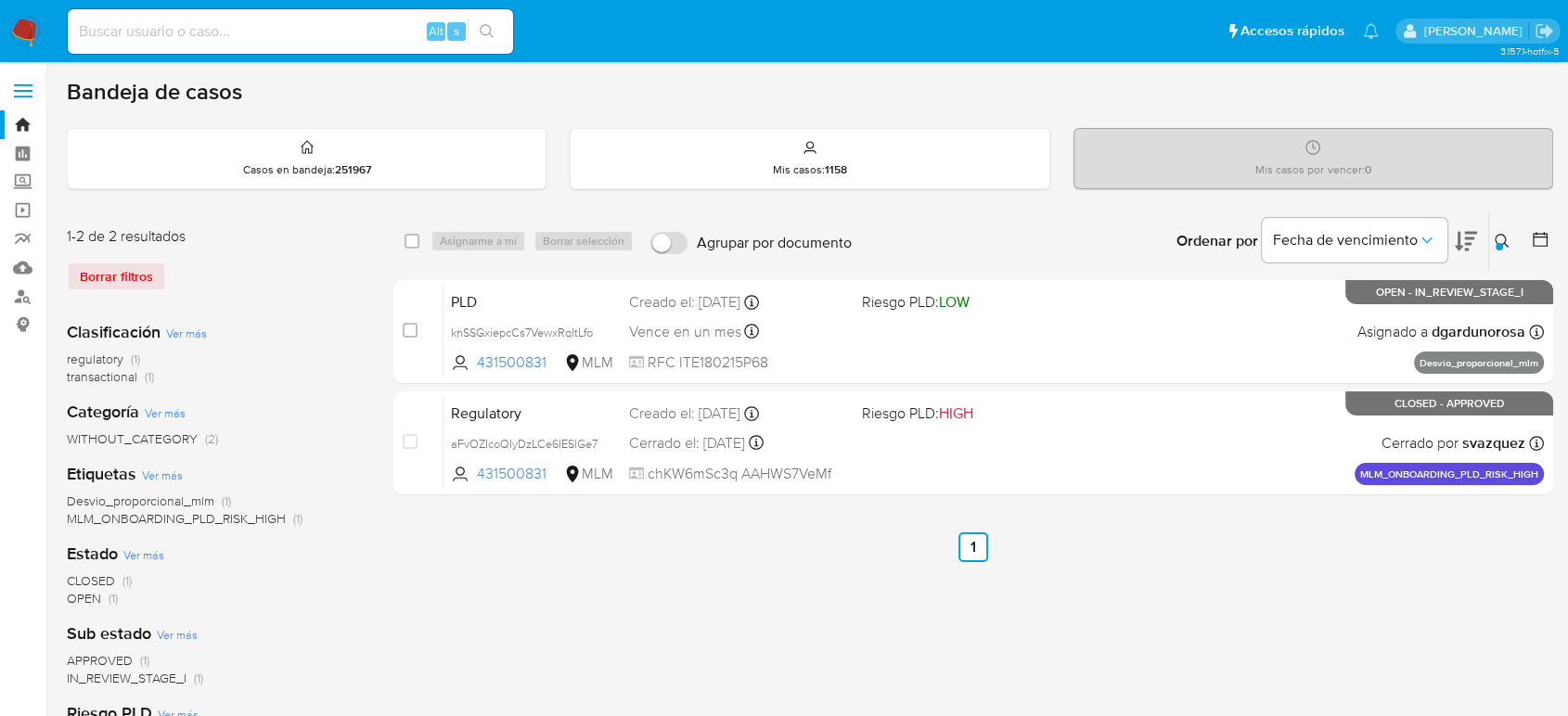
click at [1511, 236] on button at bounding box center [1504, 241] width 30 height 23
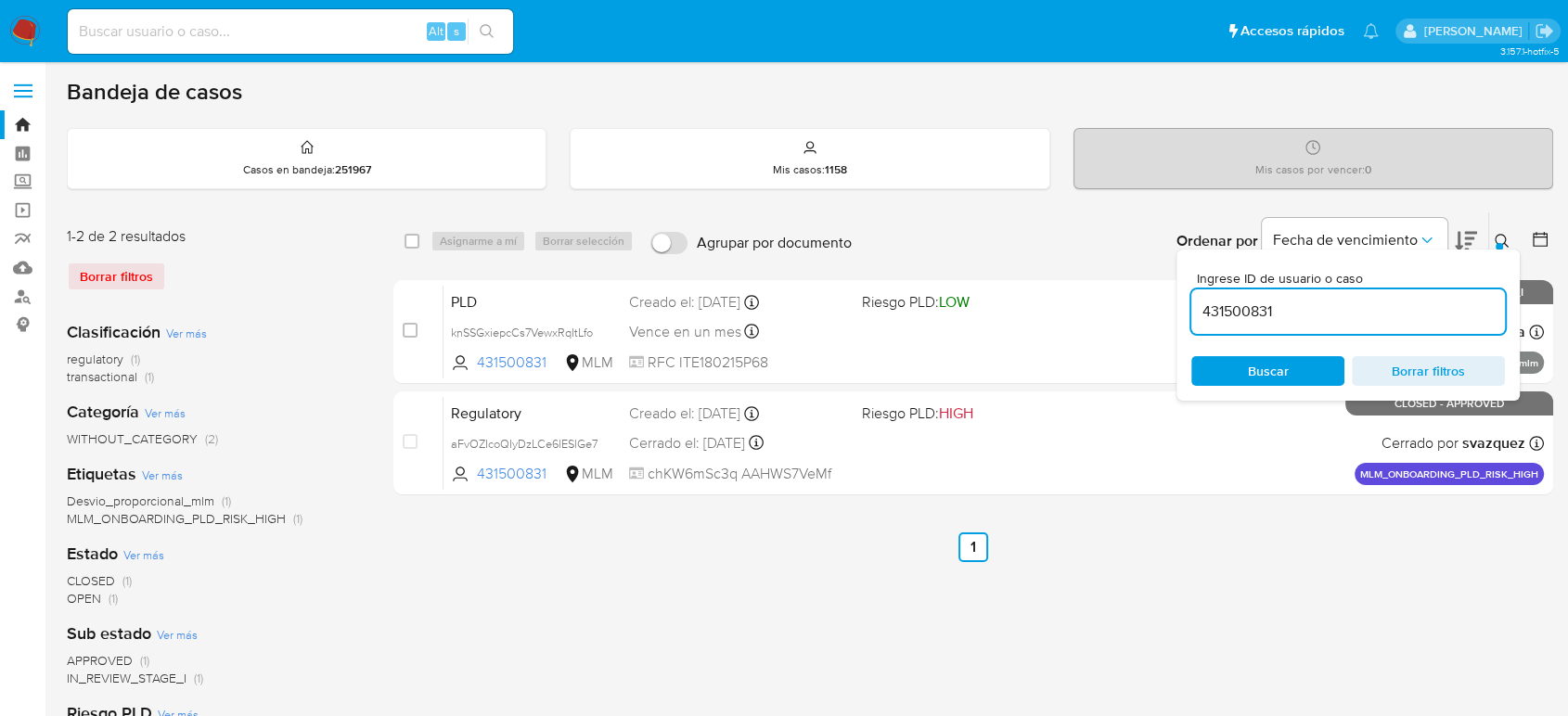
click at [1248, 310] on input "431500831" at bounding box center [1349, 312] width 314 height 25
type input "523916436"
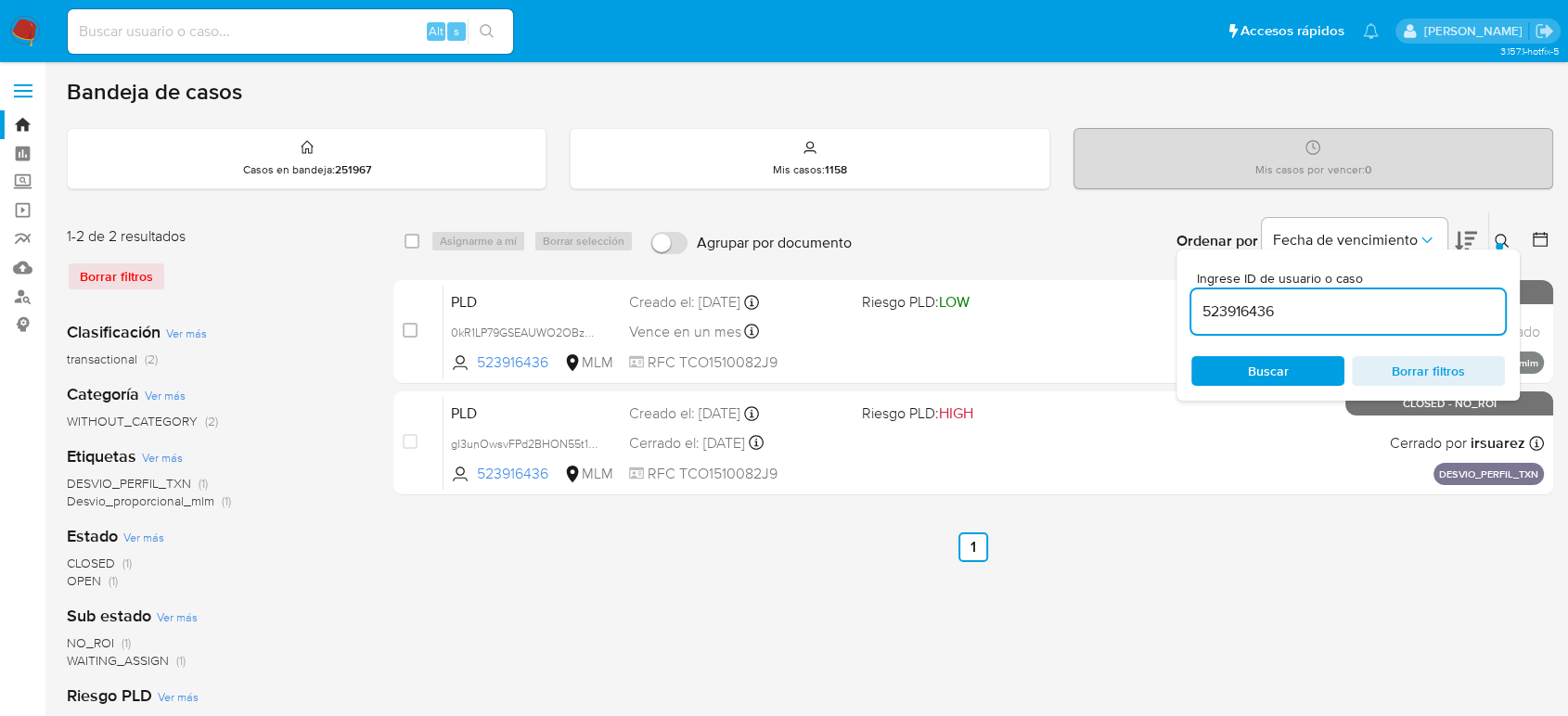
click at [1499, 236] on icon at bounding box center [1502, 241] width 15 height 15
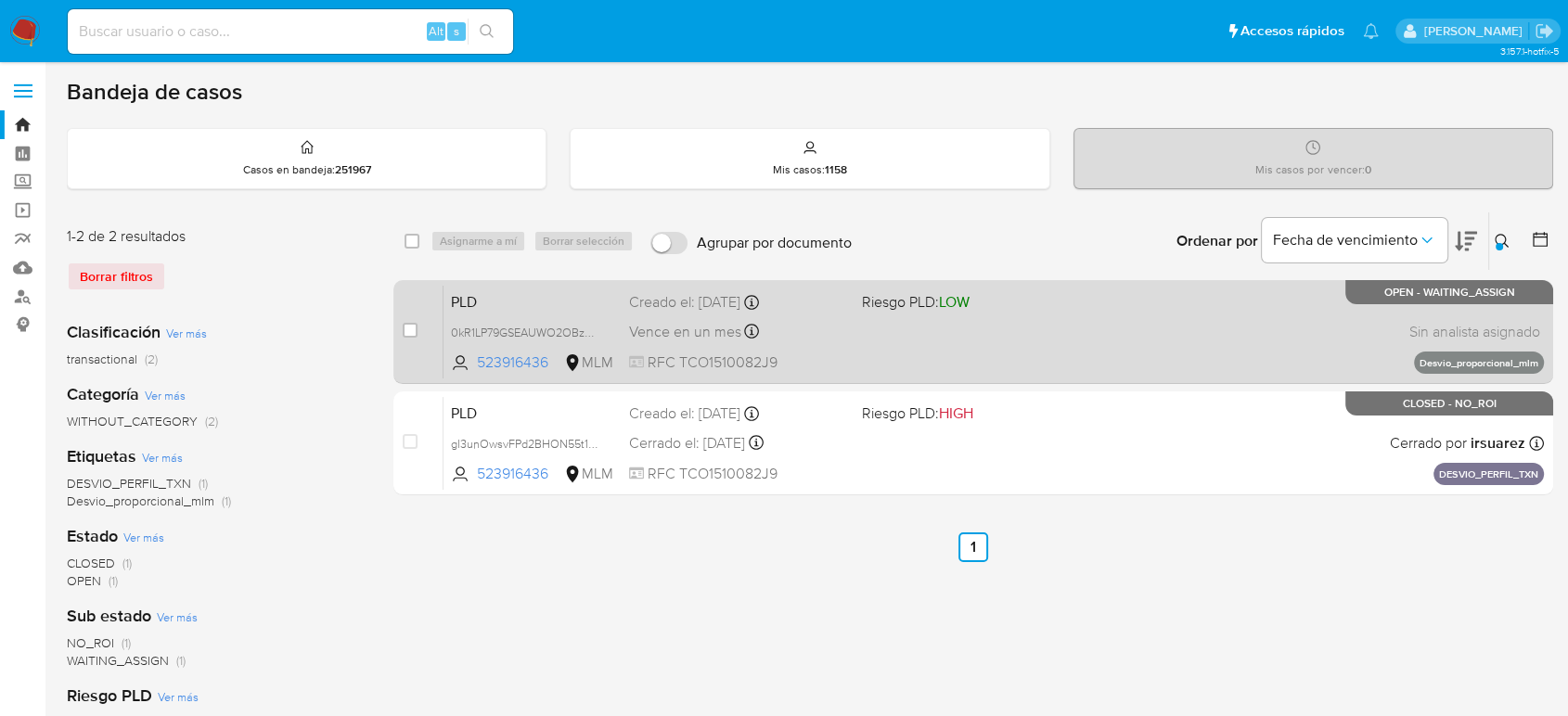
drag, startPoint x: 407, startPoint y: 331, endPoint x: 425, endPoint y: 303, distance: 33.3
click at [407, 331] on input "checkbox" at bounding box center [410, 330] width 15 height 15
checkbox input "true"
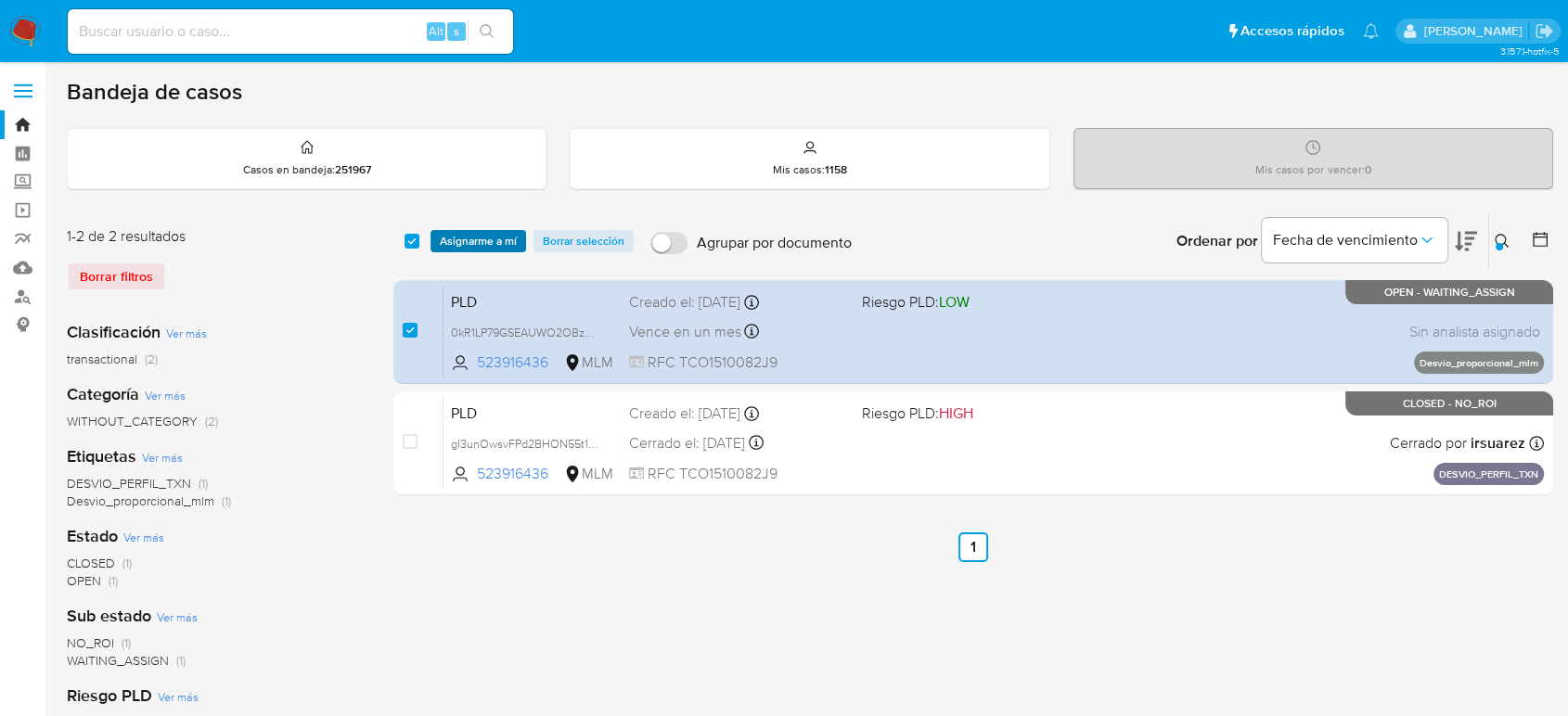
click at [473, 241] on span "Asignarme a mí" at bounding box center [478, 241] width 77 height 19
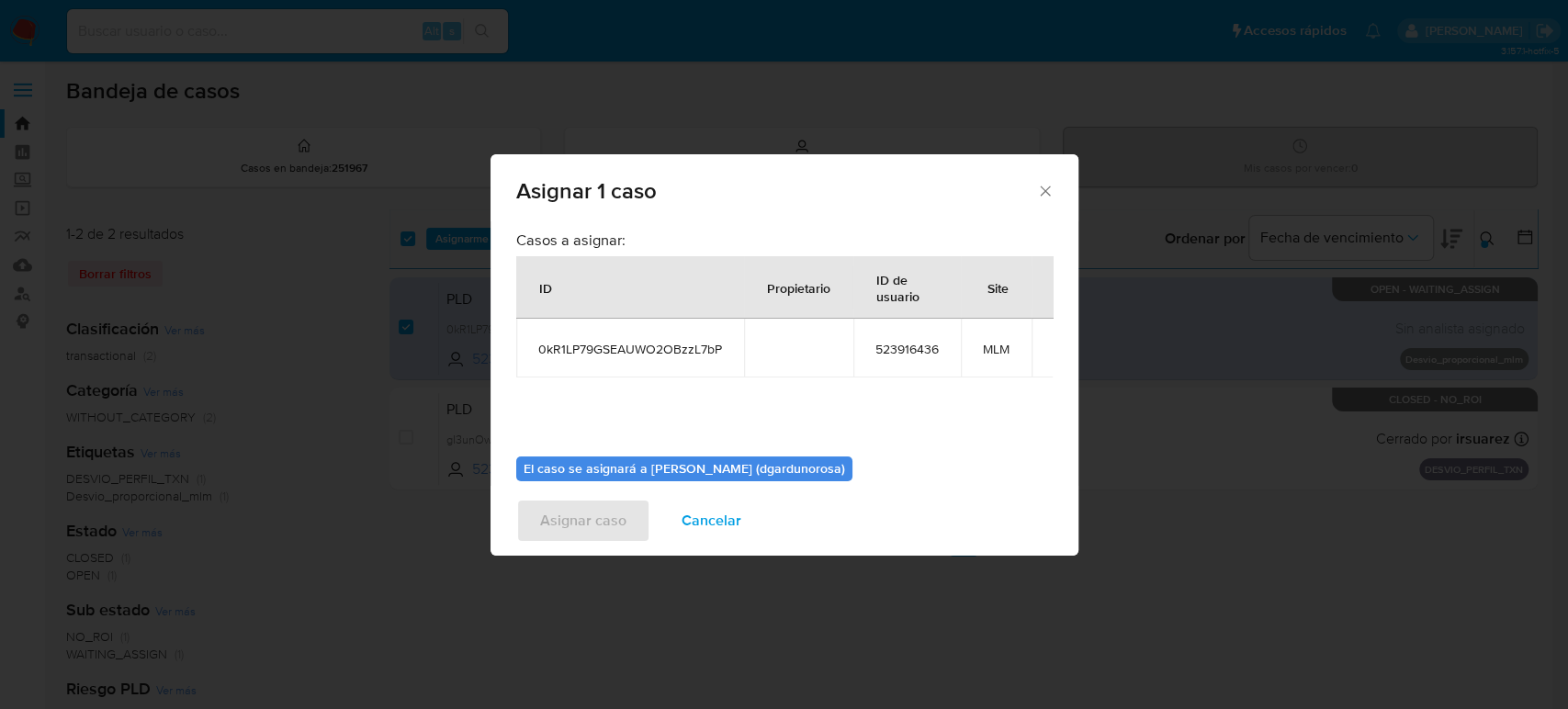
scroll to position [94, 0]
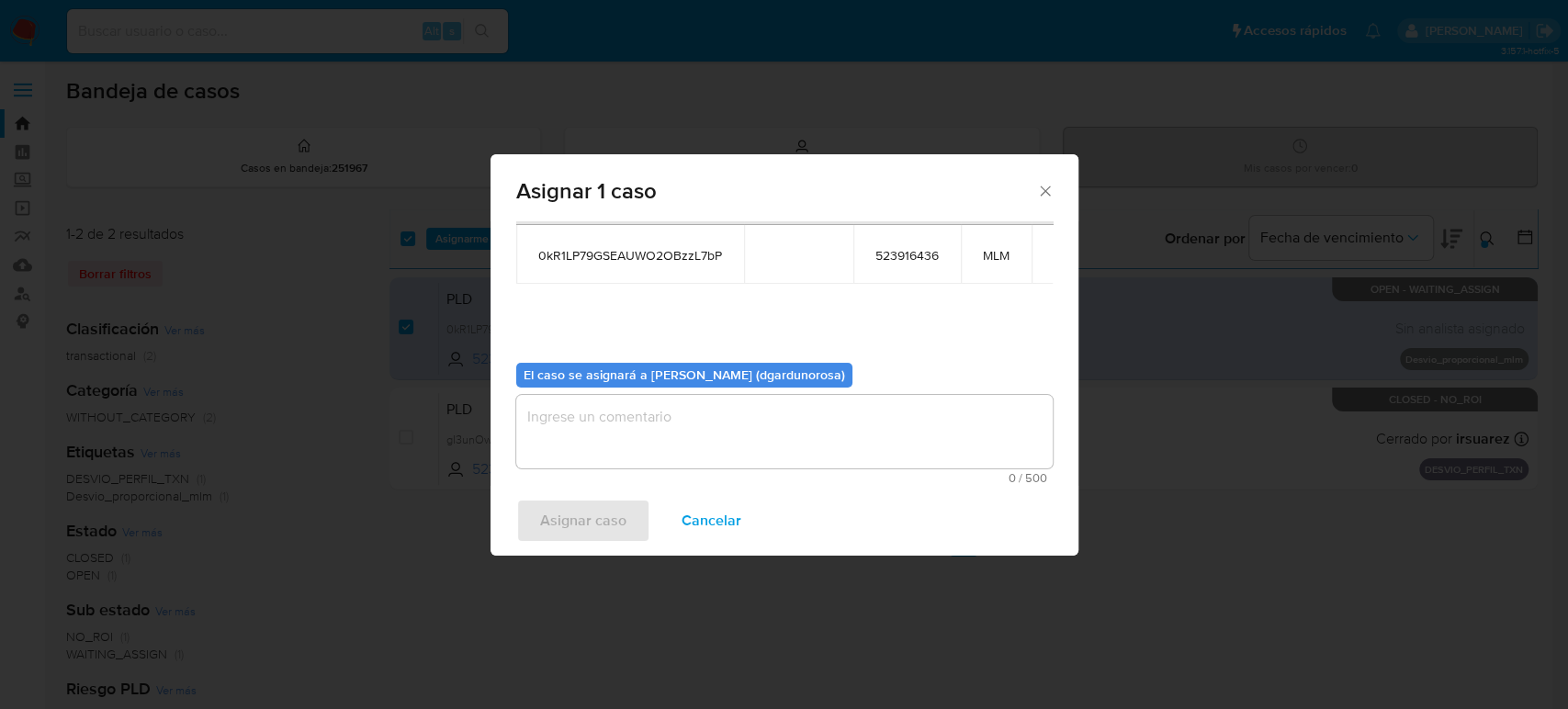
click at [785, 411] on textarea "assign-modal" at bounding box center [784, 432] width 536 height 73
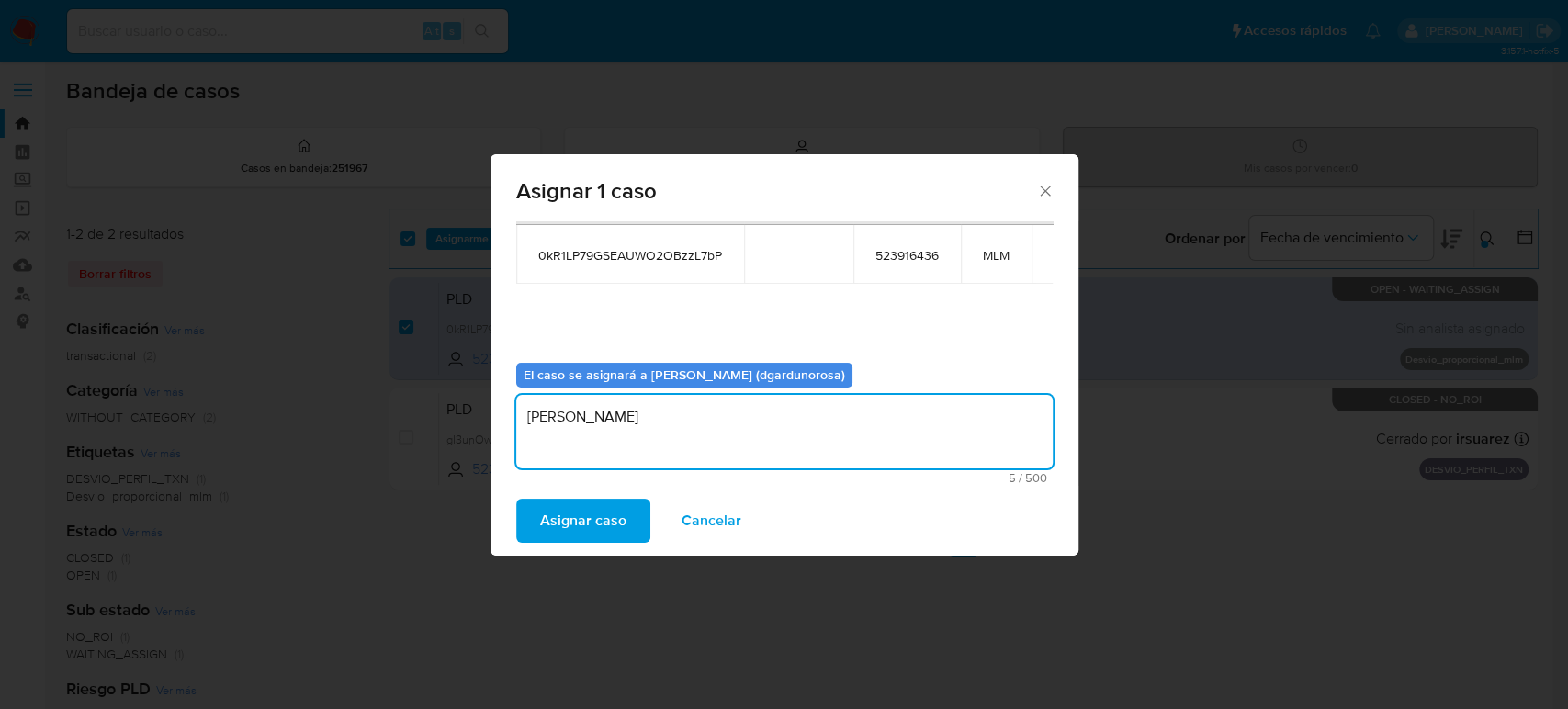
type textarea "diego"
click at [615, 252] on span "0kR1LP79GSEAUWO2OBzzL7bP" at bounding box center [630, 256] width 183 height 17
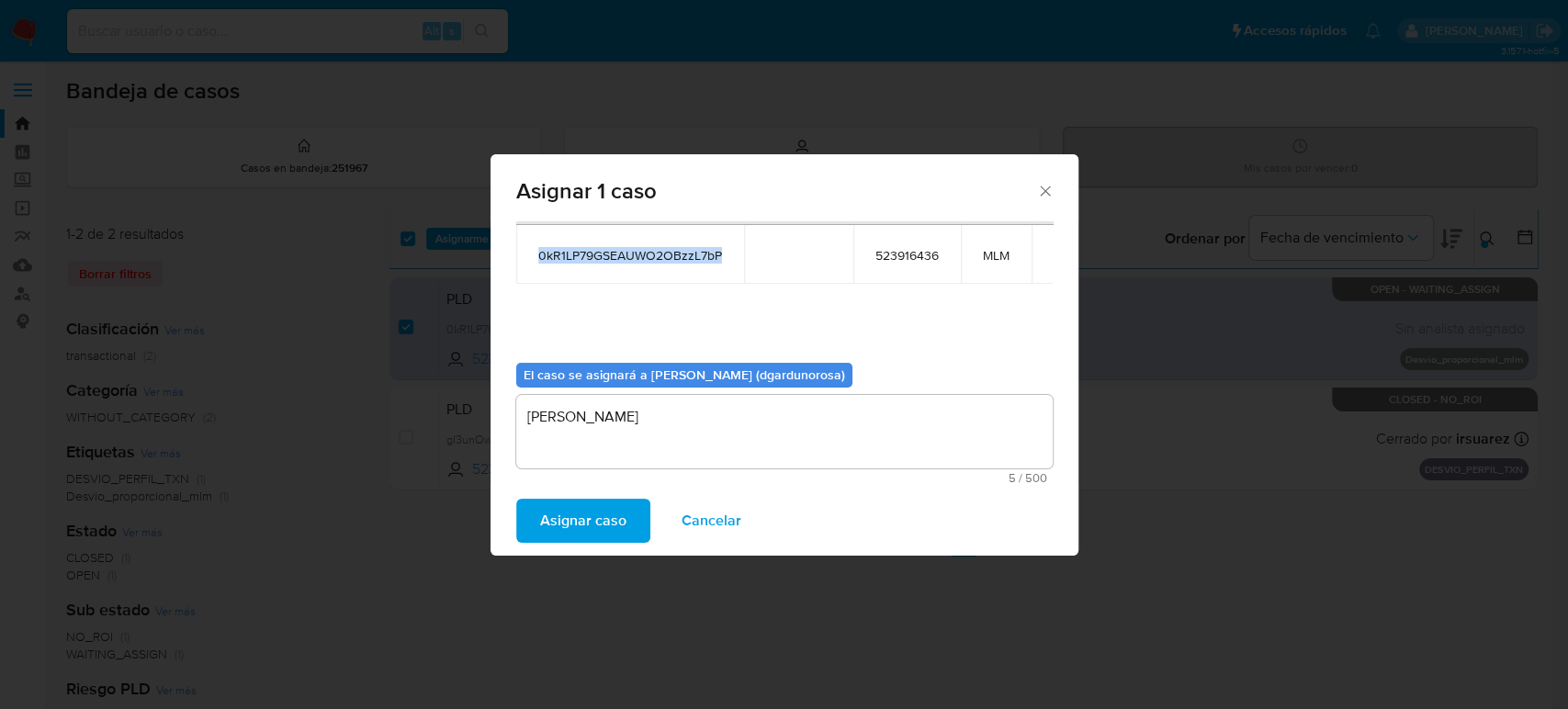
click at [615, 252] on span "0kR1LP79GSEAUWO2OBzzL7bP" at bounding box center [630, 256] width 183 height 17
copy span "0kR1LP79GSEAUWO2OBzzL7bP"
click at [597, 515] on span "Asignar caso" at bounding box center [583, 521] width 86 height 40
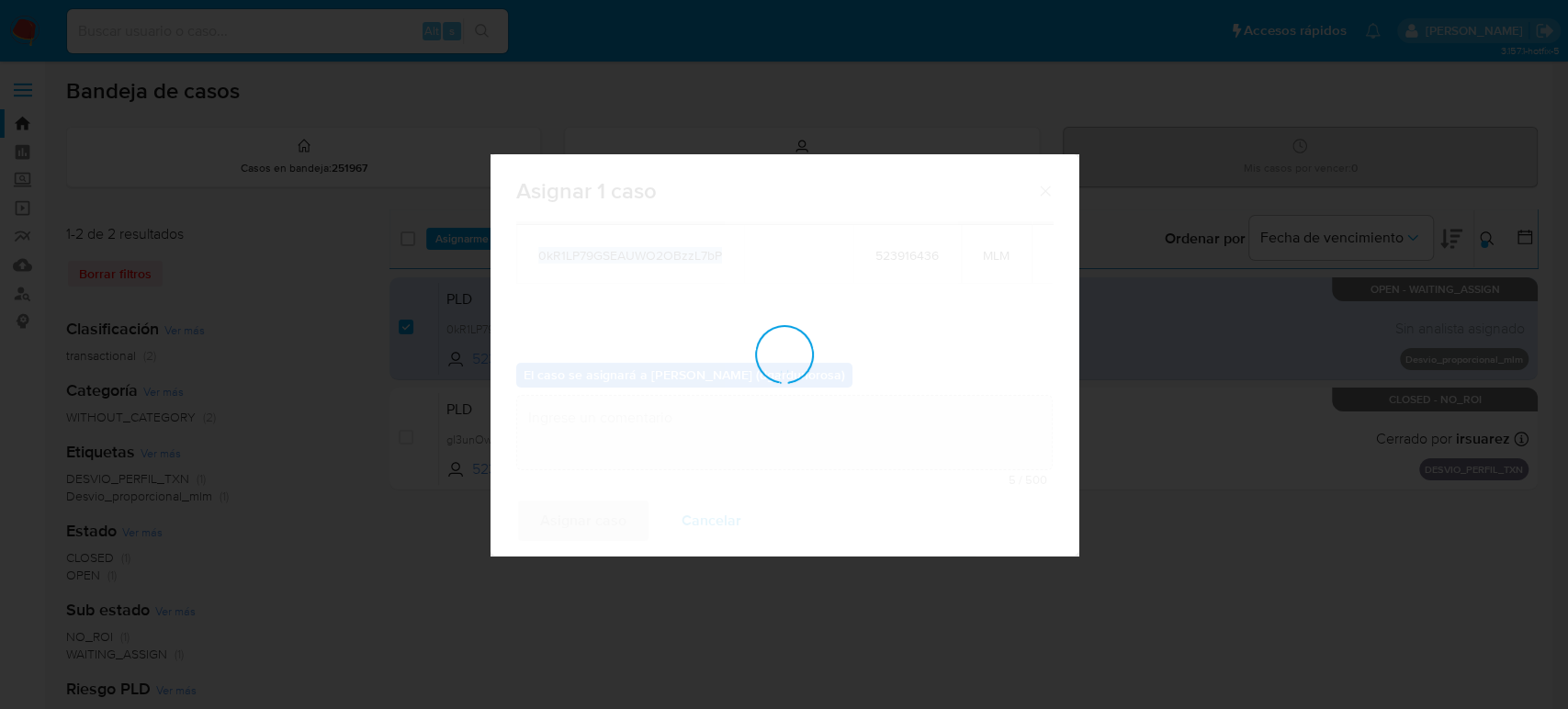
checkbox input "false"
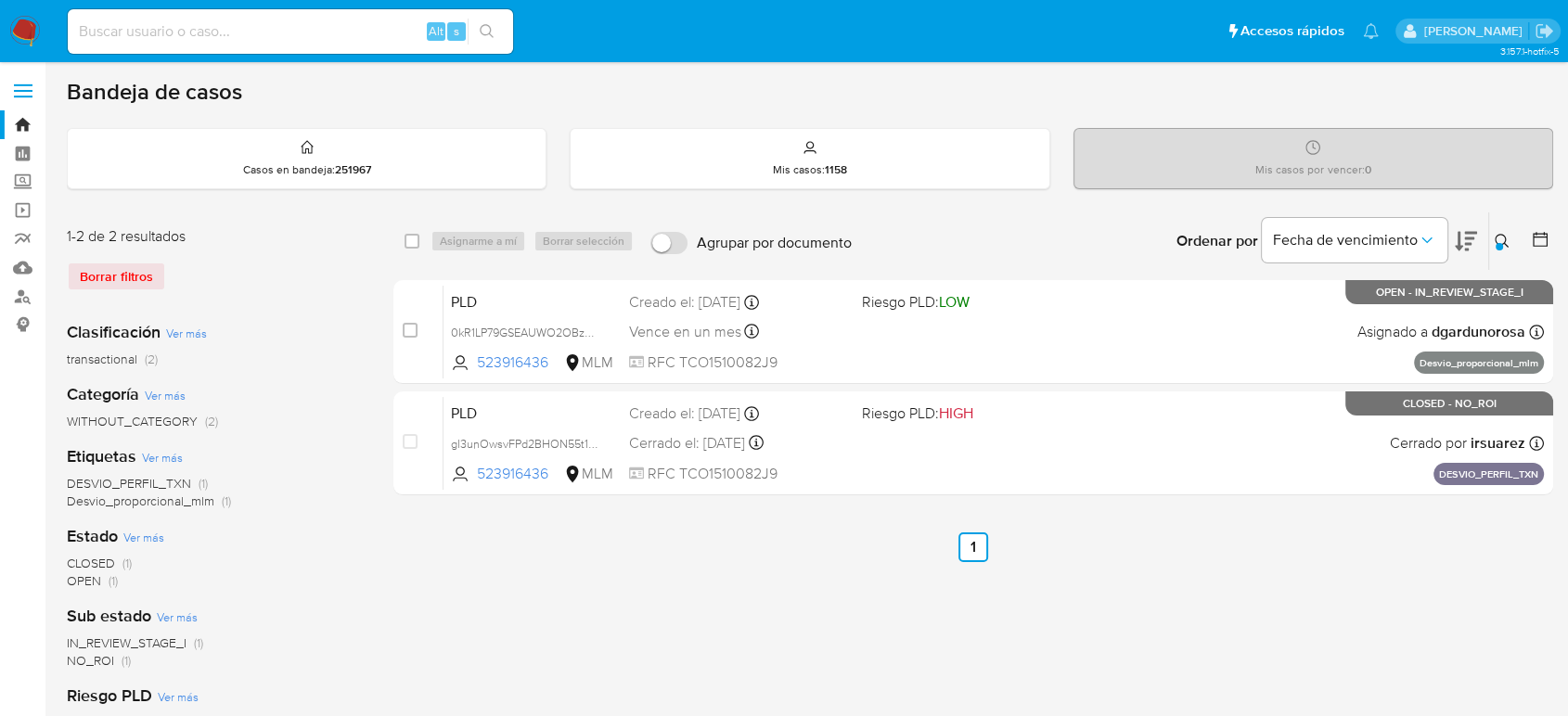
click at [1498, 243] on div at bounding box center [1499, 247] width 8 height 8
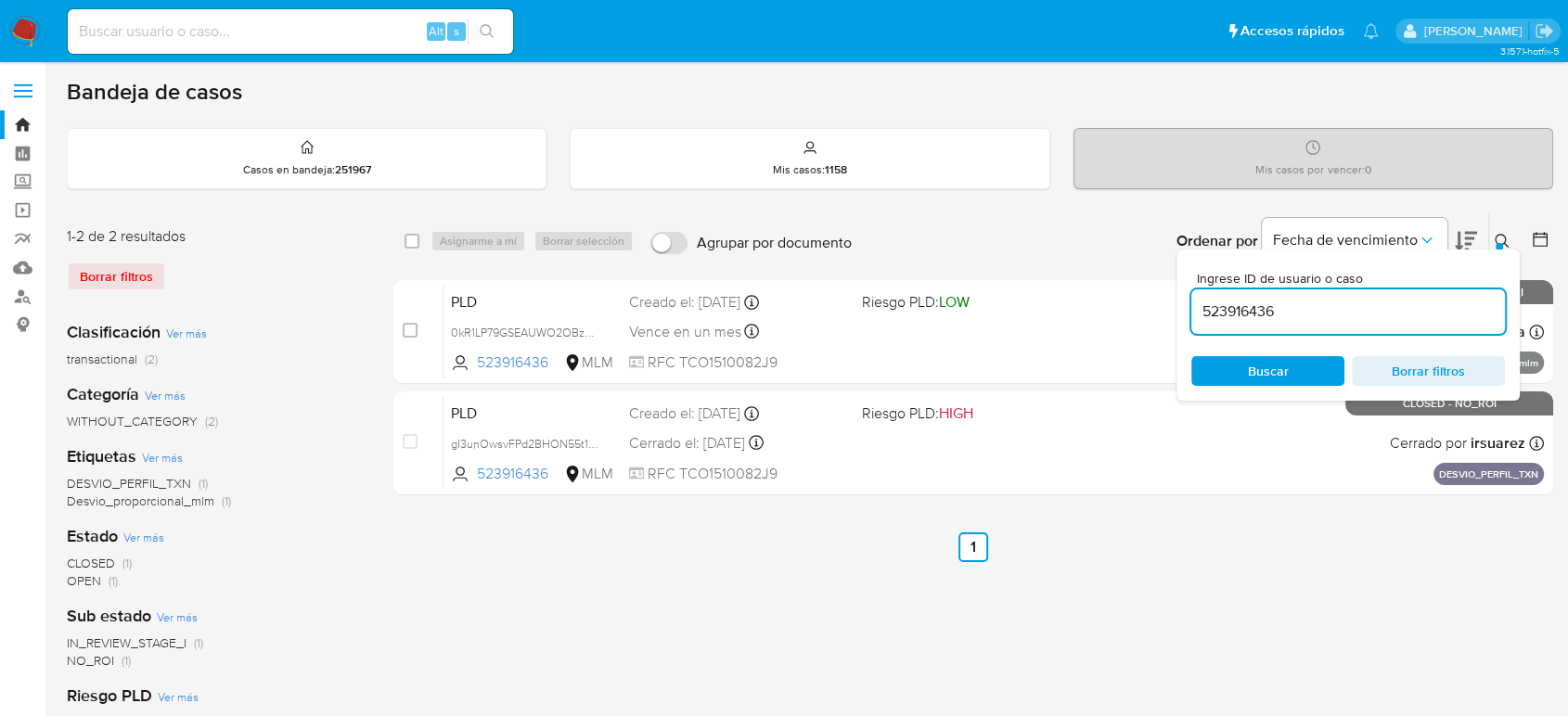
click at [1246, 310] on input "523916436" at bounding box center [1349, 312] width 314 height 25
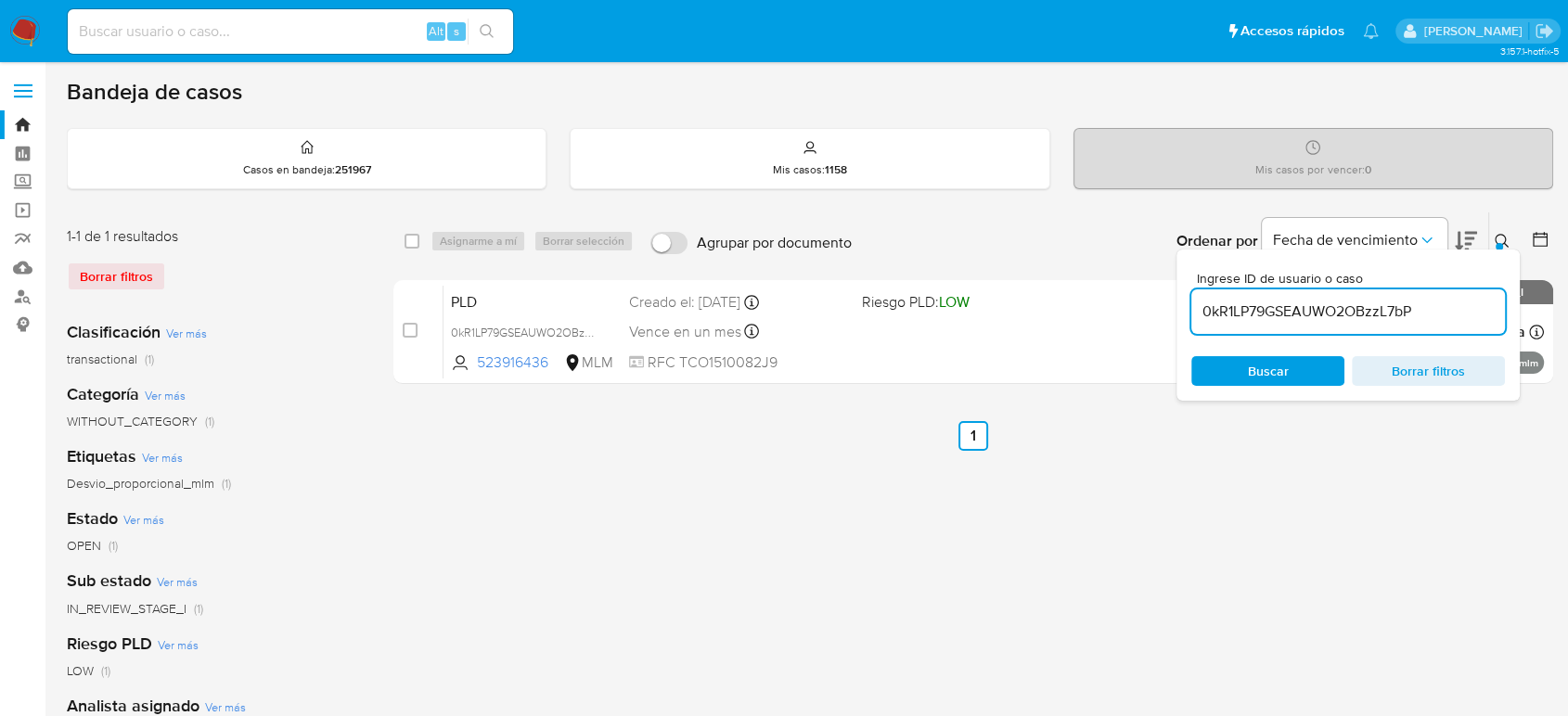
click at [1274, 308] on input "0kR1LP79GSEAUWO2OBzzL7bP" at bounding box center [1349, 312] width 314 height 25
click at [1491, 239] on button at bounding box center [1504, 241] width 30 height 23
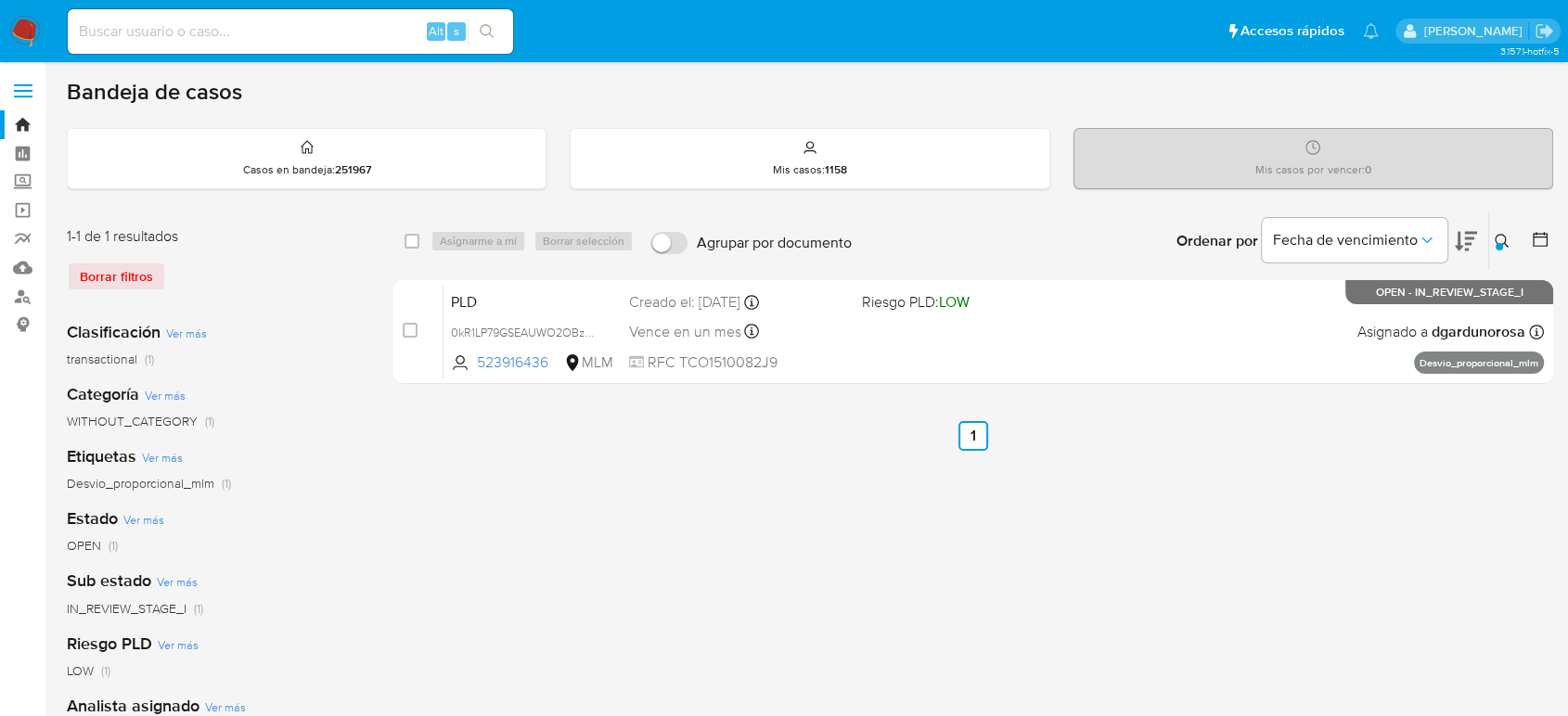
click at [1491, 239] on button at bounding box center [1504, 241] width 30 height 23
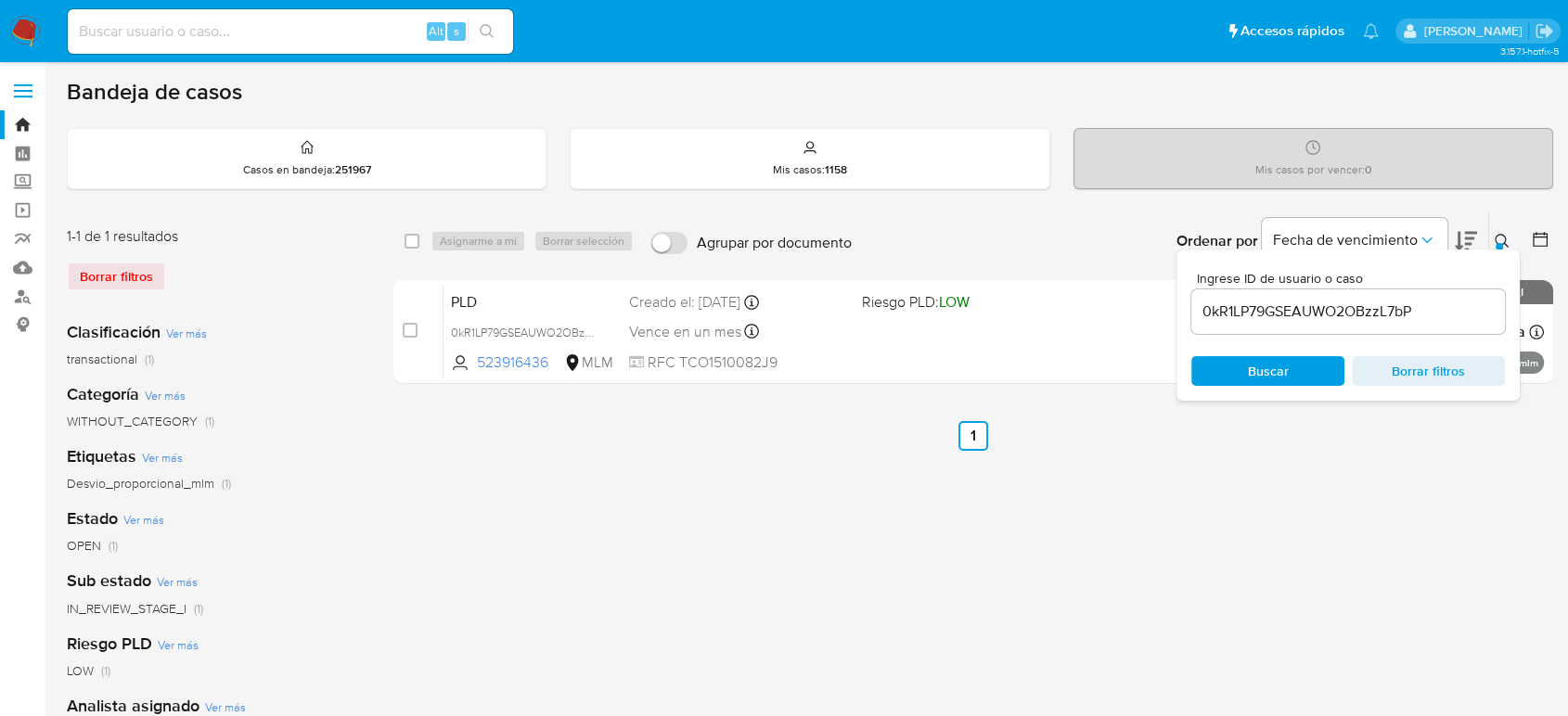
click at [1364, 300] on input "0kR1LP79GSEAUWO2OBzzL7bP" at bounding box center [1349, 312] width 314 height 25
paste input "646550321"
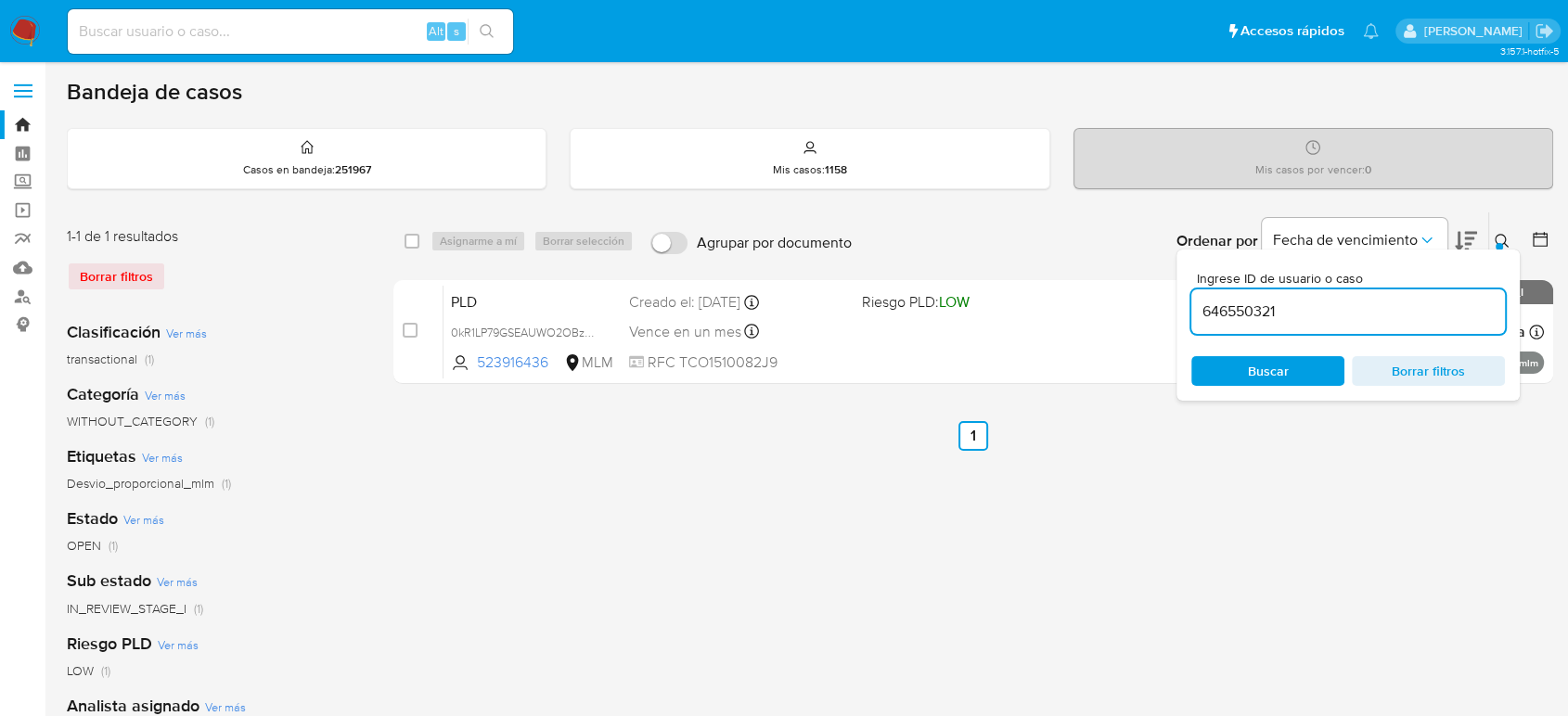
type input "646550321"
click at [1498, 243] on div at bounding box center [1499, 247] width 8 height 8
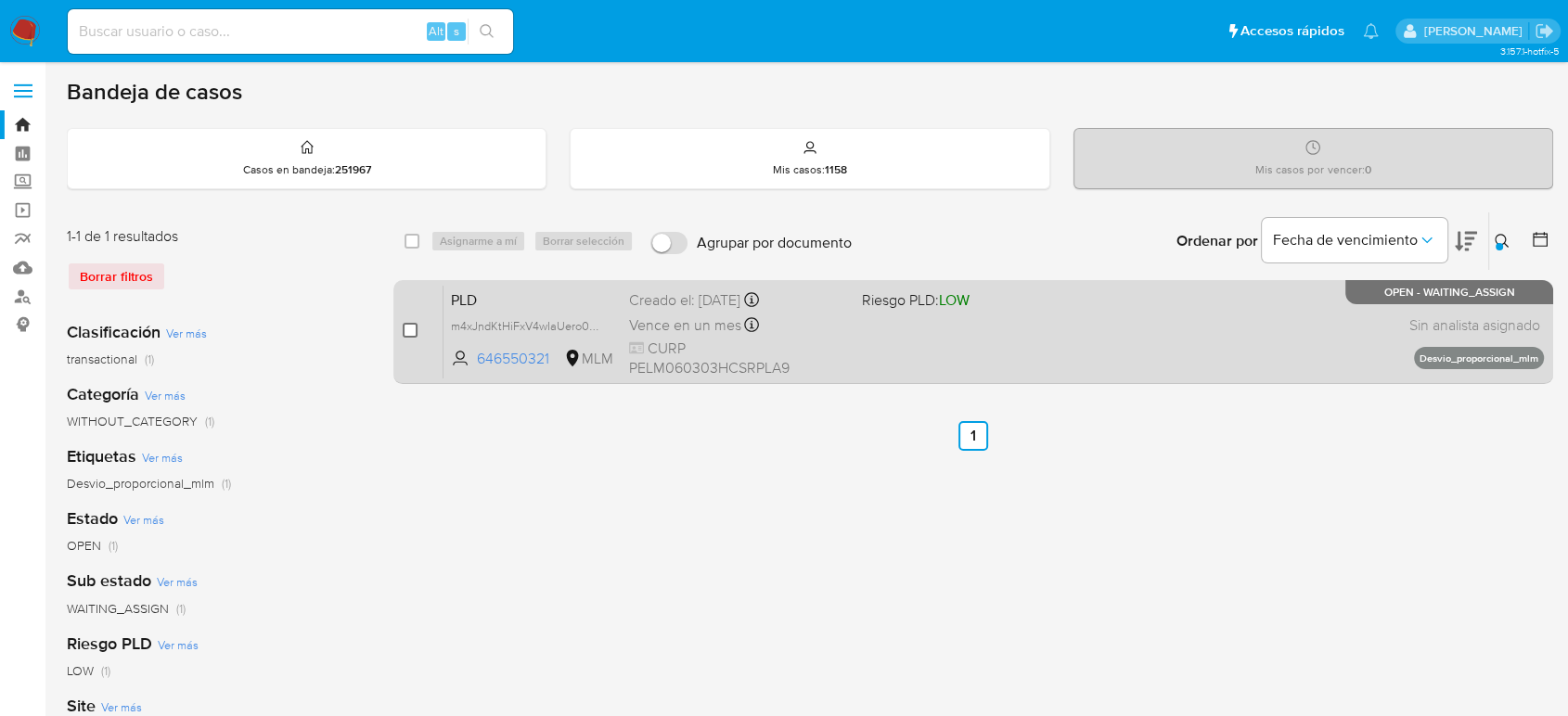
click at [412, 333] on input "checkbox" at bounding box center [410, 330] width 15 height 15
checkbox input "true"
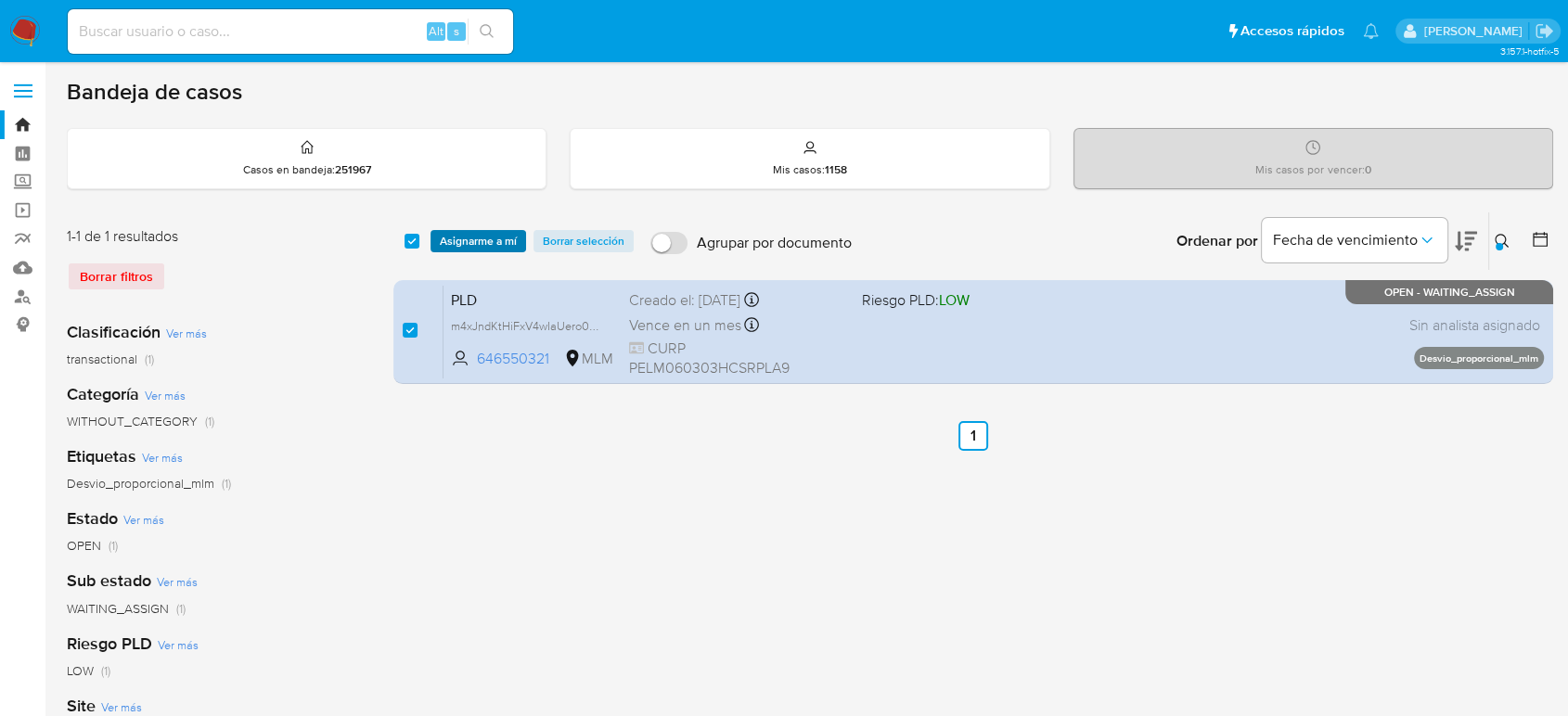
click at [486, 242] on span "Asignarme a mí" at bounding box center [478, 241] width 77 height 19
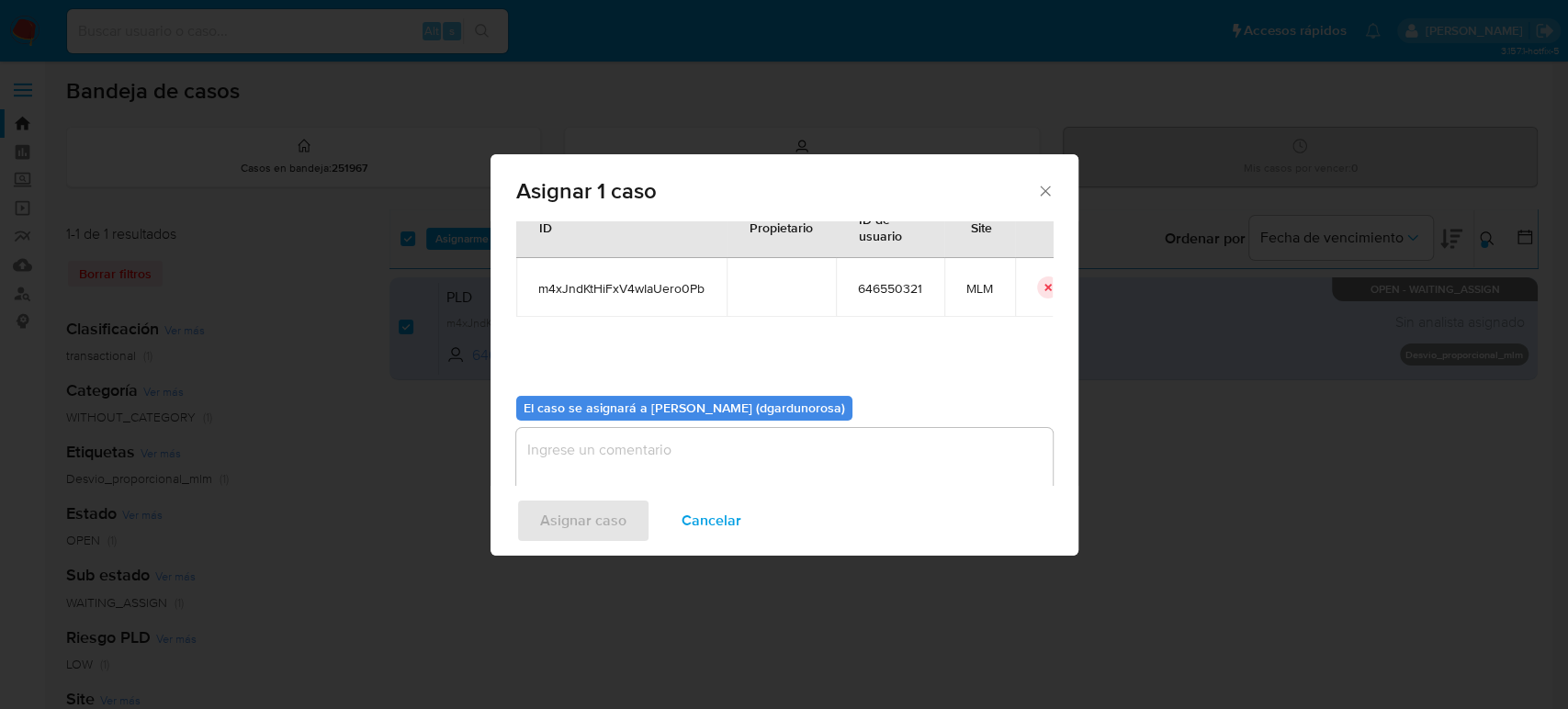
scroll to position [94, 0]
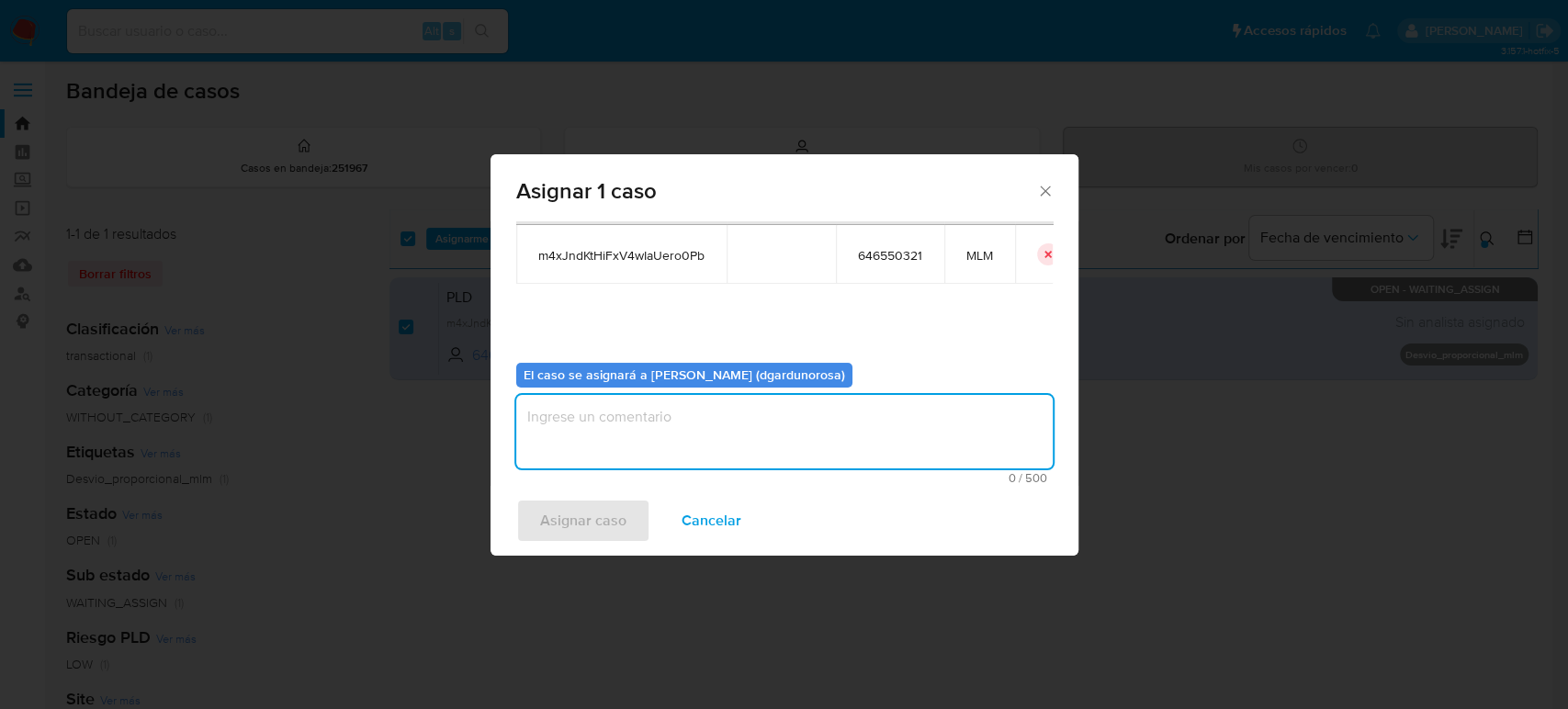
click at [894, 421] on textarea "assign-modal" at bounding box center [784, 432] width 536 height 73
type textarea "diego"
click at [651, 249] on span "m4xJndKtHiFxV4wIaUero0Pb" at bounding box center [622, 256] width 167 height 17
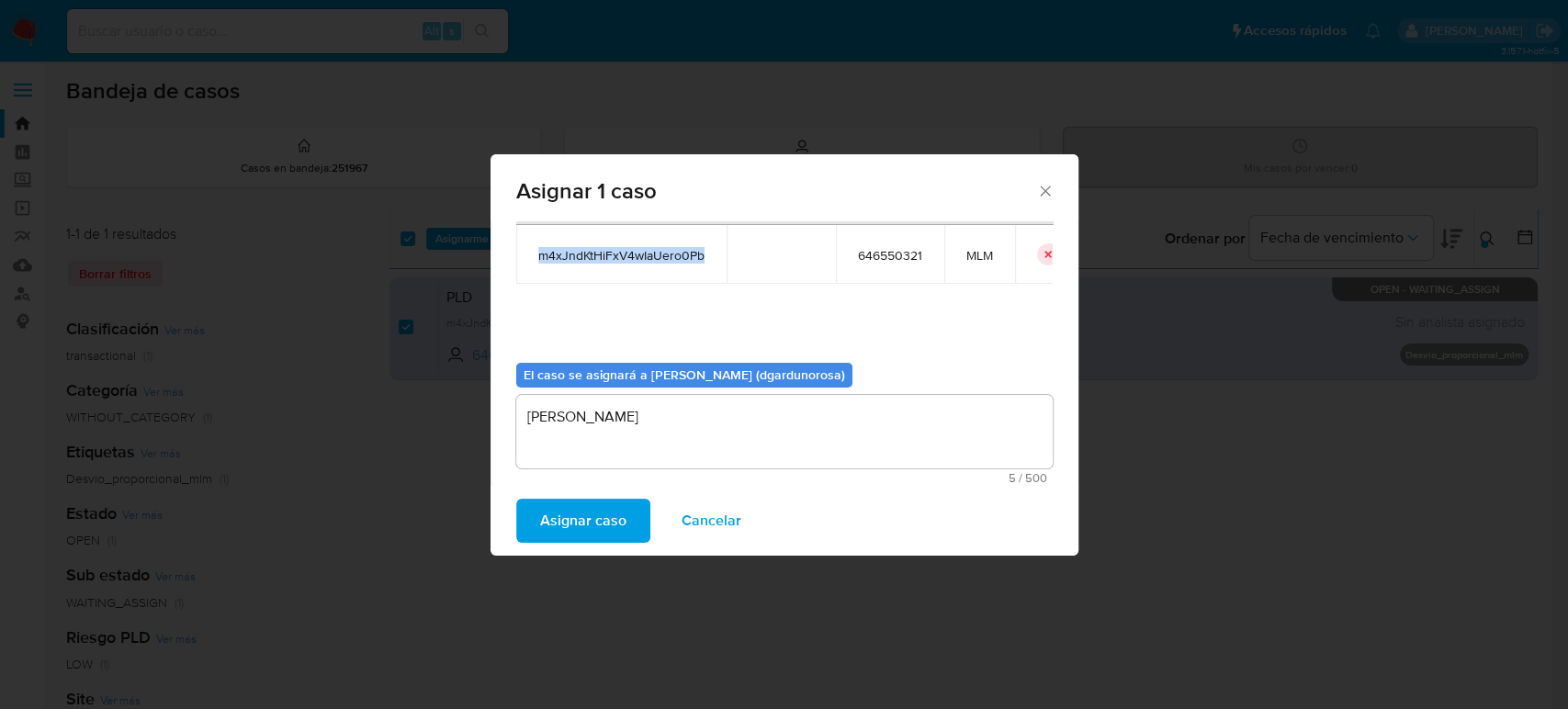
click at [651, 249] on span "m4xJndKtHiFxV4wIaUero0Pb" at bounding box center [622, 256] width 167 height 17
copy span "m4xJndKtHiFxV4wIaUero0Pb"
click at [577, 514] on span "Asignar caso" at bounding box center [583, 521] width 86 height 40
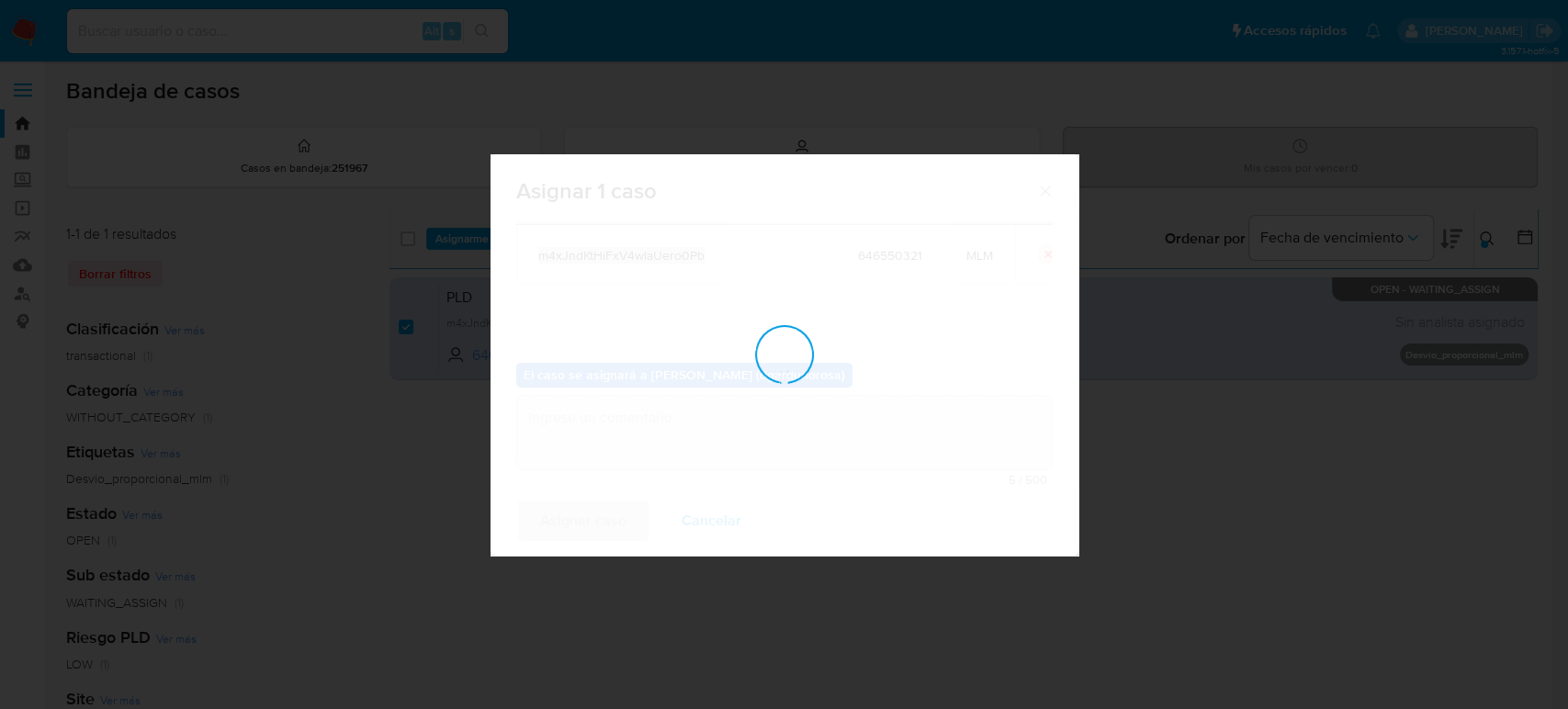
checkbox input "false"
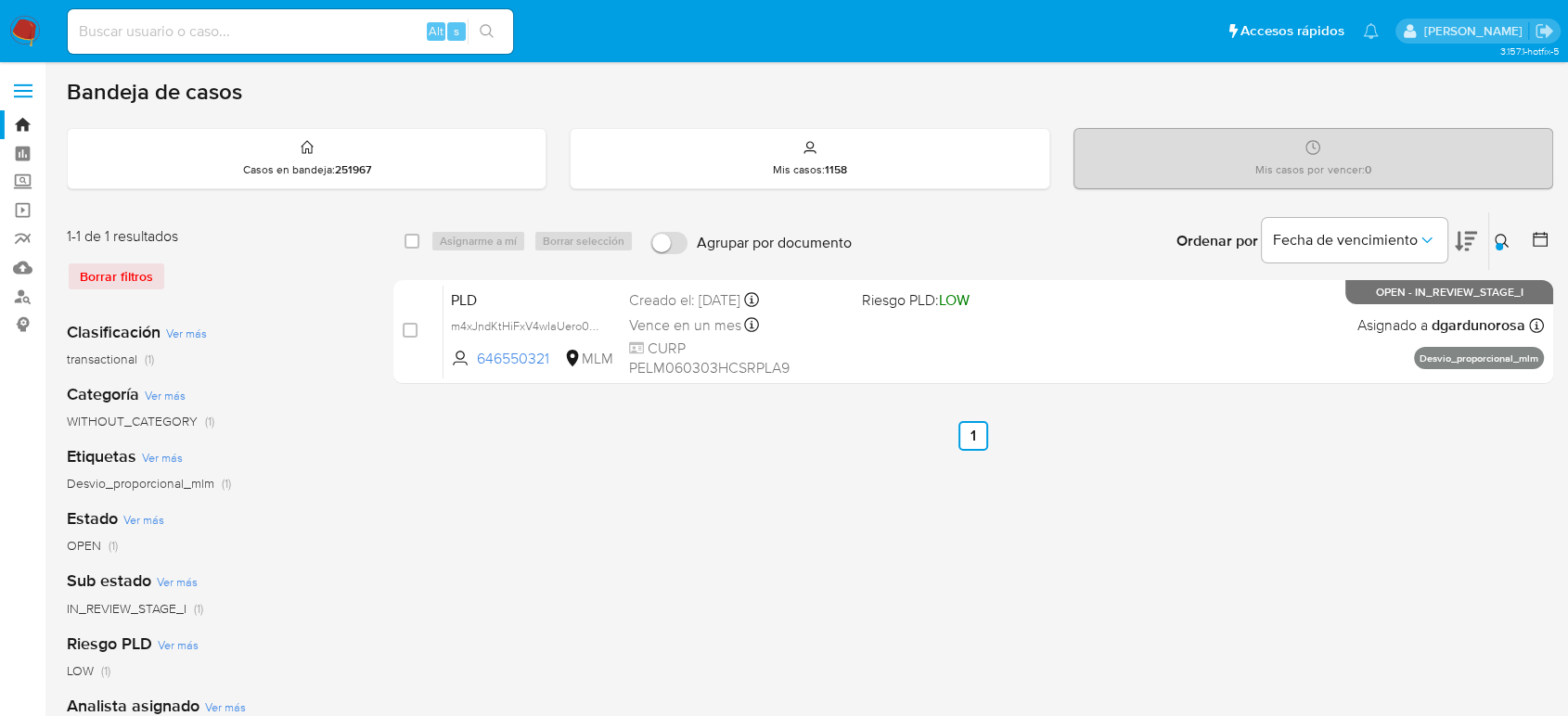
click at [1504, 237] on icon at bounding box center [1502, 241] width 15 height 15
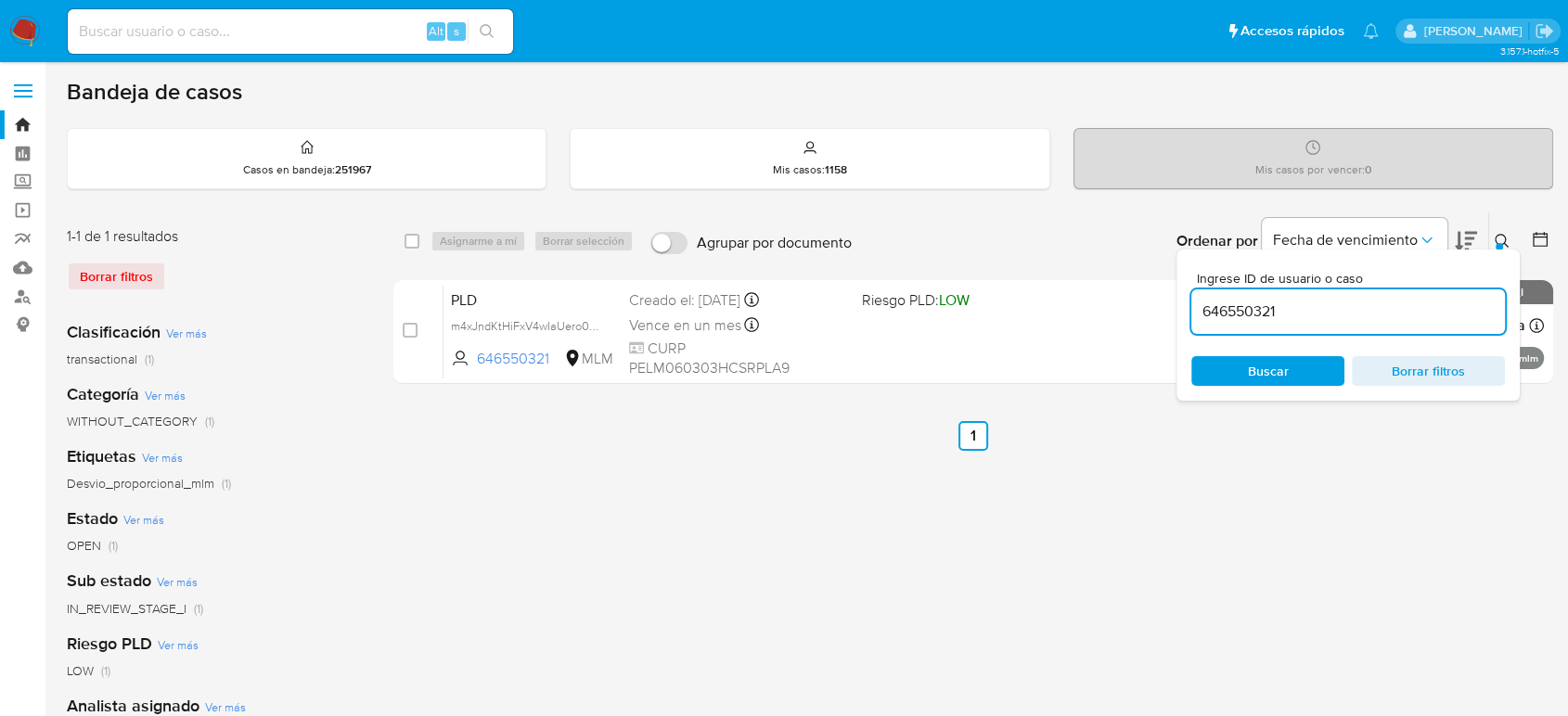
click at [1257, 318] on input "646550321" at bounding box center [1349, 312] width 314 height 25
type input "826864952"
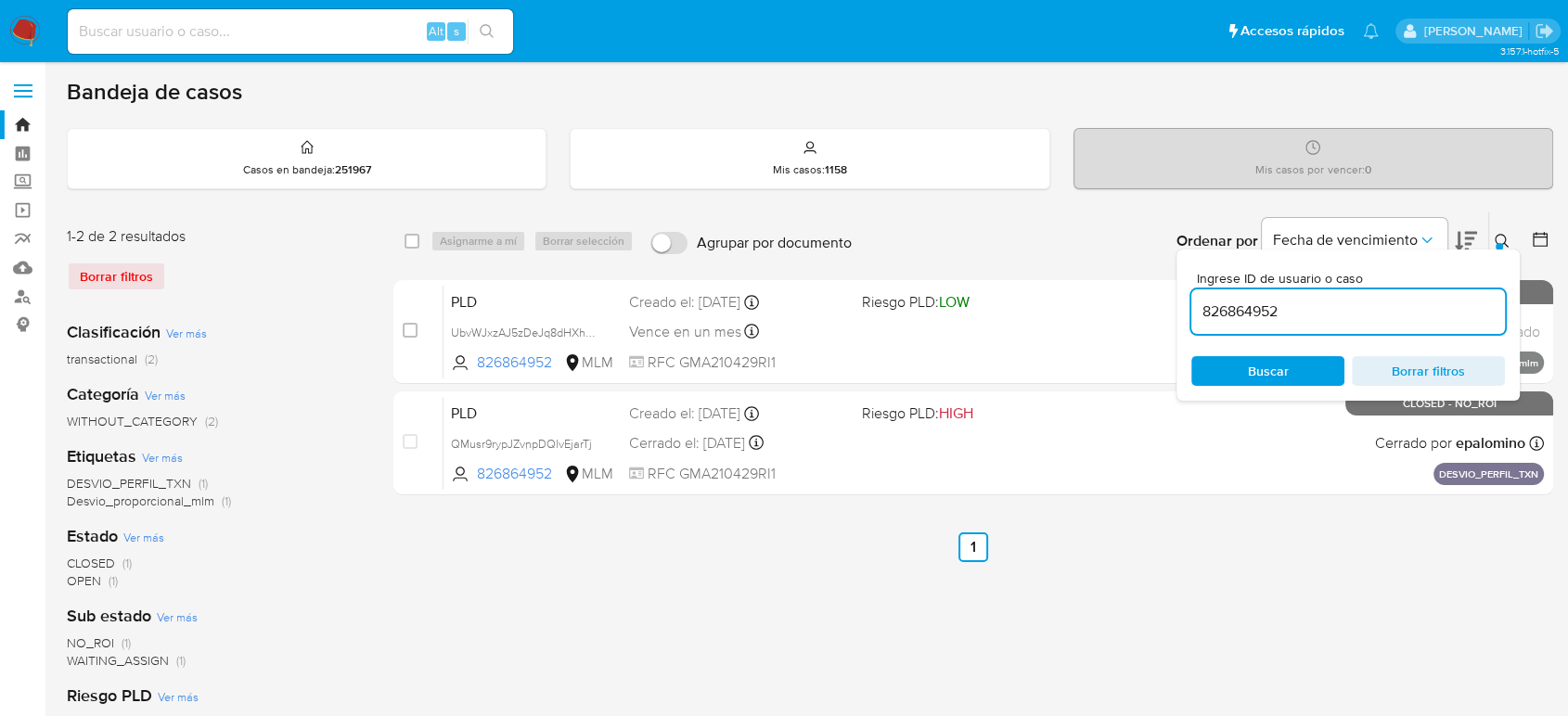
click at [1500, 241] on icon at bounding box center [1502, 241] width 15 height 15
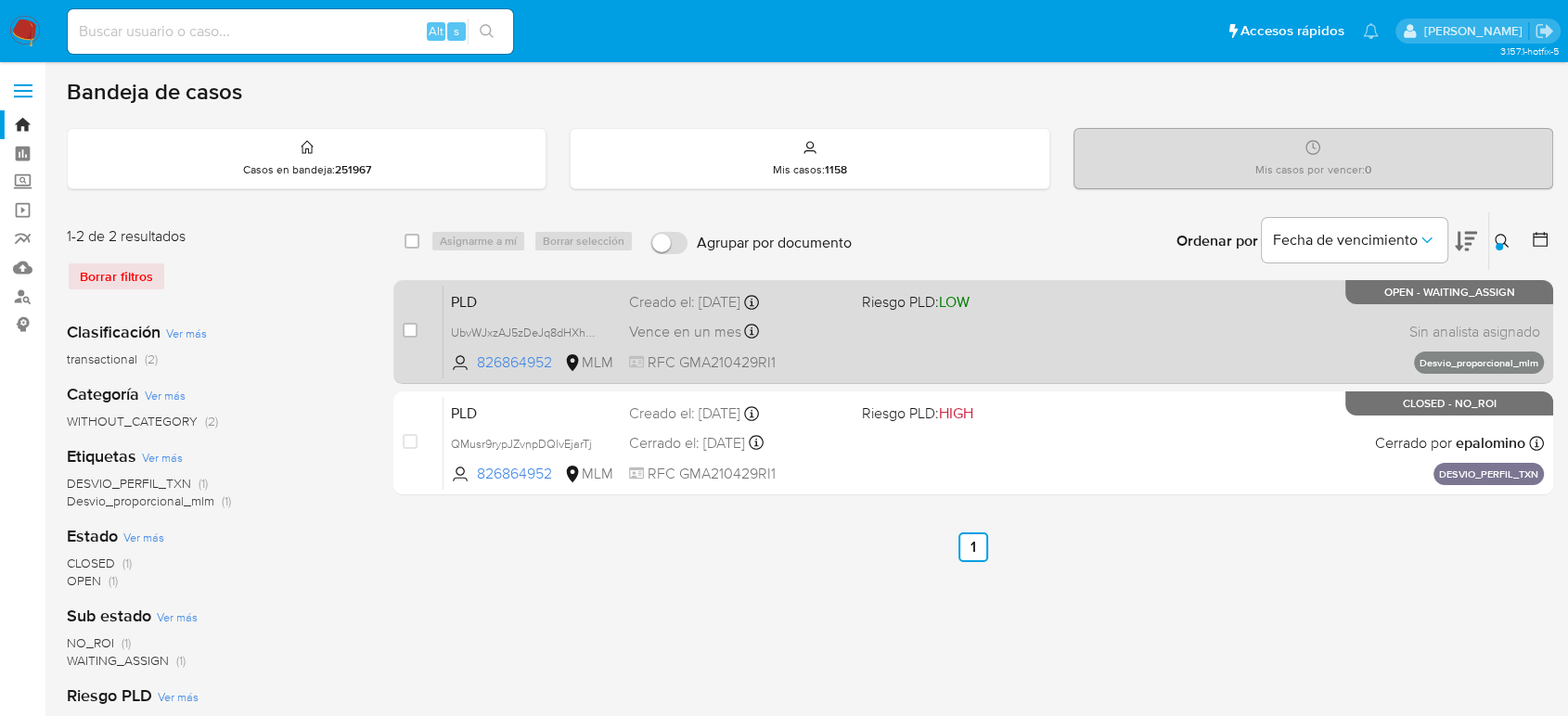
click at [409, 338] on div "case-item-checkbox" at bounding box center [410, 330] width 15 height 19
click at [410, 327] on input "checkbox" at bounding box center [410, 330] width 15 height 15
checkbox input "true"
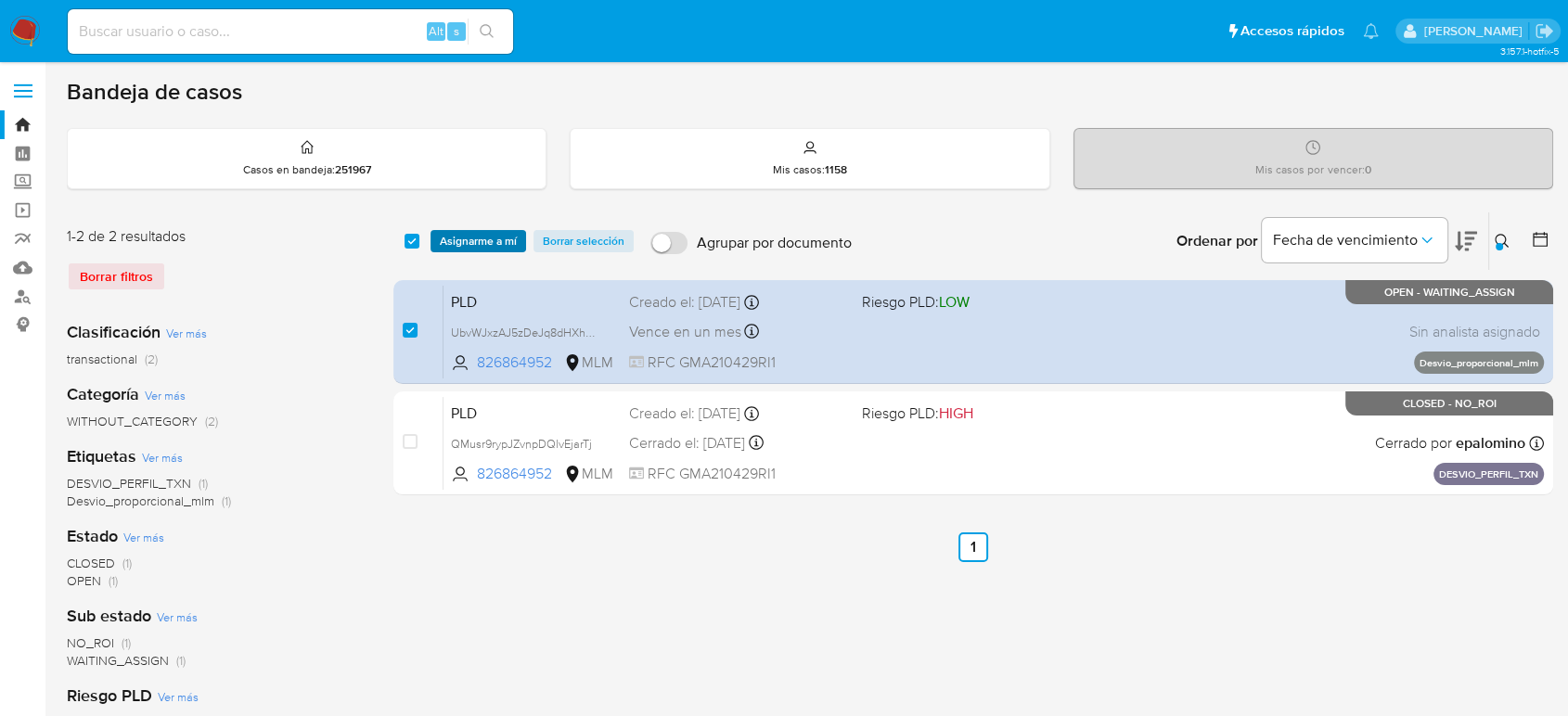
click at [482, 238] on span "Asignarme a mí" at bounding box center [478, 241] width 77 height 19
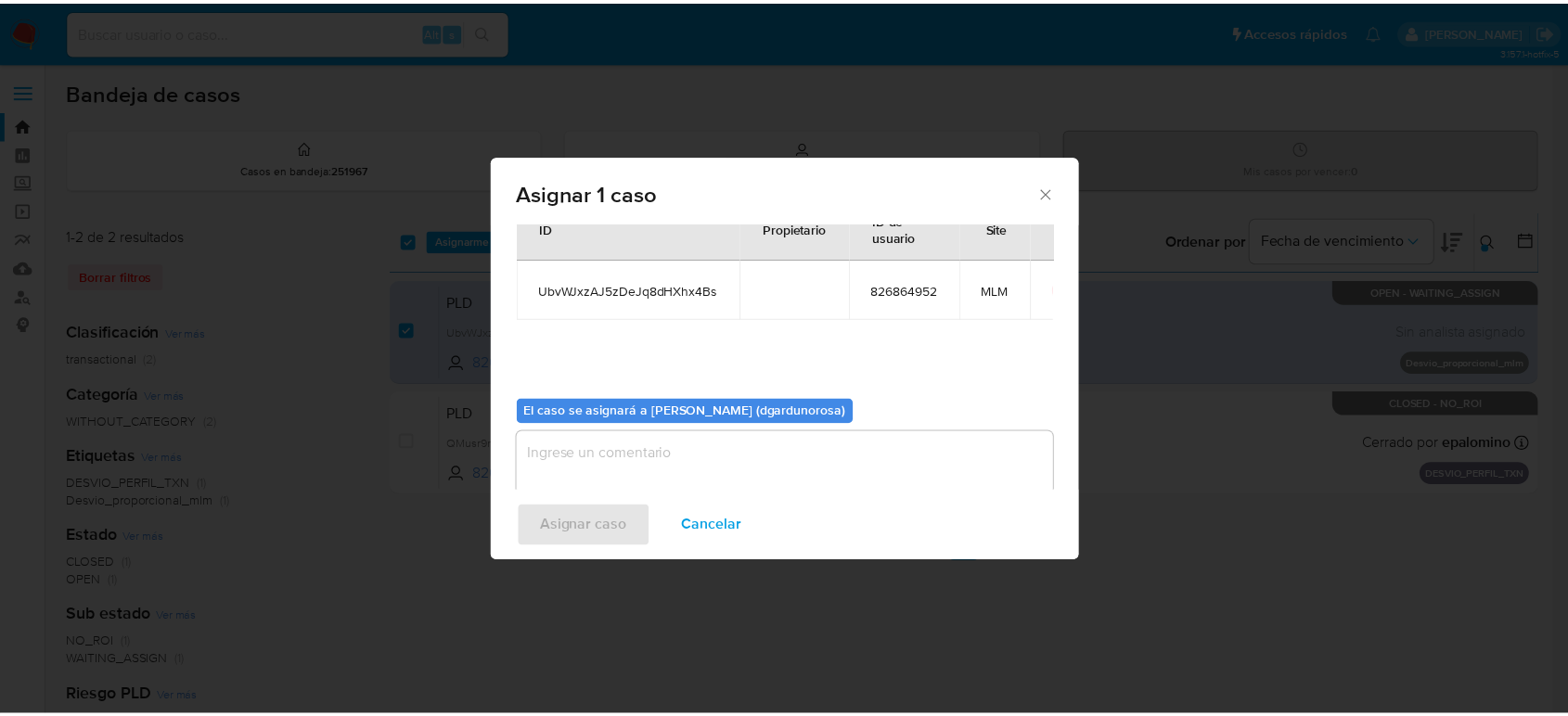
scroll to position [95, 0]
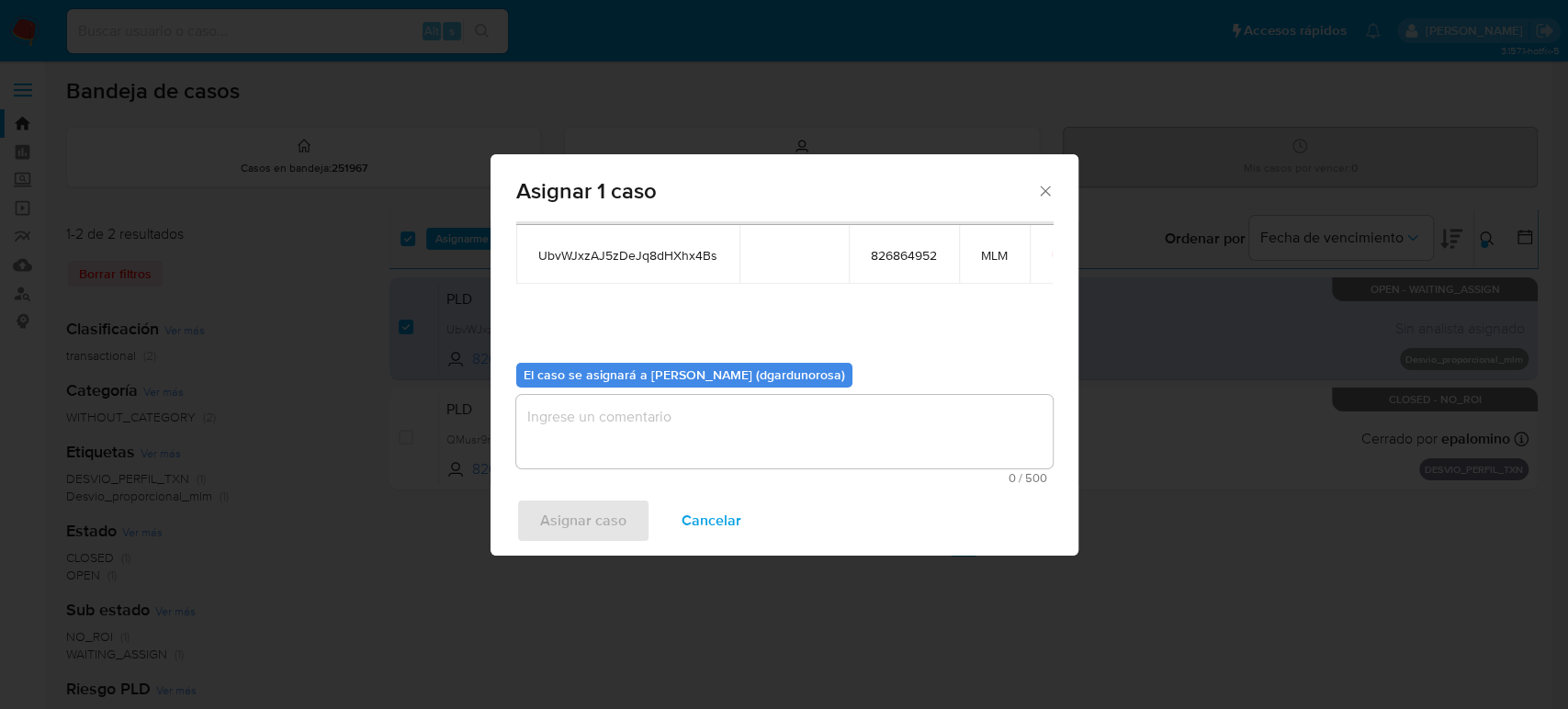
click at [726, 417] on textarea "assign-modal" at bounding box center [784, 432] width 536 height 73
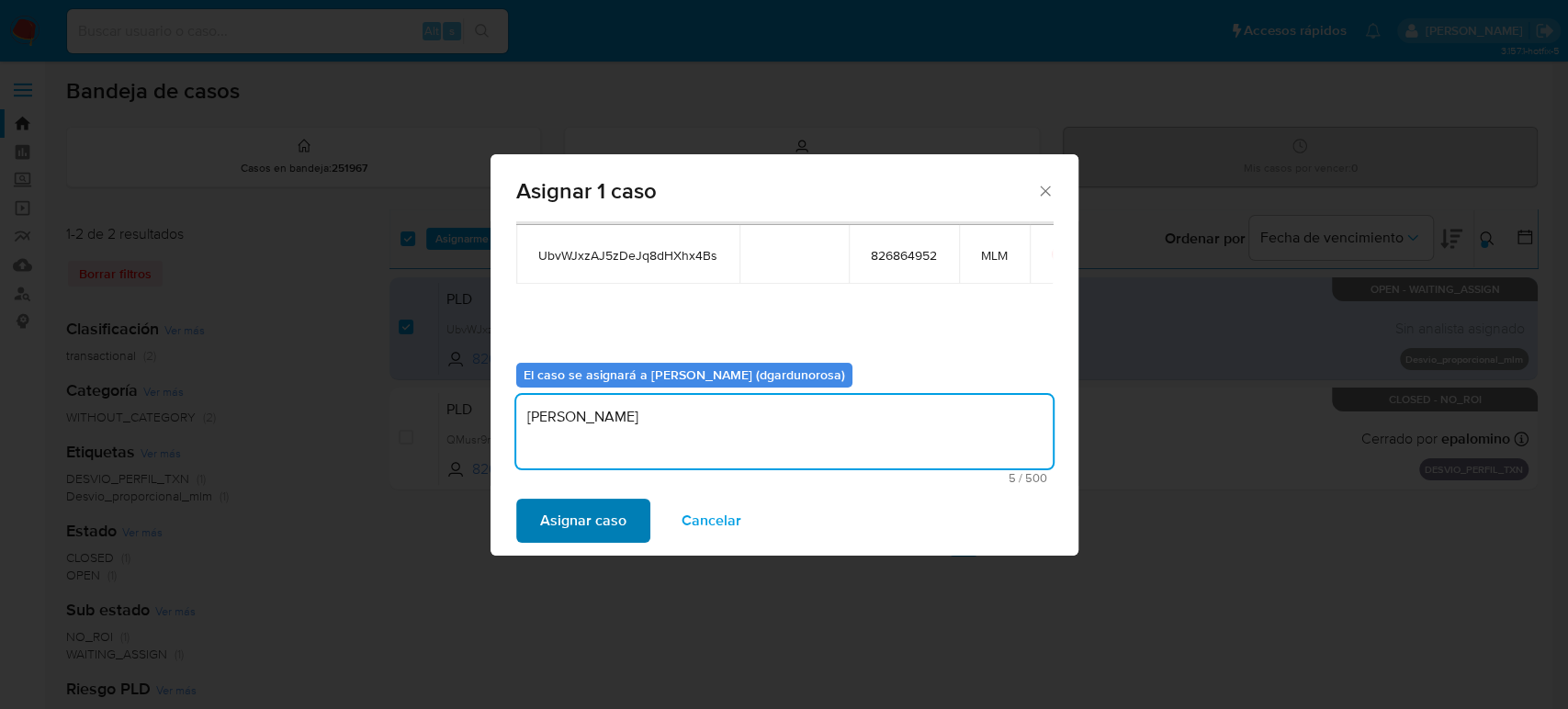
type textarea "diego"
click at [608, 524] on span "Asignar caso" at bounding box center [583, 521] width 86 height 40
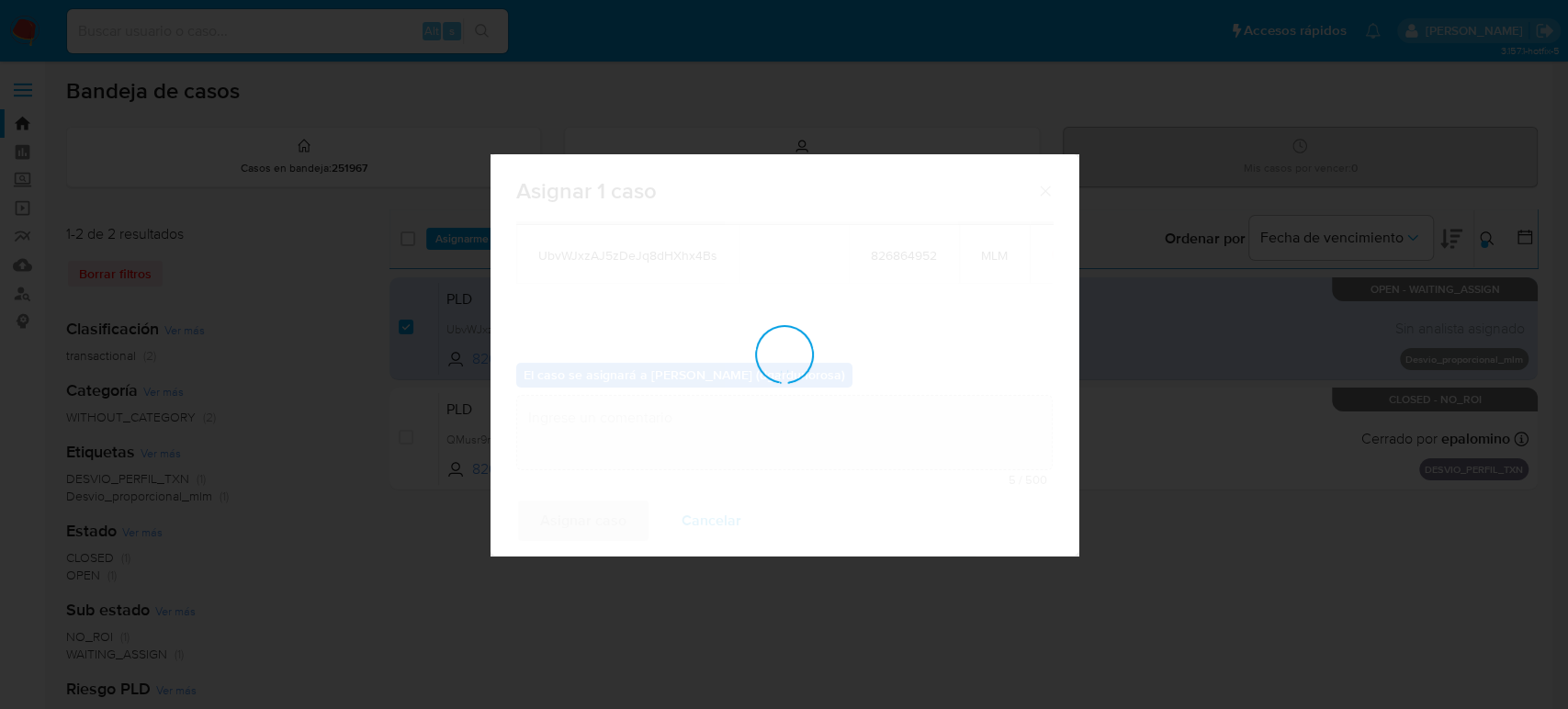
checkbox input "false"
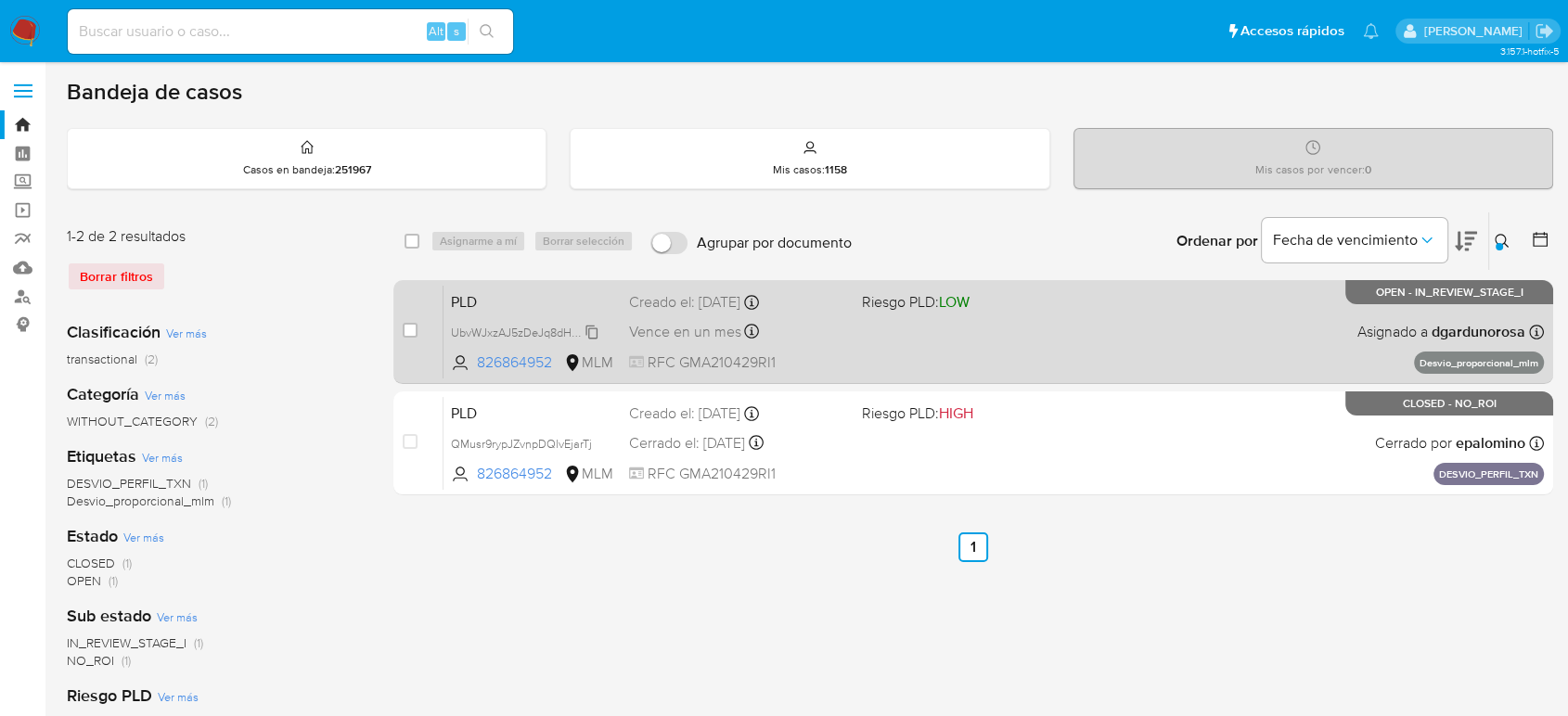
click at [587, 330] on span "UbvWJxzAJ5zDeJq8dHXhx4Bs" at bounding box center [531, 331] width 160 height 21
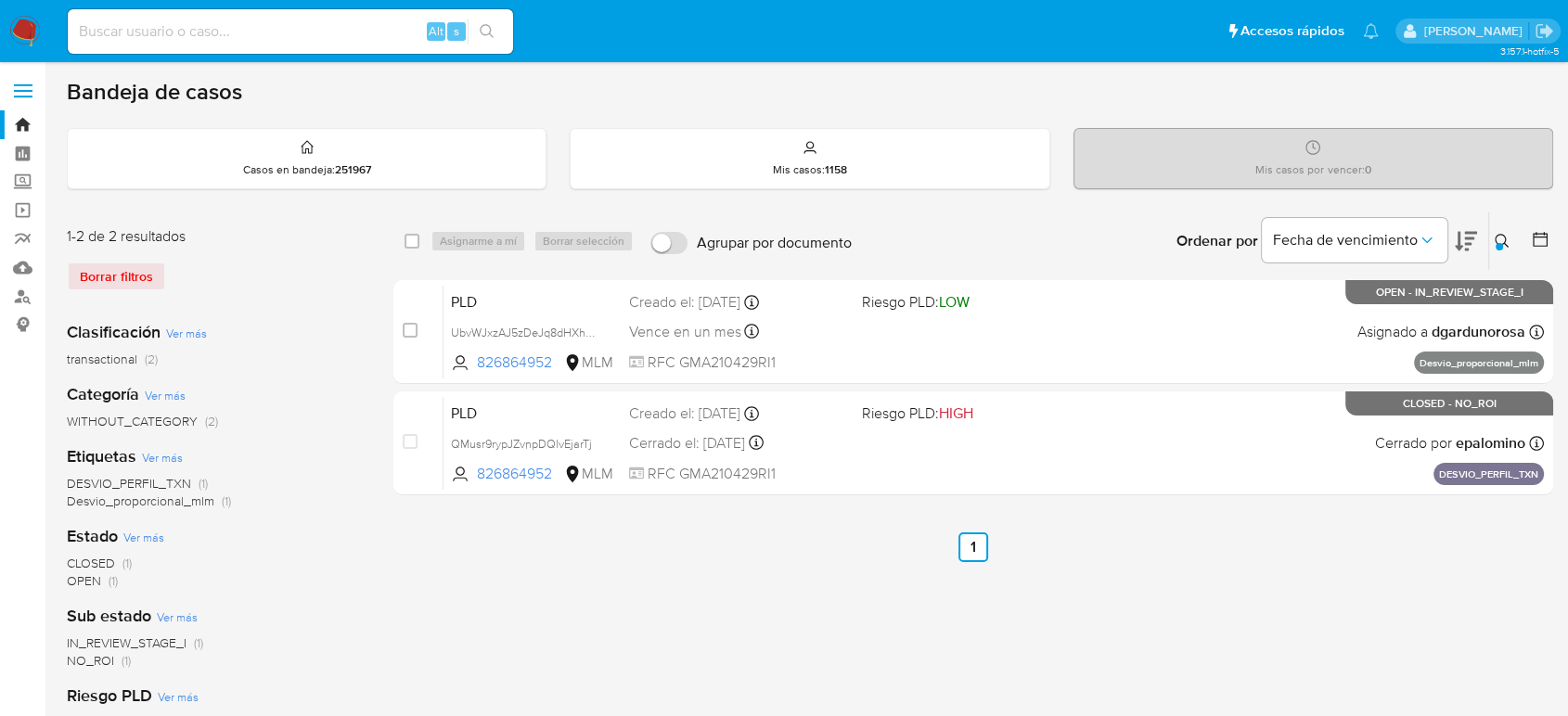
click at [1143, 650] on div "select-all-cases-checkbox Asignarme a mí Borrar selección Agrupar por documento…" at bounding box center [973, 619] width 1159 height 814
click at [1495, 244] on button at bounding box center [1504, 241] width 30 height 23
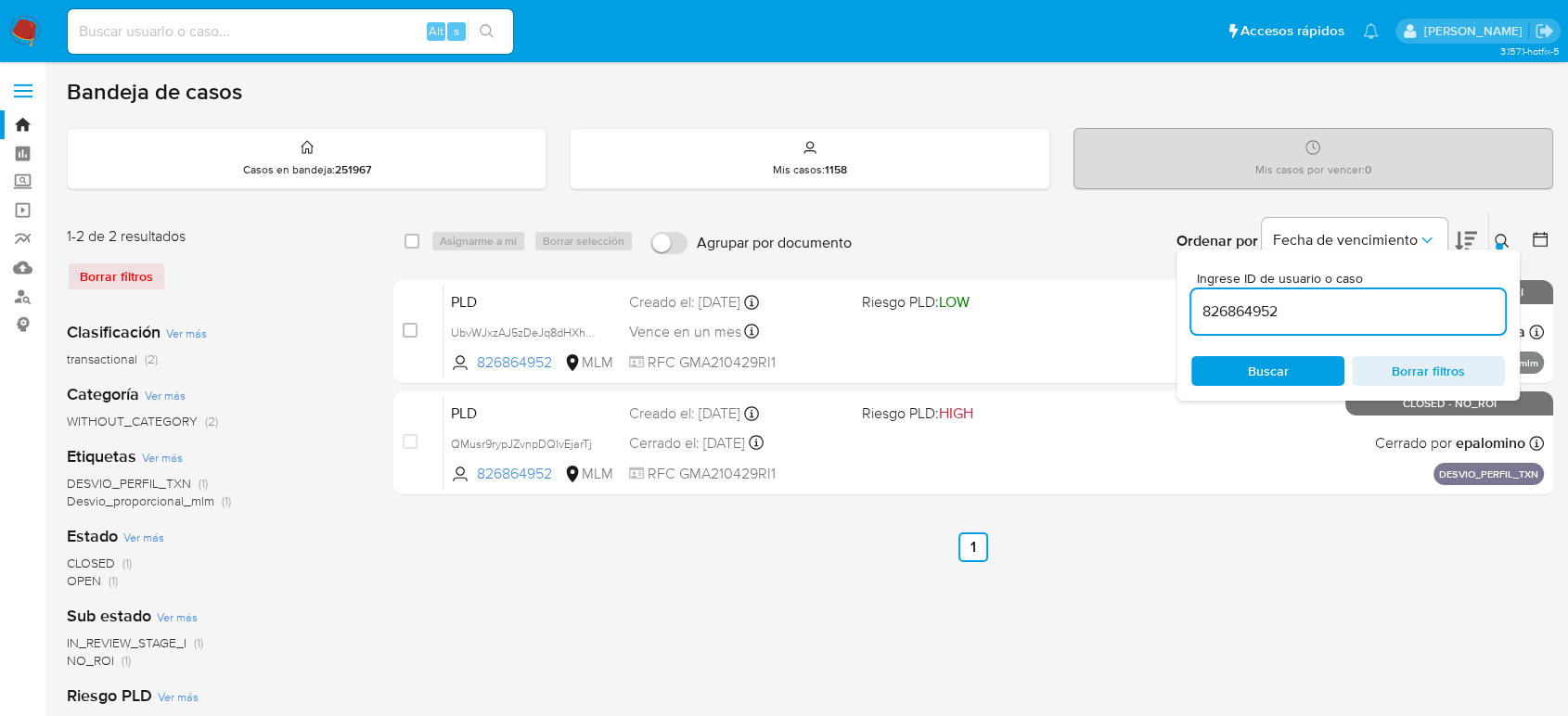
click at [1249, 307] on input "826864952" at bounding box center [1349, 312] width 314 height 25
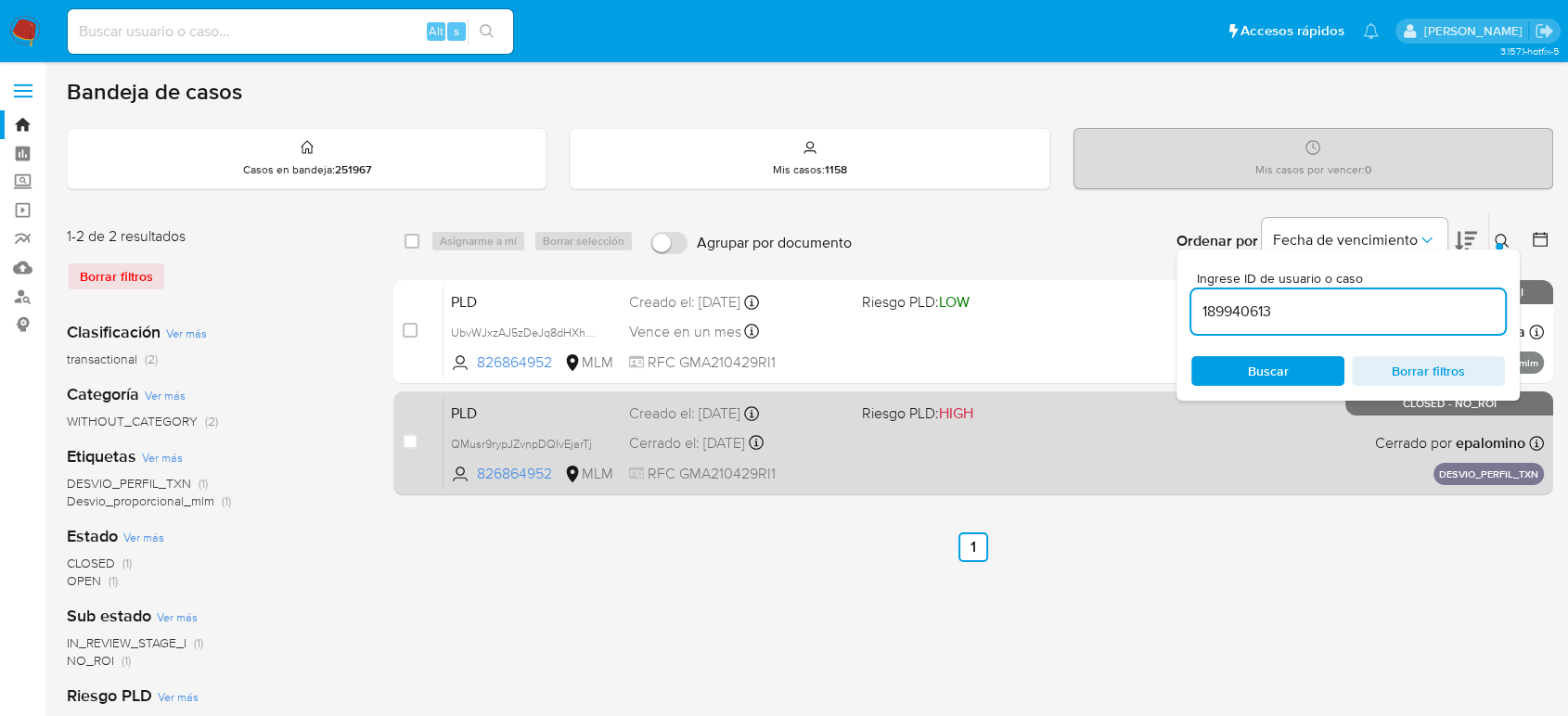
type input "189940613"
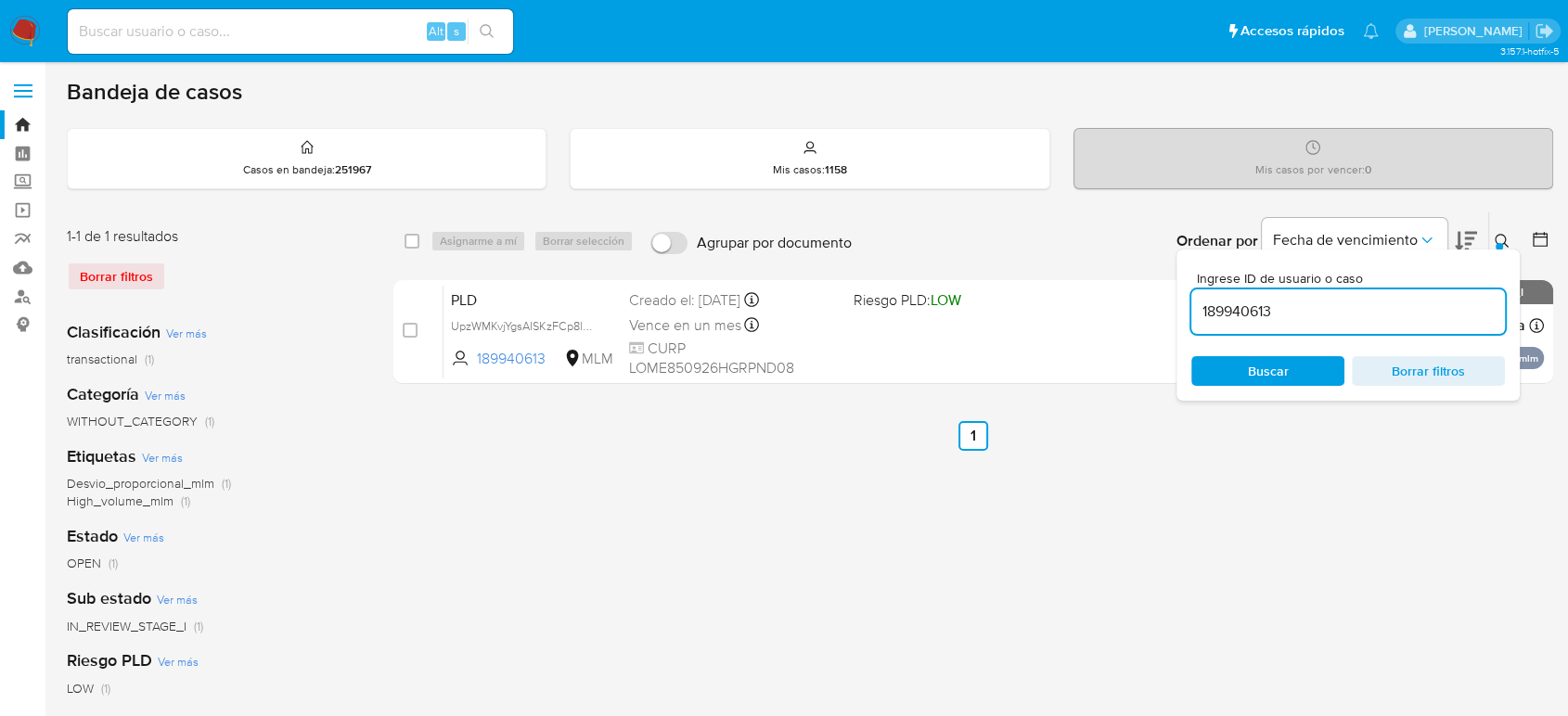
click at [1499, 234] on icon at bounding box center [1502, 241] width 15 height 15
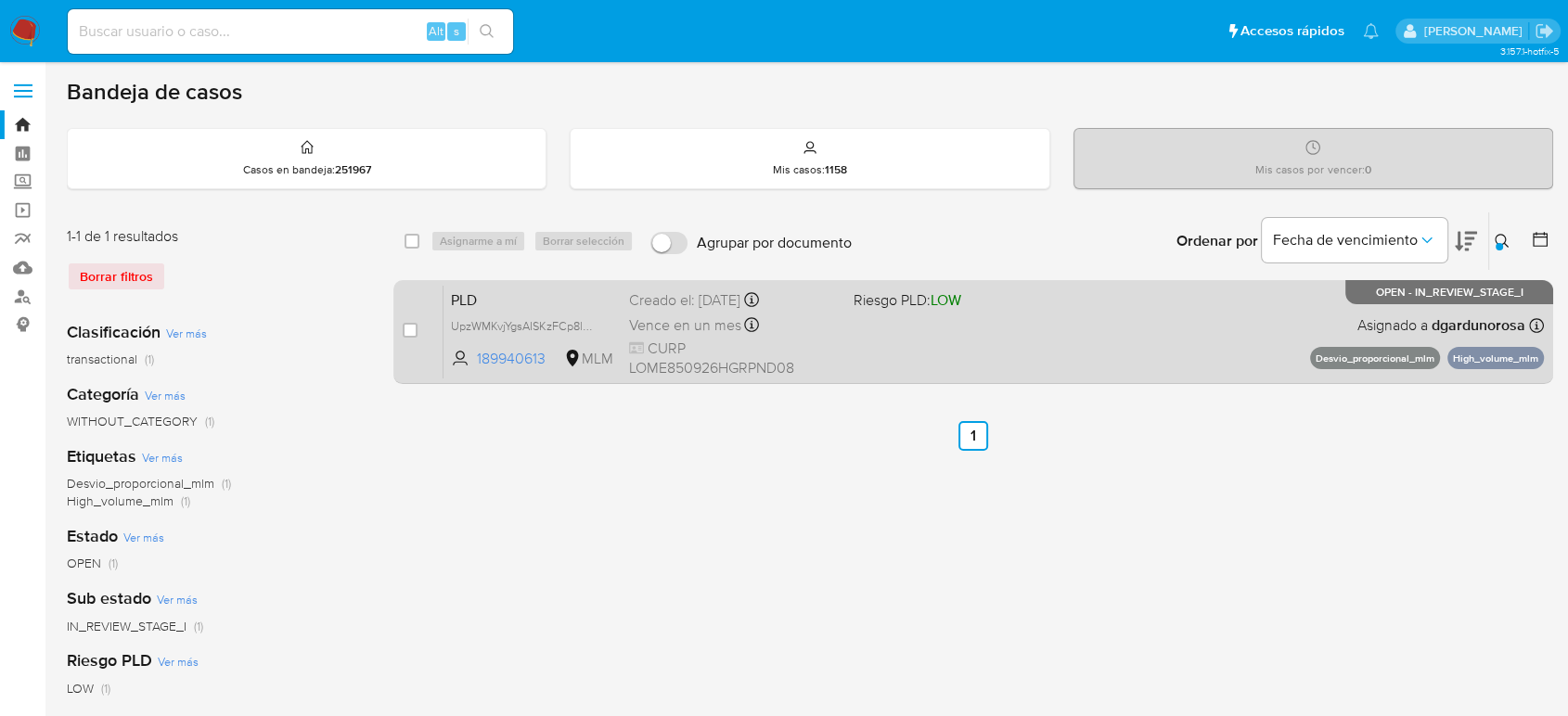
click at [1120, 355] on div "PLD UpzWMKvjYgsAISKzFCp8lHgq 189940613 MLM Riesgo PLD: LOW Creado el: 12/08/202…" at bounding box center [993, 331] width 1100 height 94
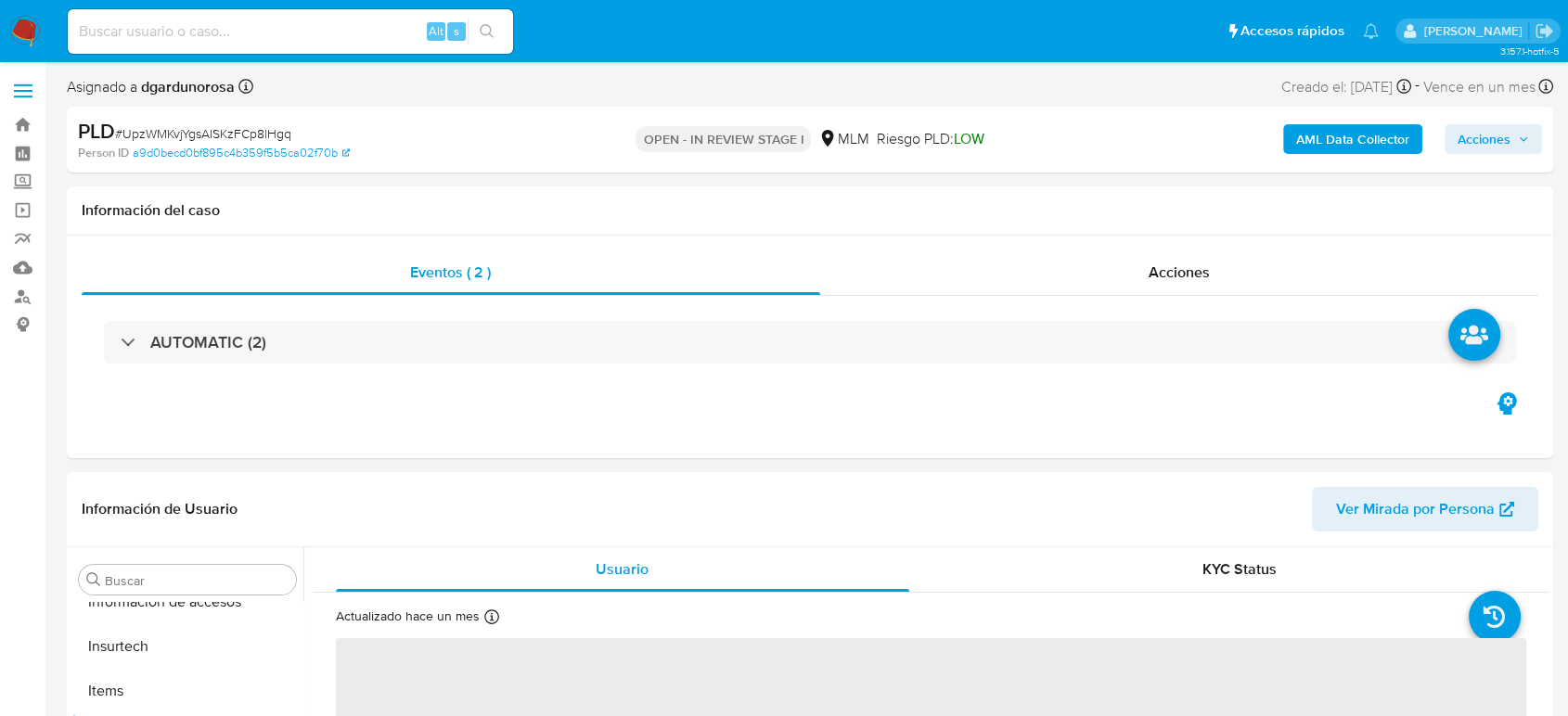
scroll to position [784, 0]
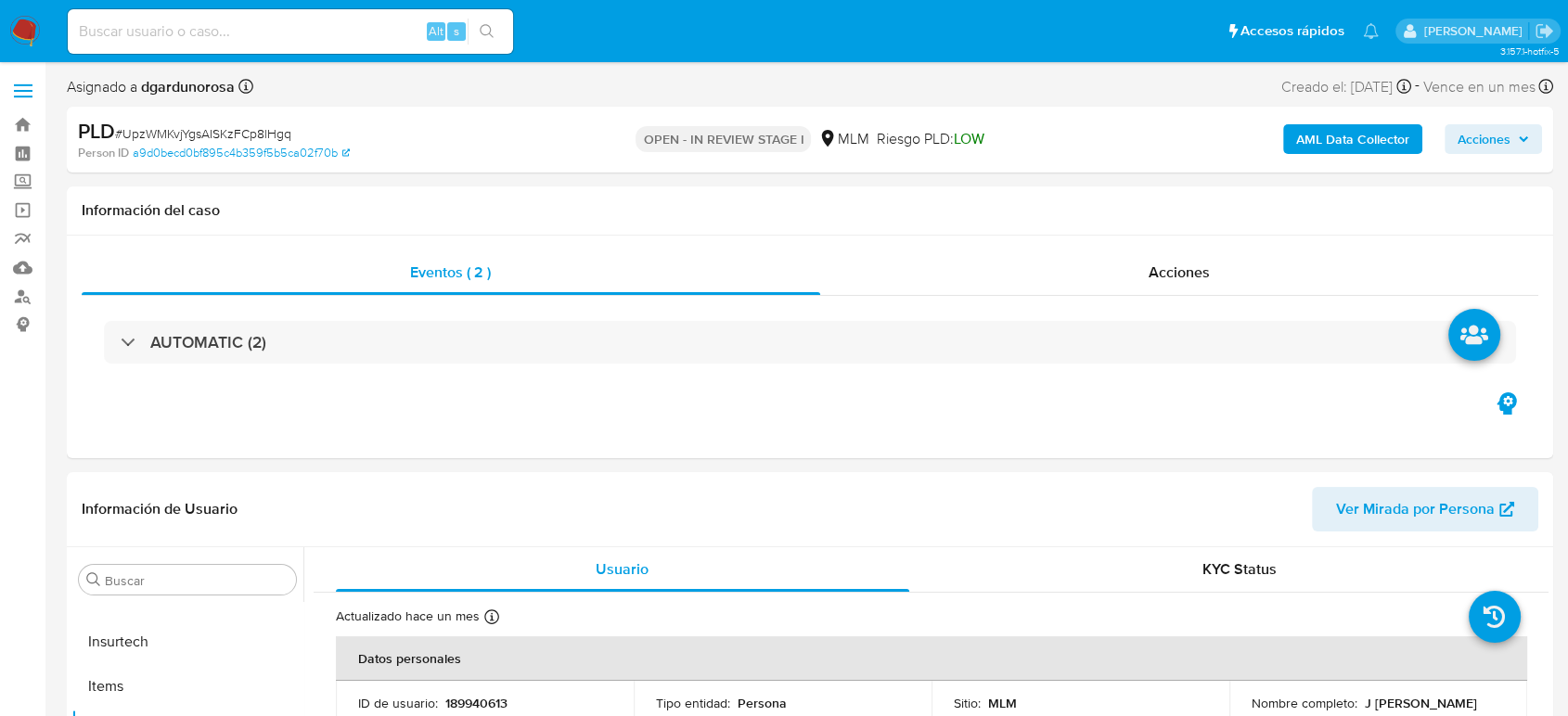
select select "10"
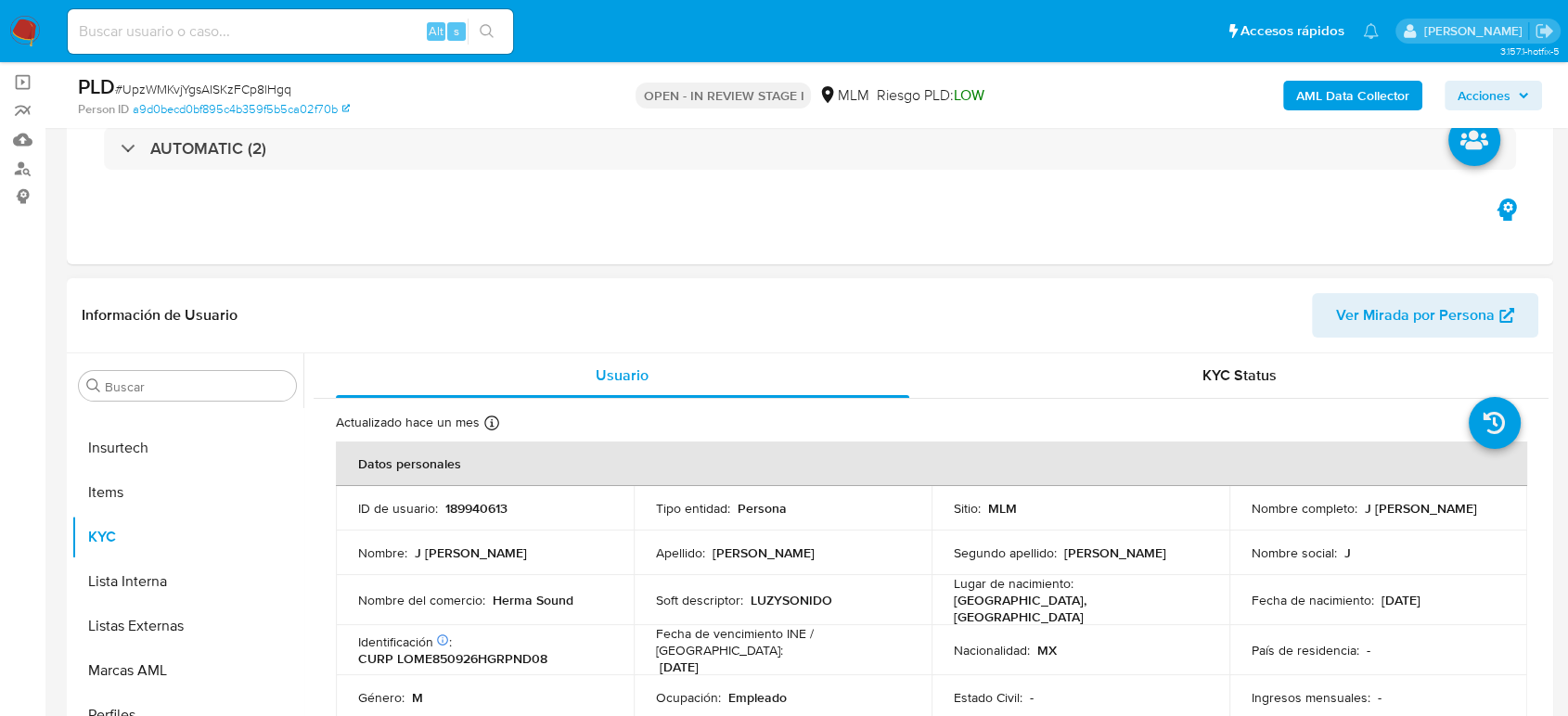
scroll to position [206, 0]
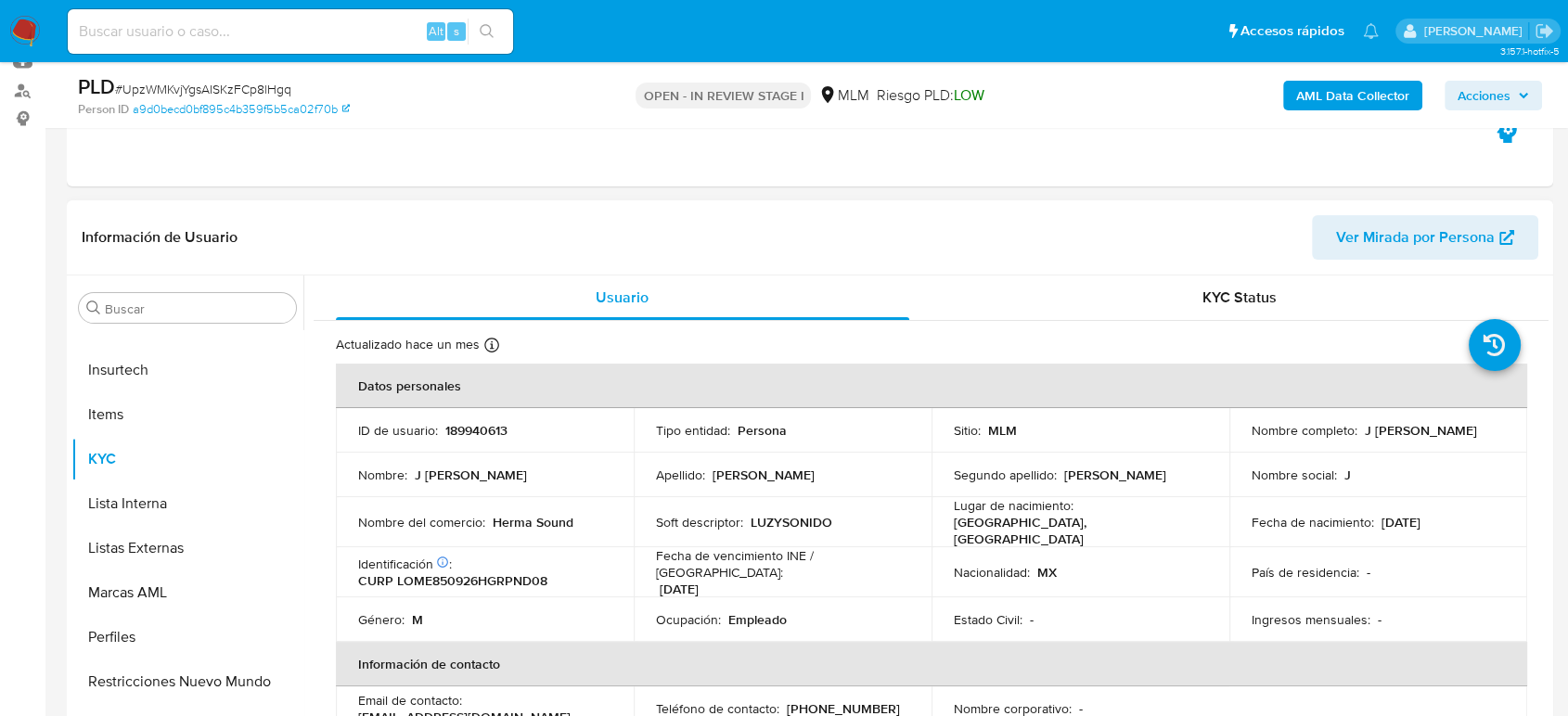
click at [462, 436] on p "189940613" at bounding box center [477, 430] width 62 height 17
copy p "189940613"
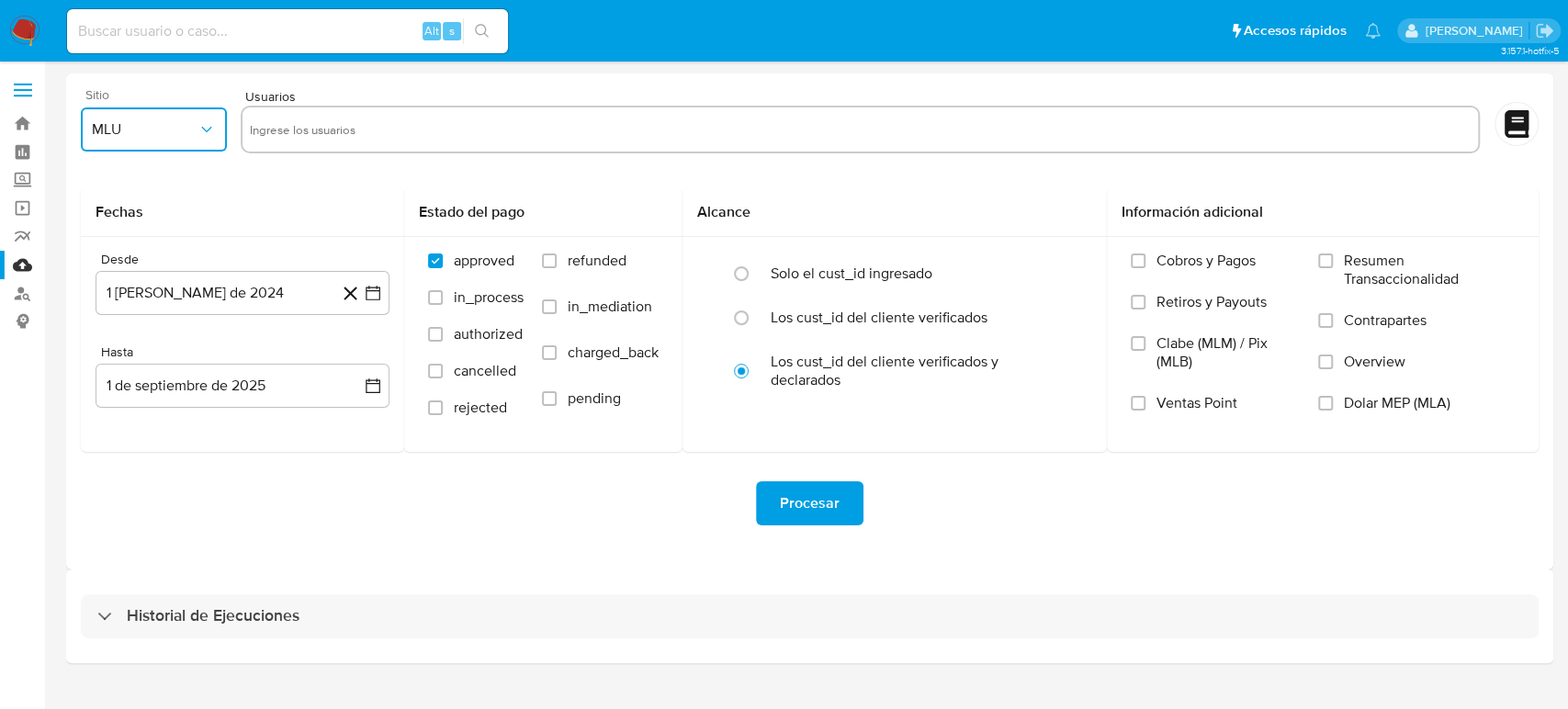
click at [208, 121] on icon "button" at bounding box center [207, 130] width 19 height 19
click at [118, 394] on span "MLM" at bounding box center [107, 400] width 31 height 19
click at [345, 124] on input "text" at bounding box center [860, 129] width 1221 height 29
type input "431500831"
drag, startPoint x: 437, startPoint y: 114, endPoint x: 461, endPoint y: 123, distance: 25.6
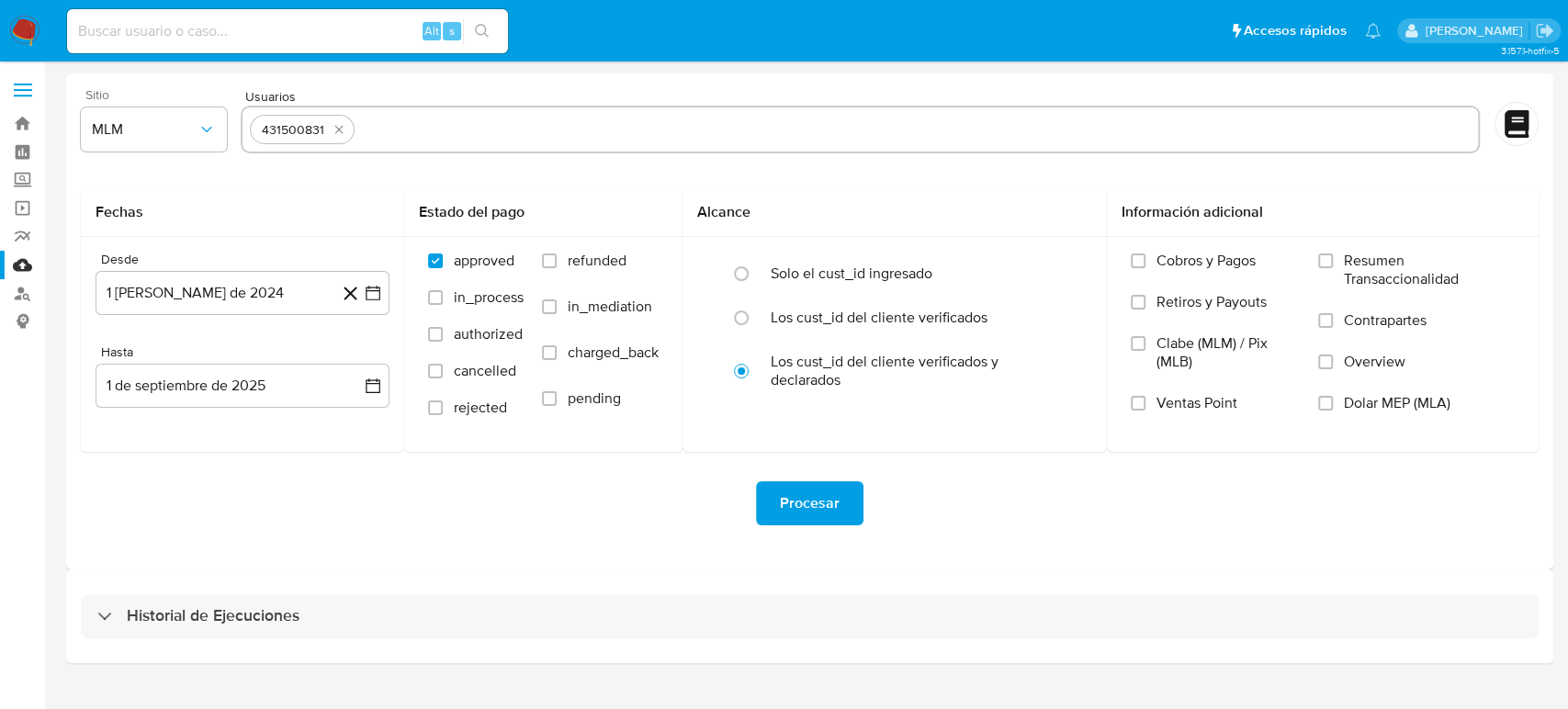
click at [436, 115] on input "text" at bounding box center [916, 129] width 1108 height 29
paste input "523916436"
type input "523916436"
click at [505, 109] on div "431500831 523916436" at bounding box center [859, 129] width 1238 height 48
click at [509, 143] on input "text" at bounding box center [972, 129] width 995 height 29
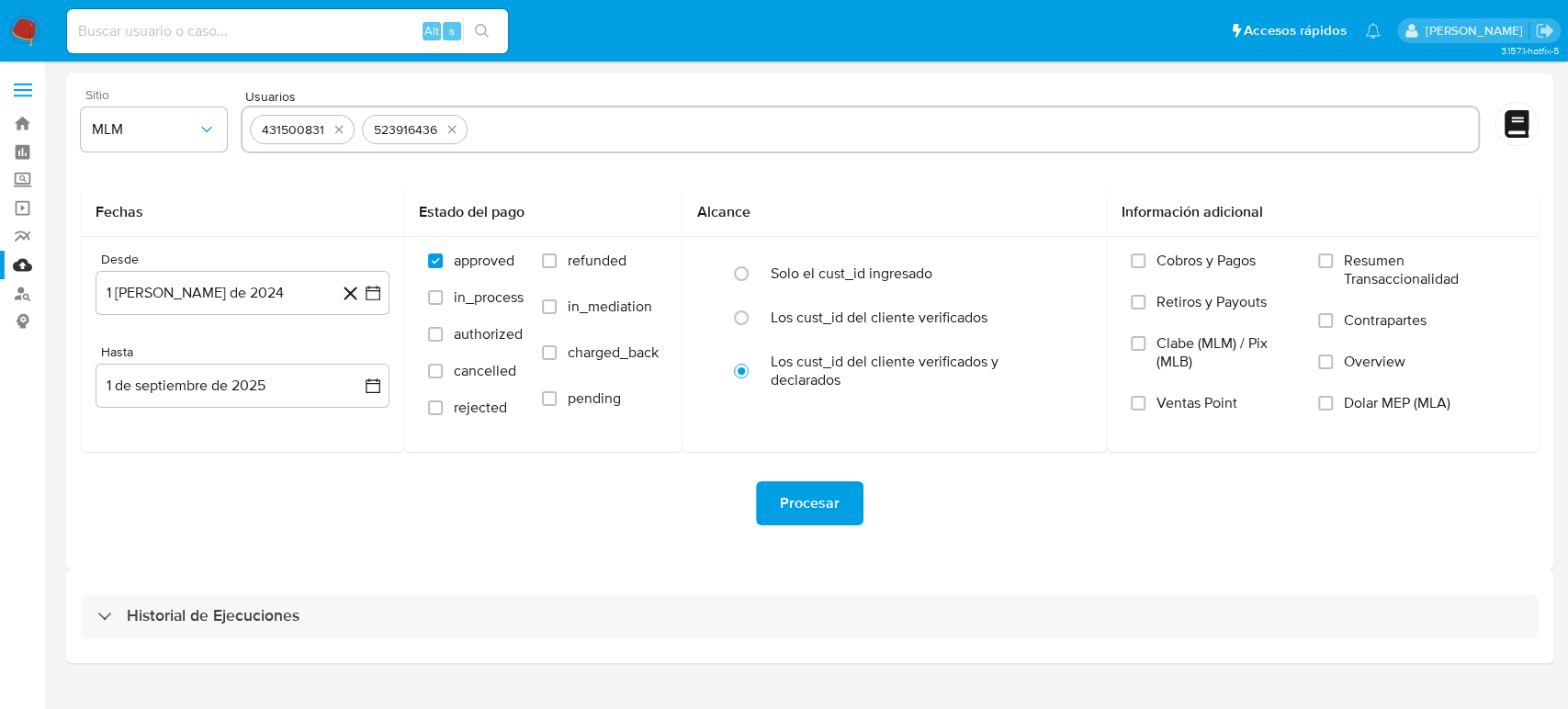
paste input "646550321"
type input "646550321"
click at [641, 122] on input "text" at bounding box center [1030, 129] width 882 height 29
paste input "826864952"
type input "826864952"
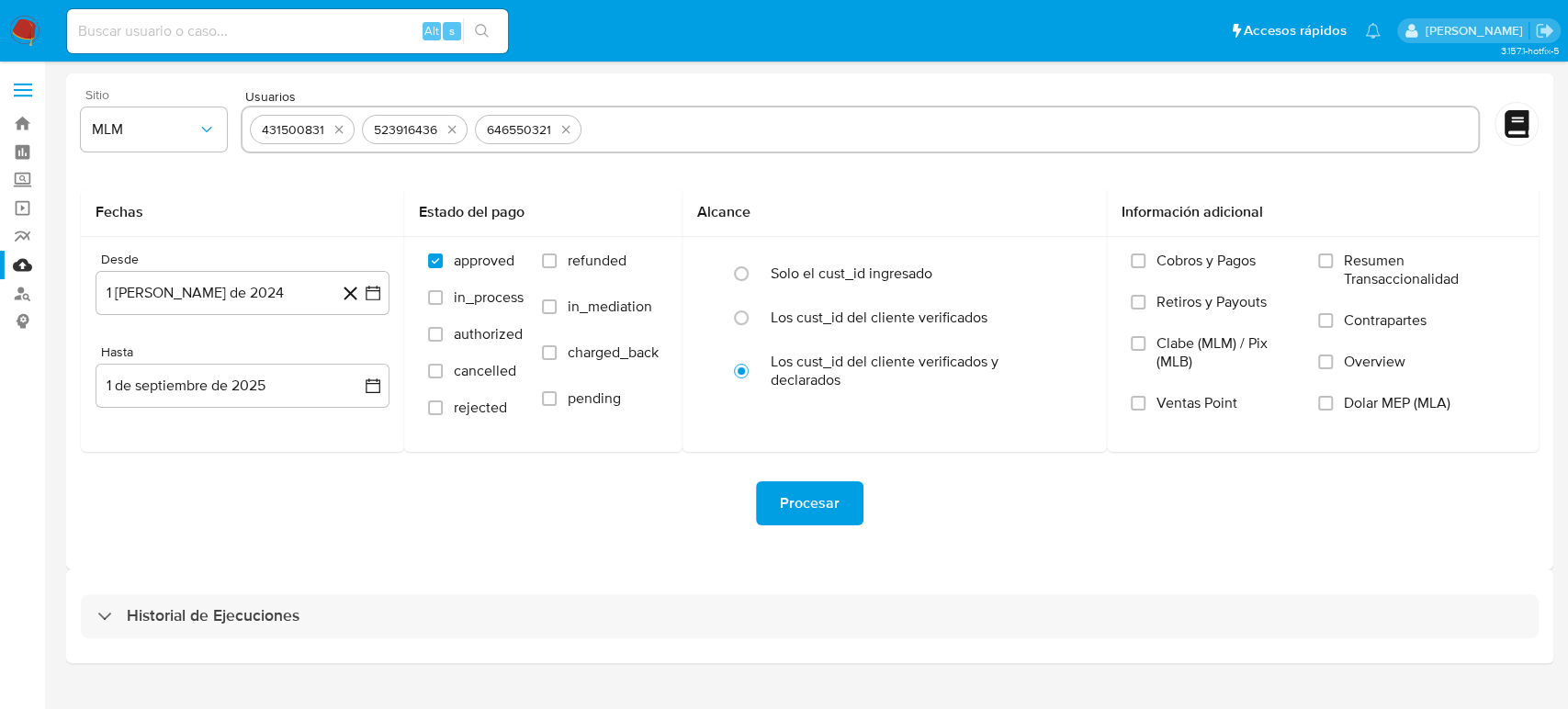
click at [572, 527] on div "Procesar" at bounding box center [809, 504] width 1458 height 103
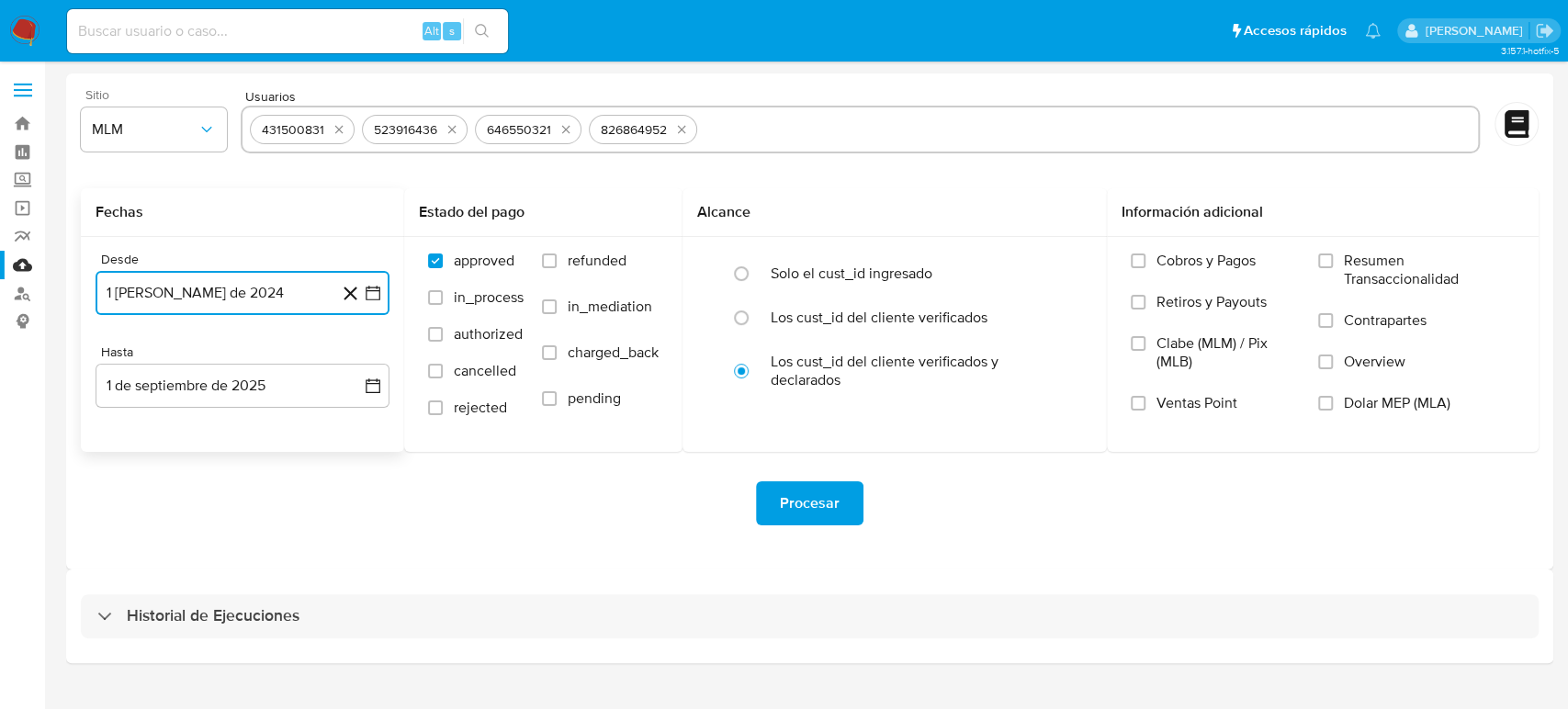
click at [380, 300] on icon "button" at bounding box center [373, 293] width 19 height 19
click at [284, 359] on icon "Seleccionar mes y año" at bounding box center [286, 360] width 8 height 5
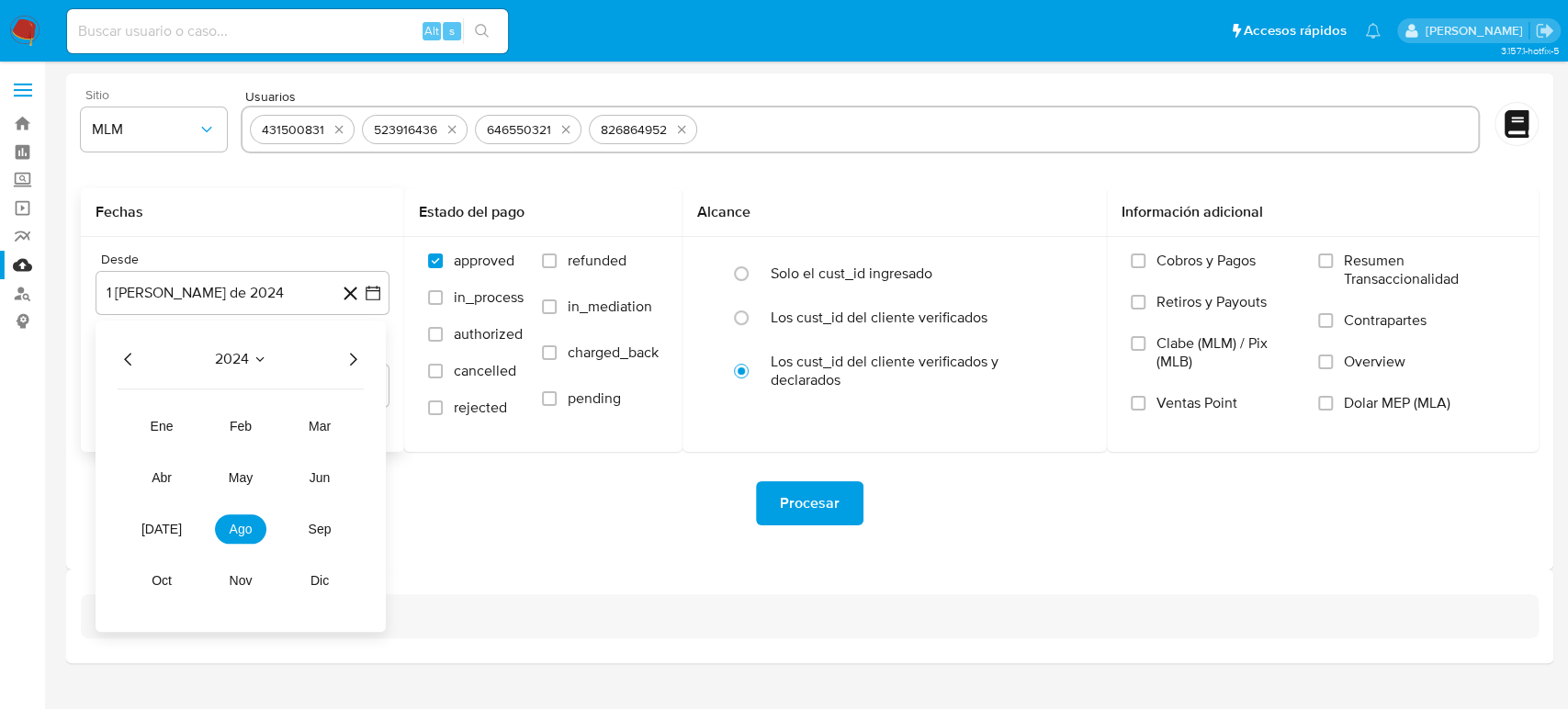
click at [348, 369] on icon "Año siguiente" at bounding box center [353, 360] width 22 height 22
click at [239, 424] on span "feb" at bounding box center [241, 426] width 22 height 15
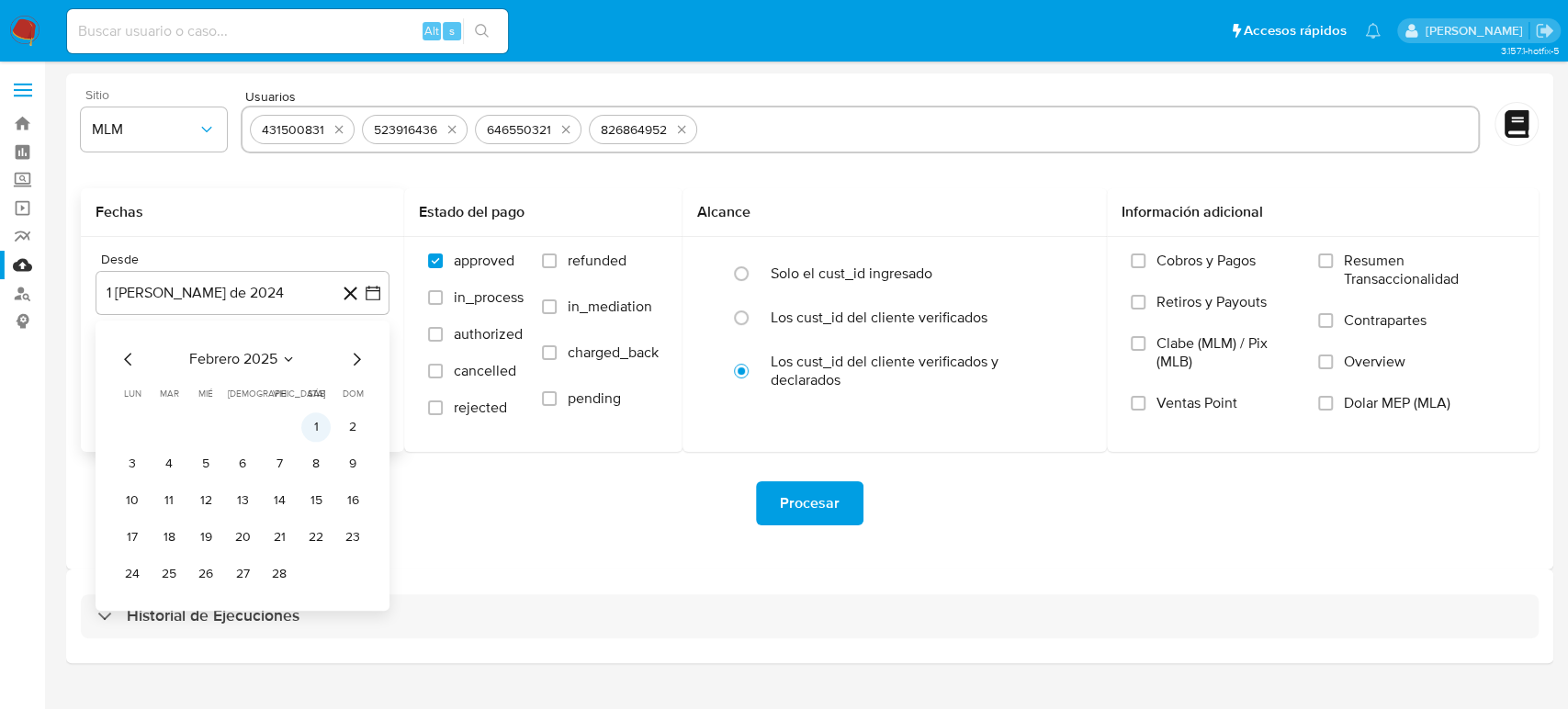
click at [314, 432] on button "1" at bounding box center [315, 426] width 29 height 29
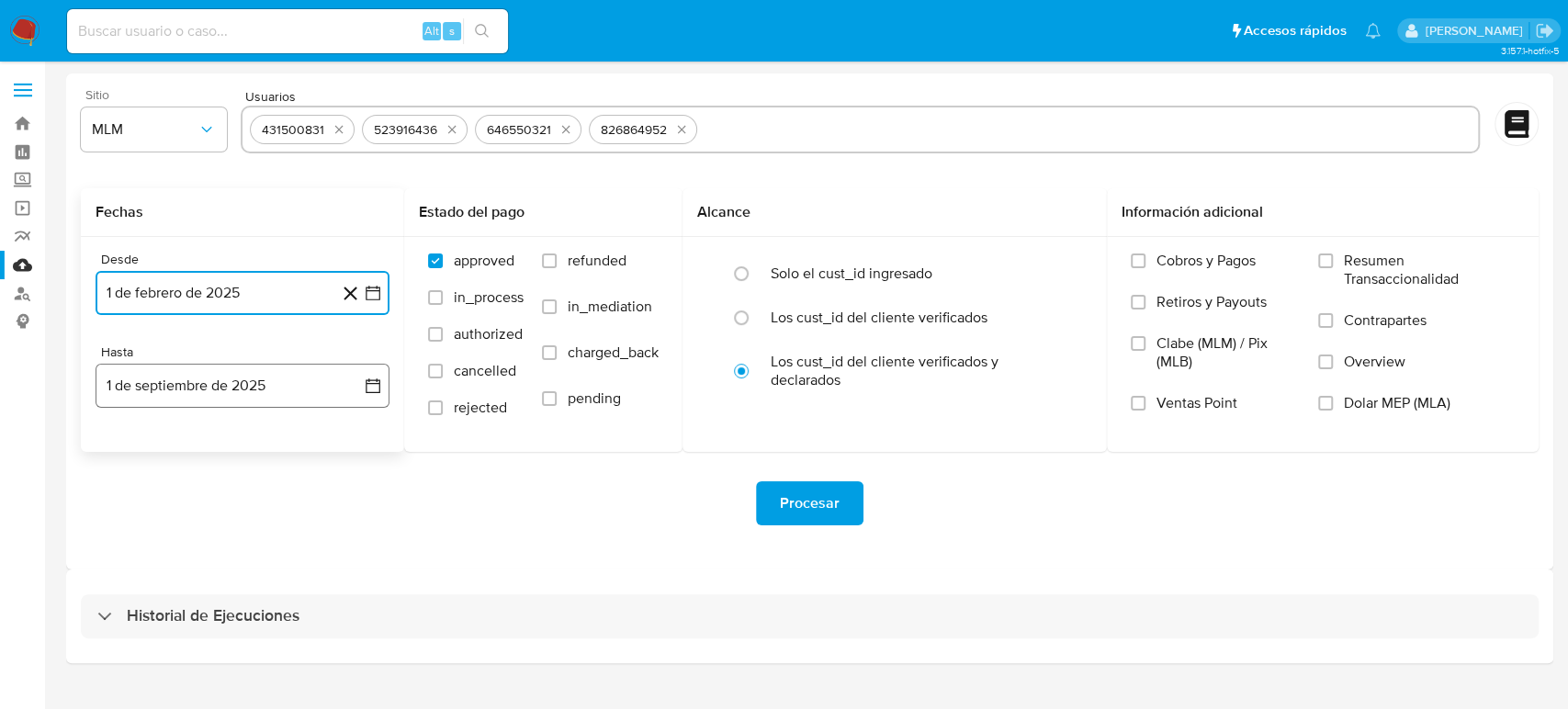
click at [374, 388] on icon "button" at bounding box center [373, 386] width 19 height 19
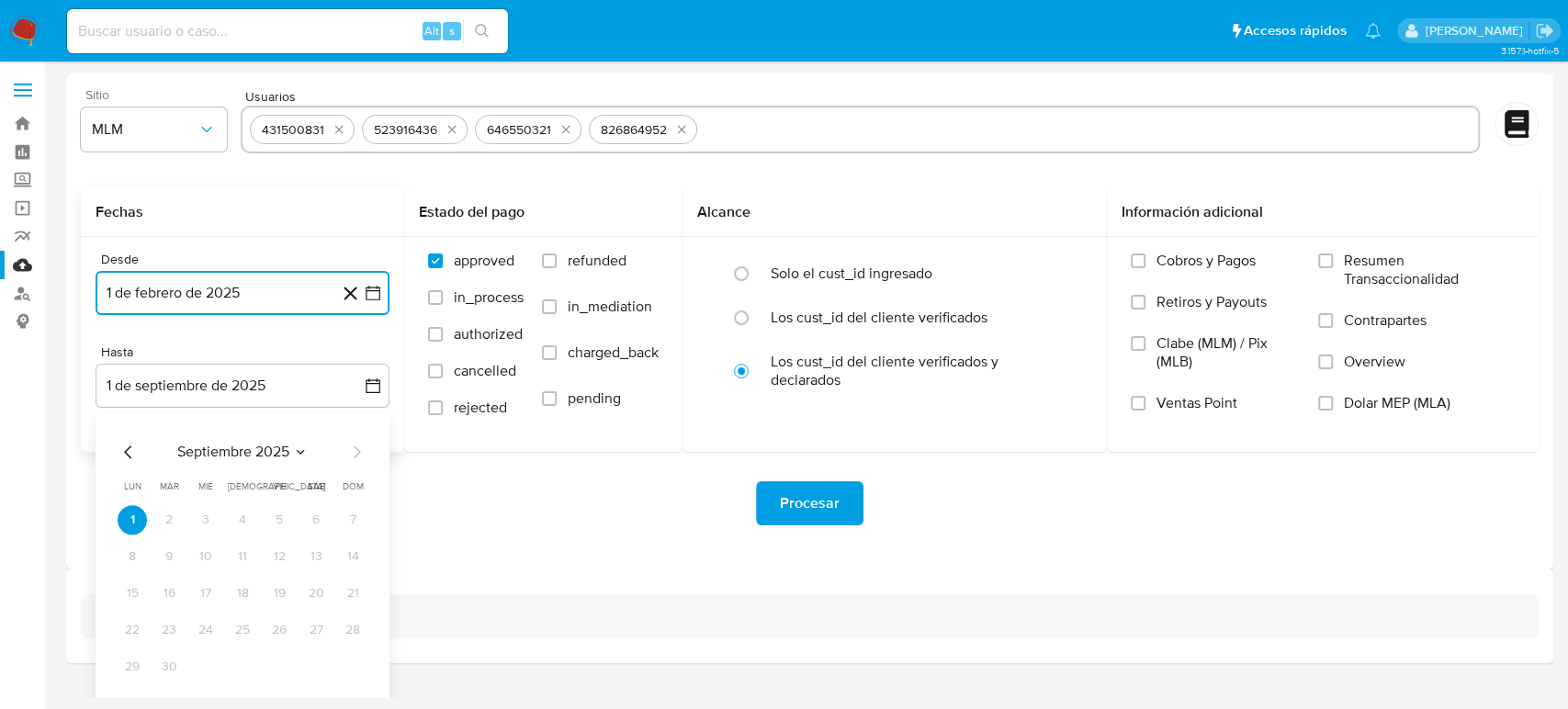
click at [132, 443] on icon "Mes anterior" at bounding box center [129, 452] width 22 height 22
click at [130, 456] on icon "Mes anterior" at bounding box center [129, 452] width 22 height 22
click at [235, 670] on button "31" at bounding box center [242, 667] width 29 height 29
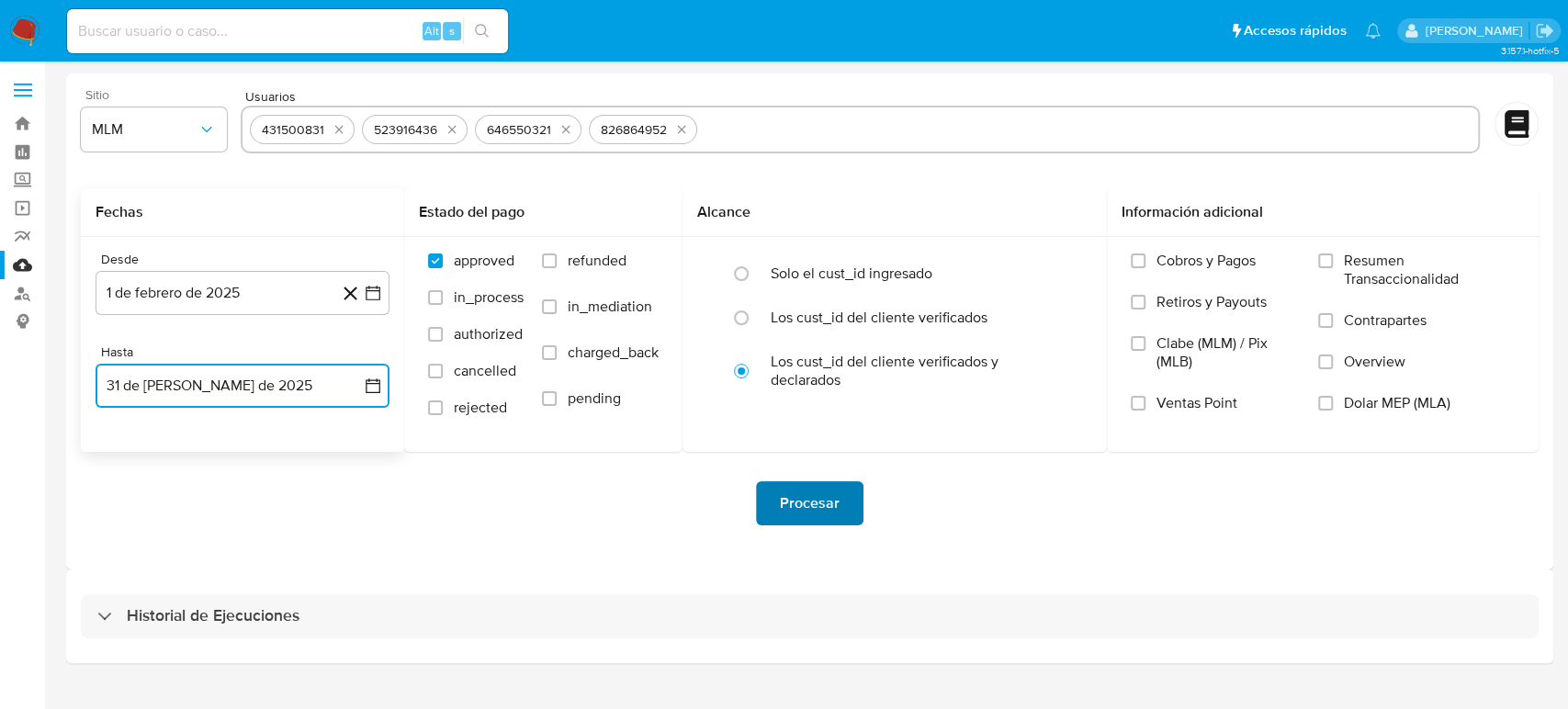
click at [798, 506] on span "Procesar" at bounding box center [810, 503] width 60 height 40
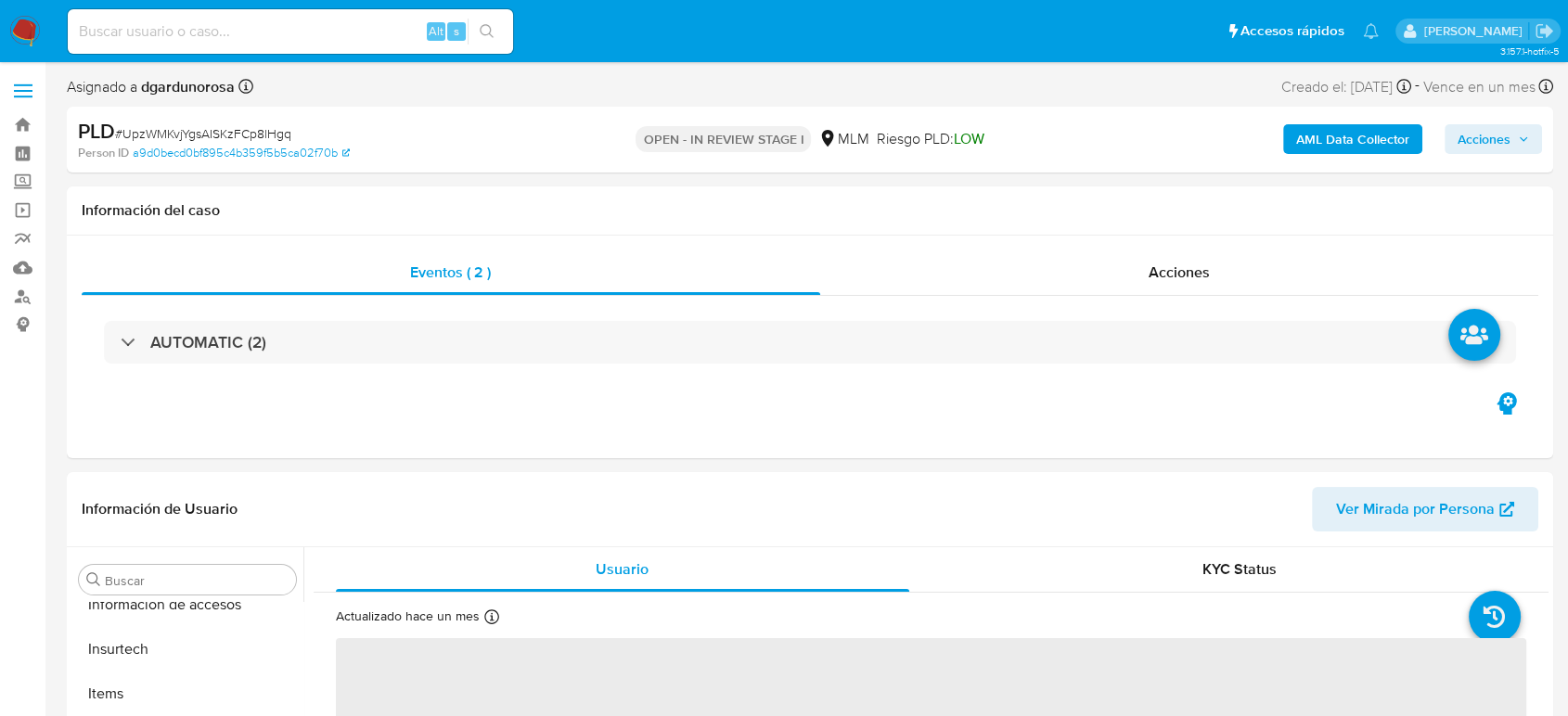
scroll to position [784, 0]
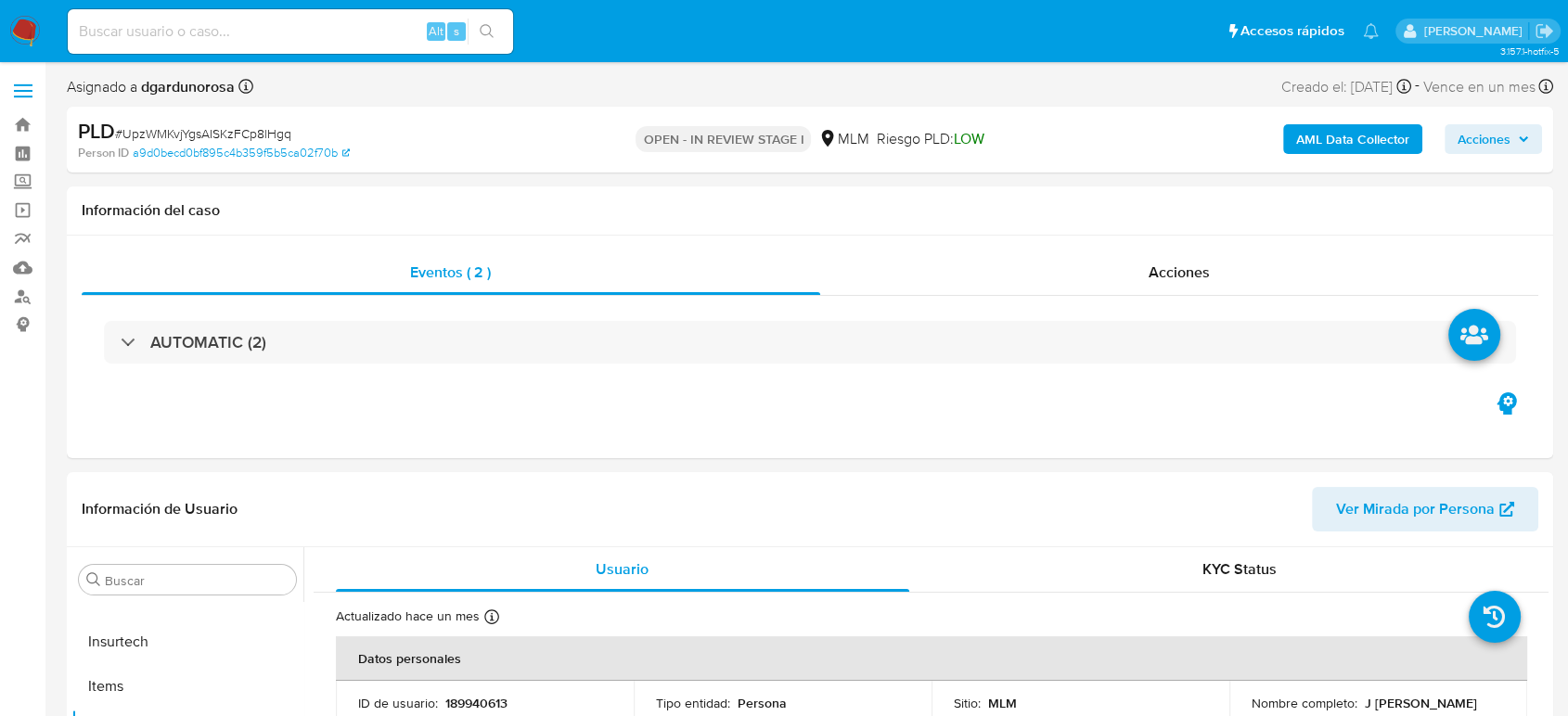
select select "10"
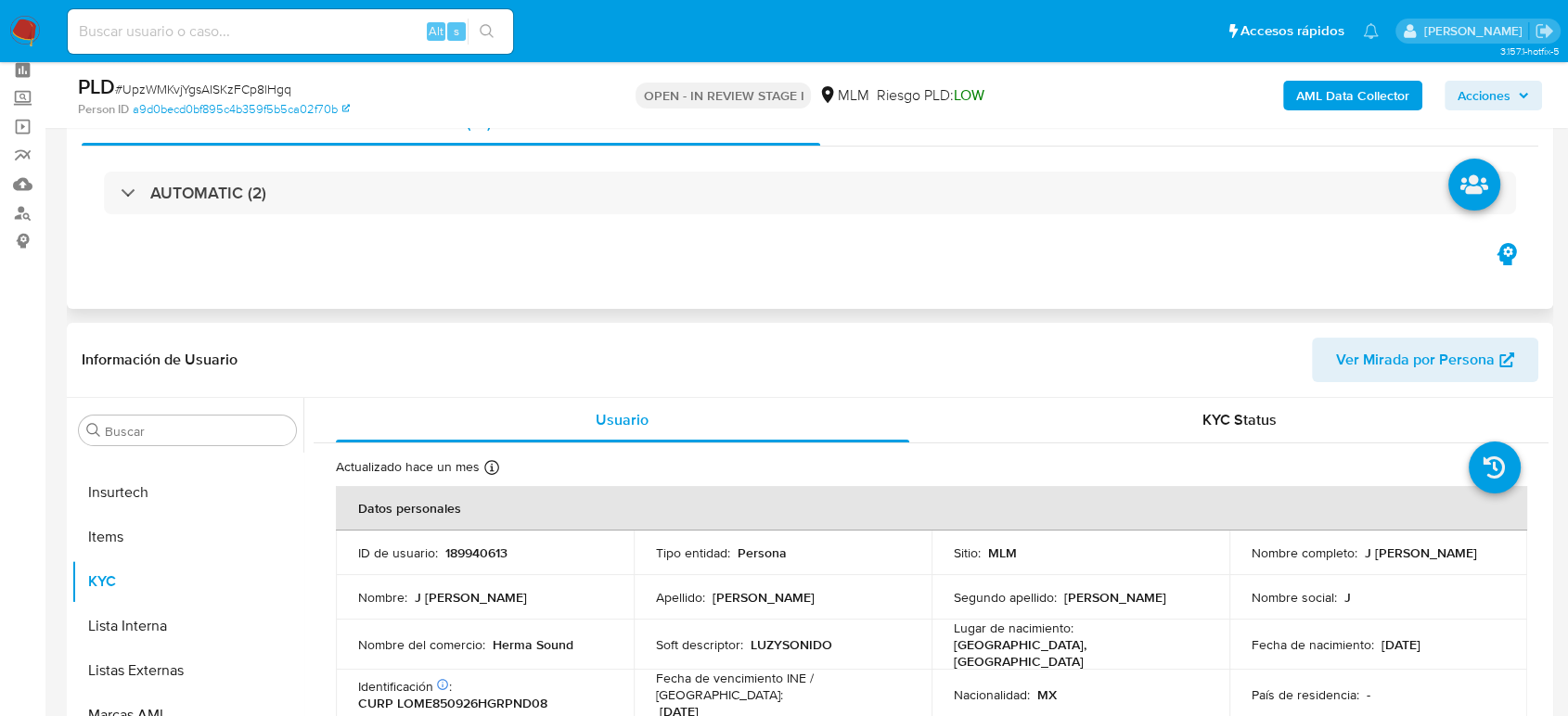
scroll to position [0, 0]
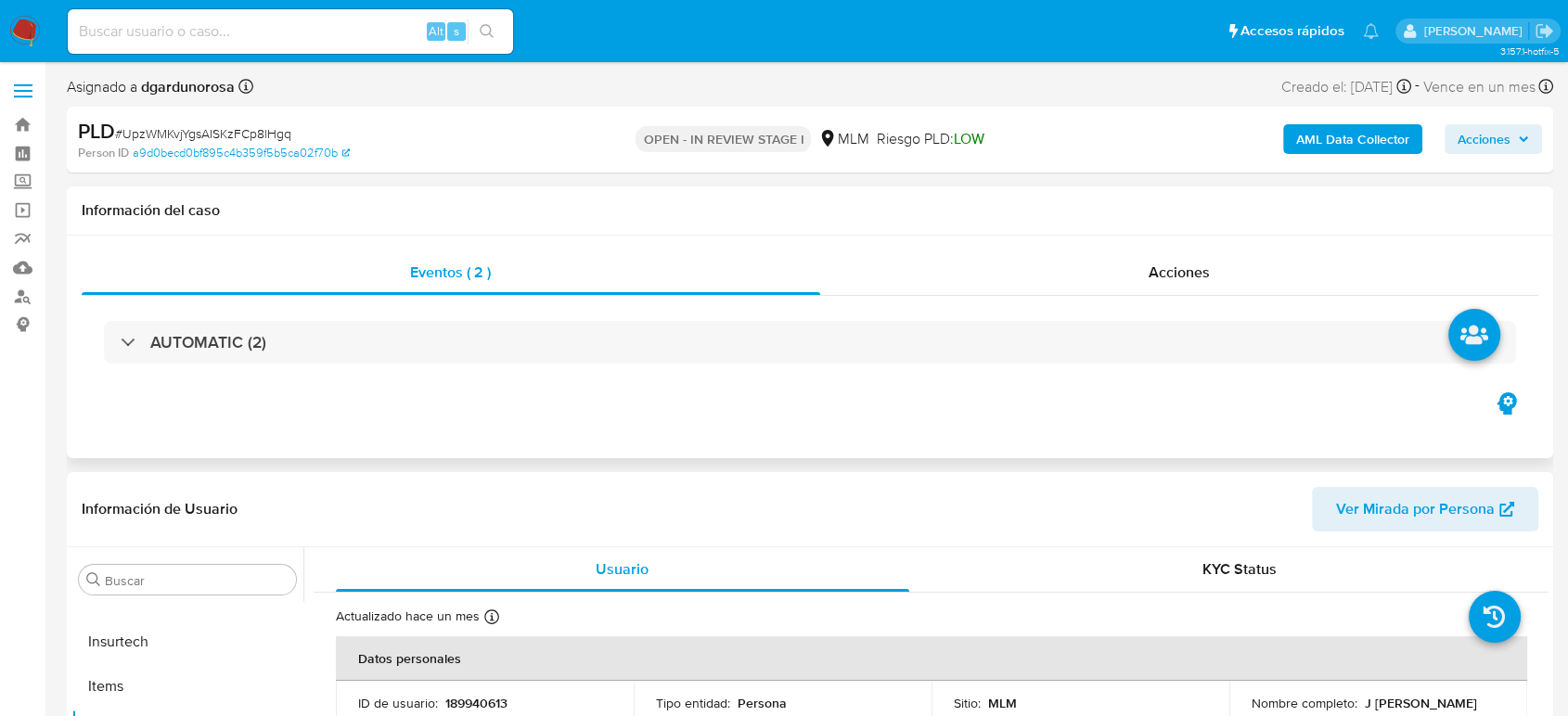
click at [817, 393] on div "Eventos ( 2 ) Acciones AUTOMATIC (2)" at bounding box center [810, 346] width 1487 height 222
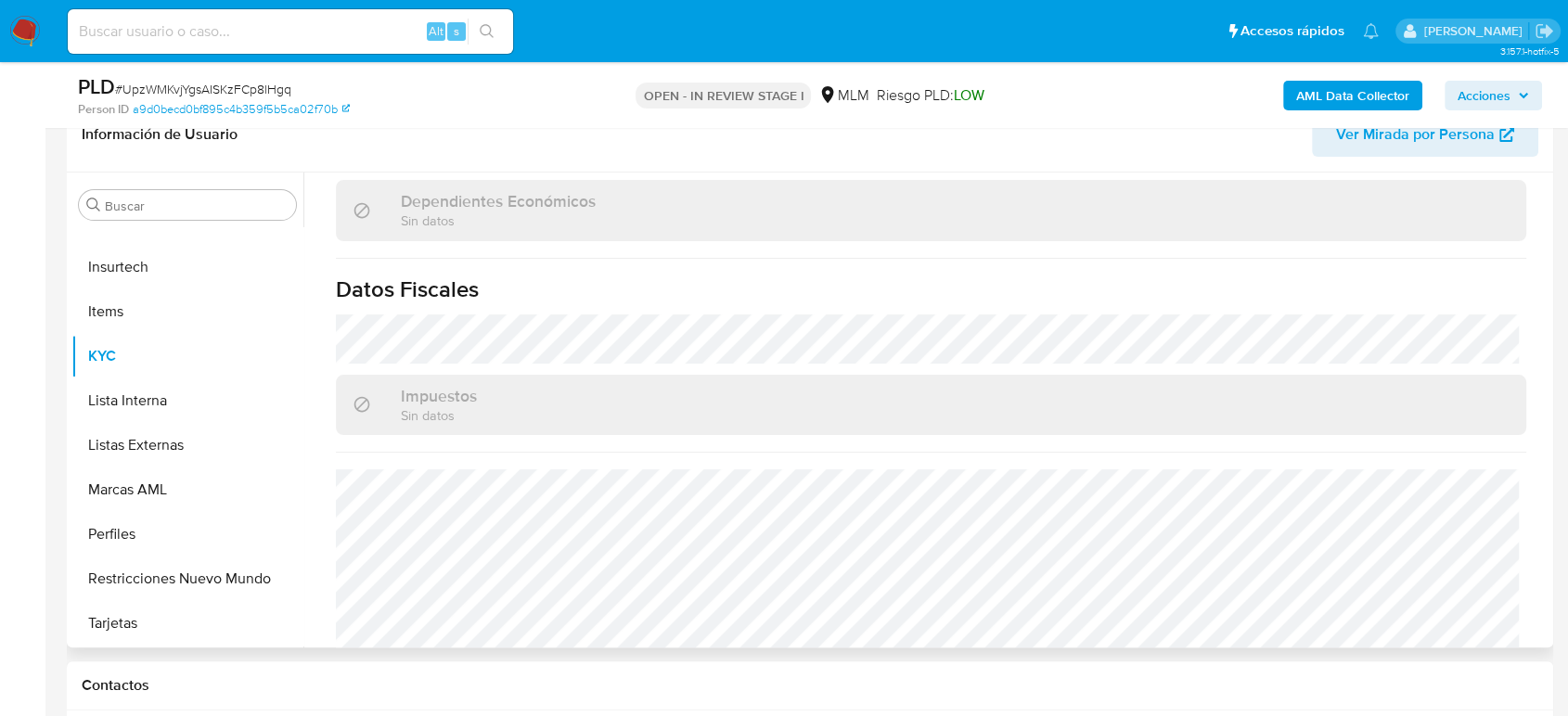
scroll to position [1165, 0]
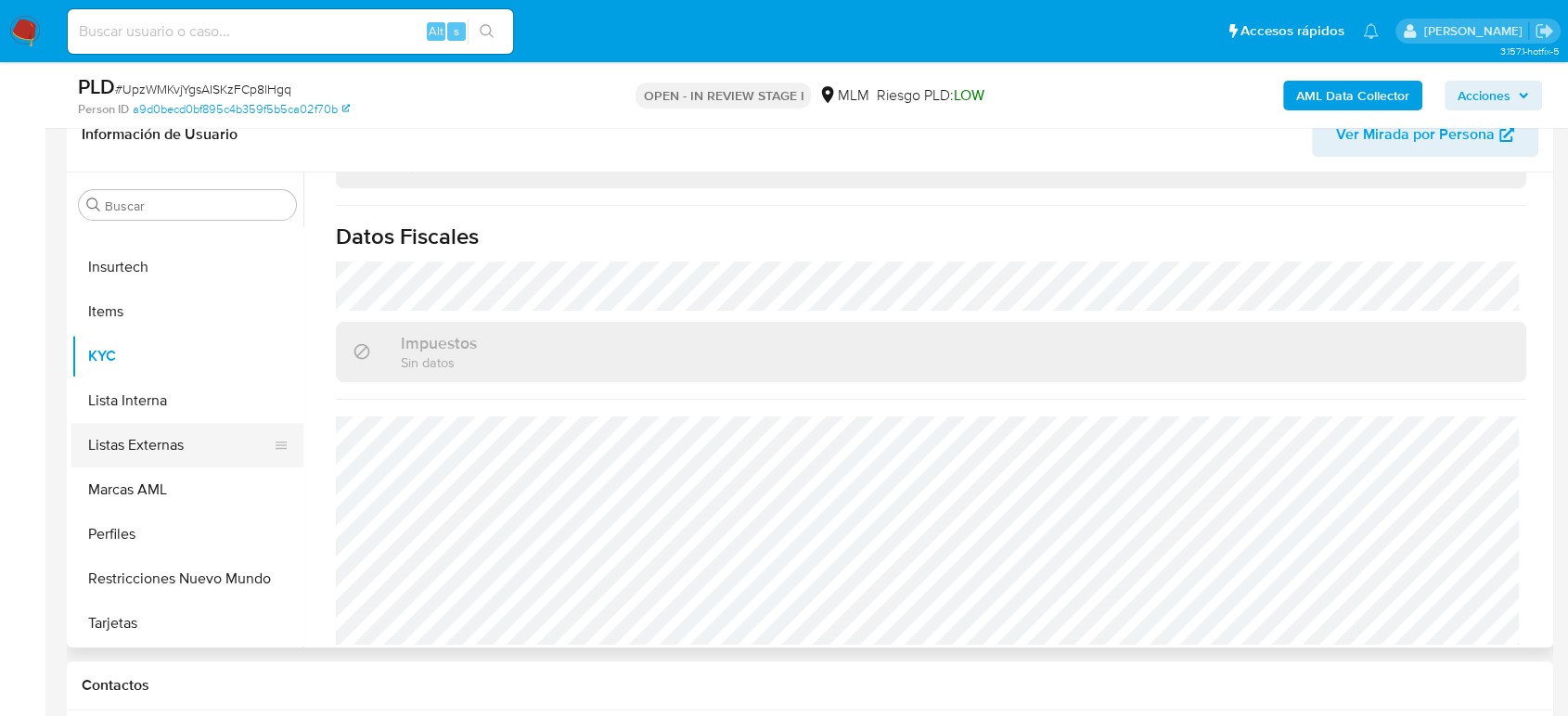
click at [138, 441] on button "Listas Externas" at bounding box center [181, 445] width 218 height 44
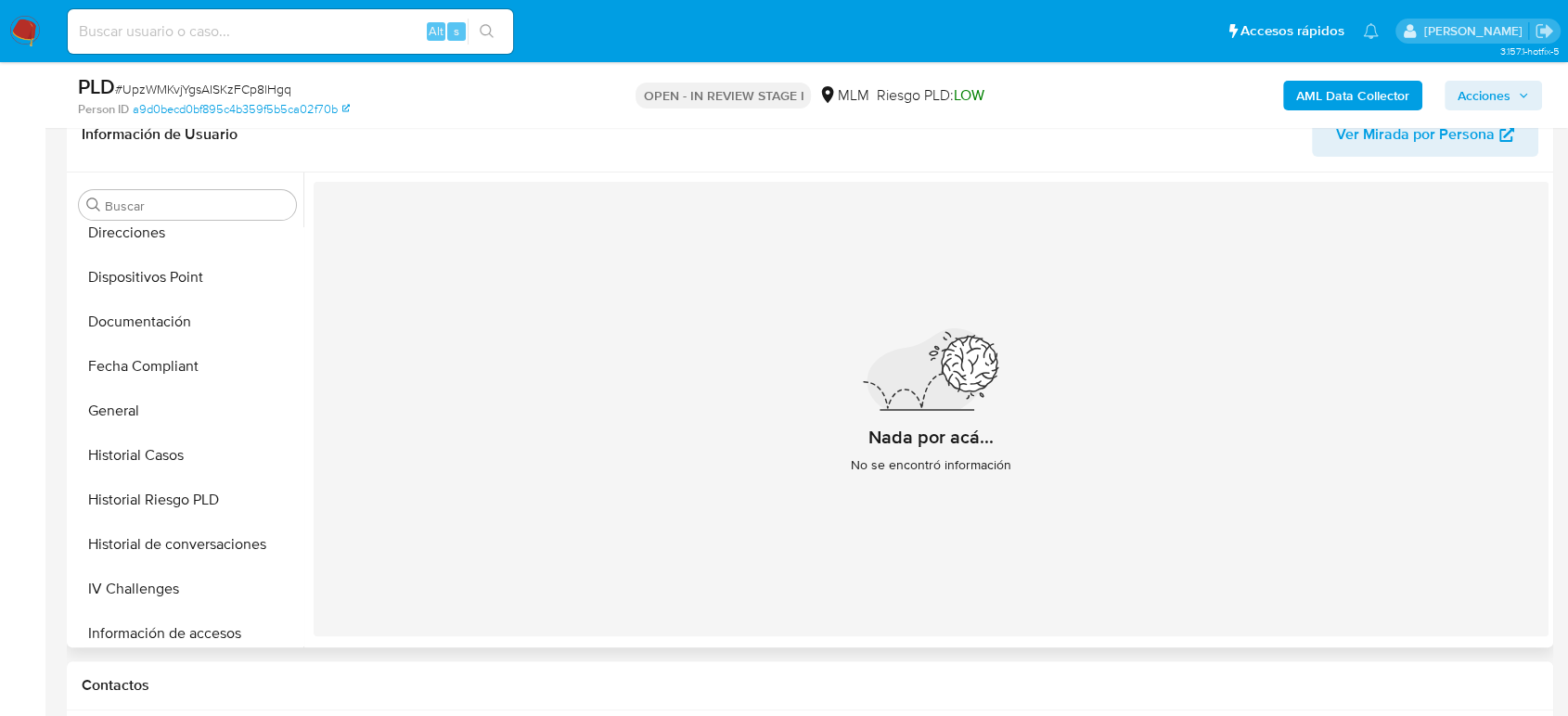
scroll to position [371, 0]
click at [144, 398] on button "General" at bounding box center [181, 412] width 218 height 44
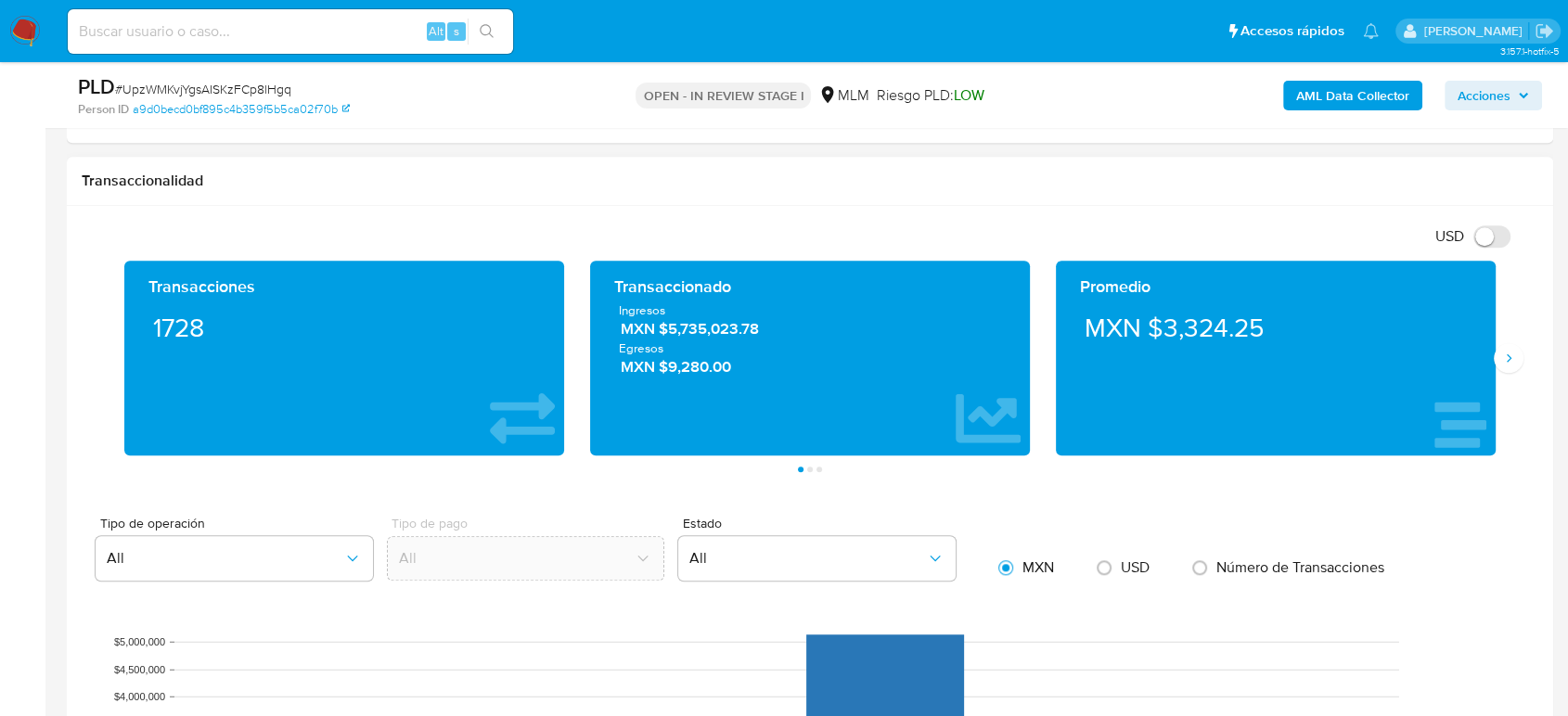
scroll to position [1237, 0]
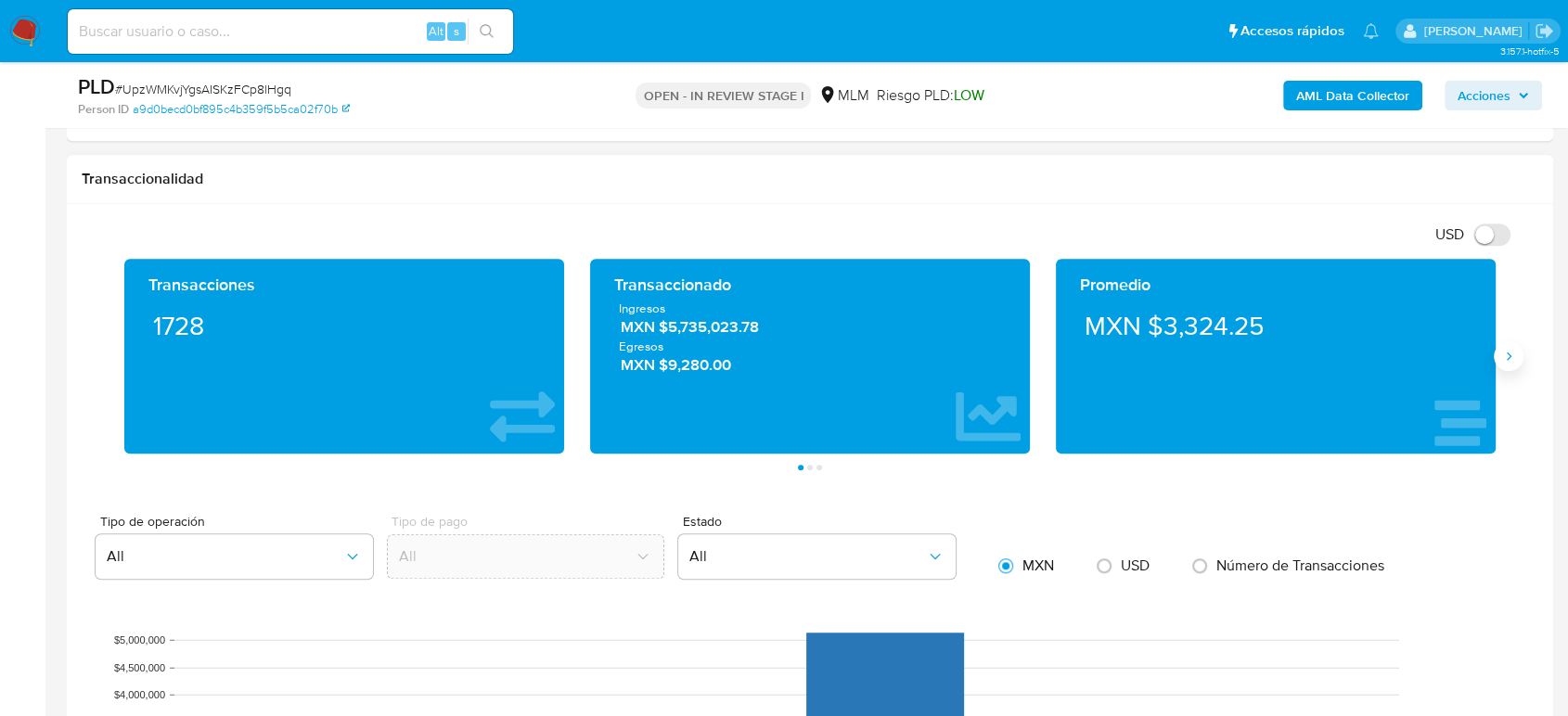
click at [1499, 363] on button "Siguiente" at bounding box center [1507, 356] width 29 height 29
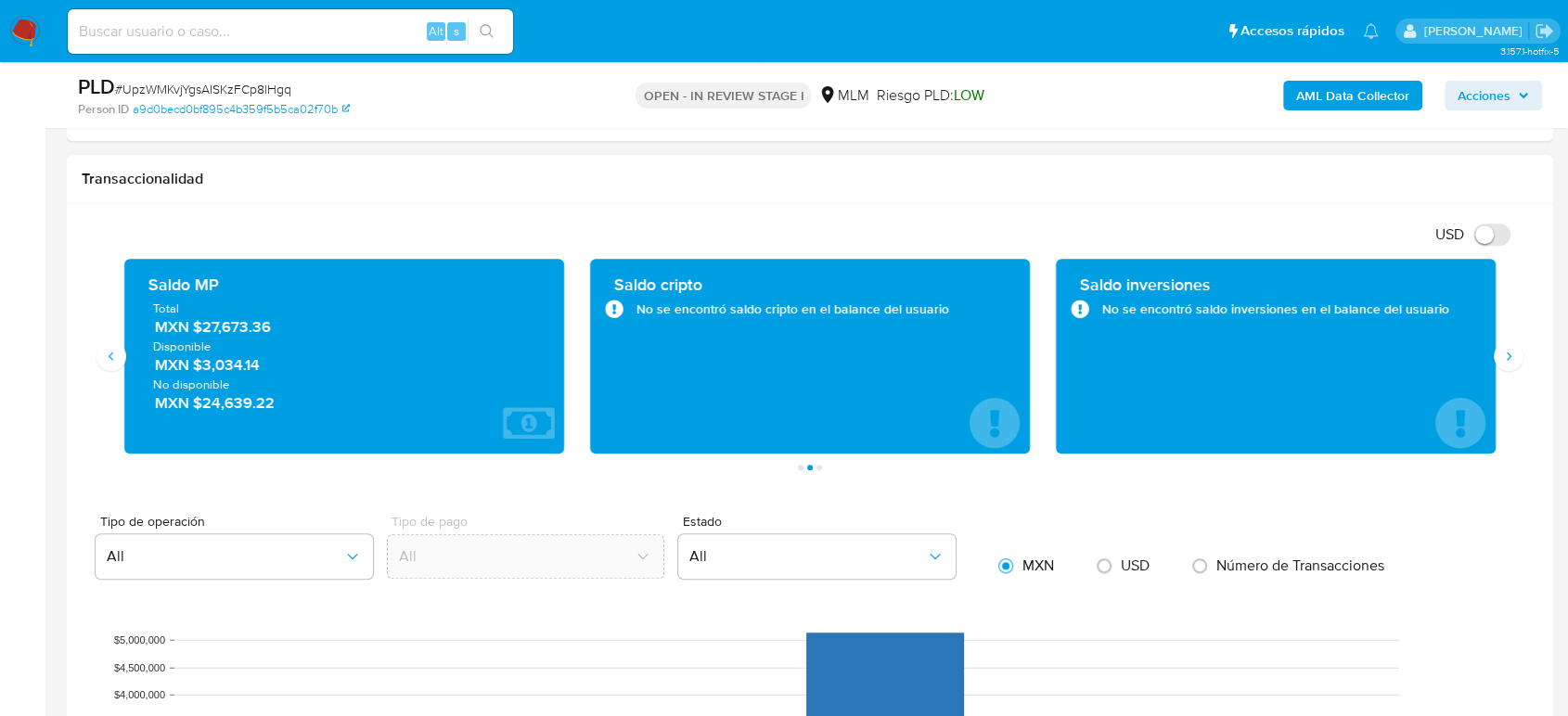
drag, startPoint x: 273, startPoint y: 327, endPoint x: 195, endPoint y: 330, distance: 78.1
click at [191, 328] on span "MXN $27,673.36" at bounding box center [345, 327] width 380 height 22
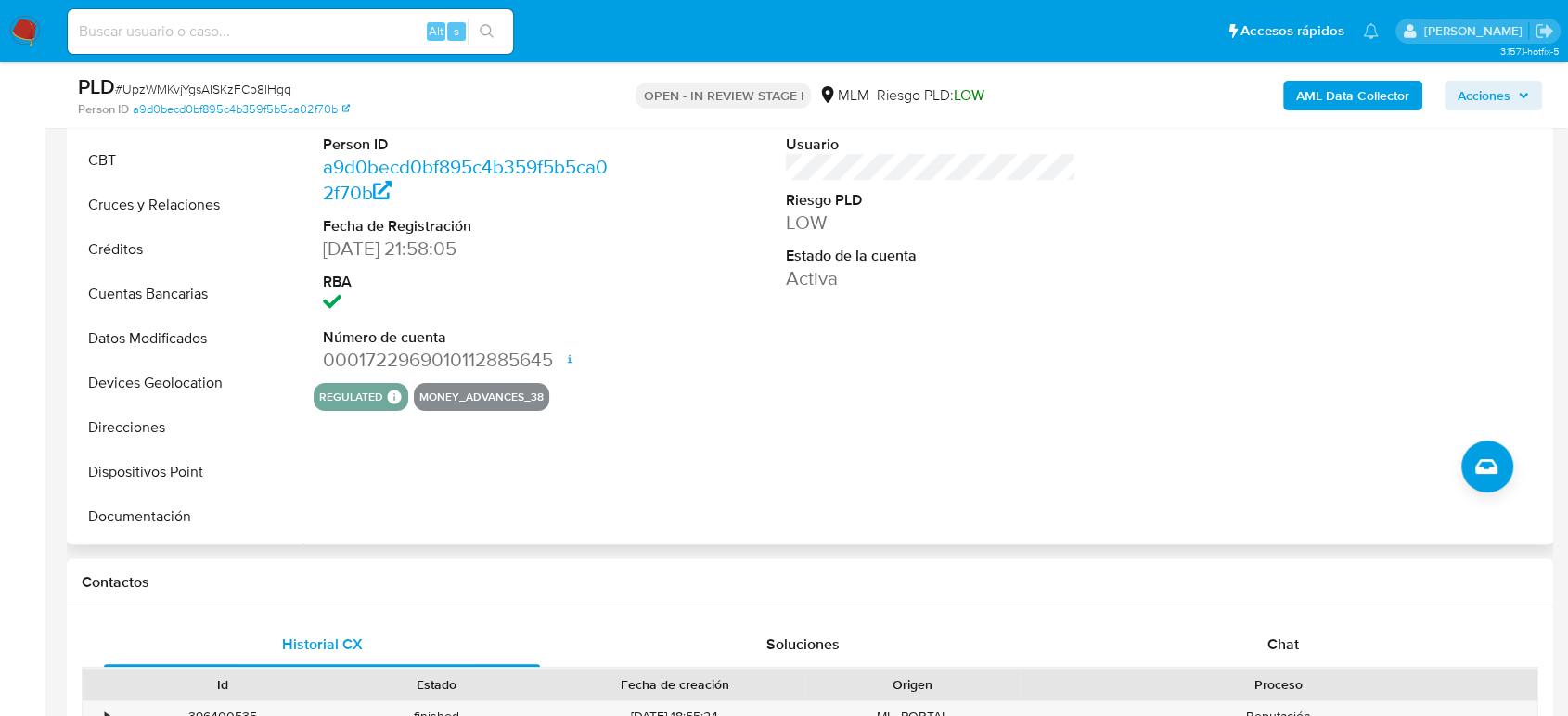
scroll to position [62, 0]
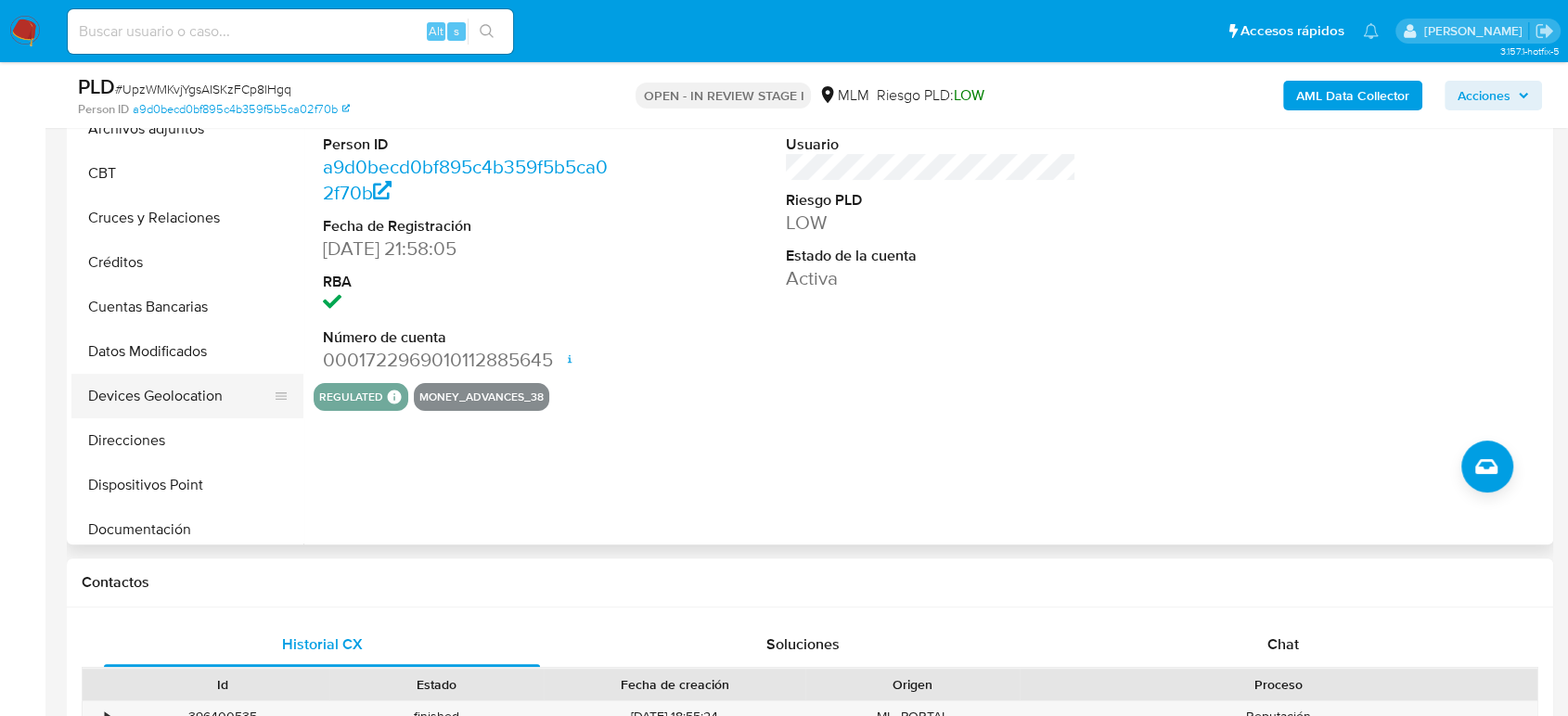
click at [172, 397] on button "Devices Geolocation" at bounding box center [181, 395] width 218 height 44
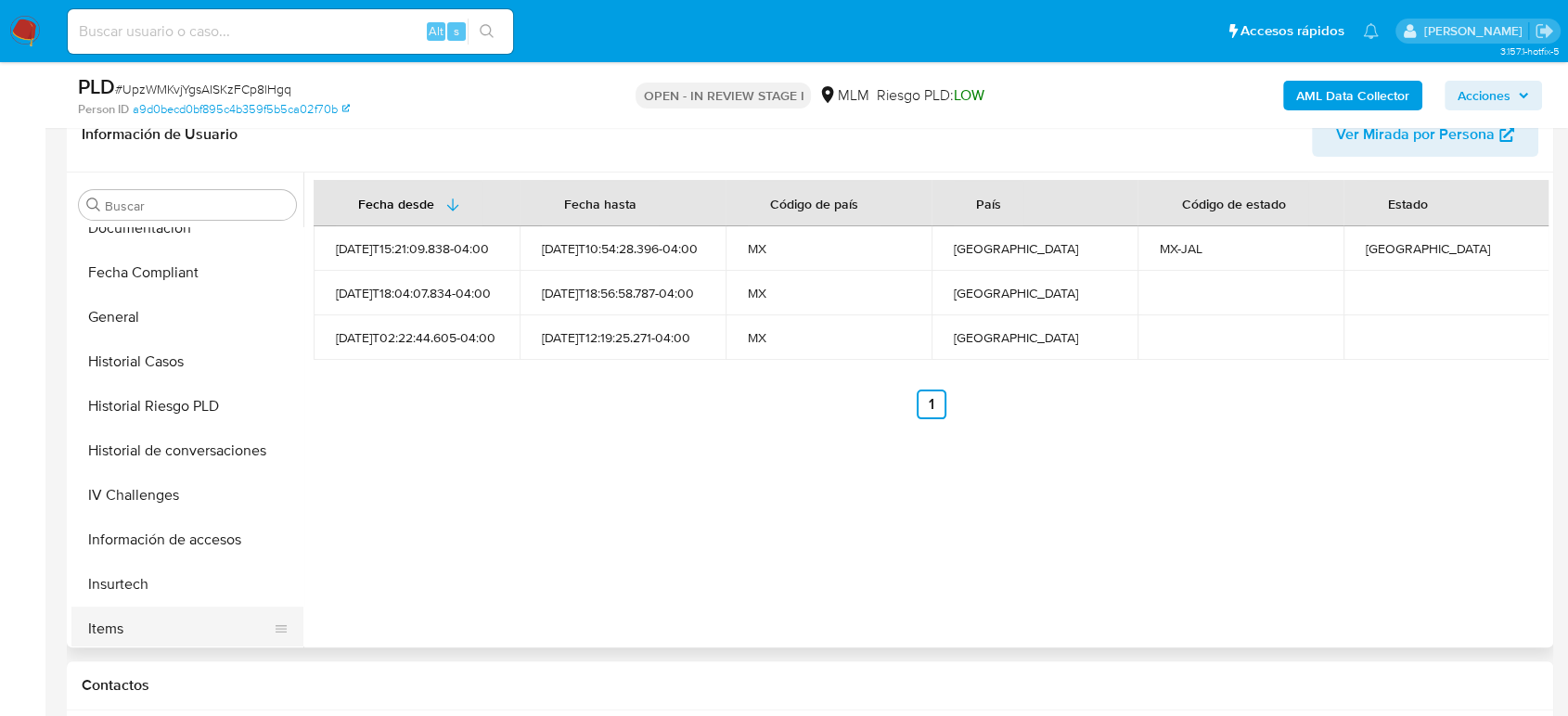
scroll to position [578, 0]
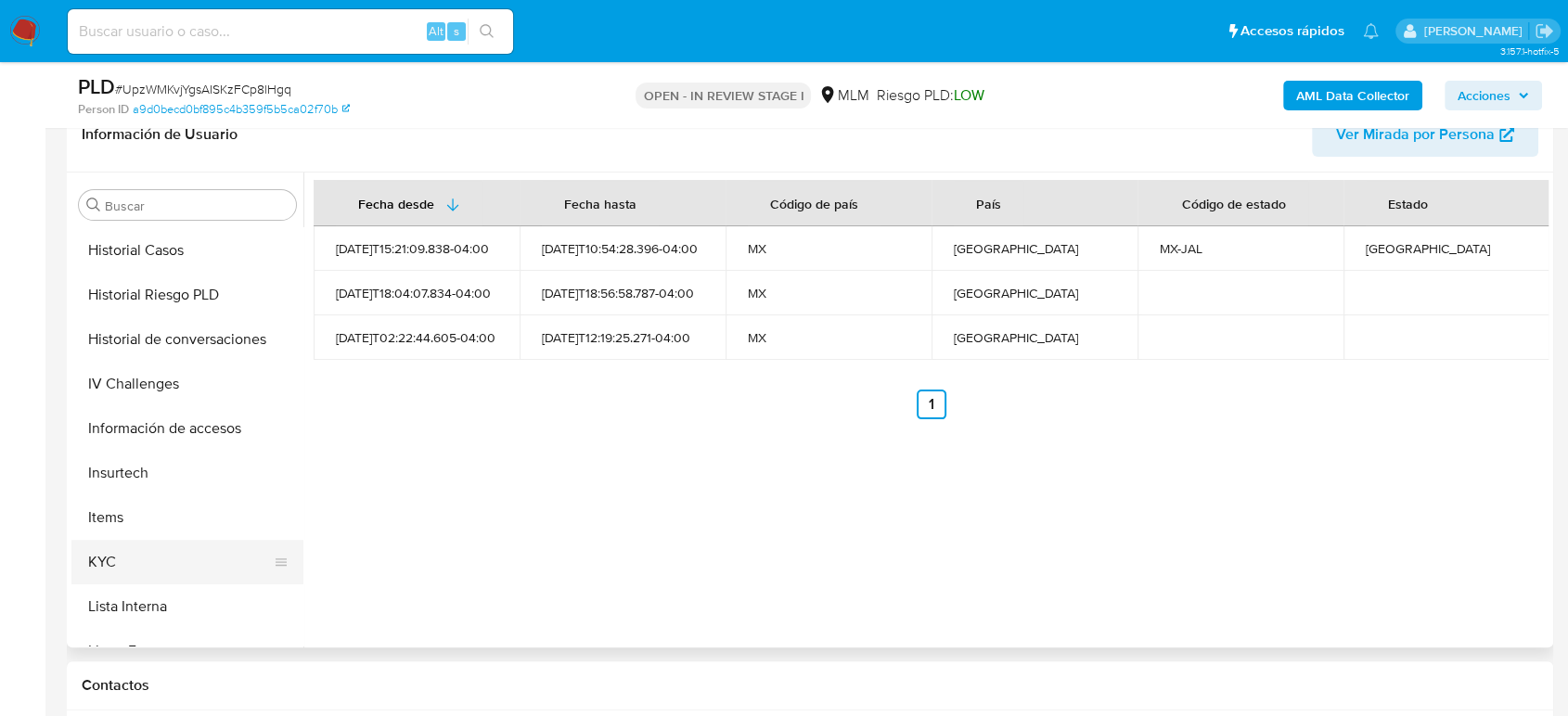
click at [114, 552] on button "KYC" at bounding box center [181, 562] width 218 height 44
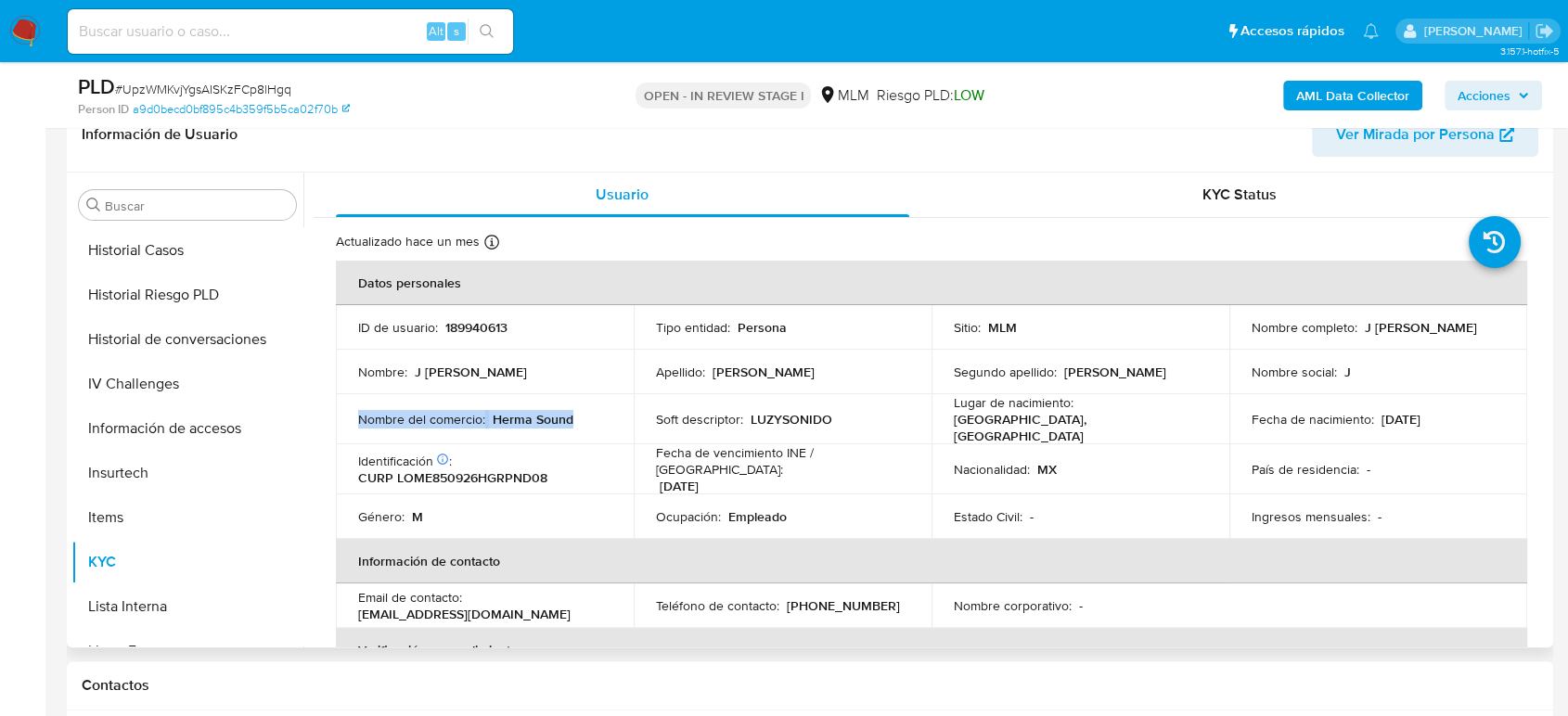
drag, startPoint x: 578, startPoint y: 418, endPoint x: 356, endPoint y: 416, distance: 222.0
click at [356, 416] on td "Nombre del comercio : Herma Sound" at bounding box center [484, 419] width 298 height 50
copy div "Nombre del comercio : Herma Sound"
click at [135, 259] on button "Historial Casos" at bounding box center [181, 250] width 218 height 44
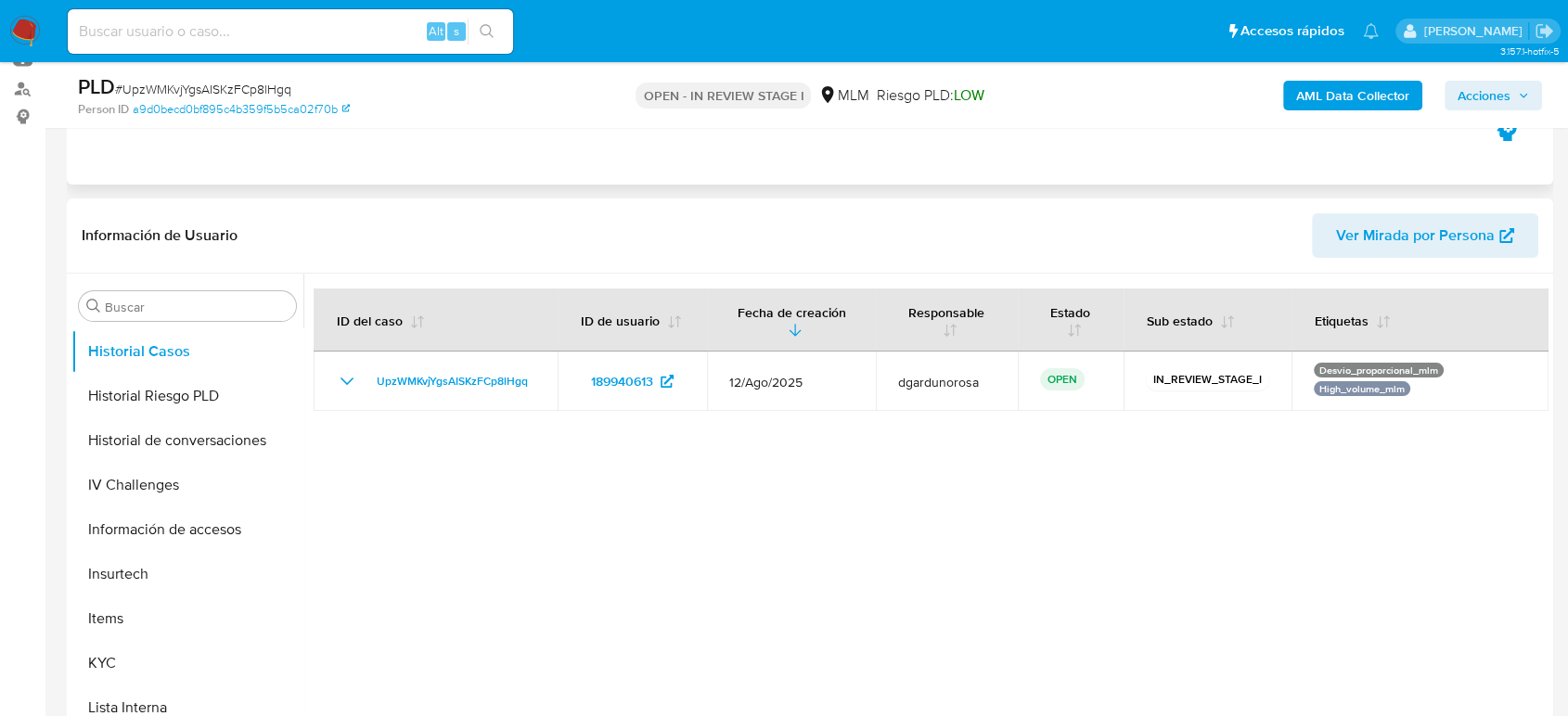
scroll to position [0, 0]
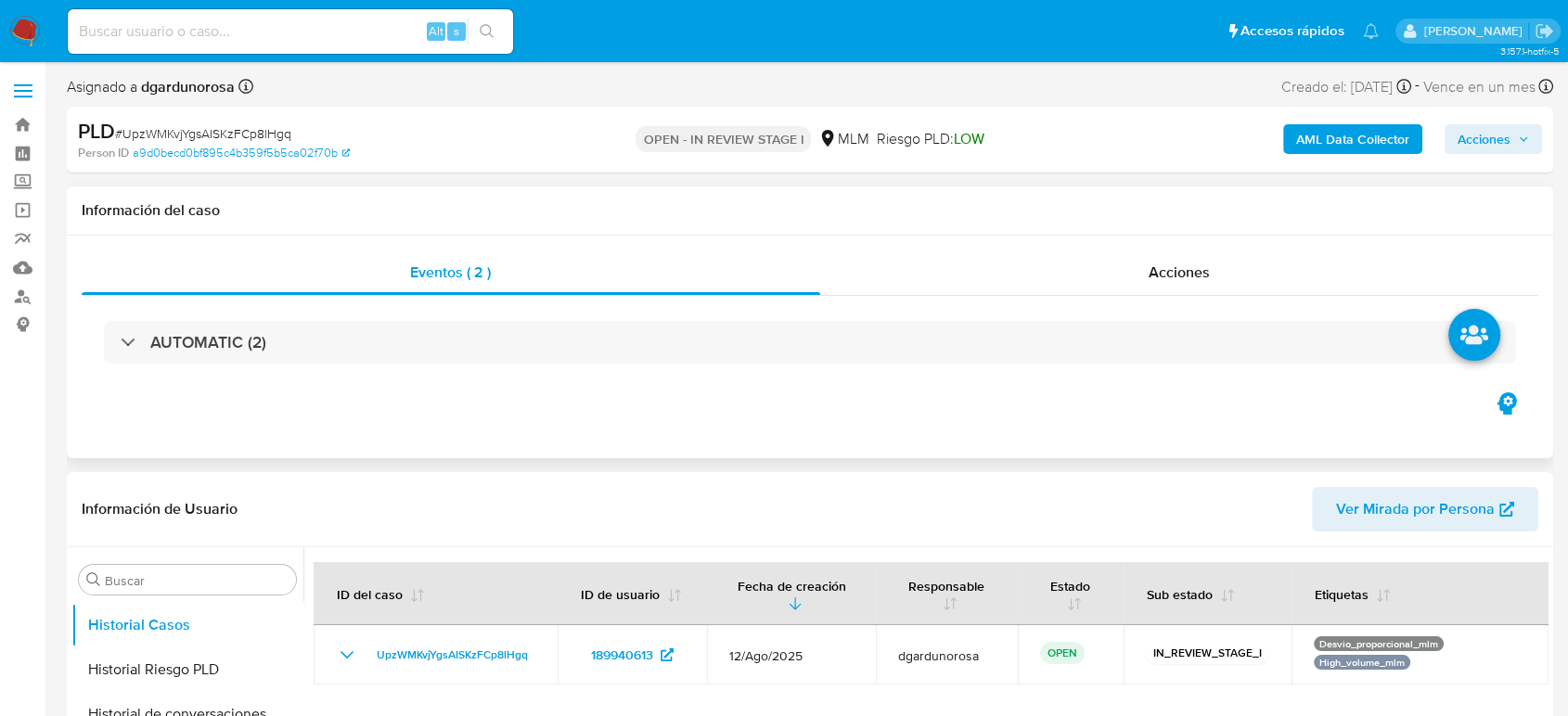
click at [245, 368] on div "AUTOMATIC (2)" at bounding box center [810, 342] width 1456 height 93
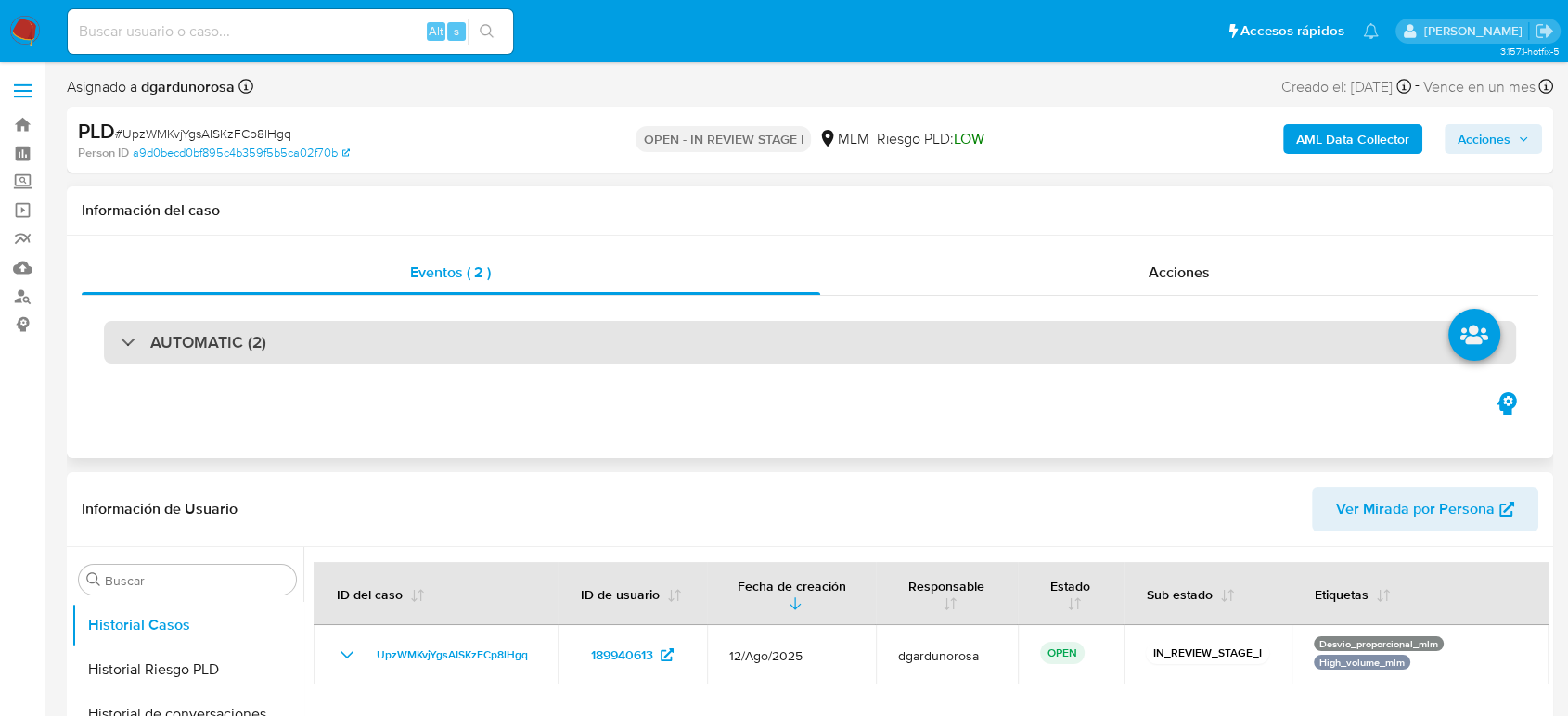
click at [240, 355] on div "AUTOMATIC (2)" at bounding box center [810, 341] width 1412 height 43
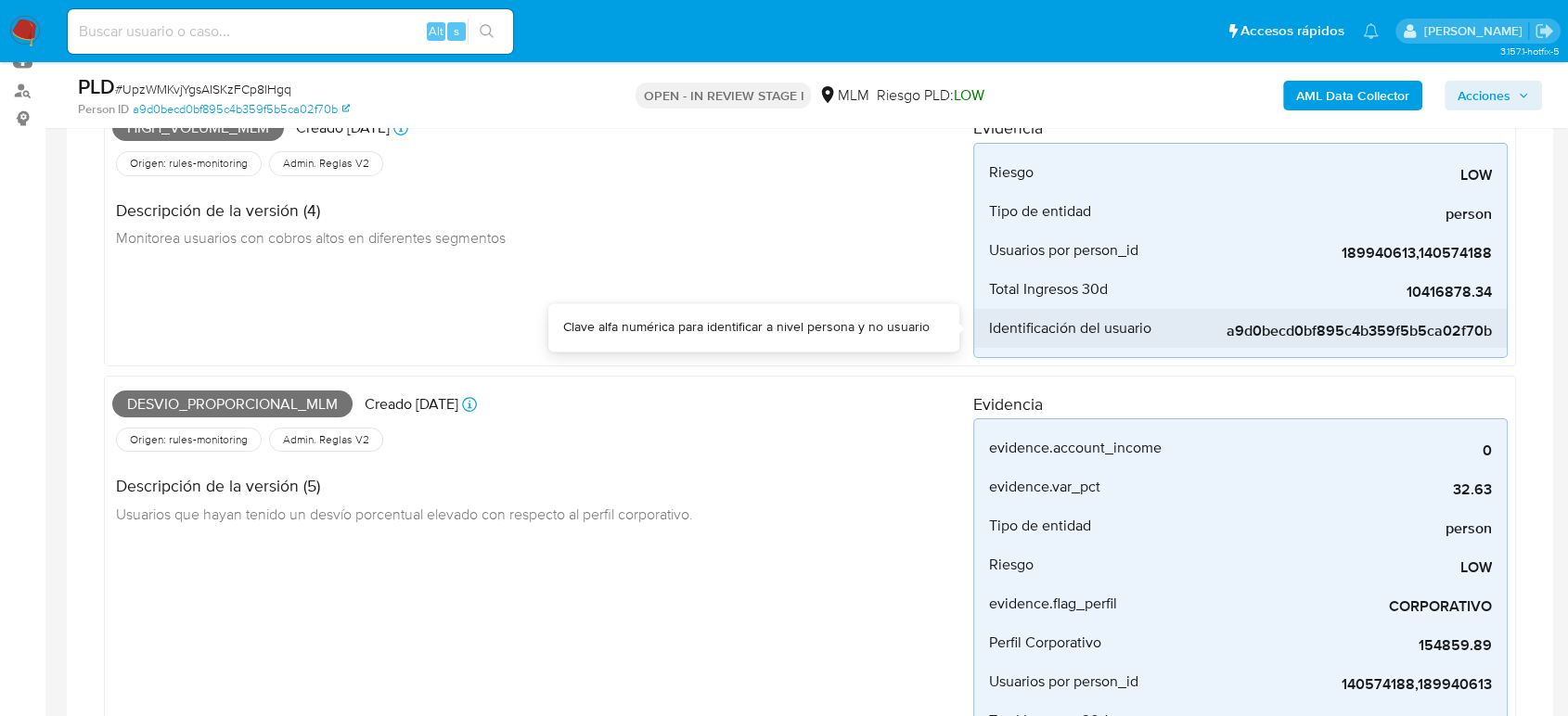
scroll to position [309, 0]
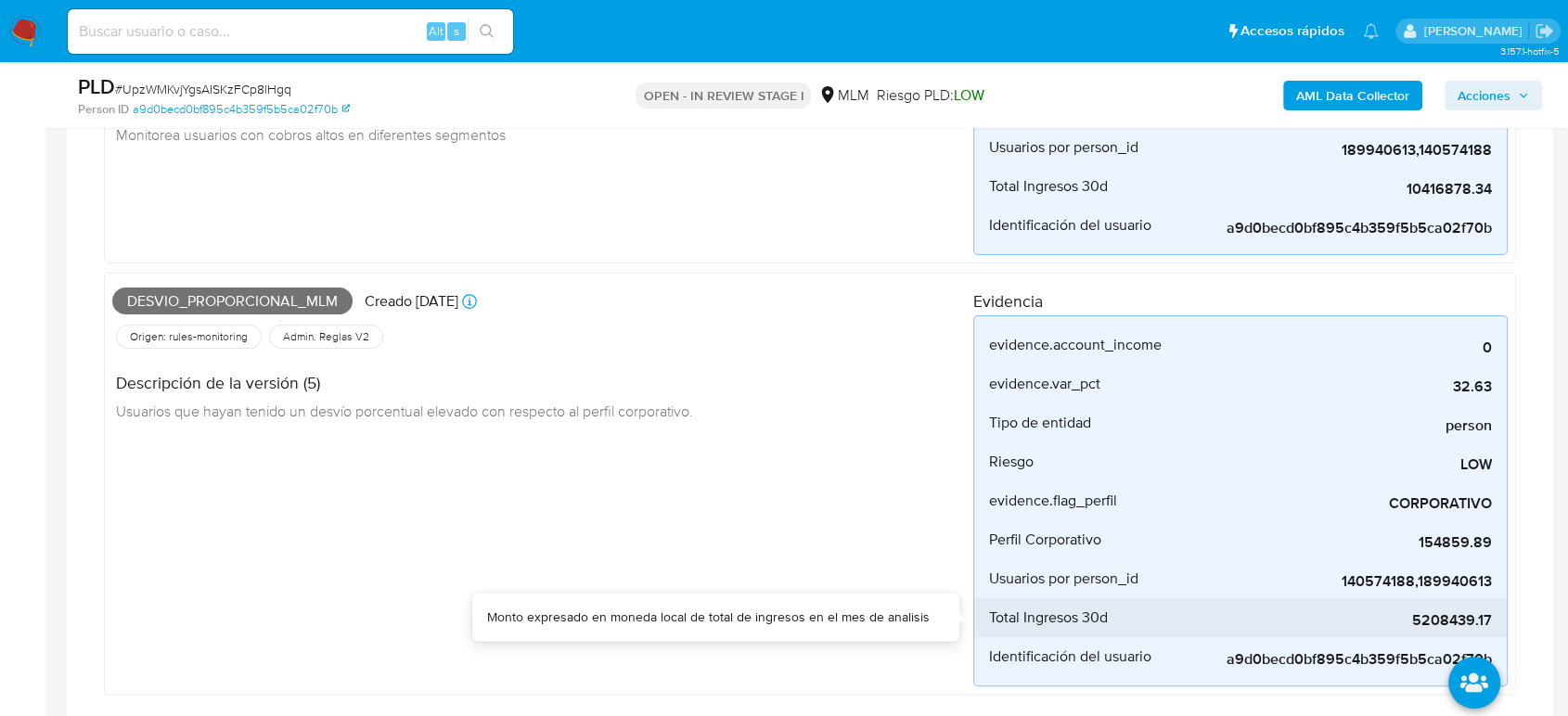
click at [1433, 621] on span "5208439.17" at bounding box center [1352, 620] width 278 height 19
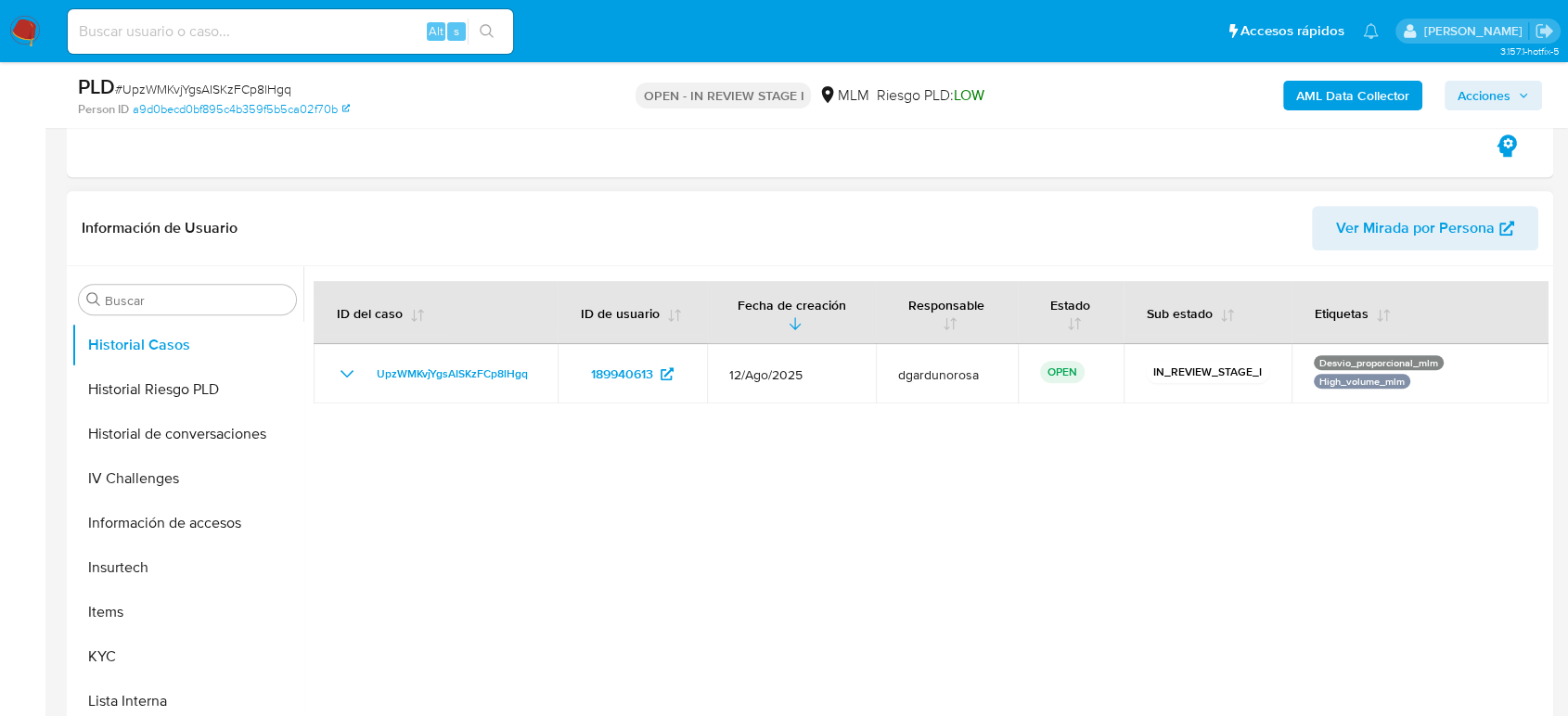
scroll to position [928, 0]
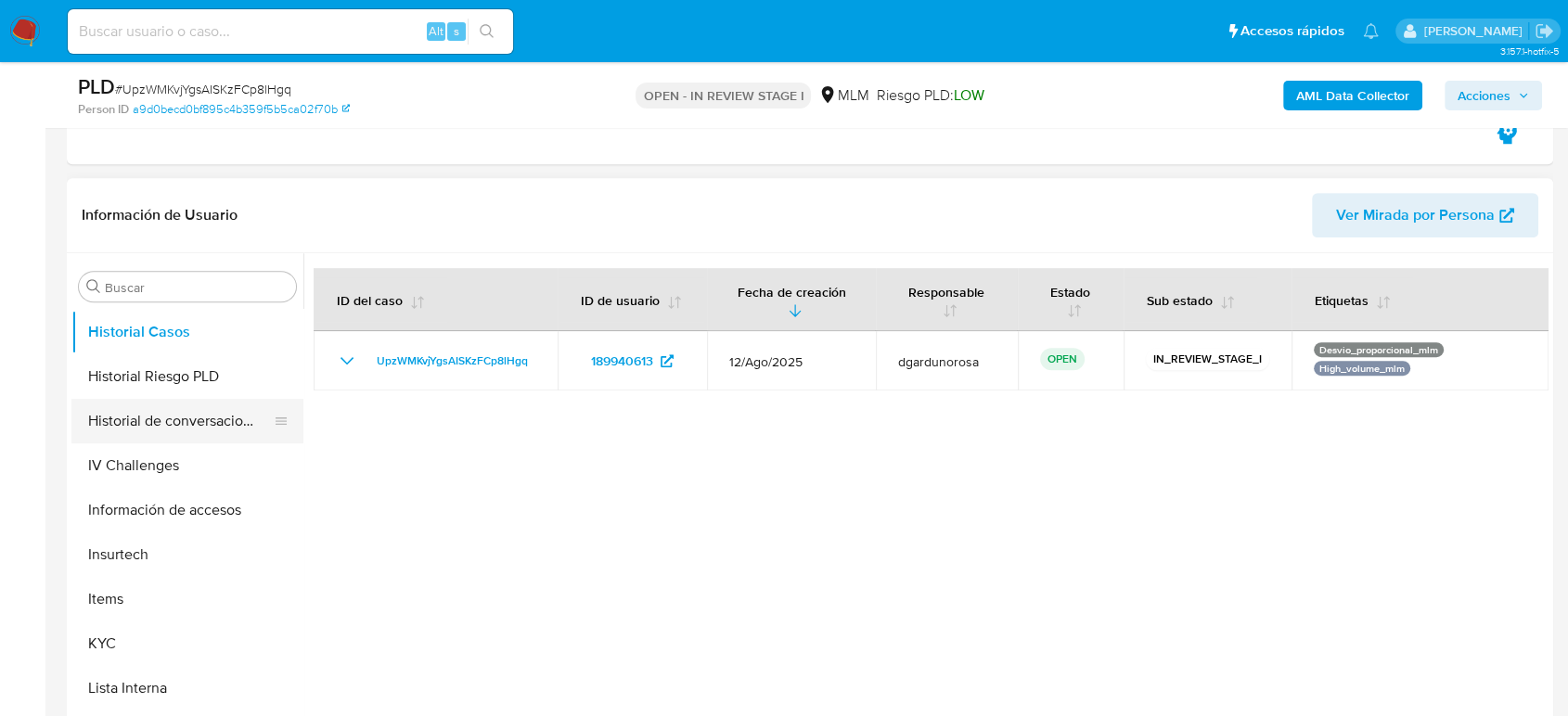
click at [201, 427] on button "Historial de conversaciones" at bounding box center [181, 421] width 218 height 44
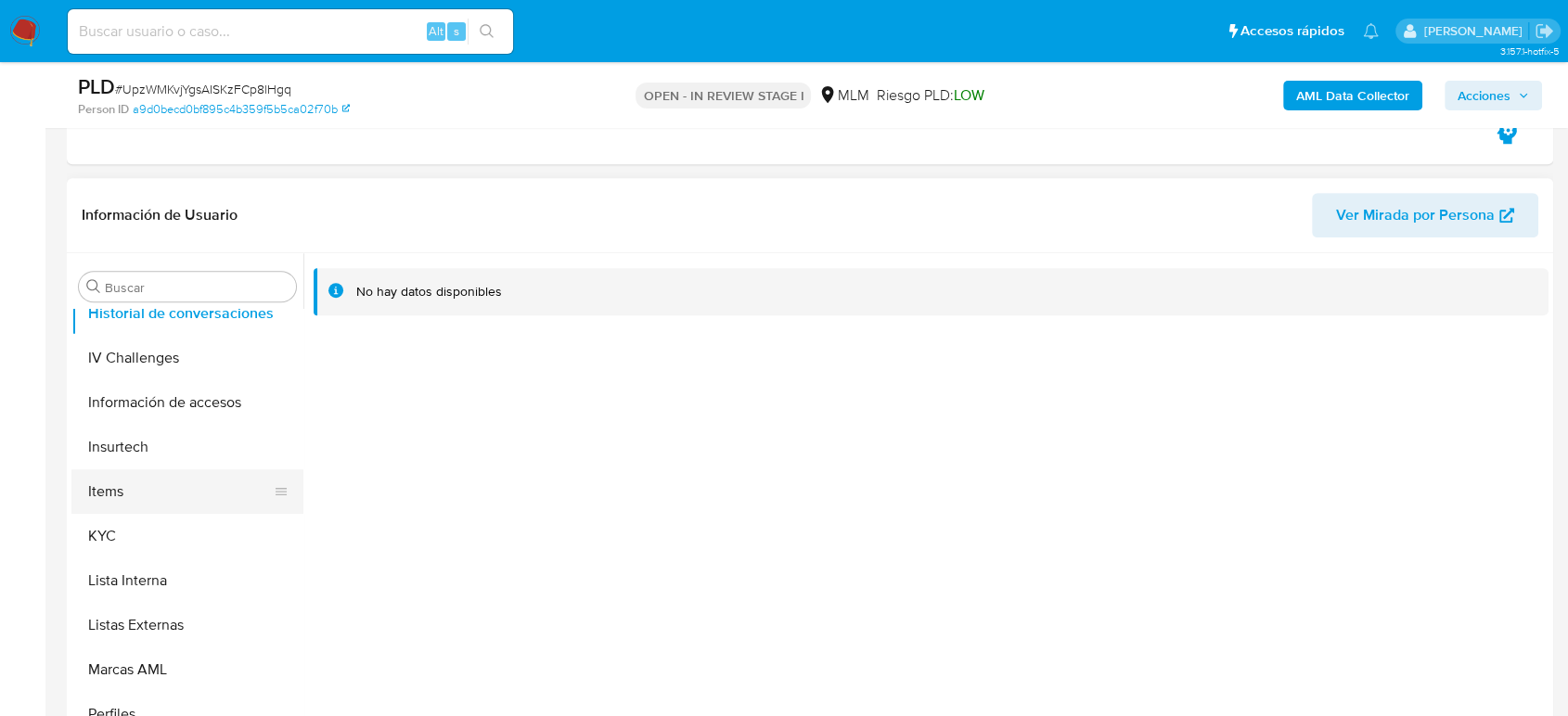
scroll to position [784, 0]
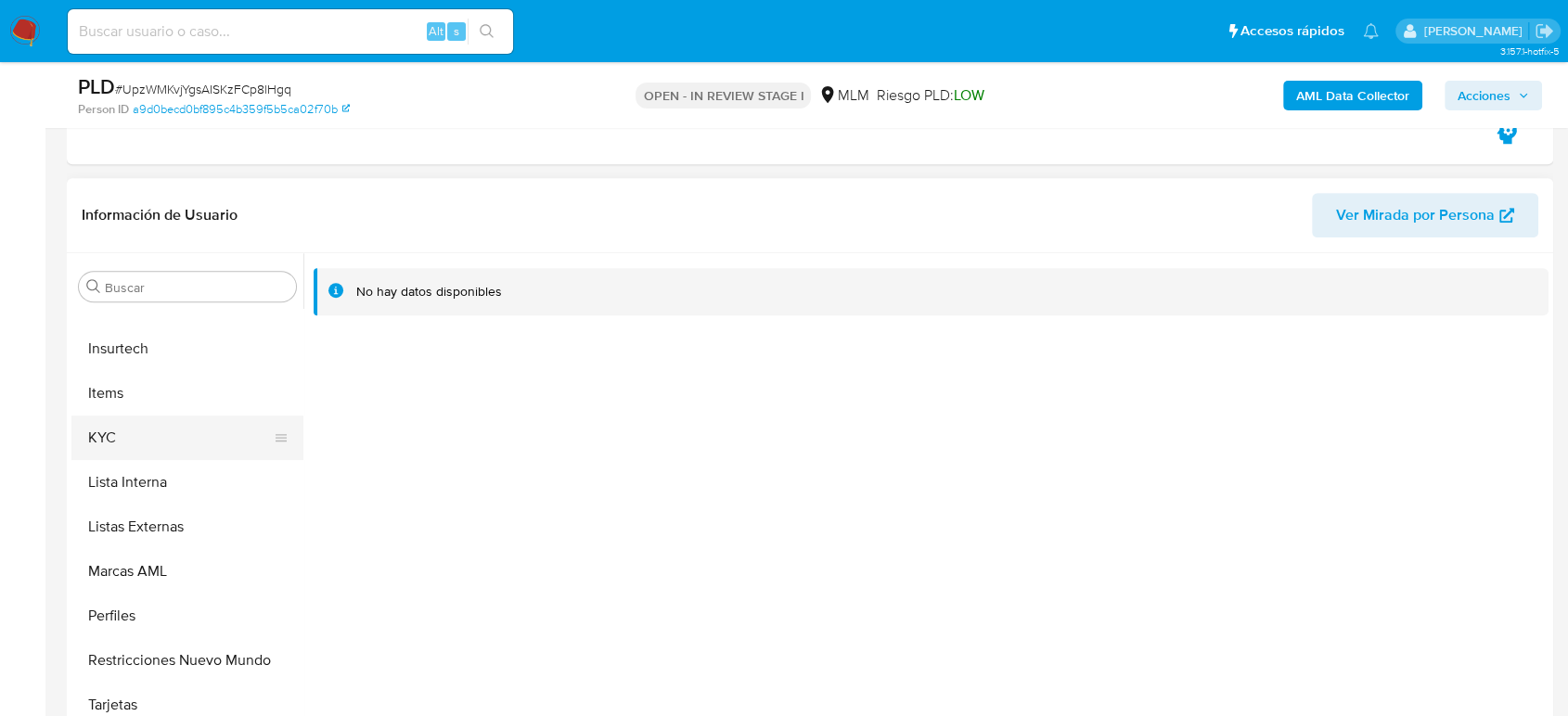
click at [147, 431] on button "KYC" at bounding box center [181, 437] width 218 height 44
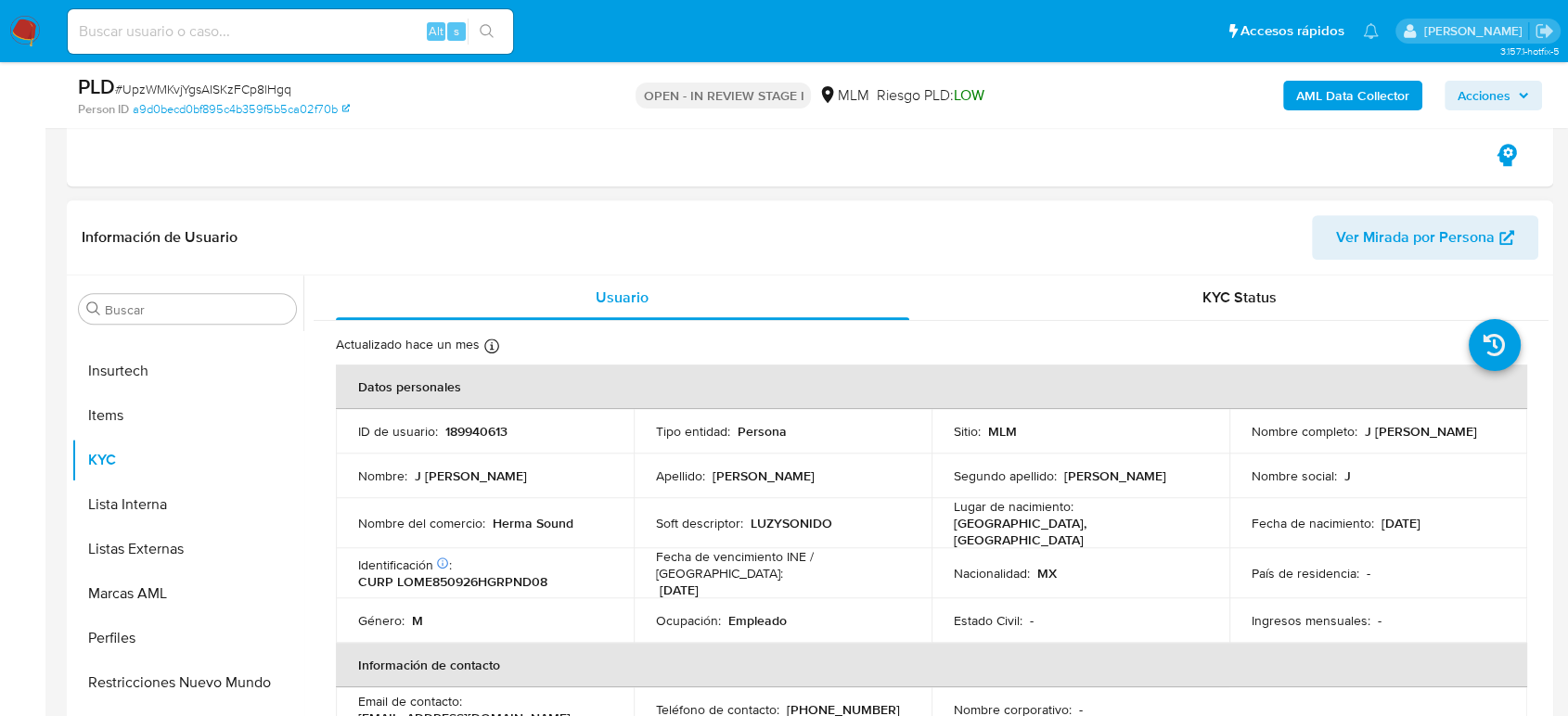
drag, startPoint x: 584, startPoint y: 521, endPoint x: 493, endPoint y: 529, distance: 91.4
click at [493, 529] on td "Nombre del comercio : Herma Sound" at bounding box center [484, 523] width 298 height 50
click at [584, 511] on td "Nombre del comercio : Herma Sound" at bounding box center [484, 523] width 298 height 50
drag, startPoint x: 584, startPoint y: 511, endPoint x: 705, endPoint y: 505, distance: 121.1
click at [488, 522] on div "Nombre del comercio : Herma Sound" at bounding box center [485, 523] width 253 height 17
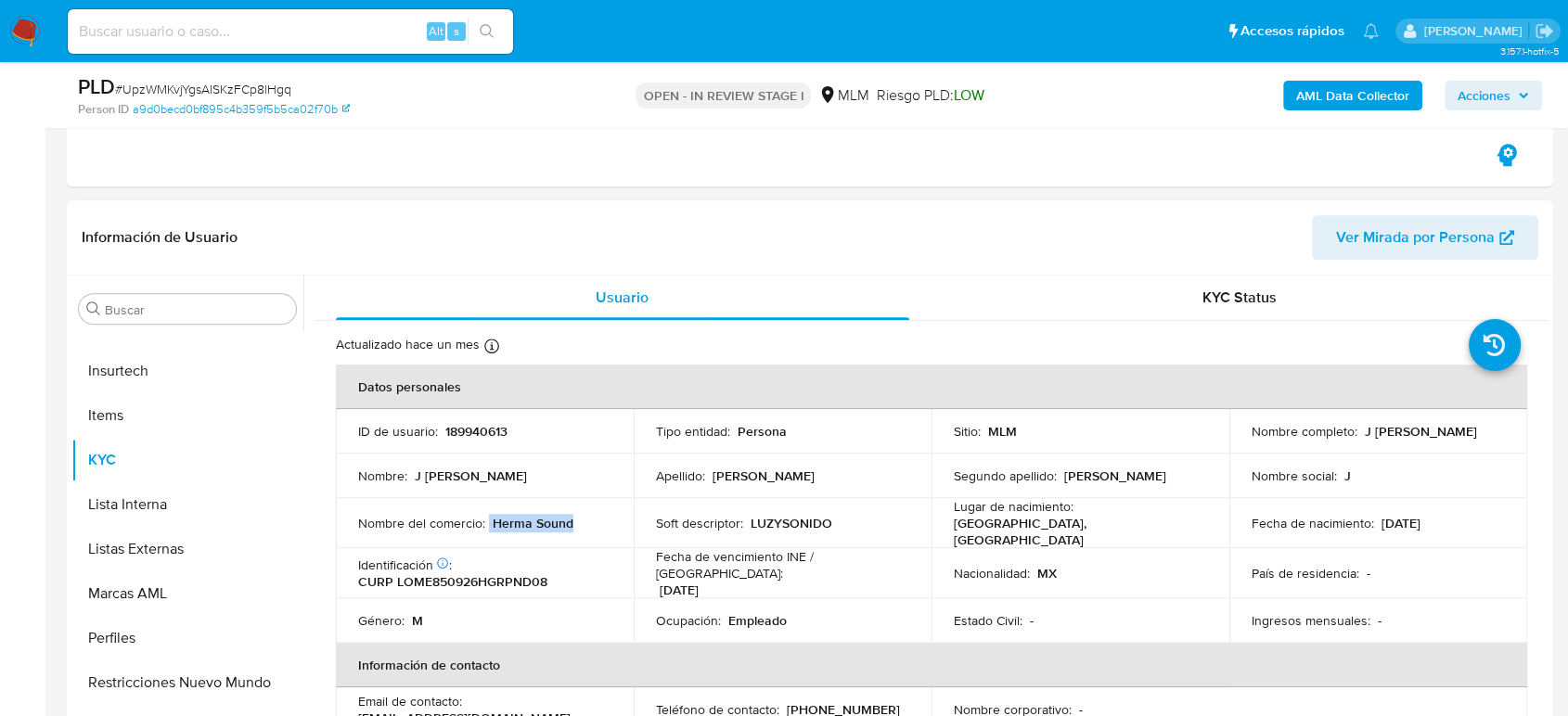
copy div "Herma Sound"
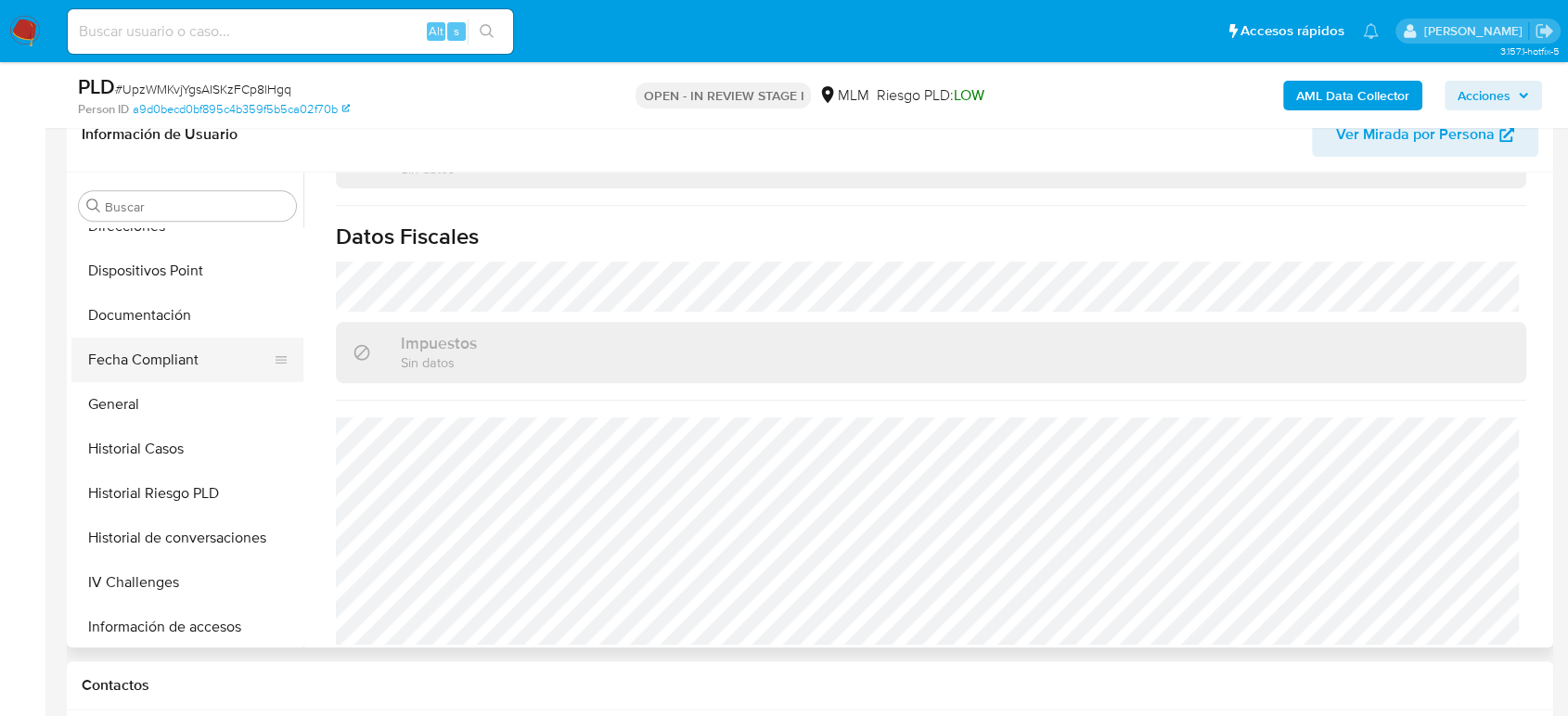
scroll to position [269, 0]
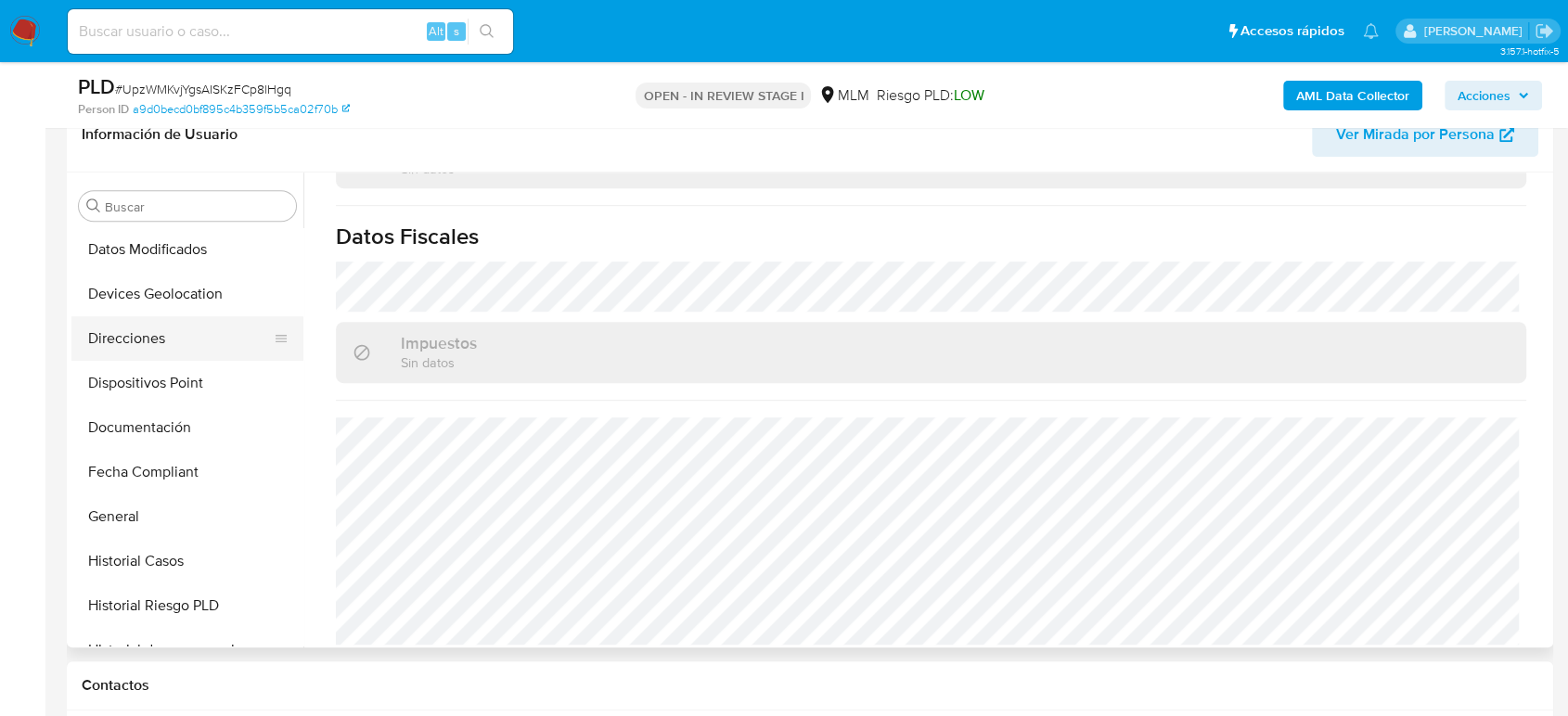
click at [146, 342] on button "Direcciones" at bounding box center [181, 339] width 218 height 44
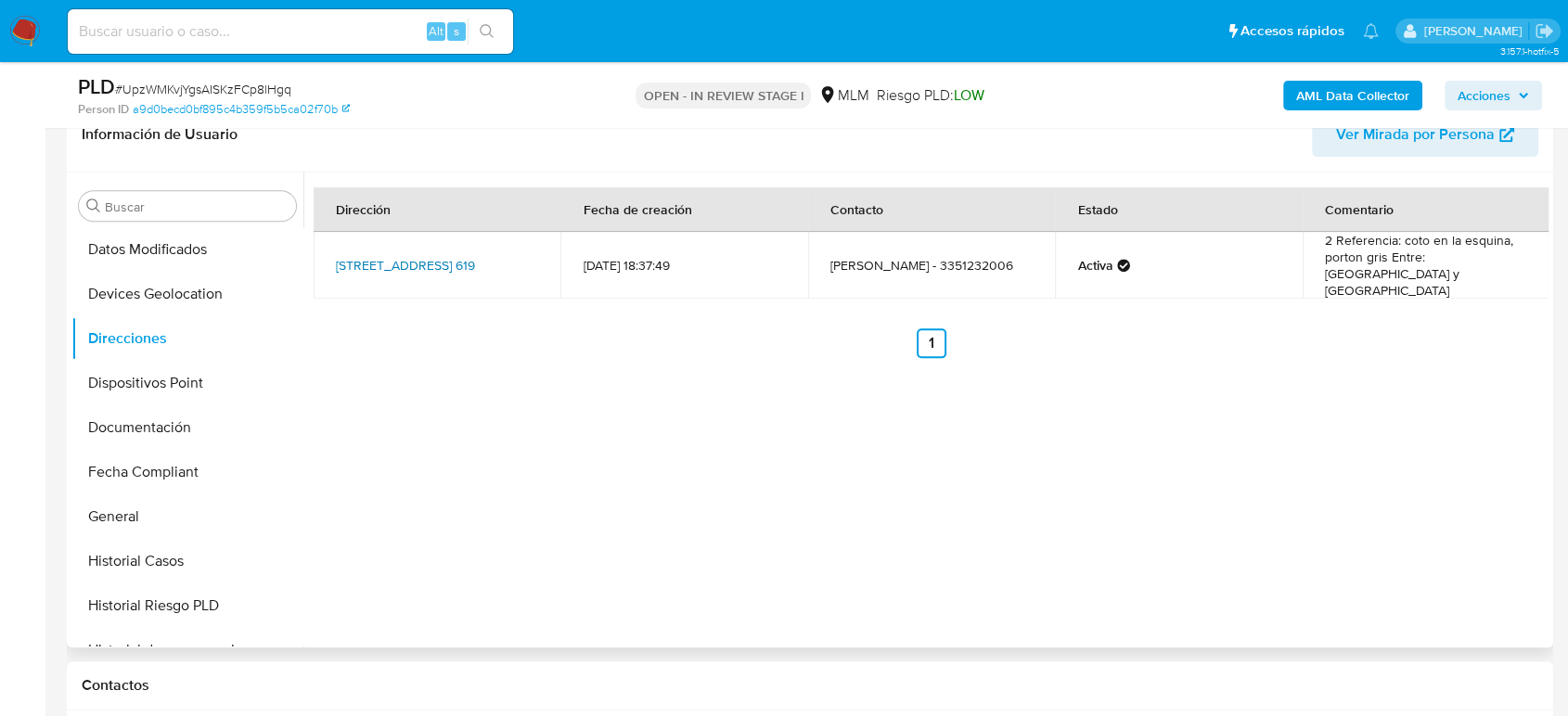
click at [359, 266] on link "Calle Paseo De Los Cisnes 619, Tlaquepaque, Jalisco, 45619, Mexico 619" at bounding box center [405, 266] width 139 height 19
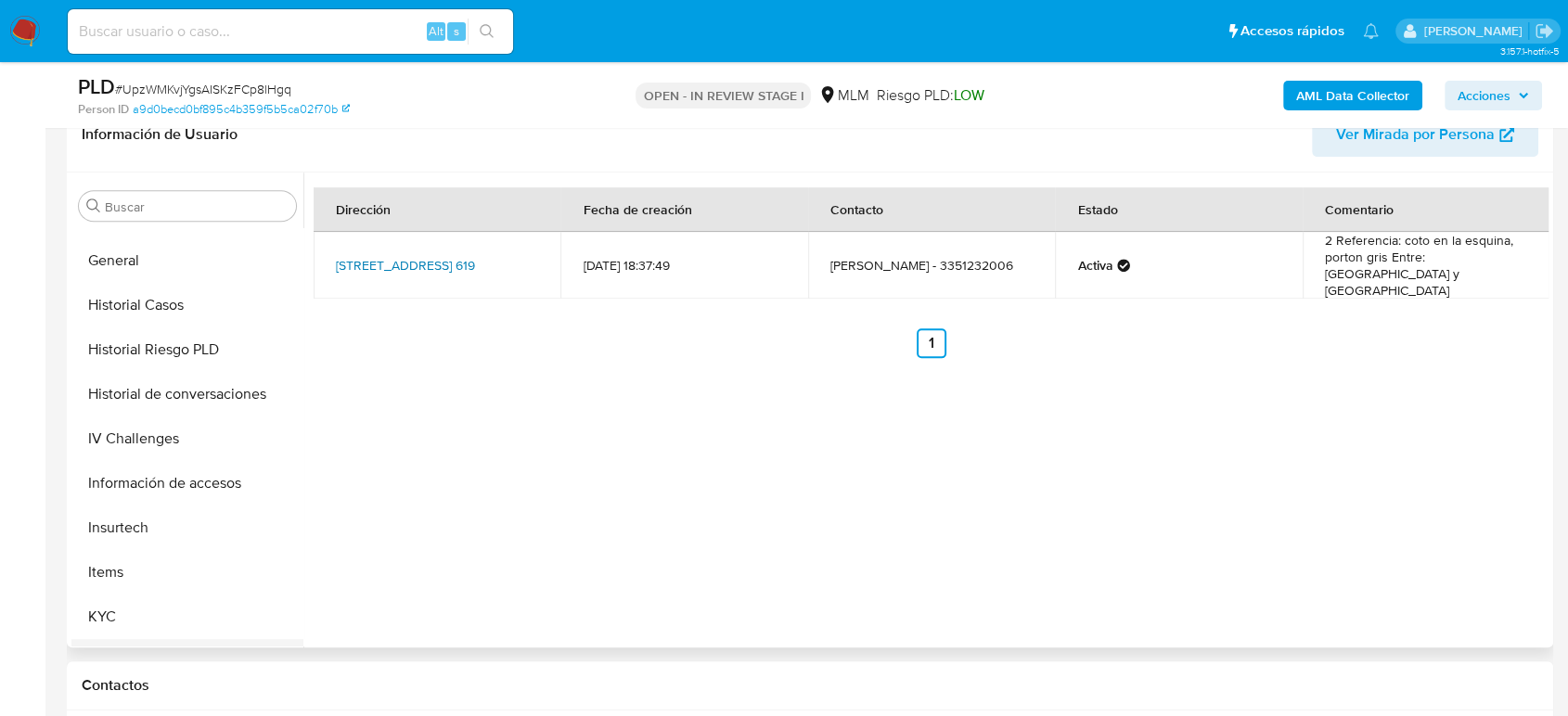
scroll to position [681, 0]
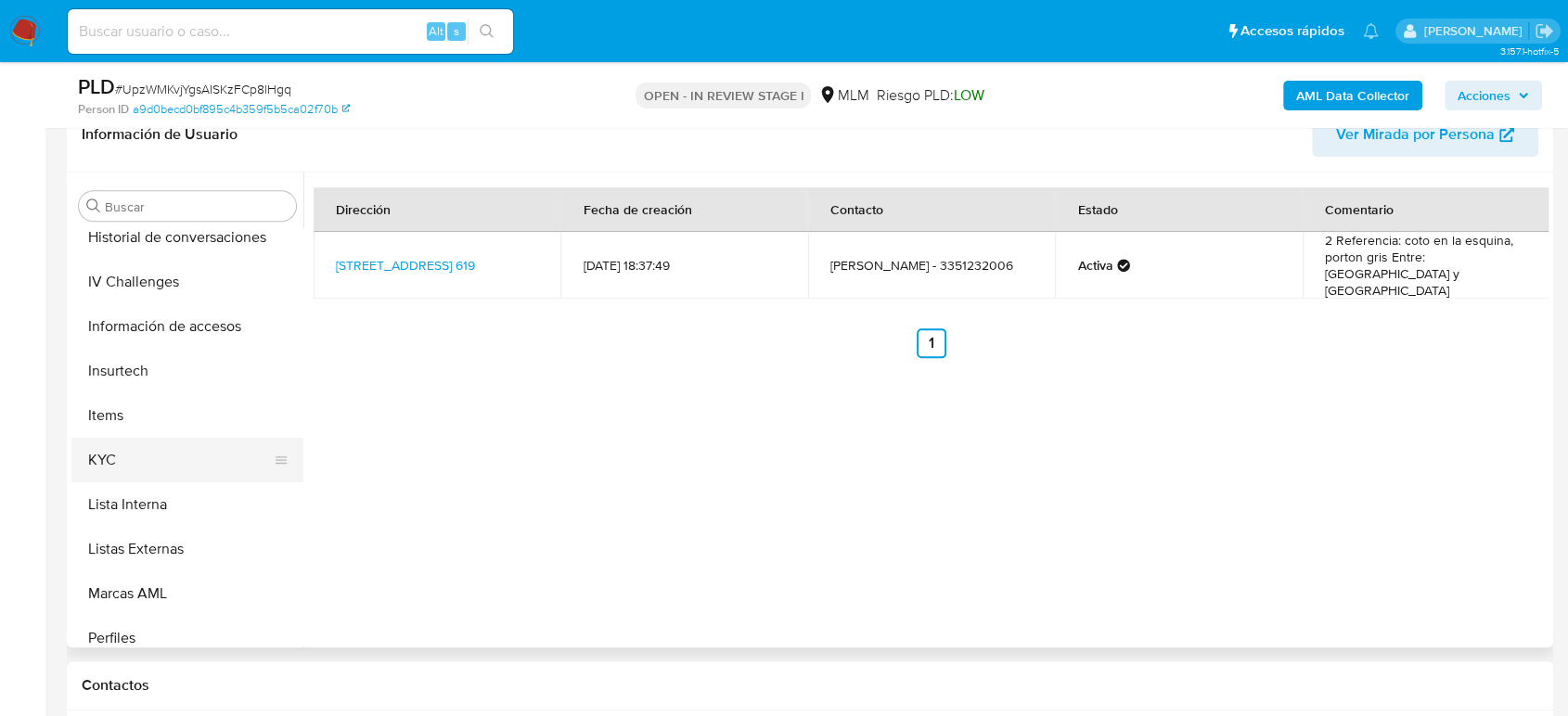
click at [137, 464] on button "KYC" at bounding box center [181, 460] width 218 height 44
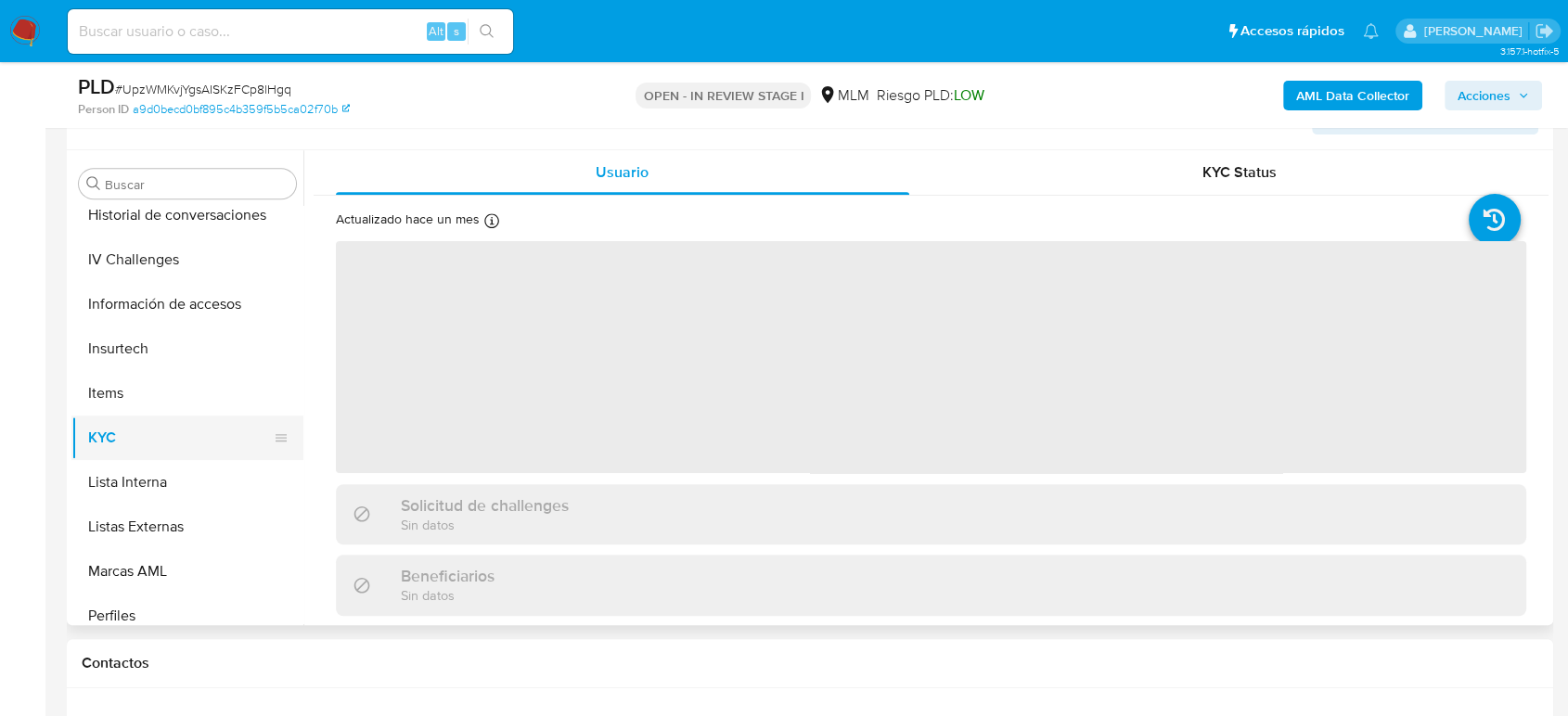
scroll to position [784, 0]
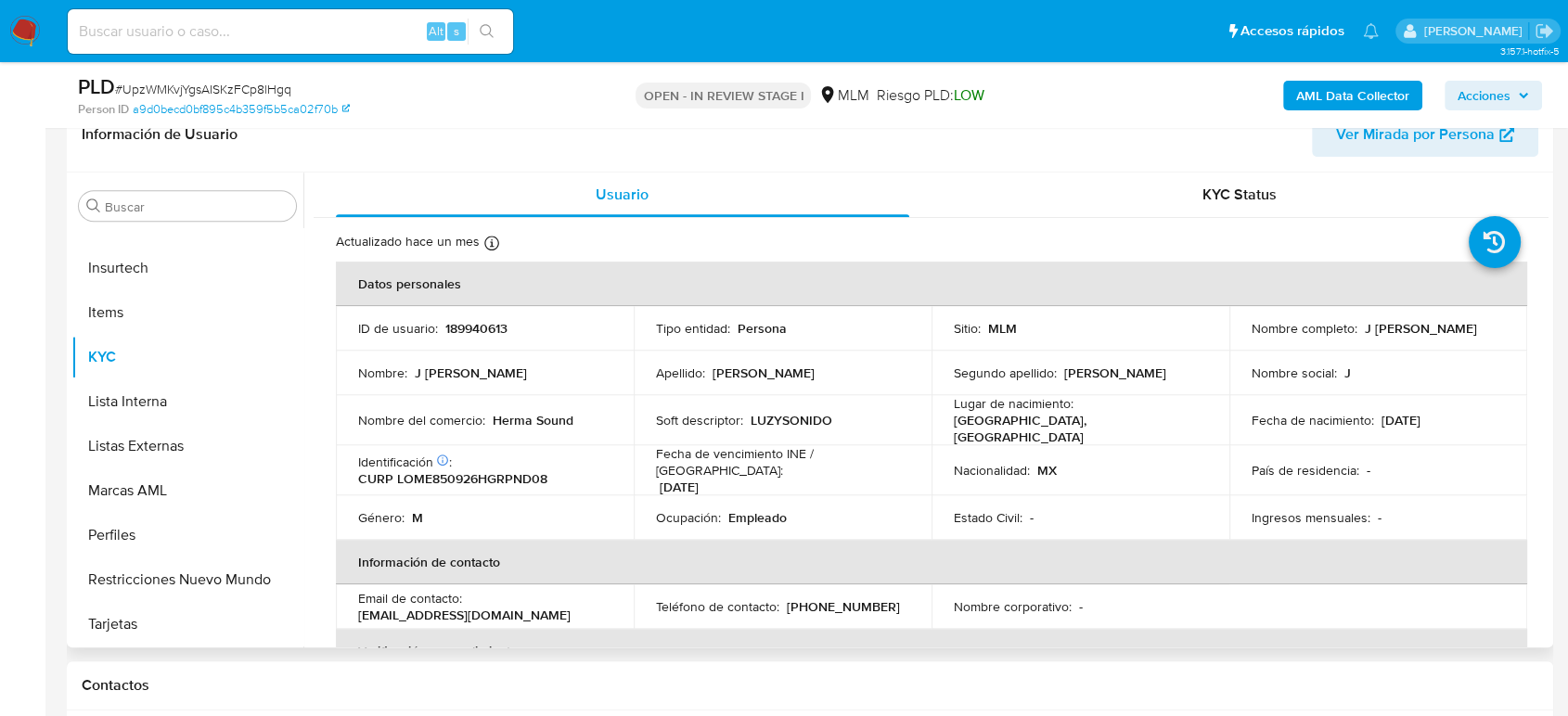
click at [850, 603] on p "(33) 42808407" at bounding box center [844, 607] width 113 height 17
copy p "42808407"
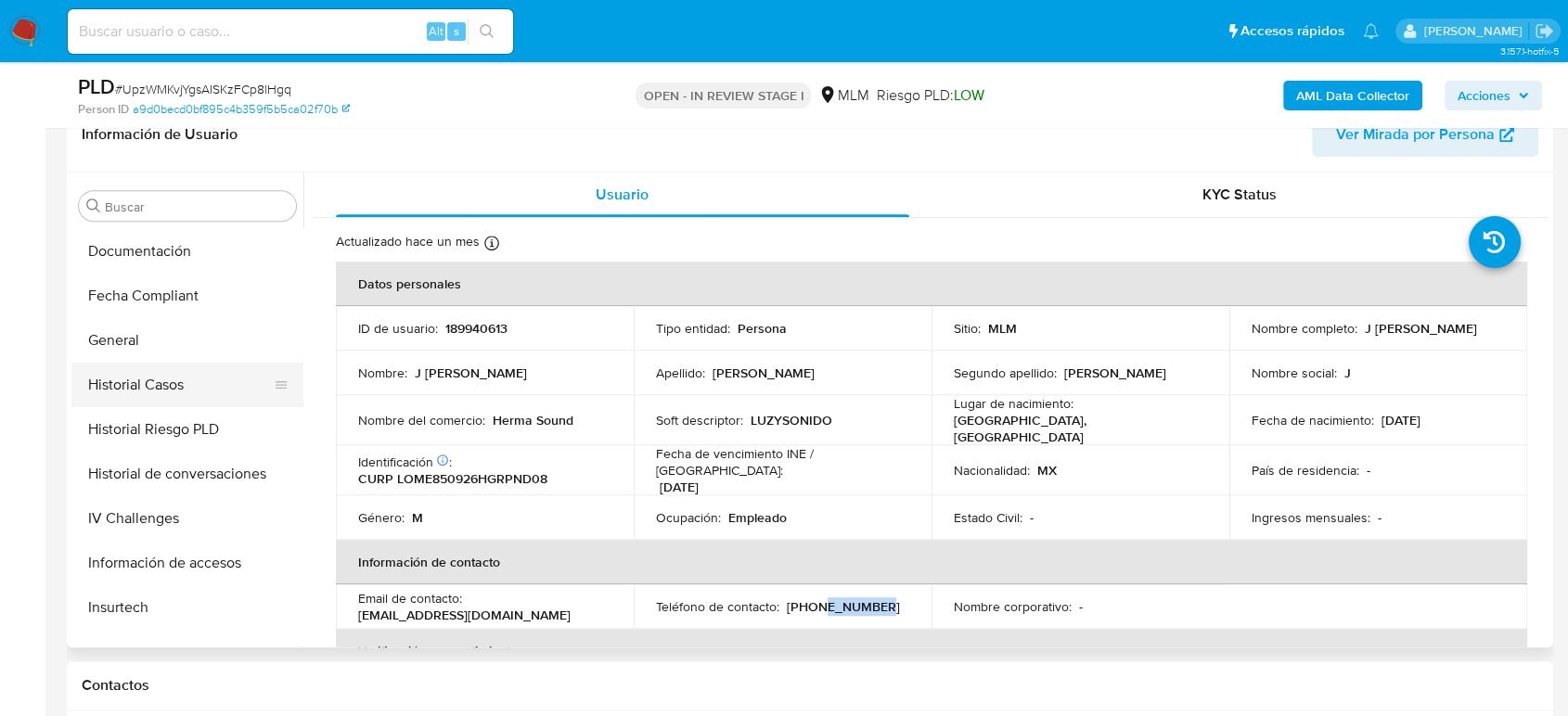
scroll to position [371, 0]
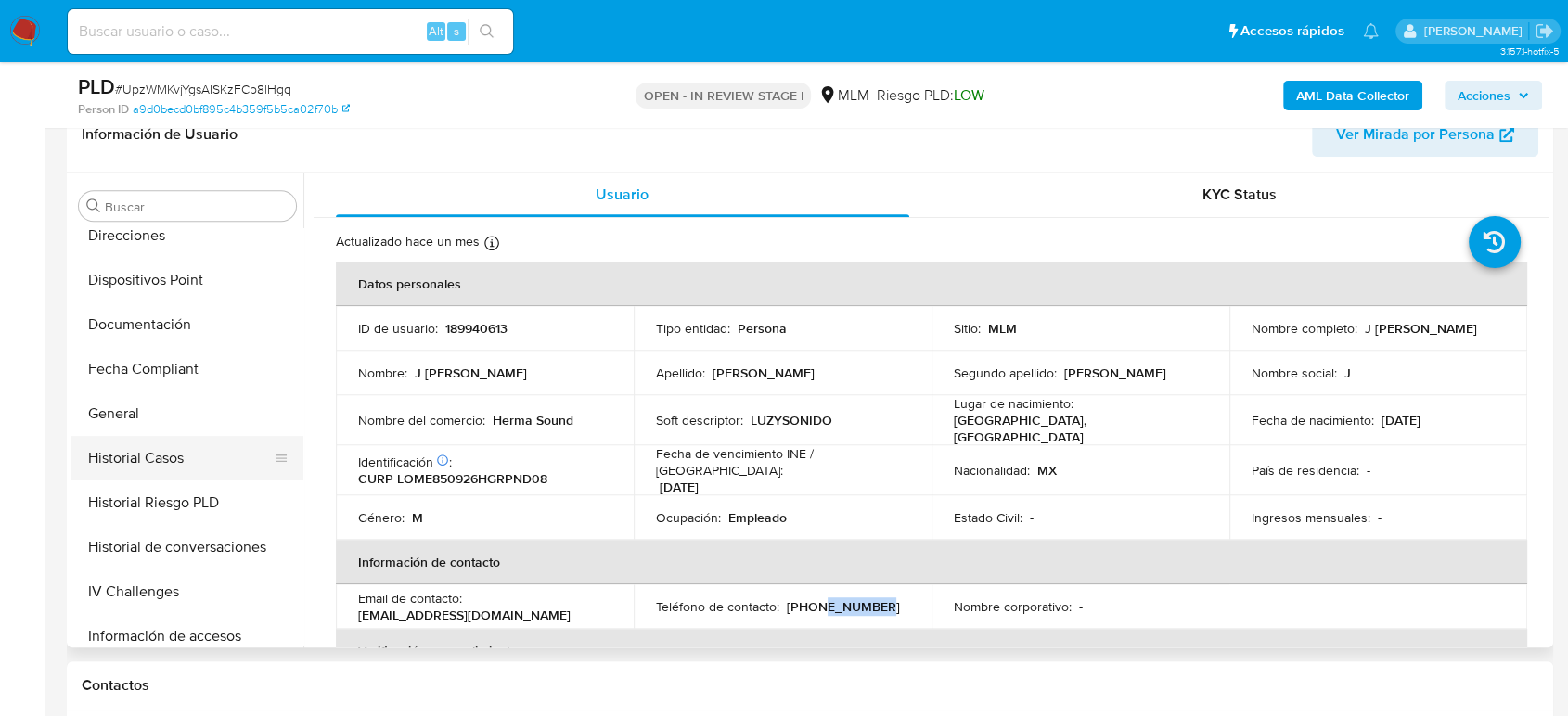
click at [171, 454] on button "Historial Casos" at bounding box center [181, 458] width 218 height 44
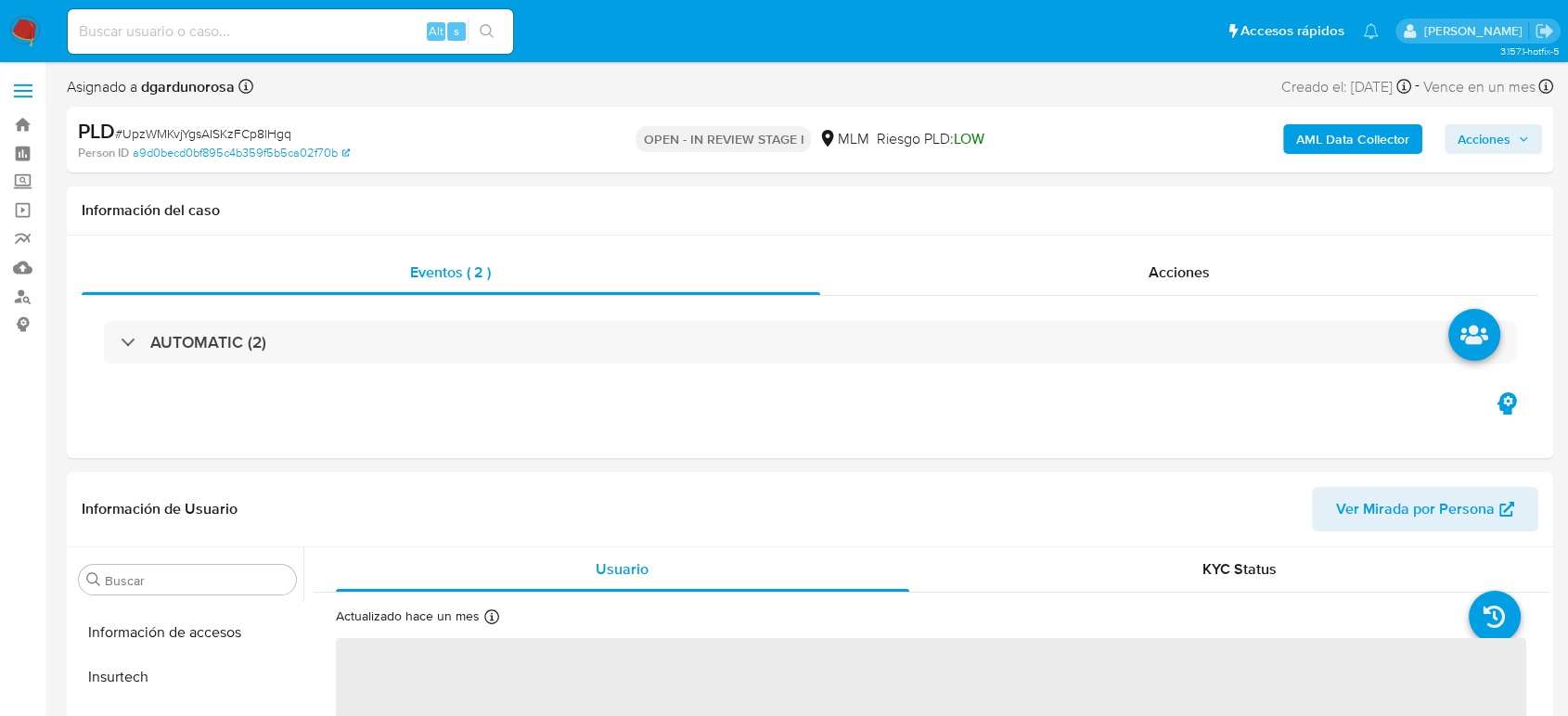
scroll to position [784, 0]
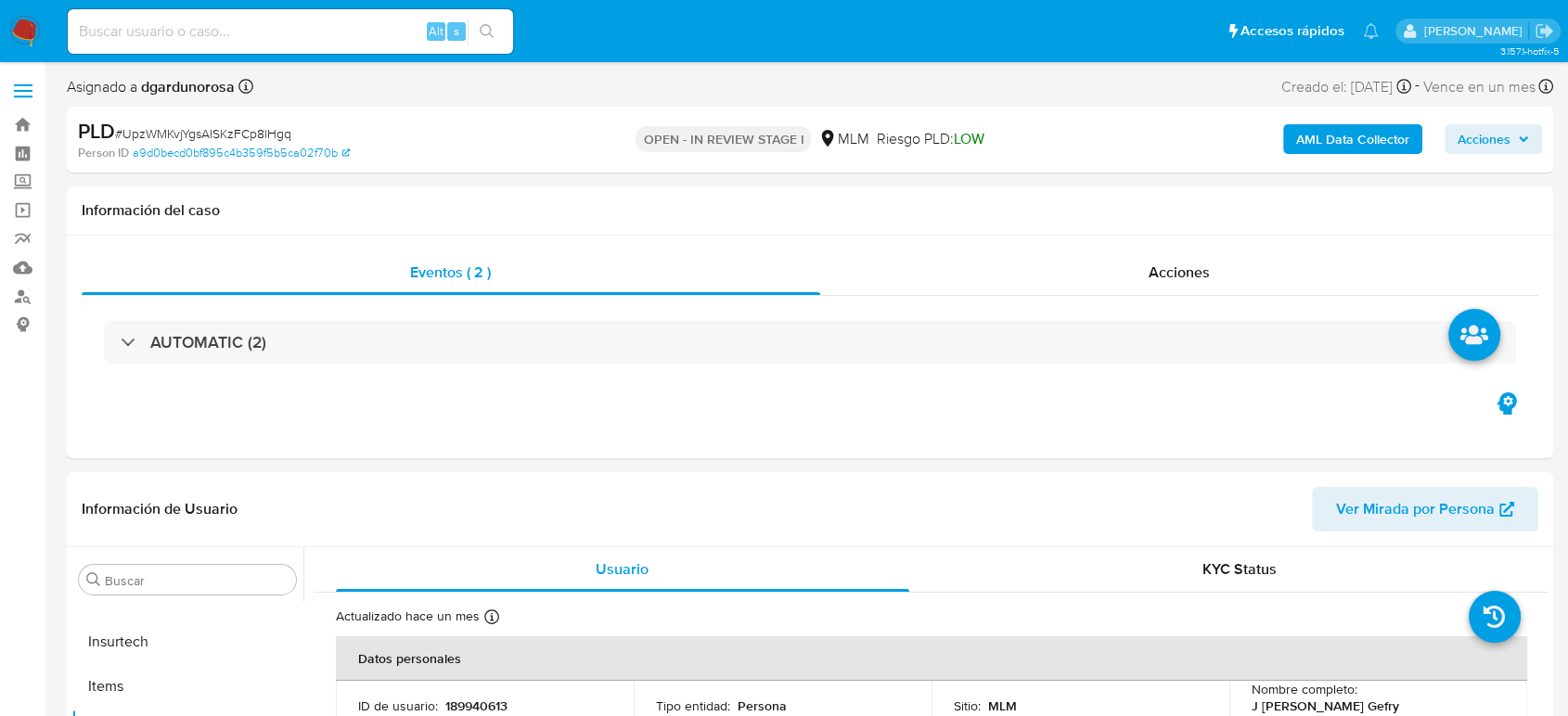
select select "10"
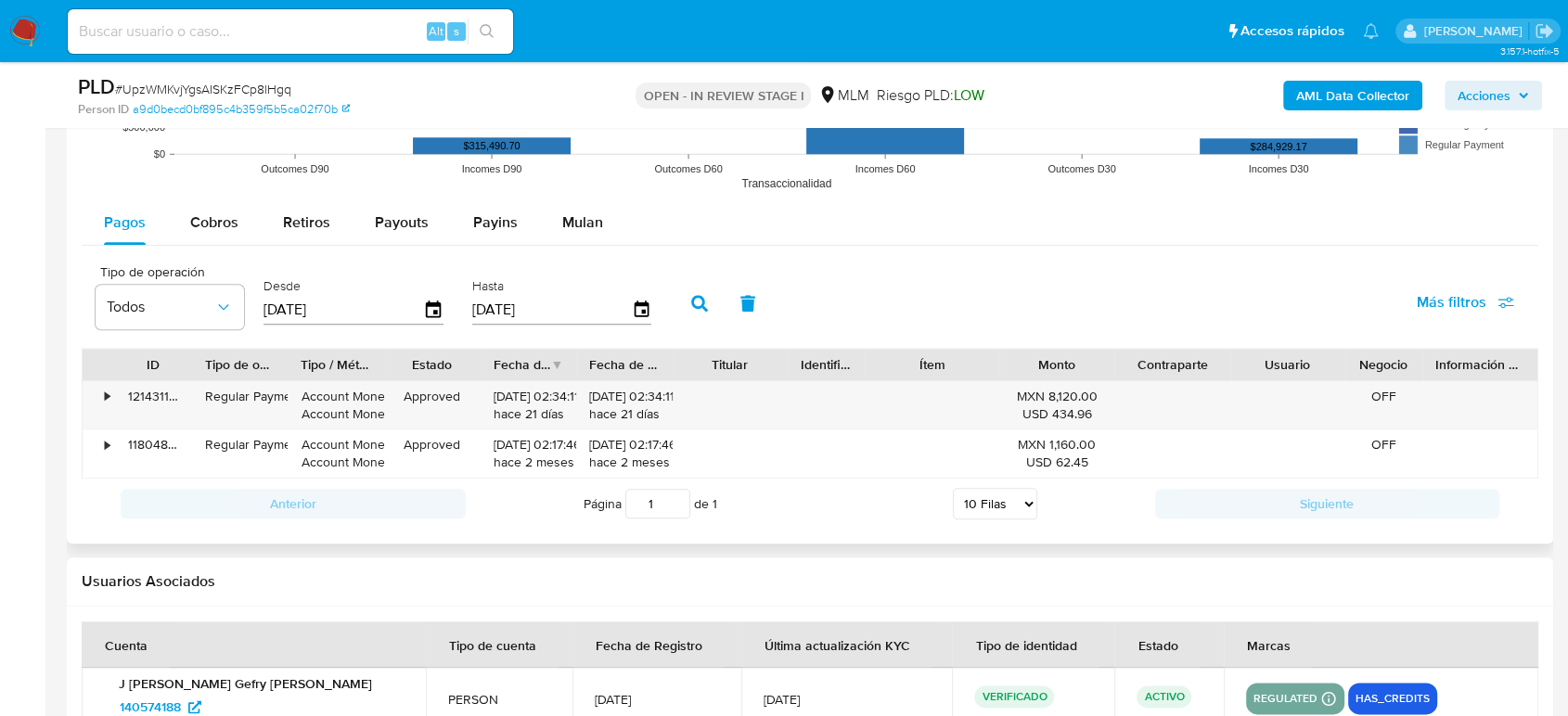
scroll to position [1959, 0]
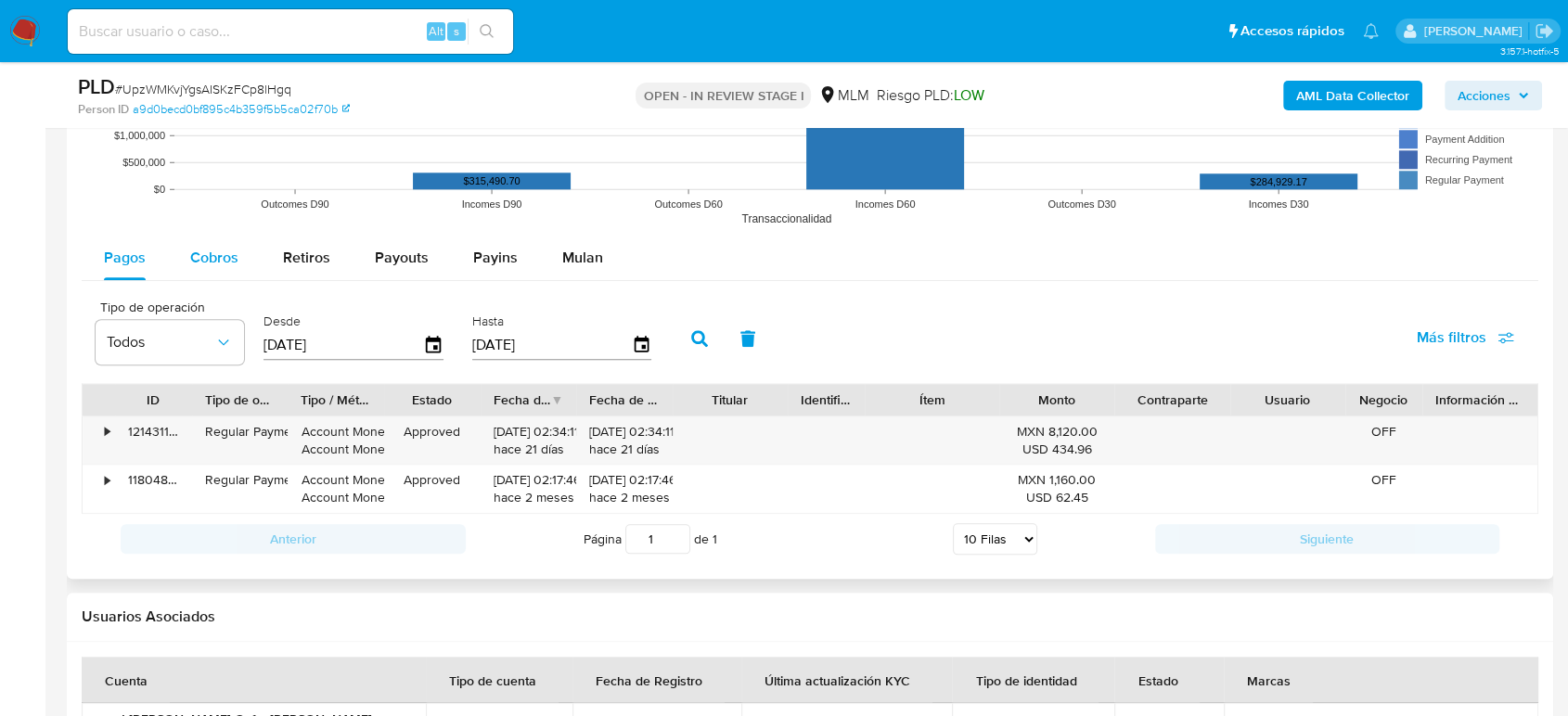
click at [219, 269] on div "Cobros" at bounding box center [214, 257] width 48 height 44
select select "10"
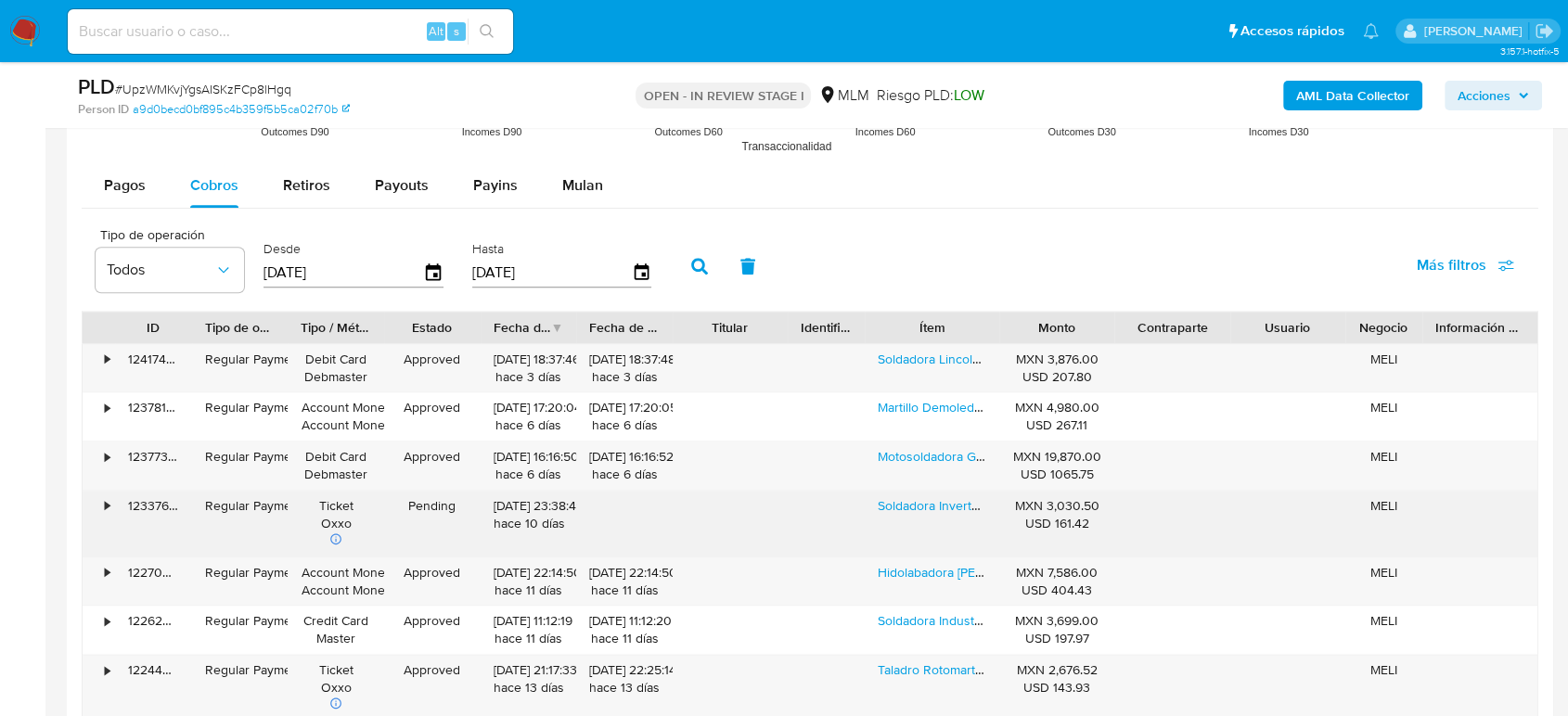
scroll to position [2062, 0]
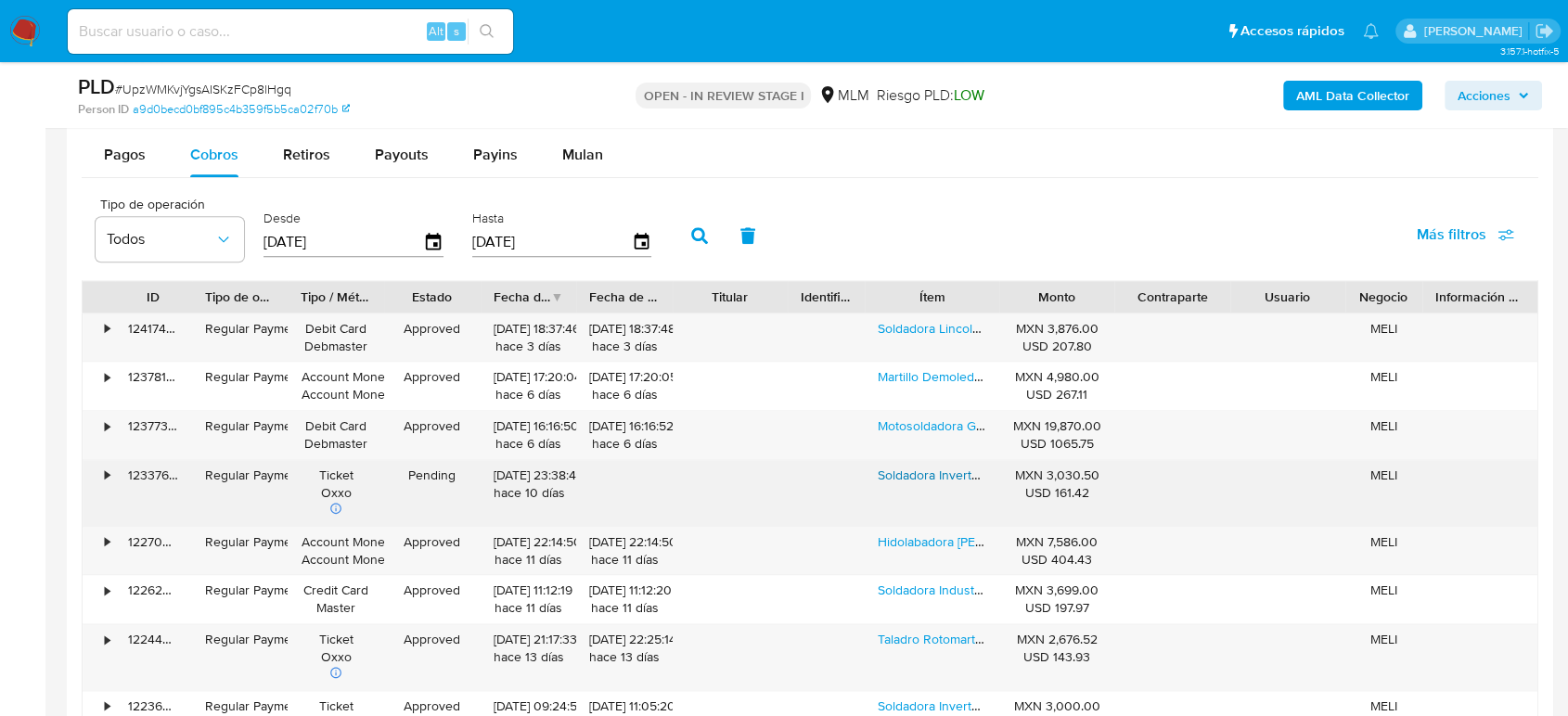
click at [894, 473] on link "Soldadora Inverter Lincoln Mma250n 250 A Con Kit De Soldador Rojo" at bounding box center [1077, 475] width 400 height 19
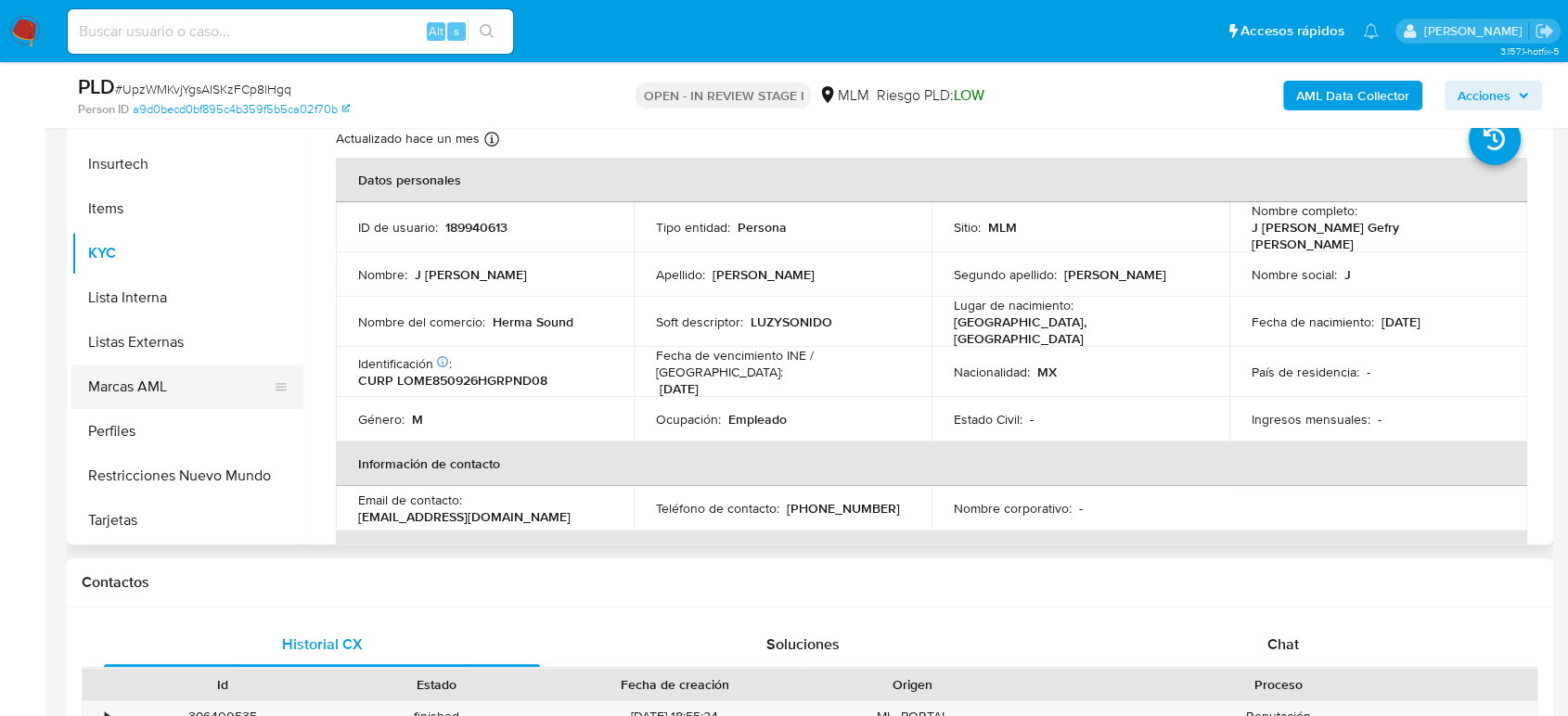
scroll to position [618, 0]
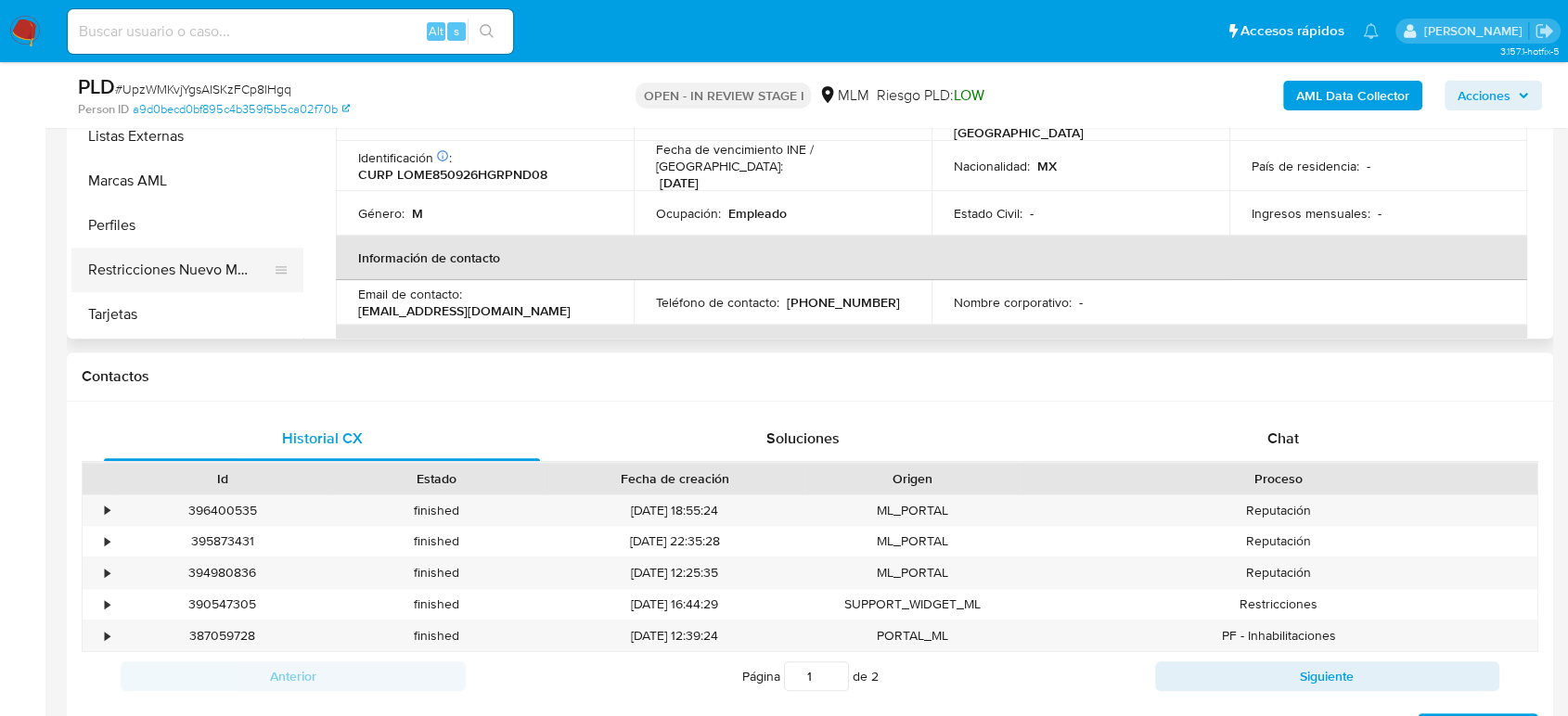
click at [200, 269] on button "Restricciones Nuevo Mundo" at bounding box center [181, 270] width 218 height 44
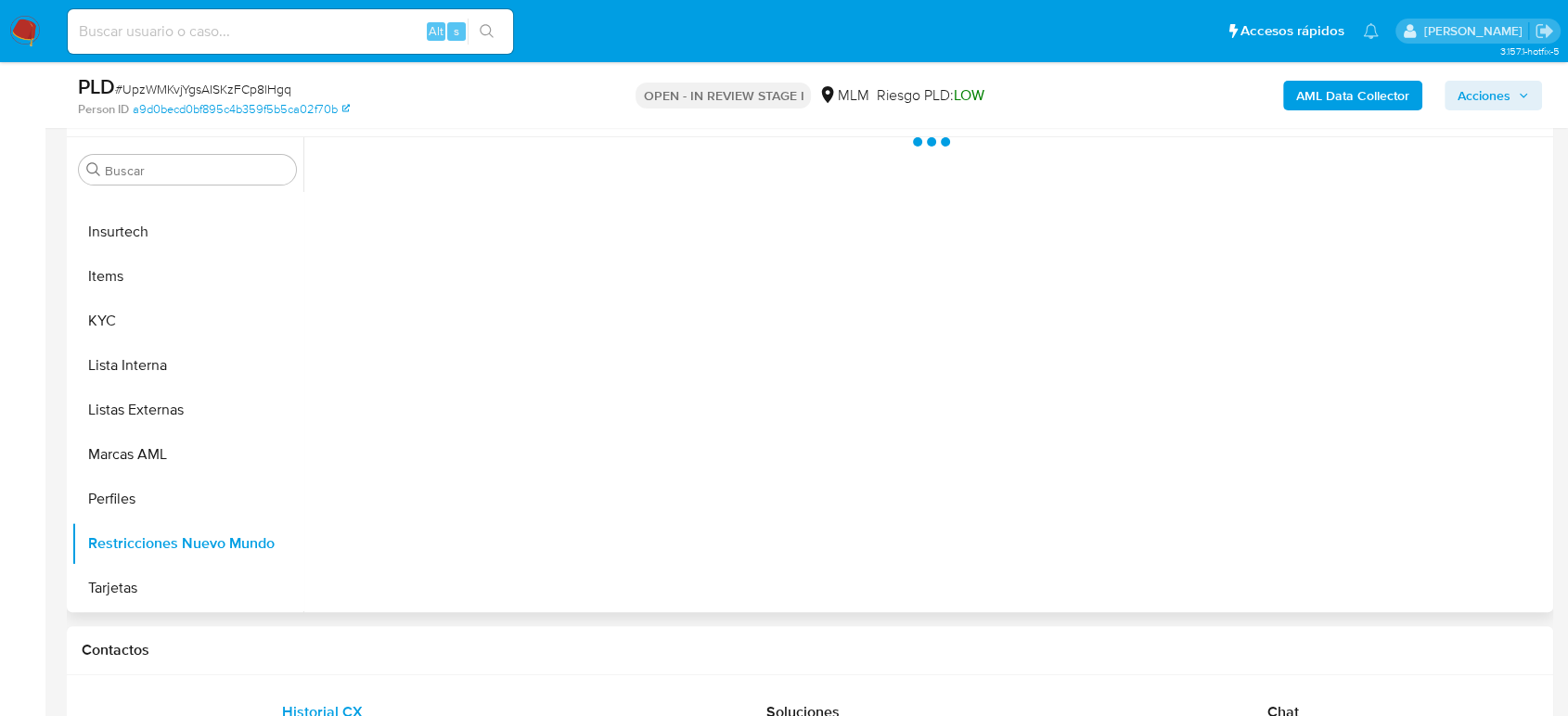
scroll to position [309, 0]
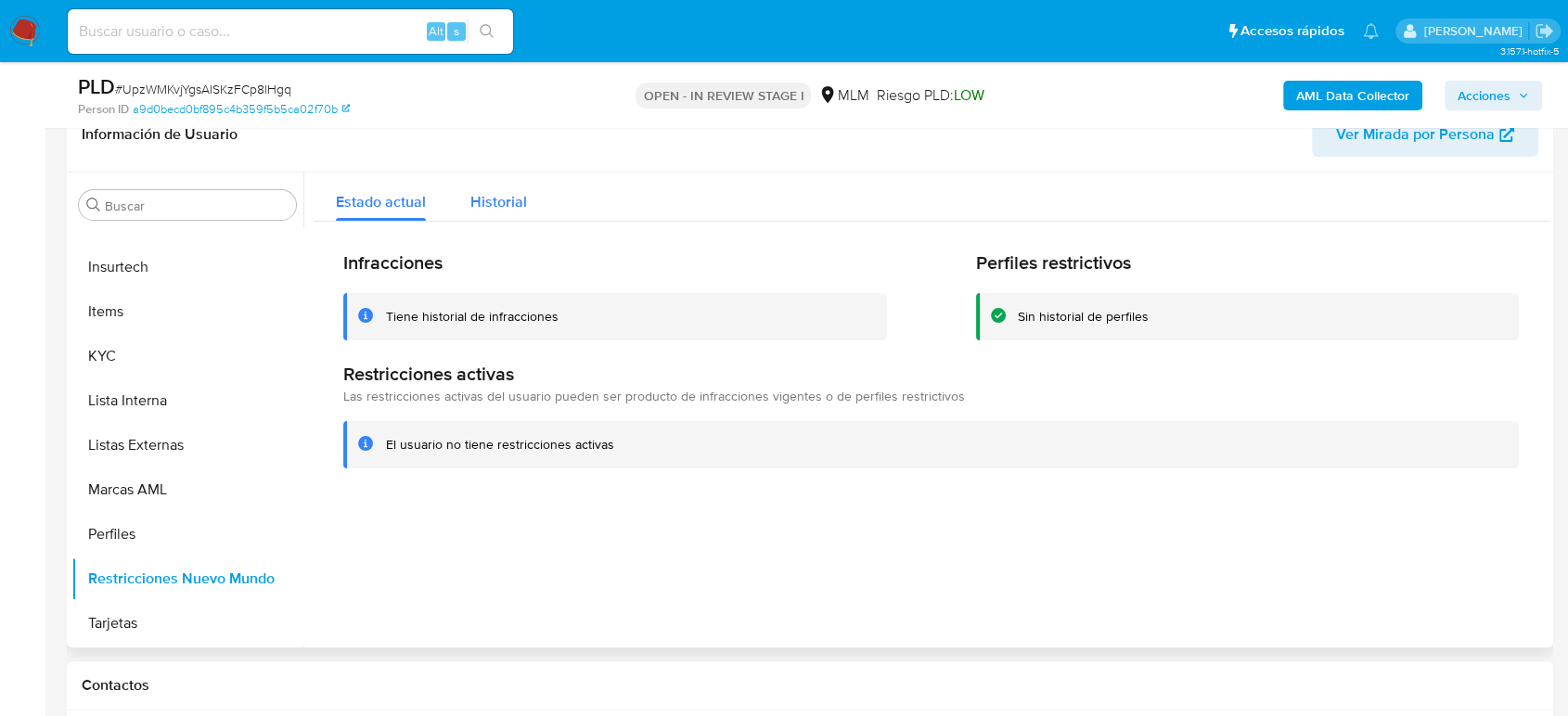
click at [465, 194] on button "Historial" at bounding box center [498, 197] width 101 height 49
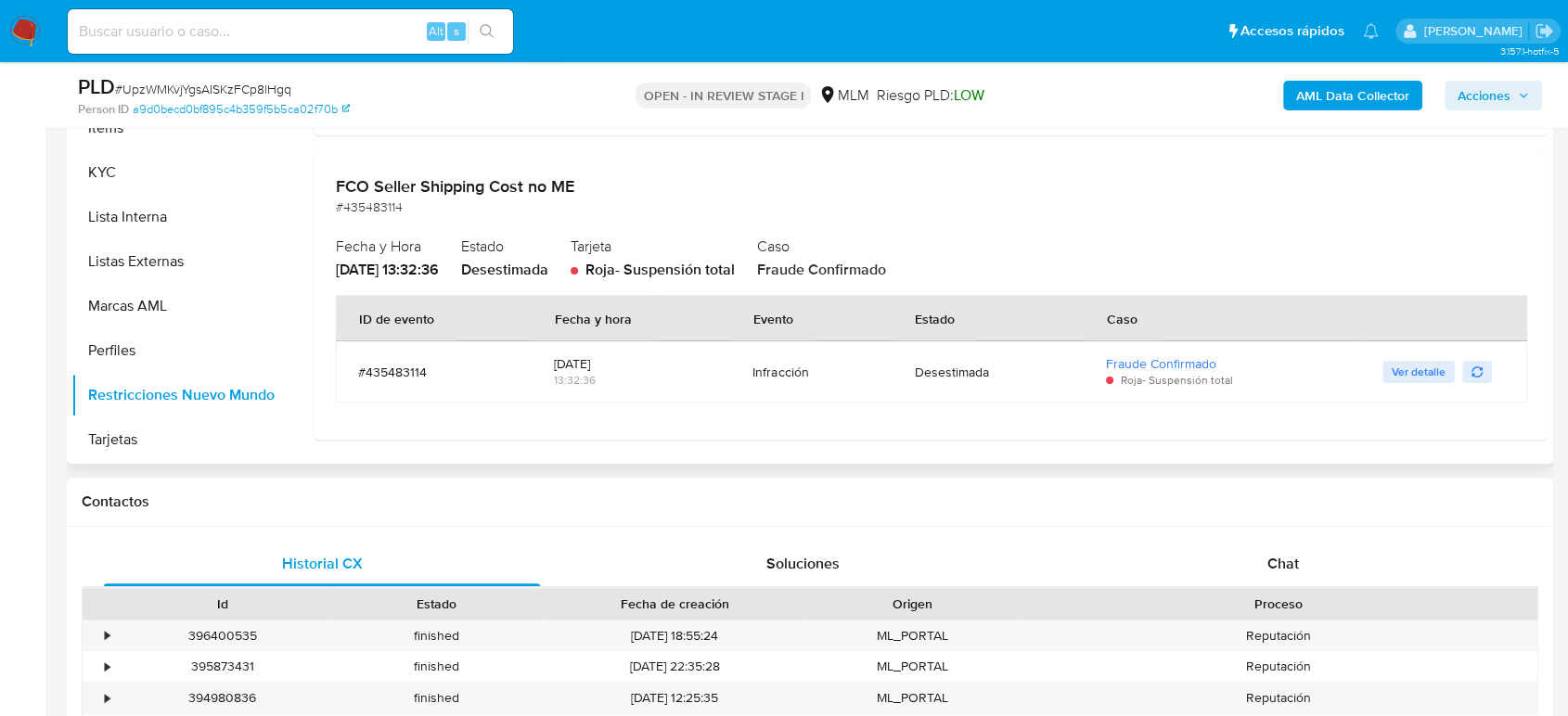
scroll to position [618, 0]
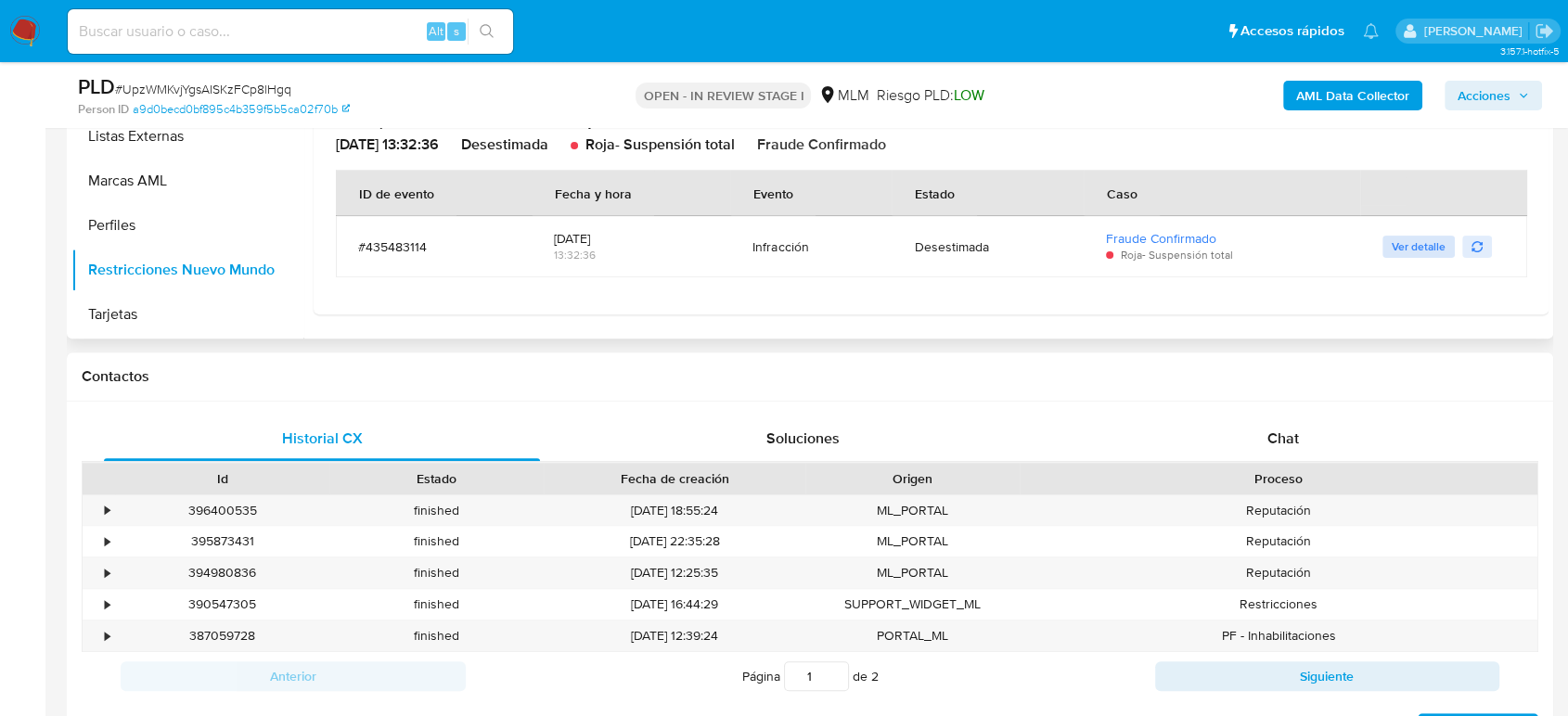
click at [1413, 240] on span "Ver detalle" at bounding box center [1418, 247] width 54 height 19
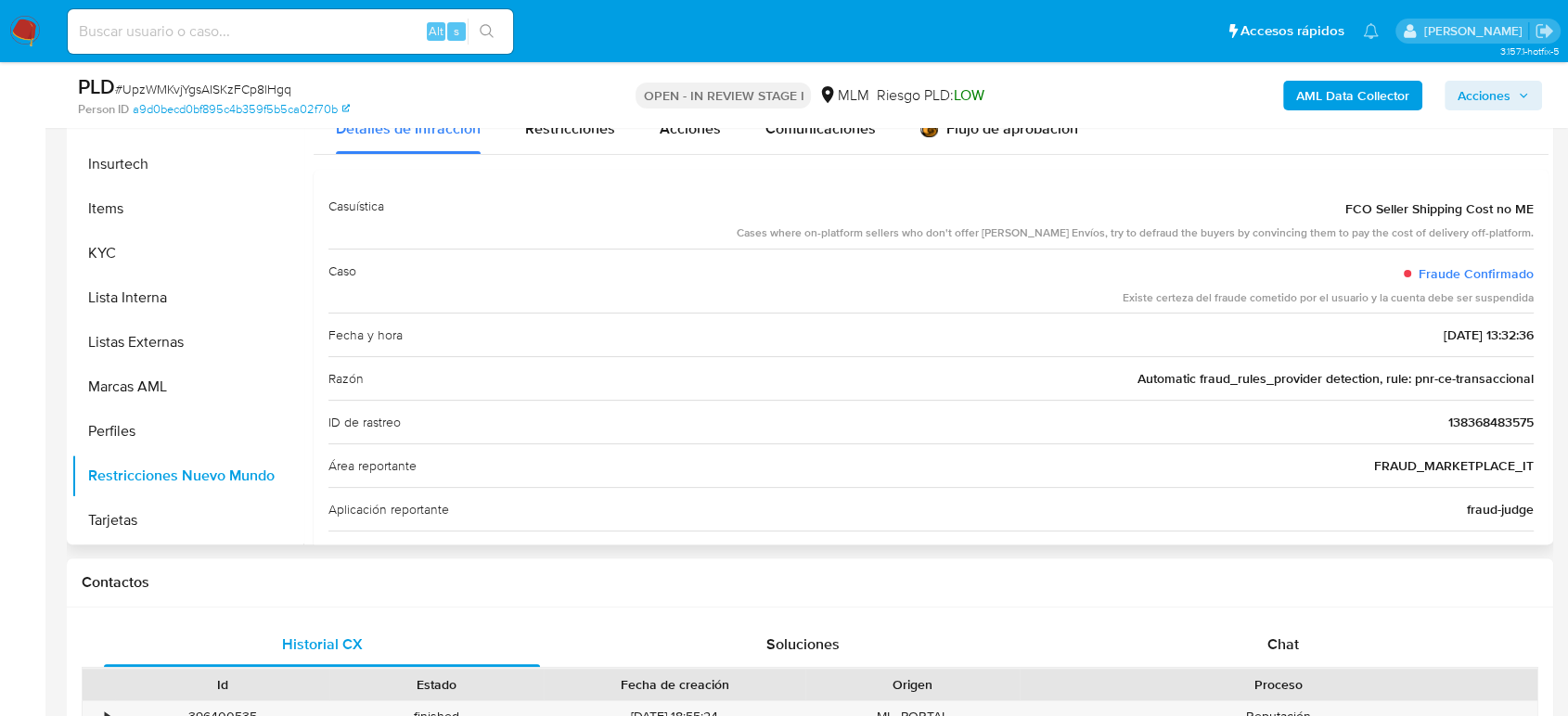
scroll to position [309, 0]
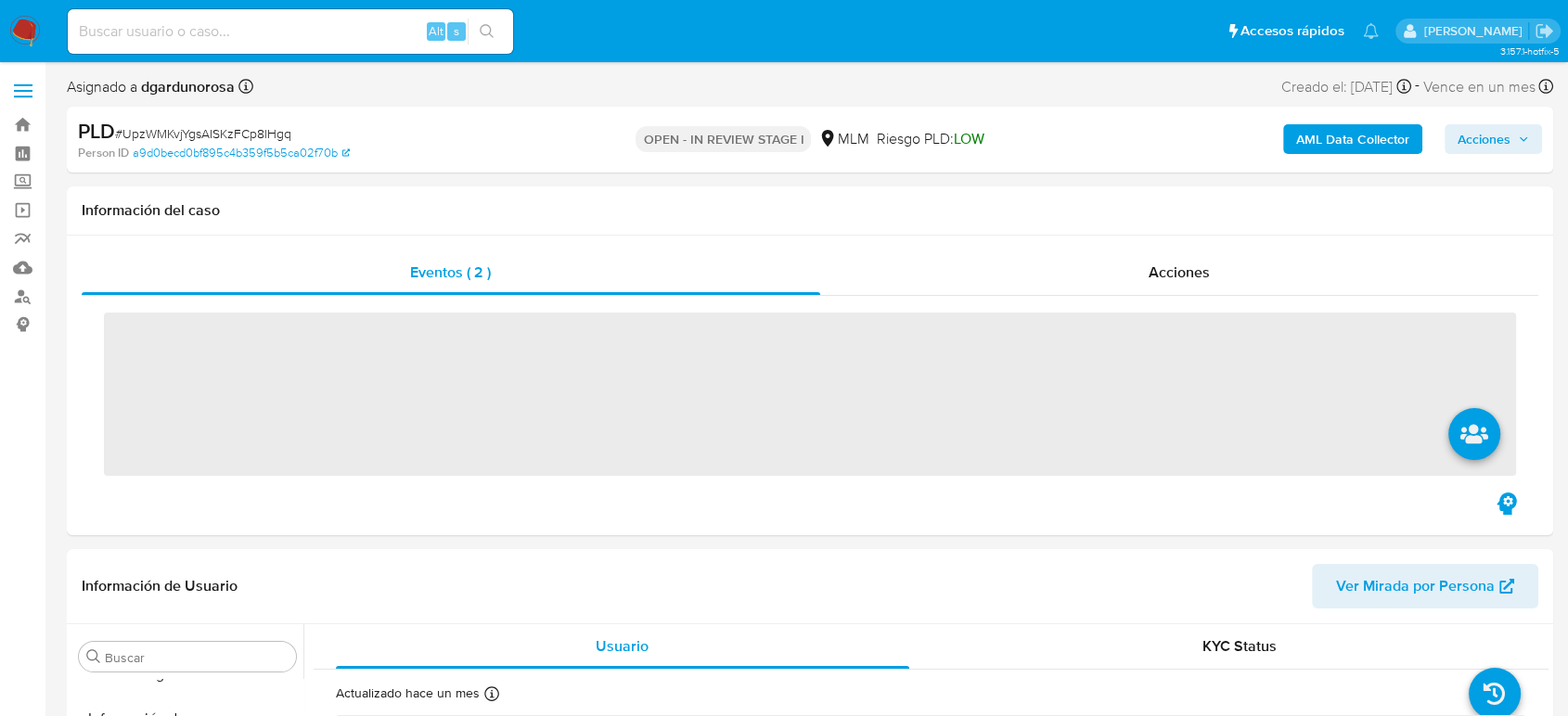
scroll to position [784, 0]
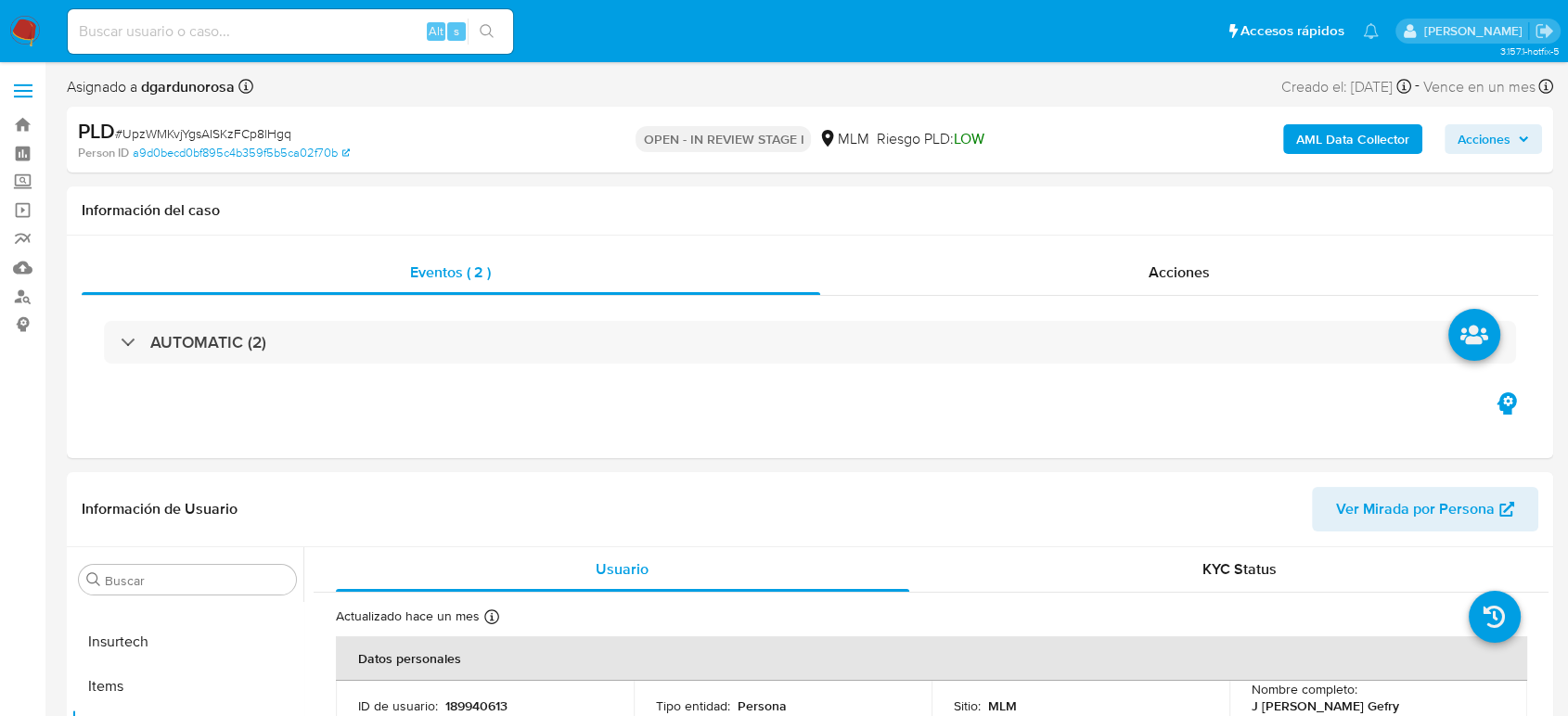
select select "10"
click at [22, 91] on span at bounding box center [24, 91] width 19 height 3
click at [0, 0] on input "checkbox" at bounding box center [0, 0] width 0 height 0
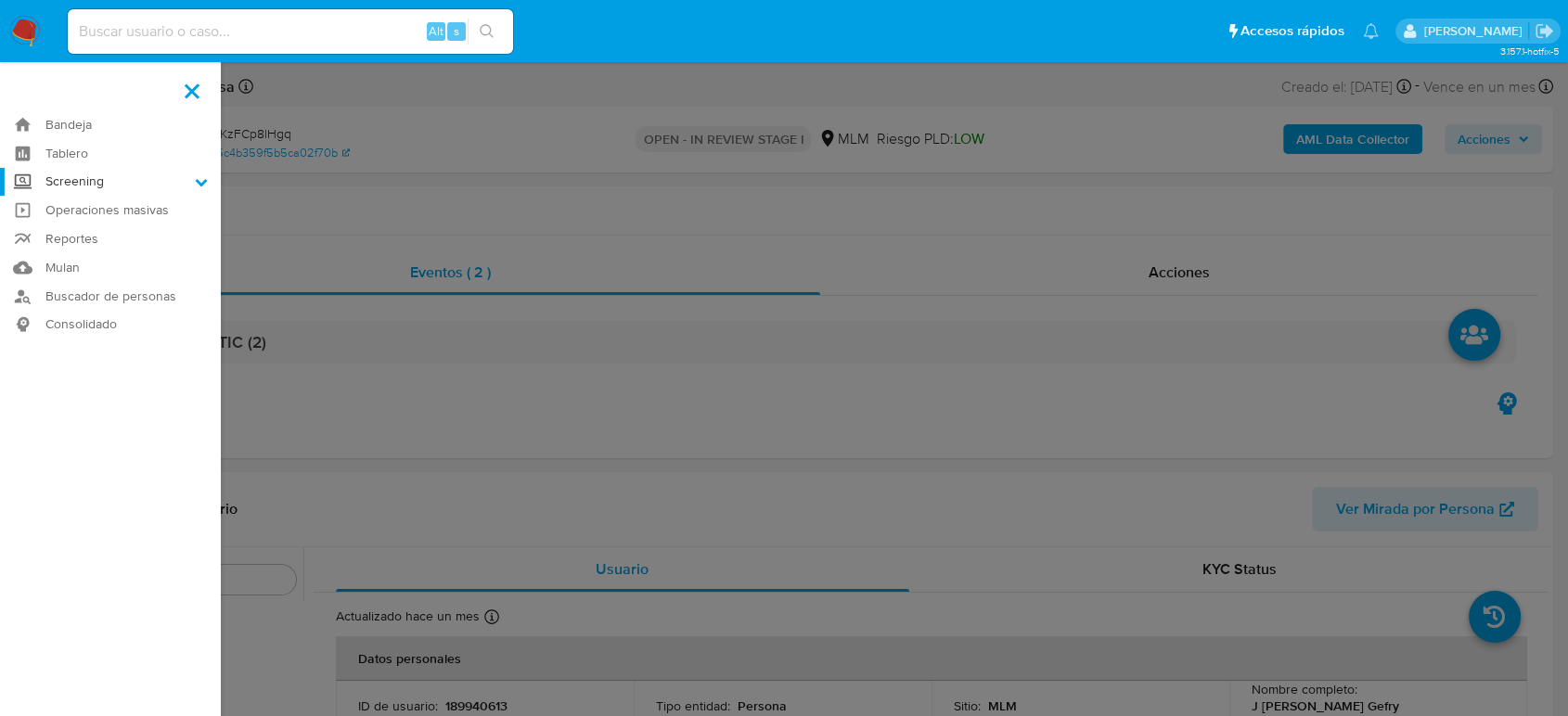
click at [127, 177] on label "Screening" at bounding box center [110, 183] width 220 height 28
click at [0, 0] on input "Screening" at bounding box center [0, 0] width 0 height 0
click at [111, 256] on link "Herramientas" at bounding box center [110, 254] width 220 height 24
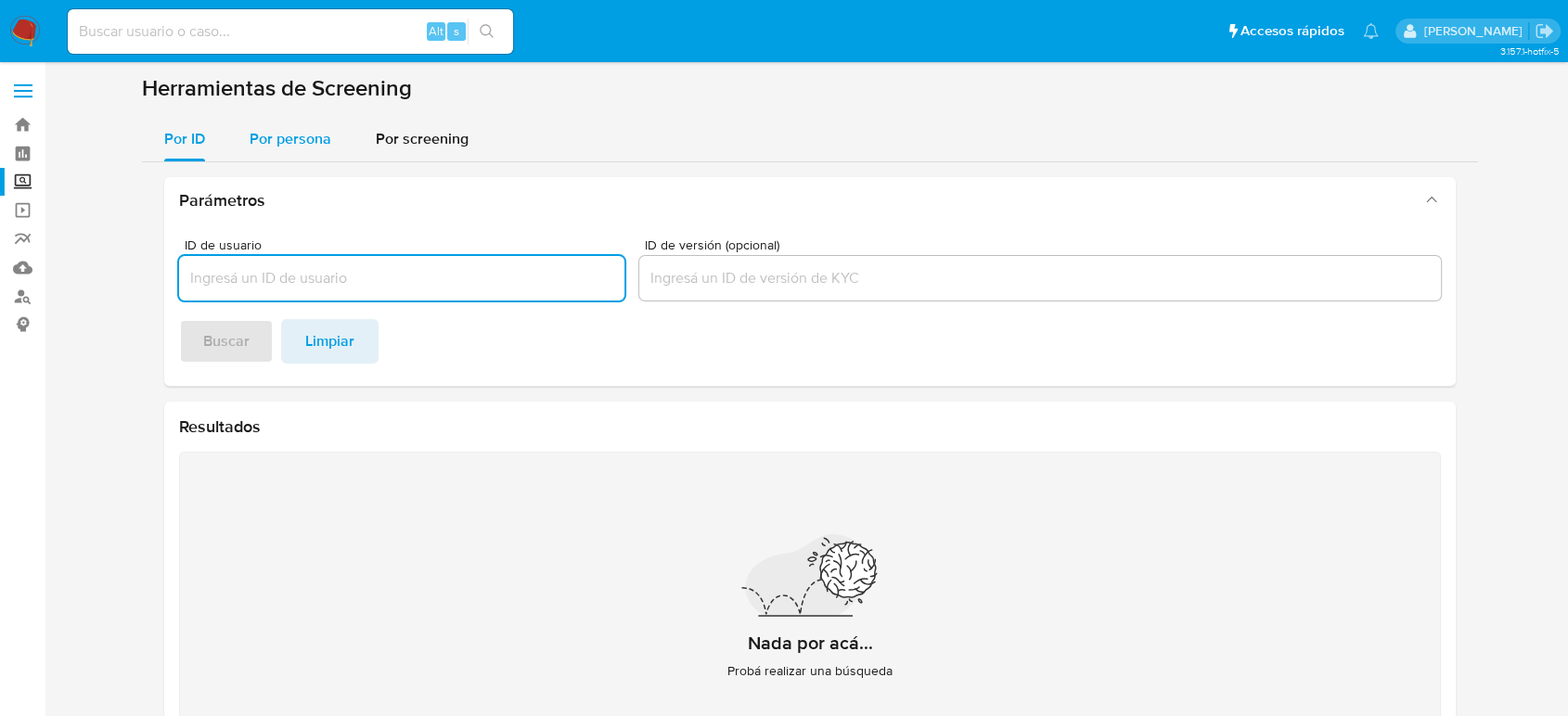
click at [318, 137] on span "Por persona" at bounding box center [290, 138] width 81 height 22
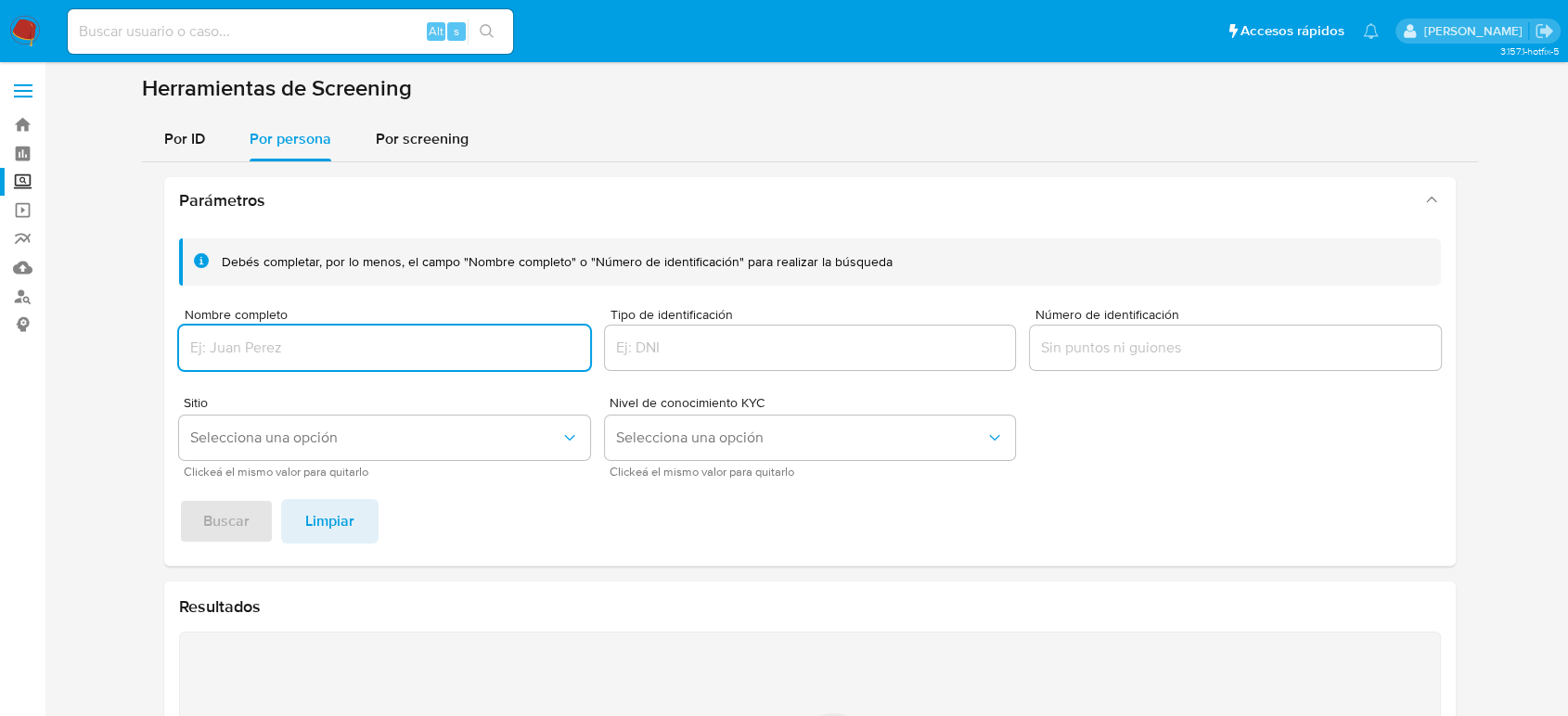
click at [351, 337] on input "Nombre completo" at bounding box center [384, 348] width 411 height 25
type input "[PERSON_NAME]"
click at [179, 499] on button "Buscar" at bounding box center [226, 521] width 95 height 44
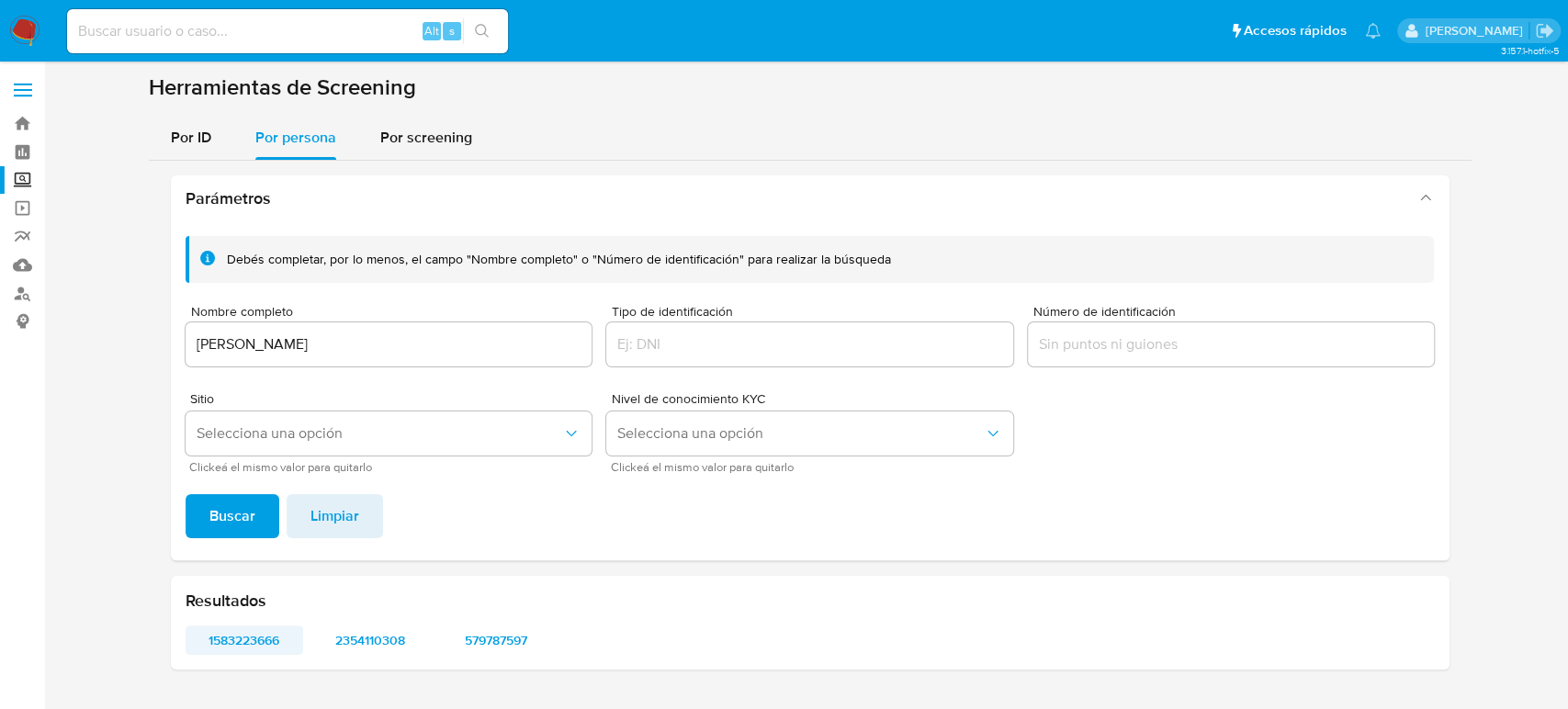
click at [265, 643] on span "1583223666" at bounding box center [244, 640] width 93 height 25
click at [357, 633] on span "2354110308" at bounding box center [369, 640] width 93 height 25
click at [482, 642] on span "579787597" at bounding box center [495, 640] width 93 height 25
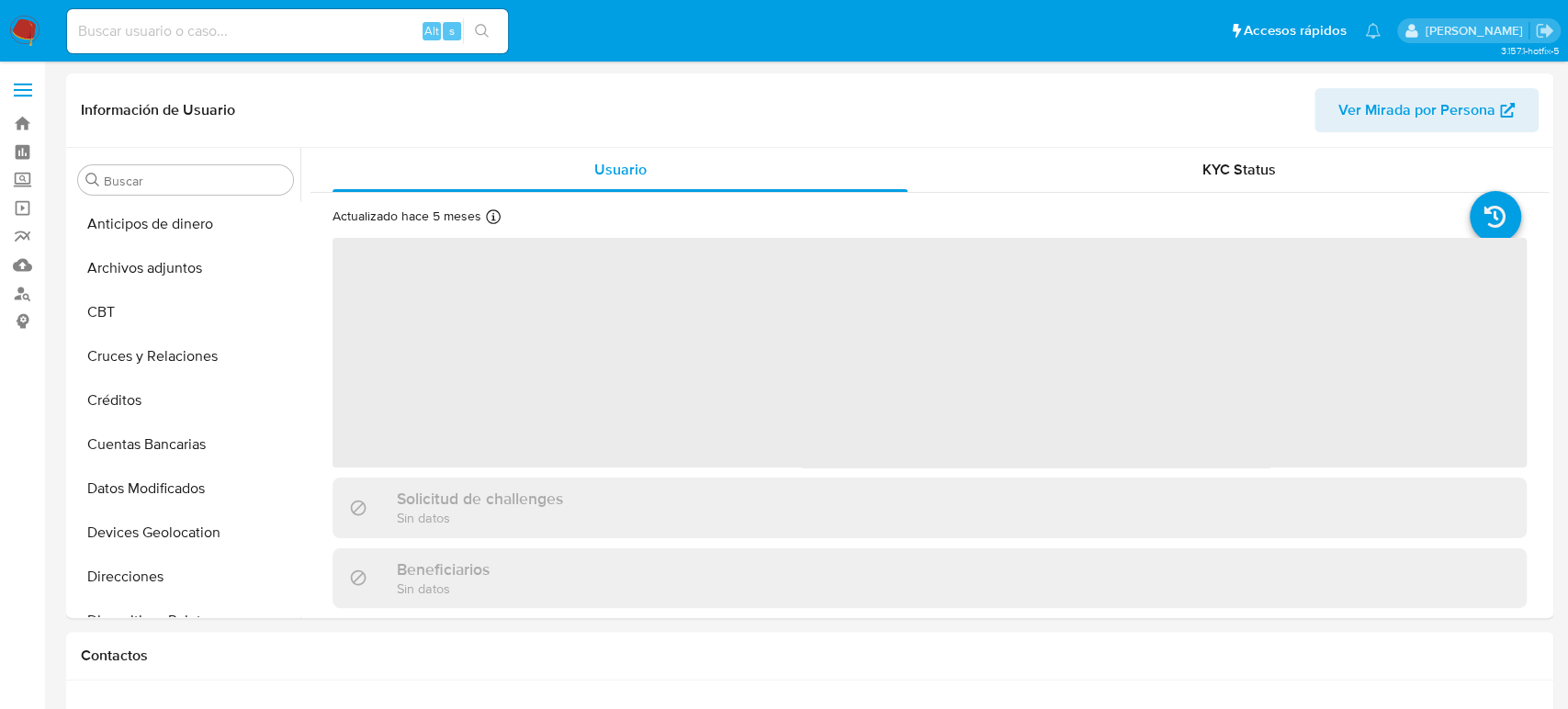
select select "10"
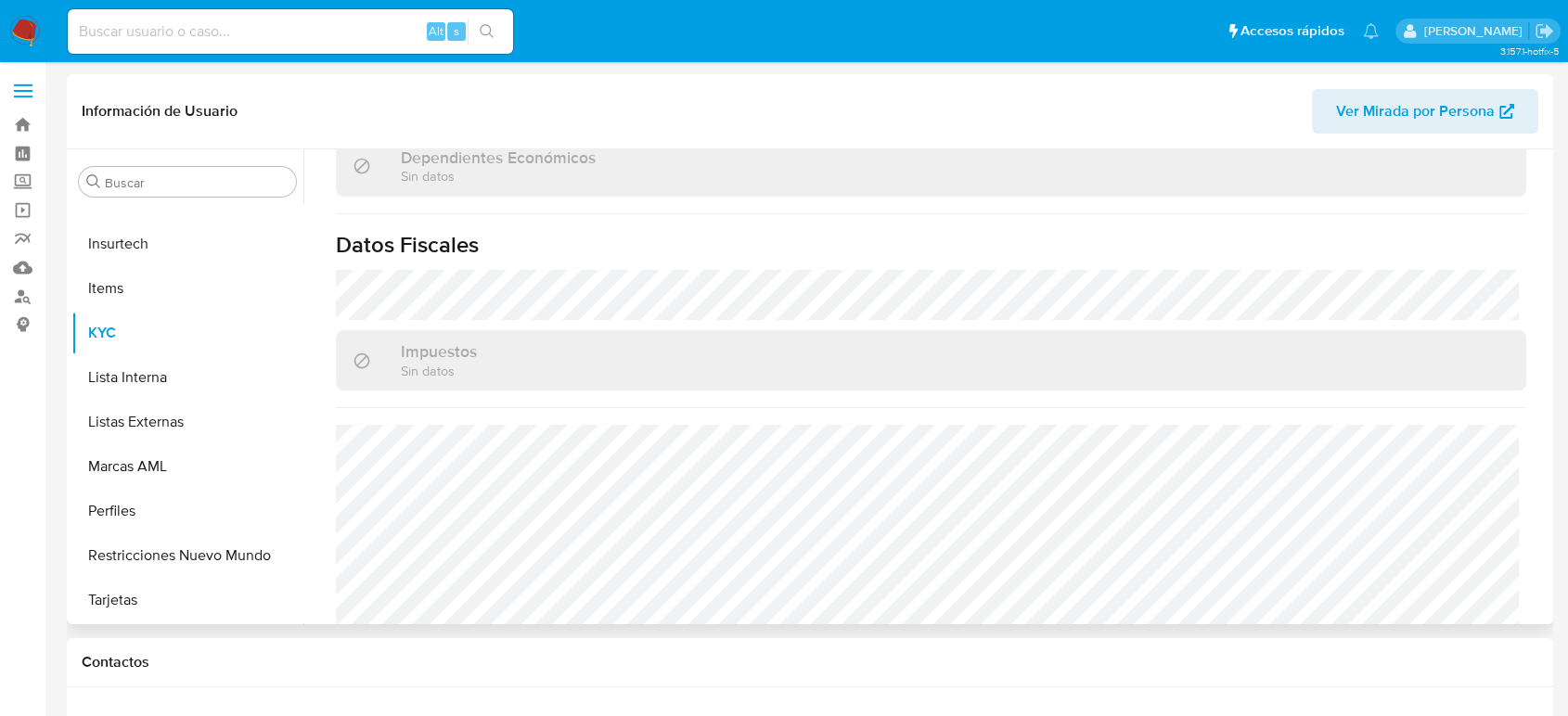
scroll to position [269, 0]
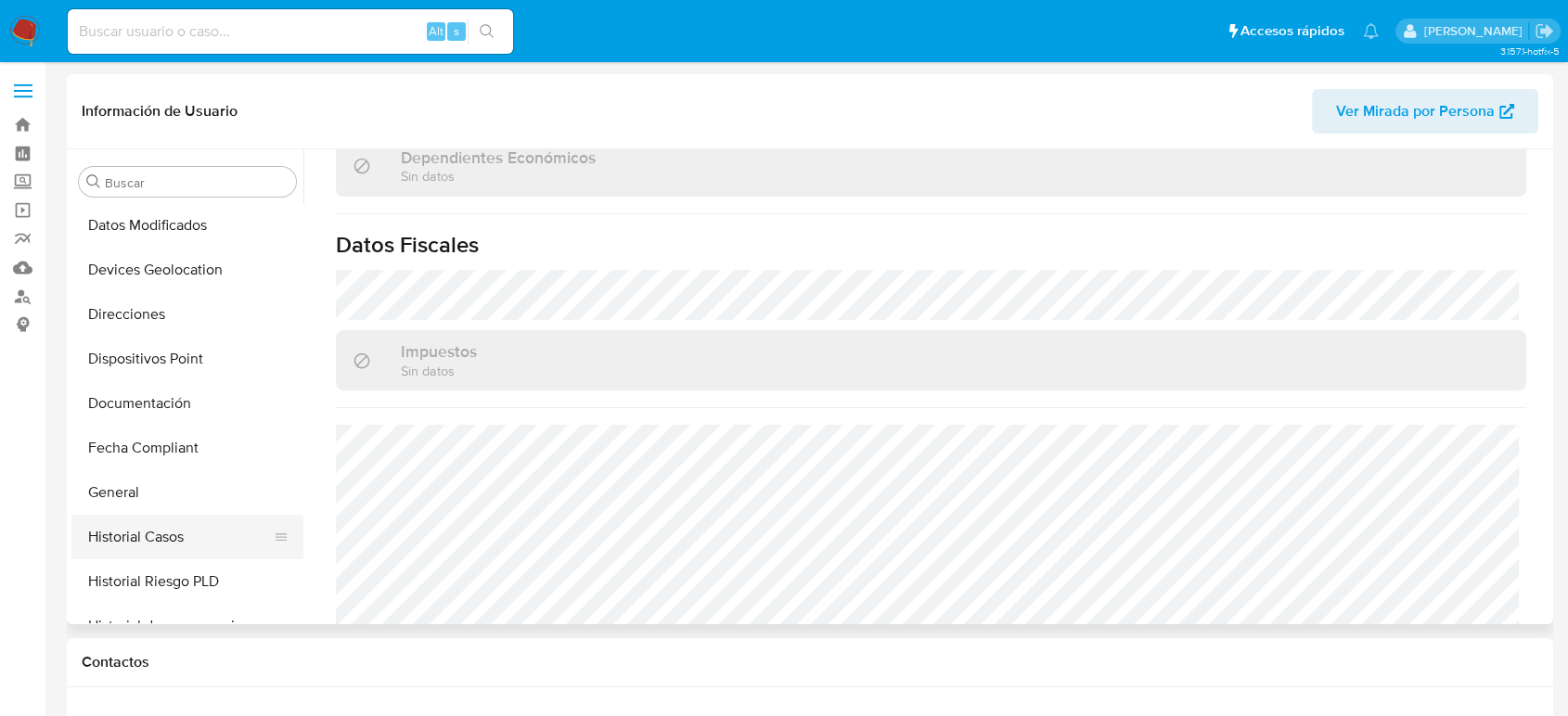
click at [149, 531] on button "Historial Casos" at bounding box center [181, 536] width 218 height 44
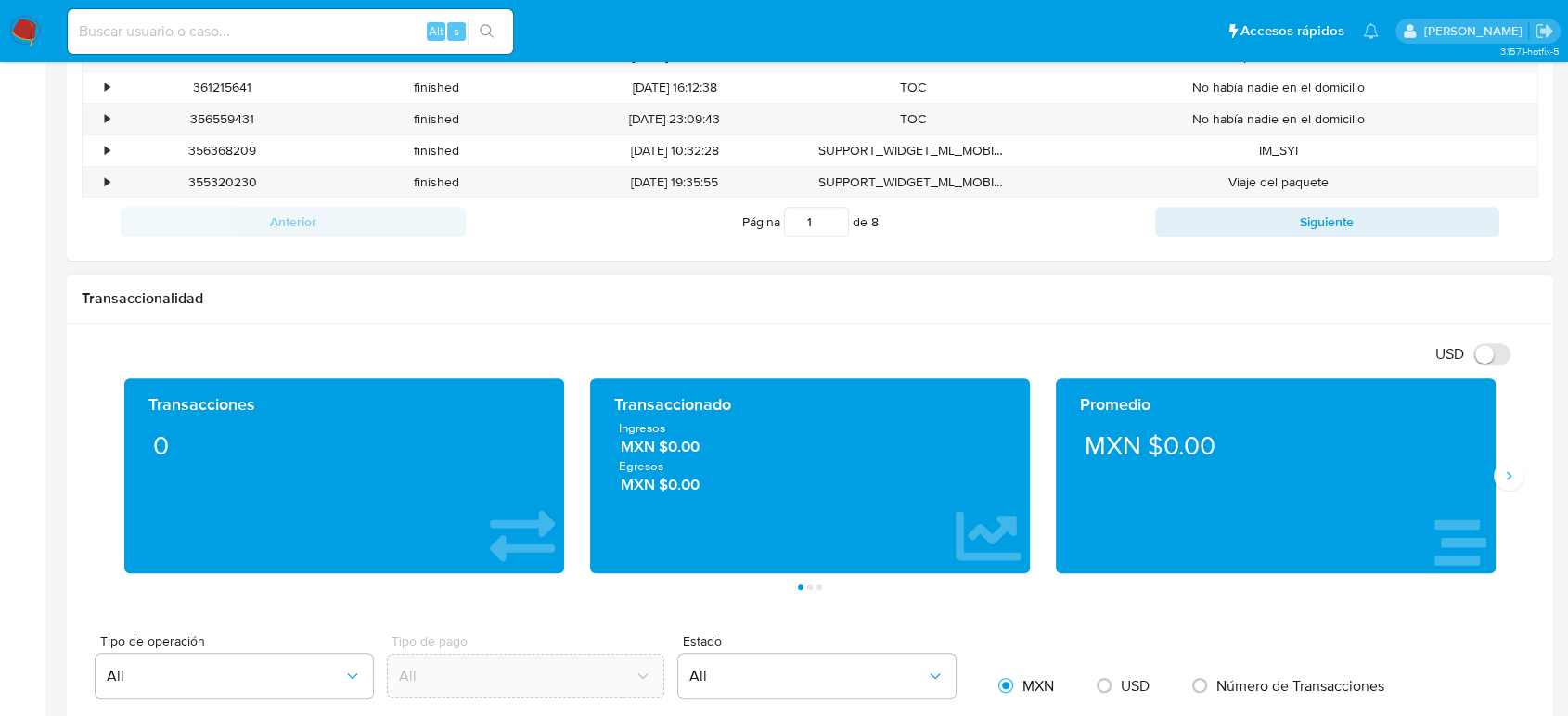
scroll to position [928, 0]
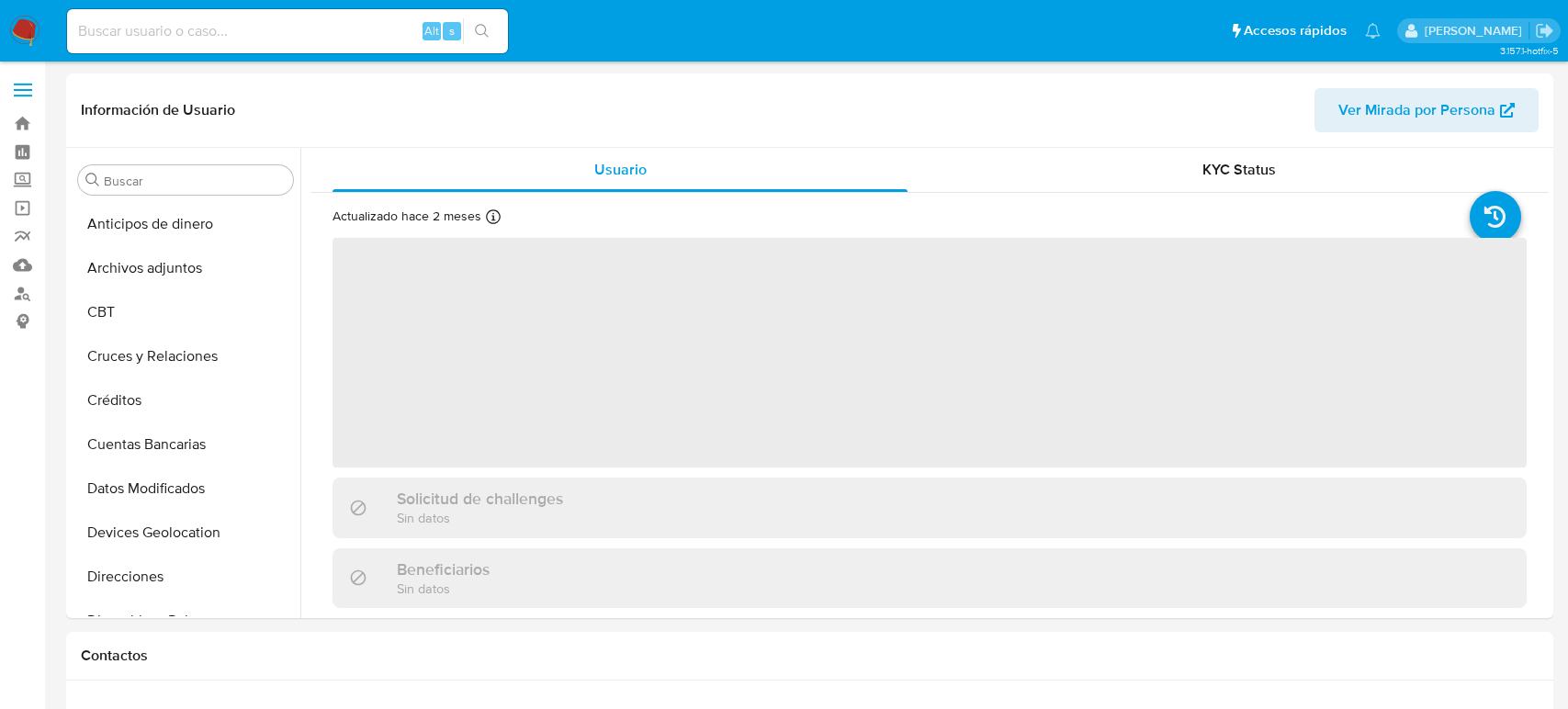
select select "10"
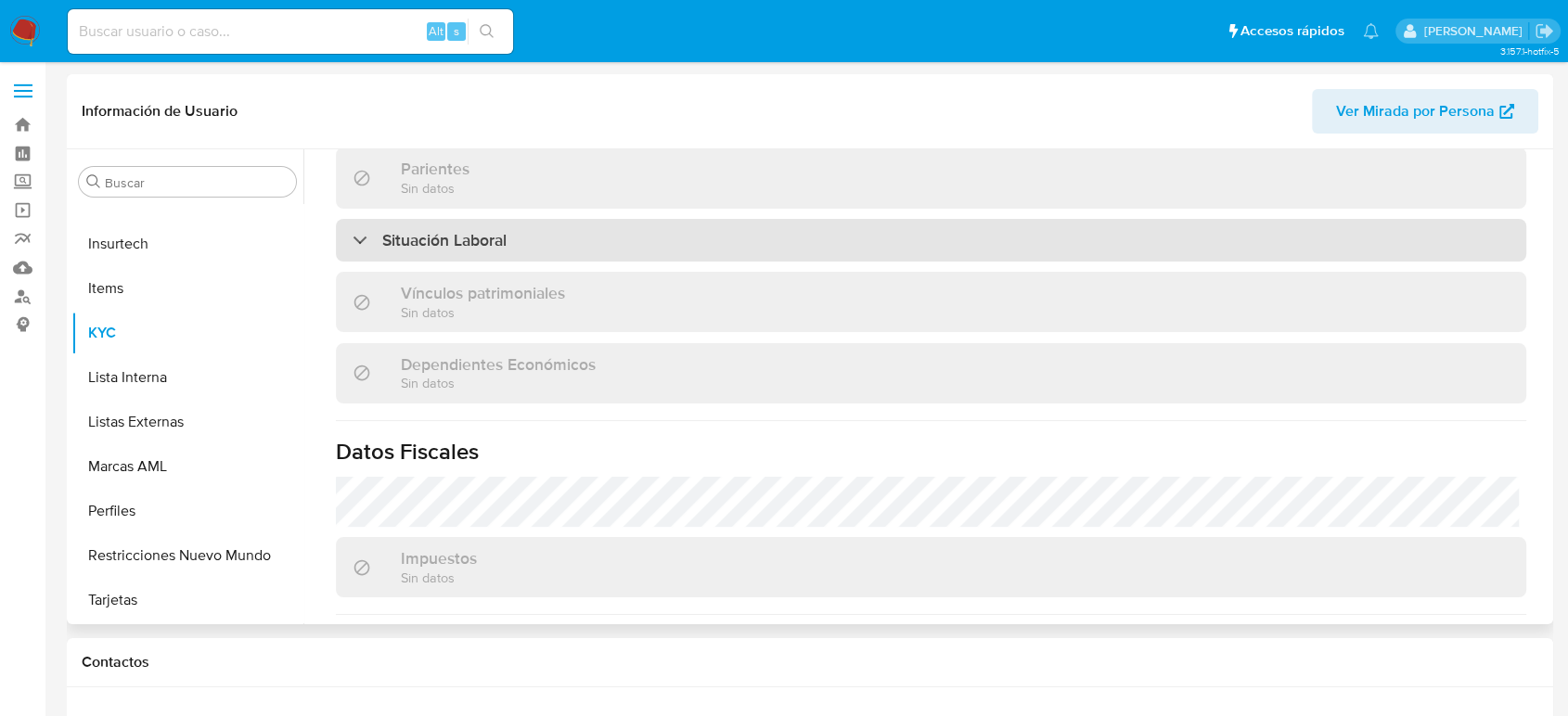
scroll to position [1165, 0]
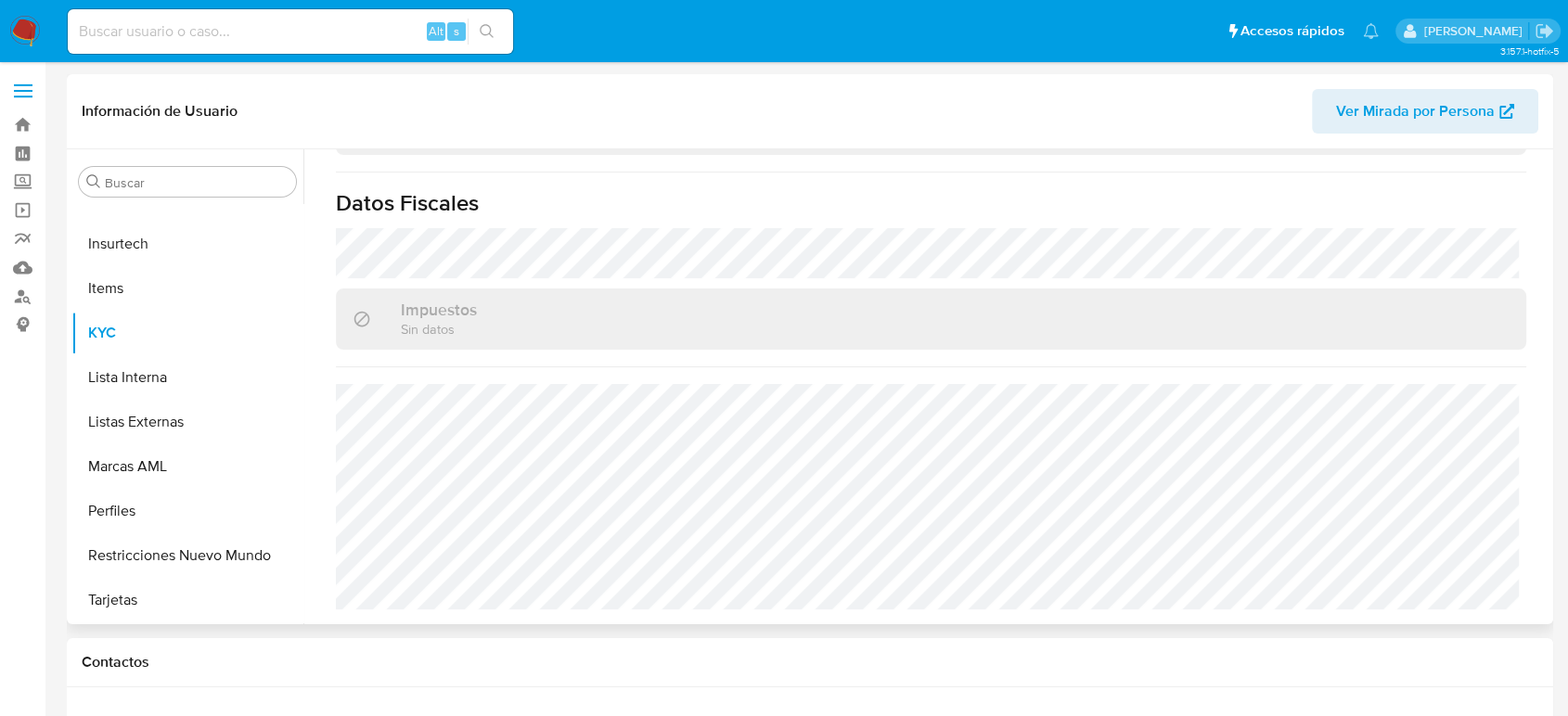
scroll to position [1147, 0]
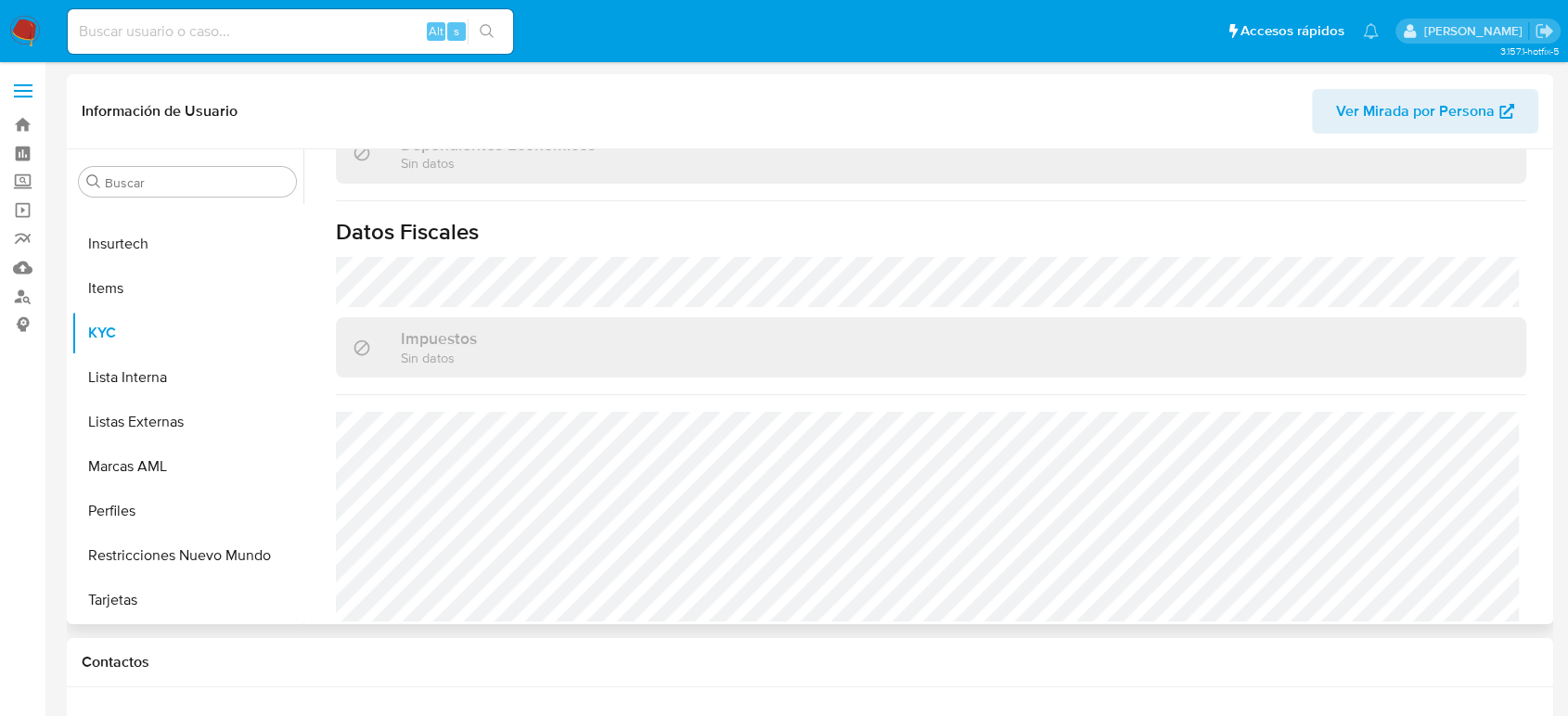
select select "10"
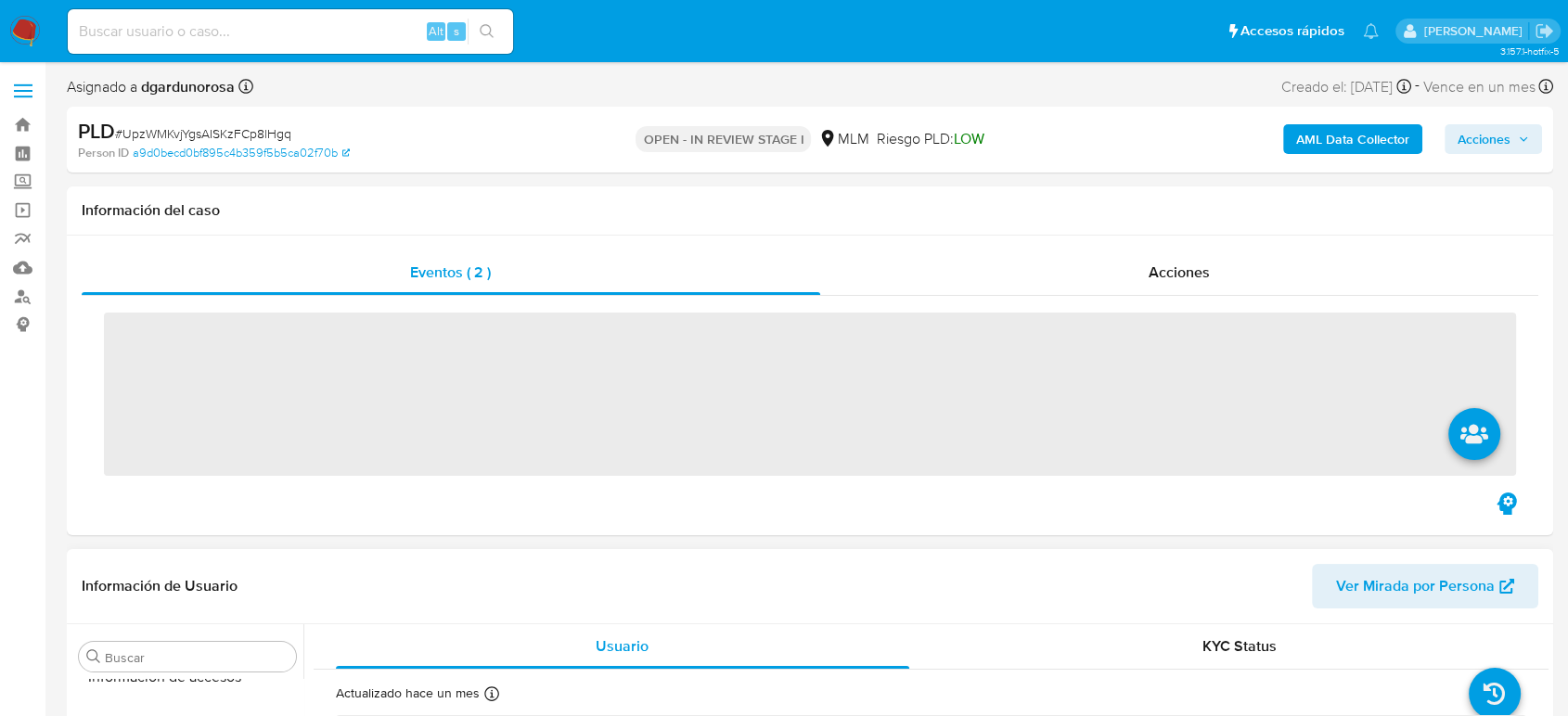
scroll to position [784, 0]
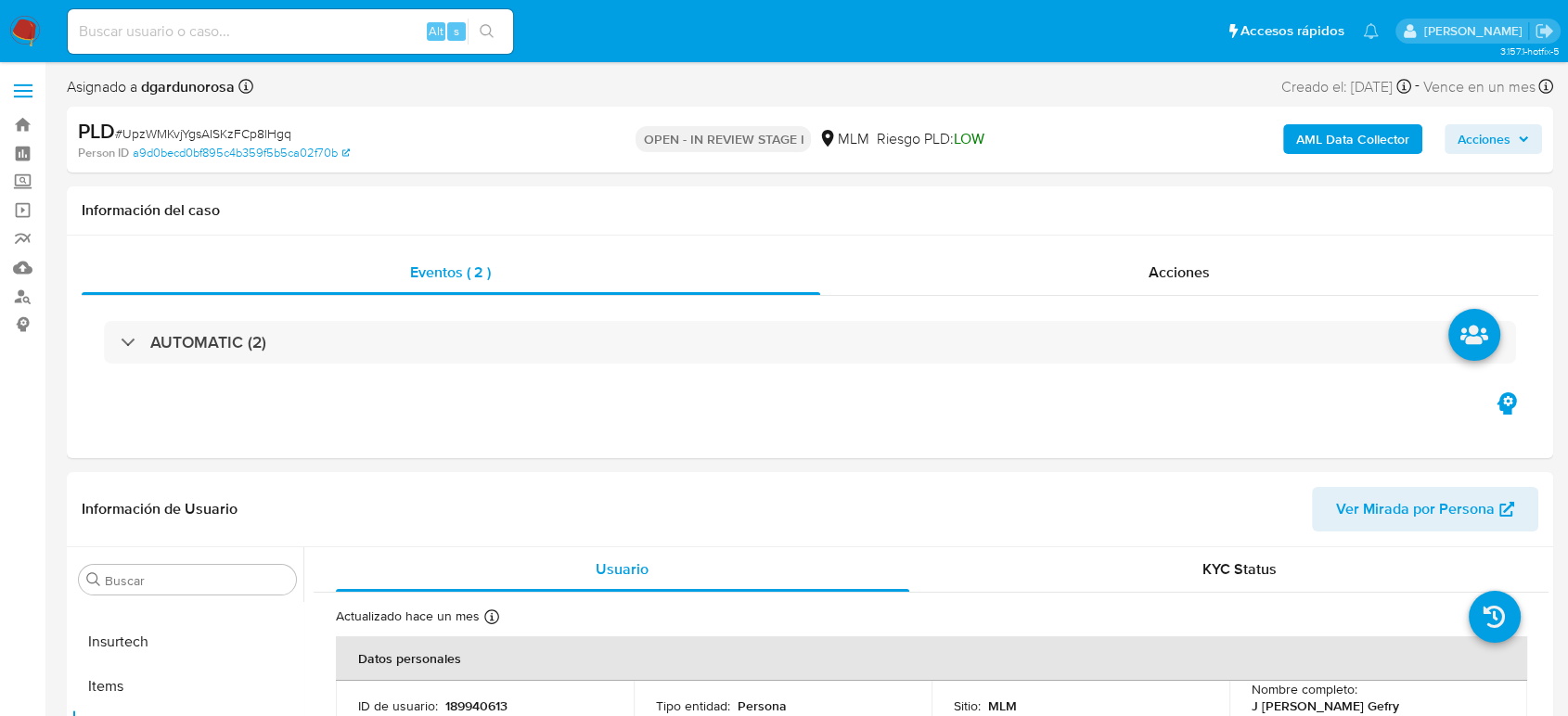
select select "10"
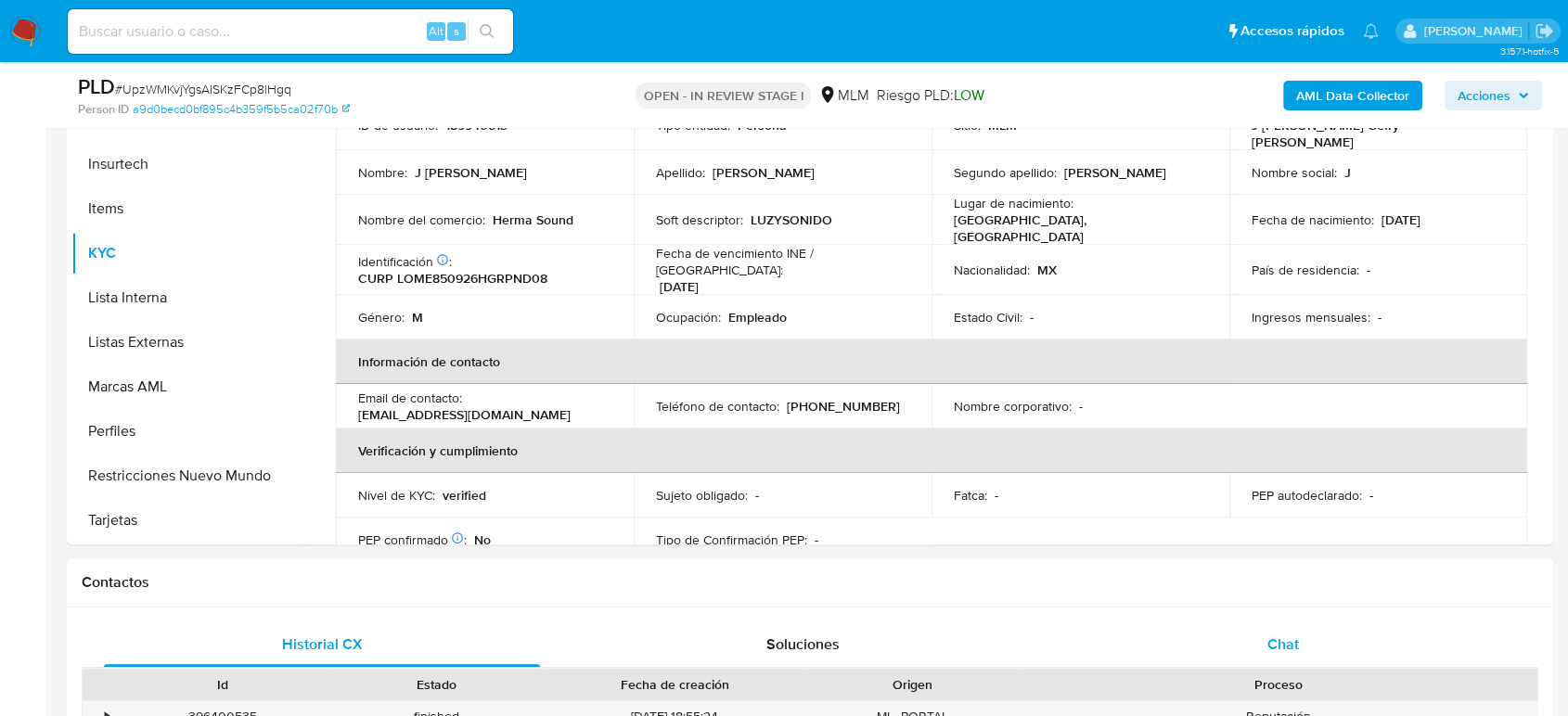
scroll to position [103, 0]
click at [1267, 637] on span "Chat" at bounding box center [1282, 644] width 31 height 22
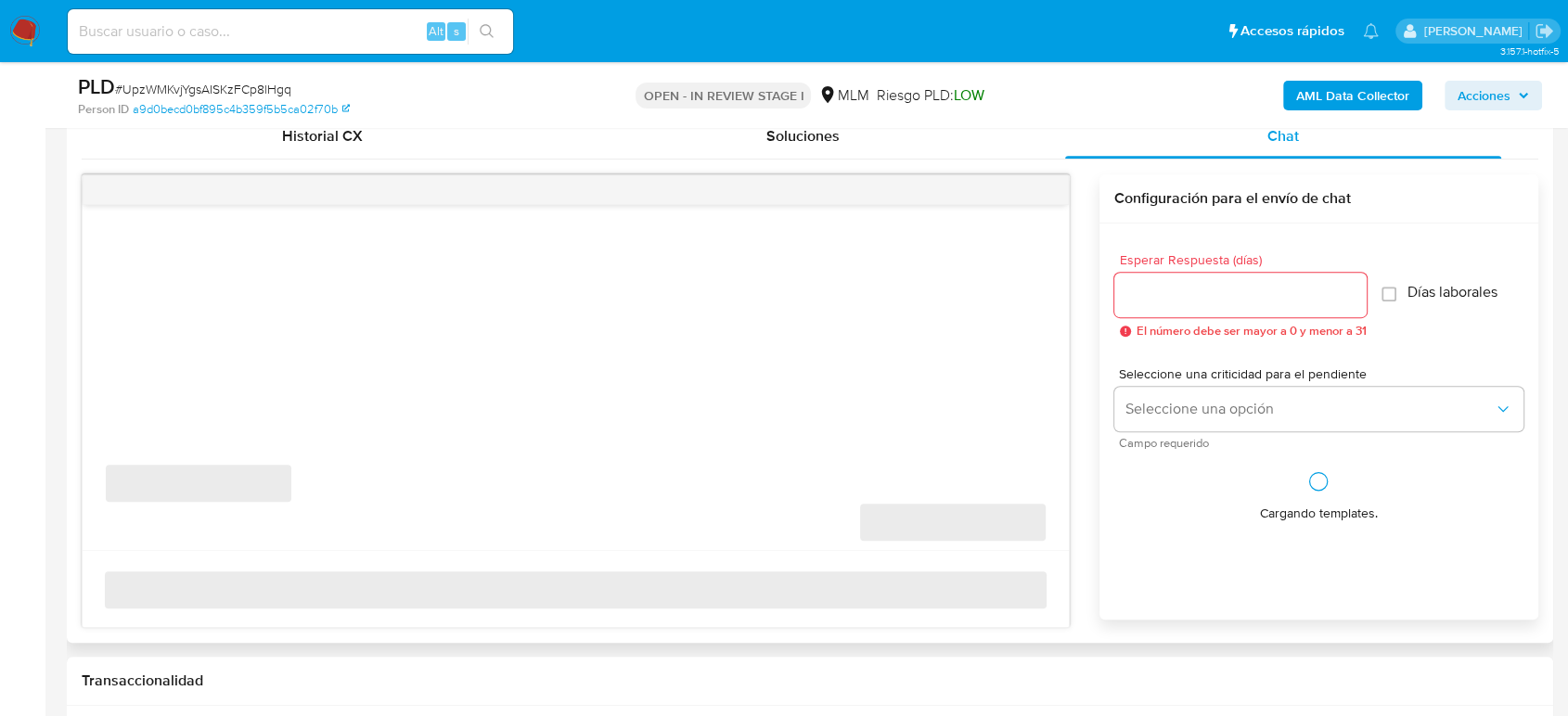
scroll to position [928, 0]
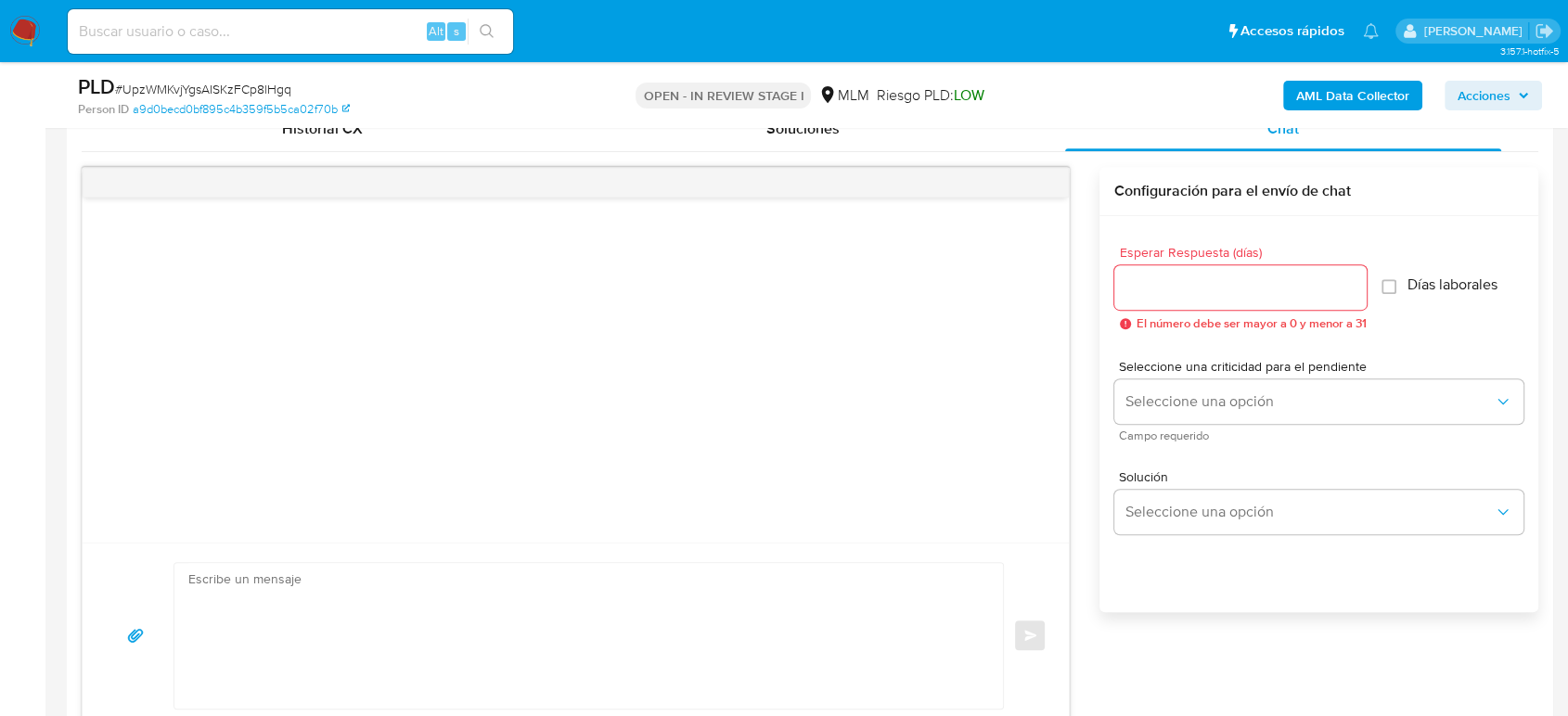
click at [1191, 289] on input "Esperar Respuesta (días)" at bounding box center [1240, 288] width 253 height 25
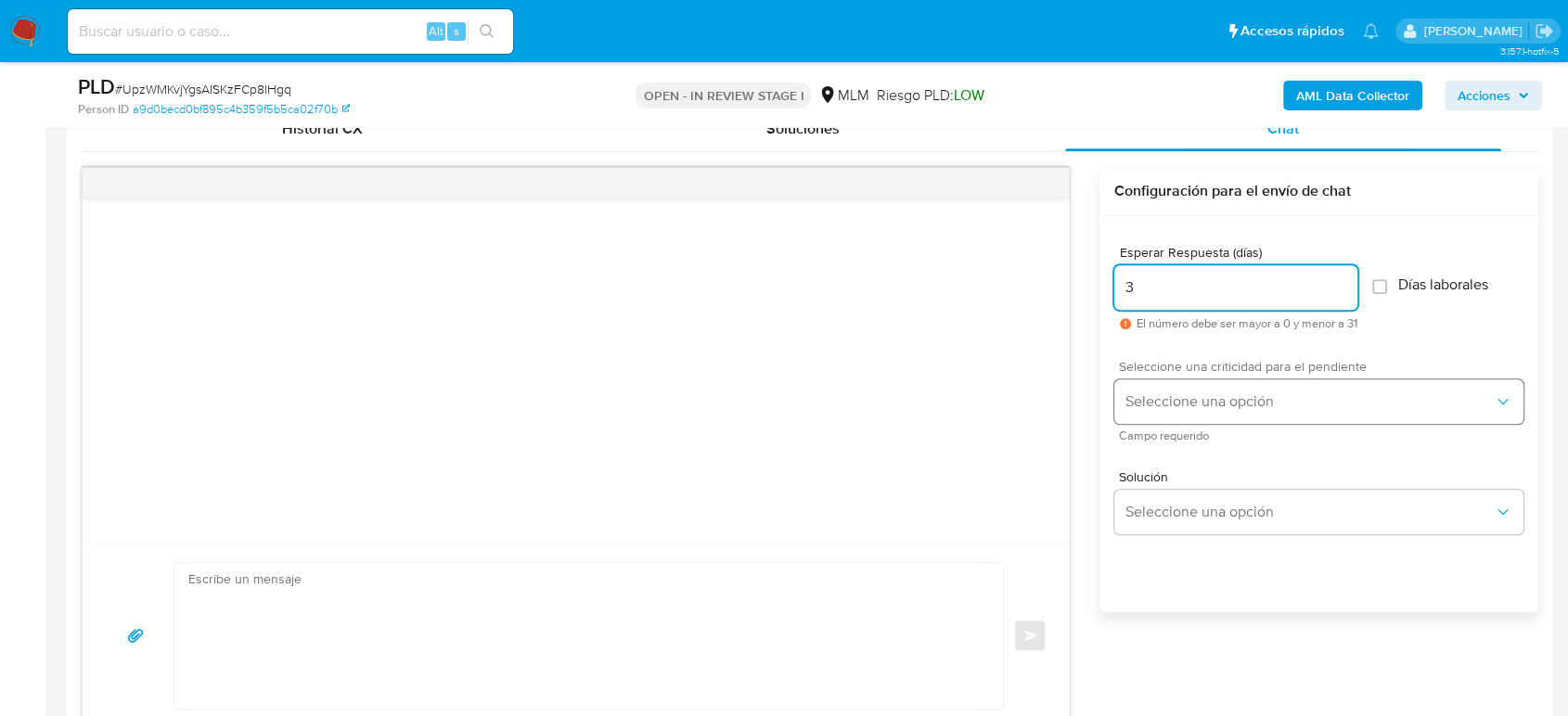
type input "3"
click at [1267, 397] on span "Seleccione una opción" at bounding box center [1309, 402] width 368 height 19
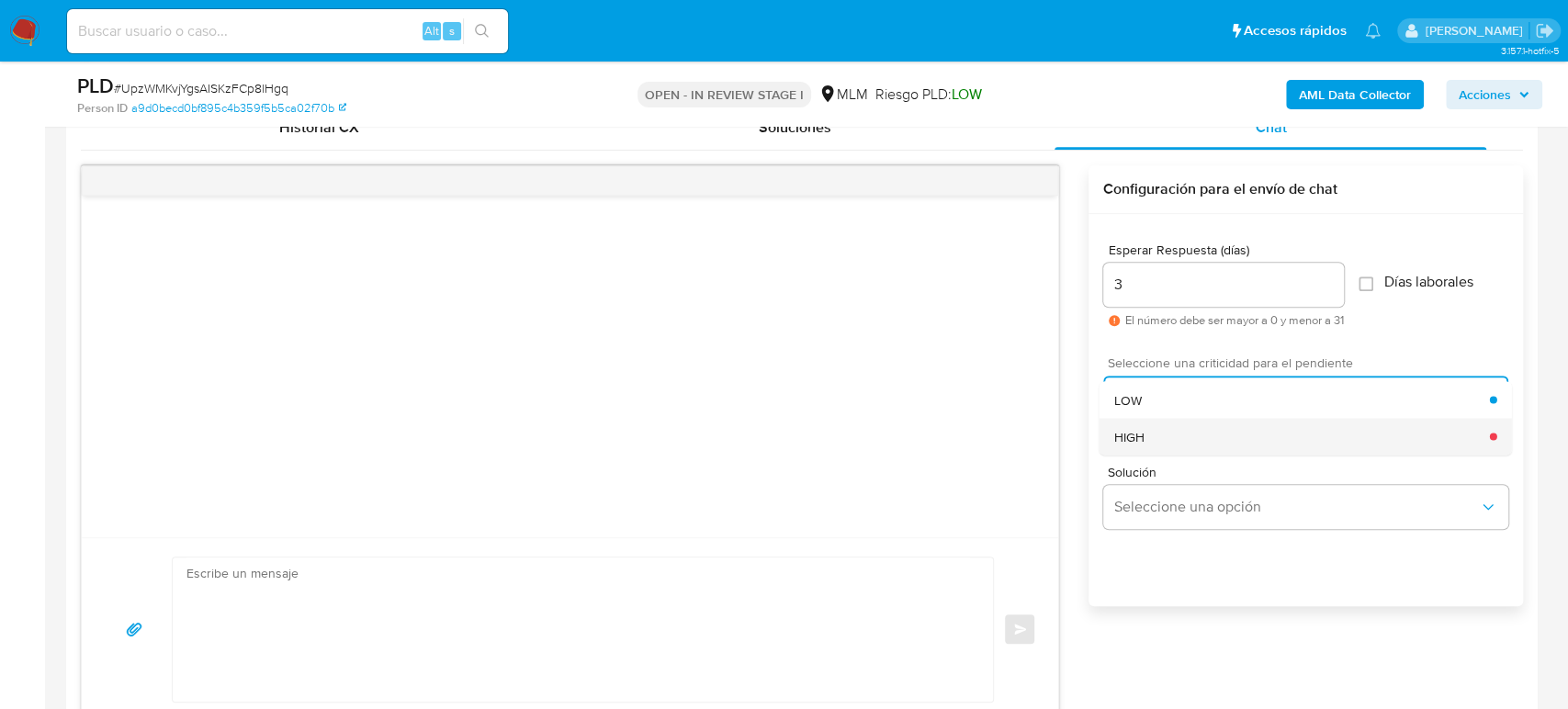
click at [1200, 440] on div "HIGH" at bounding box center [1300, 436] width 375 height 37
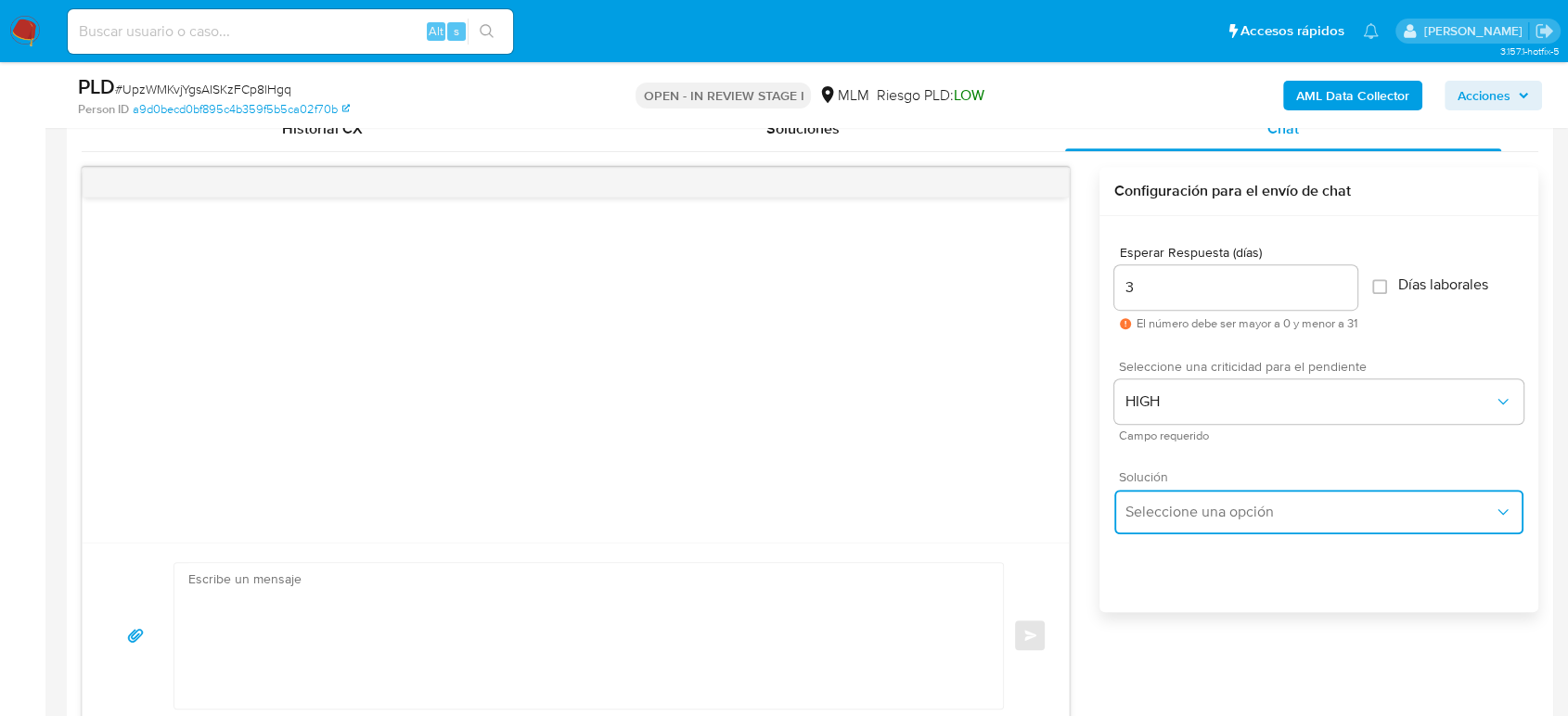
click at [1215, 517] on span "Seleccione una opción" at bounding box center [1309, 513] width 368 height 19
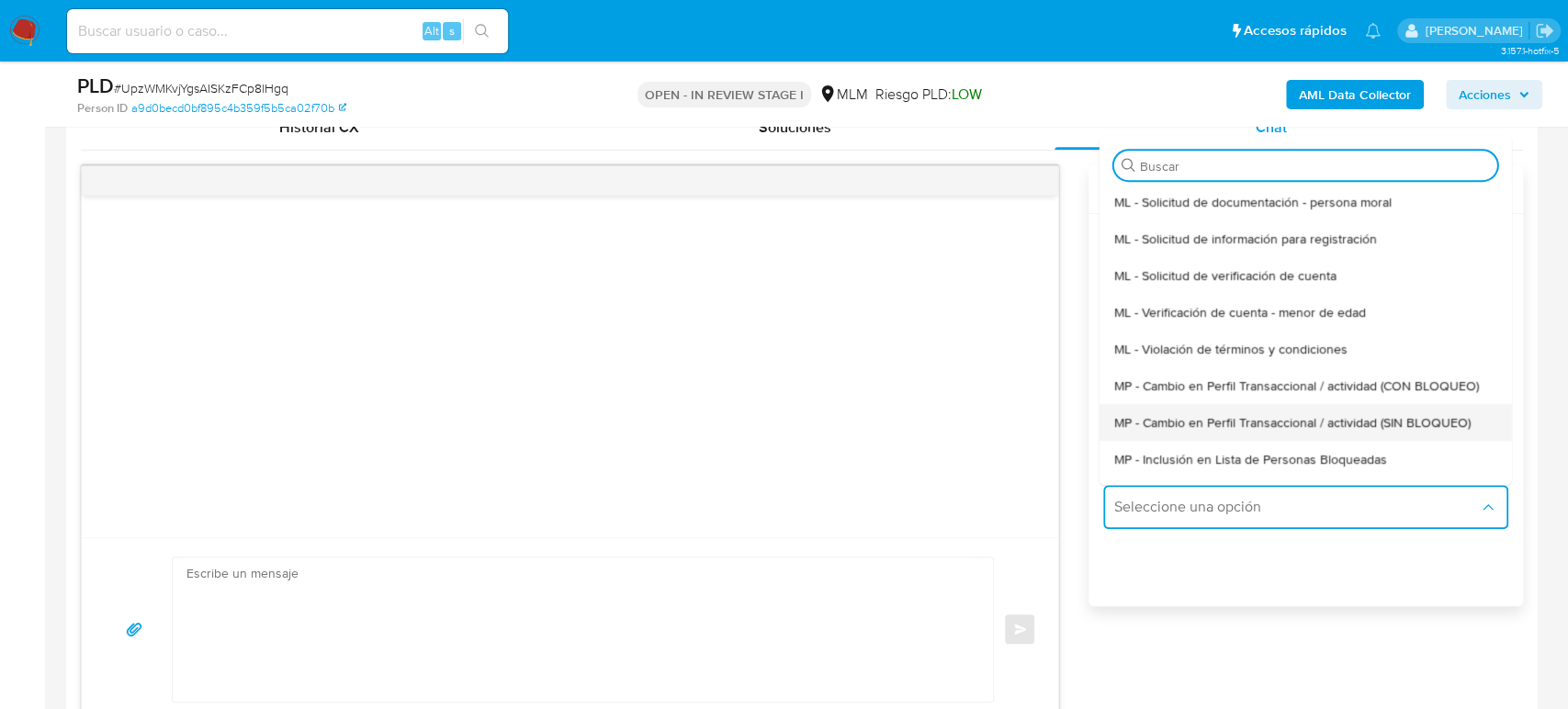
click at [1341, 414] on span "MP - Cambio en Perfil Transaccional / actividad (SIN BLOQUEO)" at bounding box center [1291, 422] width 357 height 17
type textarea "Estimado ,Te comunicamos que se ha identificado un cambio en el uso habitual de…"
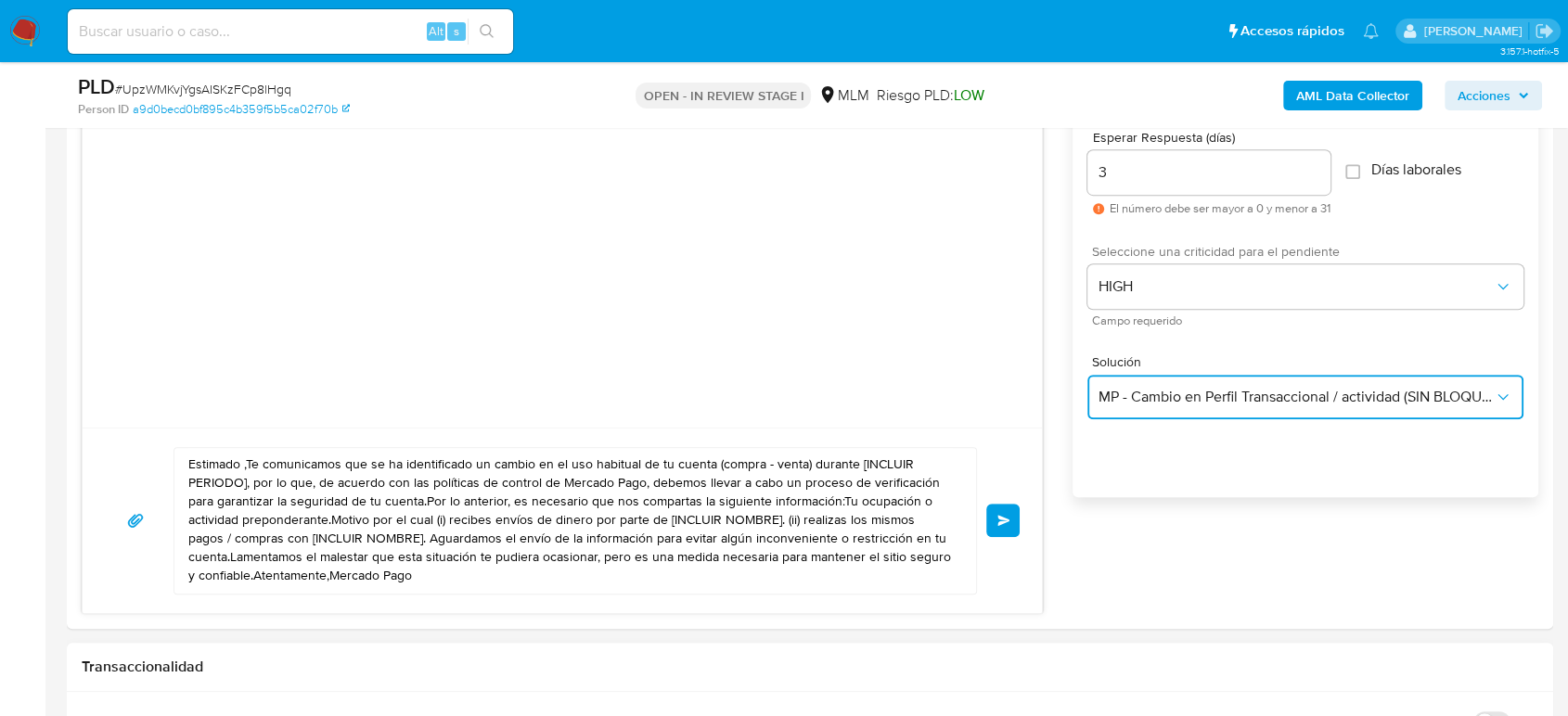
scroll to position [1134, 0]
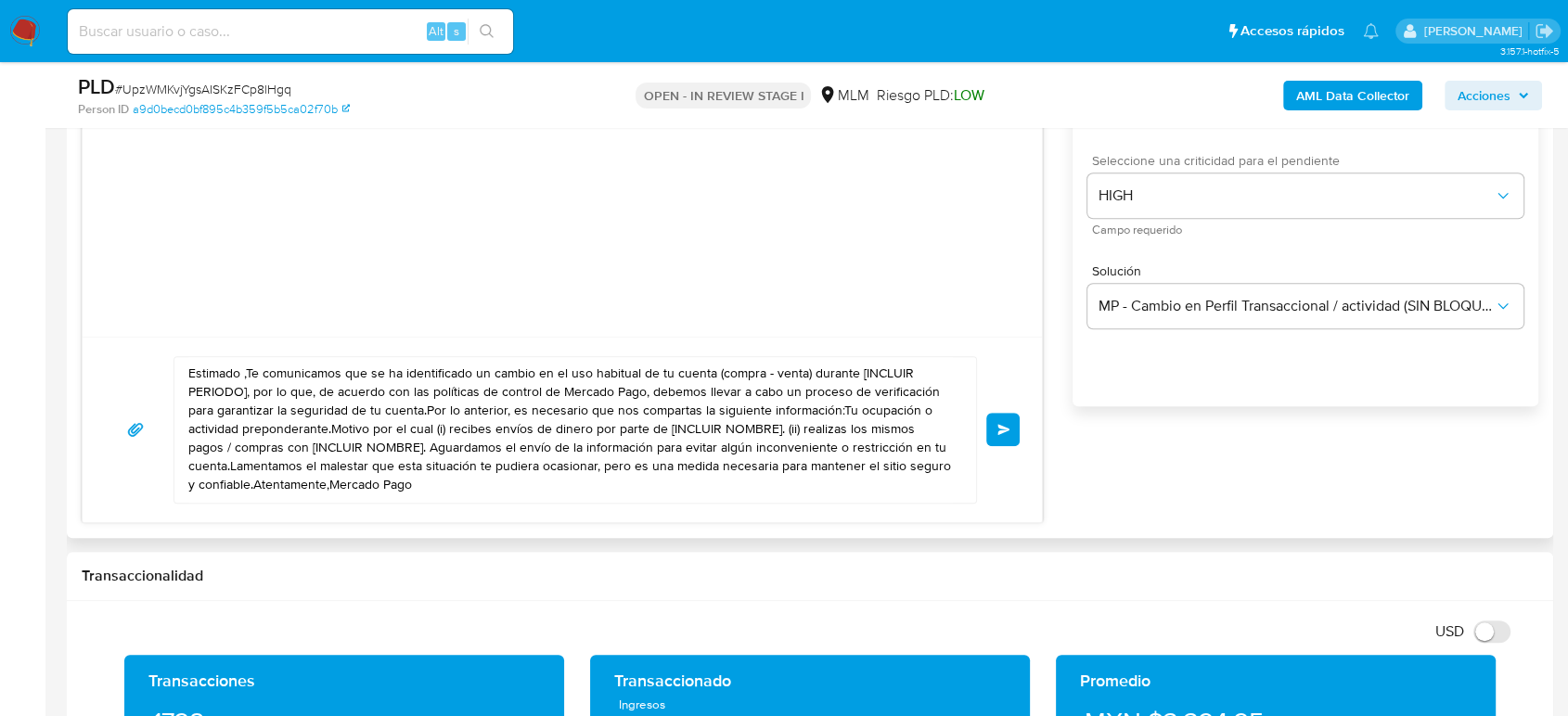
click at [420, 480] on textarea "Estimado ,Te comunicamos que se ha identificado un cambio en el uso habitual de…" at bounding box center [570, 430] width 764 height 146
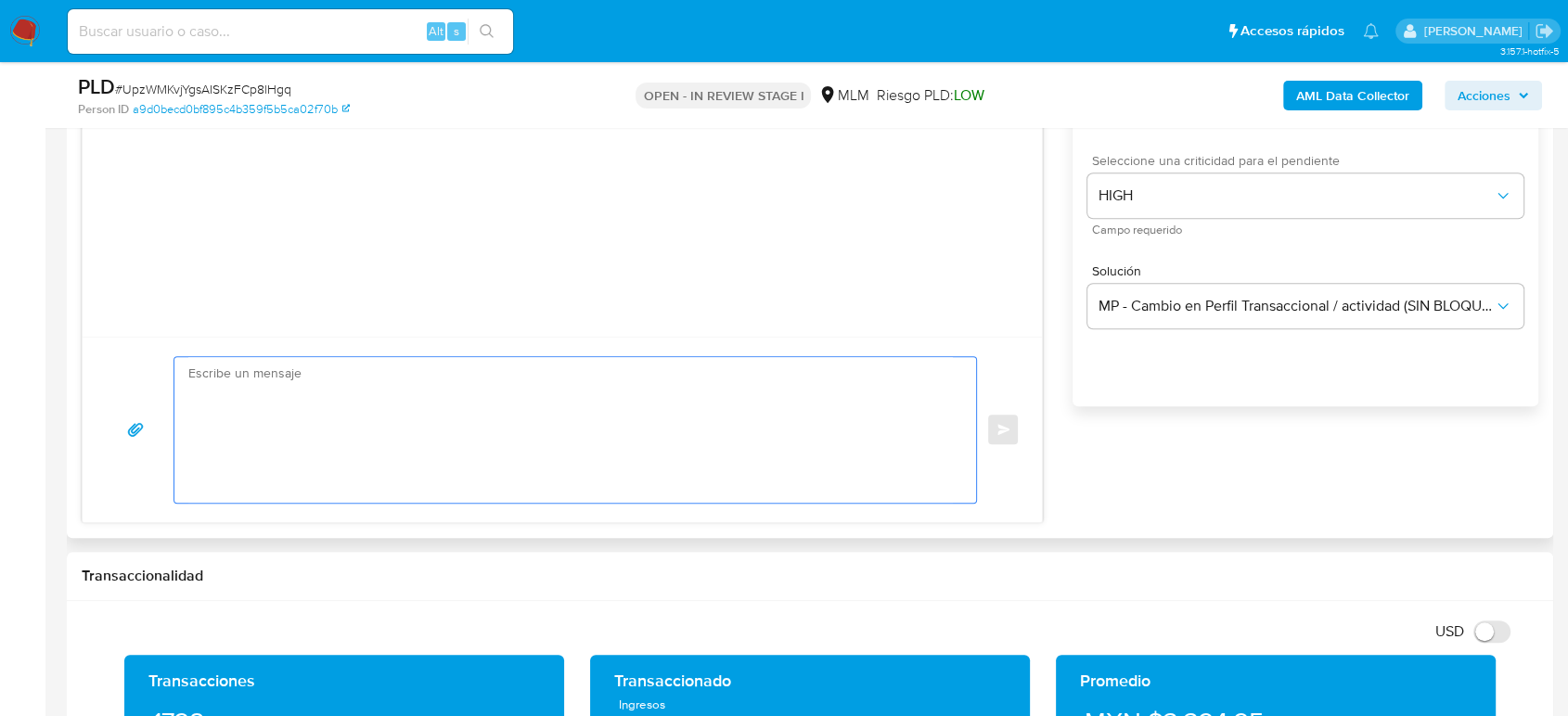
paste textarea "Estimado cliente, De acuerdo con las políticas de control de Mercado Pago, debe…"
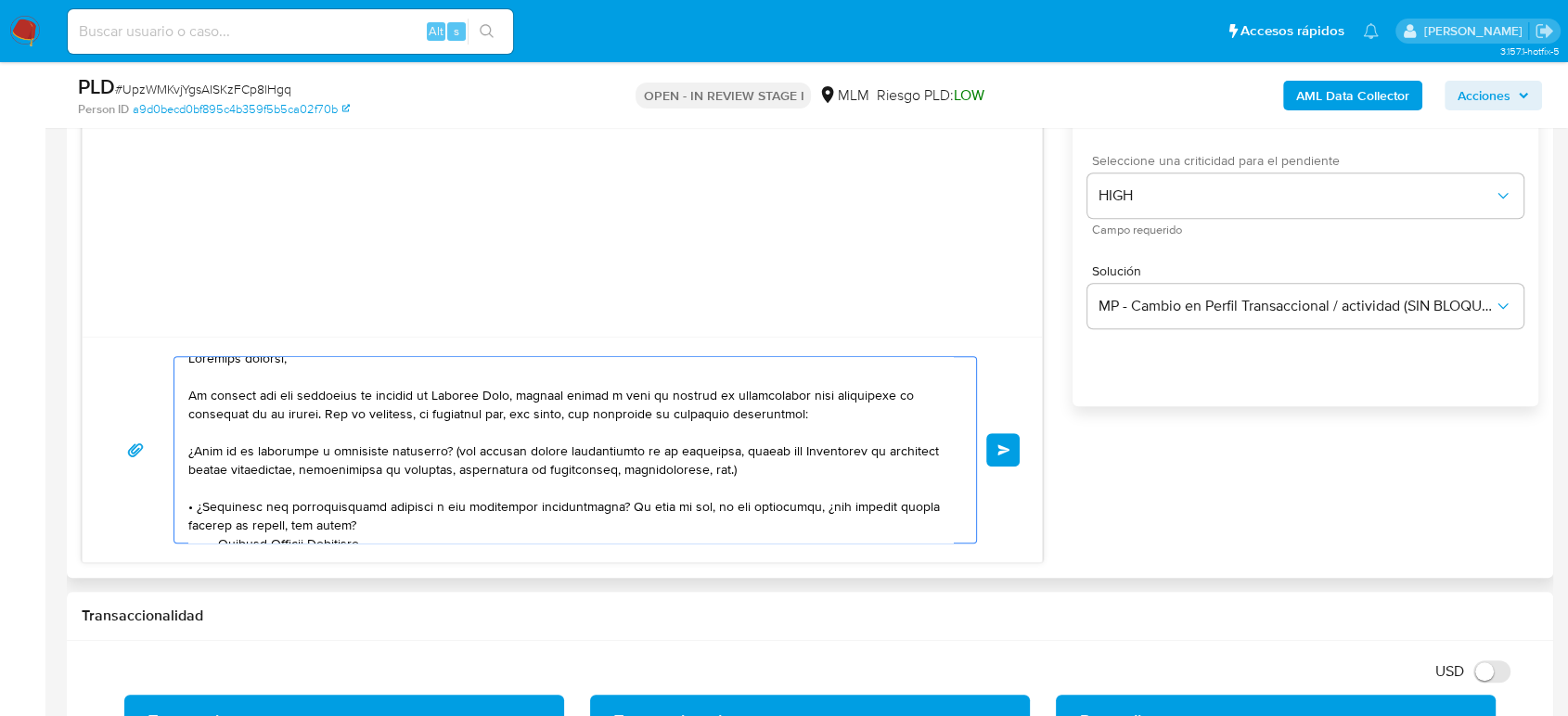
scroll to position [0, 0]
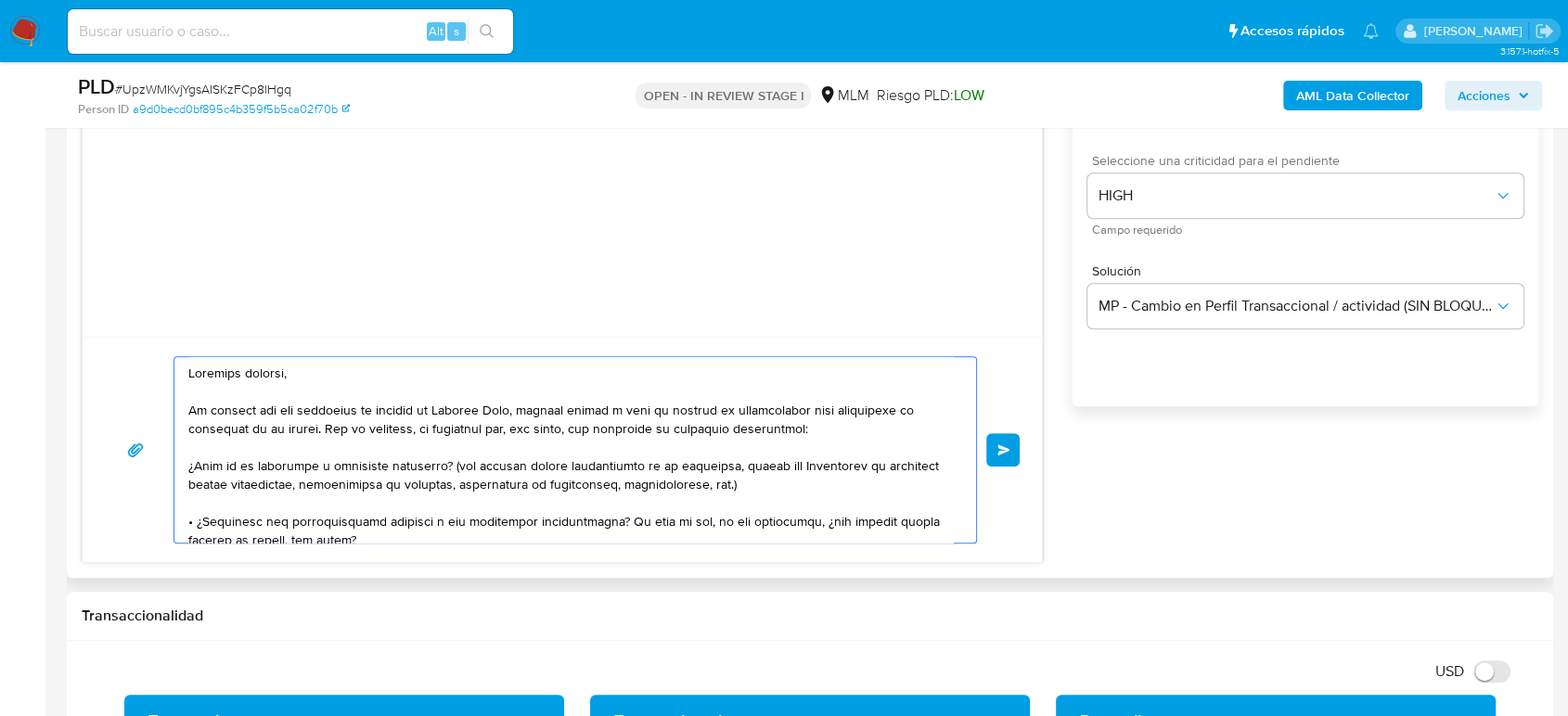
click at [544, 456] on textarea at bounding box center [570, 450] width 764 height 185
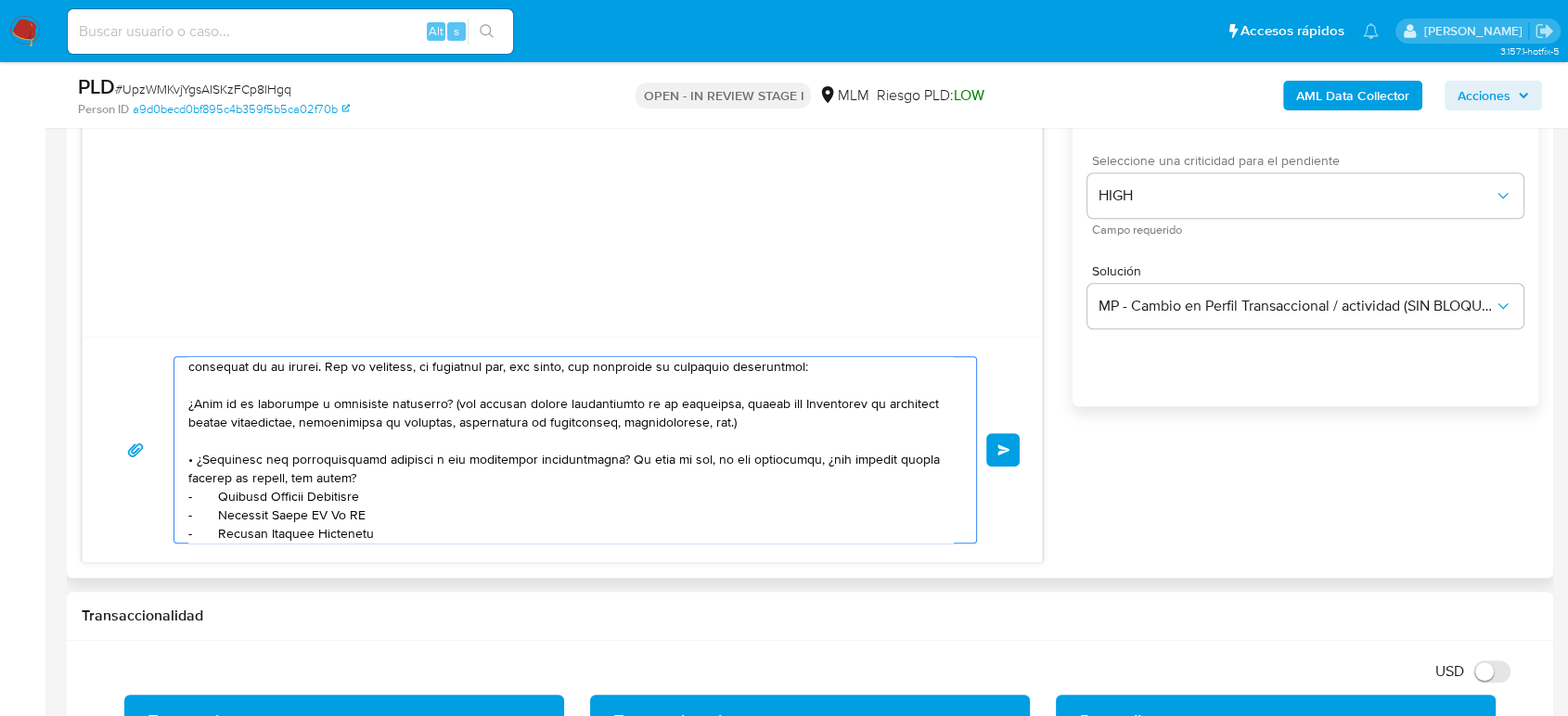
scroll to position [6, 0]
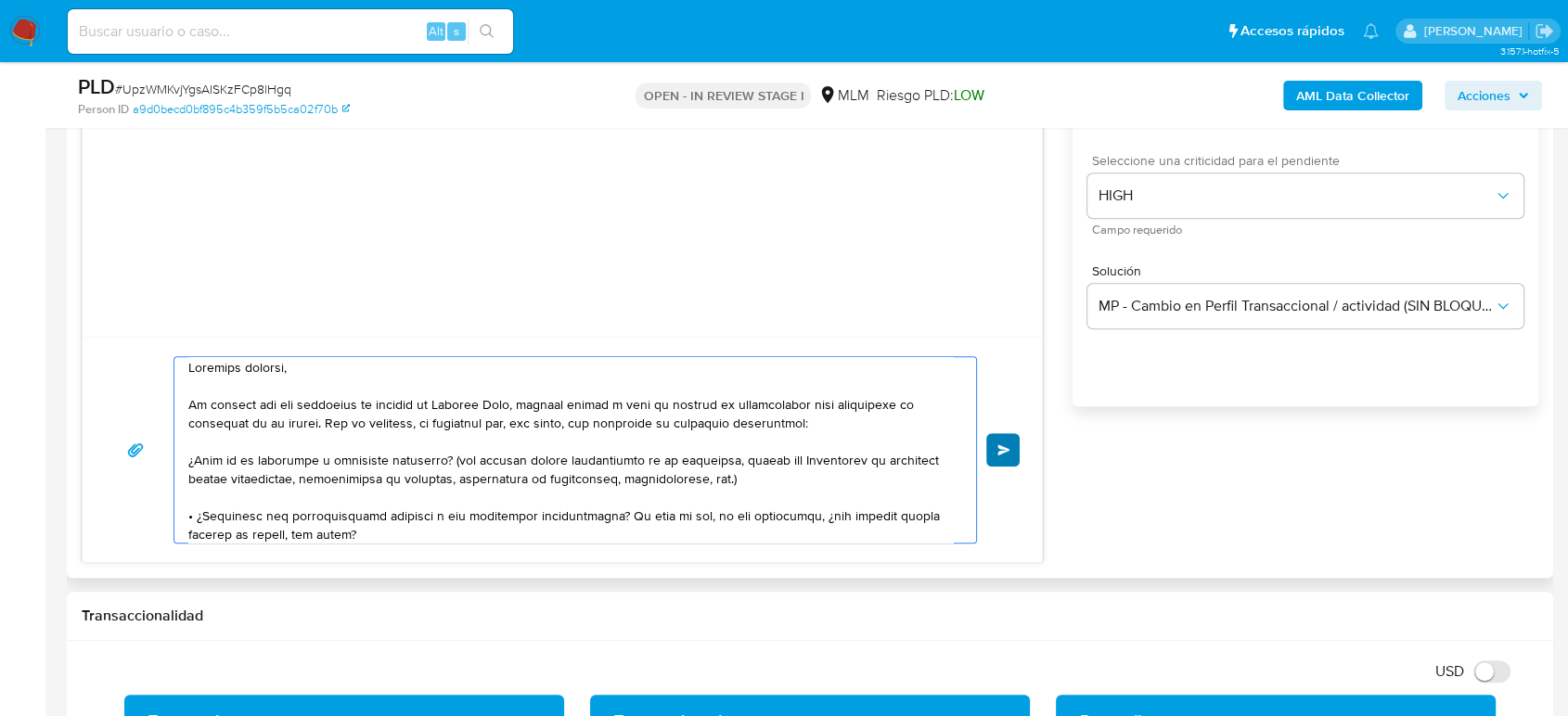
type textarea "Estimado cliente, De acuerdo con las políticas de control de Mercado Pago, debe…"
click at [996, 440] on button "Enviar" at bounding box center [1002, 449] width 33 height 33
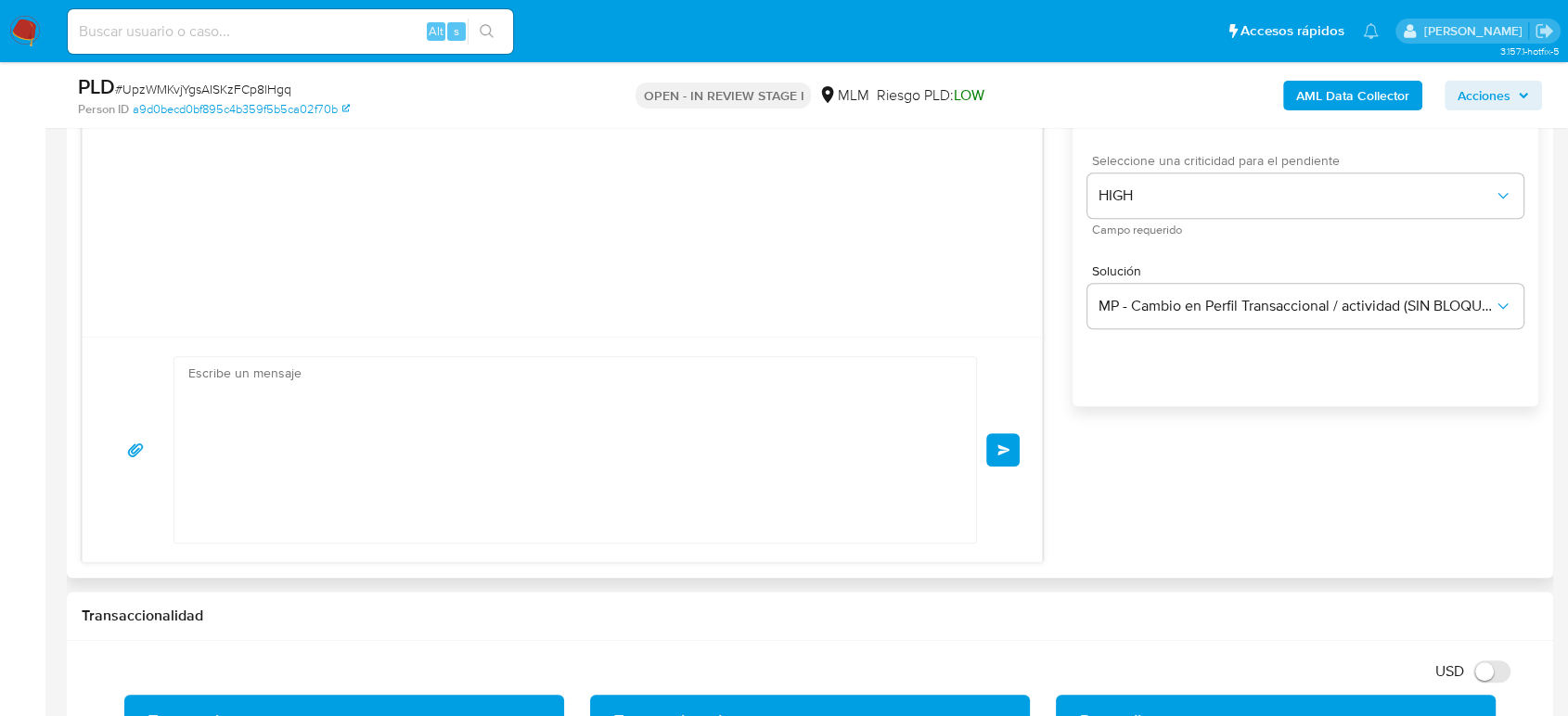
scroll to position [351, 0]
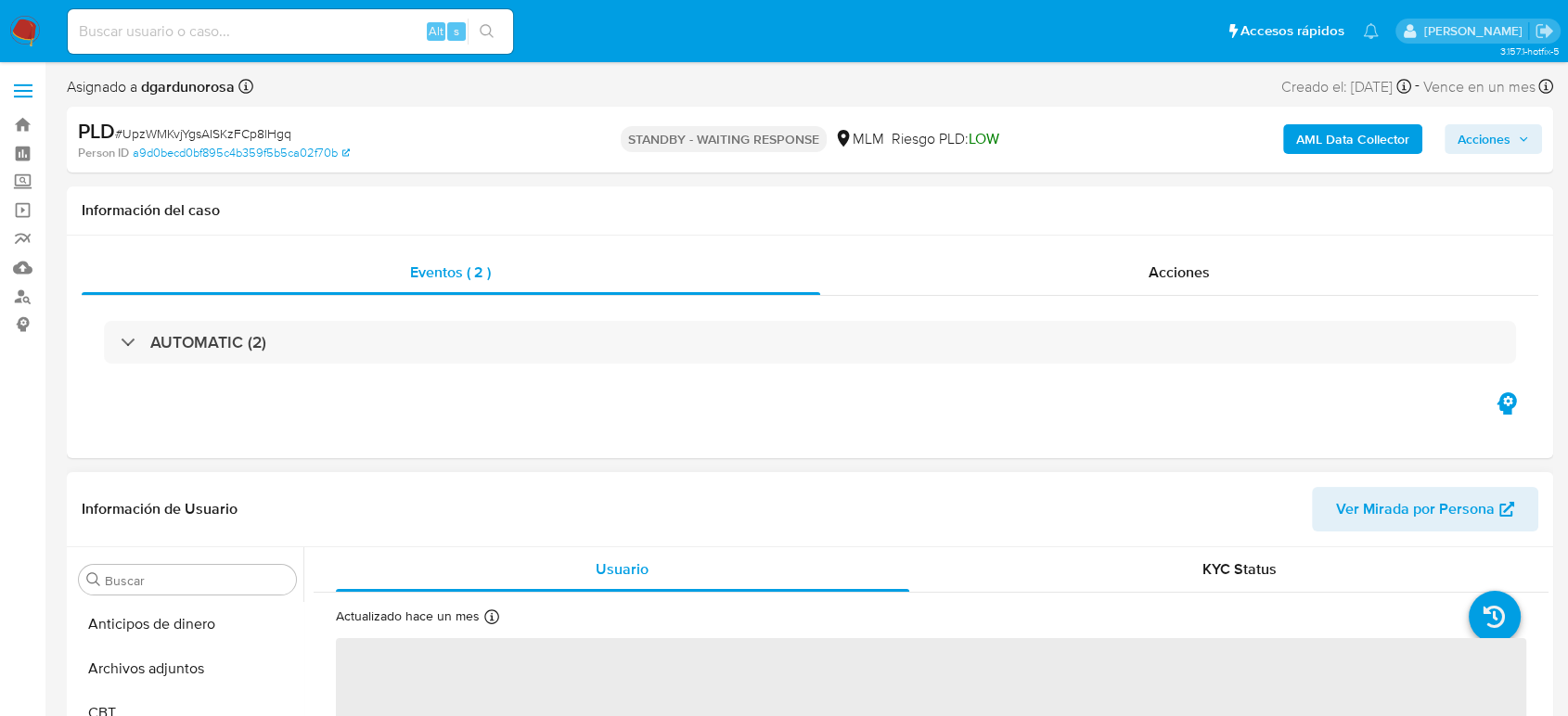
scroll to position [784, 0]
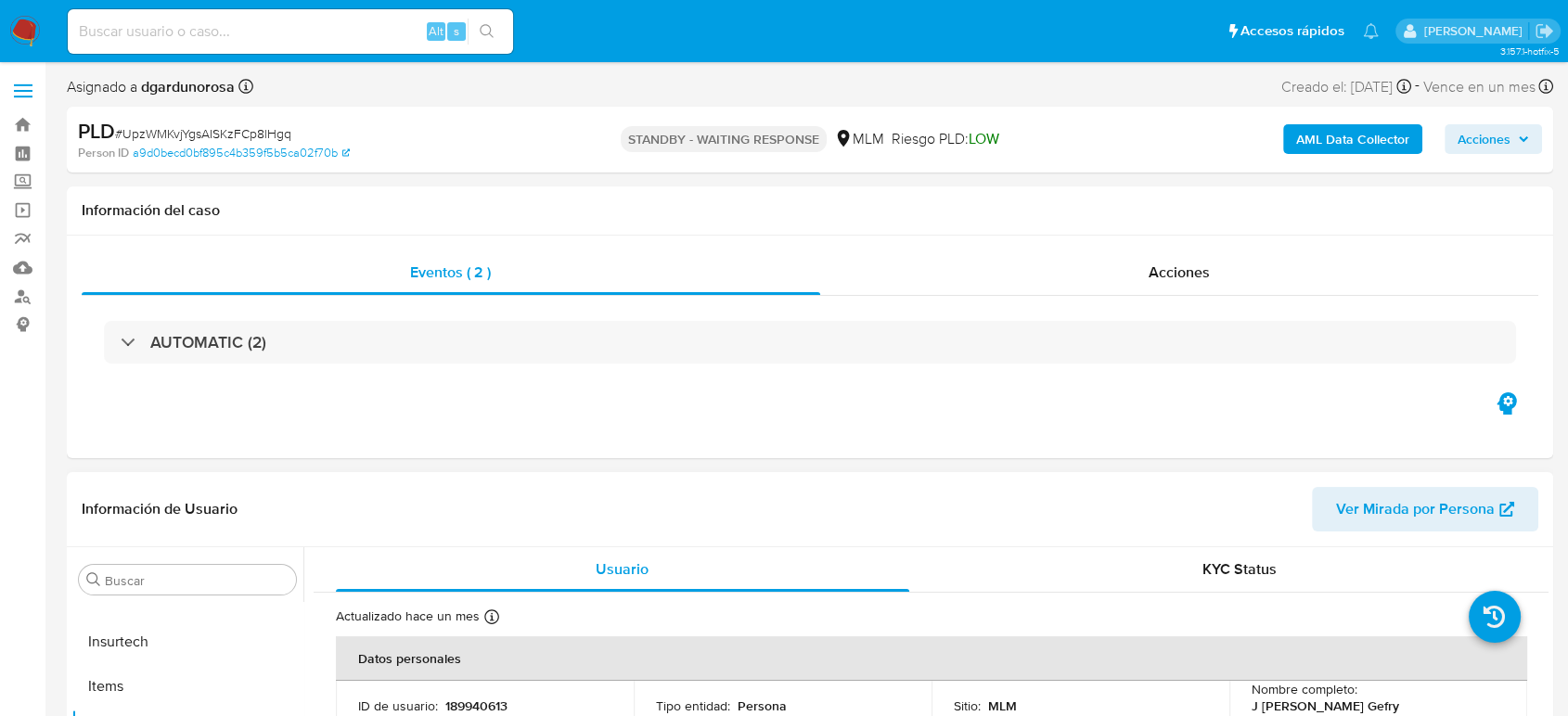
select select "10"
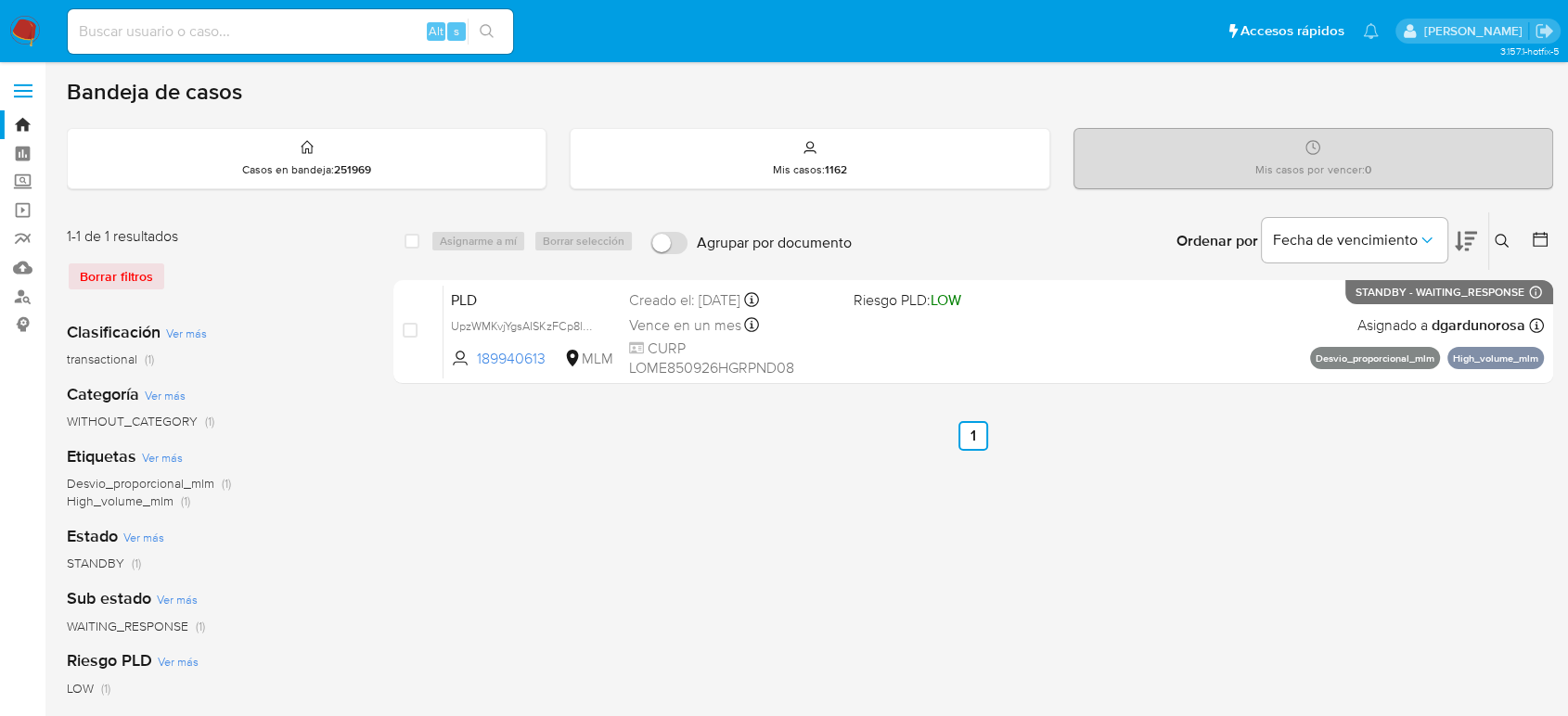
click at [1494, 242] on icon at bounding box center [1502, 241] width 15 height 15
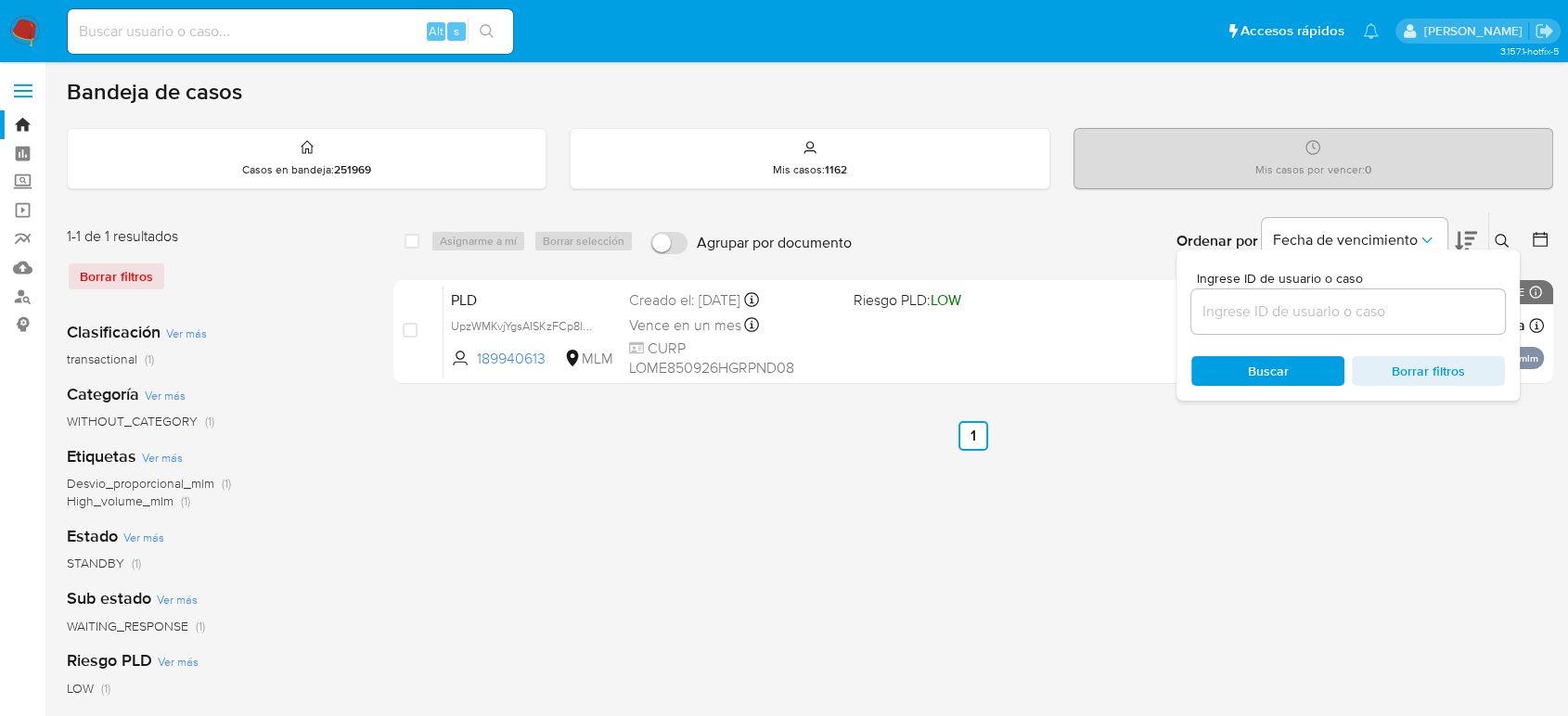
click at [1326, 312] on input at bounding box center [1349, 312] width 314 height 25
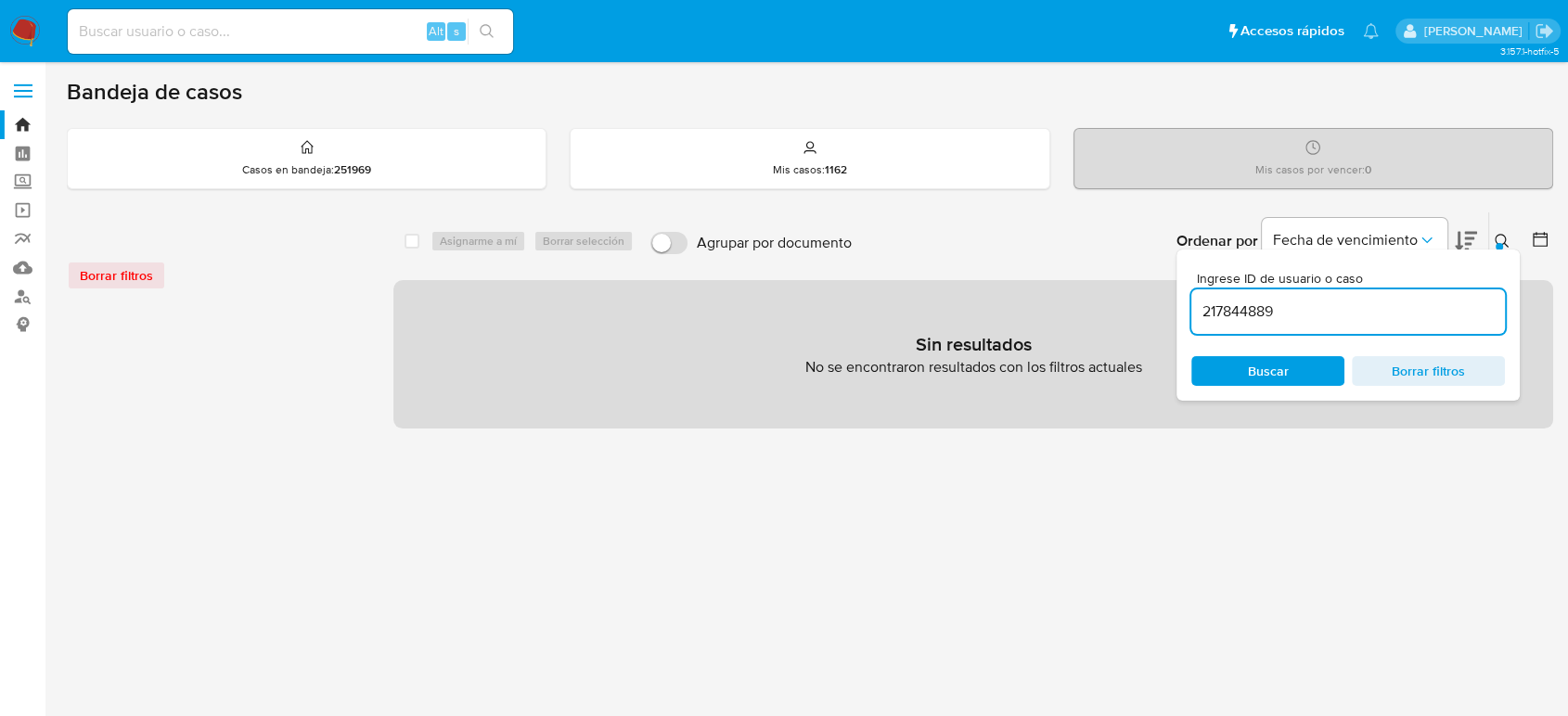
click at [1417, 294] on div "217844889" at bounding box center [1349, 311] width 314 height 44
click at [1351, 317] on input "217844889" at bounding box center [1349, 312] width 314 height 25
type input "217844889"
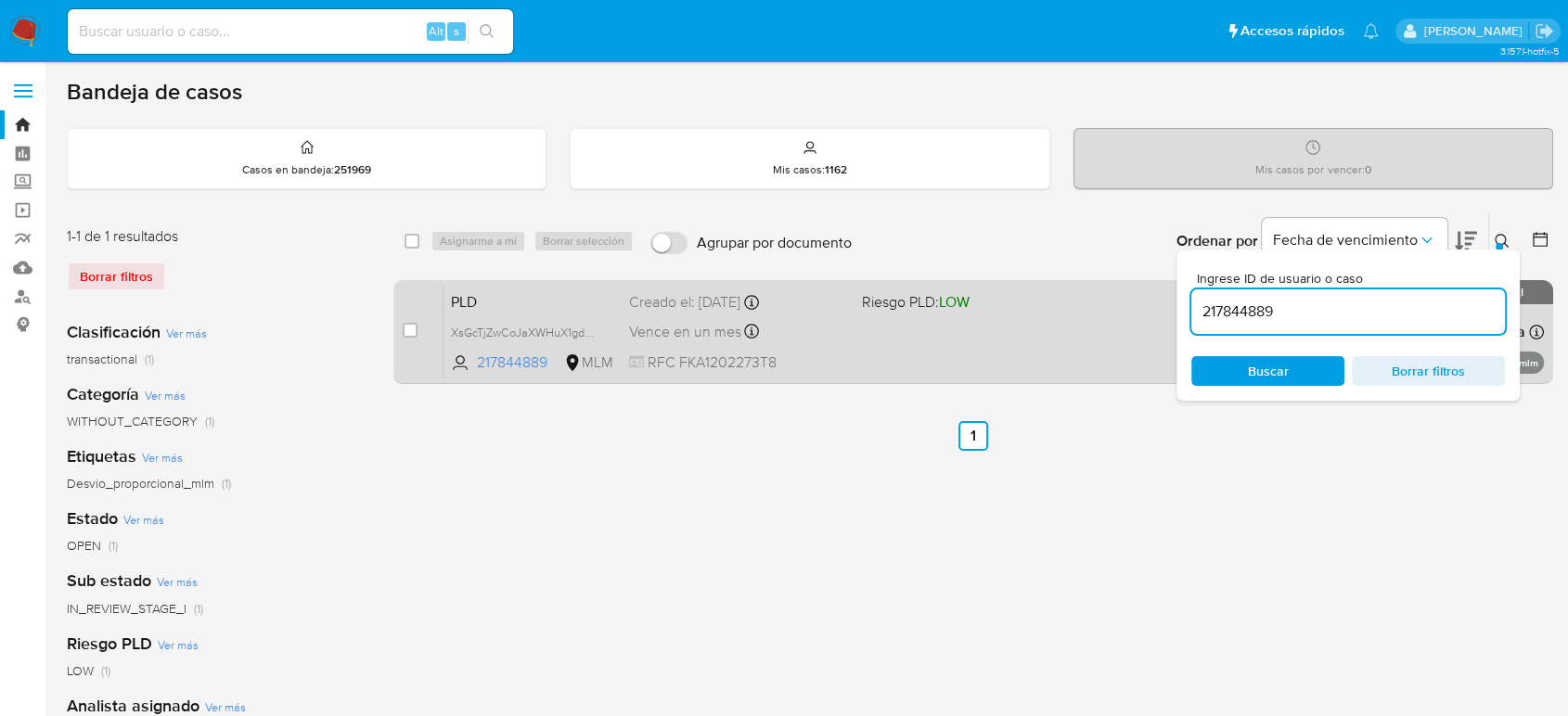
click at [1089, 338] on div "PLD XsGcTjZwCoJaXWHuX1gdB8zS 217844889 MLM Riesgo PLD: LOW Creado el: 12/08/202…" at bounding box center [993, 331] width 1100 height 94
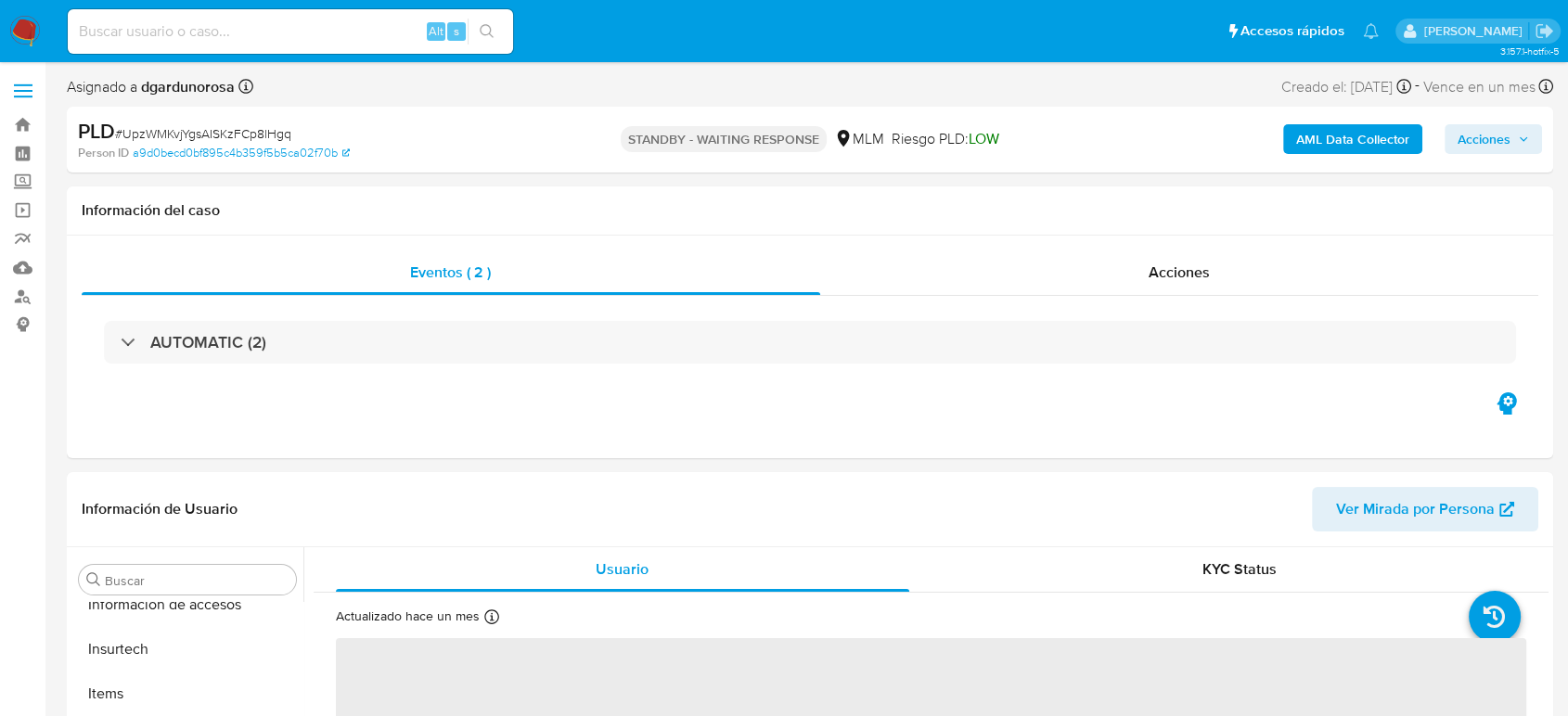
scroll to position [784, 0]
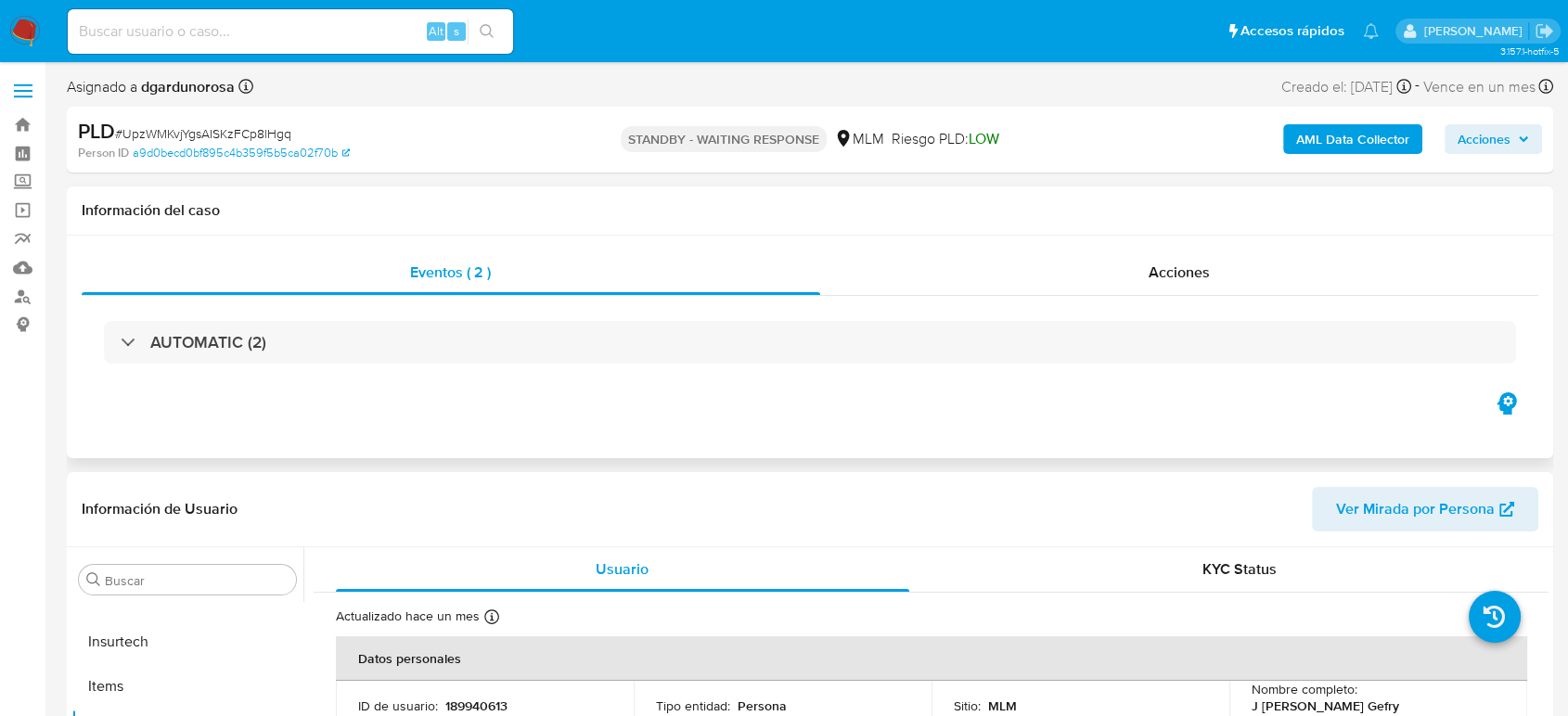
select select "10"
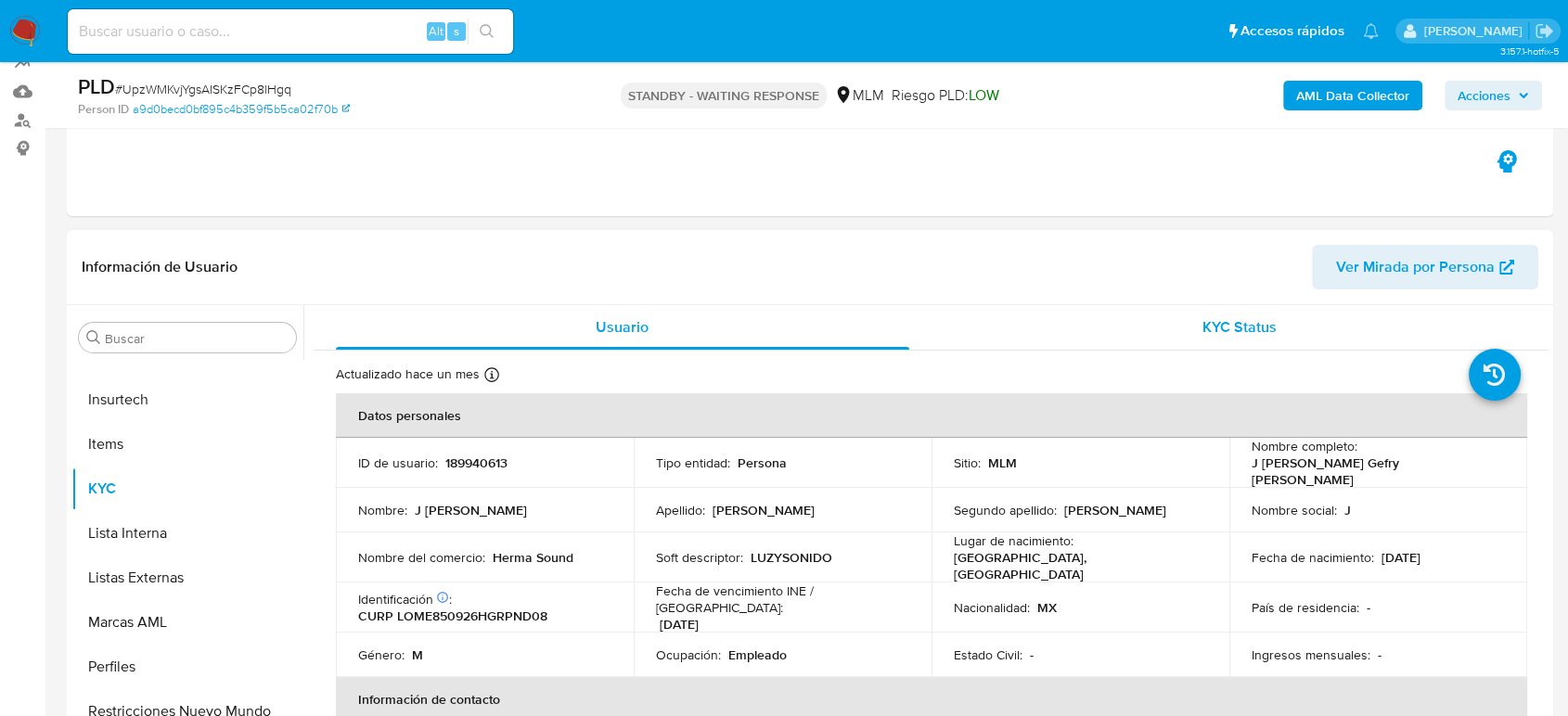
scroll to position [206, 0]
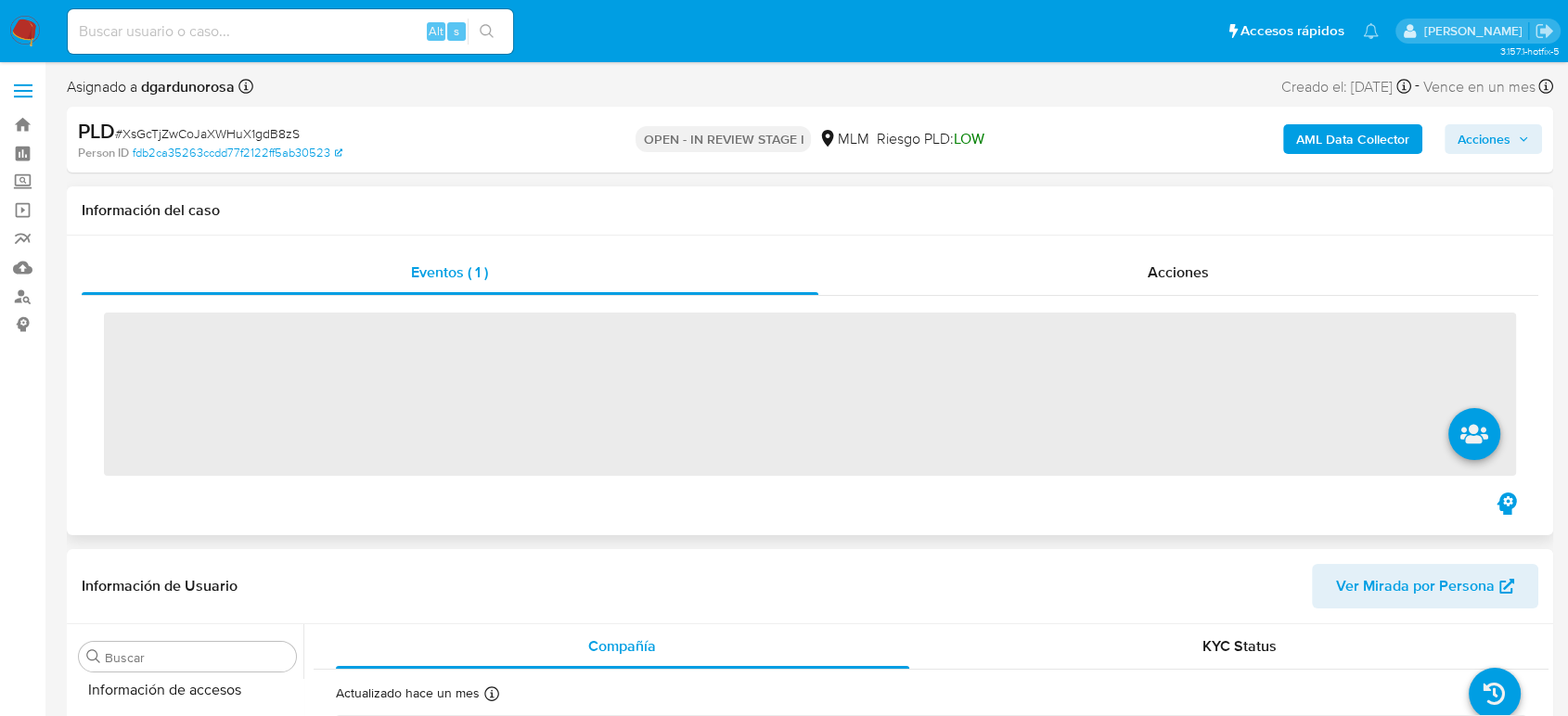
scroll to position [784, 0]
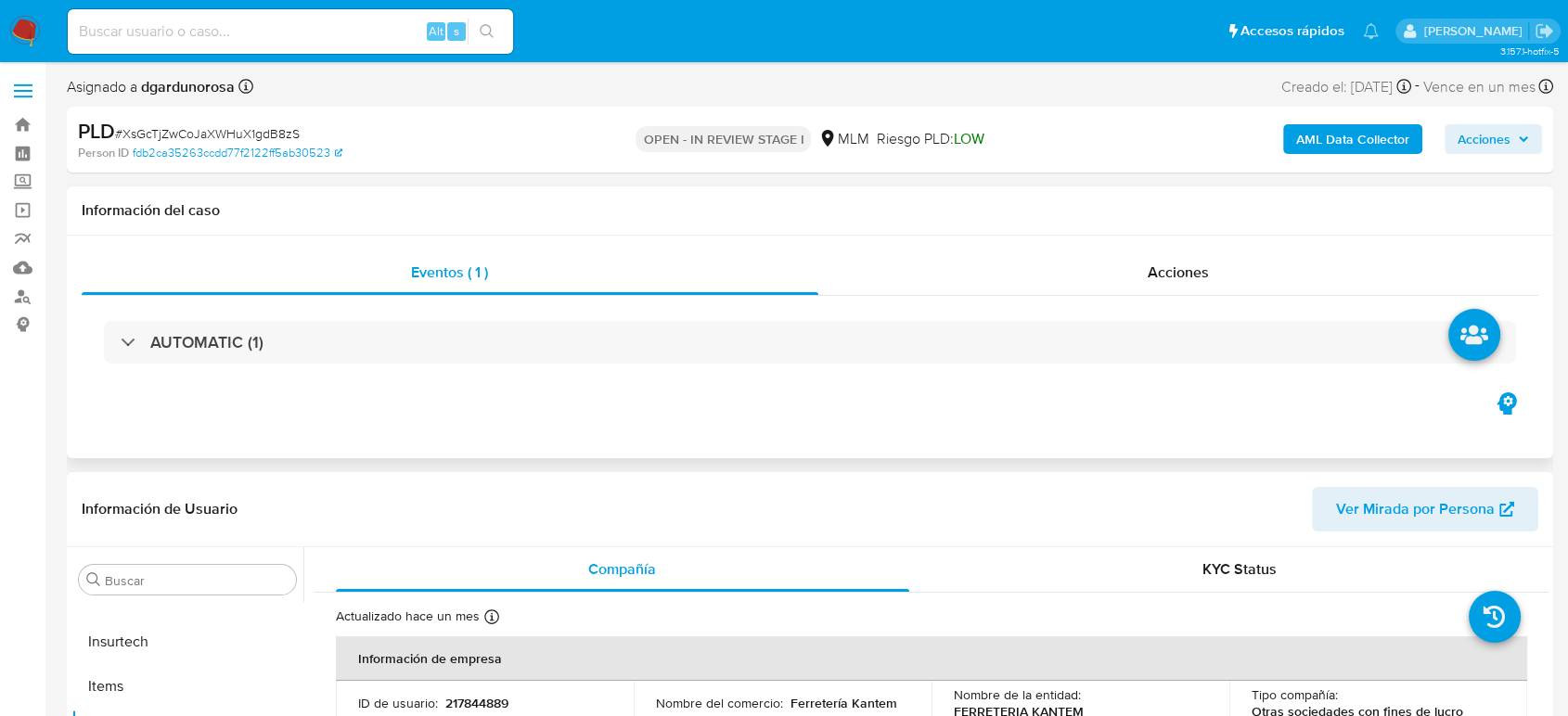
select select "10"
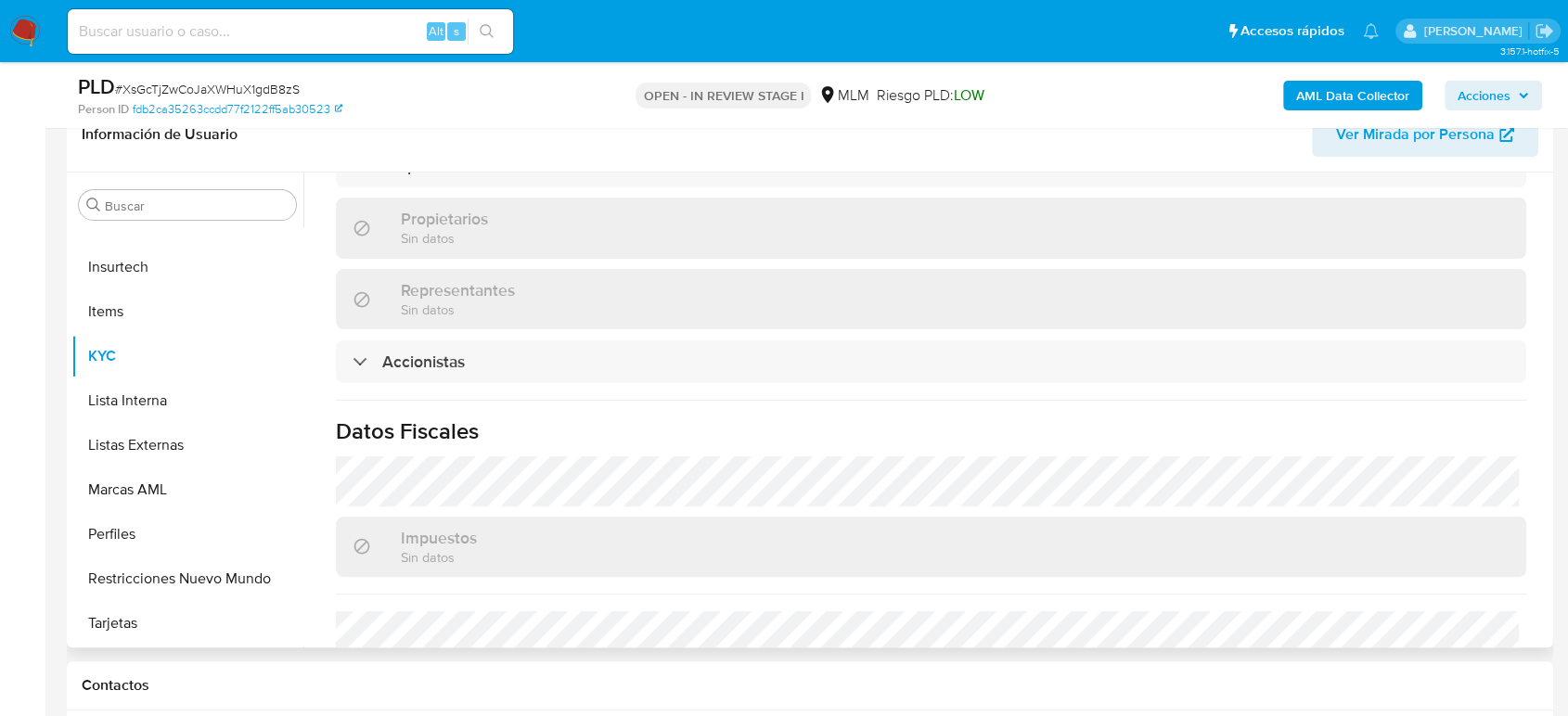
scroll to position [1346, 0]
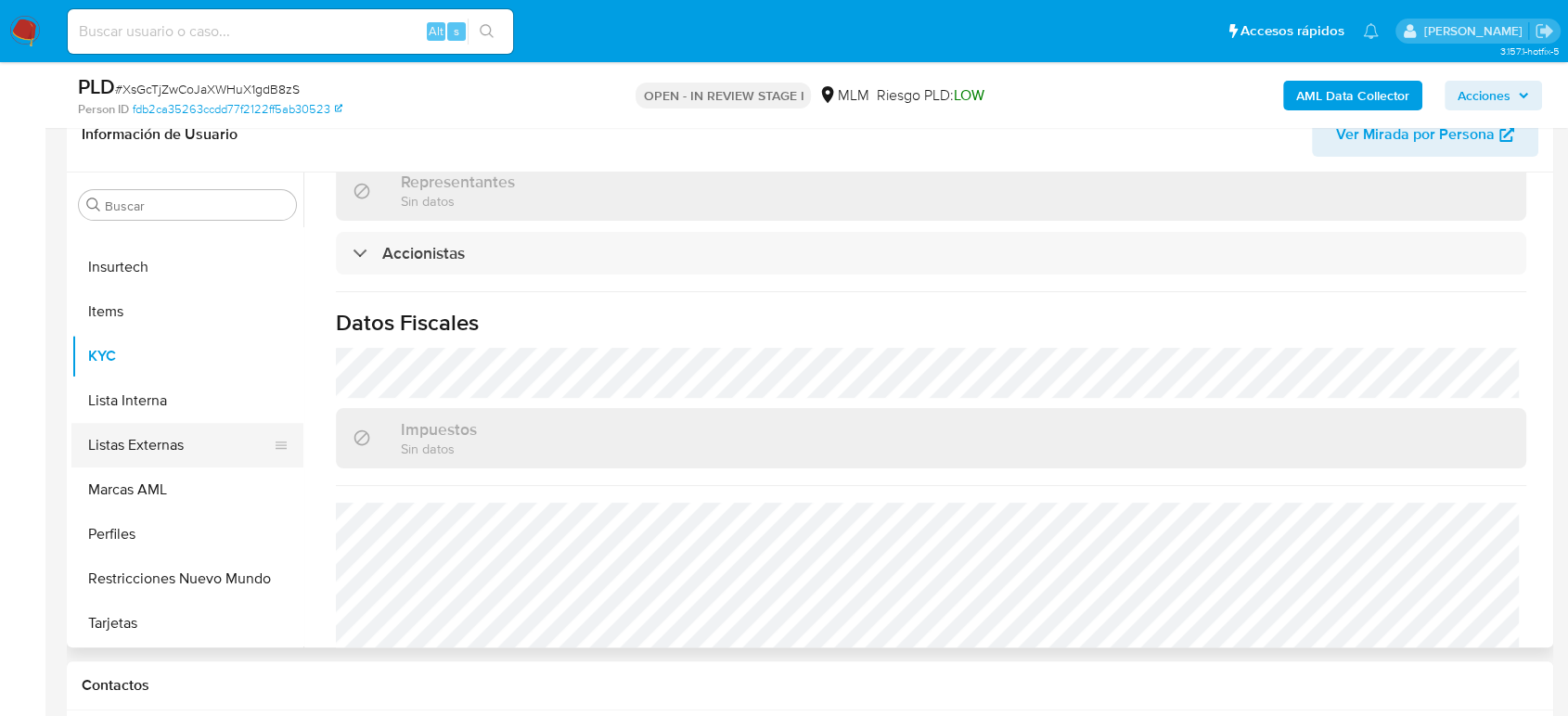
click at [127, 439] on button "Listas Externas" at bounding box center [181, 445] width 218 height 44
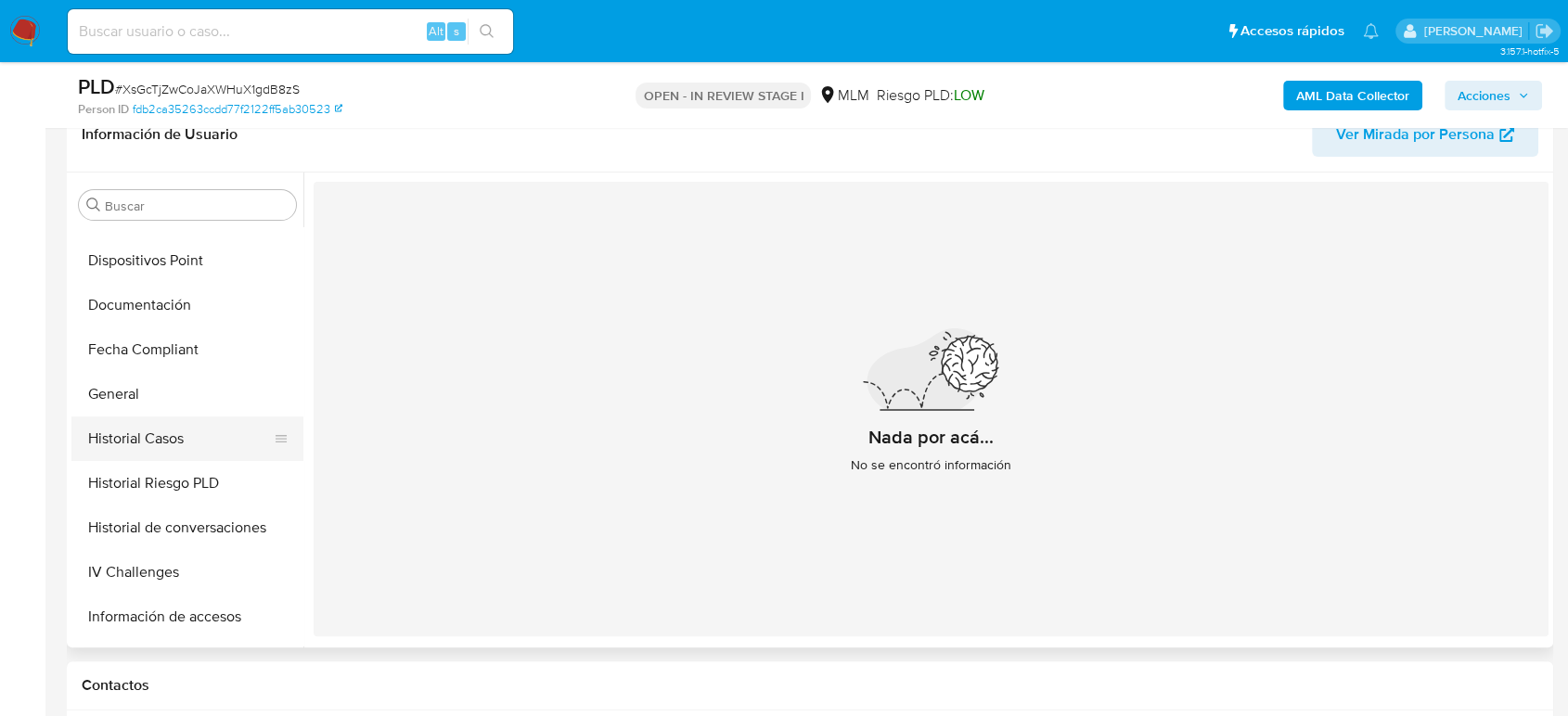
scroll to position [371, 0]
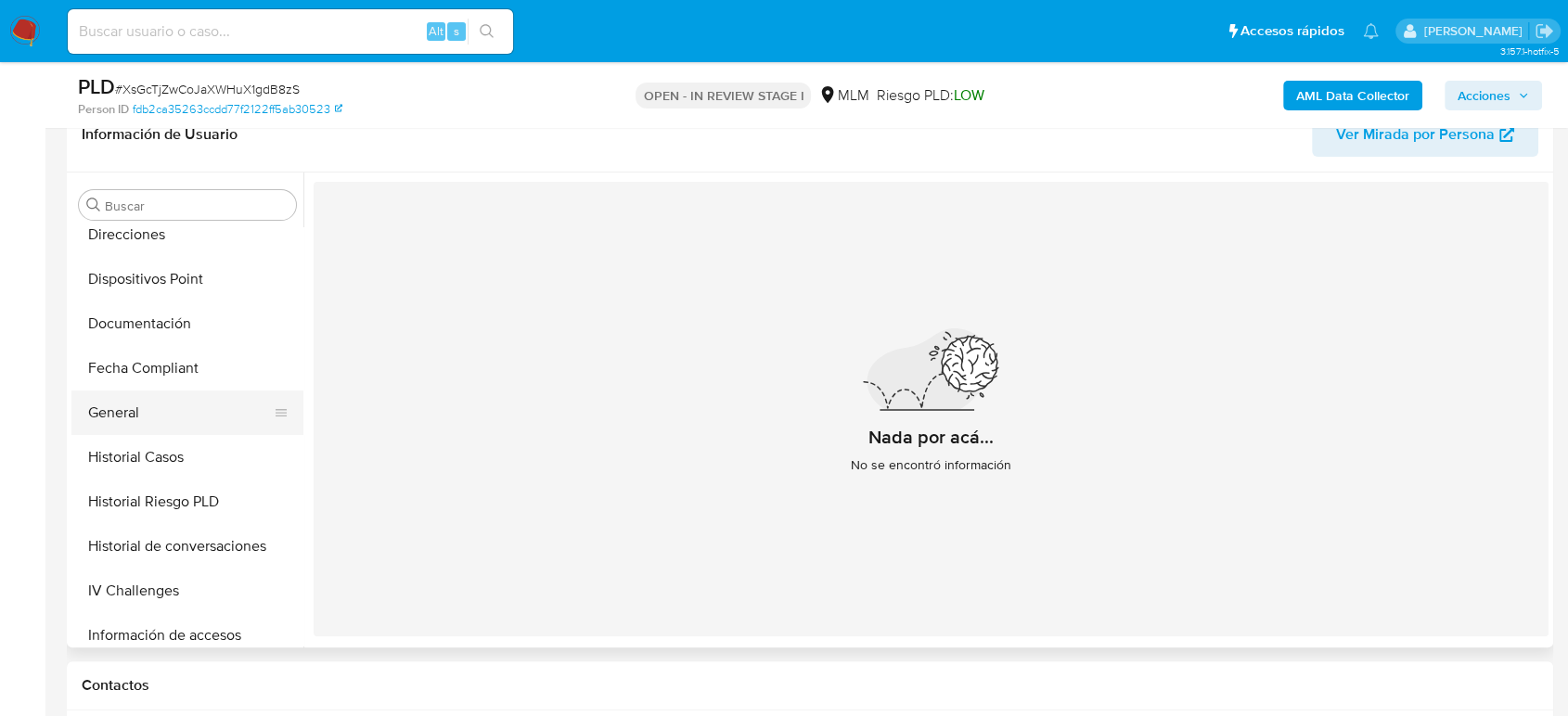
click at [134, 417] on button "General" at bounding box center [181, 412] width 218 height 44
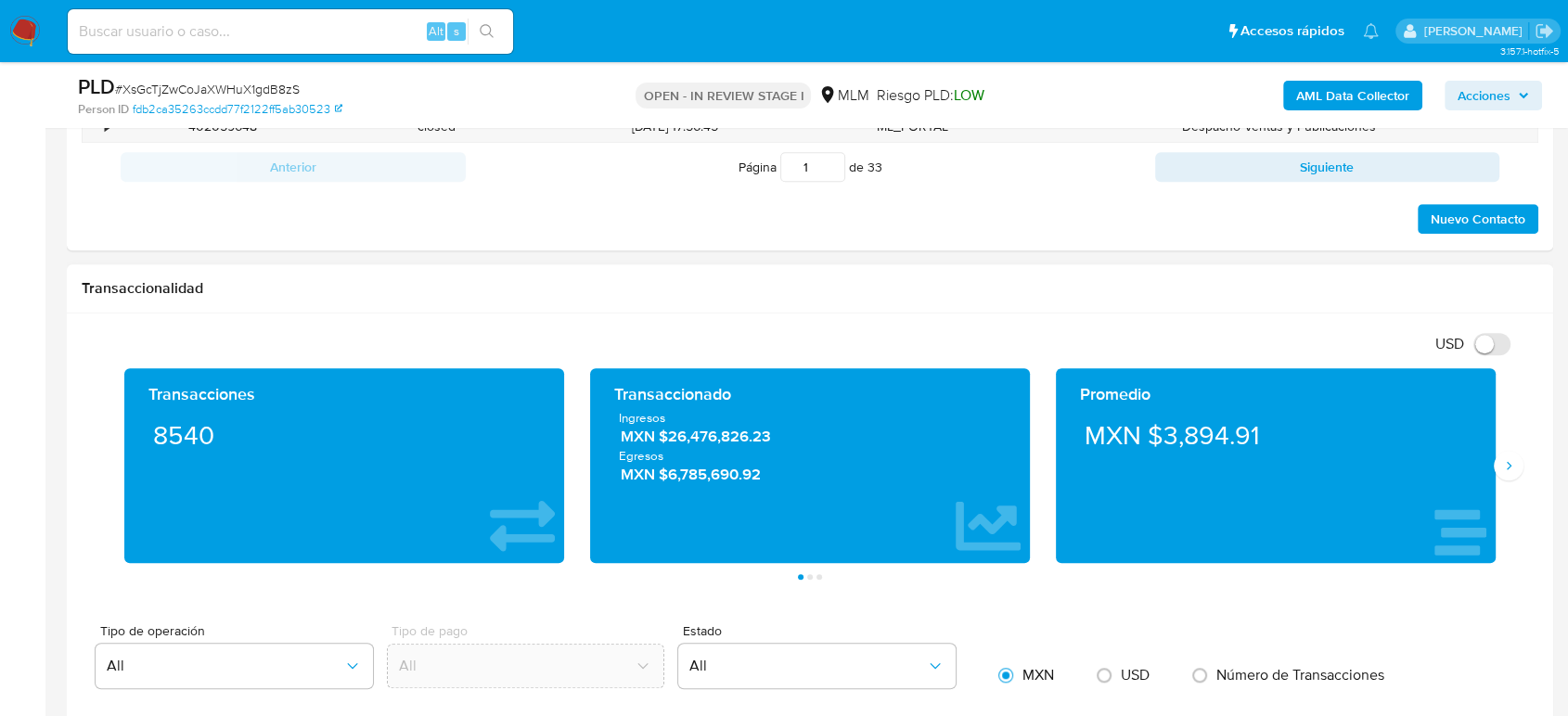
scroll to position [1134, 0]
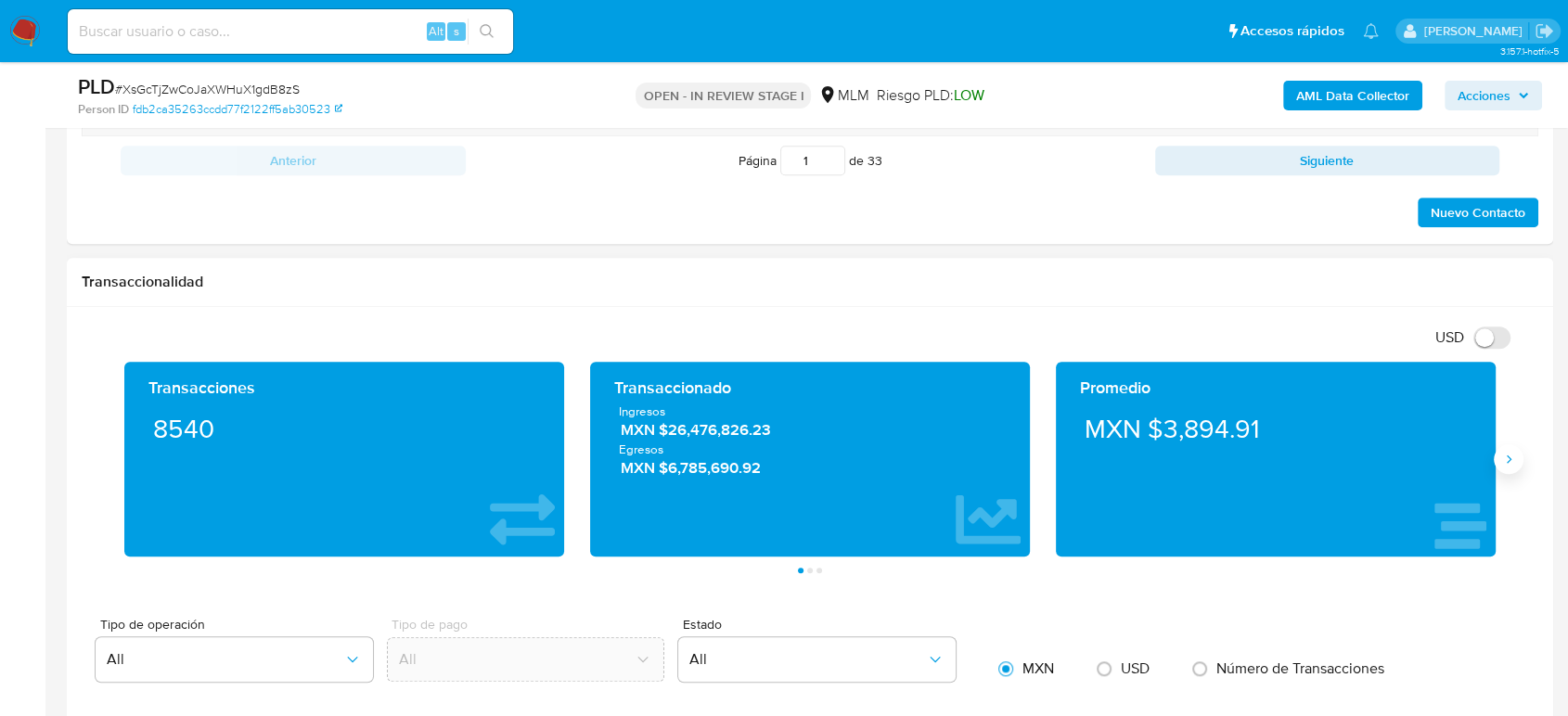
click at [1514, 448] on button "Siguiente" at bounding box center [1507, 459] width 29 height 29
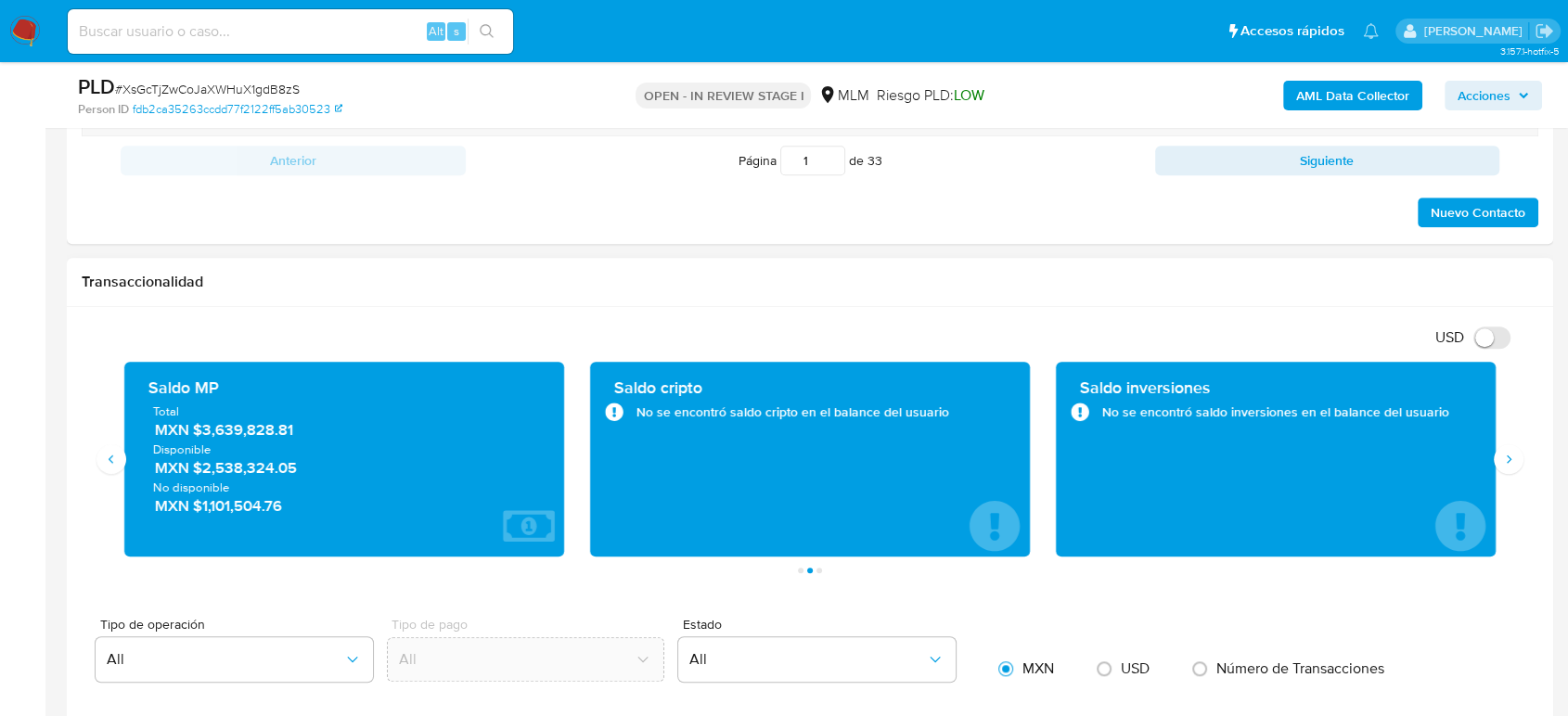
drag, startPoint x: 310, startPoint y: 428, endPoint x: 196, endPoint y: 437, distance: 114.4
click at [196, 437] on span "MXN $3,639,828.81" at bounding box center [345, 429] width 380 height 22
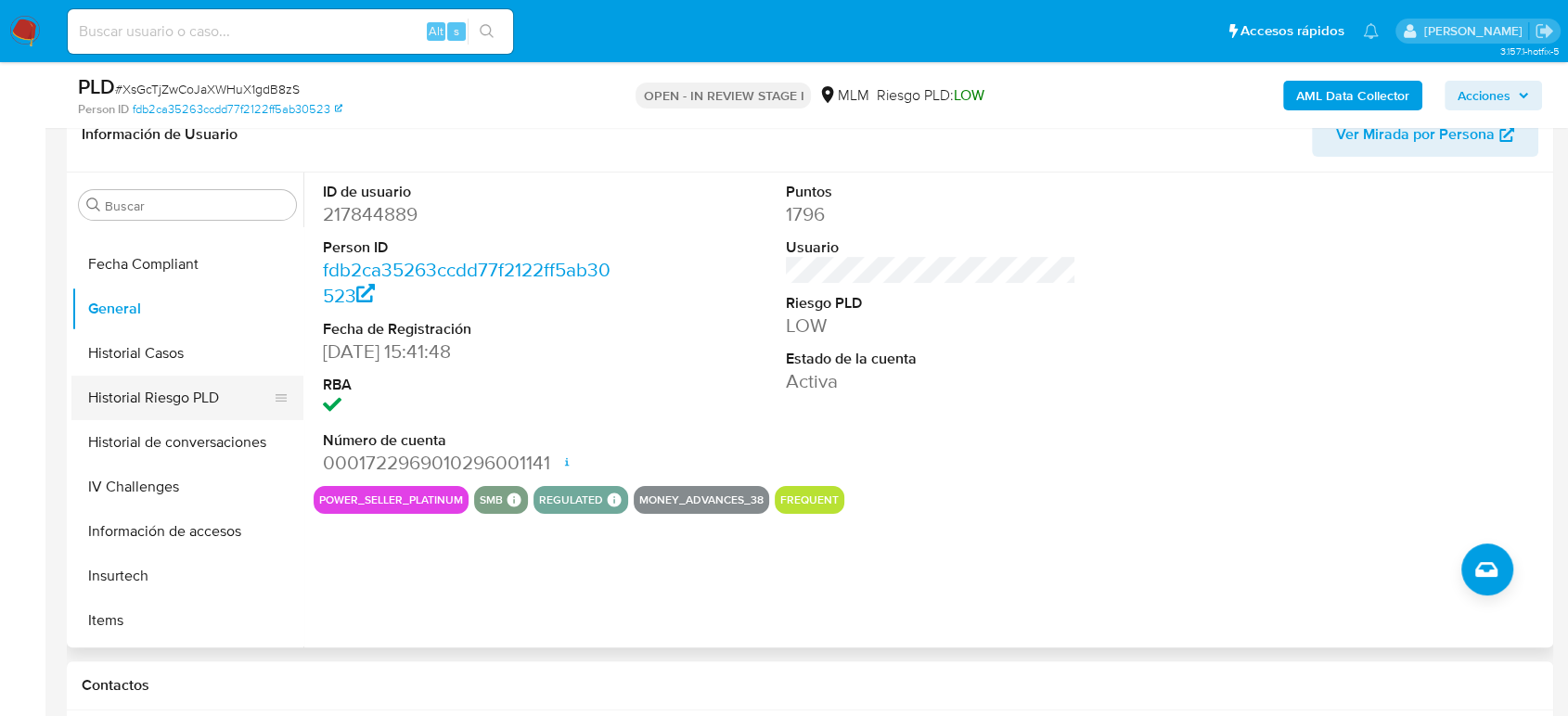
scroll to position [269, 0]
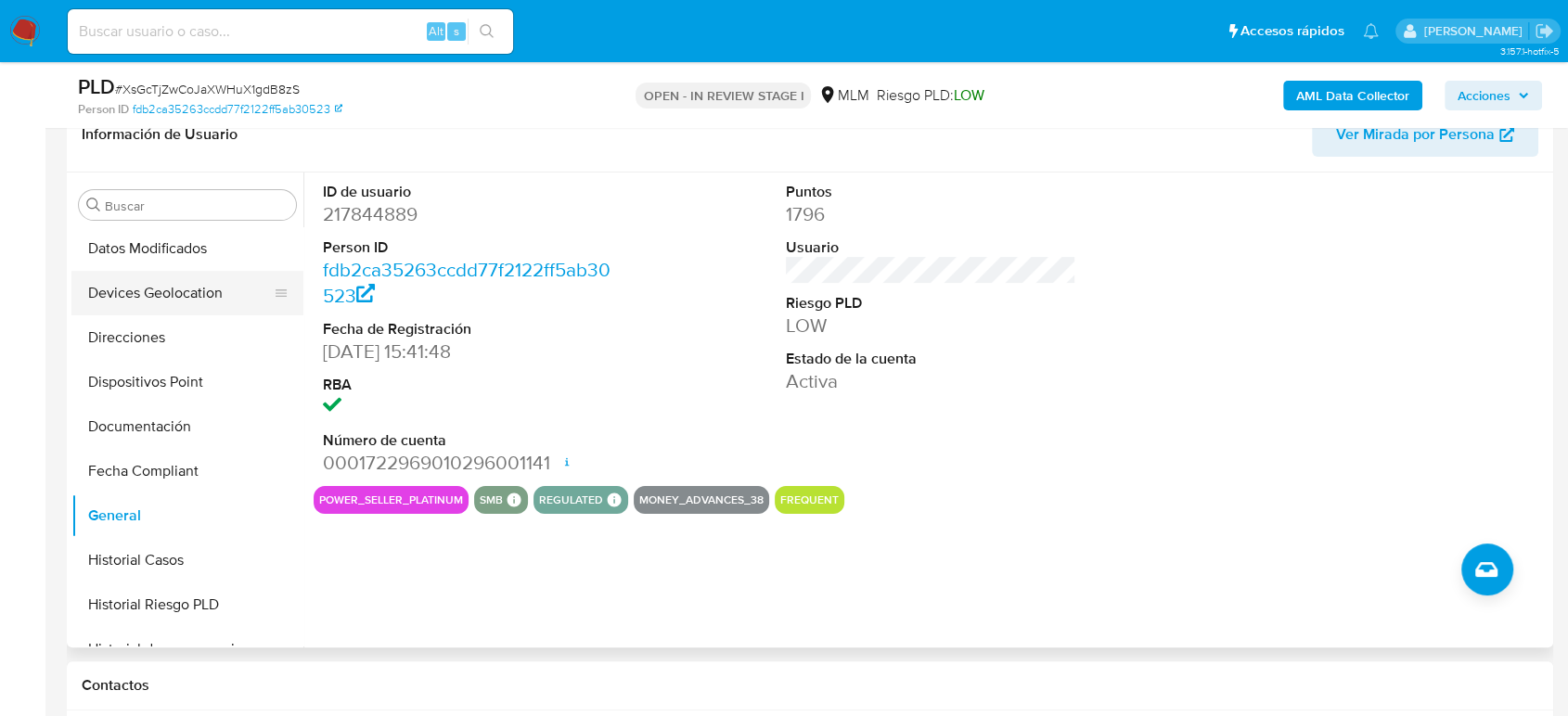
click at [177, 283] on button "Devices Geolocation" at bounding box center [181, 292] width 218 height 44
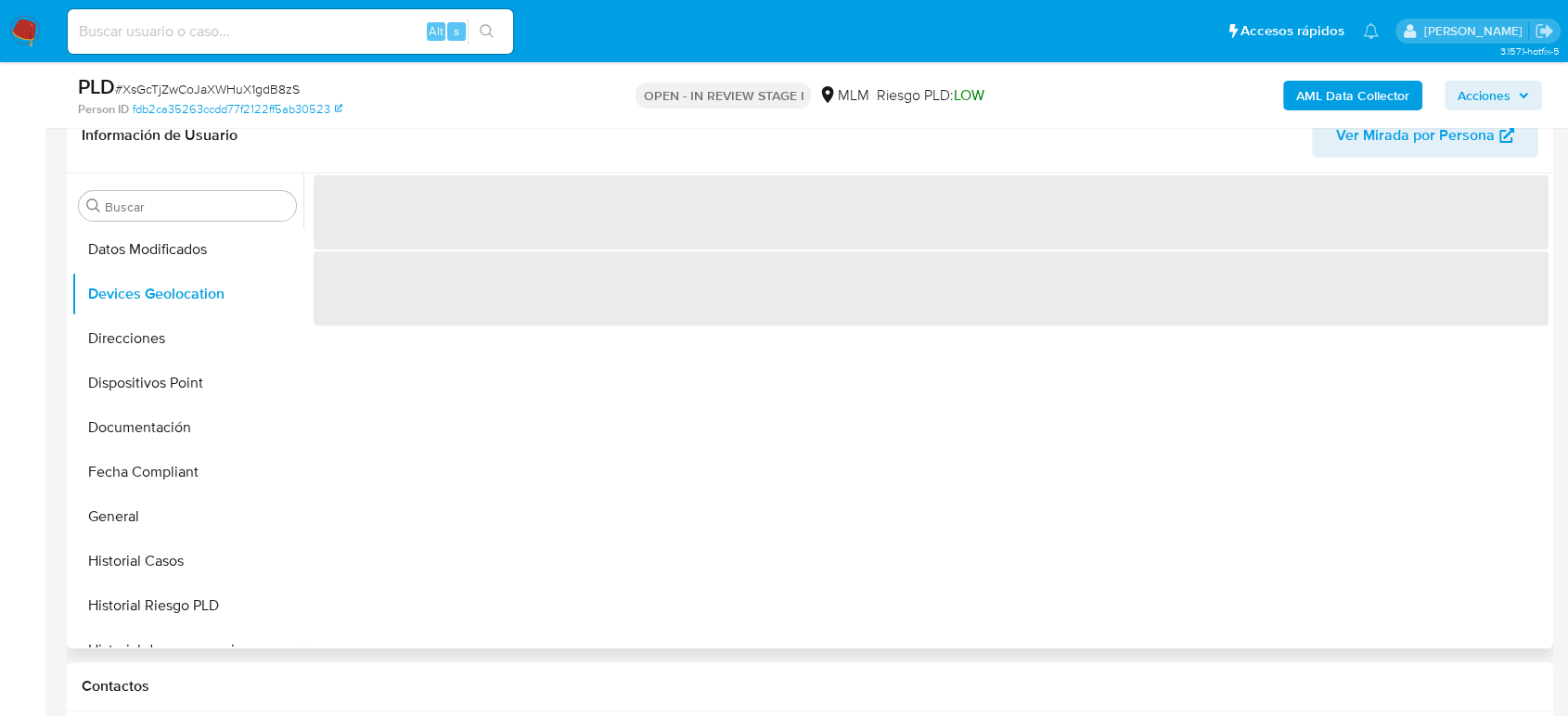
scroll to position [309, 0]
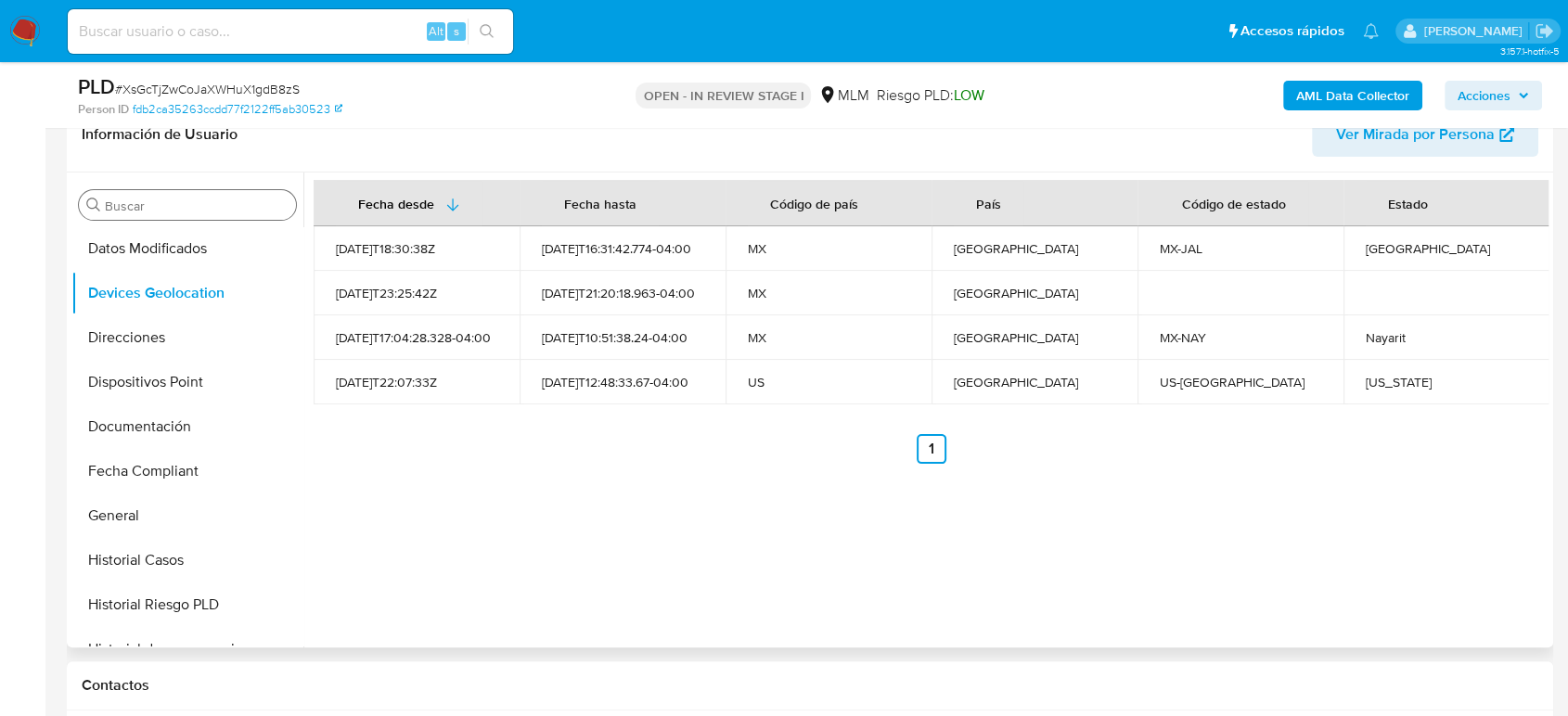
click at [194, 208] on input "Buscar" at bounding box center [197, 206] width 183 height 17
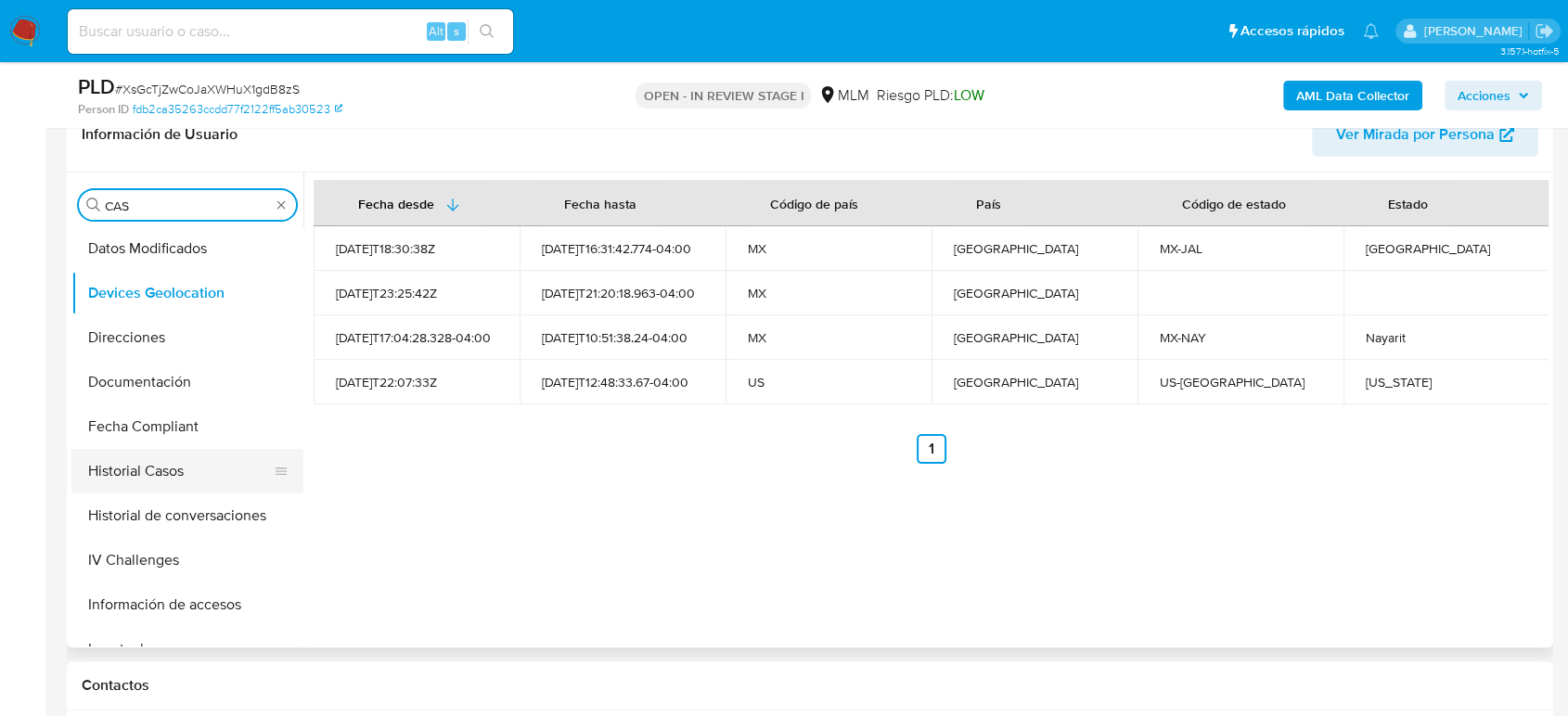
scroll to position [0, 0]
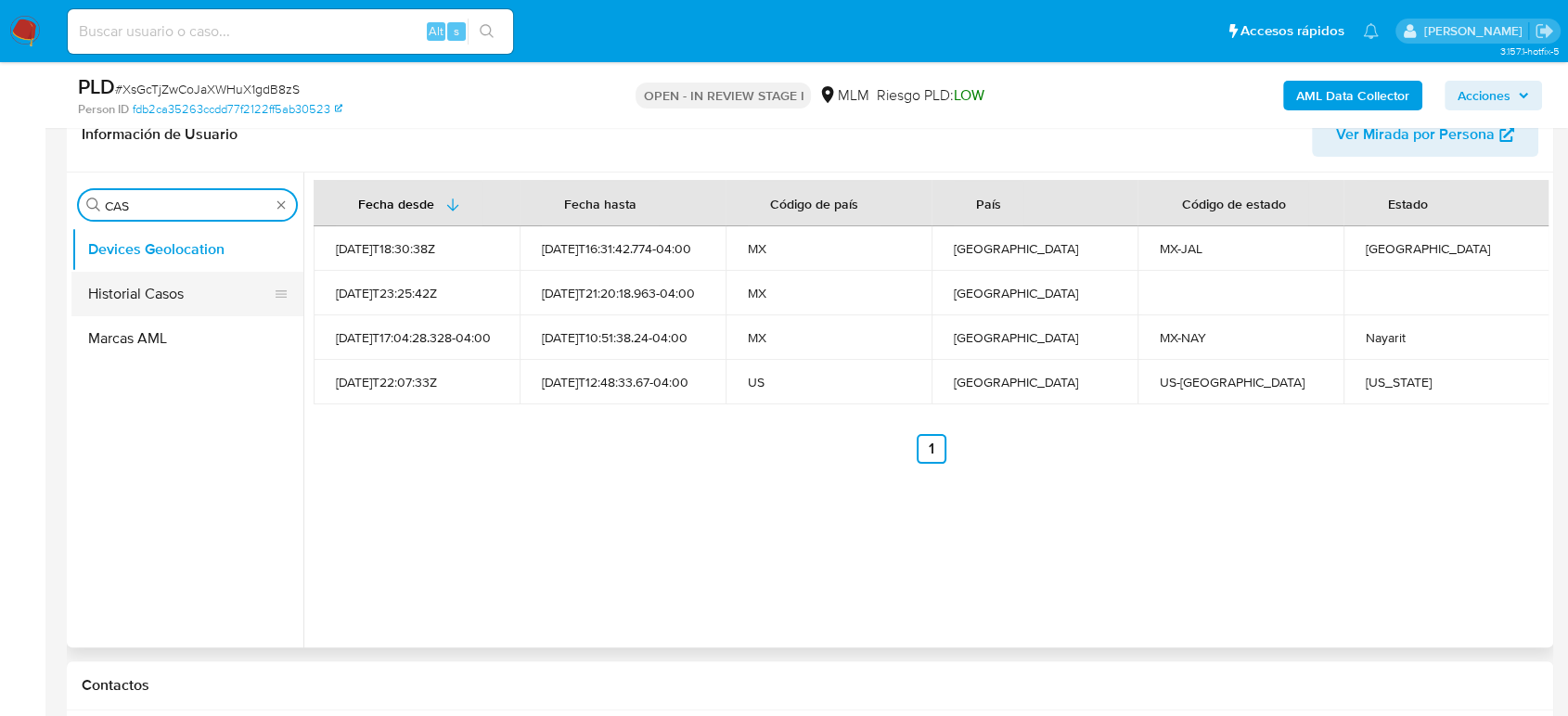
type input "CAS"
click at [159, 285] on button "Historial Casos" at bounding box center [181, 293] width 218 height 44
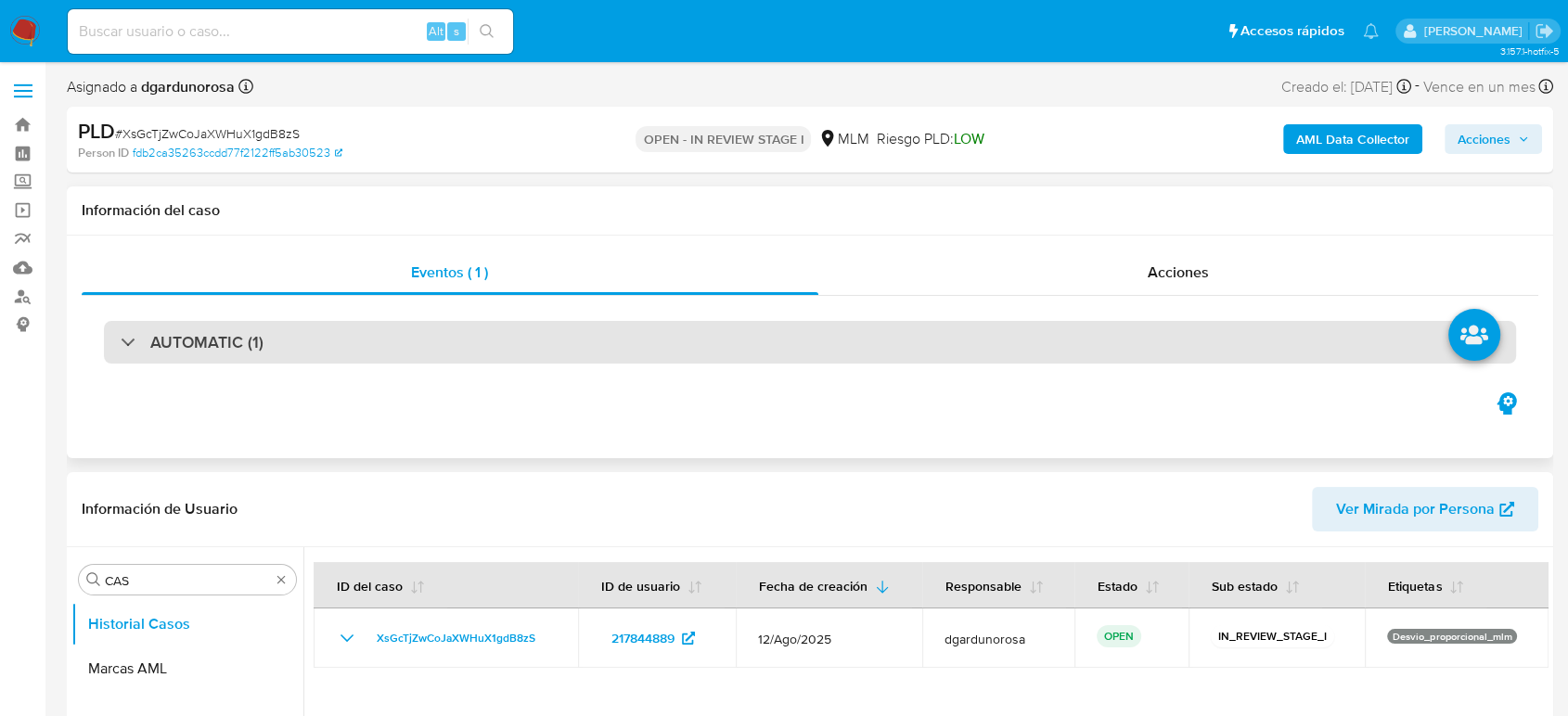
click at [253, 340] on h3 "AUTOMATIC (1)" at bounding box center [207, 342] width 113 height 21
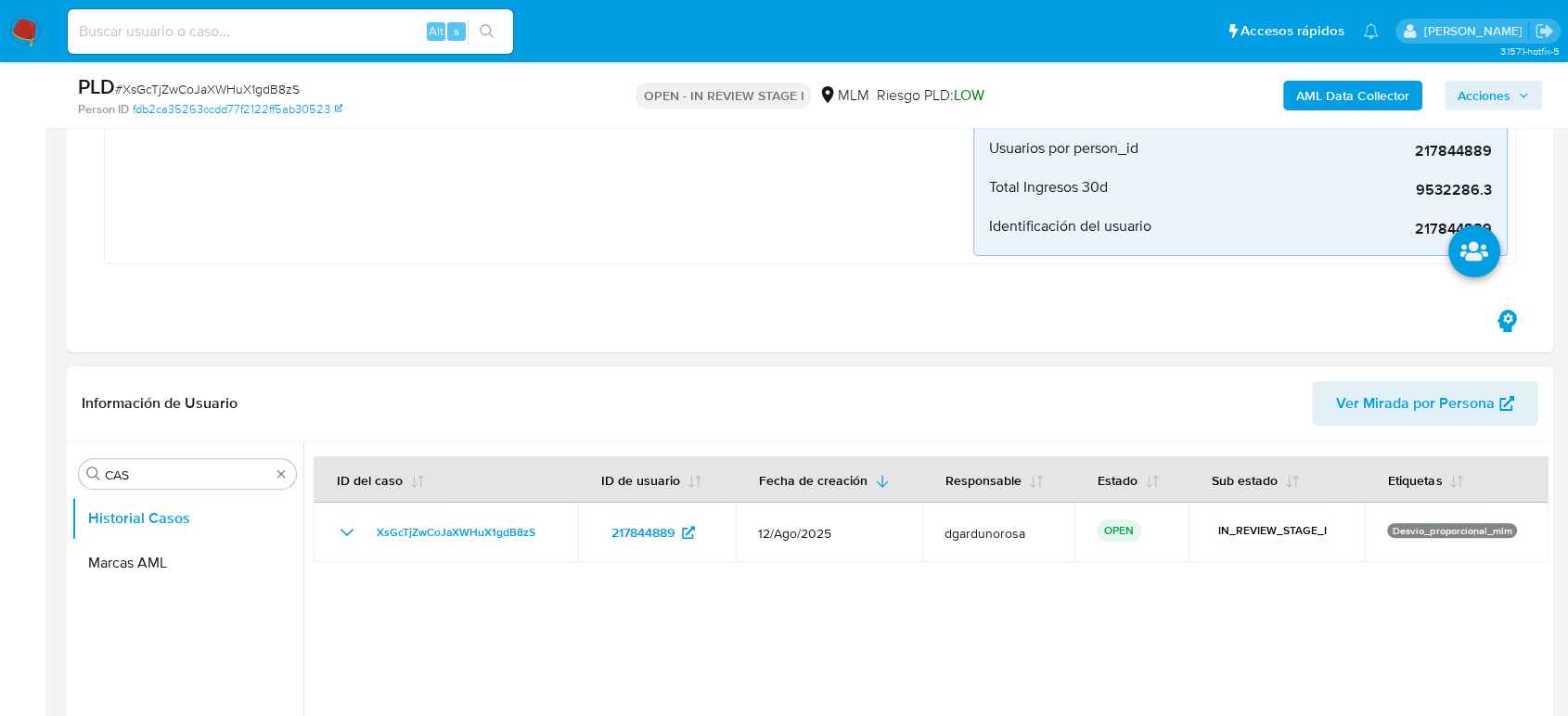
scroll to position [618, 0]
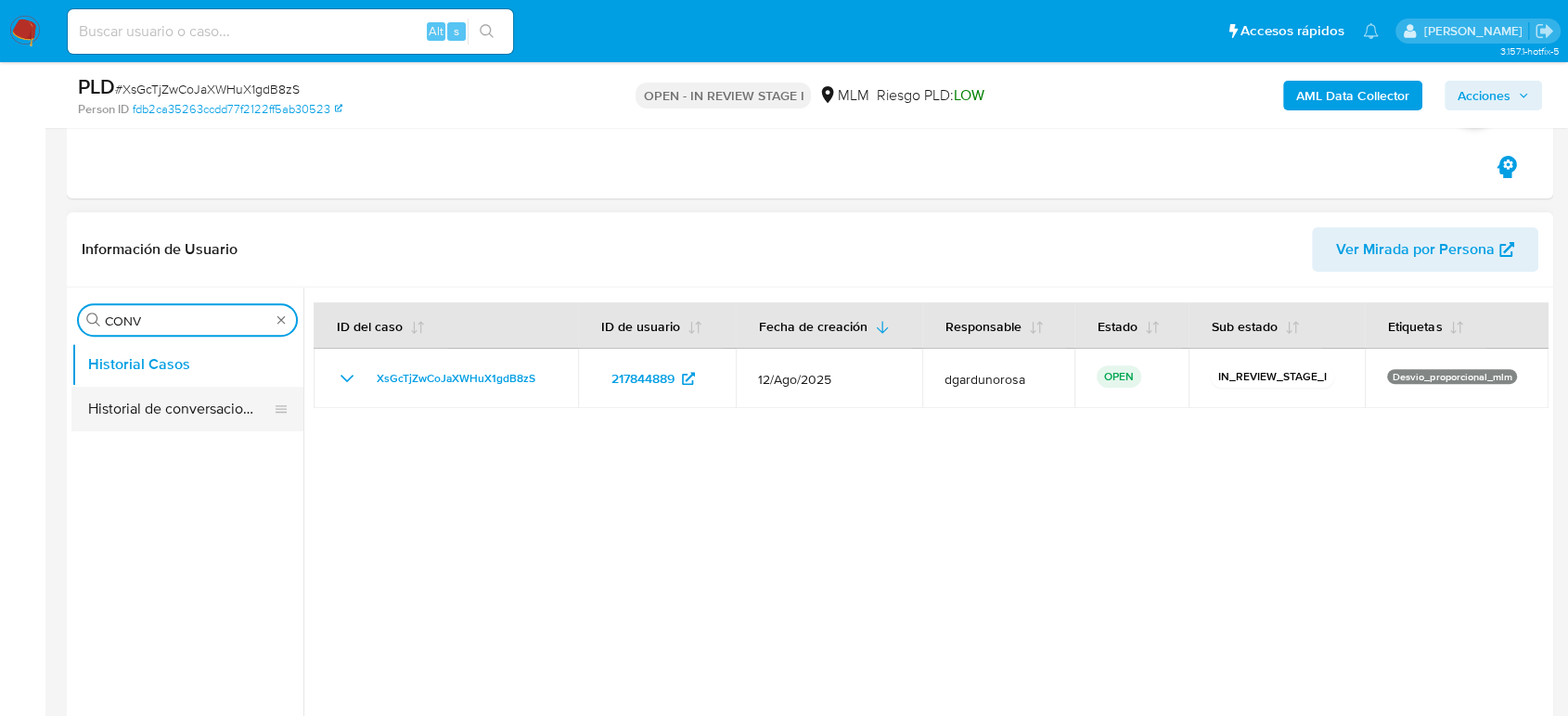
type input "CONV"
click at [131, 393] on button "Historial de conversaciones" at bounding box center [181, 409] width 218 height 44
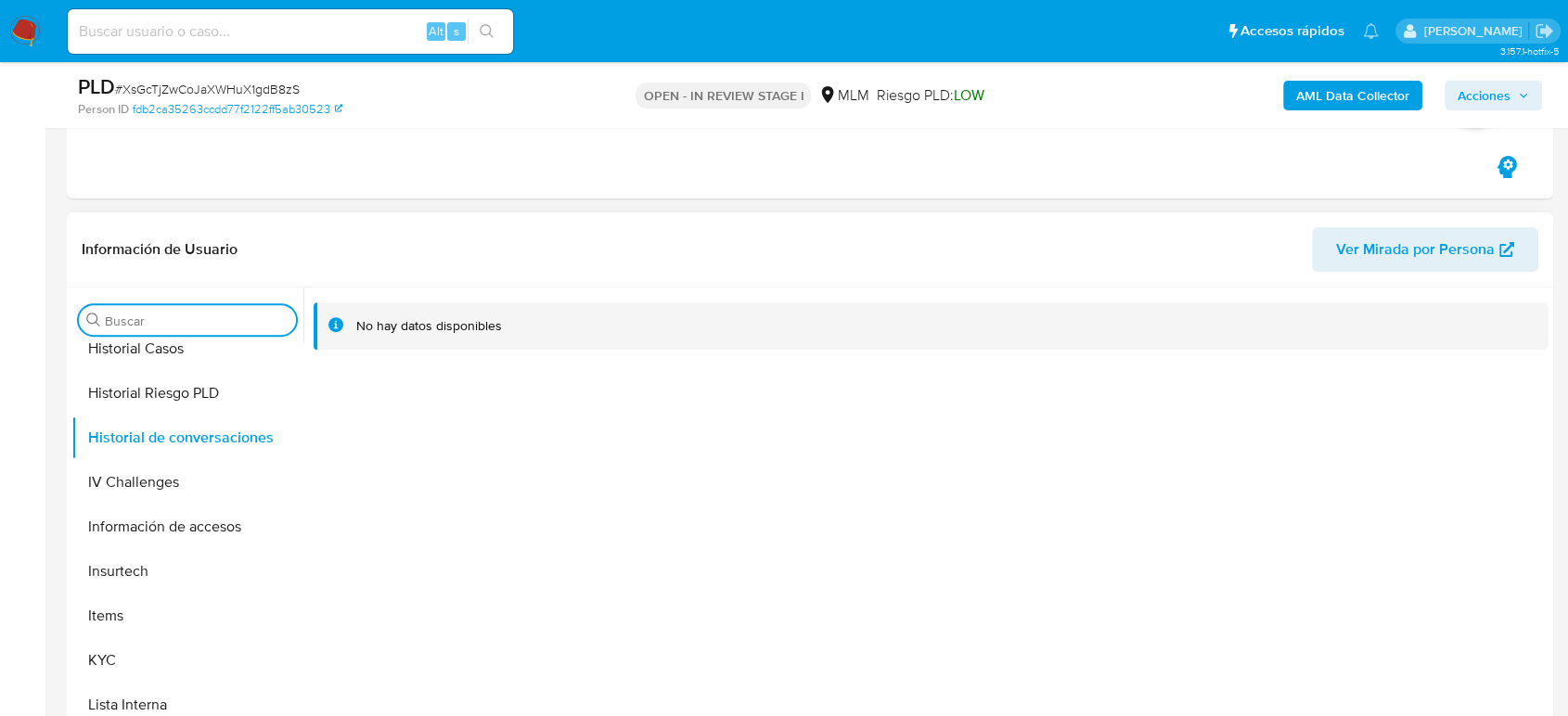
scroll to position [721, 0]
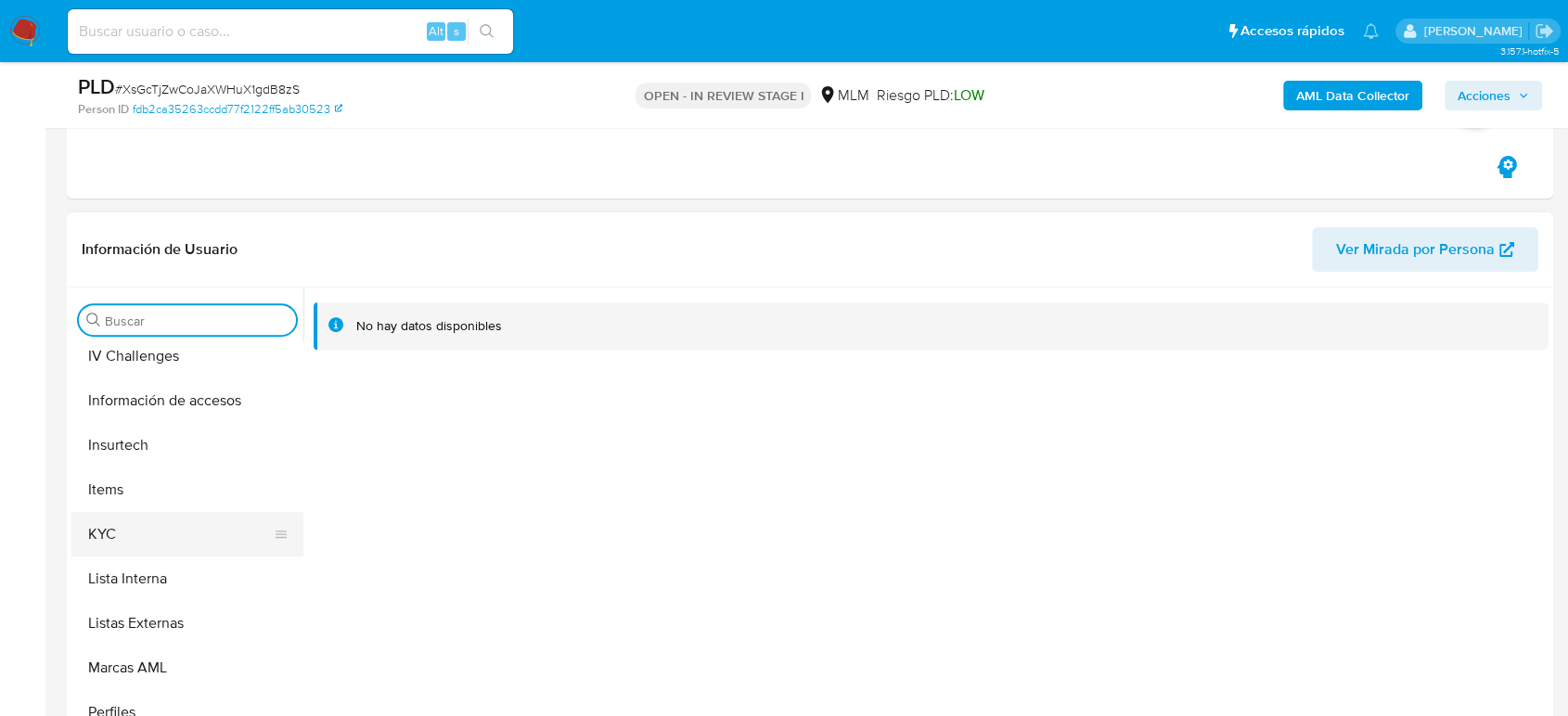
click at [123, 538] on button "KYC" at bounding box center [181, 534] width 218 height 44
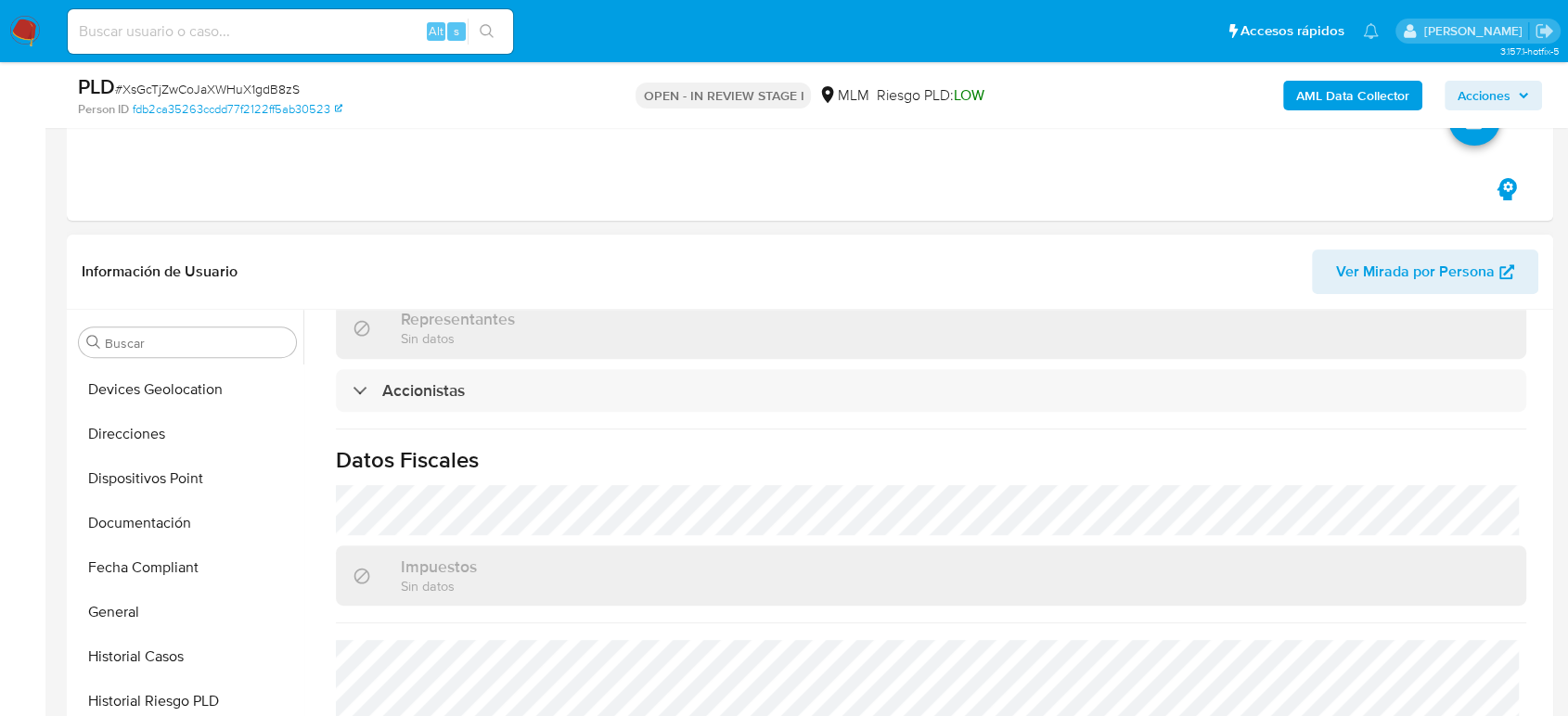
scroll to position [206, 0]
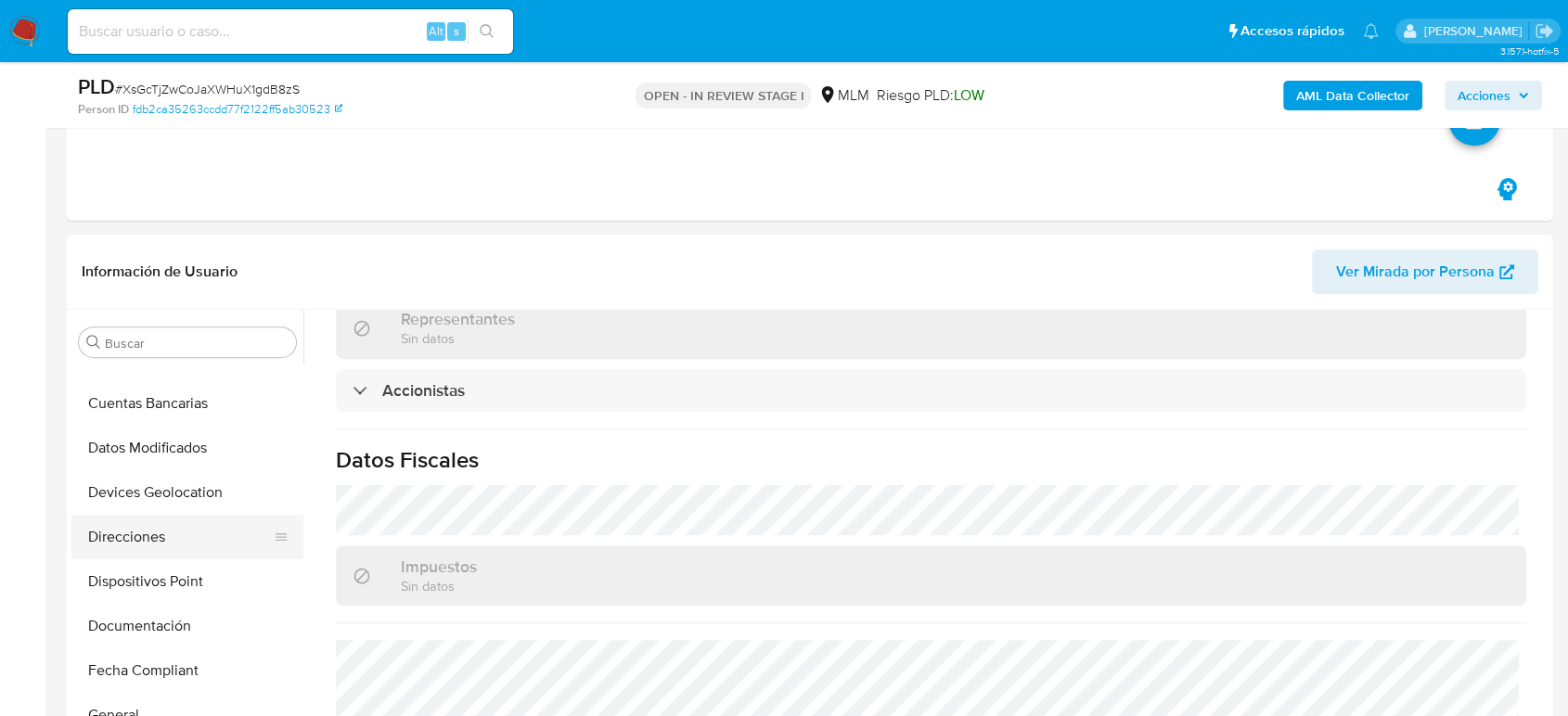
click at [152, 531] on button "Direcciones" at bounding box center [181, 536] width 218 height 44
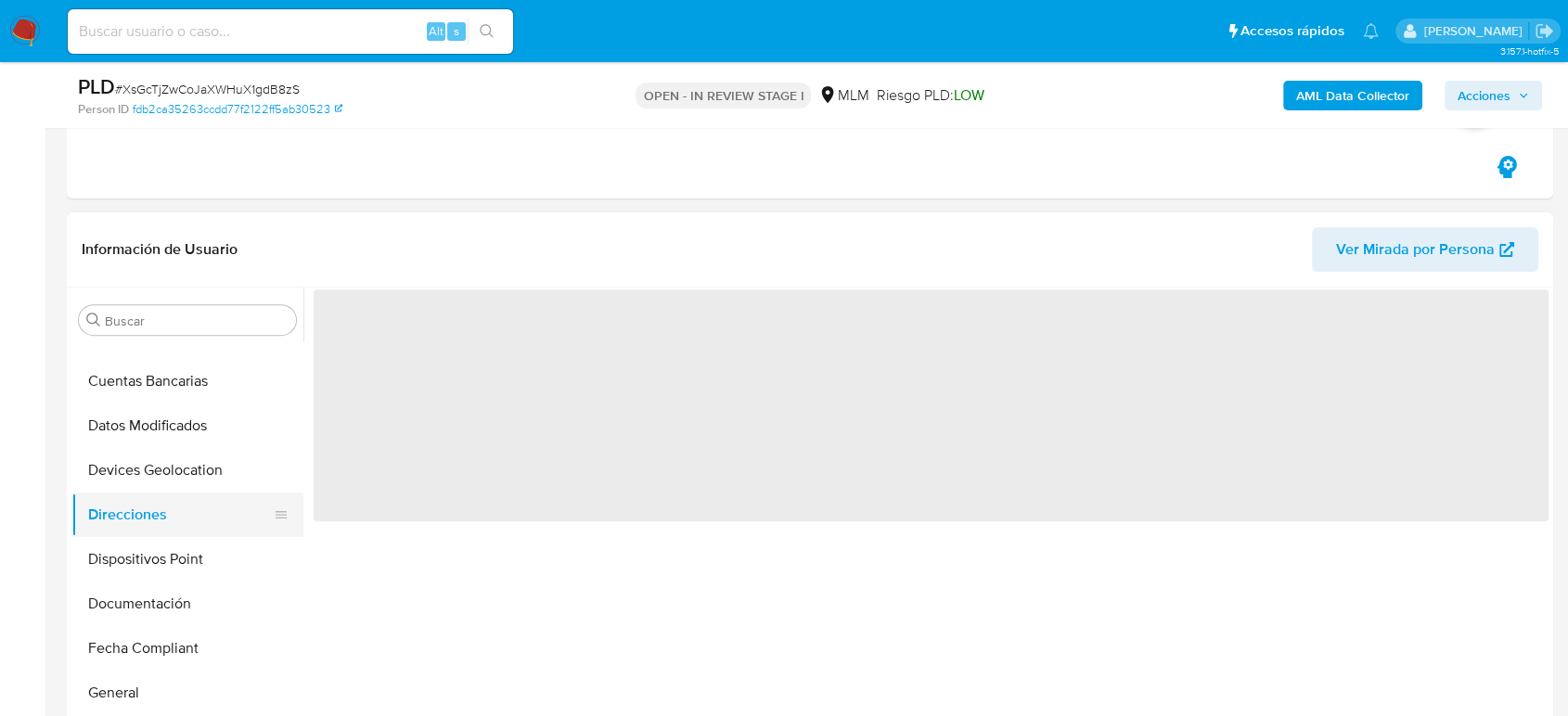
scroll to position [0, 0]
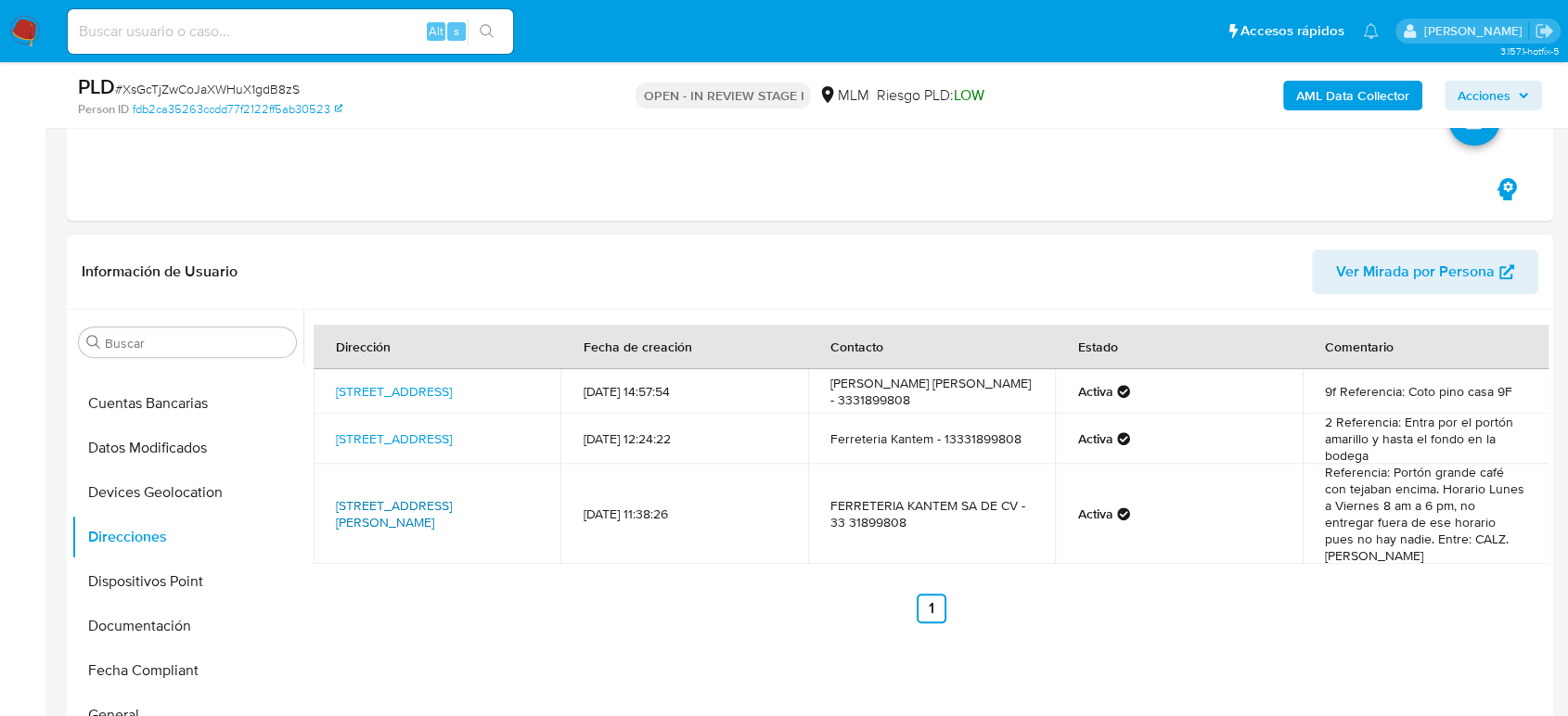
click at [388, 507] on link "[STREET_ADDRESS][PERSON_NAME]" at bounding box center [393, 514] width 116 height 35
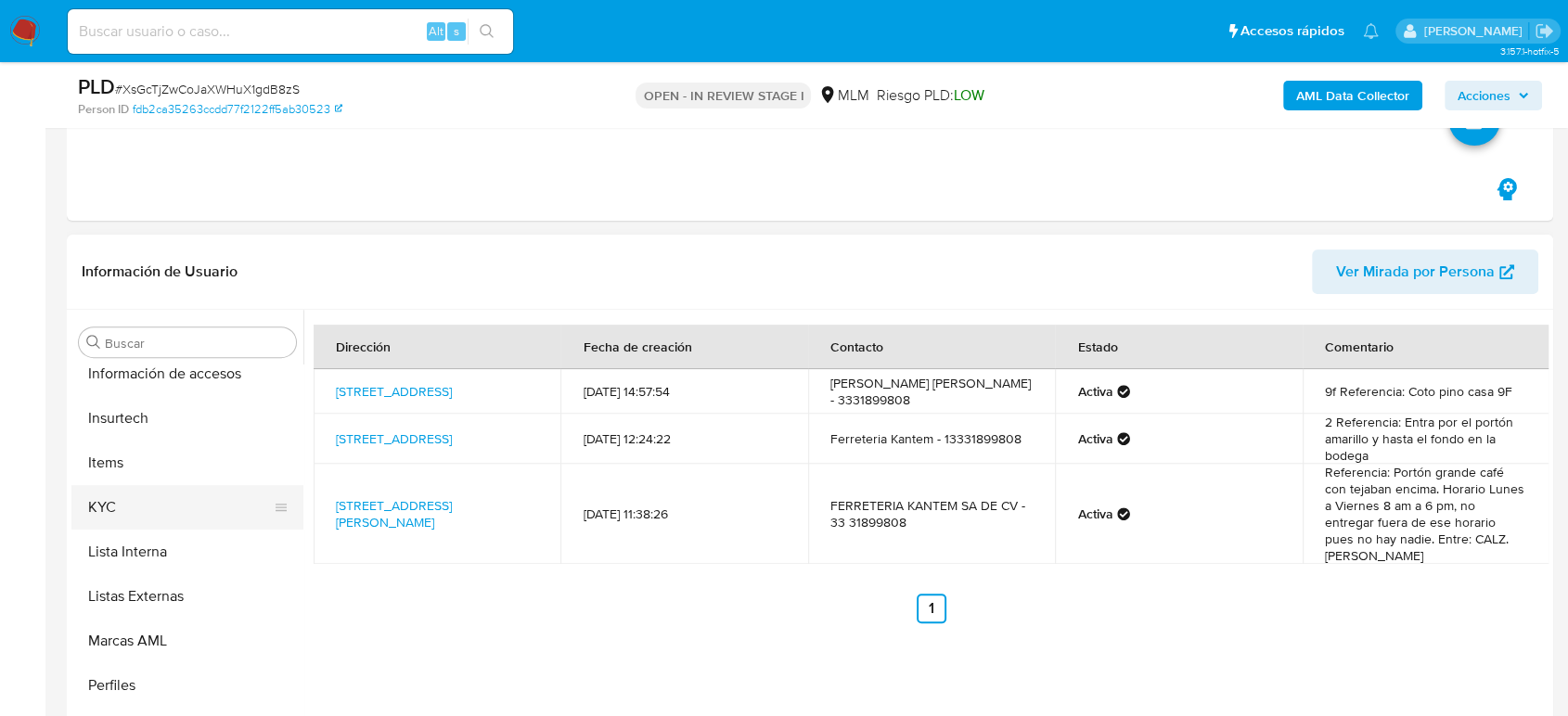
scroll to position [784, 0]
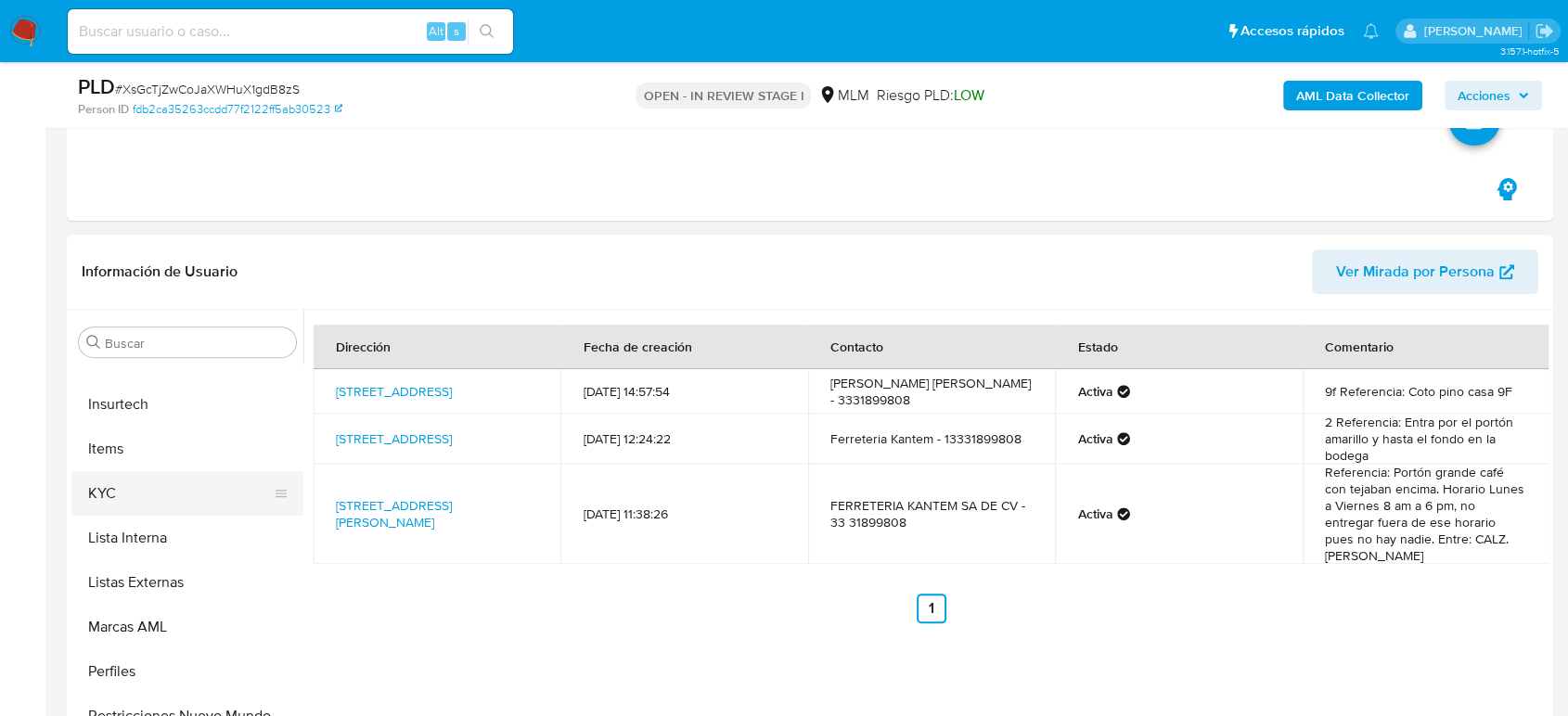
click at [153, 503] on button "KYC" at bounding box center [181, 493] width 218 height 44
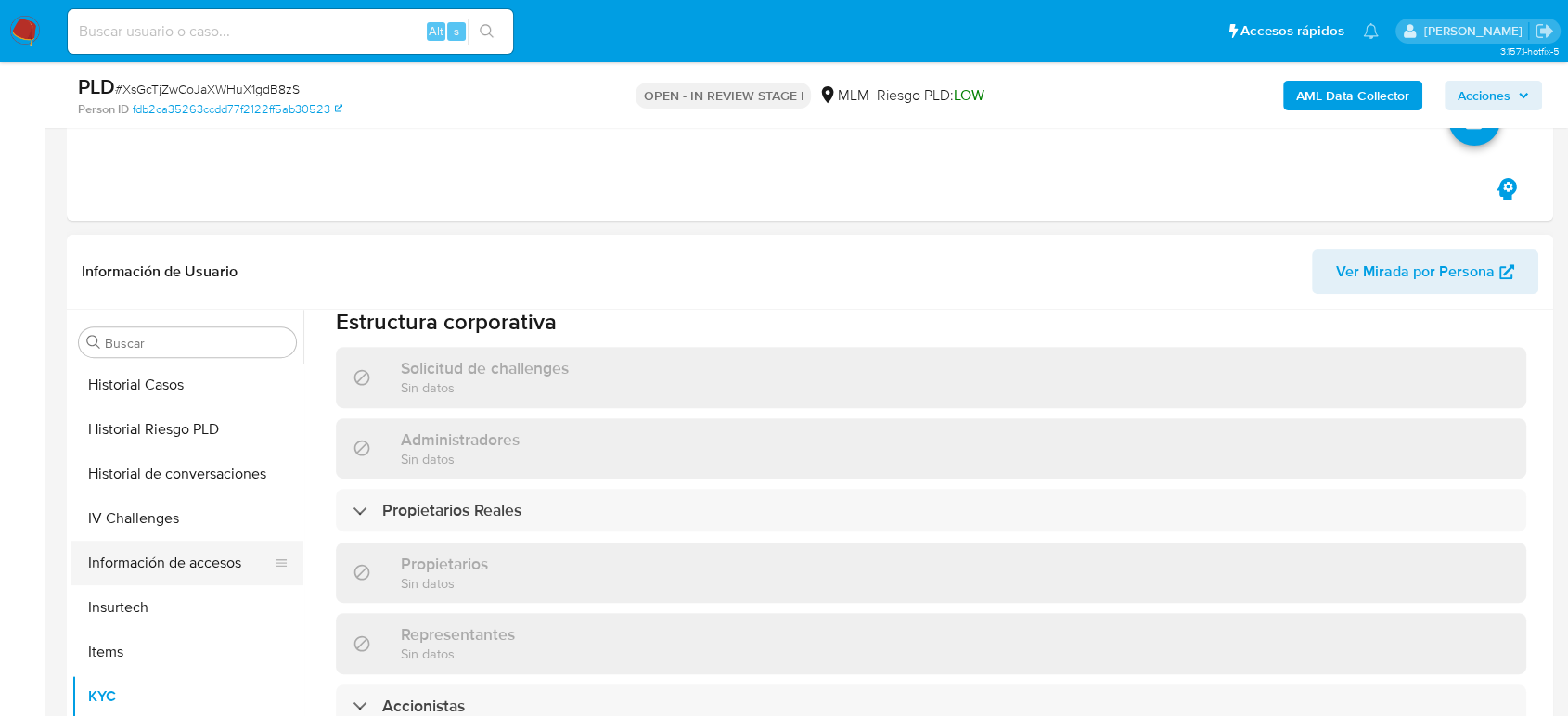
scroll to position [578, 0]
click at [132, 377] on button "Historial Casos" at bounding box center [181, 388] width 218 height 44
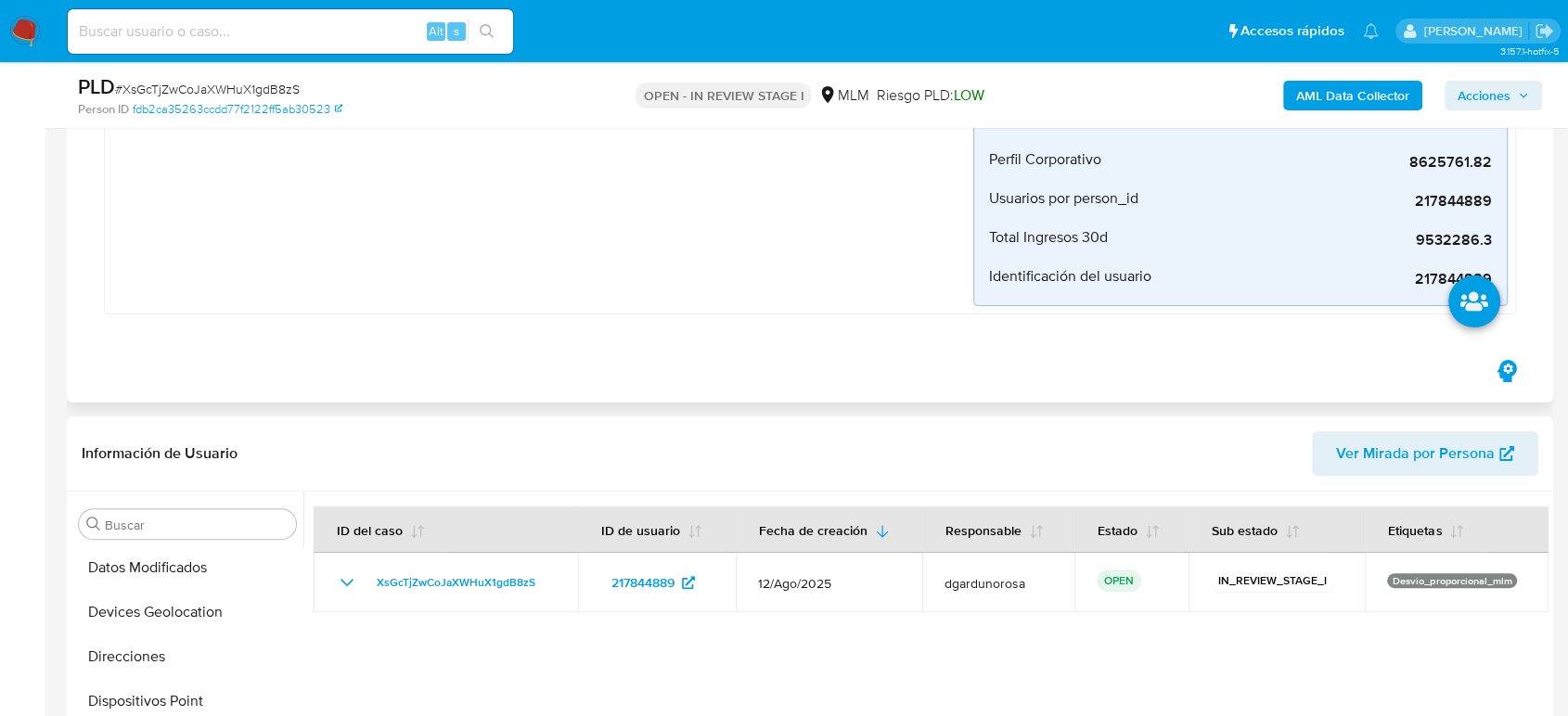
scroll to position [206, 0]
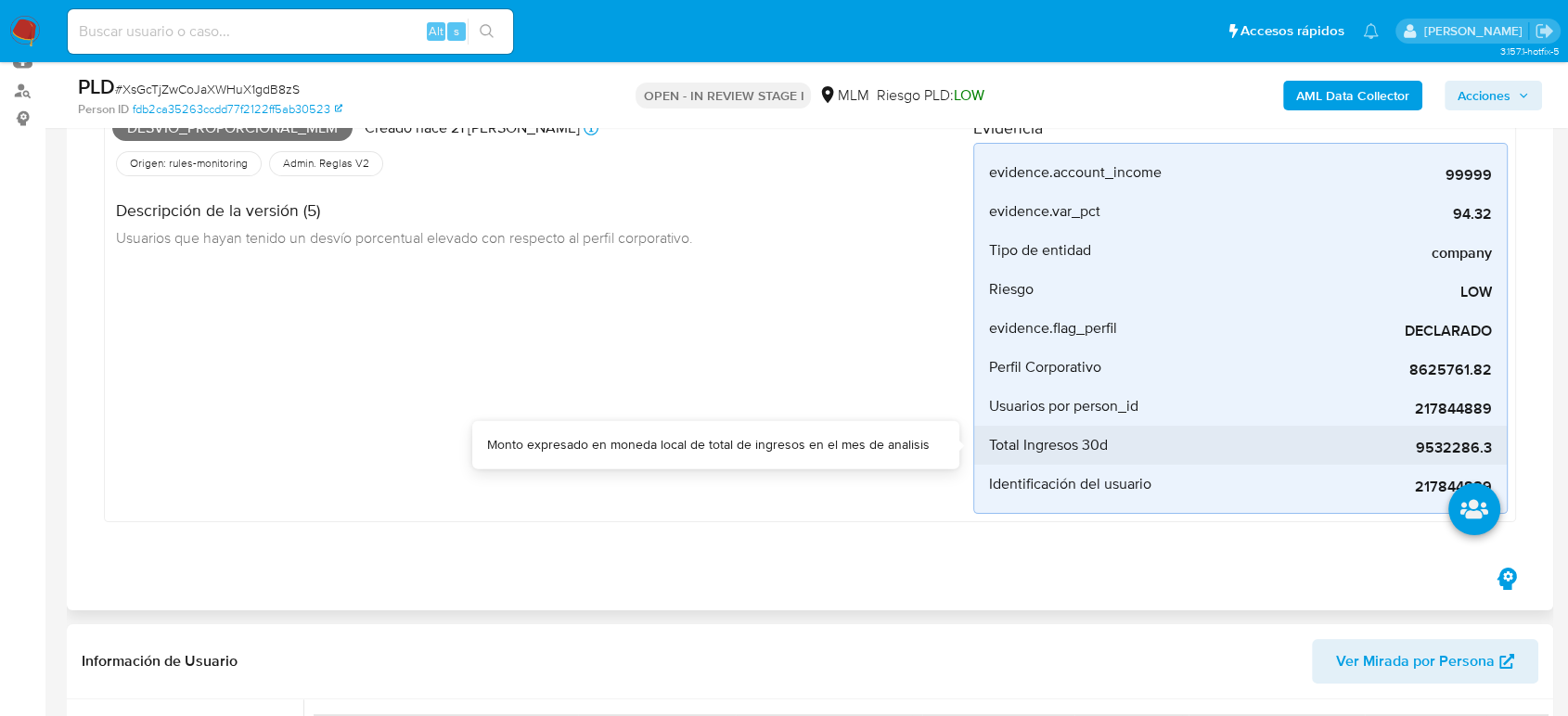
click at [1443, 443] on span "9532286.3" at bounding box center [1352, 448] width 278 height 19
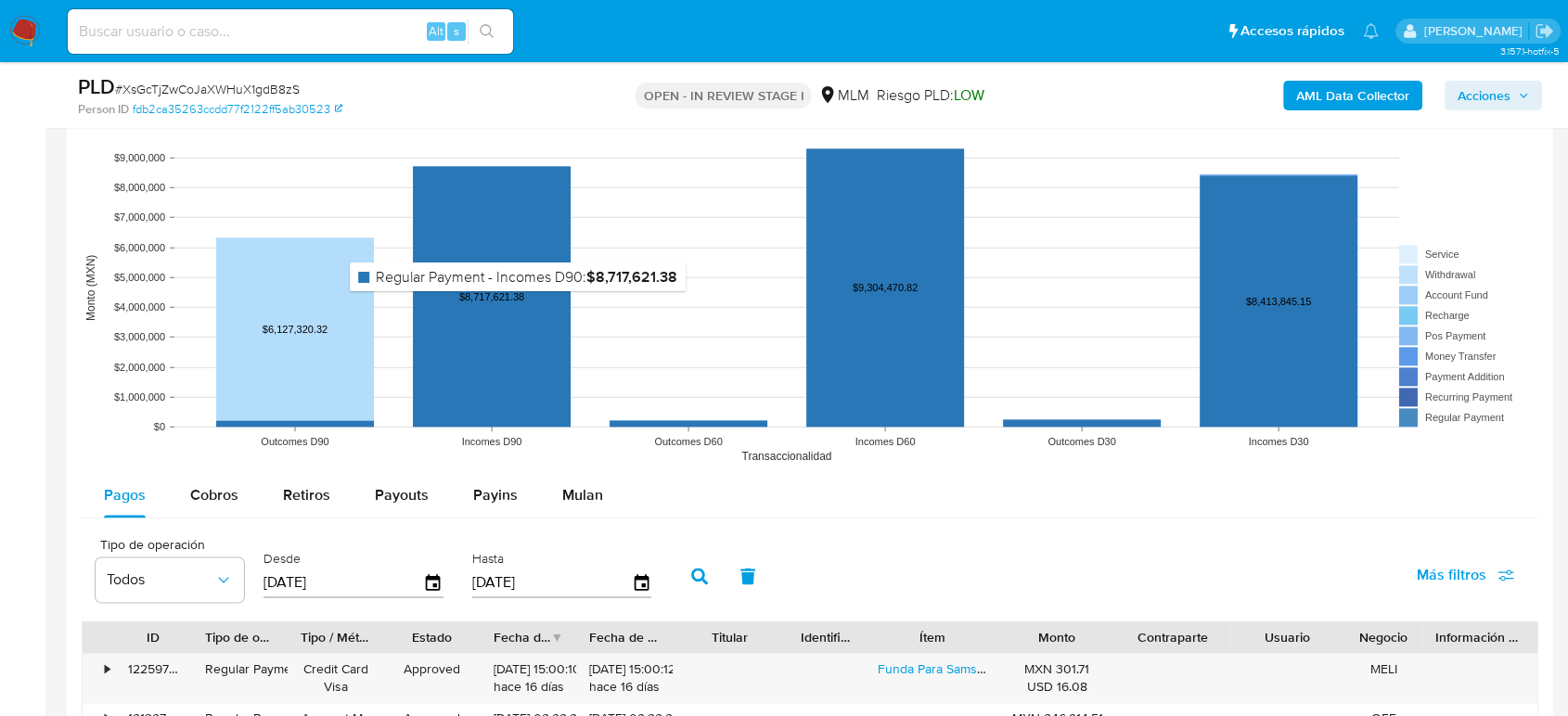
scroll to position [2268, 0]
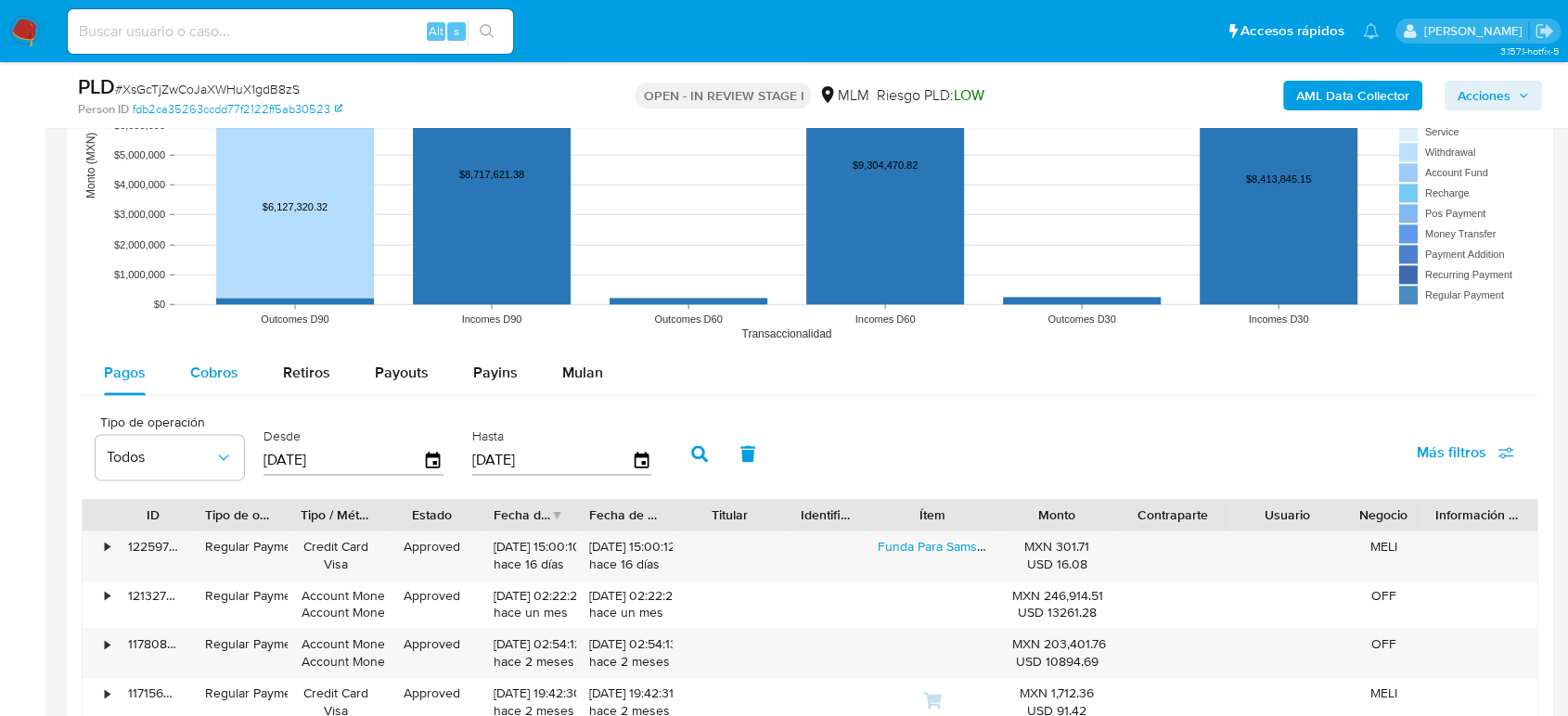
click at [235, 370] on span "Cobros" at bounding box center [214, 373] width 48 height 22
select select "10"
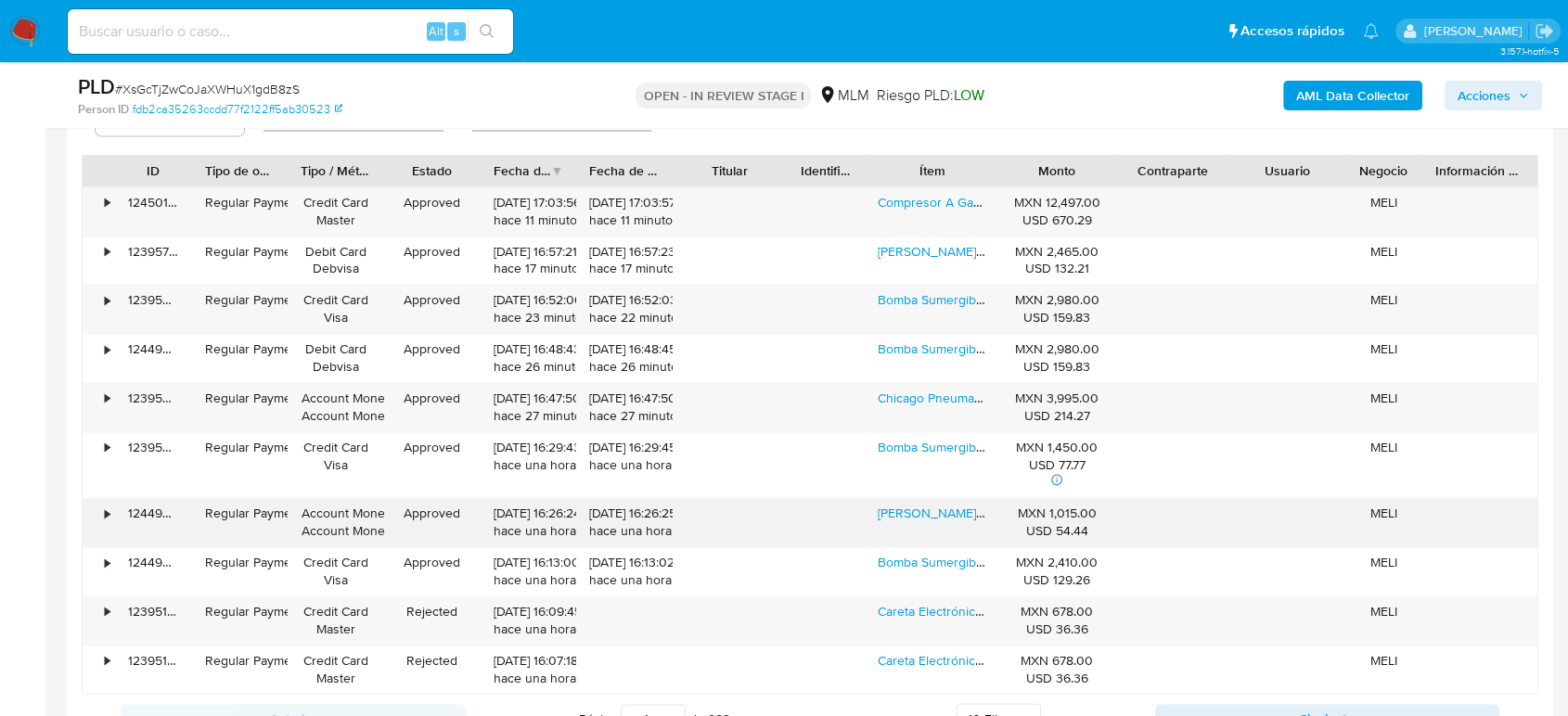
scroll to position [2576, 0]
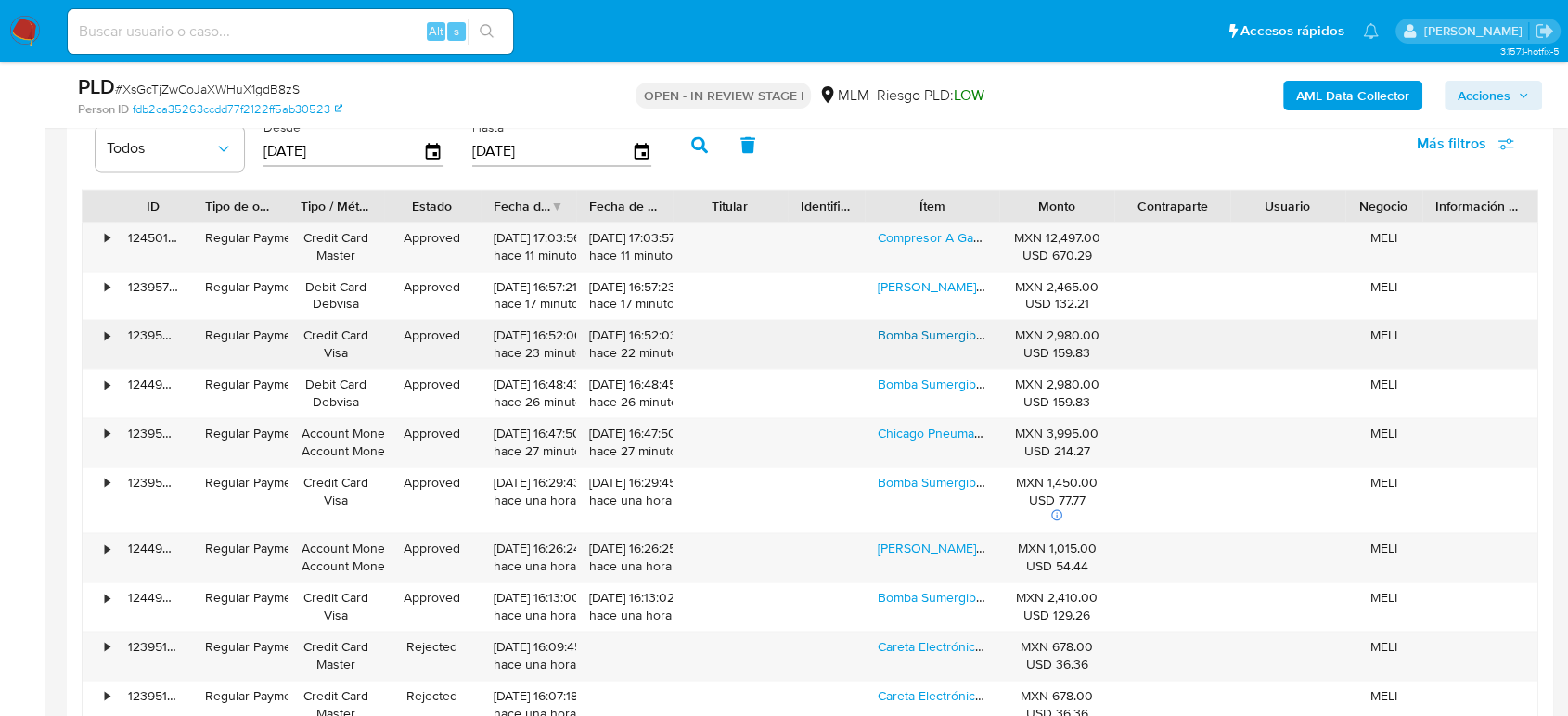
click at [928, 335] on link "Bomba Sumergible [PERSON_NAME] 1hp Monofásica 1 Etapa Descarga 1 Agua Limpia Ci…" at bounding box center [1181, 335] width 607 height 19
